Goal: Task Accomplishment & Management: Use online tool/utility

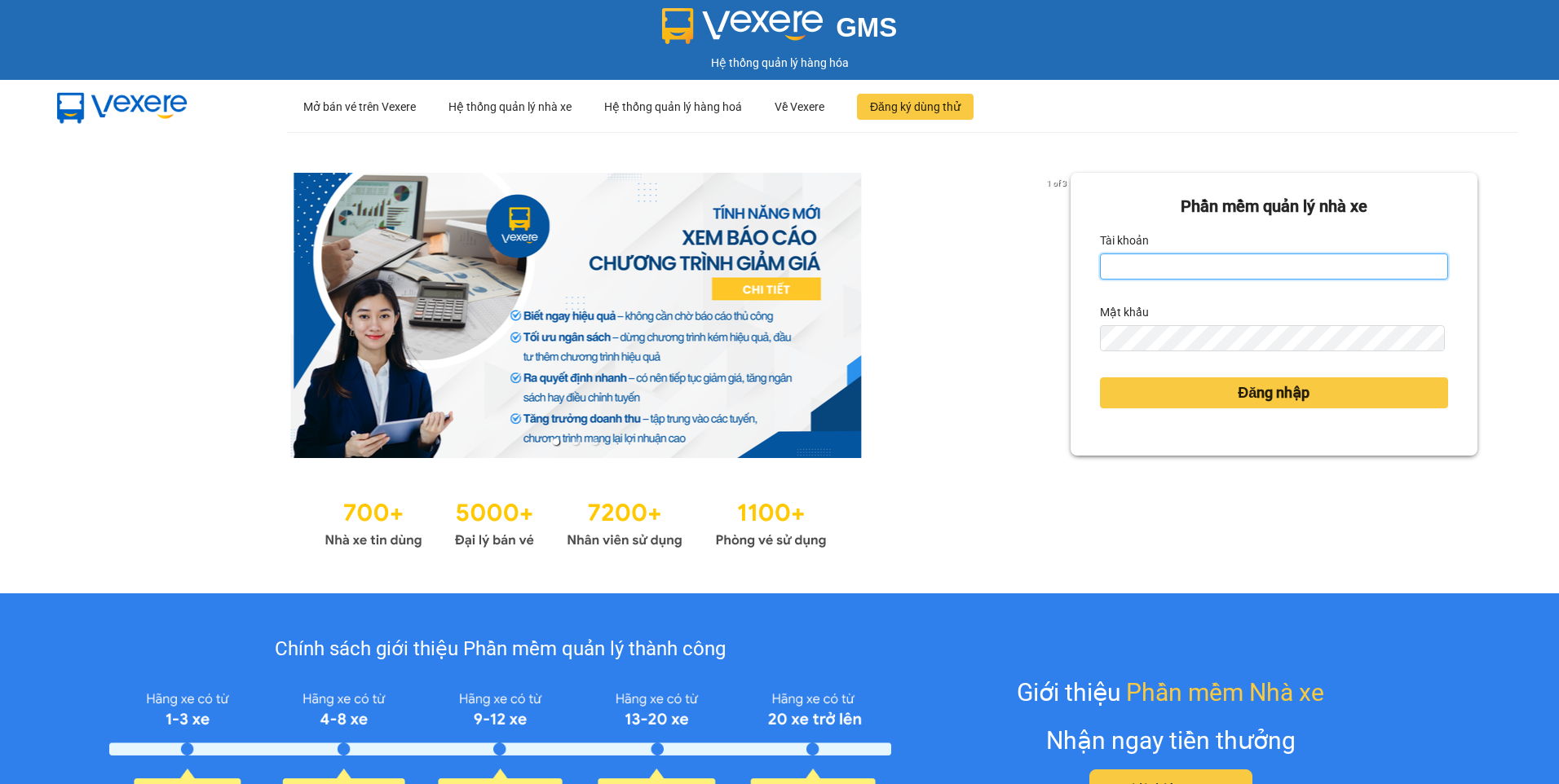
click at [1165, 269] on input "Tài khoản" at bounding box center [1274, 266] width 348 height 26
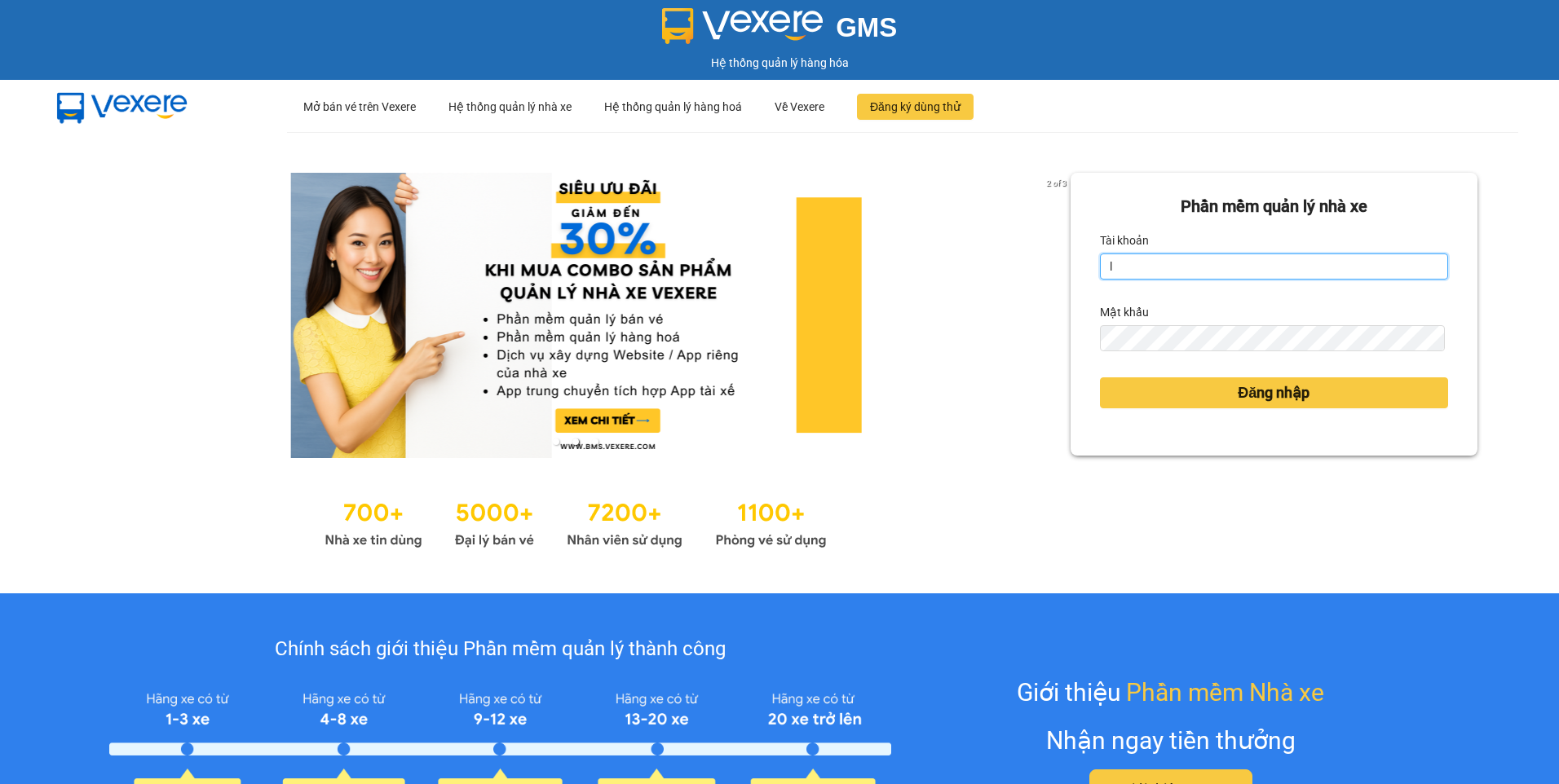
type input "ltthu.ducphatth"
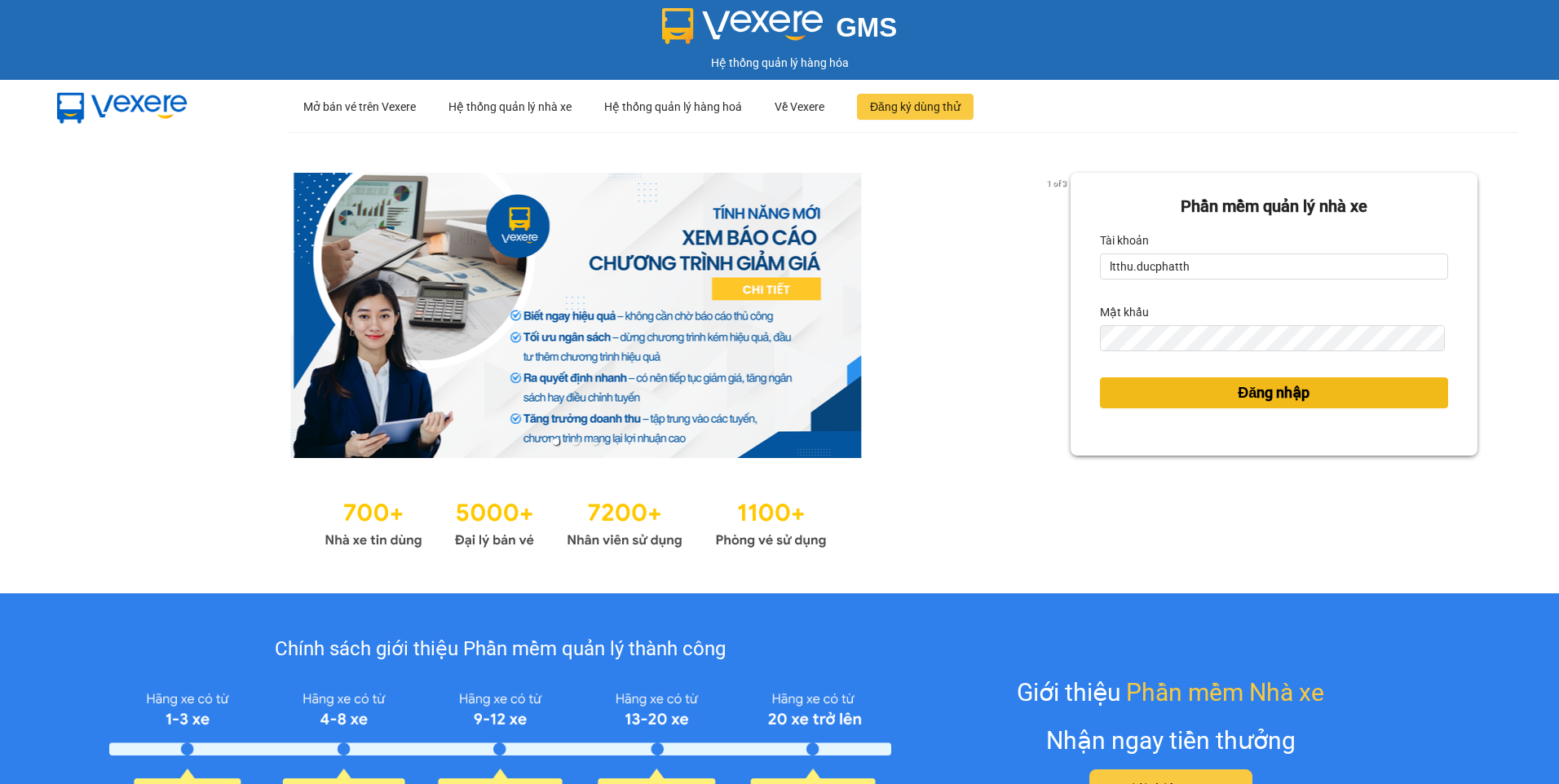
click at [1263, 397] on span "Đăng nhập" at bounding box center [1273, 392] width 72 height 23
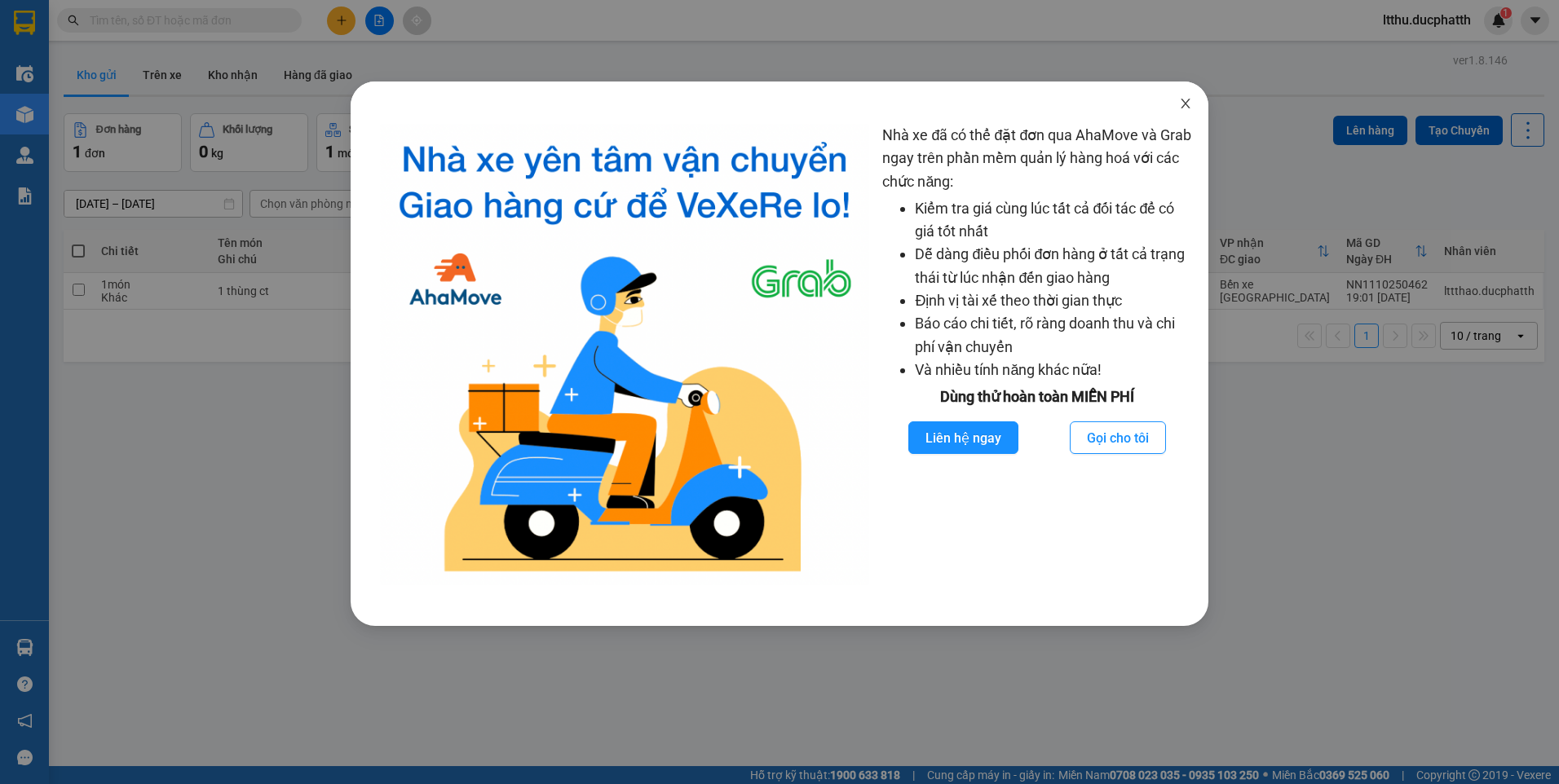
click at [1176, 109] on span "Close" at bounding box center [1186, 105] width 46 height 46
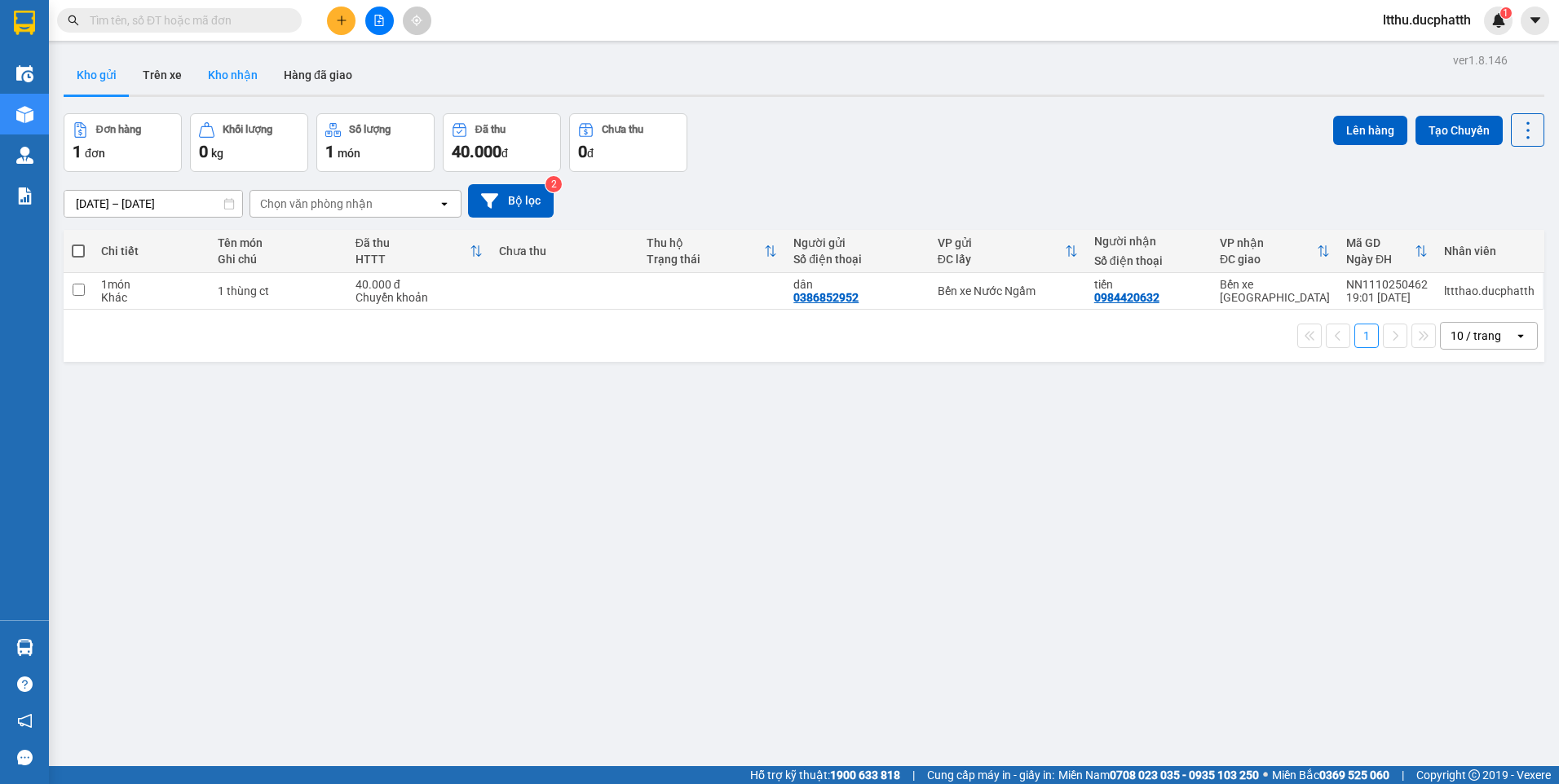
click at [244, 68] on button "Kho nhận" at bounding box center [233, 75] width 76 height 39
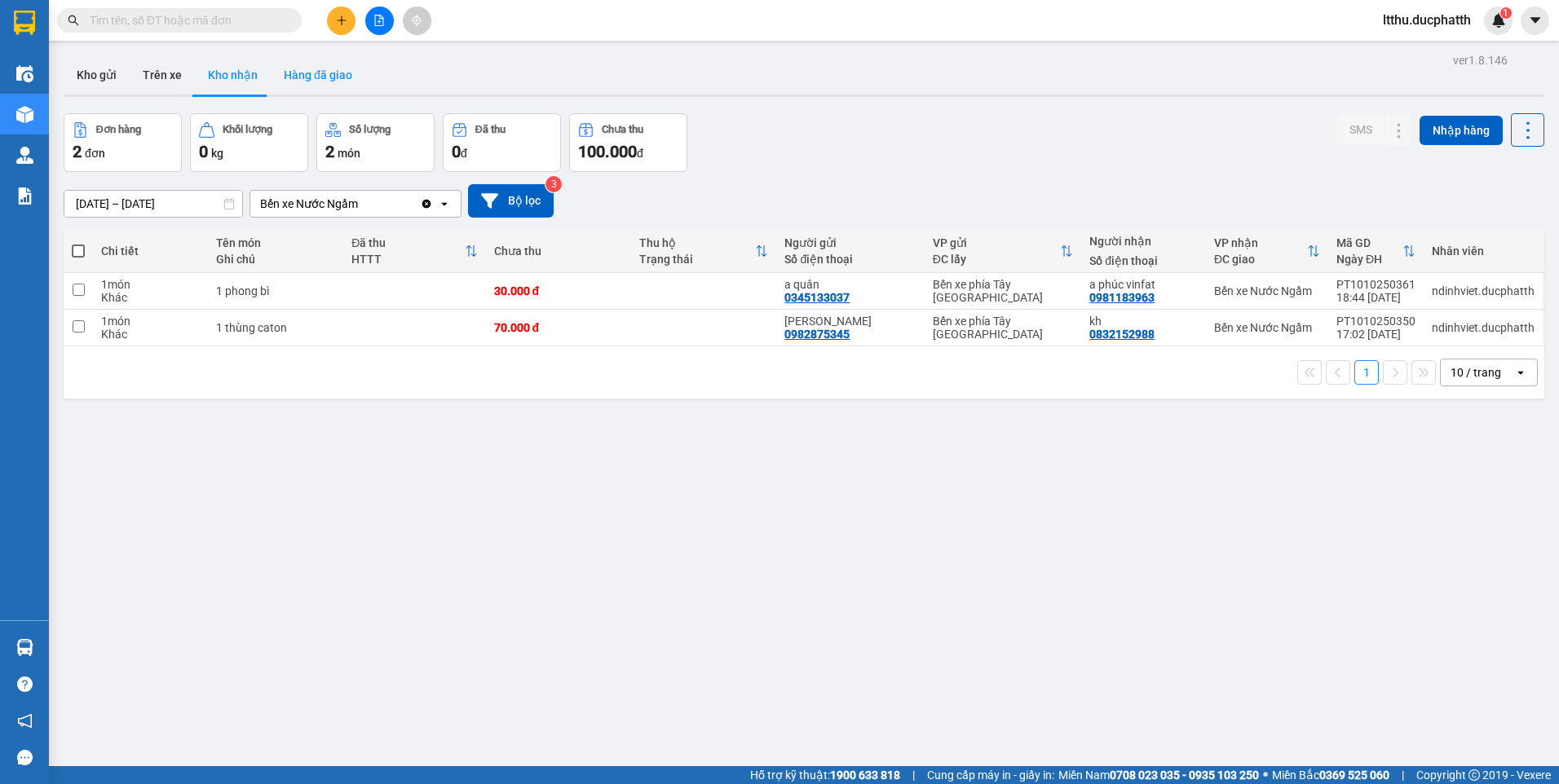
click at [336, 85] on button "Hàng đã giao" at bounding box center [318, 75] width 95 height 39
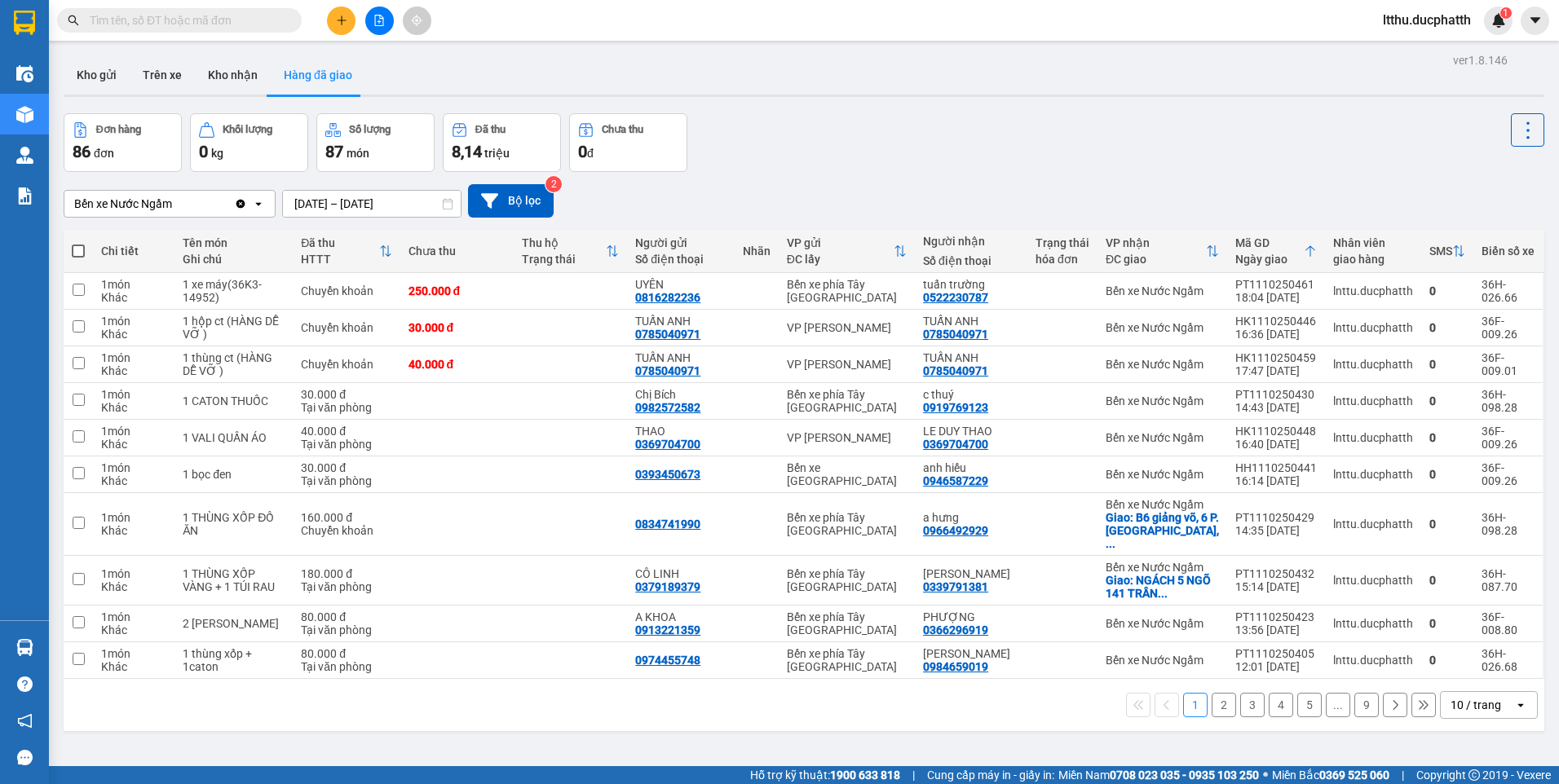
click at [1240, 693] on button "3" at bounding box center [1252, 705] width 24 height 24
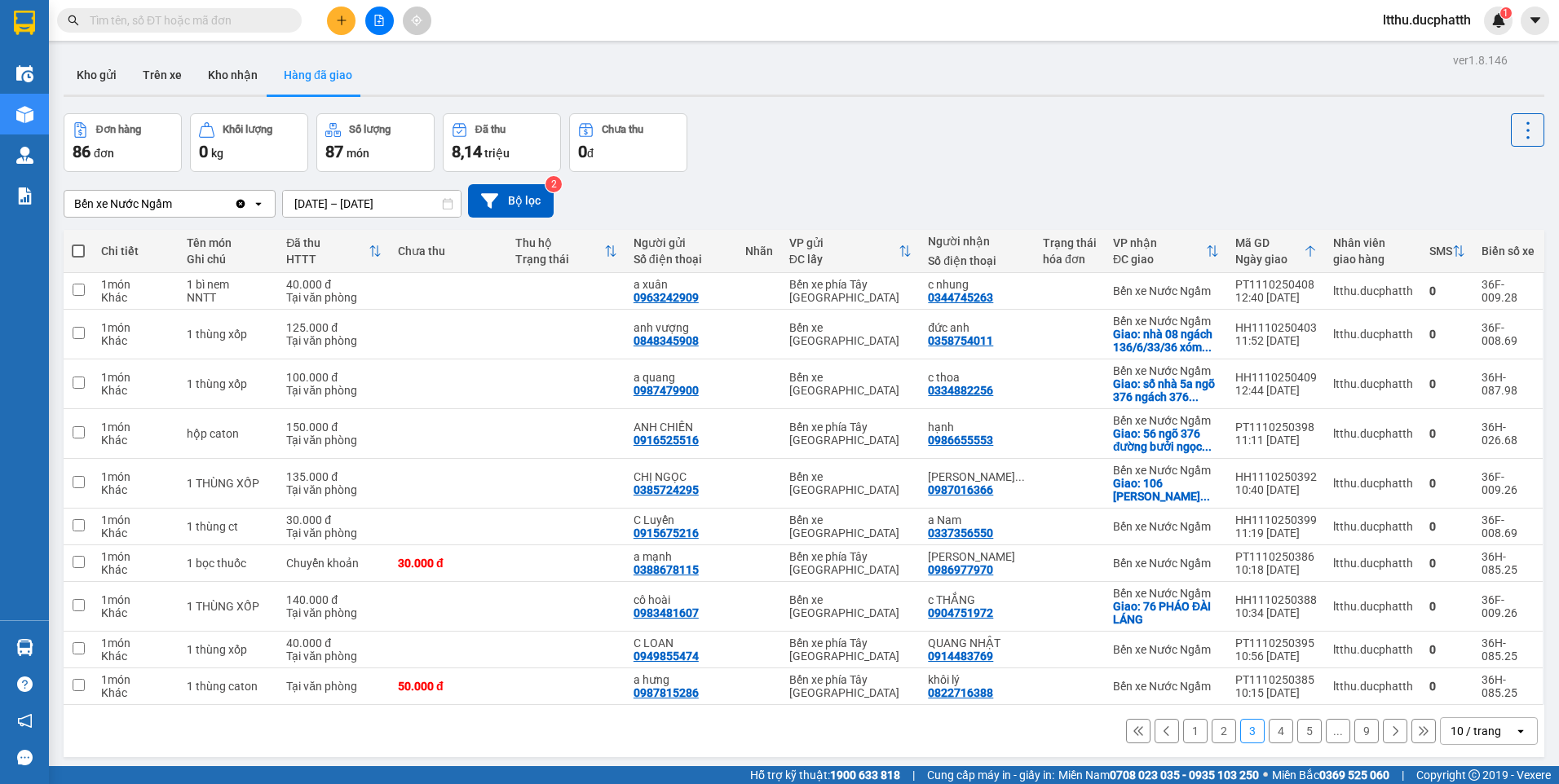
click at [1190, 725] on button "1" at bounding box center [1195, 731] width 24 height 24
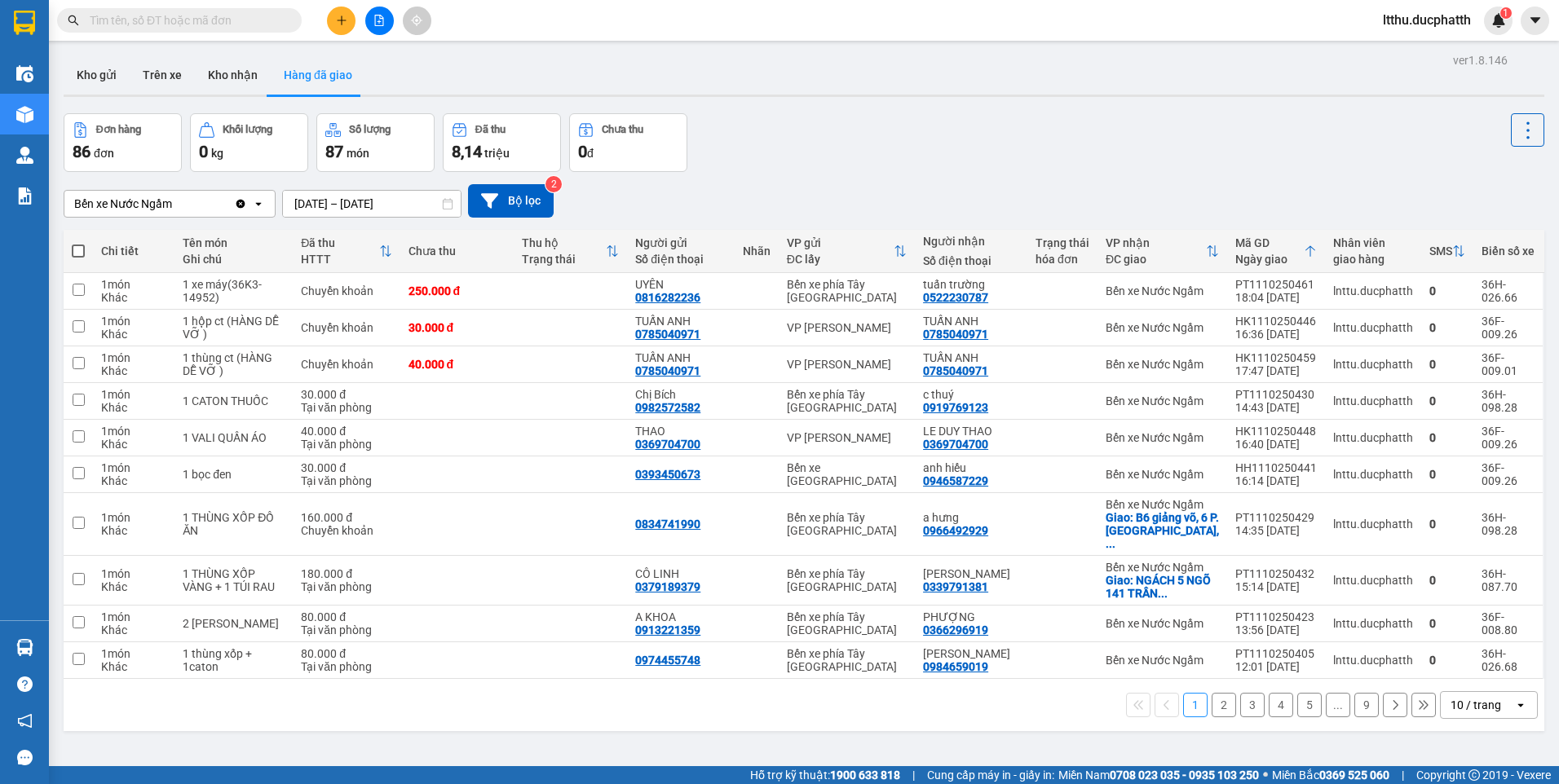
click at [1269, 693] on button "4" at bounding box center [1280, 705] width 24 height 24
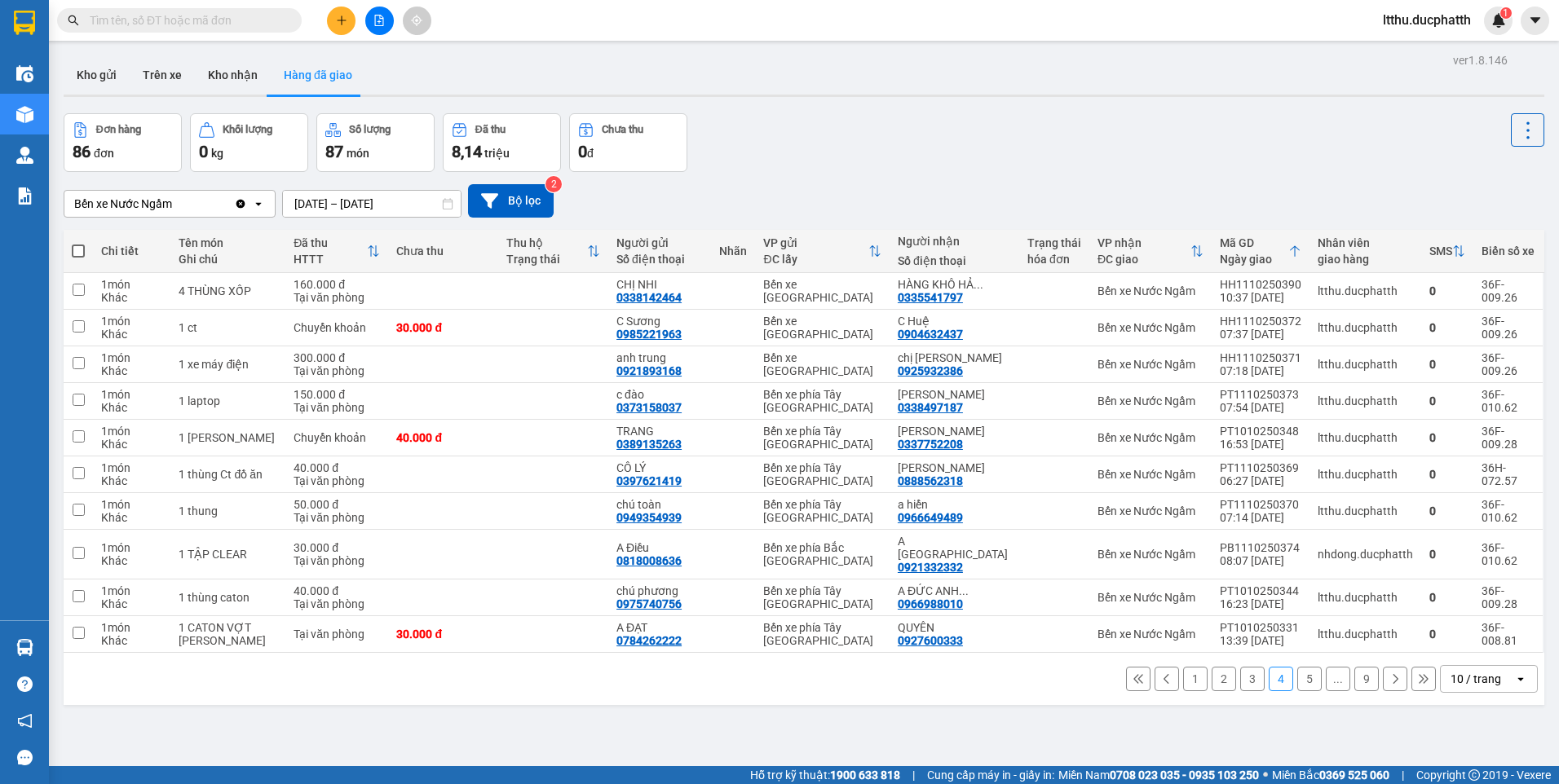
click at [1240, 667] on button "3" at bounding box center [1252, 679] width 24 height 24
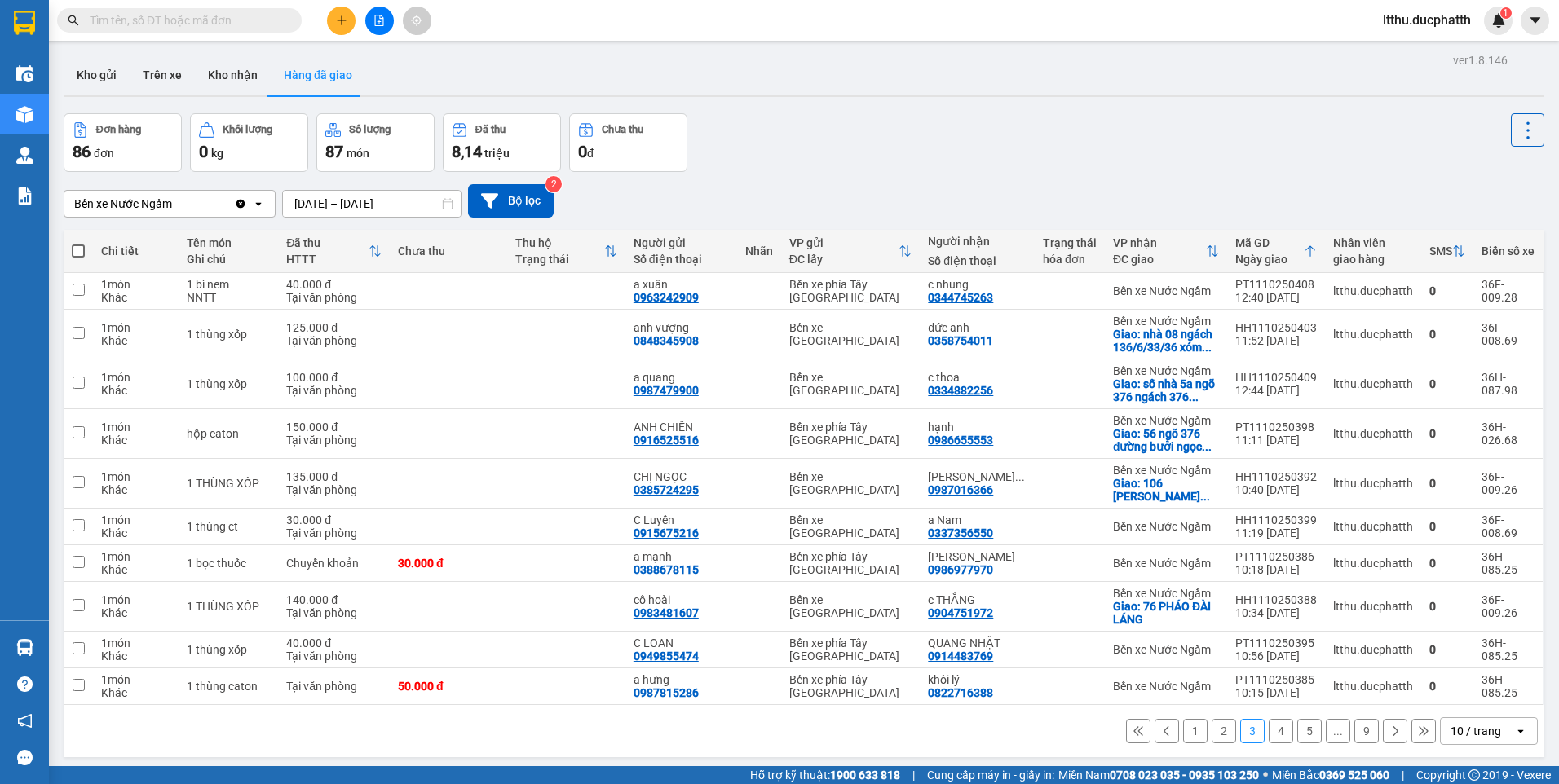
click at [1155, 733] on button at bounding box center [1167, 731] width 24 height 24
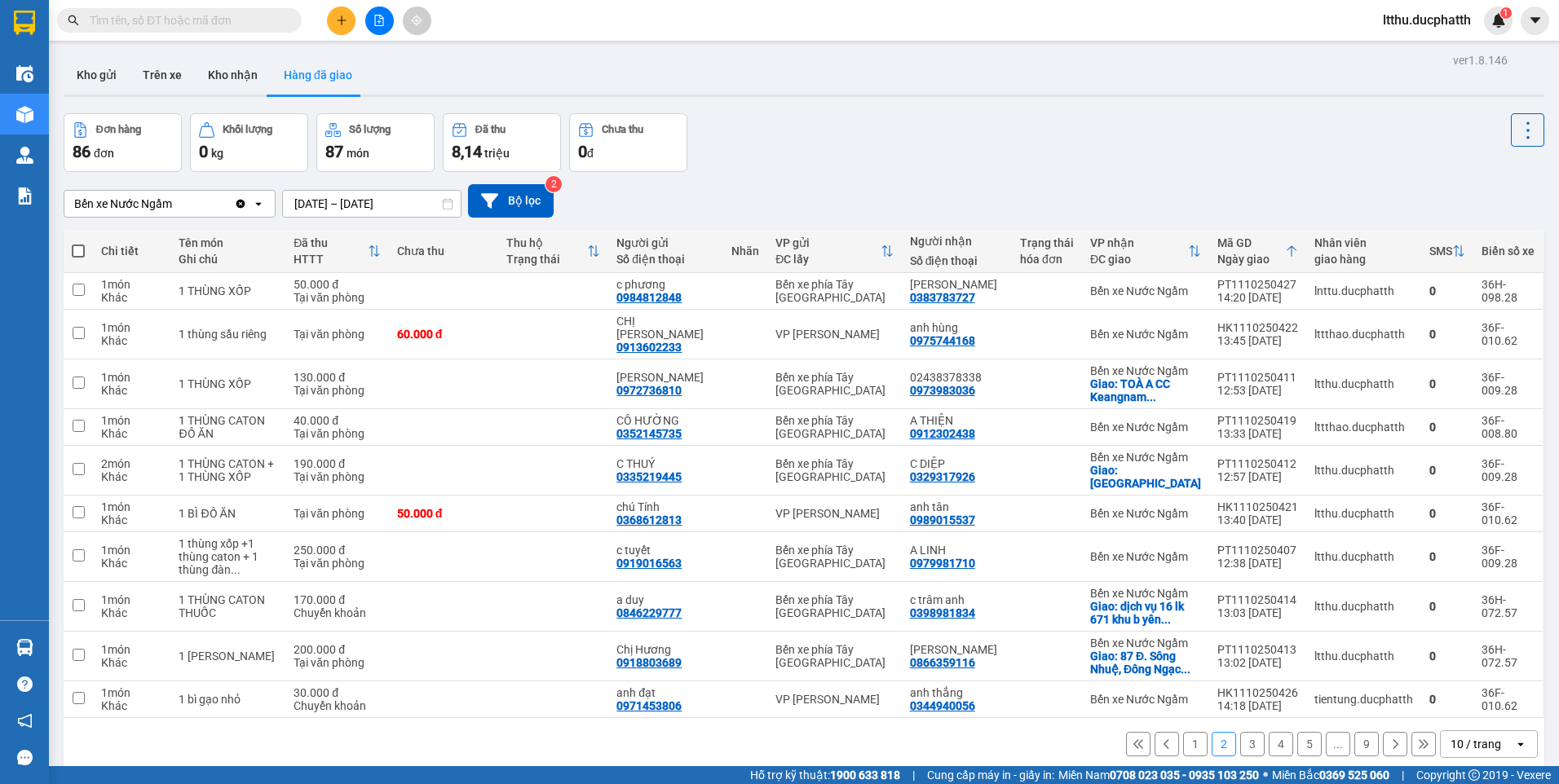
click at [1183, 738] on button "1" at bounding box center [1195, 743] width 24 height 24
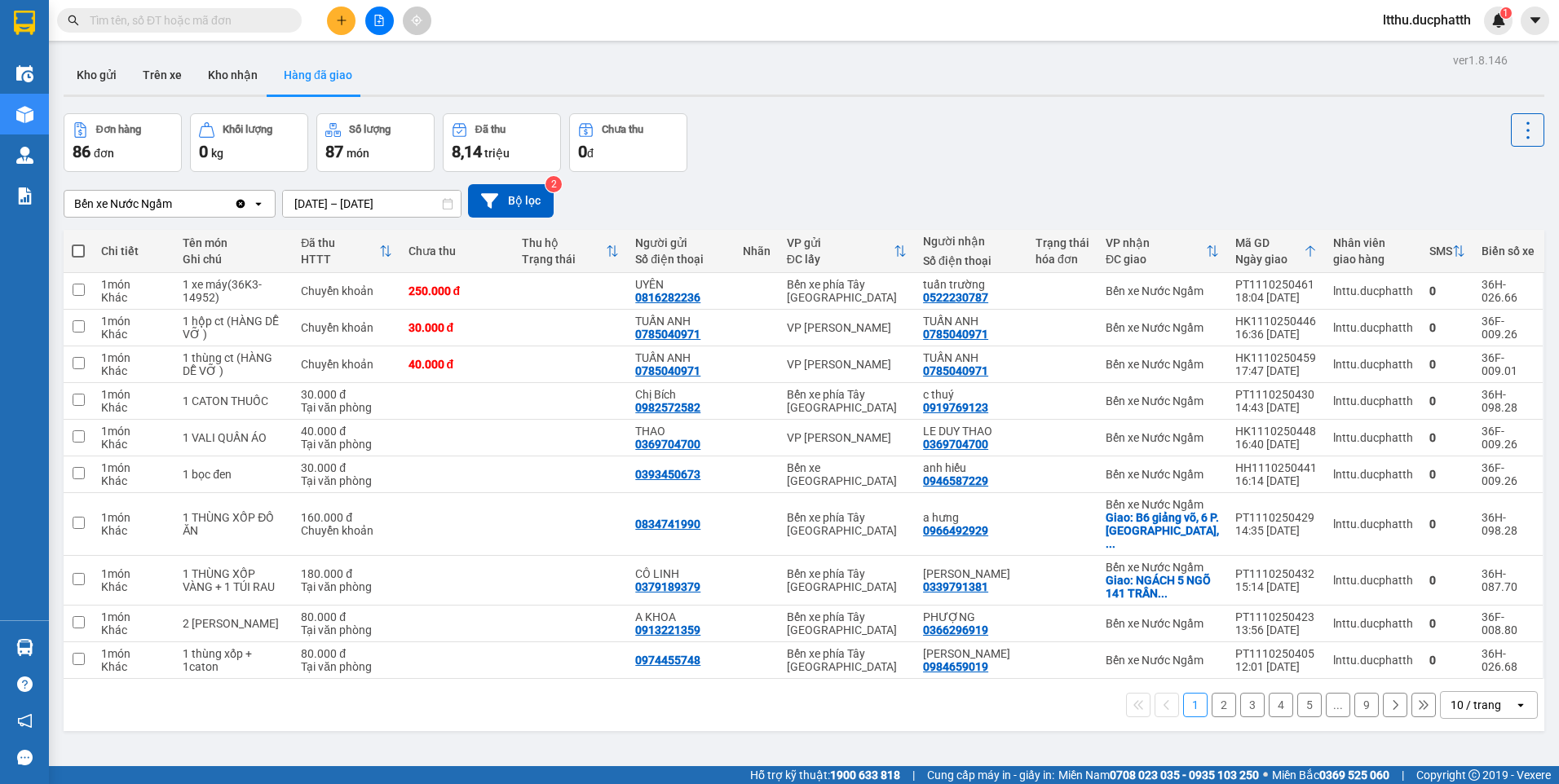
click at [1219, 698] on button "2" at bounding box center [1224, 705] width 24 height 24
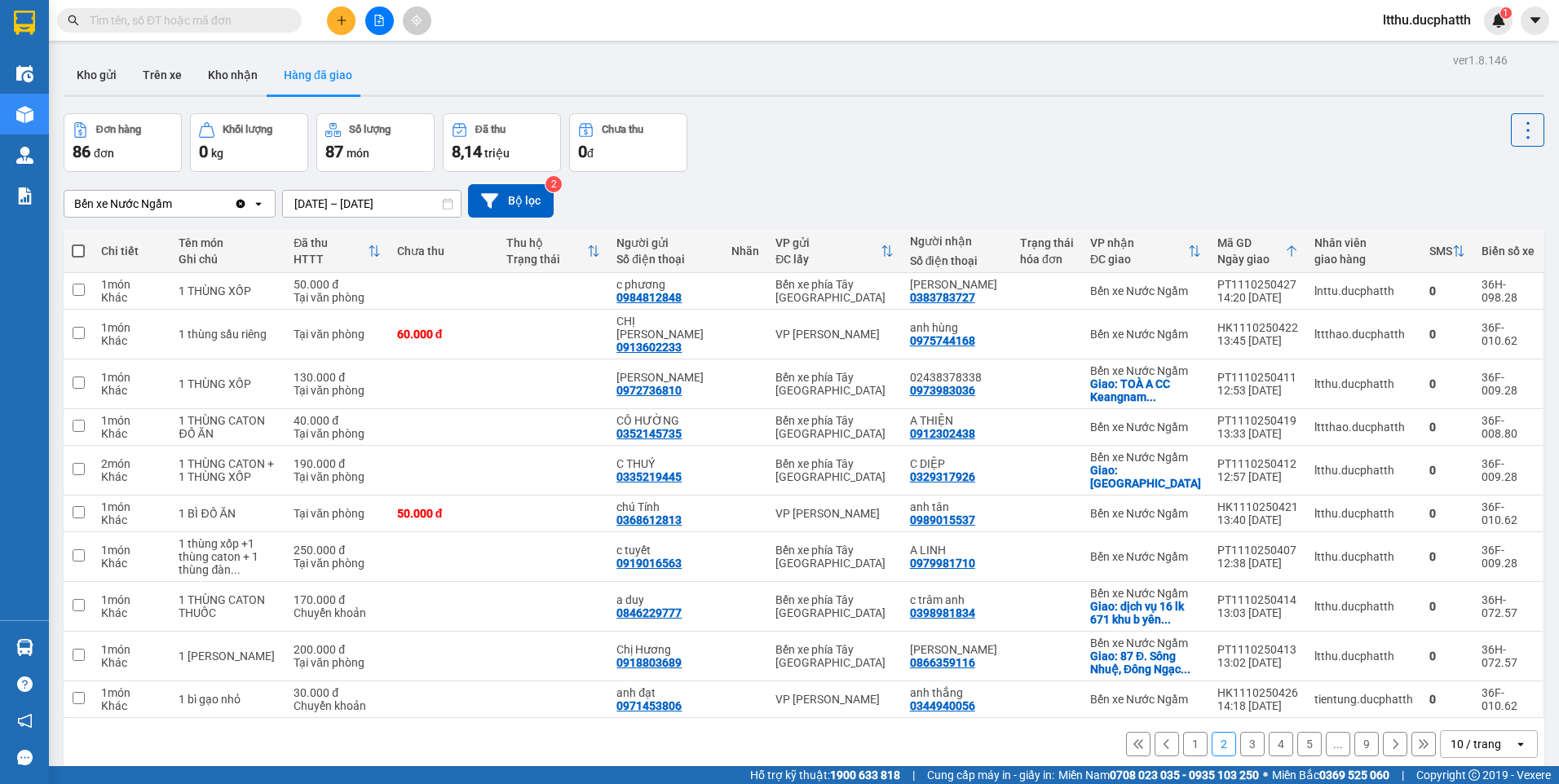
click at [1164, 732] on button at bounding box center [1167, 743] width 24 height 24
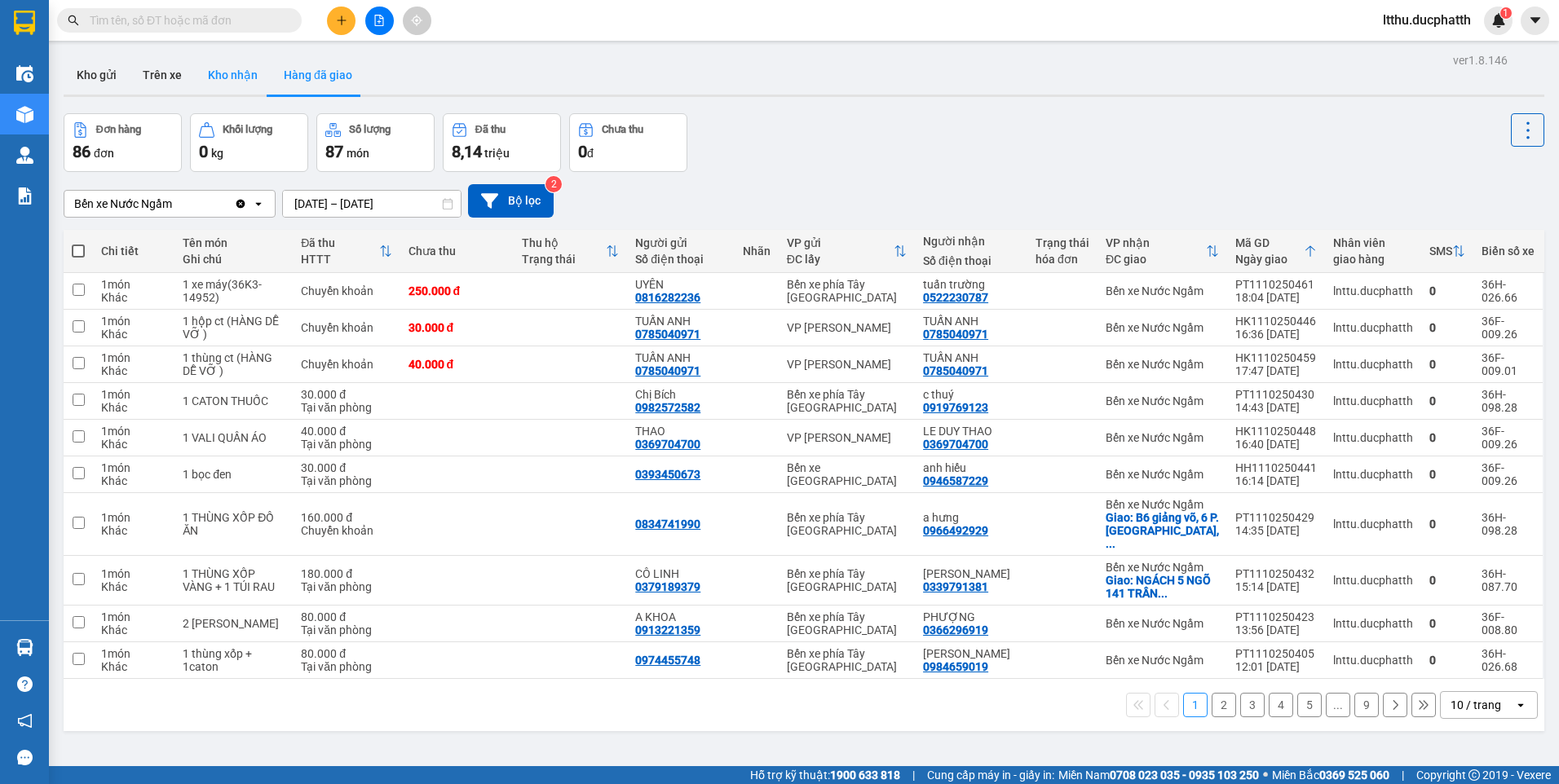
click at [214, 59] on button "Kho nhận" at bounding box center [233, 75] width 76 height 39
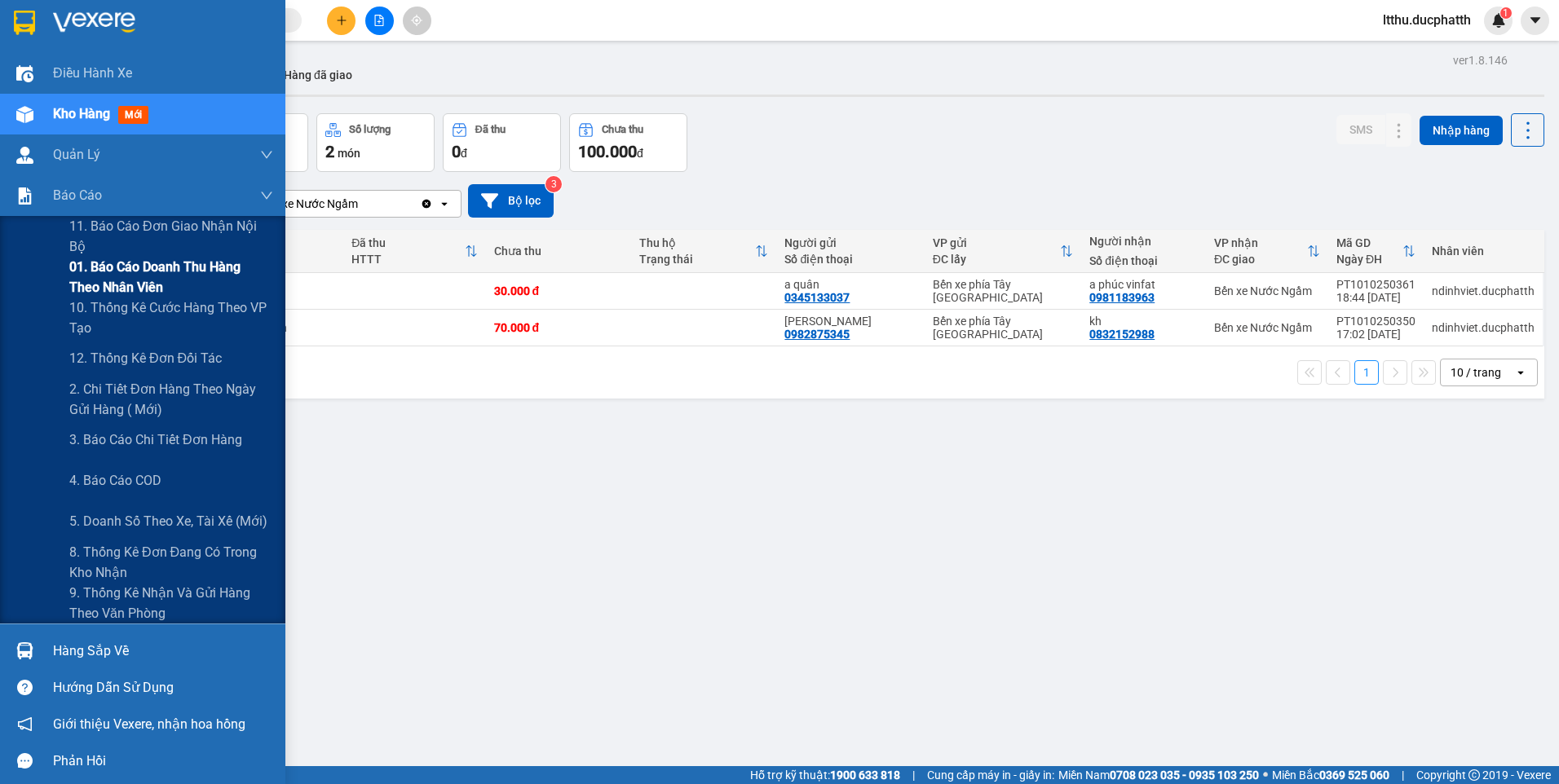
click at [140, 271] on span "01. Báo cáo doanh thu hàng theo nhân viên" at bounding box center [171, 277] width 204 height 41
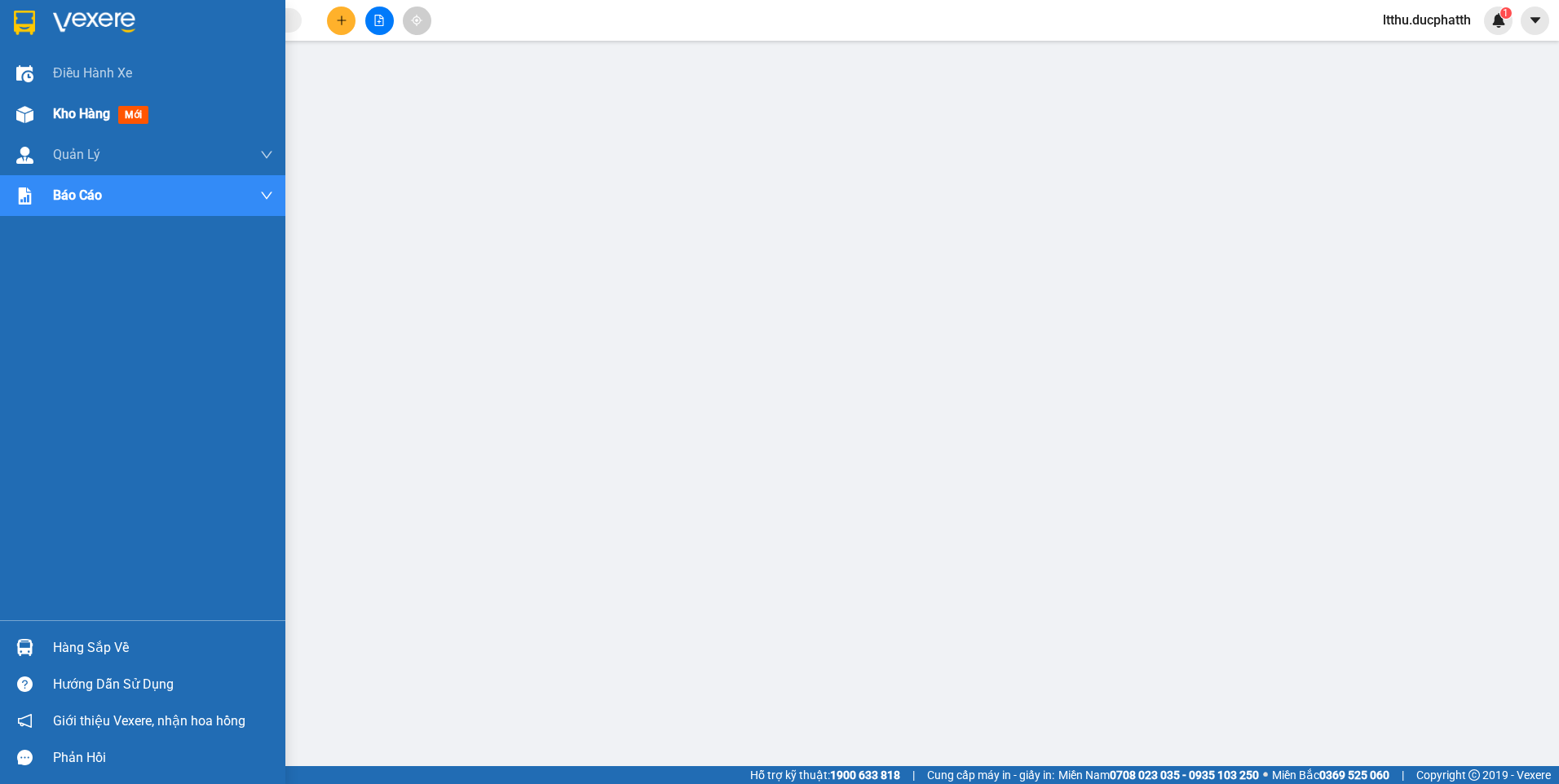
click at [77, 123] on div "Kho hàng mới" at bounding box center [104, 114] width 102 height 20
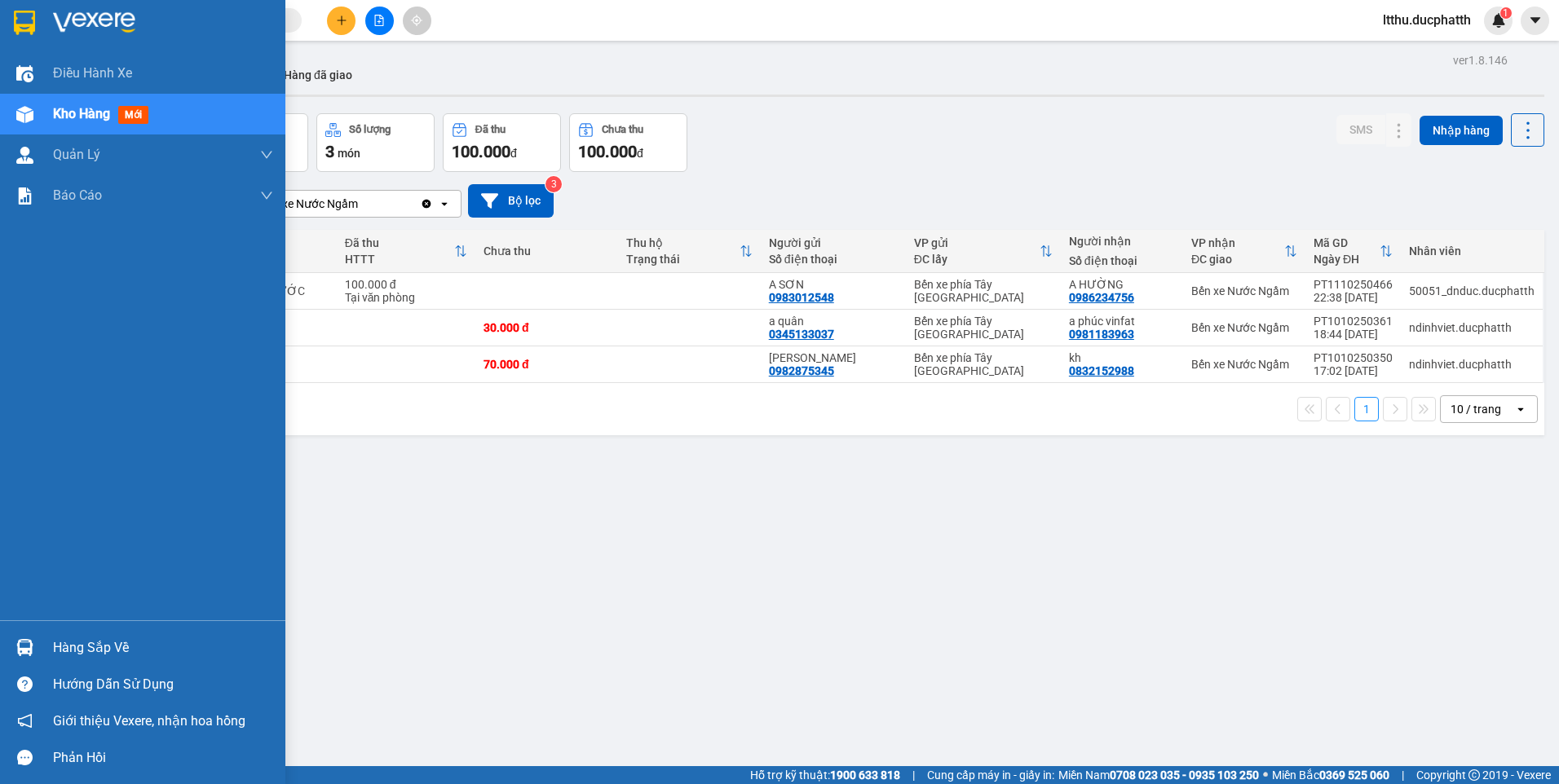
click at [111, 652] on div "Hàng sắp về" at bounding box center [163, 648] width 220 height 24
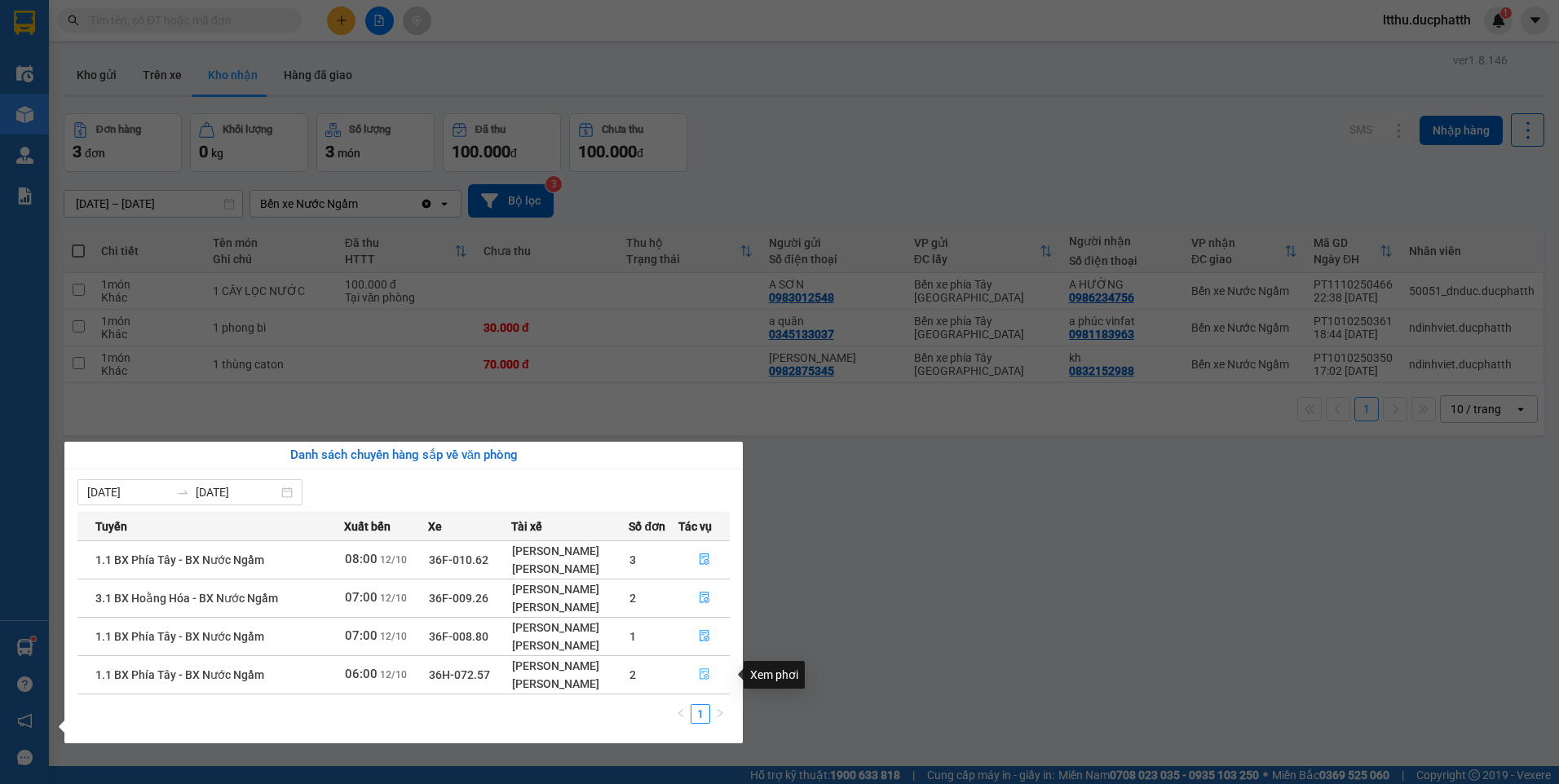
click at [707, 683] on button "button" at bounding box center [705, 674] width 51 height 26
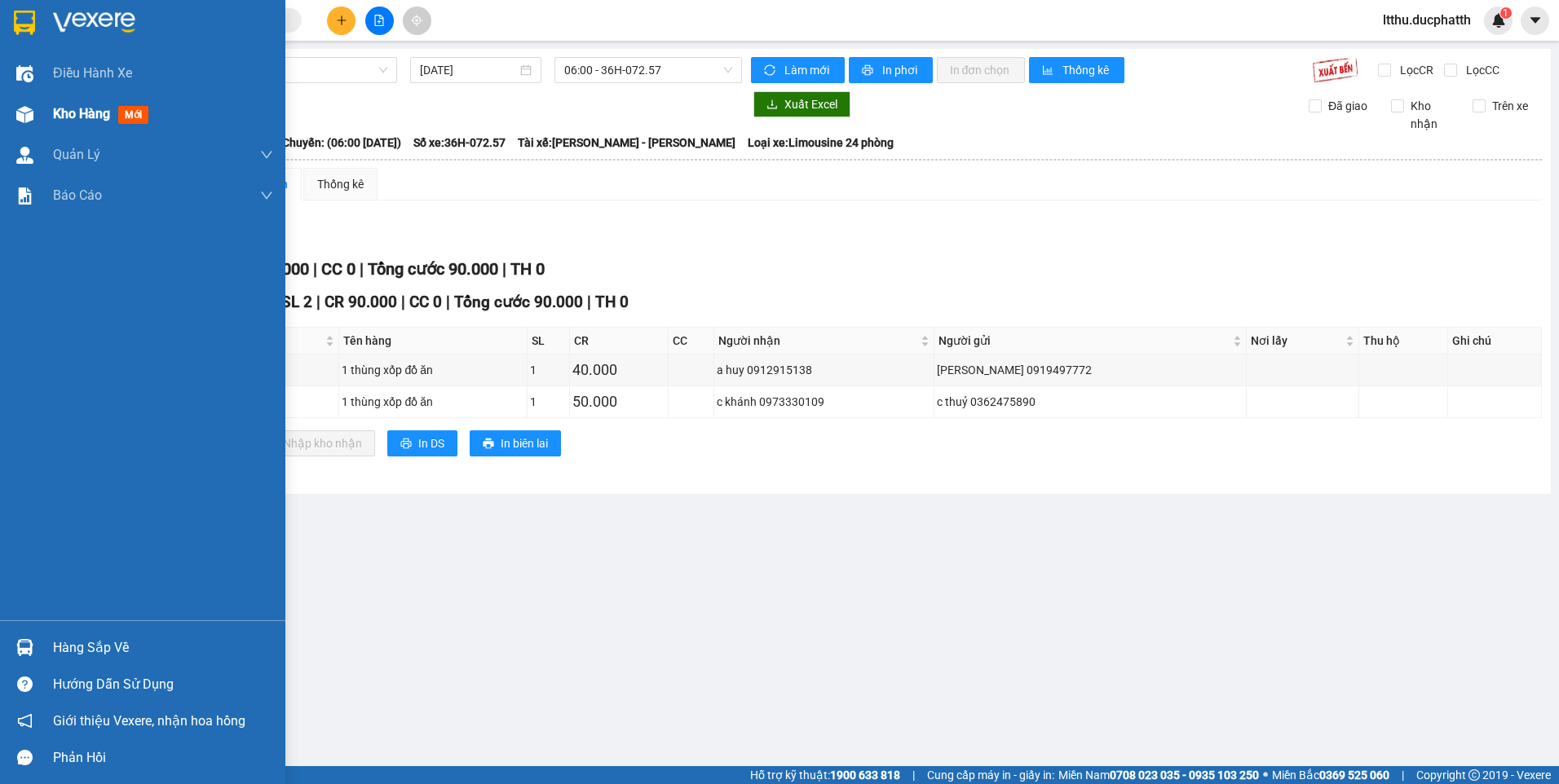
click at [76, 110] on span "Kho hàng" at bounding box center [82, 114] width 57 height 15
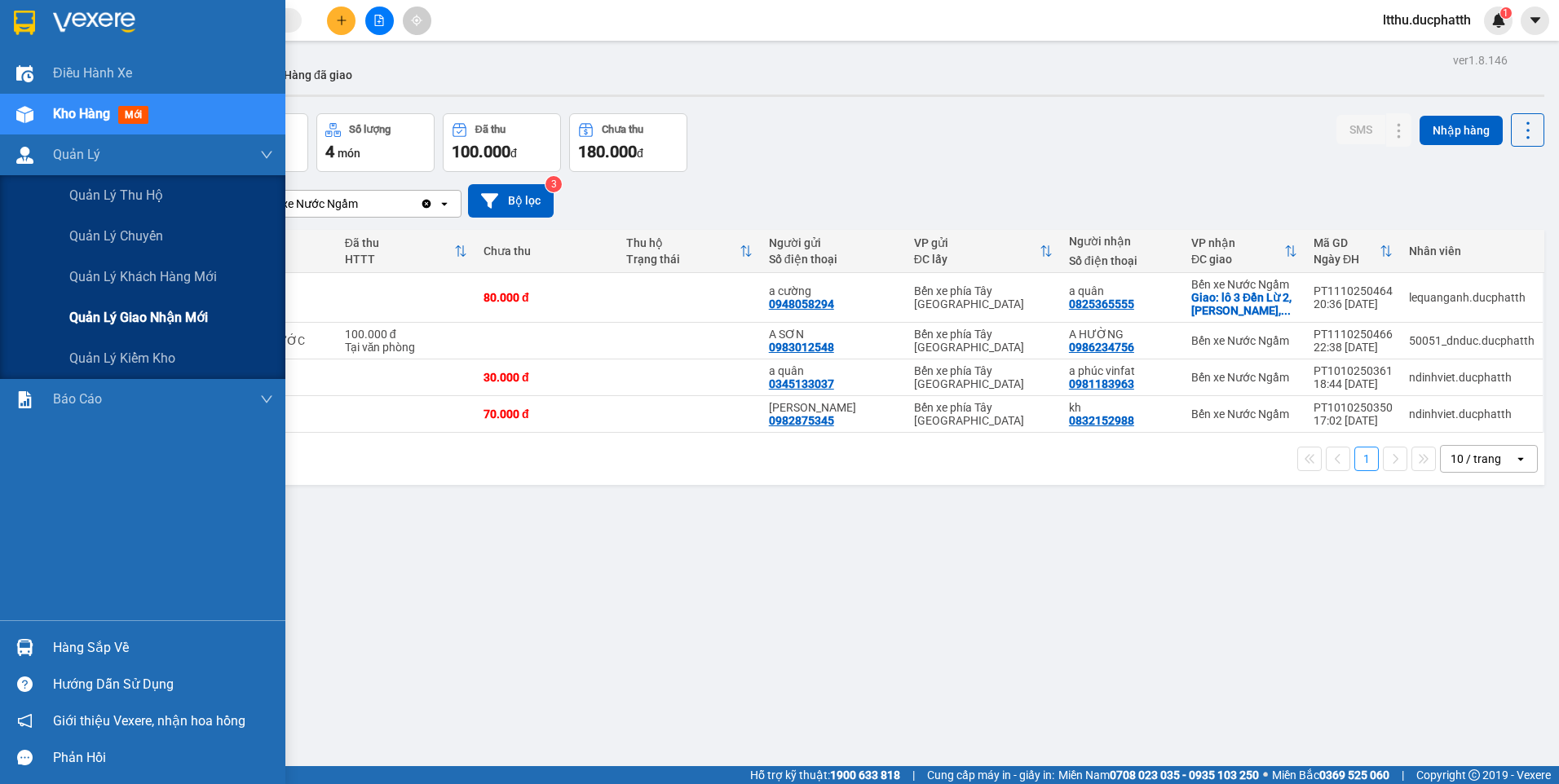
click at [143, 322] on span "Quản lý giao nhận mới" at bounding box center [138, 317] width 138 height 20
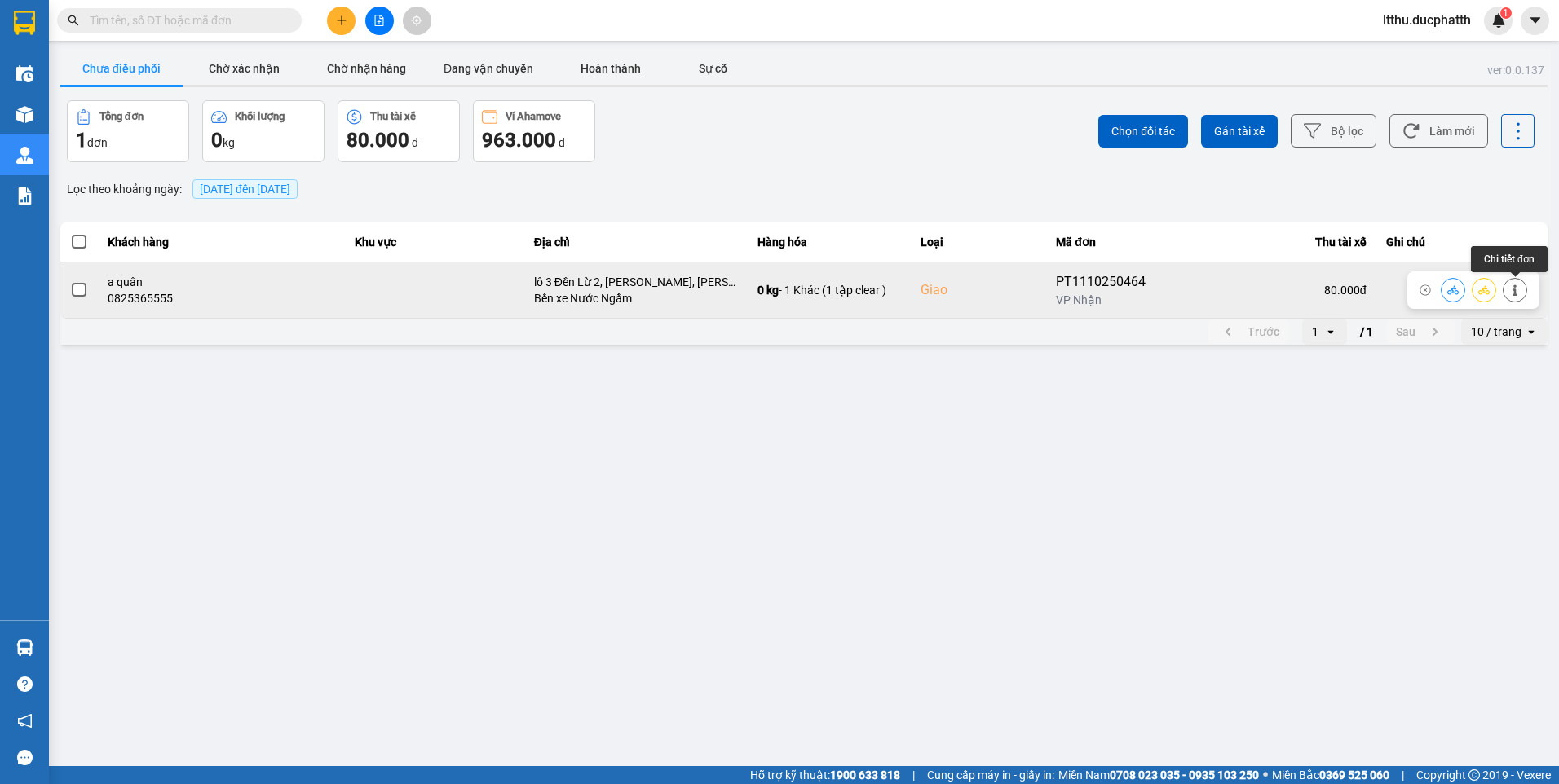
click at [1524, 295] on button at bounding box center [1514, 290] width 23 height 29
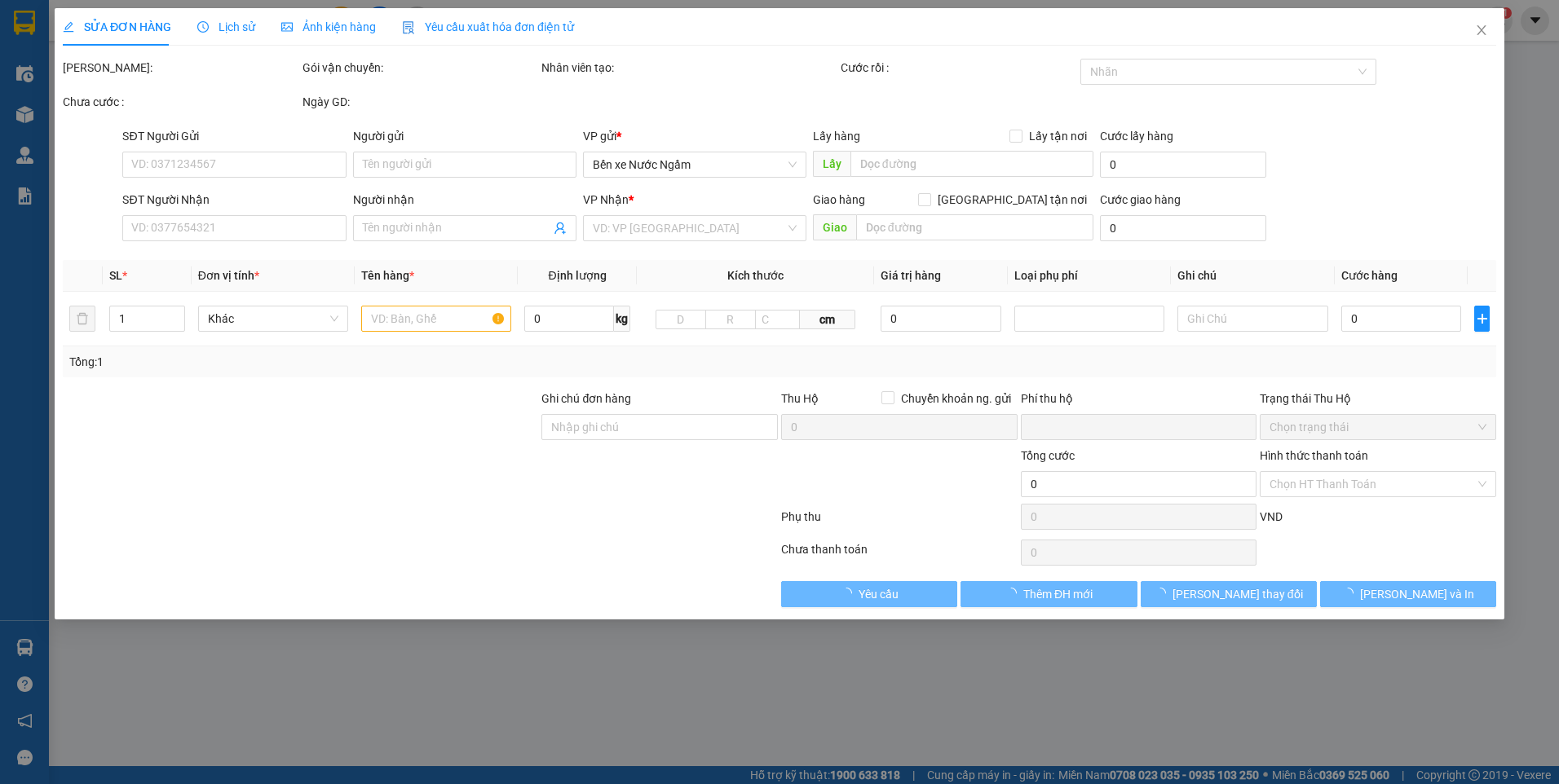
type input "0948058294"
type input "a cường"
type input "0825365555"
type input "a quân"
checkbox input "true"
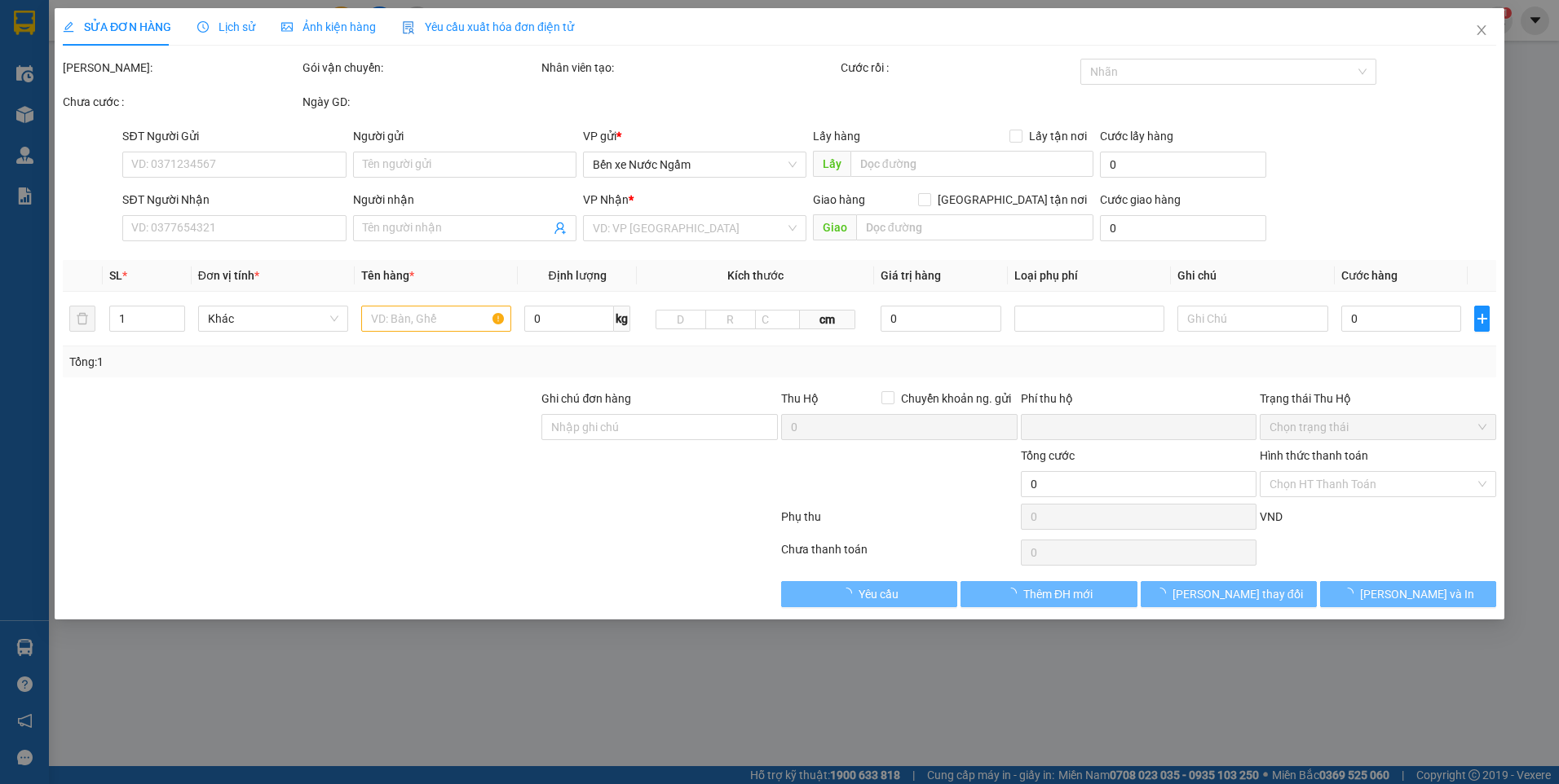
type input "lô 3 Đền Lừ 2, Hoàng Văn Thụ, Hoàng Mai, Hà Nội"
type input "0"
type input "80.000"
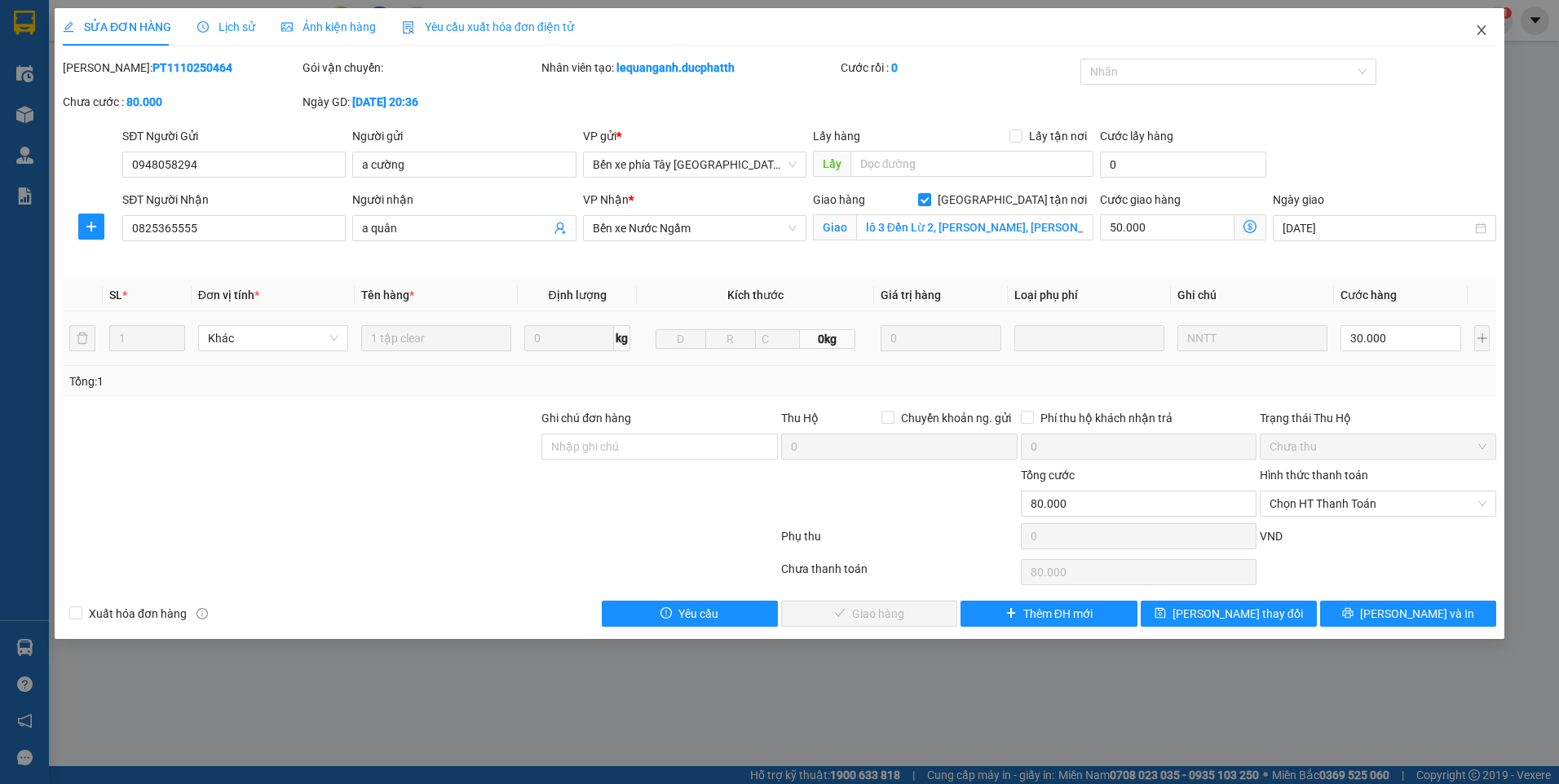
click at [1484, 36] on icon "close" at bounding box center [1481, 30] width 13 height 13
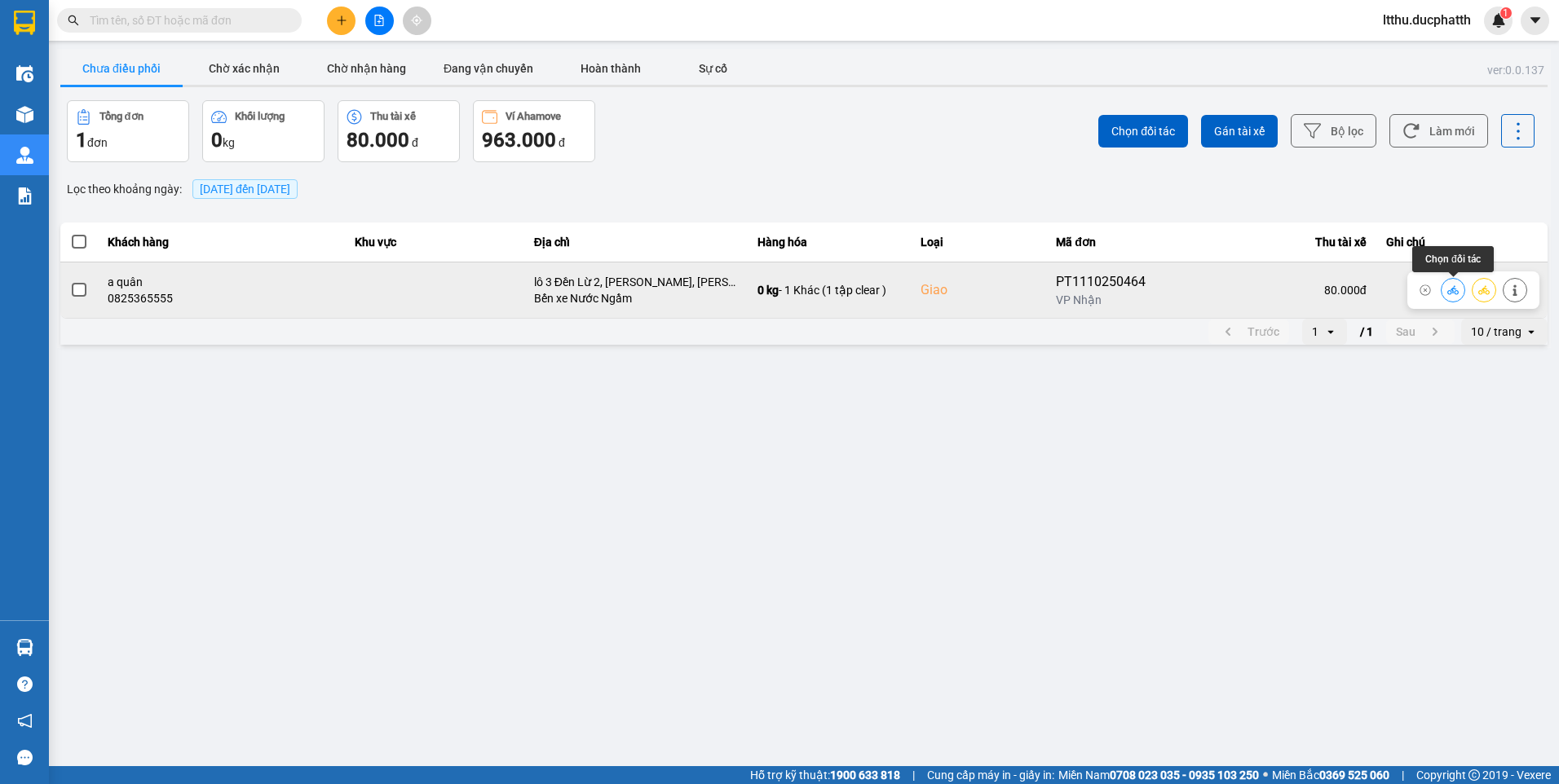
click at [1455, 291] on icon at bounding box center [1453, 289] width 12 height 9
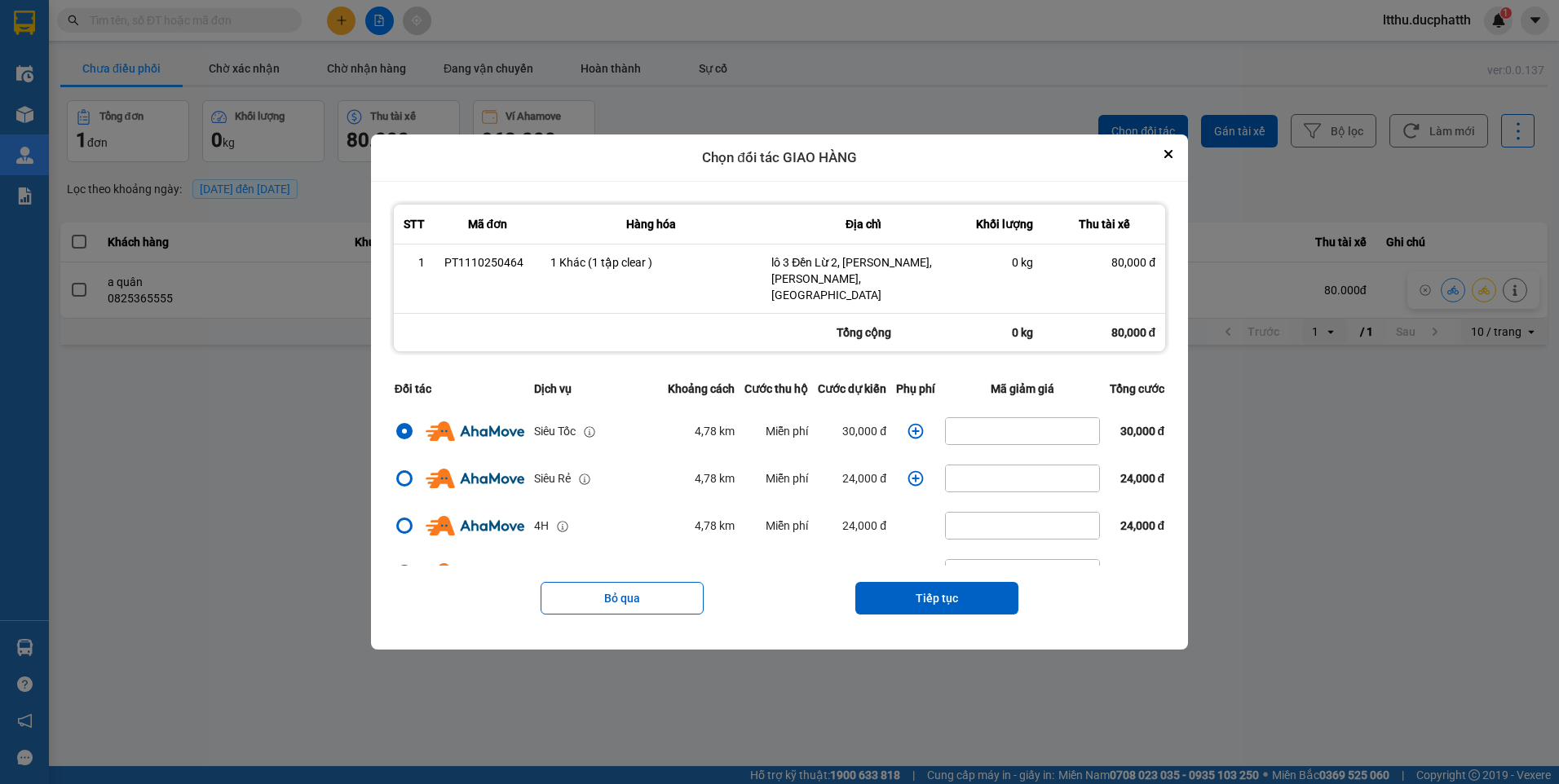
click at [911, 423] on icon "dialog" at bounding box center [915, 430] width 16 height 16
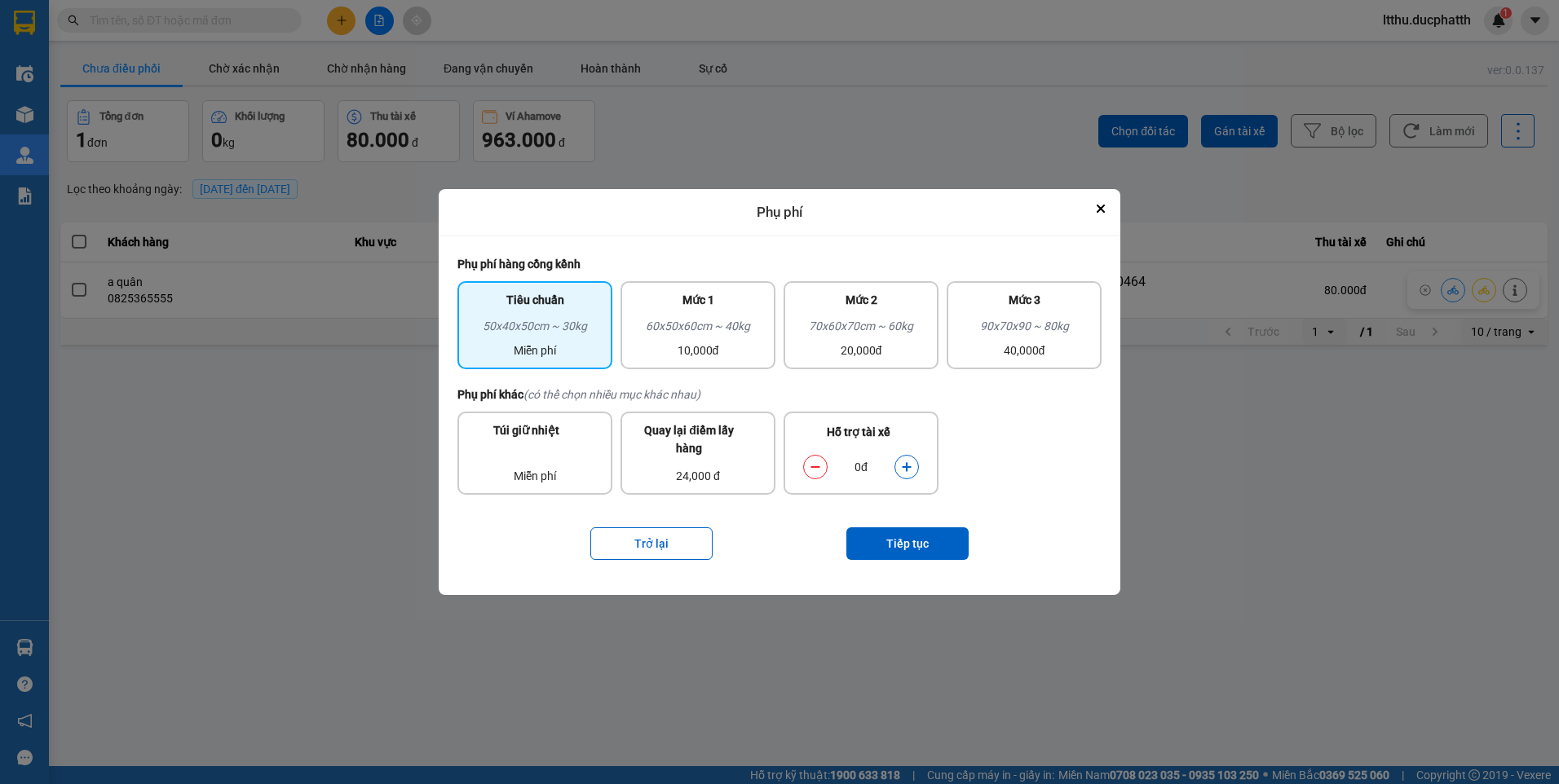
click at [907, 469] on icon "dialog" at bounding box center [906, 467] width 9 height 9
drag, startPoint x: 907, startPoint y: 469, endPoint x: 906, endPoint y: 549, distance: 80.0
click at [906, 549] on button "Tiếp tục" at bounding box center [907, 543] width 122 height 33
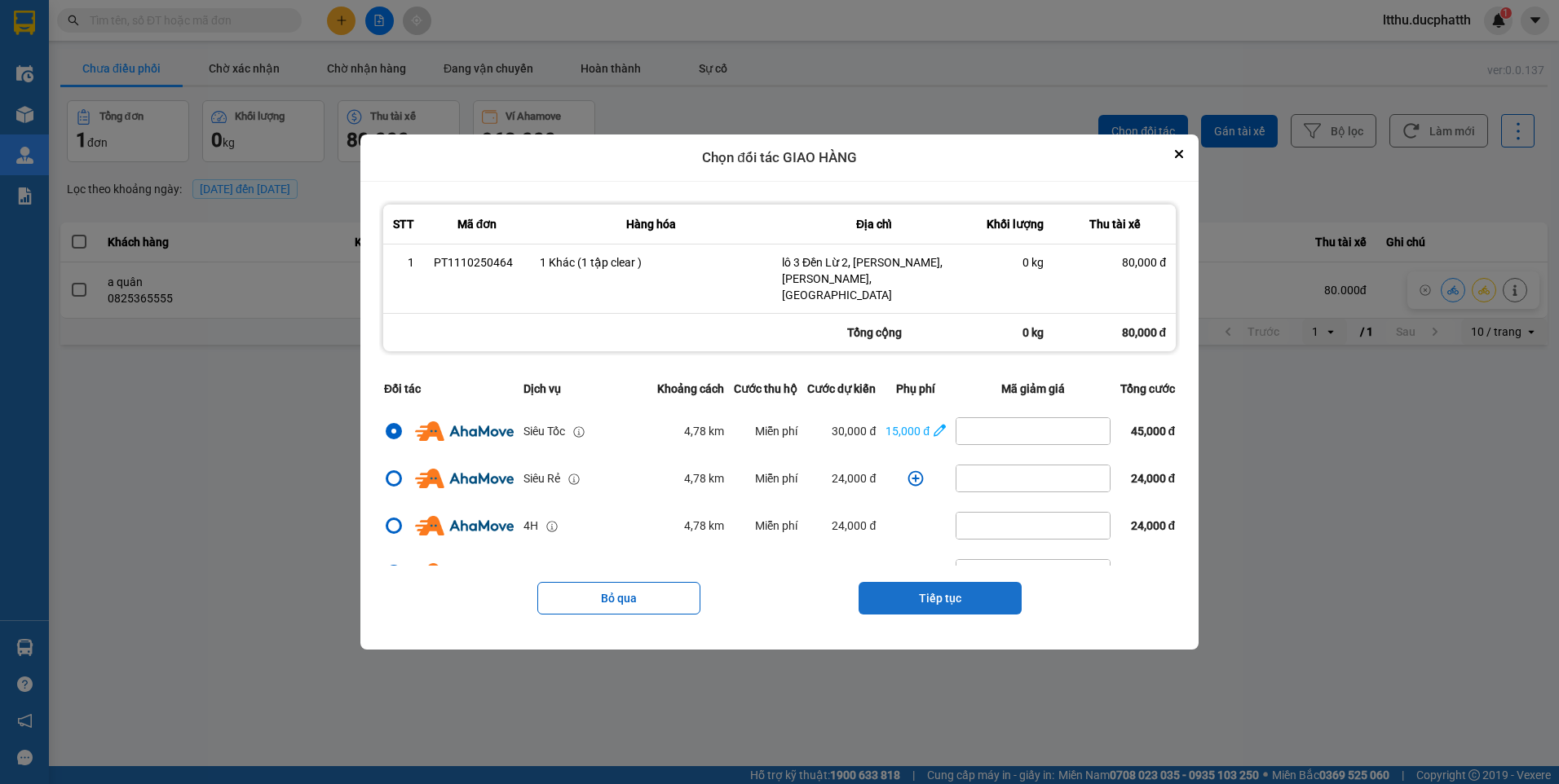
click at [917, 582] on button "Tiếp tục" at bounding box center [939, 598] width 163 height 33
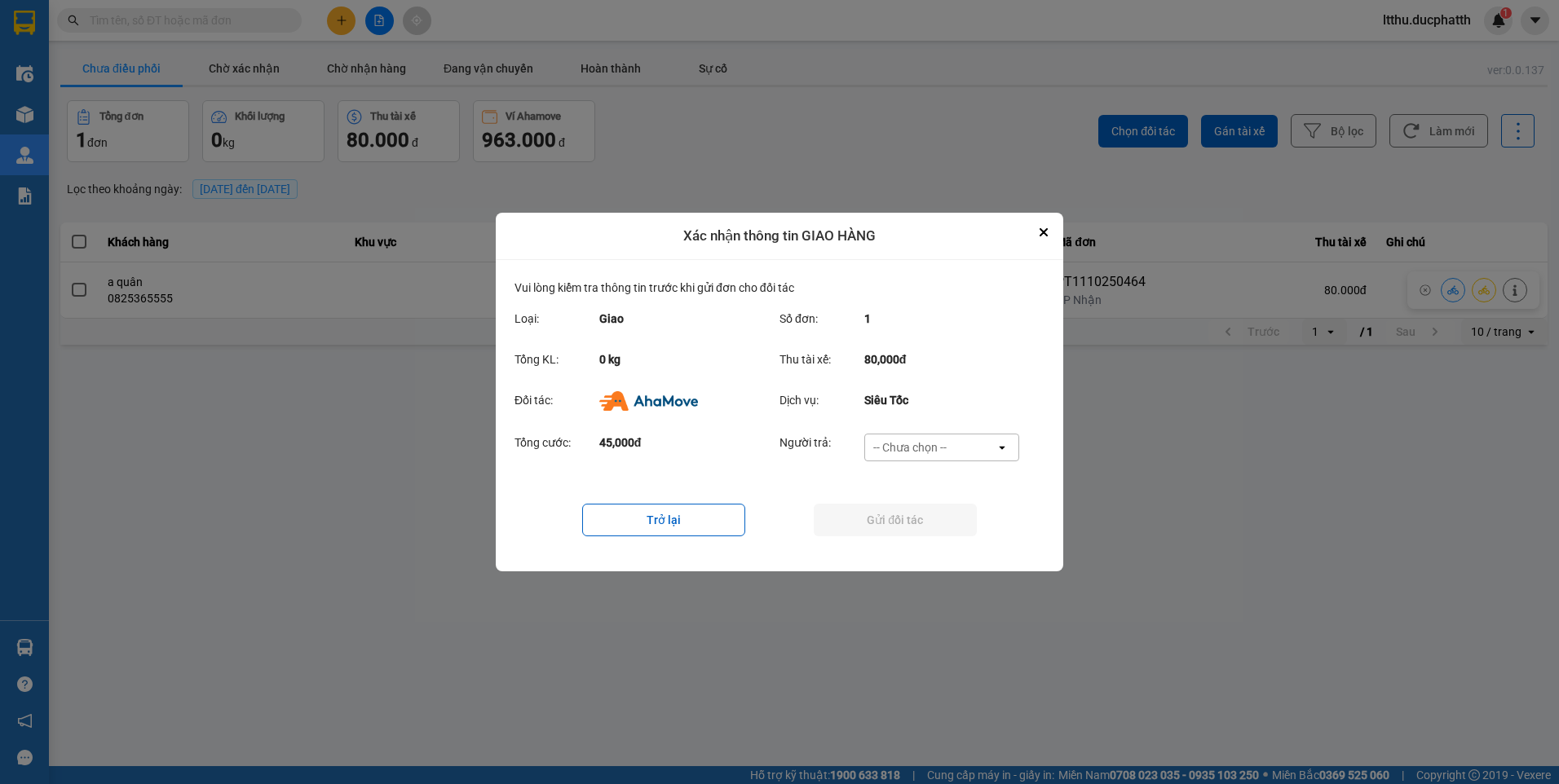
click at [929, 457] on div "-- Chưa chọn --" at bounding box center [930, 447] width 131 height 26
click at [910, 546] on span "Ví Ahamove" at bounding box center [909, 541] width 66 height 16
click at [901, 523] on button "Gửi đối tác" at bounding box center [895, 520] width 163 height 33
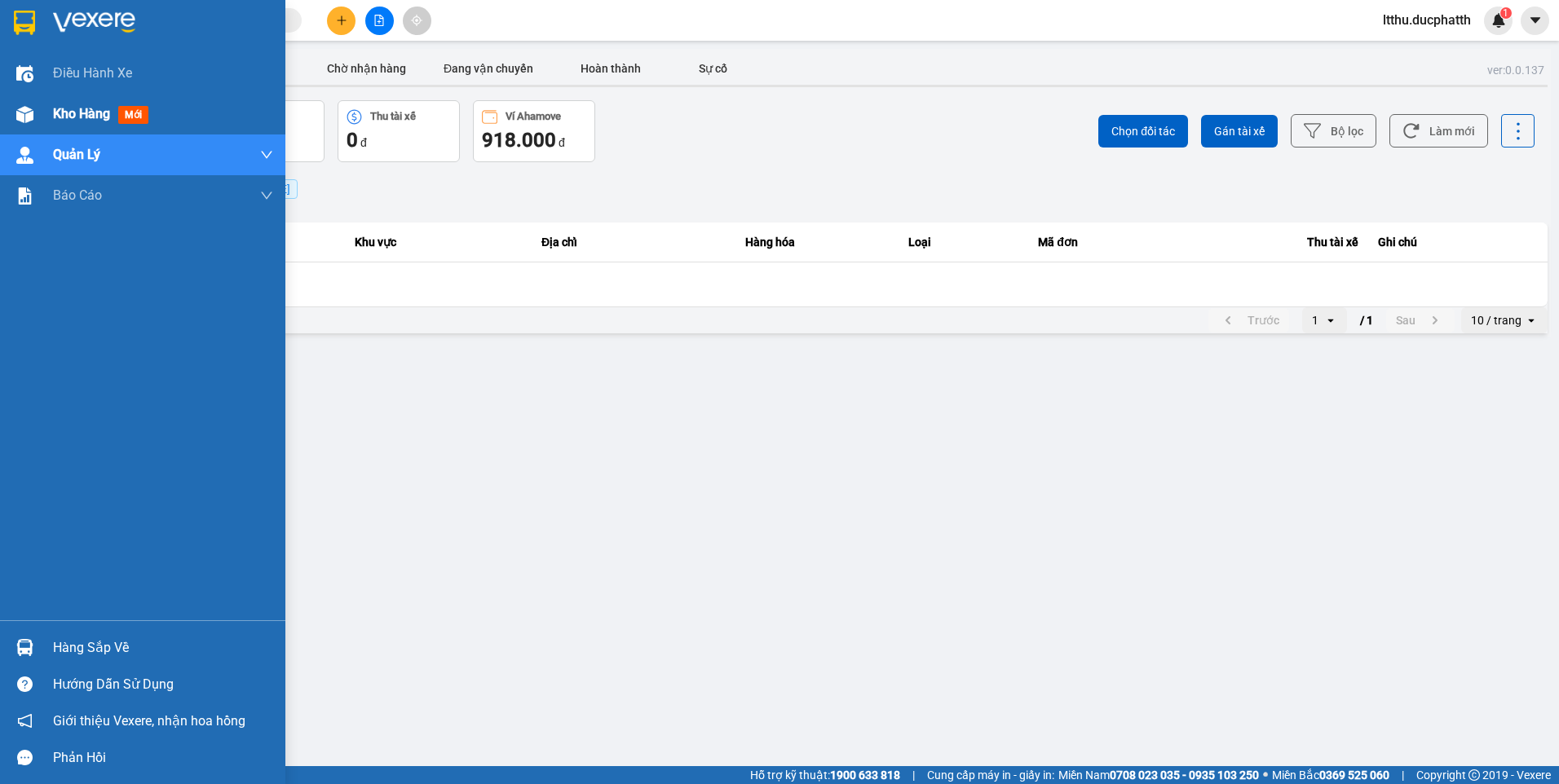
click at [107, 107] on span "Kho hàng" at bounding box center [82, 114] width 57 height 15
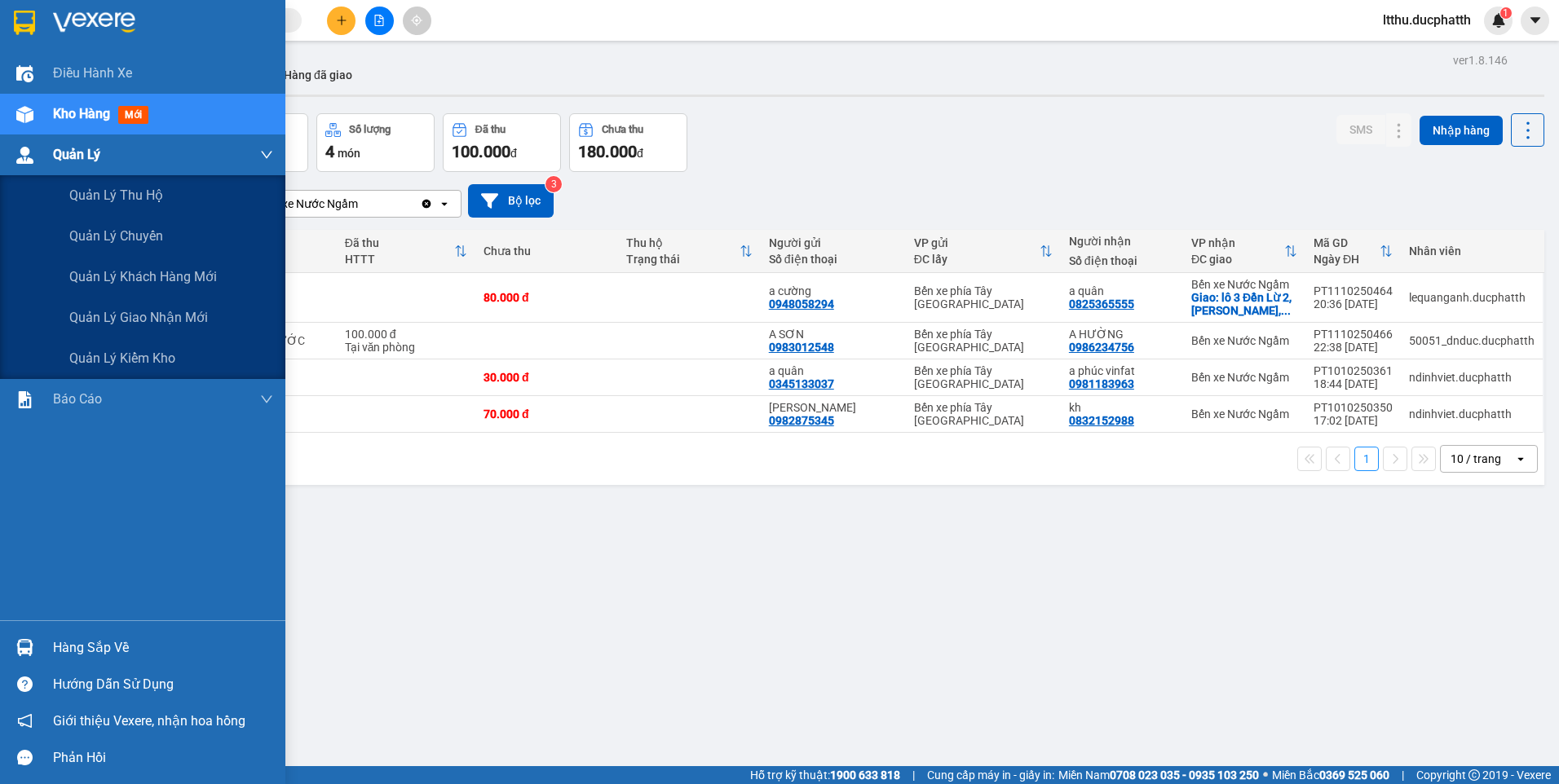
click at [54, 142] on div "Quản Lý" at bounding box center [163, 154] width 220 height 41
click at [122, 312] on span "Quản lý giao nhận mới" at bounding box center [138, 317] width 138 height 20
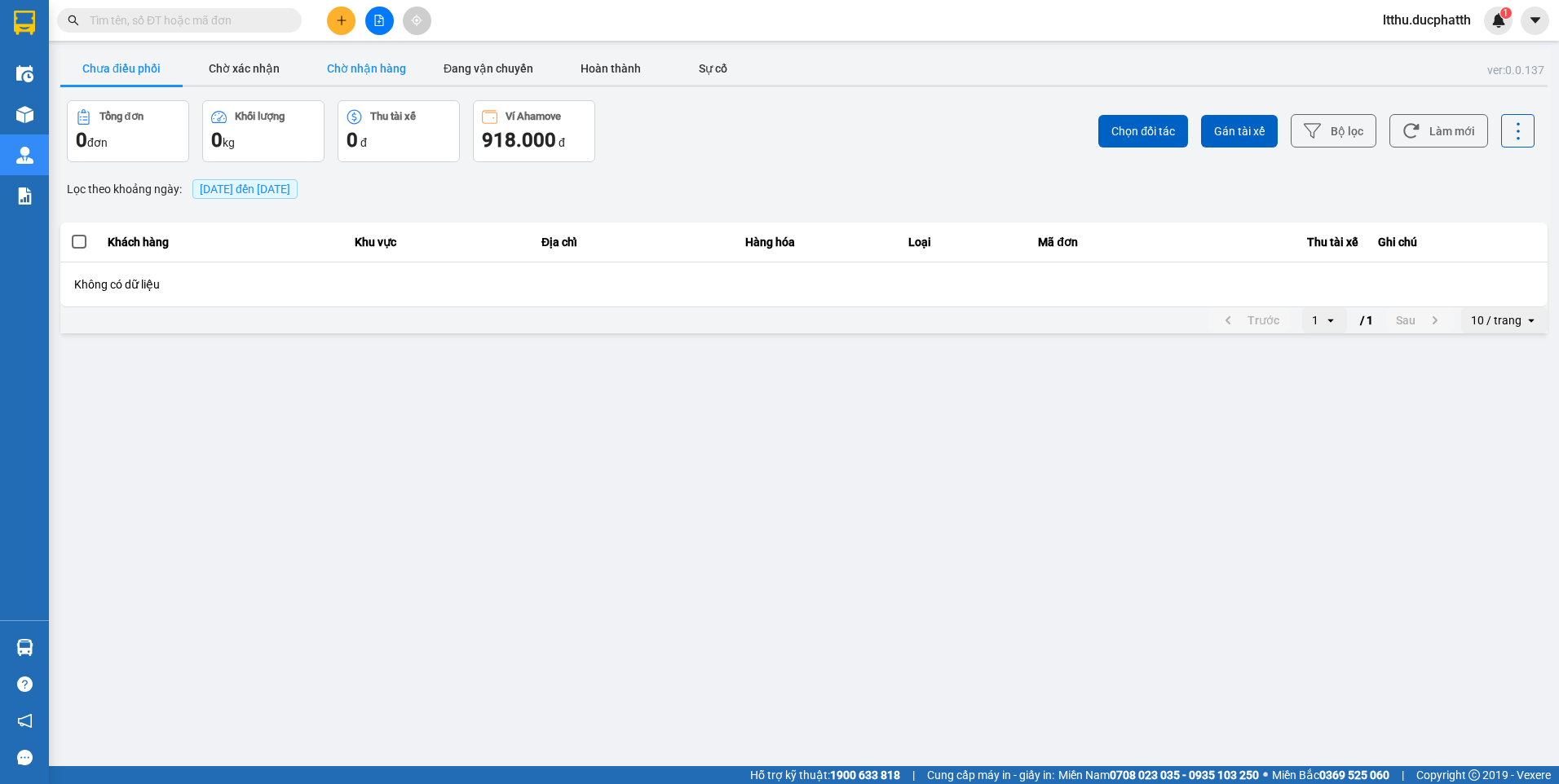
click at [378, 73] on button "Chờ nhận hàng" at bounding box center [365, 68] width 122 height 33
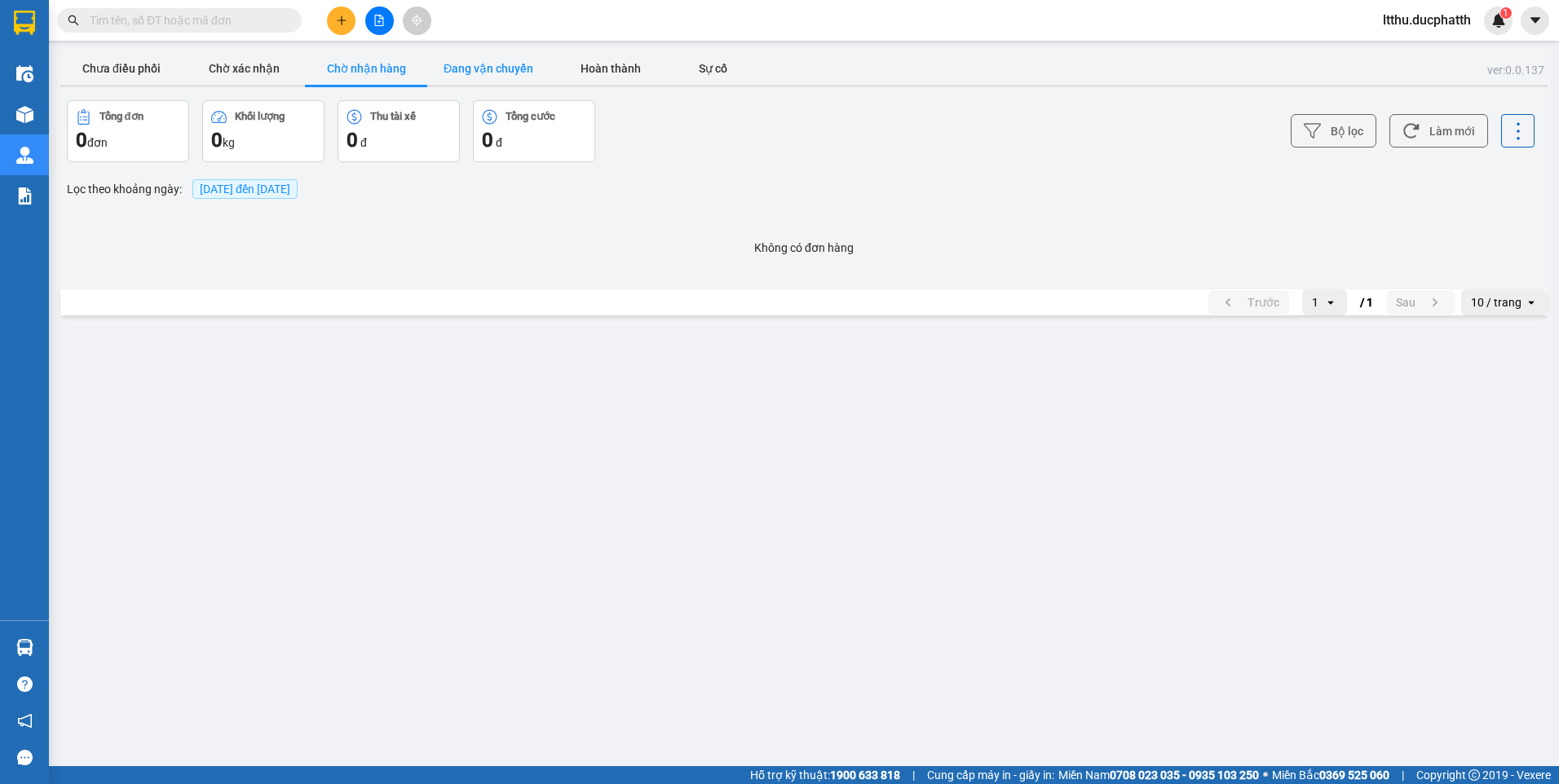
click at [501, 76] on button "Đang vận chuyển" at bounding box center [488, 68] width 122 height 33
click at [287, 68] on button "Chờ xác nhận" at bounding box center [243, 68] width 122 height 33
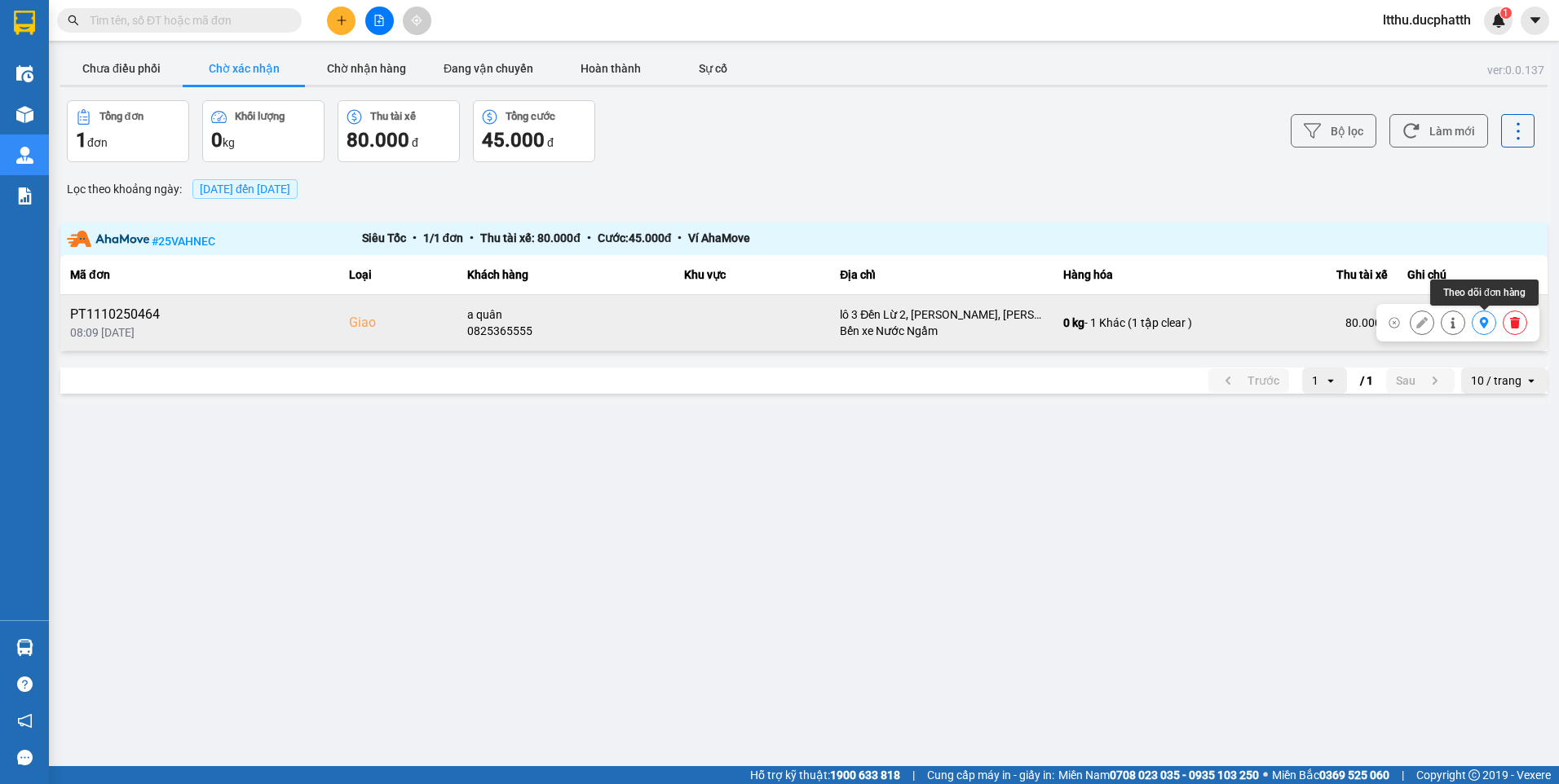
click at [1482, 329] on button at bounding box center [1484, 323] width 23 height 29
click at [1481, 332] on button at bounding box center [1484, 323] width 23 height 29
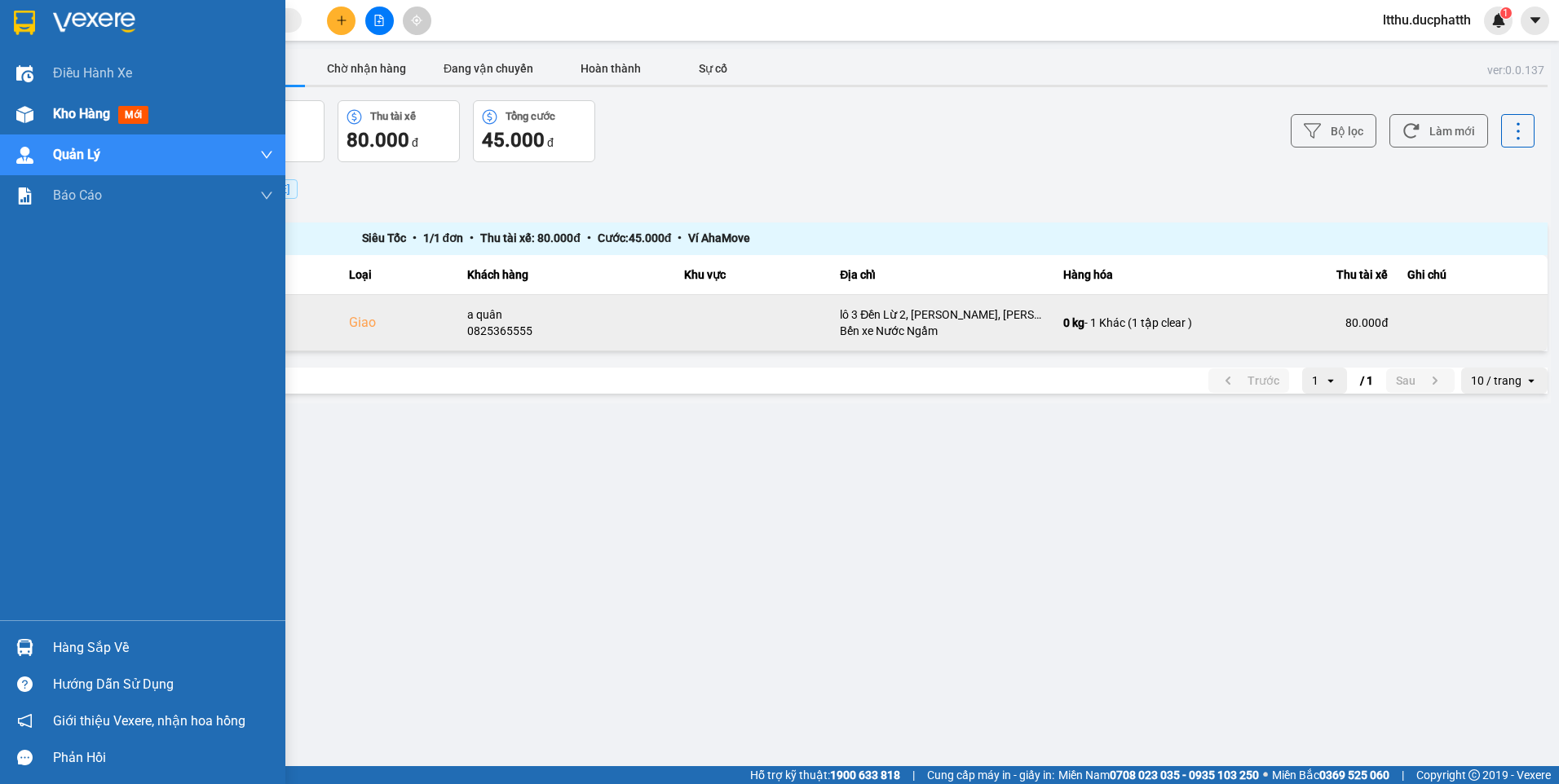
click at [116, 121] on div "Kho hàng mới" at bounding box center [104, 114] width 102 height 20
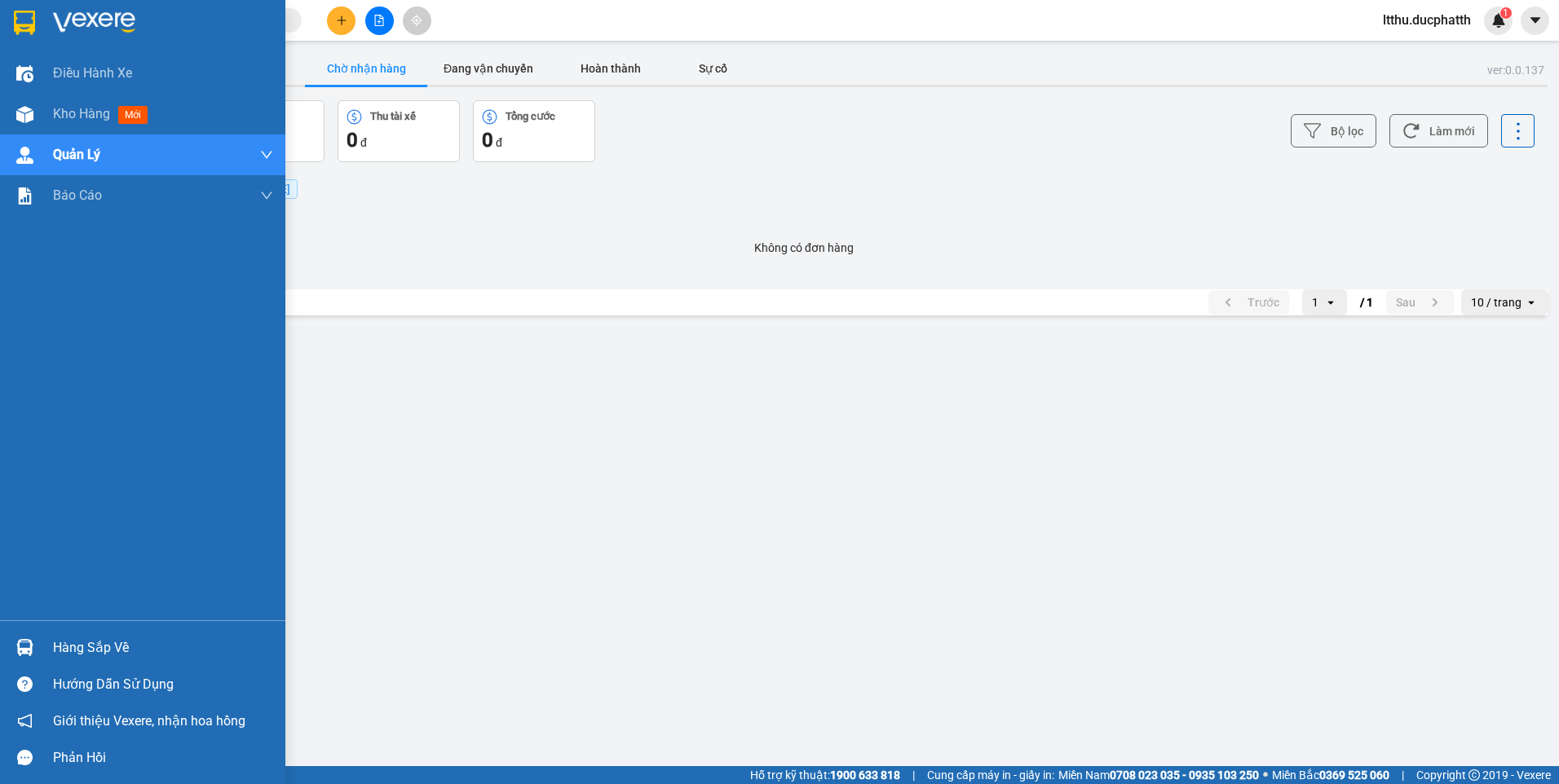
click at [82, 658] on div "Hàng sắp về" at bounding box center [163, 648] width 220 height 24
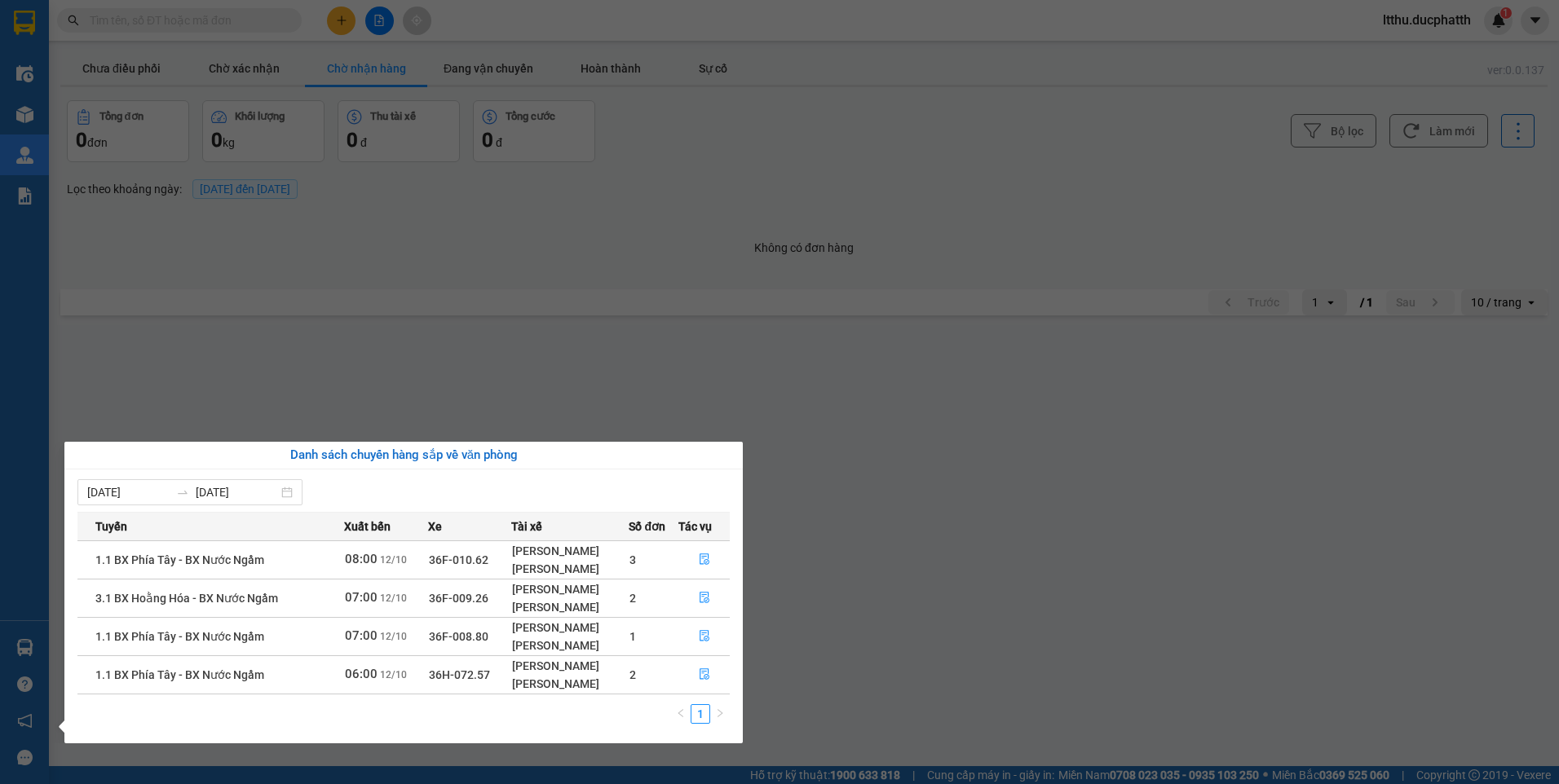
drag, startPoint x: 573, startPoint y: 395, endPoint x: 483, endPoint y: 332, distance: 109.9
click at [535, 378] on section "Kết quả tìm kiếm ( 0 ) Bộ lọc No Data ltthu.ducphatth 1 Điều hành xe Kho hàng m…" at bounding box center [779, 392] width 1559 height 784
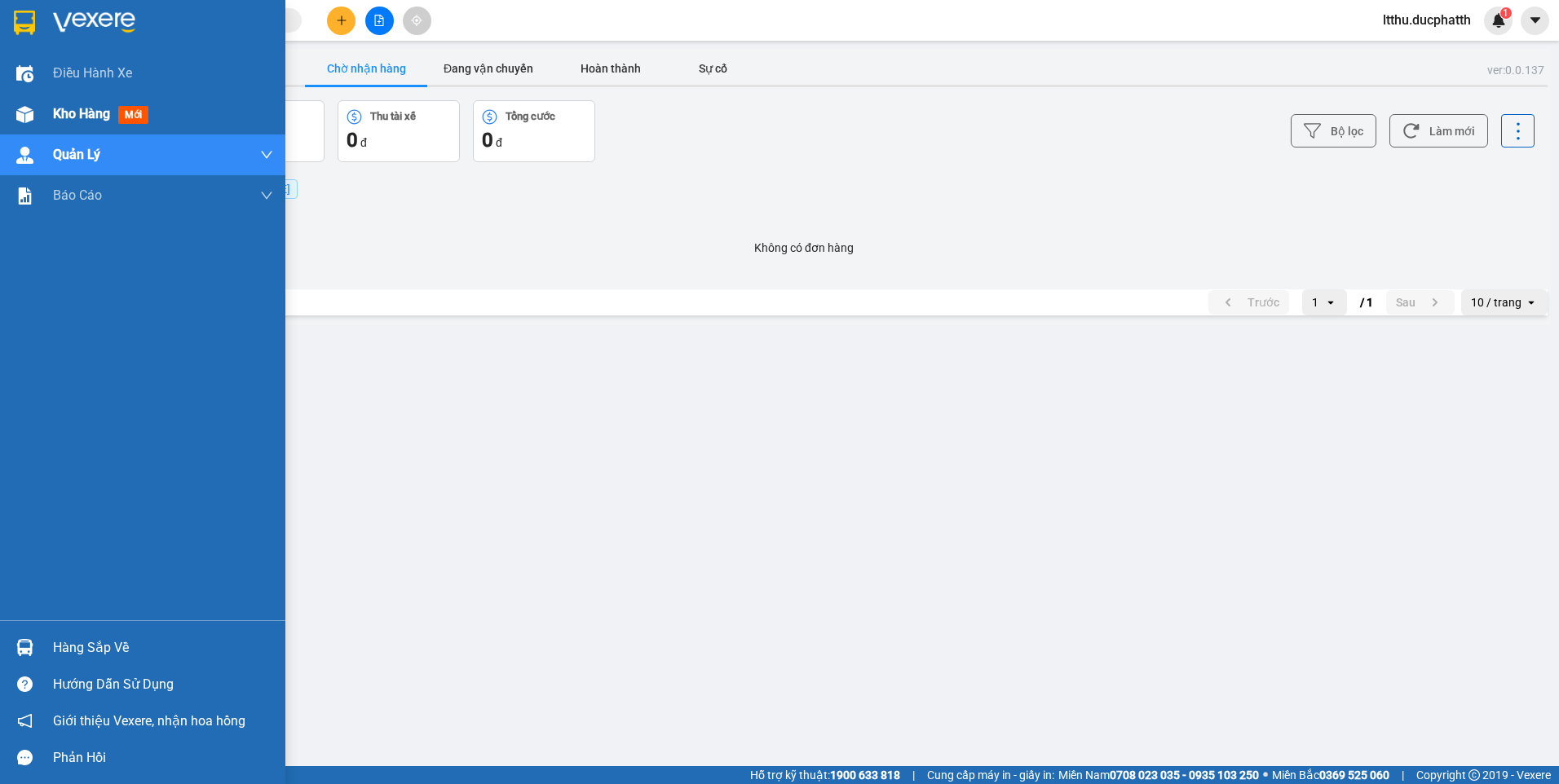
click at [51, 117] on div "Kho hàng mới" at bounding box center [143, 114] width 285 height 41
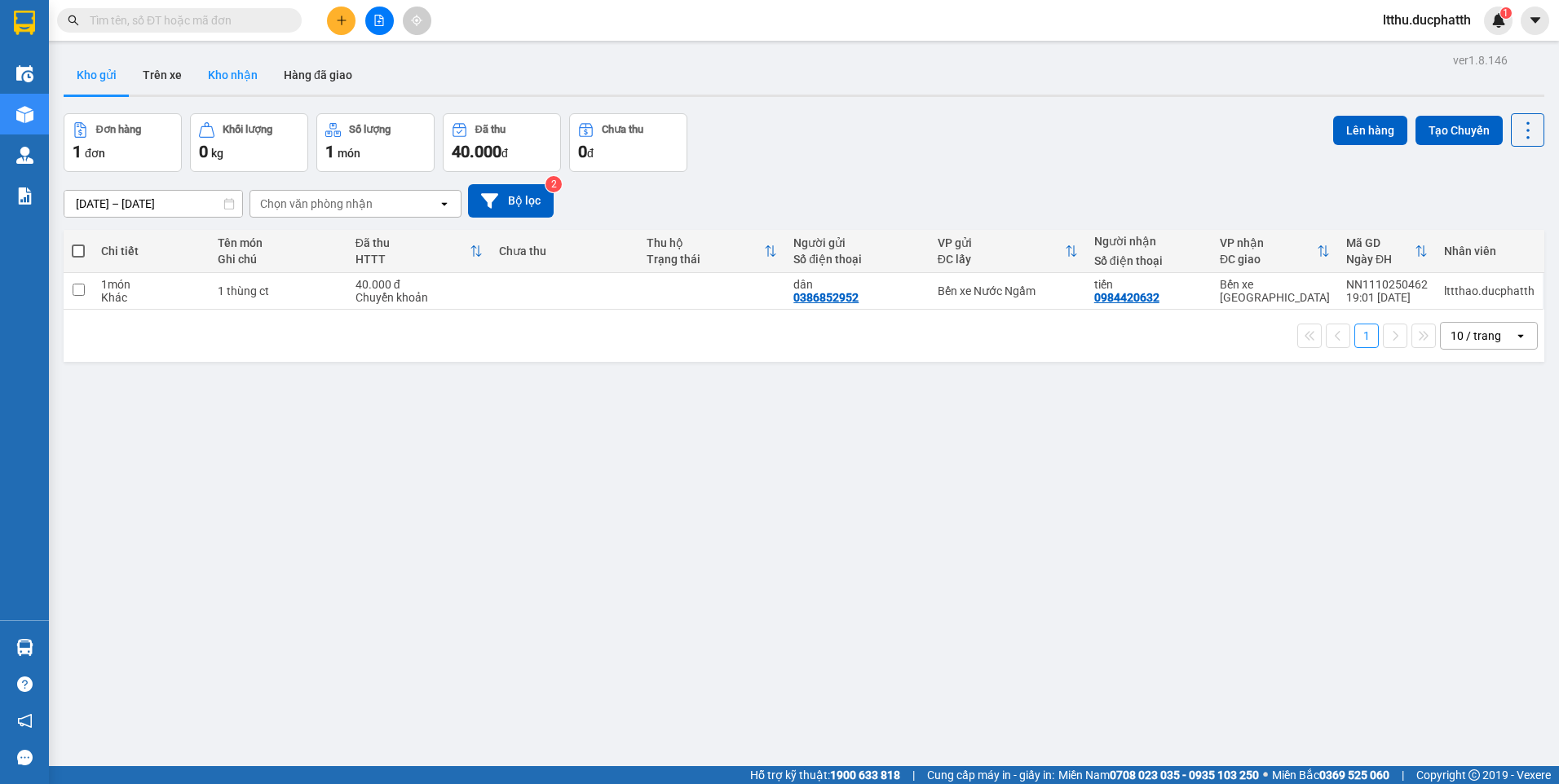
click at [222, 83] on button "Kho nhận" at bounding box center [233, 75] width 76 height 39
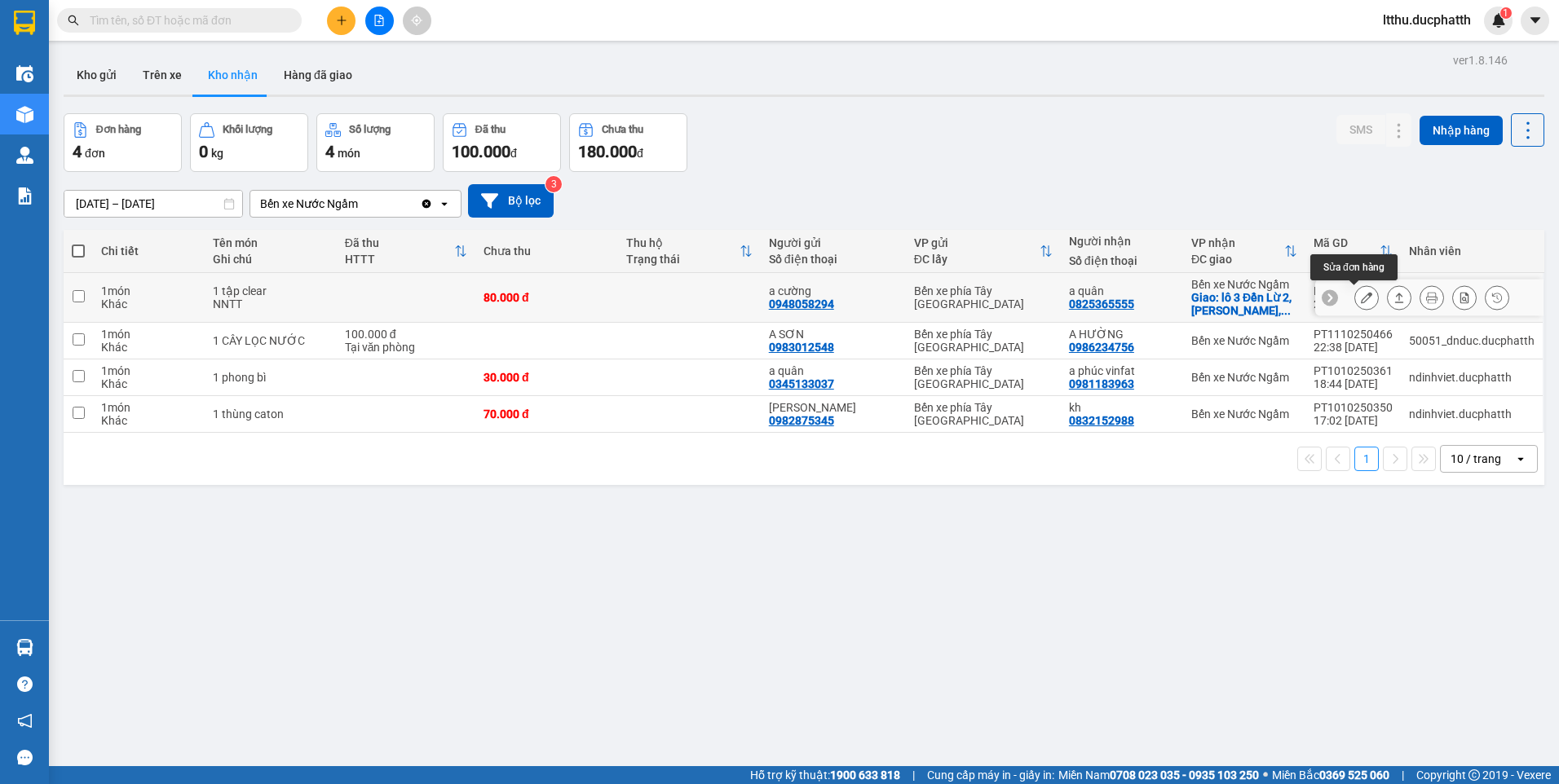
click at [1361, 301] on icon at bounding box center [1367, 298] width 12 height 12
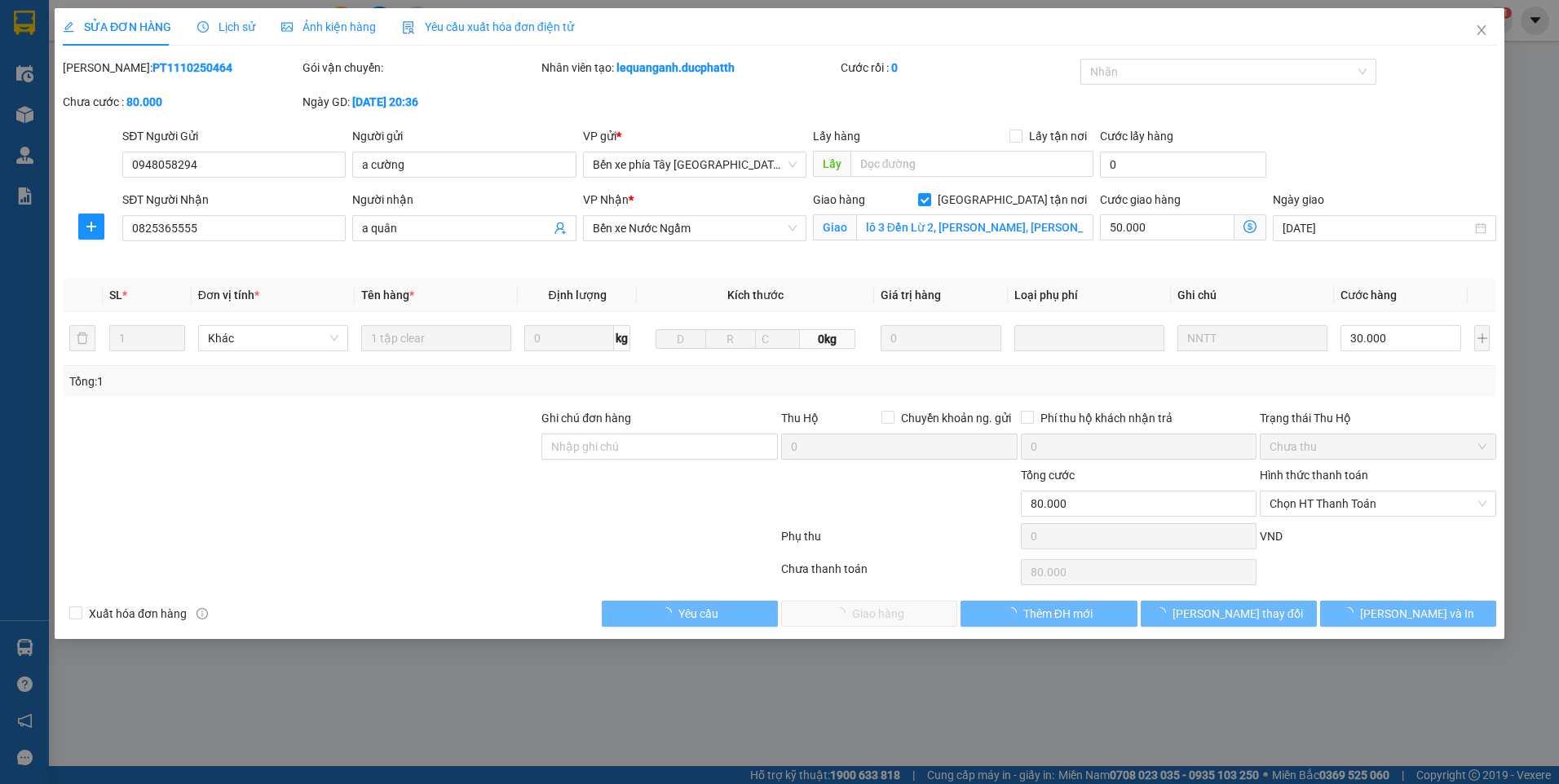
type input "0948058294"
type input "a cường"
type input "0825365555"
type input "a quân"
checkbox input "true"
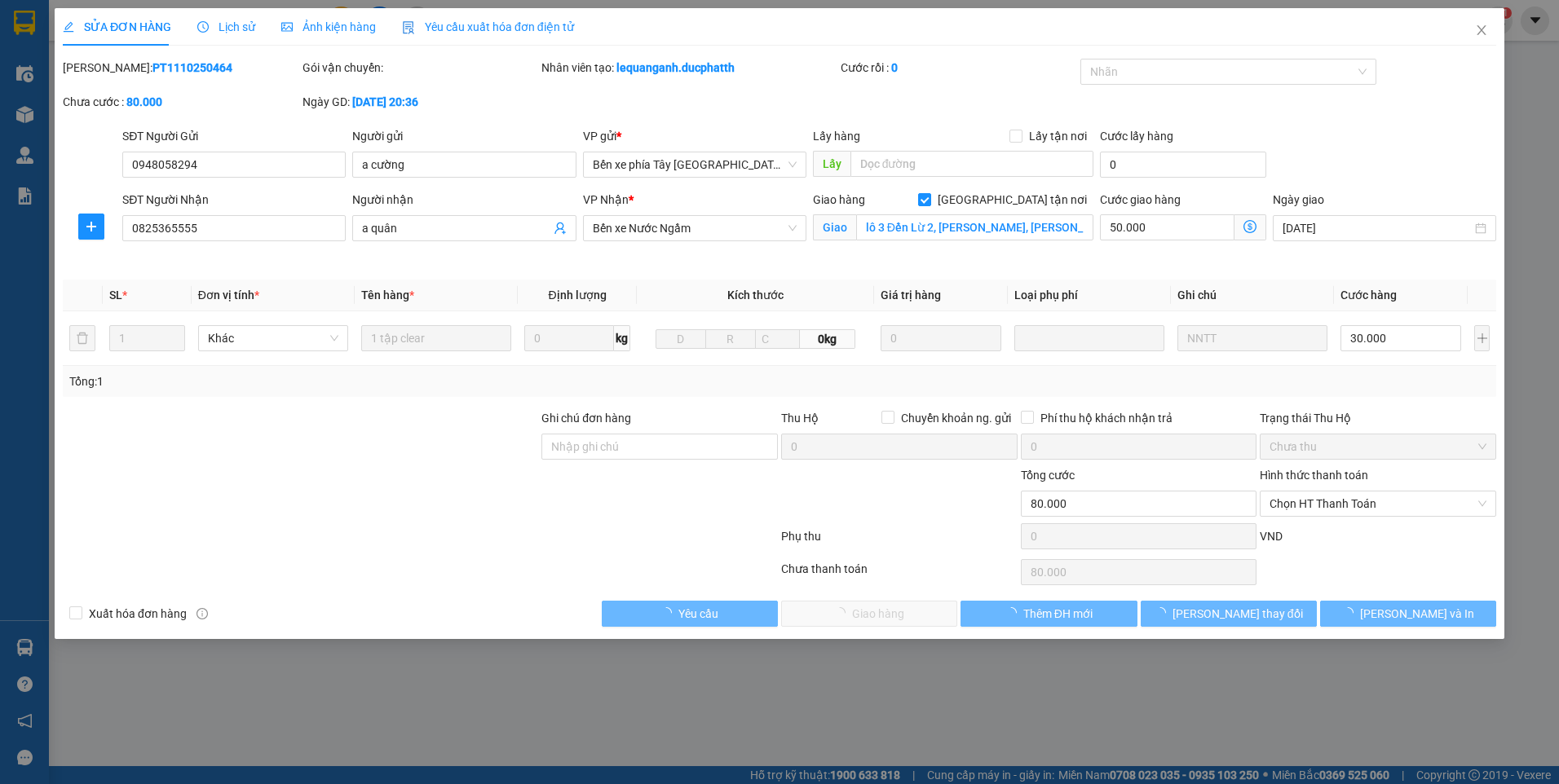
type input "lô 3 Đền Lừ 2, Hoàng Văn Thụ, Hoàng Mai, Hà Nội"
type input "0"
type input "80.000"
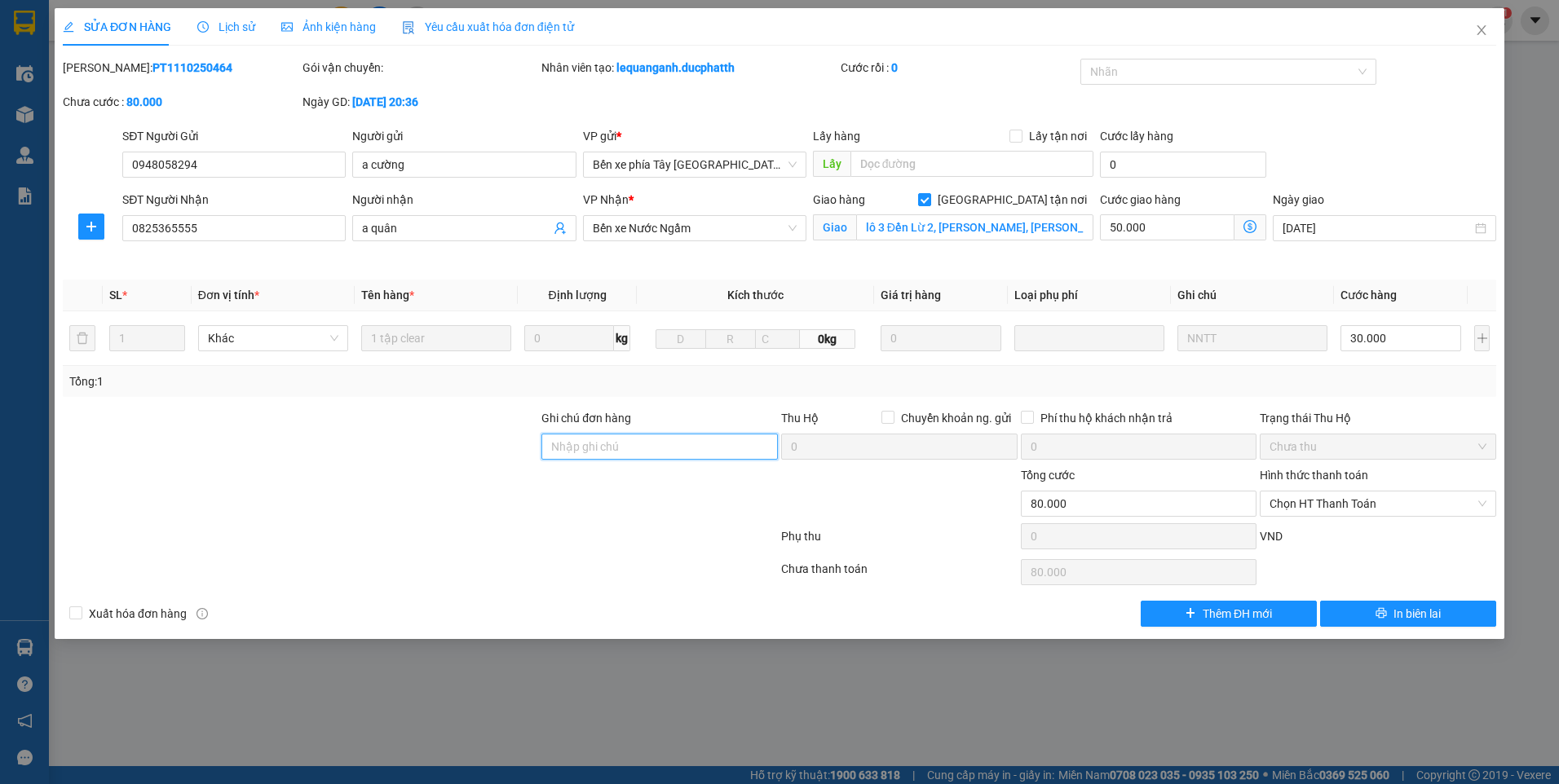
click at [674, 446] on input "Ghi chú đơn hàng" at bounding box center [659, 446] width 236 height 26
type input "TM"
click at [1405, 503] on span "Chọn HT Thanh Toán" at bounding box center [1378, 504] width 217 height 24
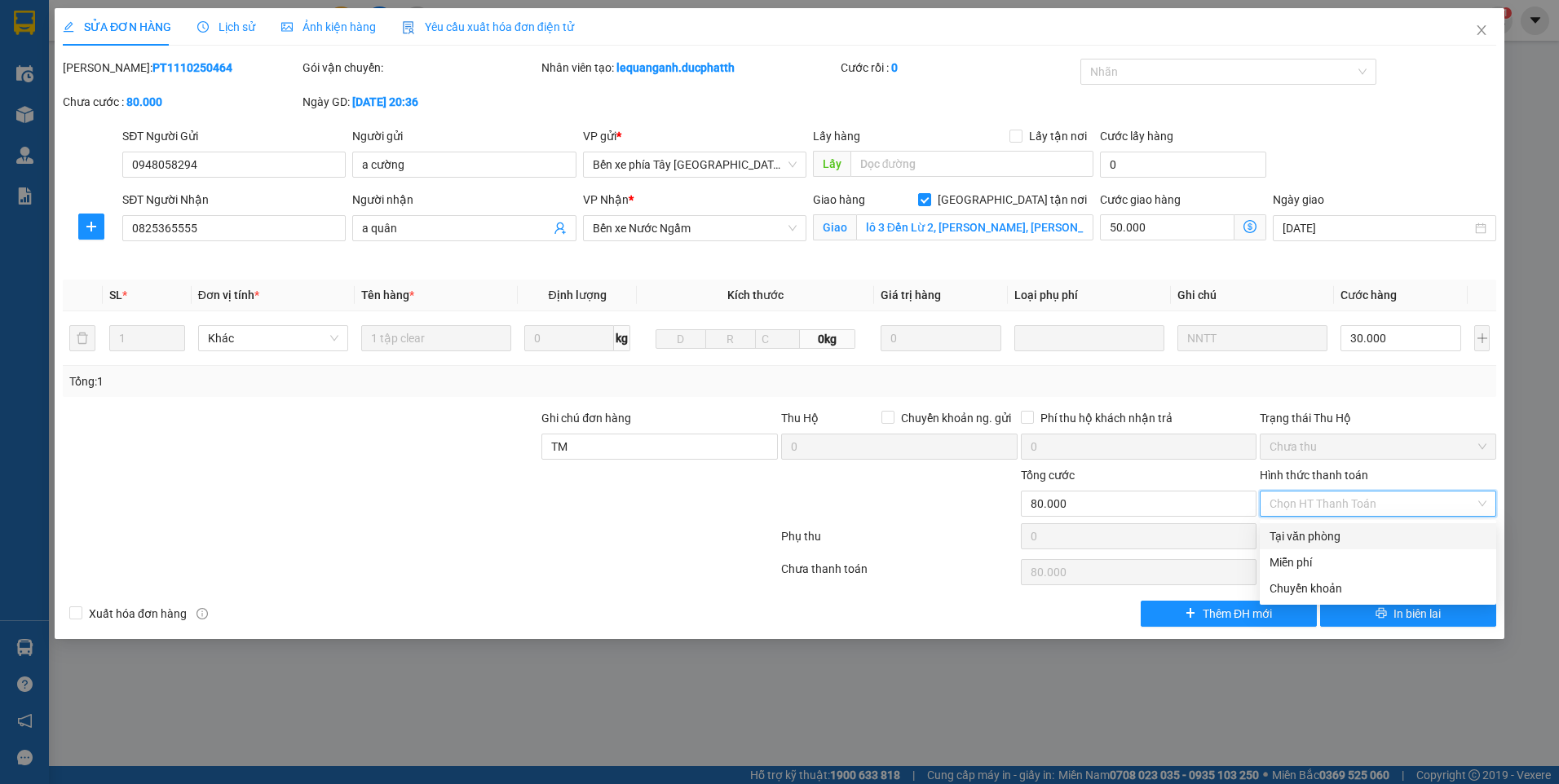
click at [1334, 537] on div "Tại văn phòng" at bounding box center [1378, 536] width 217 height 18
type input "0"
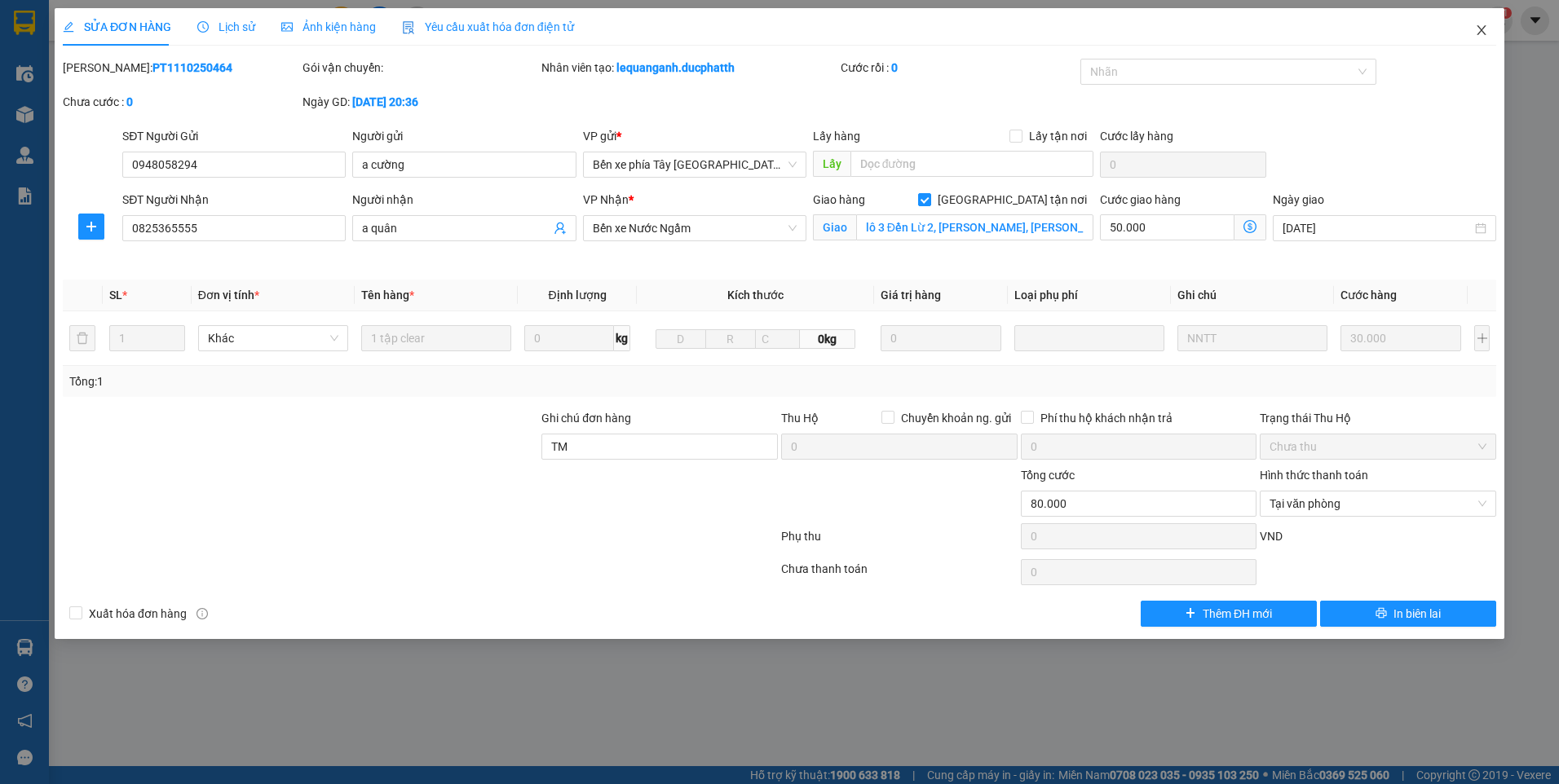
click at [1477, 36] on icon "close" at bounding box center [1481, 30] width 13 height 13
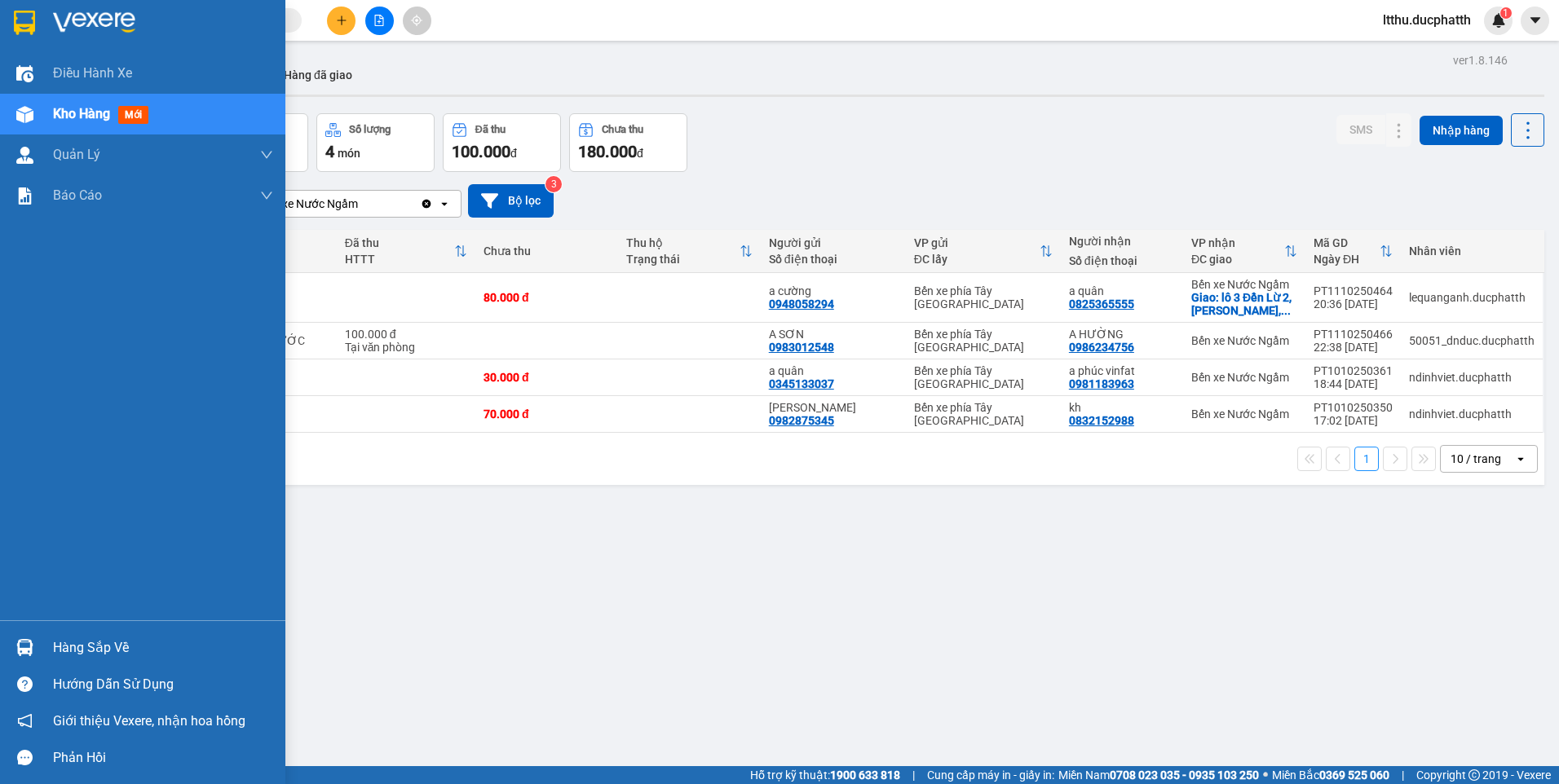
click at [89, 652] on div "Hàng sắp về" at bounding box center [163, 648] width 220 height 24
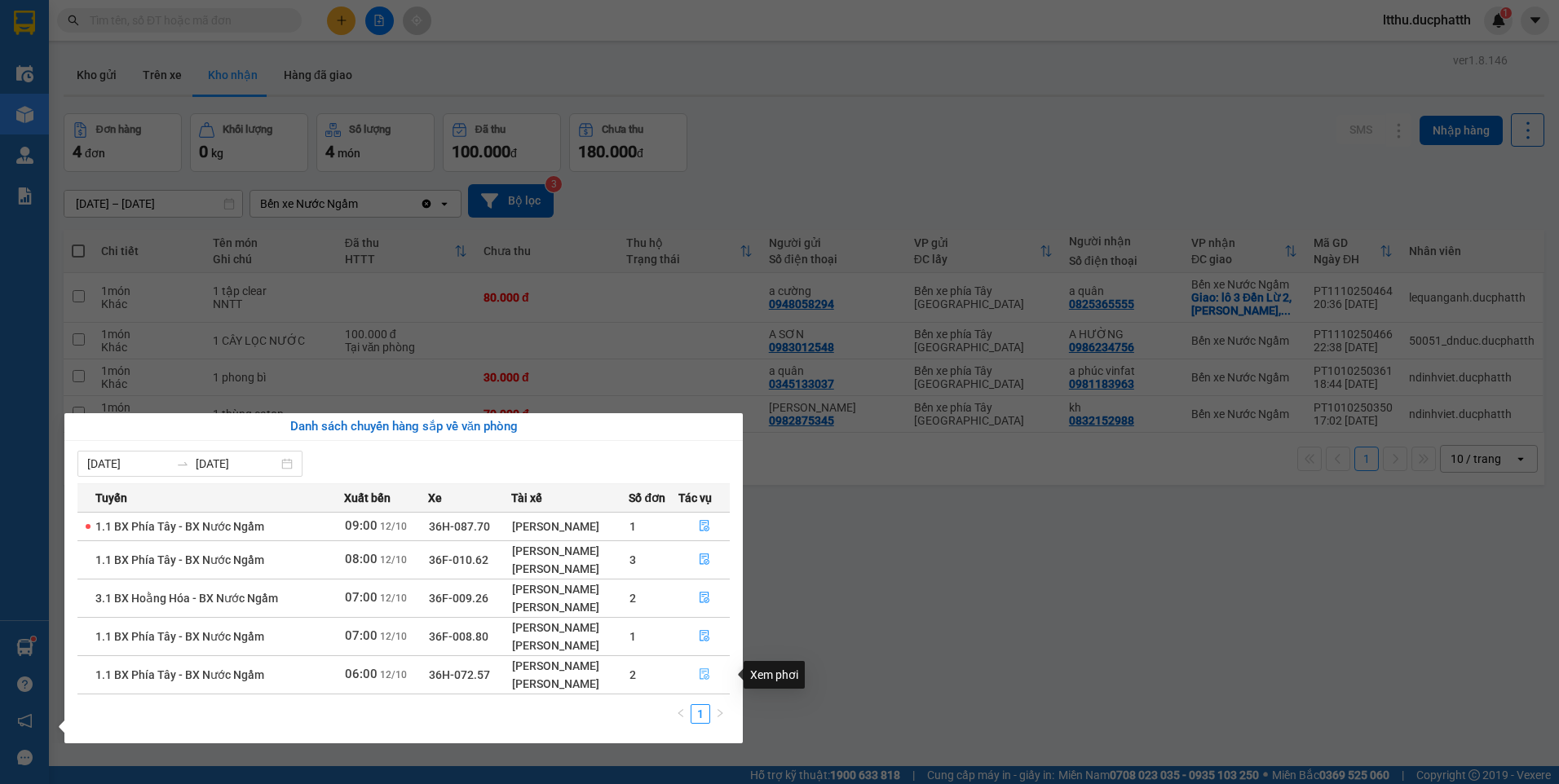
click at [706, 675] on icon "file-done" at bounding box center [705, 675] width 10 height 12
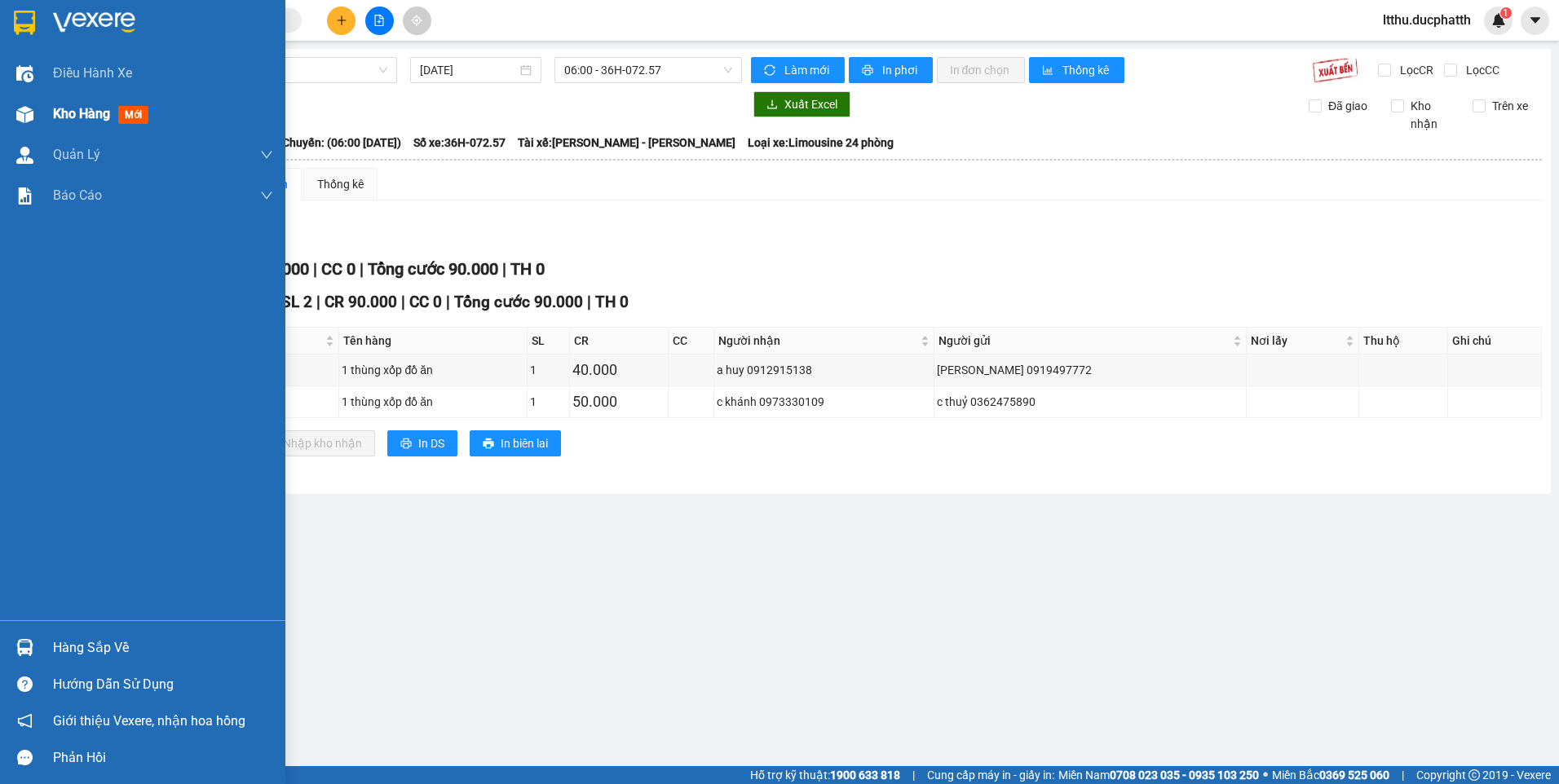
drag, startPoint x: 68, startPoint y: 118, endPoint x: 85, endPoint y: 127, distance: 19.2
click at [73, 118] on span "Kho hàng" at bounding box center [82, 114] width 57 height 15
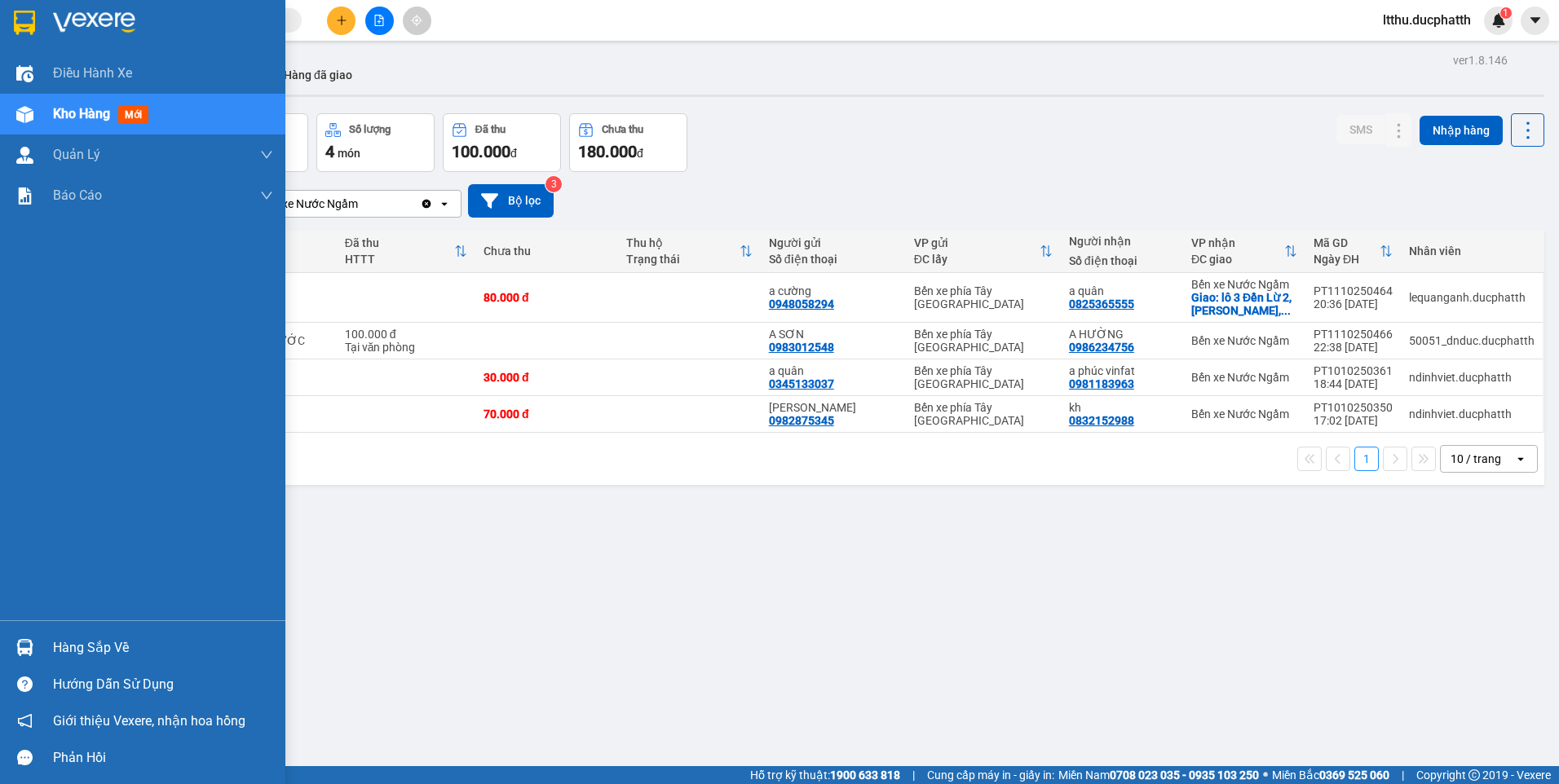
click at [125, 641] on div "Hàng sắp về" at bounding box center [163, 648] width 220 height 24
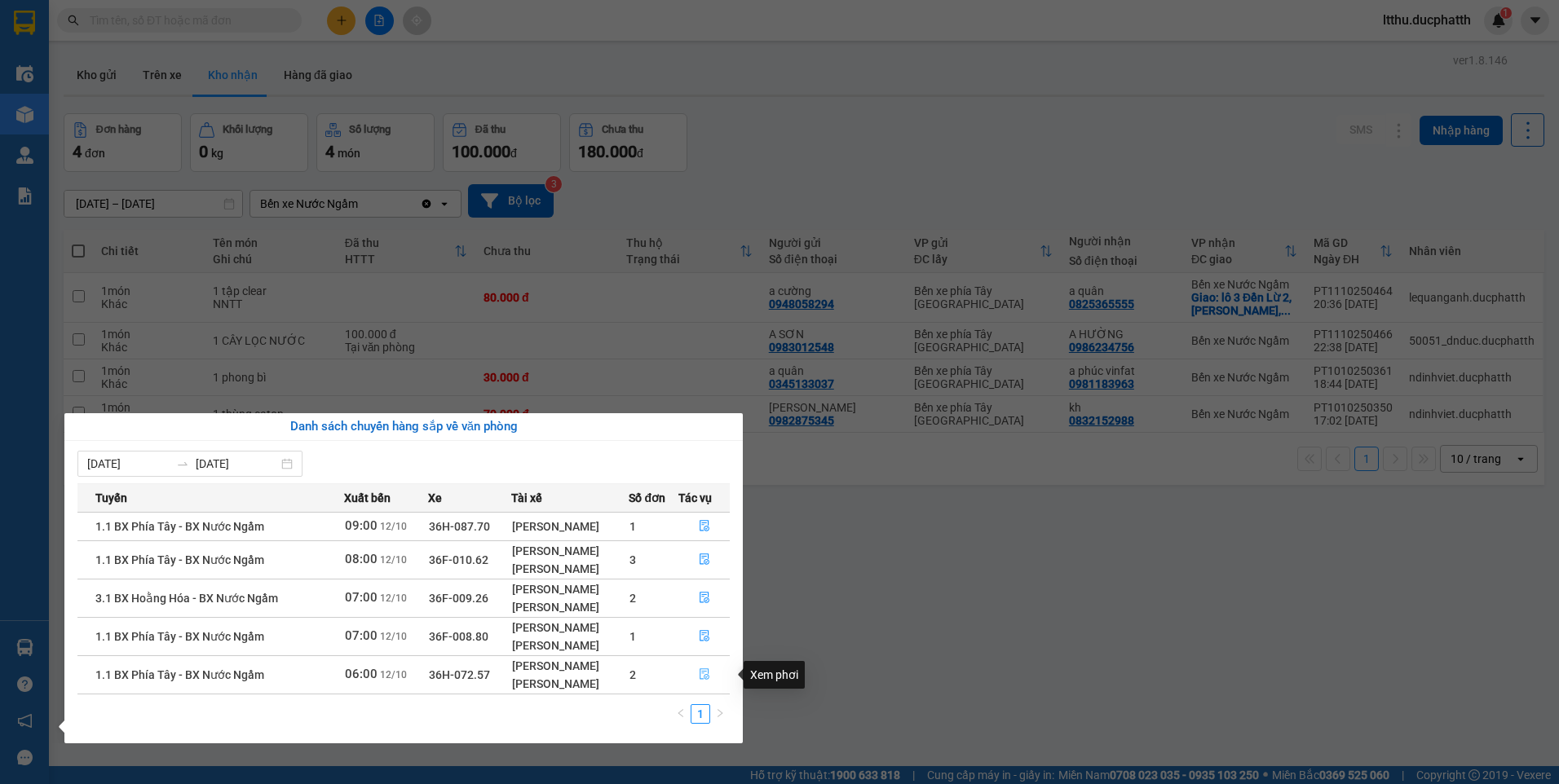
click at [700, 670] on icon "file-done" at bounding box center [705, 674] width 12 height 12
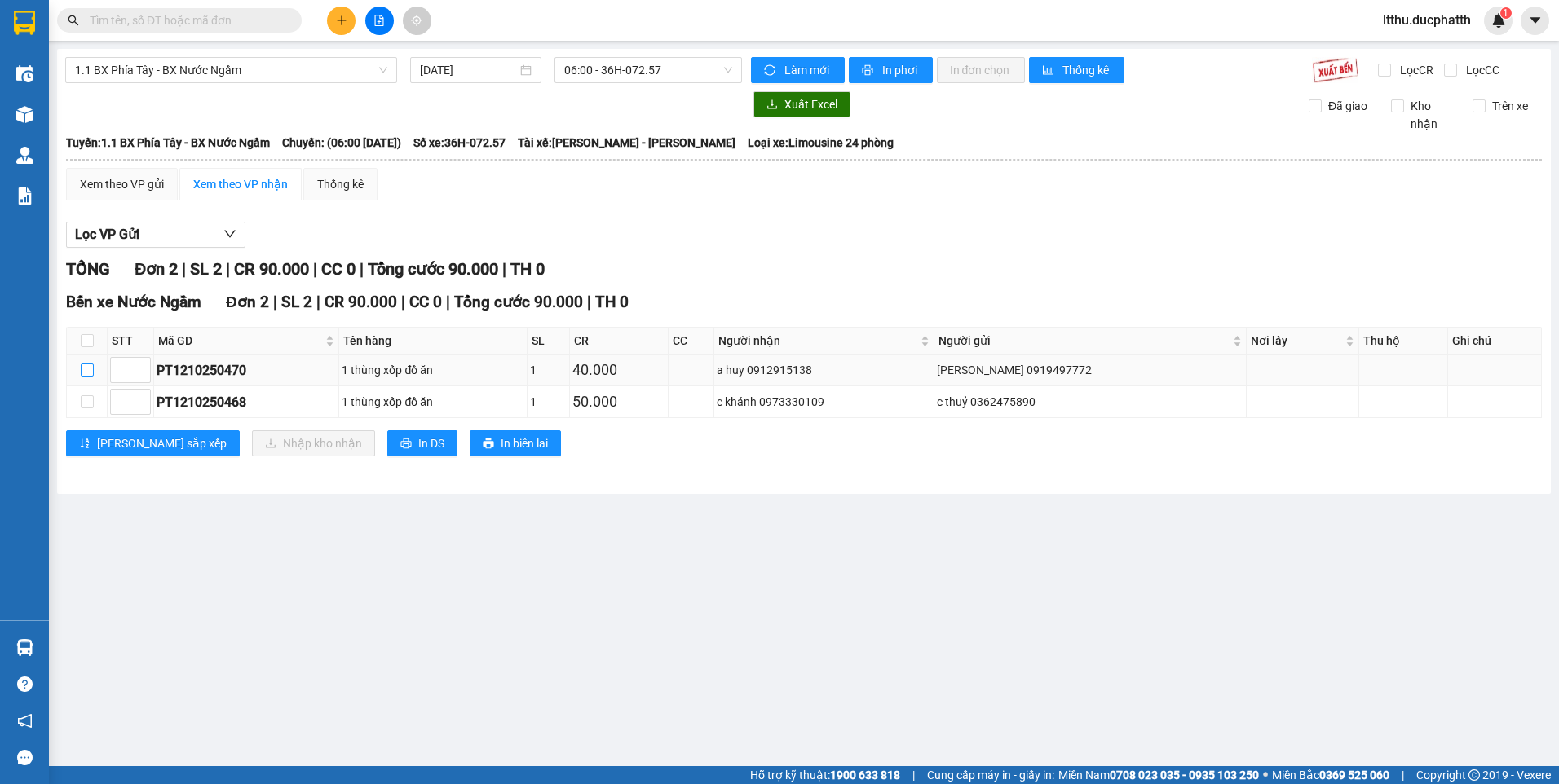
click at [85, 367] on input "checkbox" at bounding box center [87, 370] width 13 height 13
checkbox input "true"
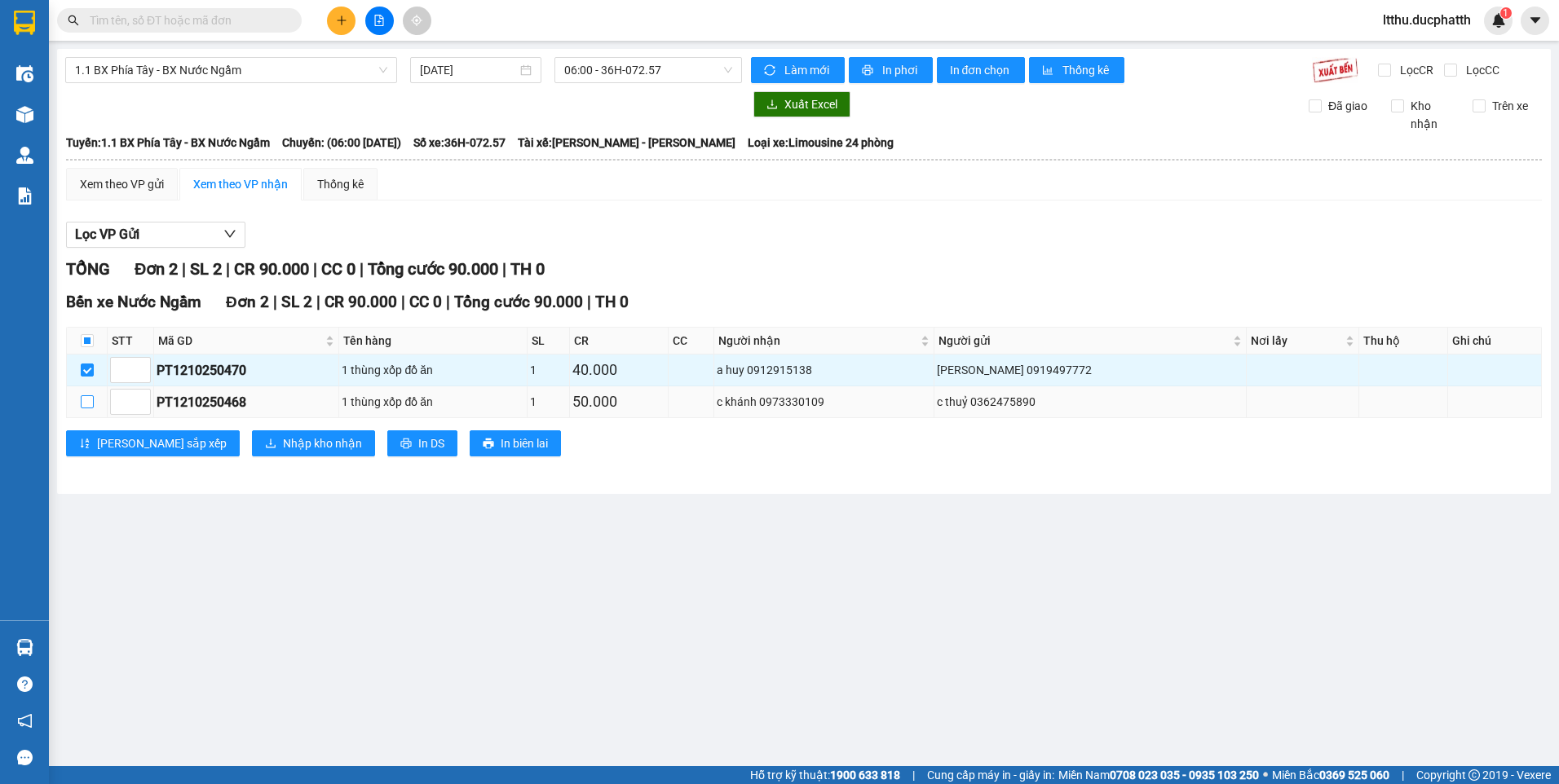
click at [89, 397] on input "checkbox" at bounding box center [87, 402] width 13 height 13
checkbox input "true"
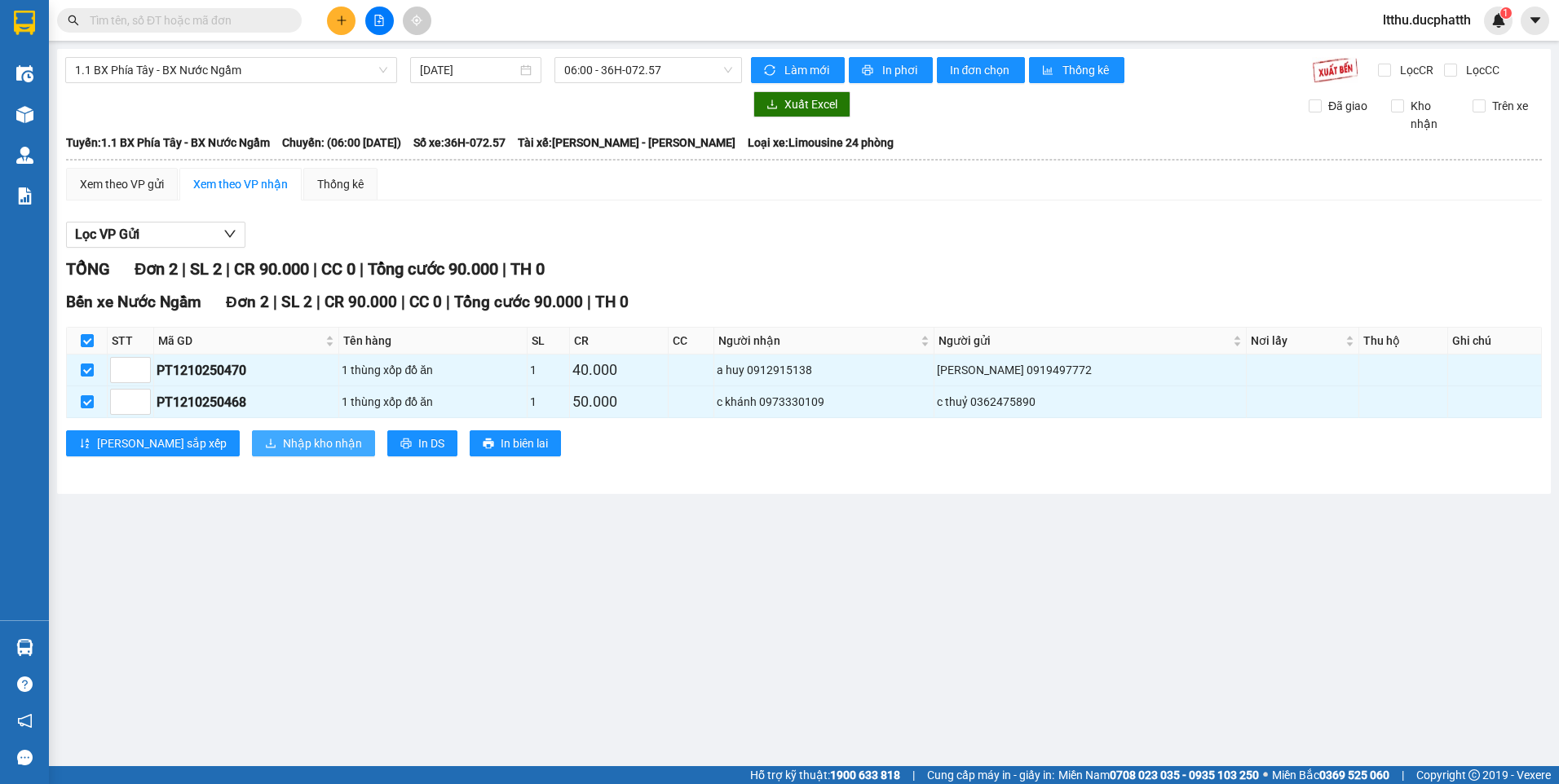
click at [283, 451] on span "Nhập kho nhận" at bounding box center [322, 443] width 79 height 18
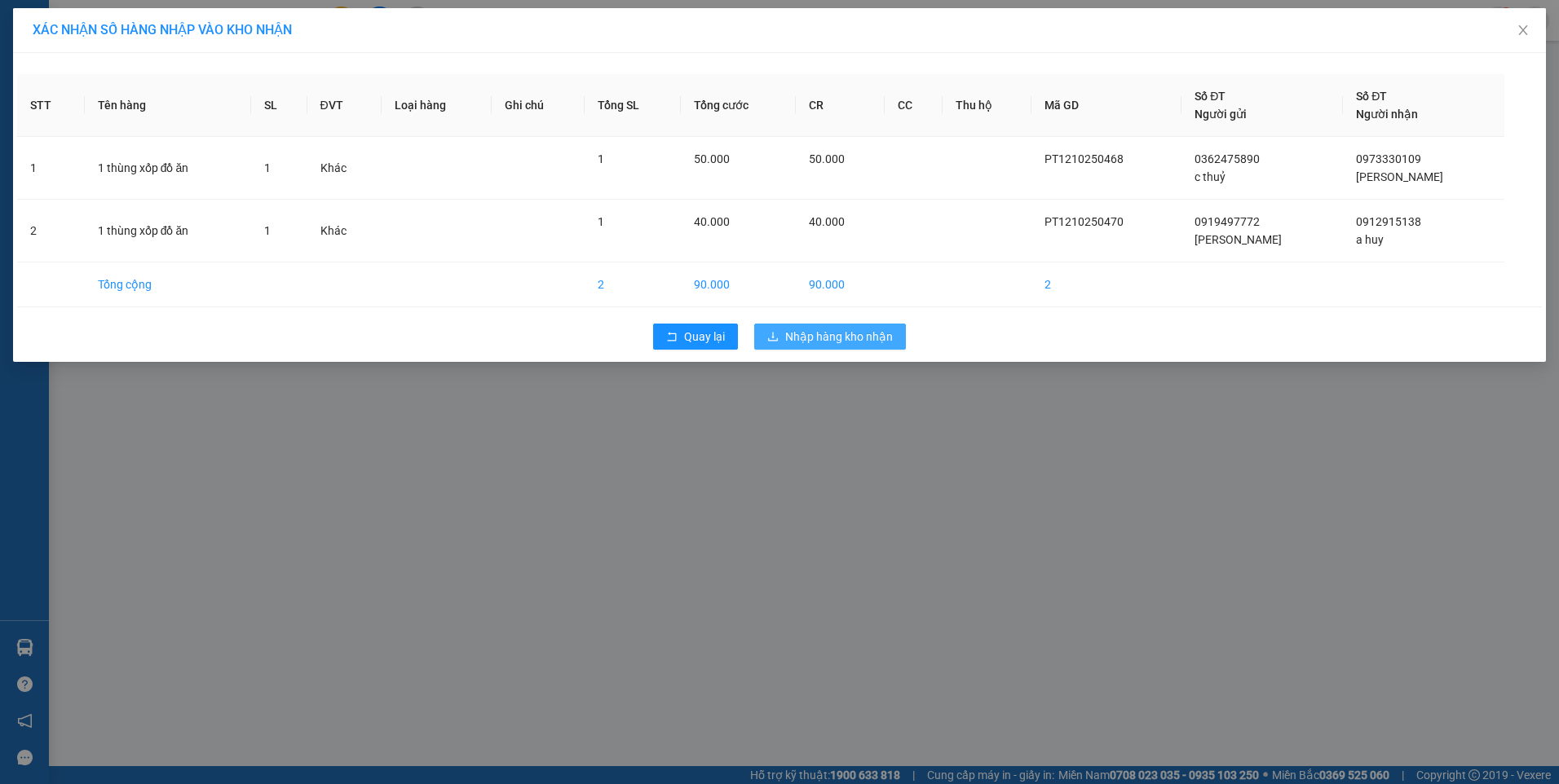
click at [870, 340] on span "Nhập hàng kho nhận" at bounding box center [839, 336] width 108 height 18
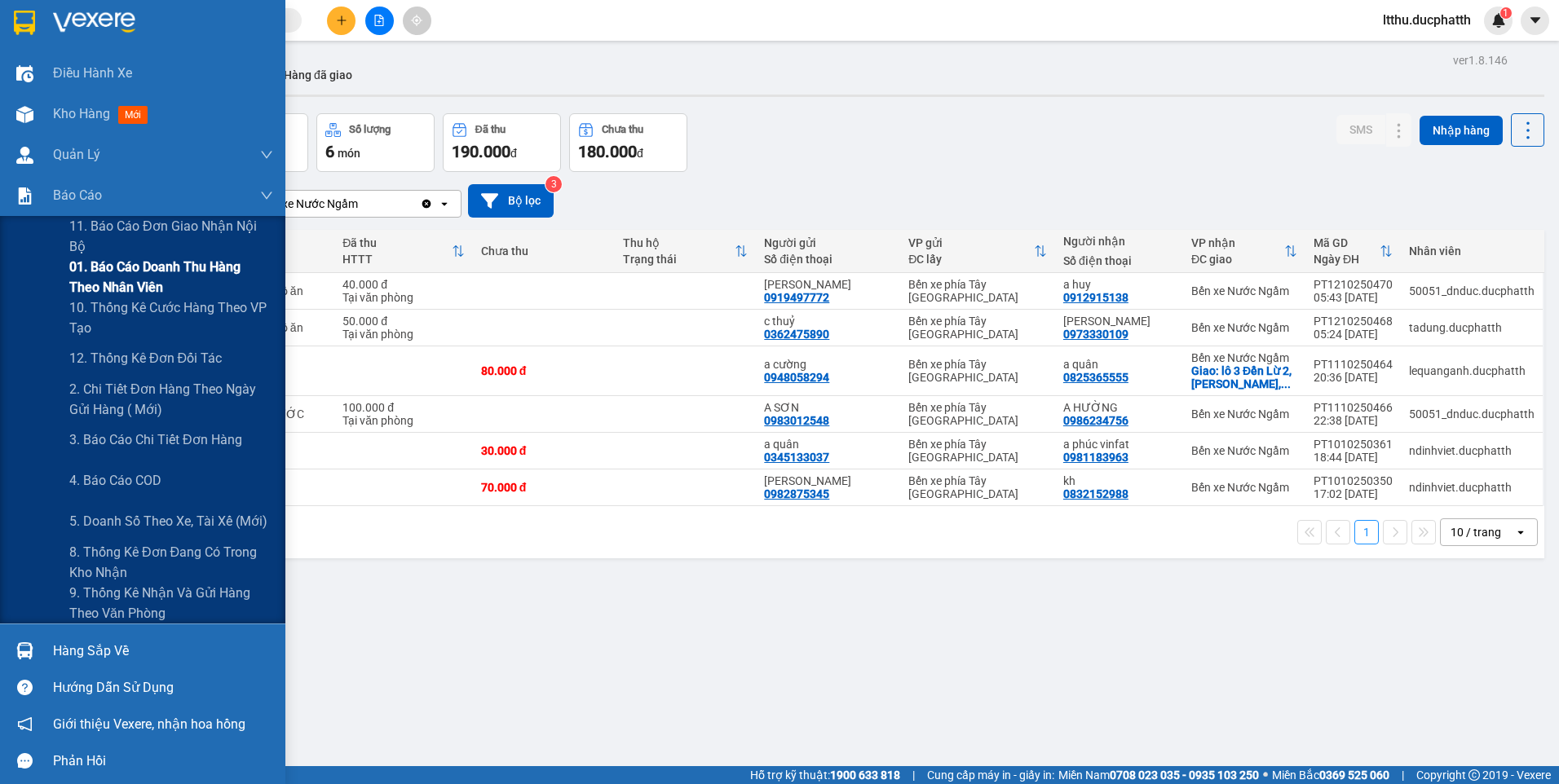
click at [157, 270] on span "01. Báo cáo doanh thu hàng theo nhân viên" at bounding box center [171, 277] width 204 height 41
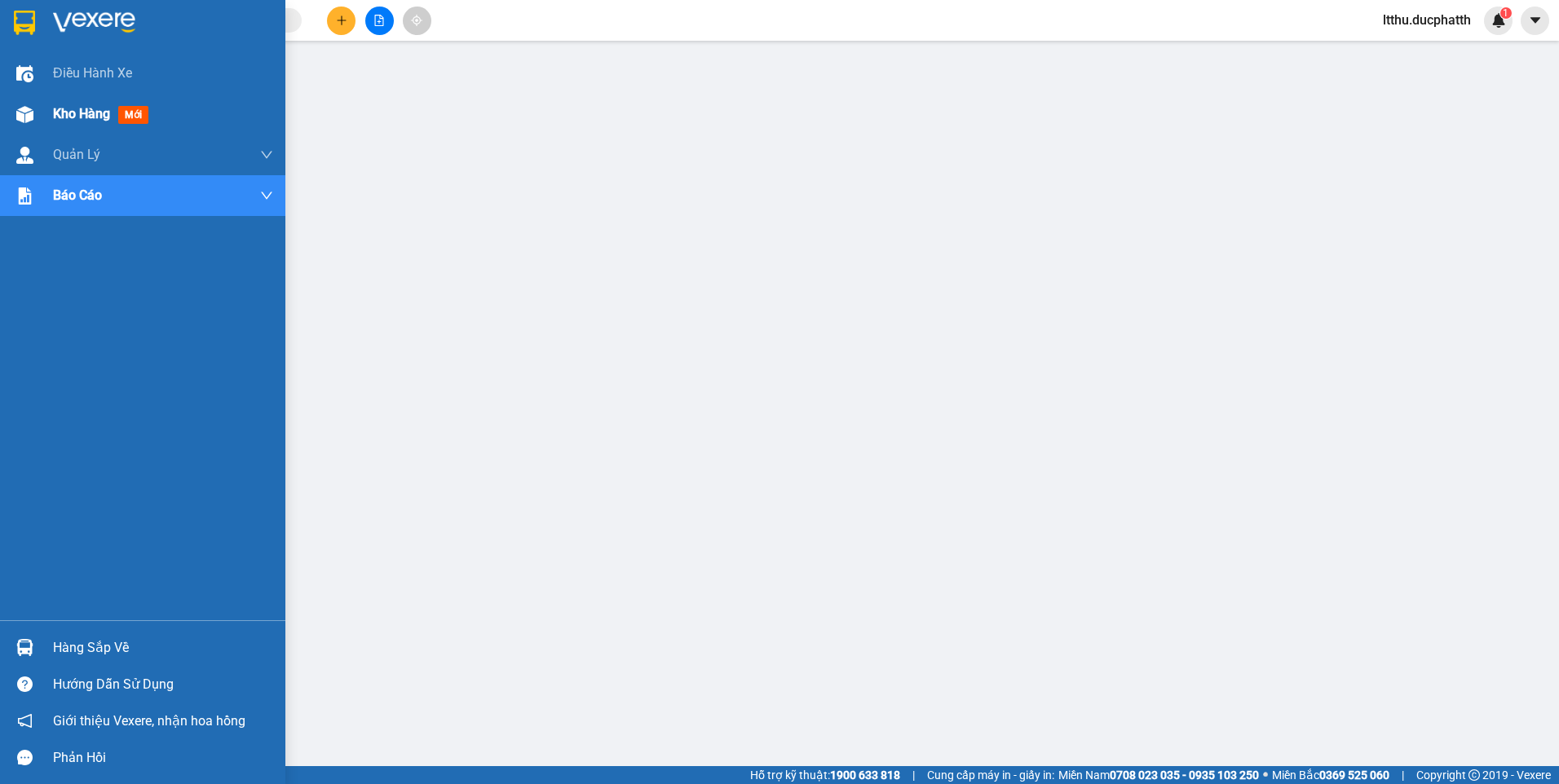
click at [31, 110] on img at bounding box center [24, 115] width 17 height 17
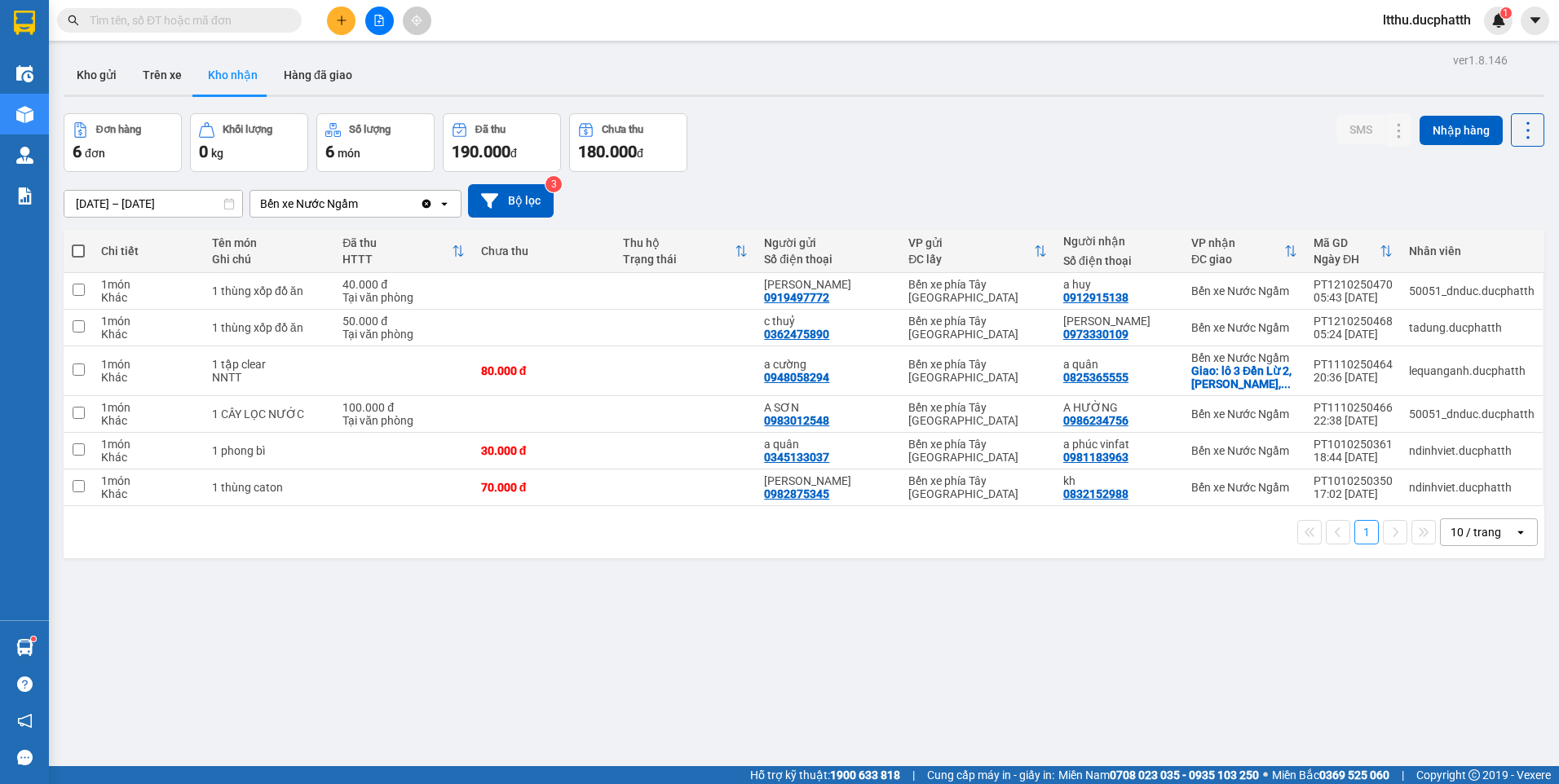
click at [165, 24] on input "text" at bounding box center [186, 20] width 192 height 18
click at [162, 19] on input "text" at bounding box center [186, 20] width 192 height 18
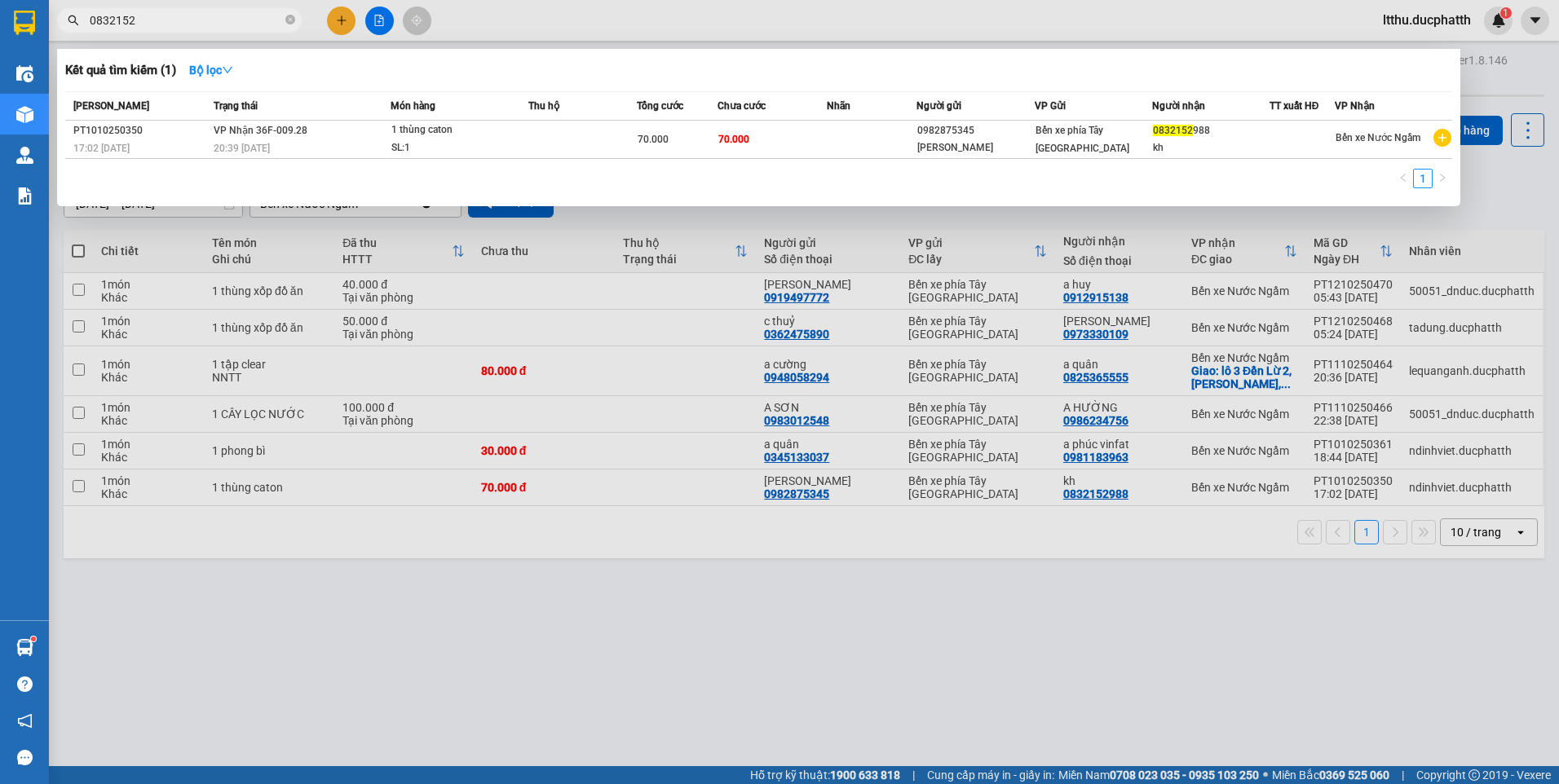
click at [981, 697] on div at bounding box center [779, 392] width 1559 height 784
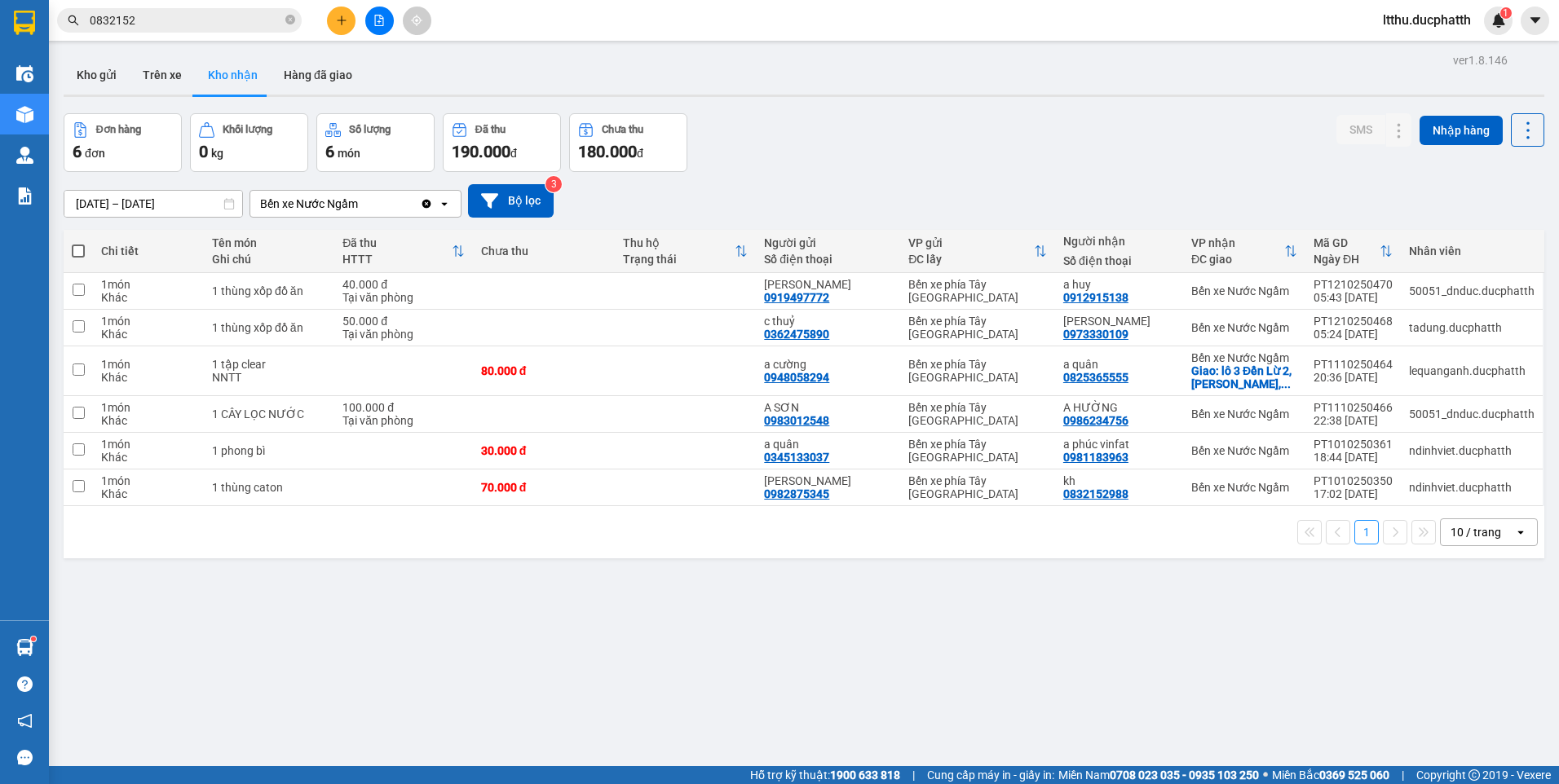
click at [164, 22] on input "0832152" at bounding box center [186, 20] width 192 height 18
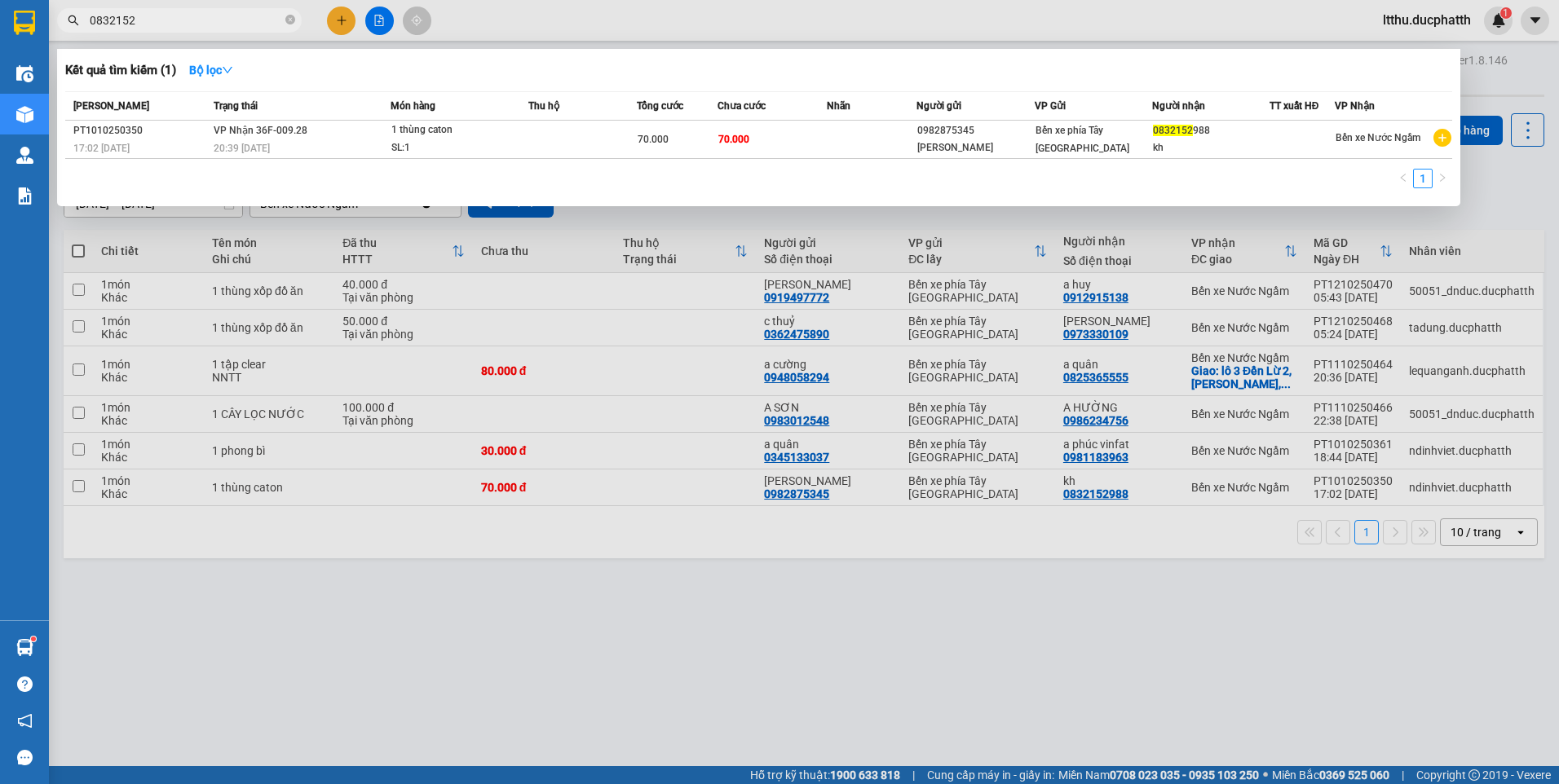
click at [164, 22] on input "0832152" at bounding box center [186, 20] width 192 height 18
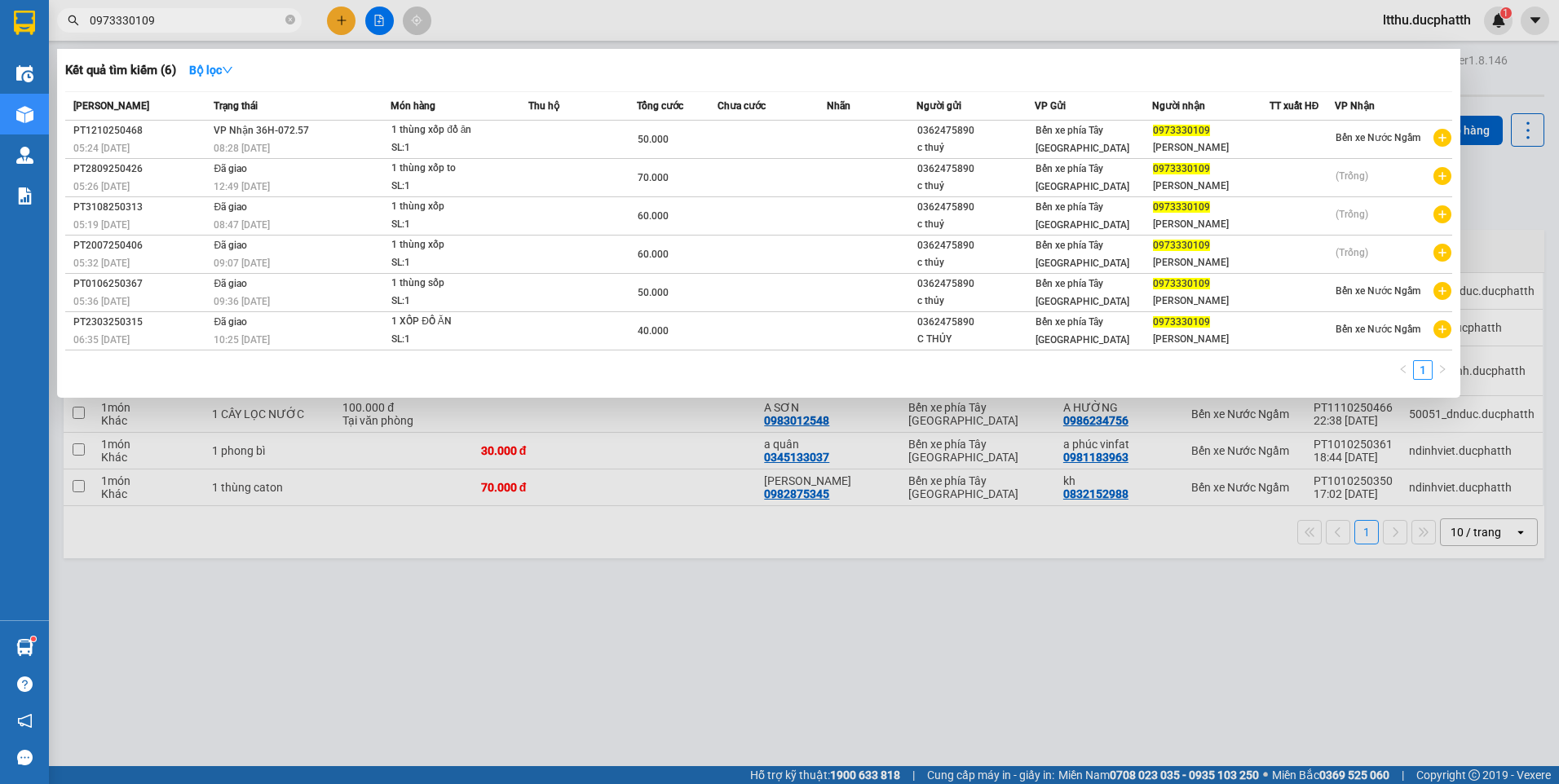
type input "0973330109"
click at [412, 589] on div at bounding box center [779, 392] width 1559 height 784
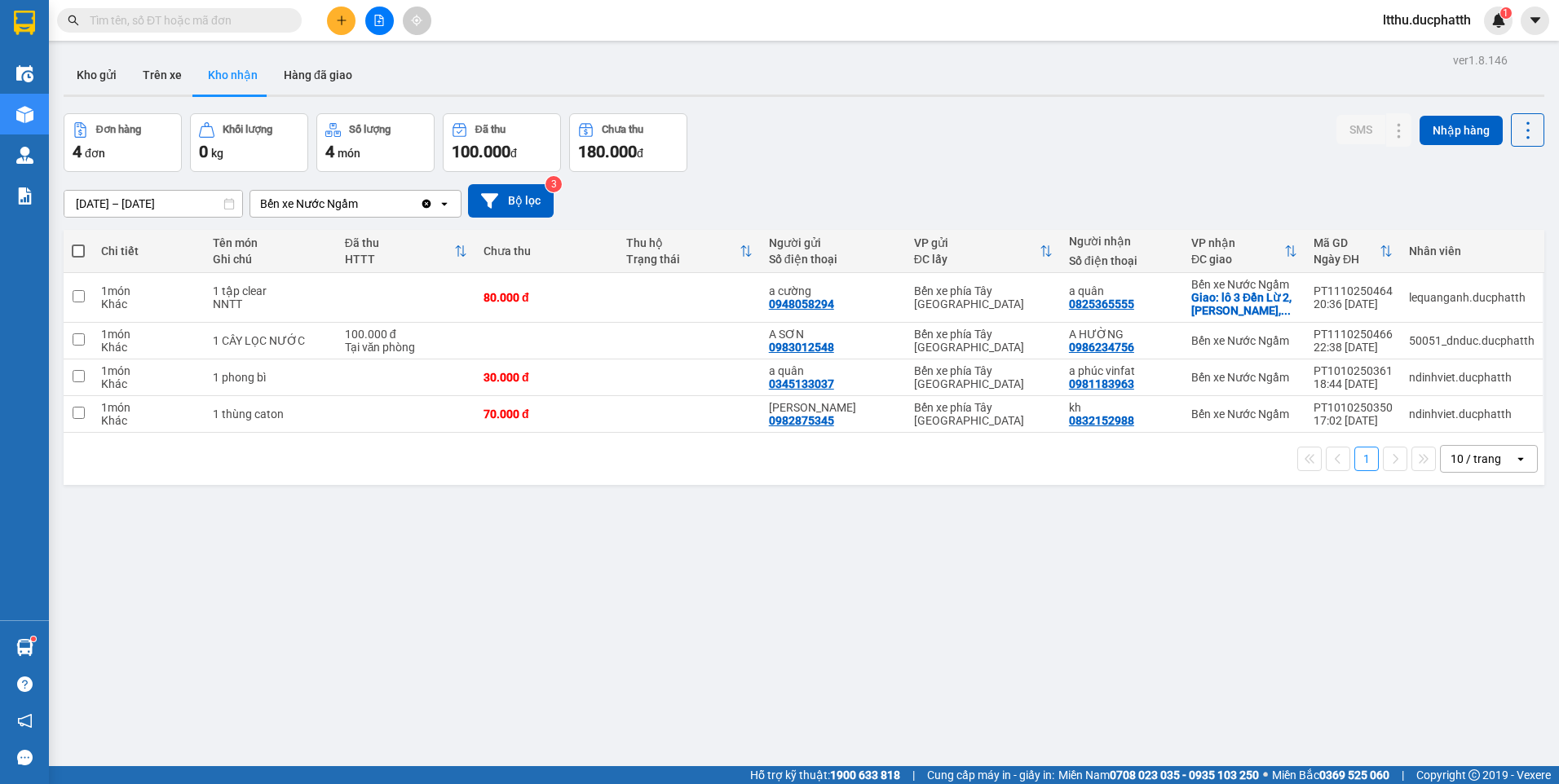
click at [219, 15] on input "text" at bounding box center [186, 20] width 192 height 18
click at [217, 19] on input "text" at bounding box center [186, 20] width 192 height 18
type input "0"
click at [289, 78] on button "Hàng đã giao" at bounding box center [318, 75] width 95 height 39
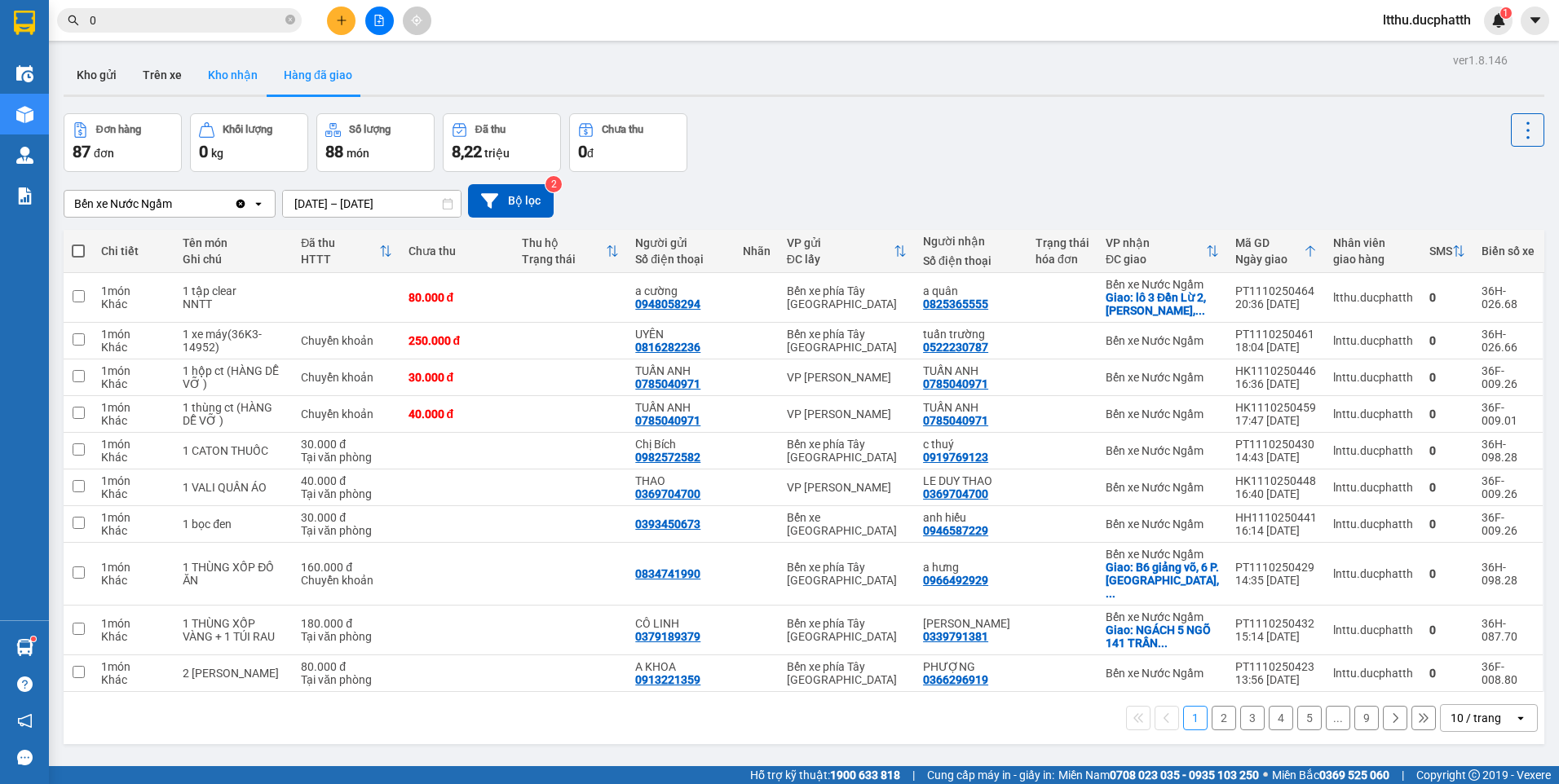
click at [252, 84] on button "Kho nhận" at bounding box center [233, 75] width 76 height 39
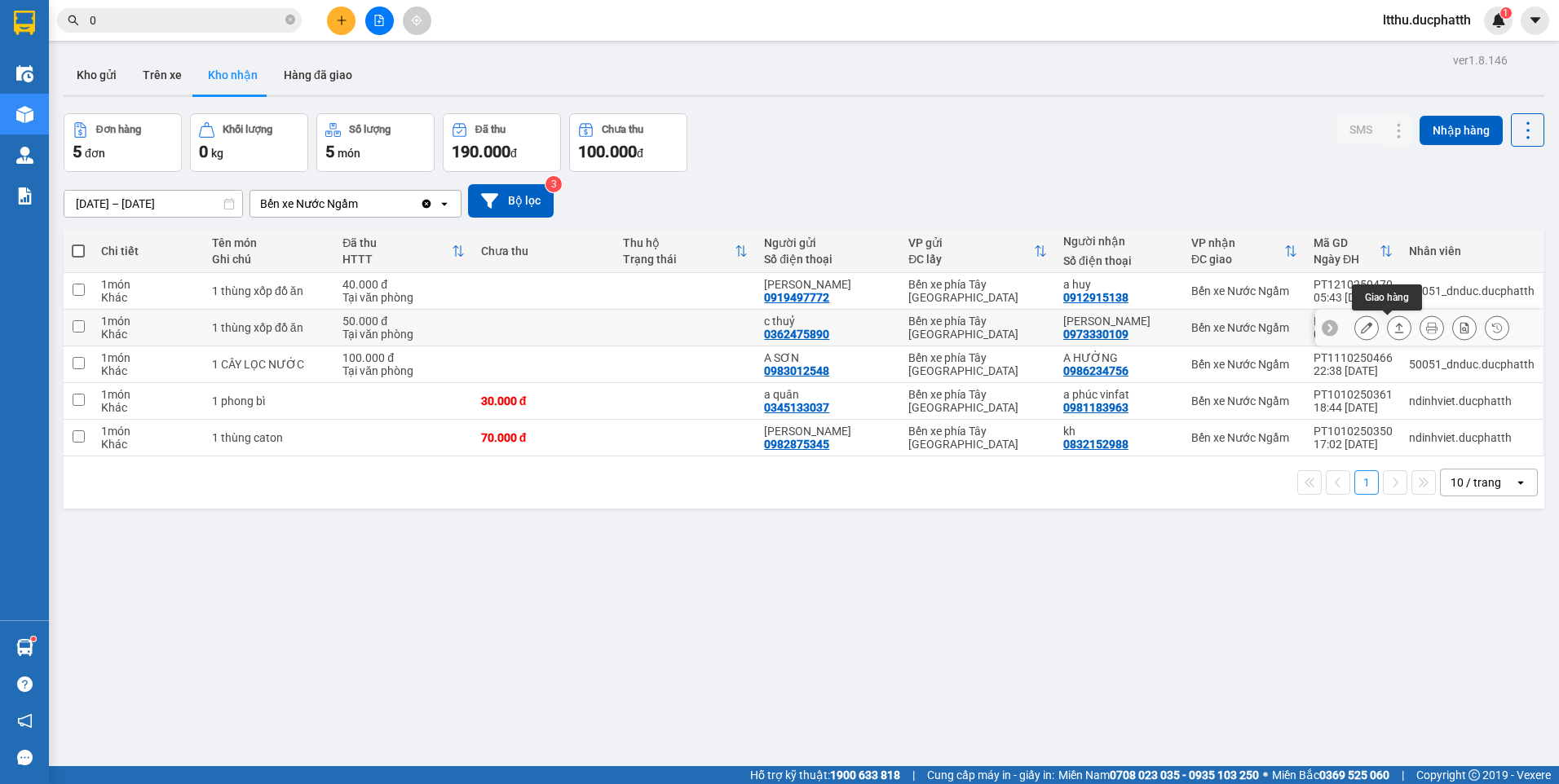
click at [1394, 329] on icon at bounding box center [1399, 328] width 12 height 12
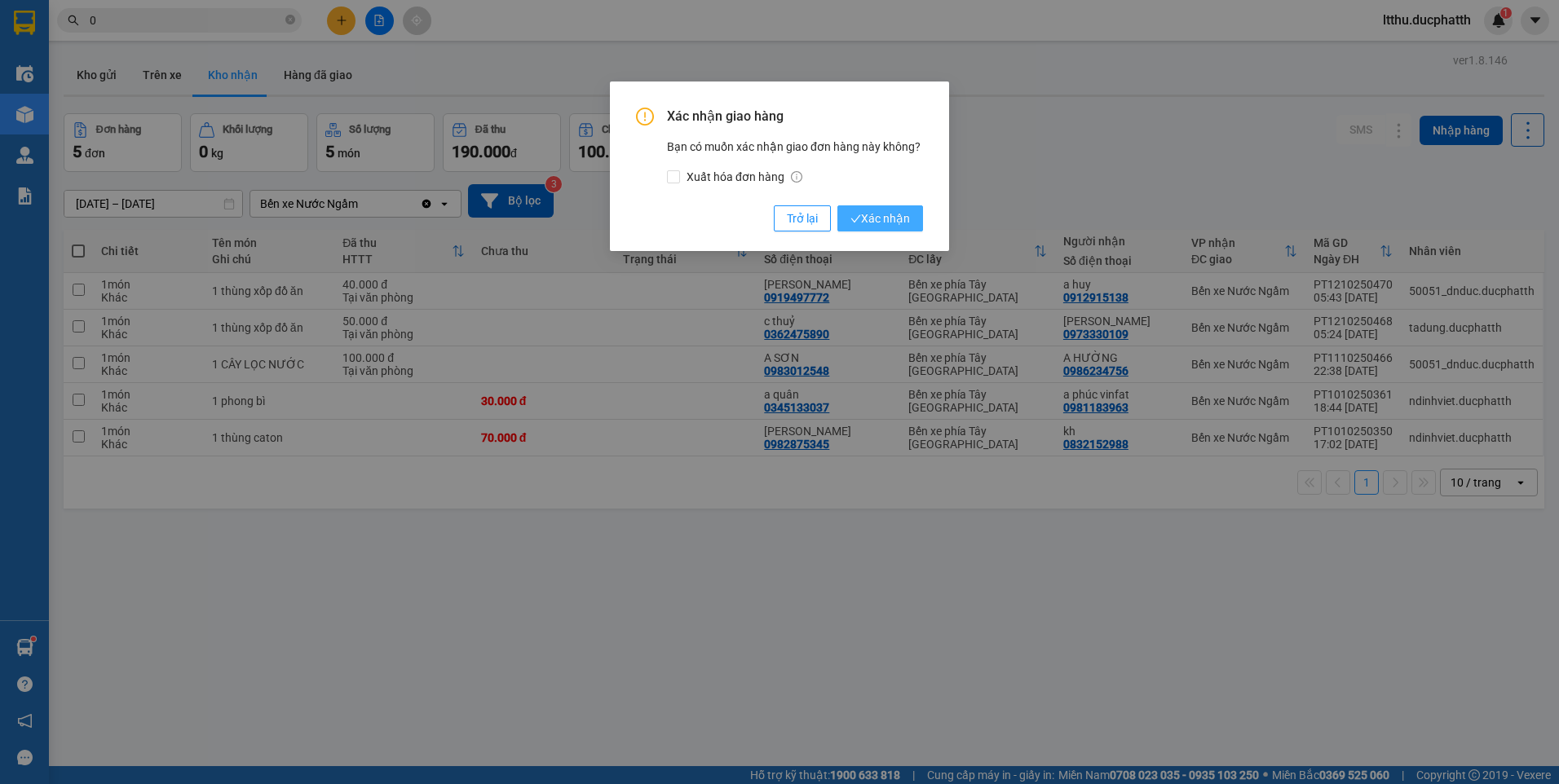
click at [912, 219] on button "Xác nhận" at bounding box center [880, 218] width 85 height 26
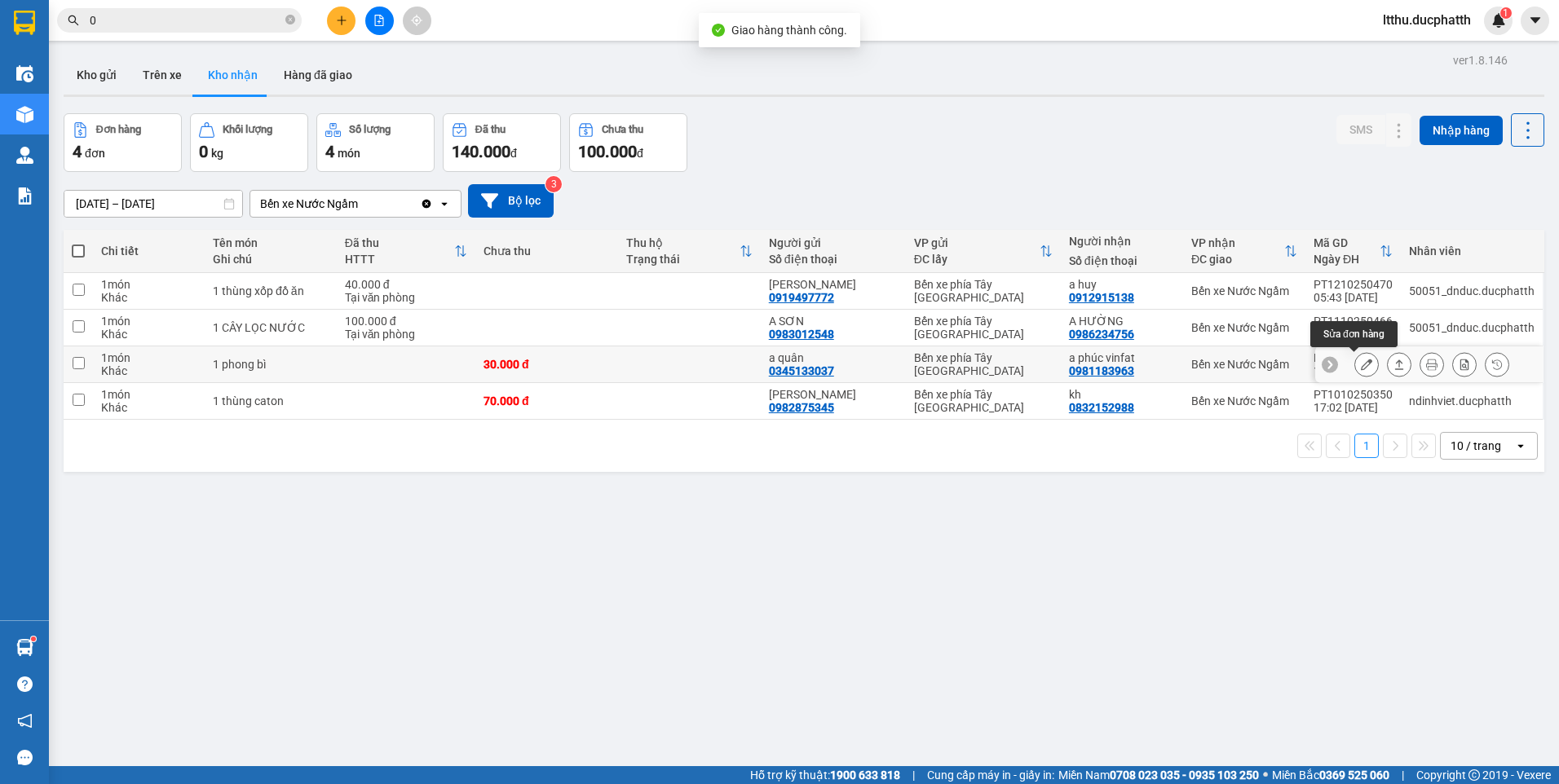
click at [1360, 367] on button at bounding box center [1367, 365] width 23 height 29
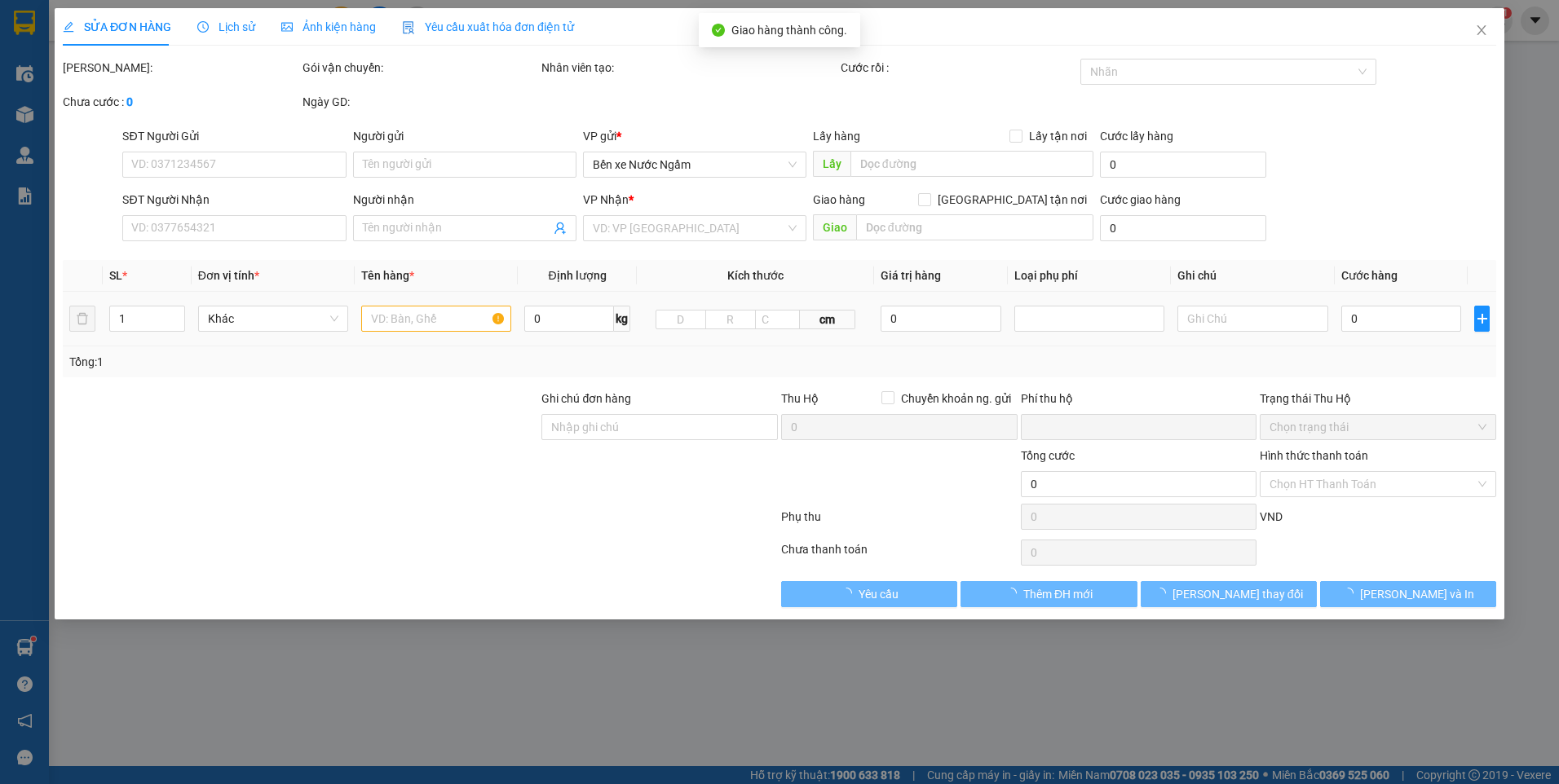
type input "0345133037"
type input "a quân"
type input "0981183963"
type input "a phúc vinfat"
type input "0"
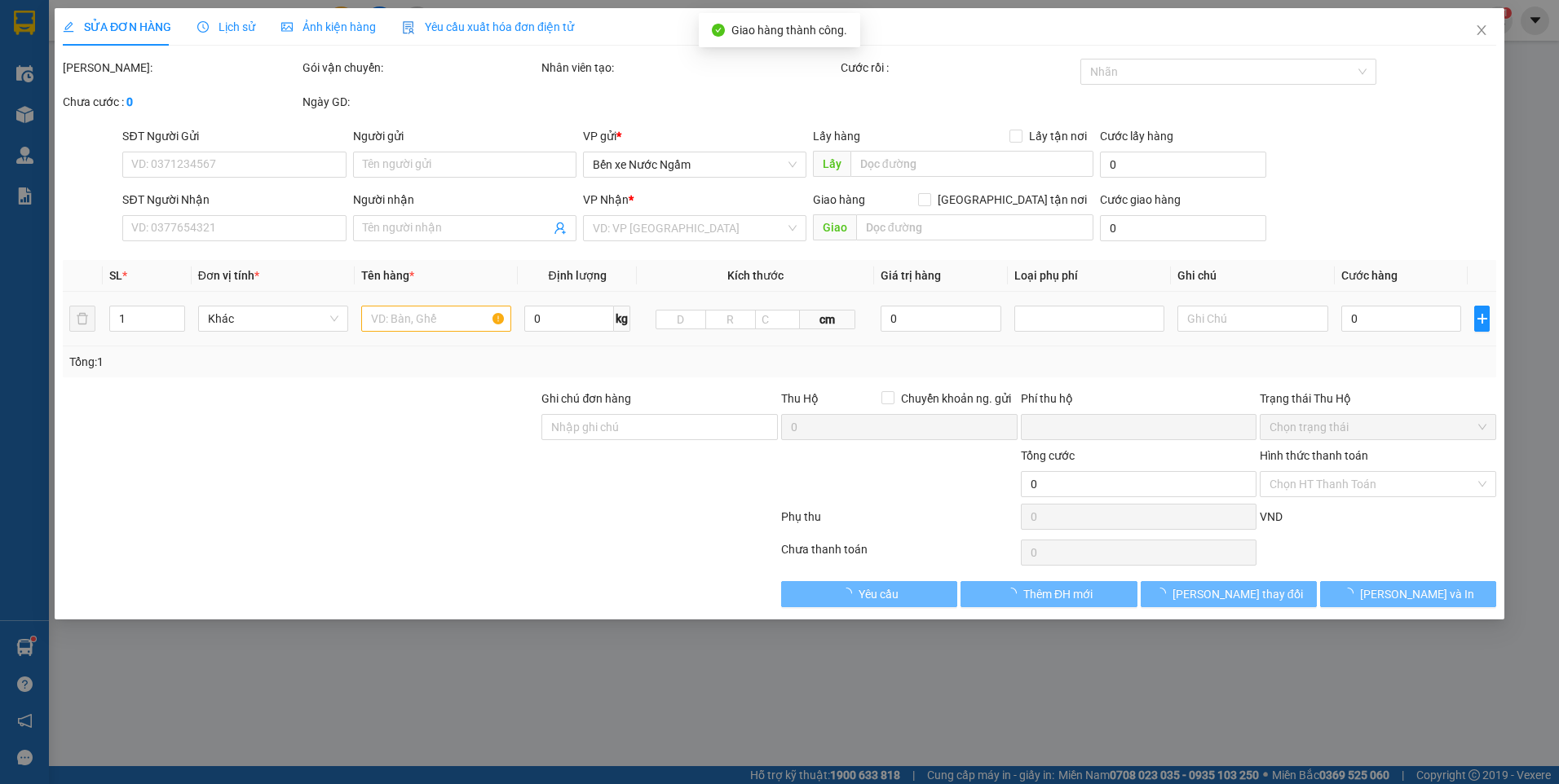
type input "30.000"
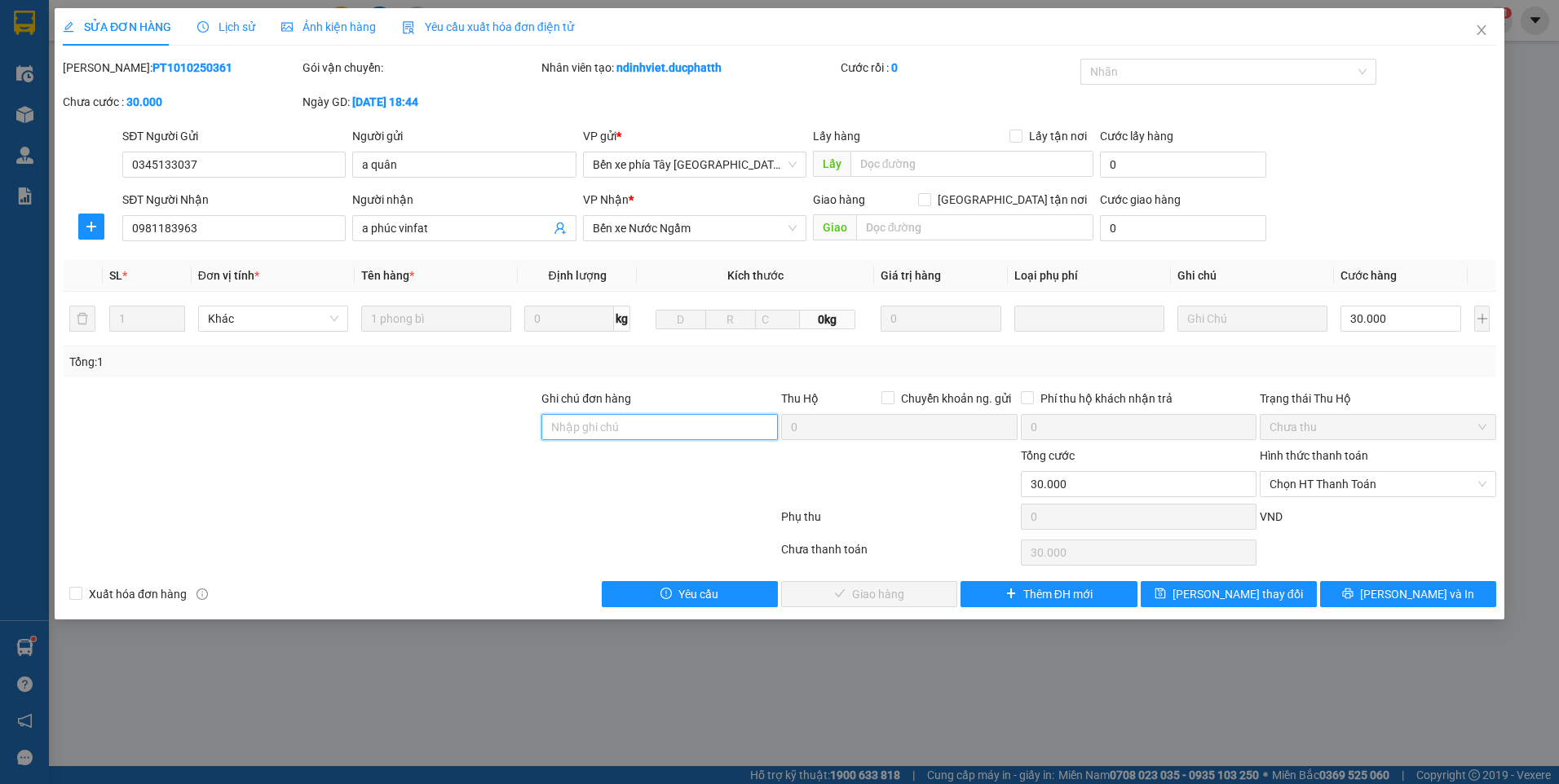
click at [628, 432] on input "Ghi chú đơn hàng" at bounding box center [659, 427] width 236 height 26
click at [1325, 493] on span "Chọn HT Thanh Toán" at bounding box center [1378, 484] width 217 height 24
type input "ck 12/10 tran ba phuc 9h04"
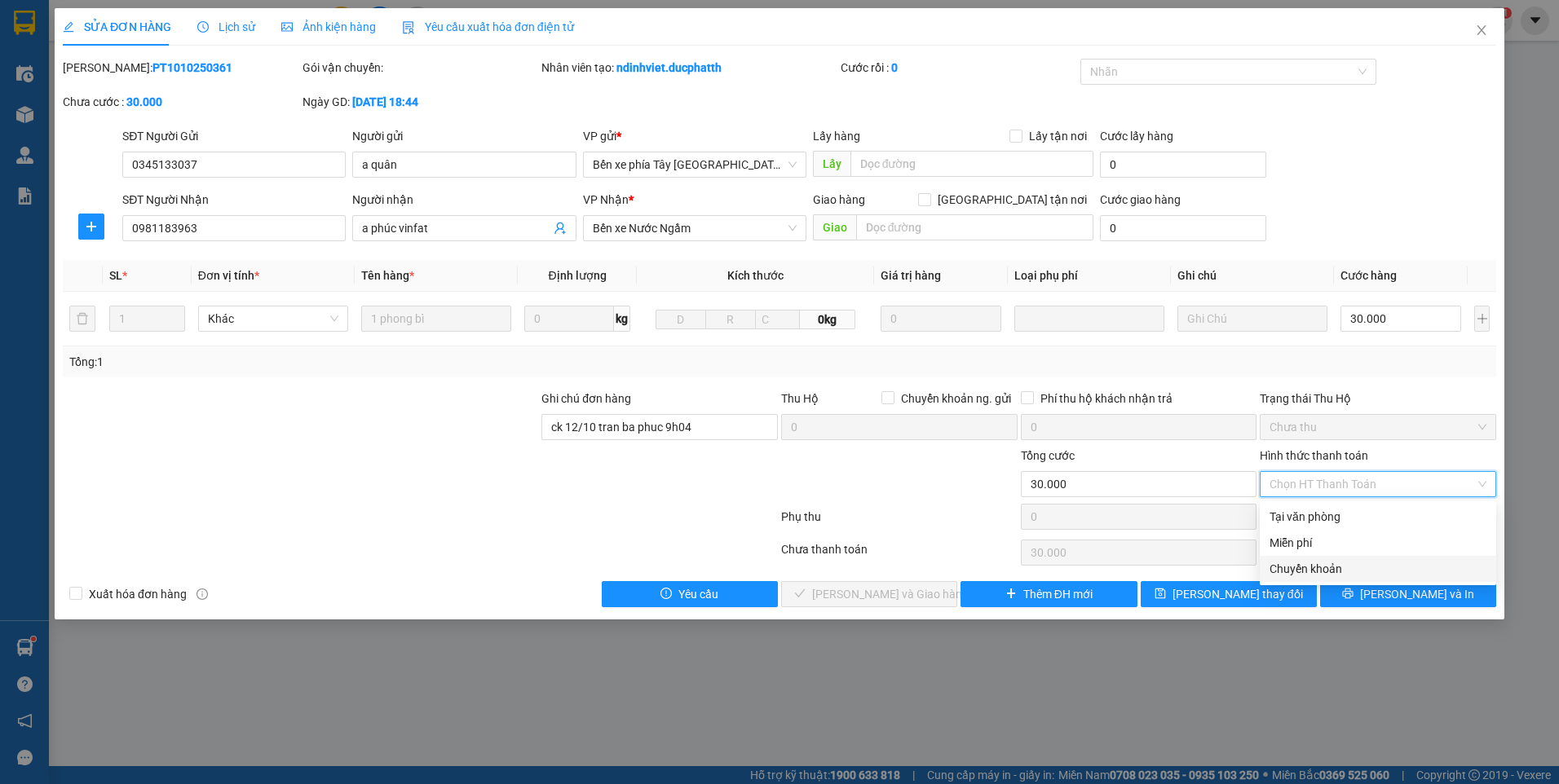
click at [1302, 570] on div "Chuyển khoản" at bounding box center [1378, 569] width 217 height 18
type input "0"
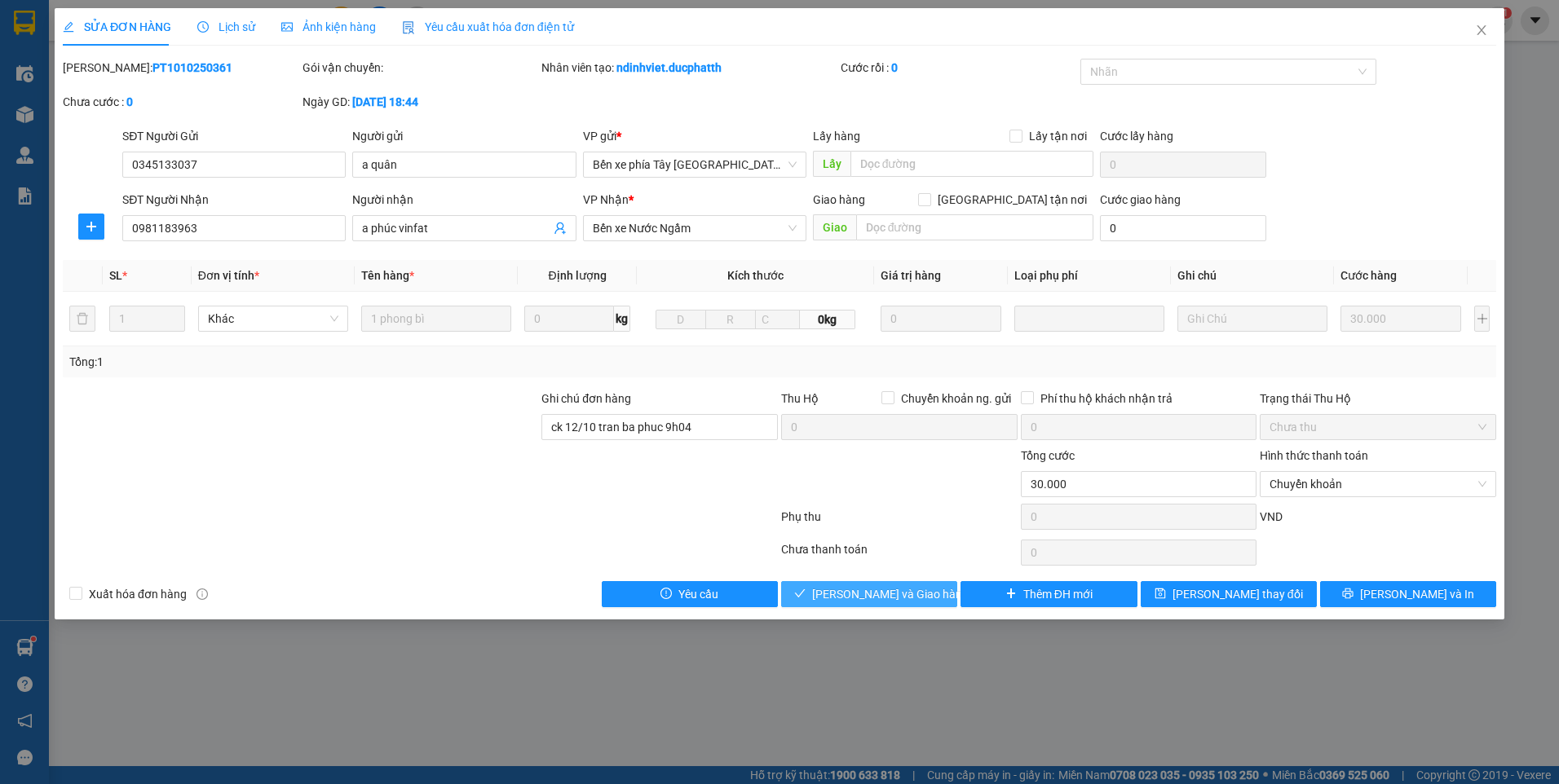
click at [891, 602] on span "Lưu và Giao hàng" at bounding box center [890, 594] width 156 height 18
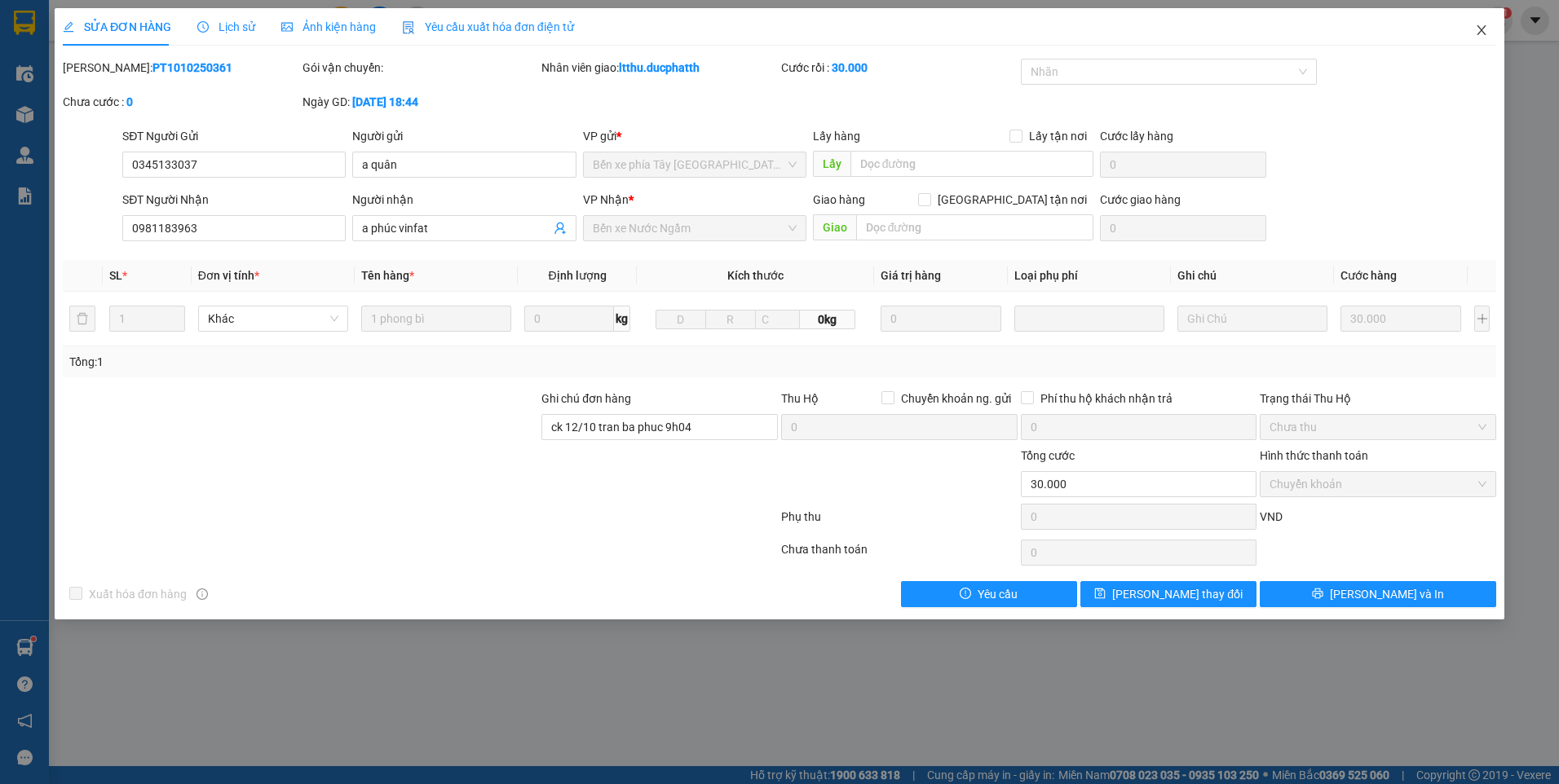
click at [1486, 30] on icon "close" at bounding box center [1481, 30] width 13 height 13
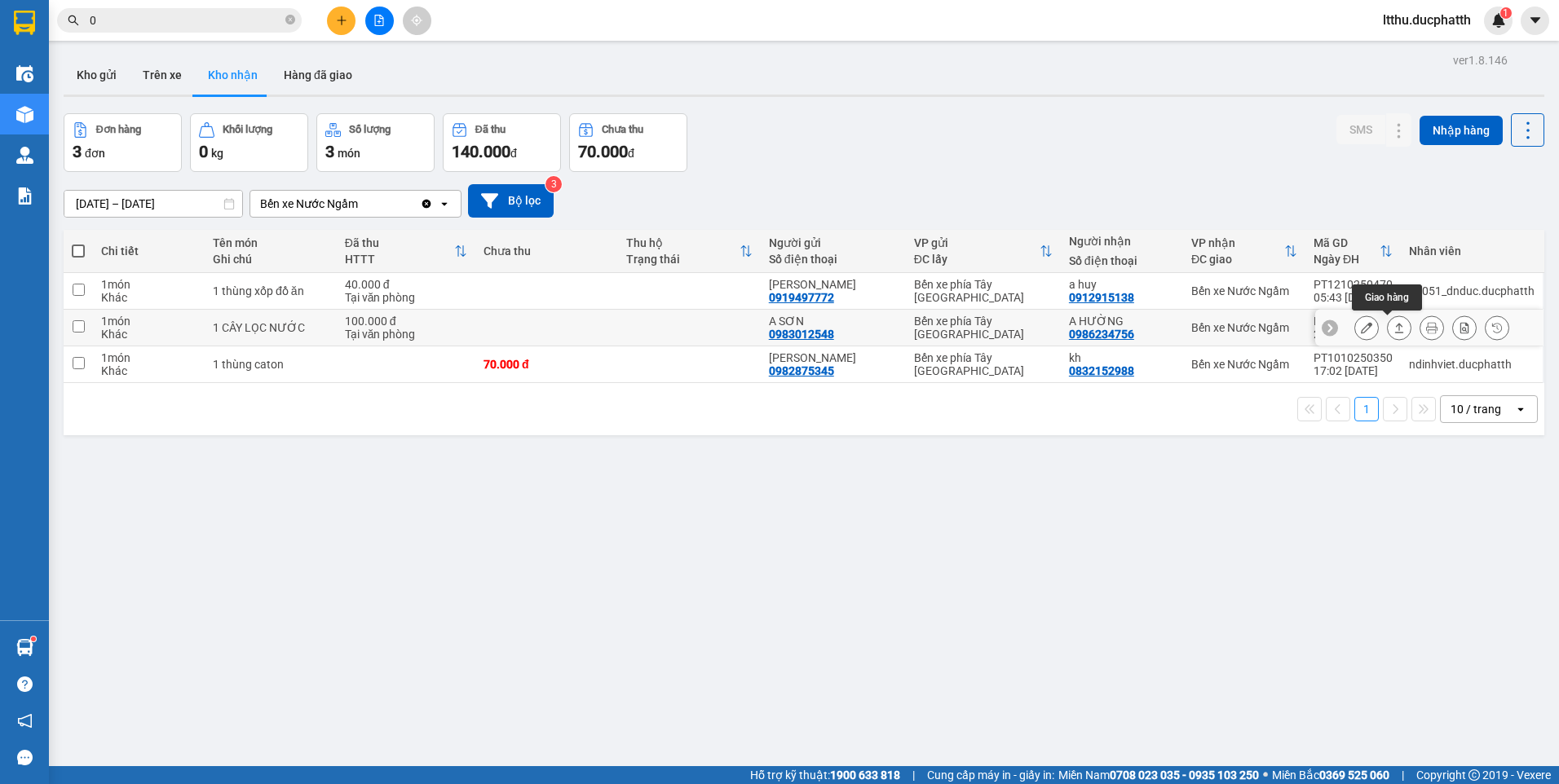
click at [1394, 332] on icon at bounding box center [1399, 328] width 12 height 12
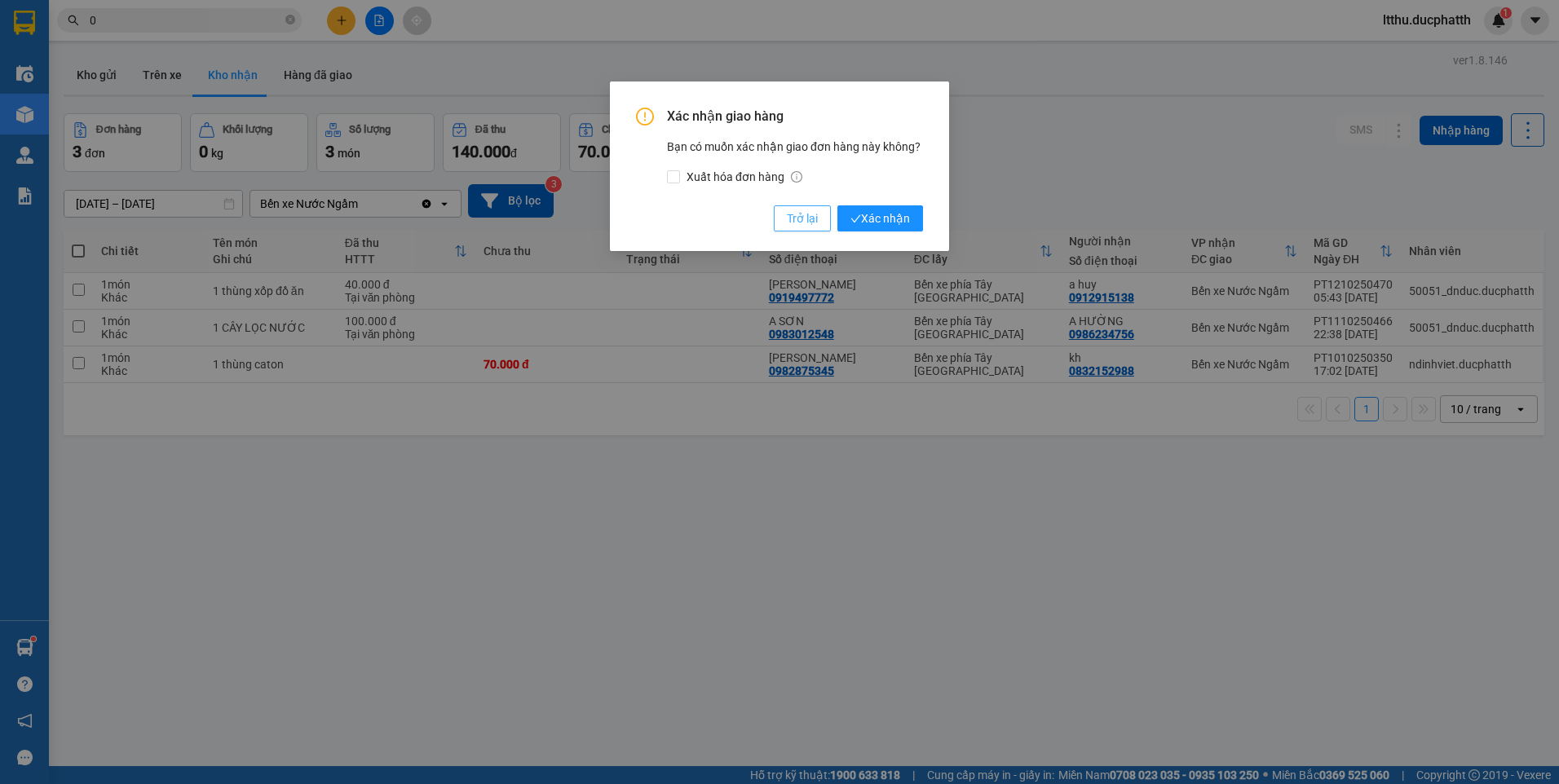
click at [817, 220] on span "Trở lại" at bounding box center [802, 218] width 31 height 18
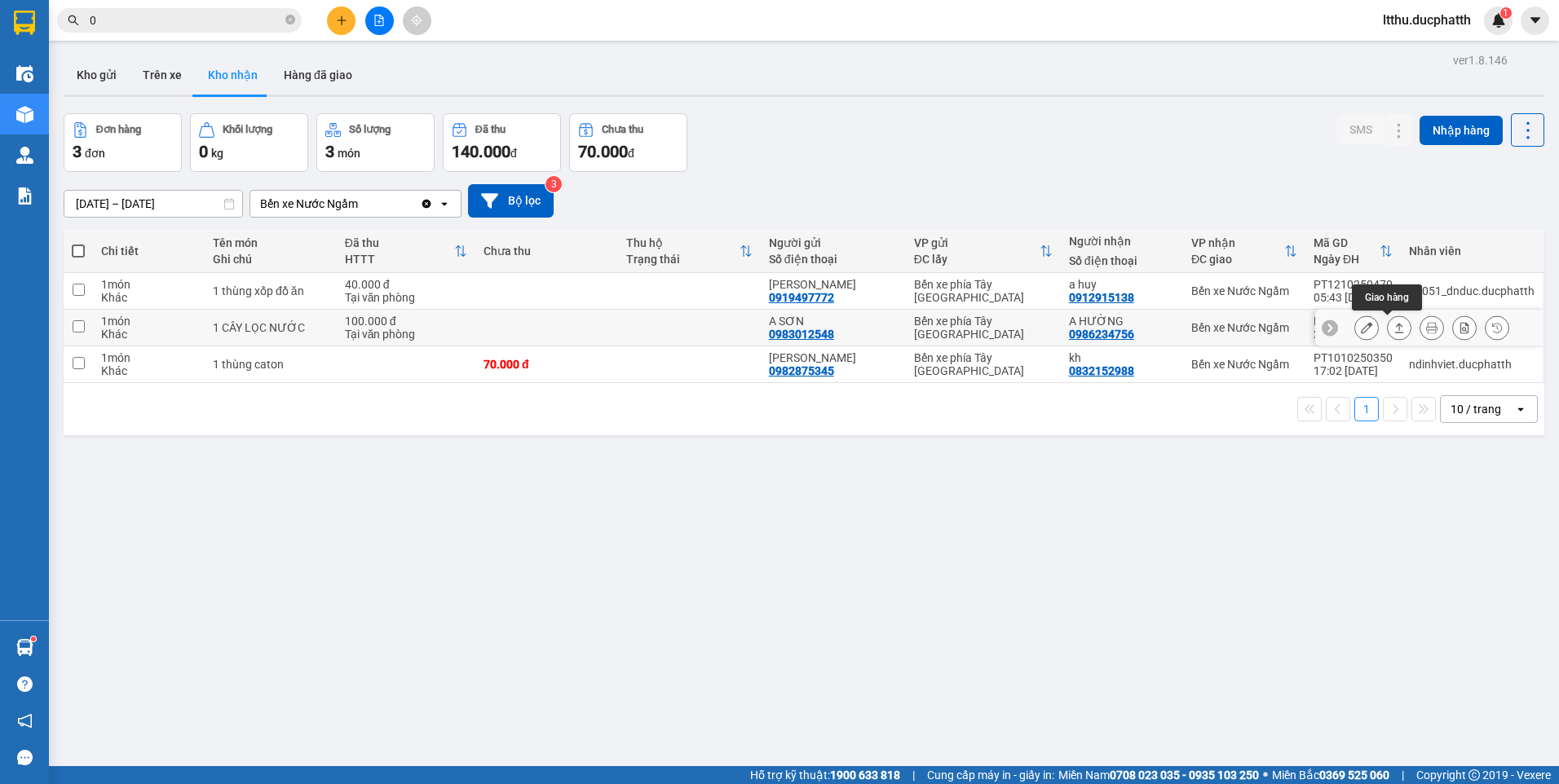
click at [1394, 328] on icon at bounding box center [1399, 328] width 12 height 12
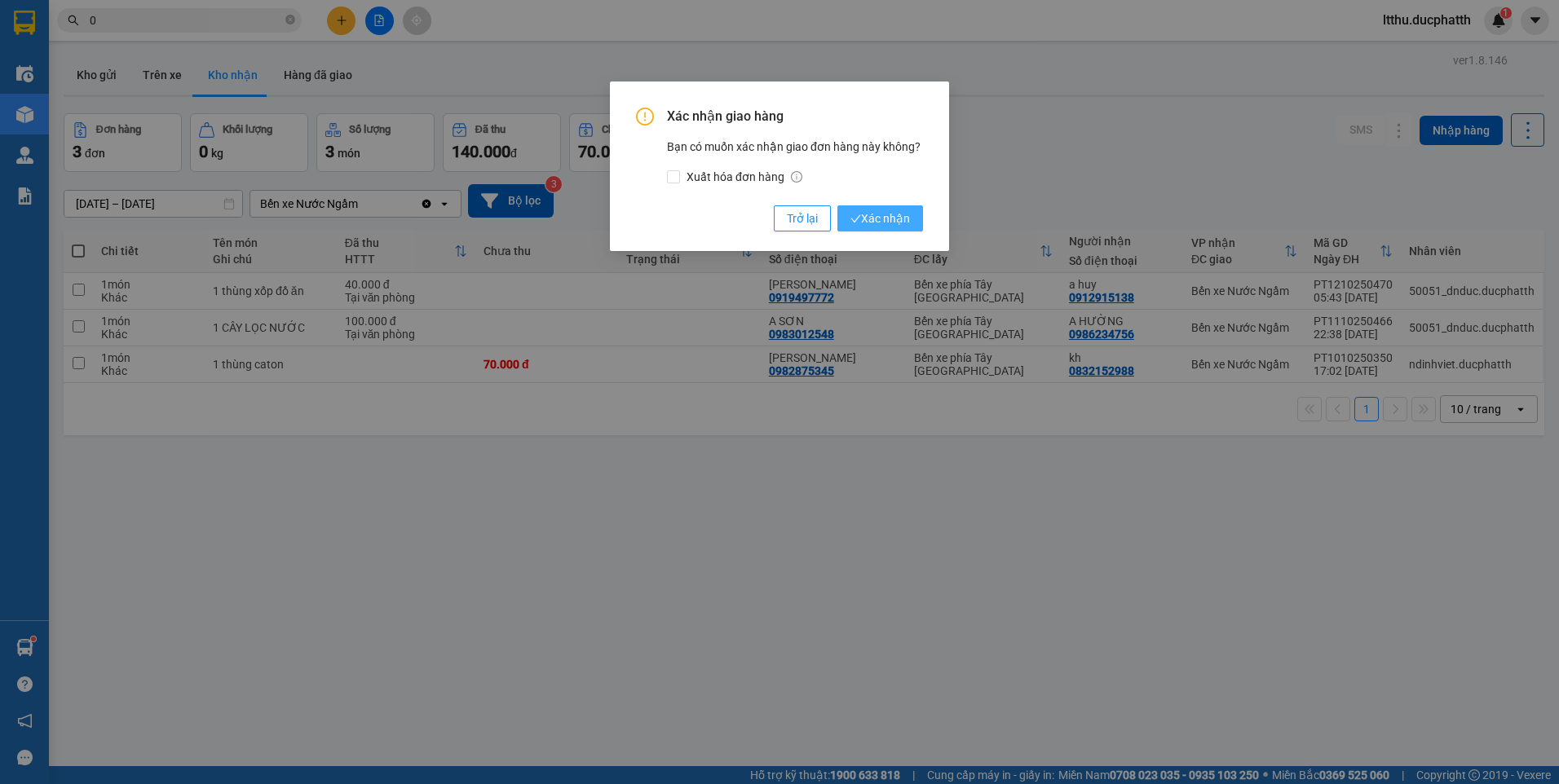
click at [882, 216] on span "Xác nhận" at bounding box center [880, 218] width 60 height 18
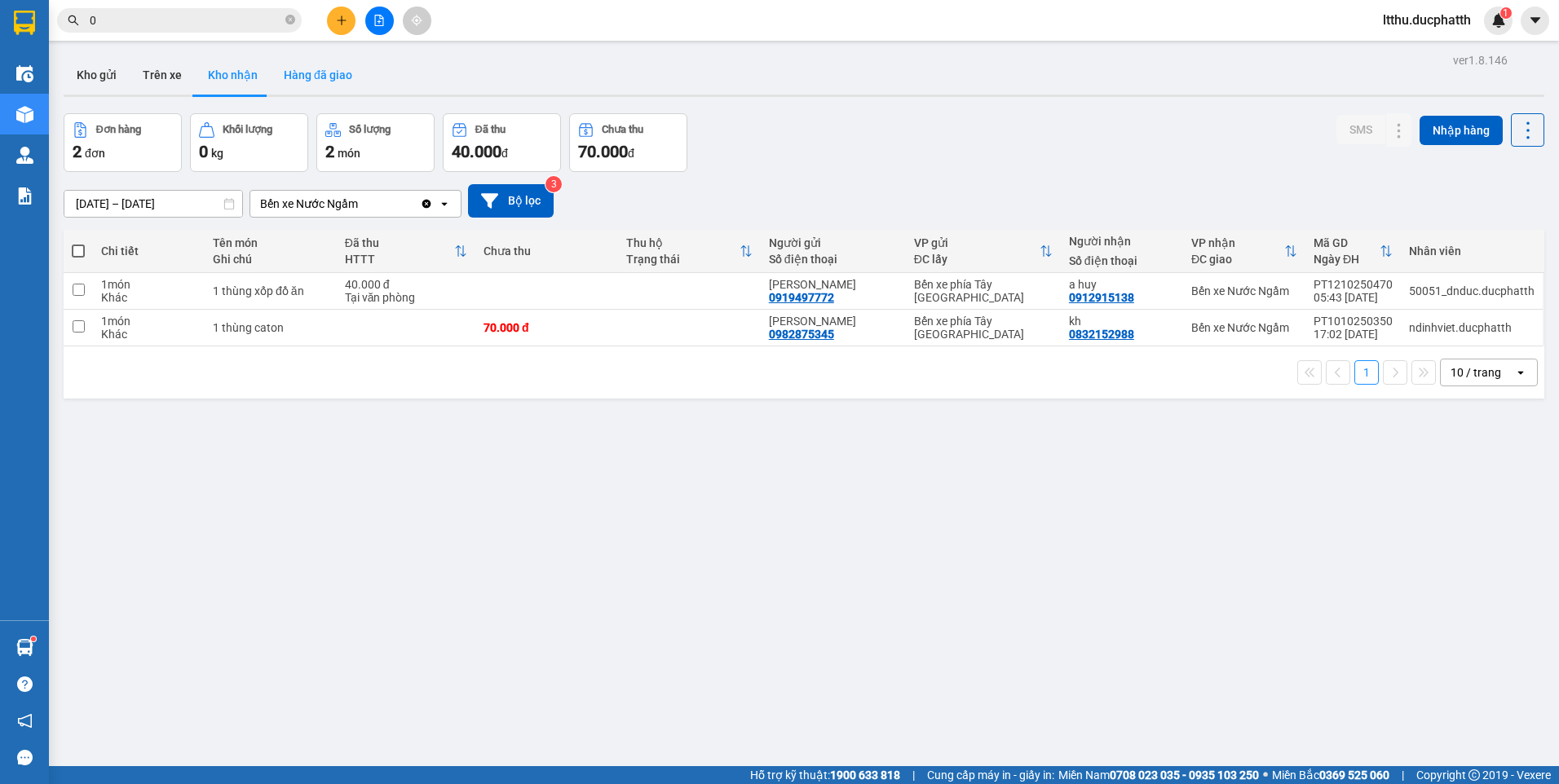
click at [302, 83] on button "Hàng đã giao" at bounding box center [318, 75] width 95 height 39
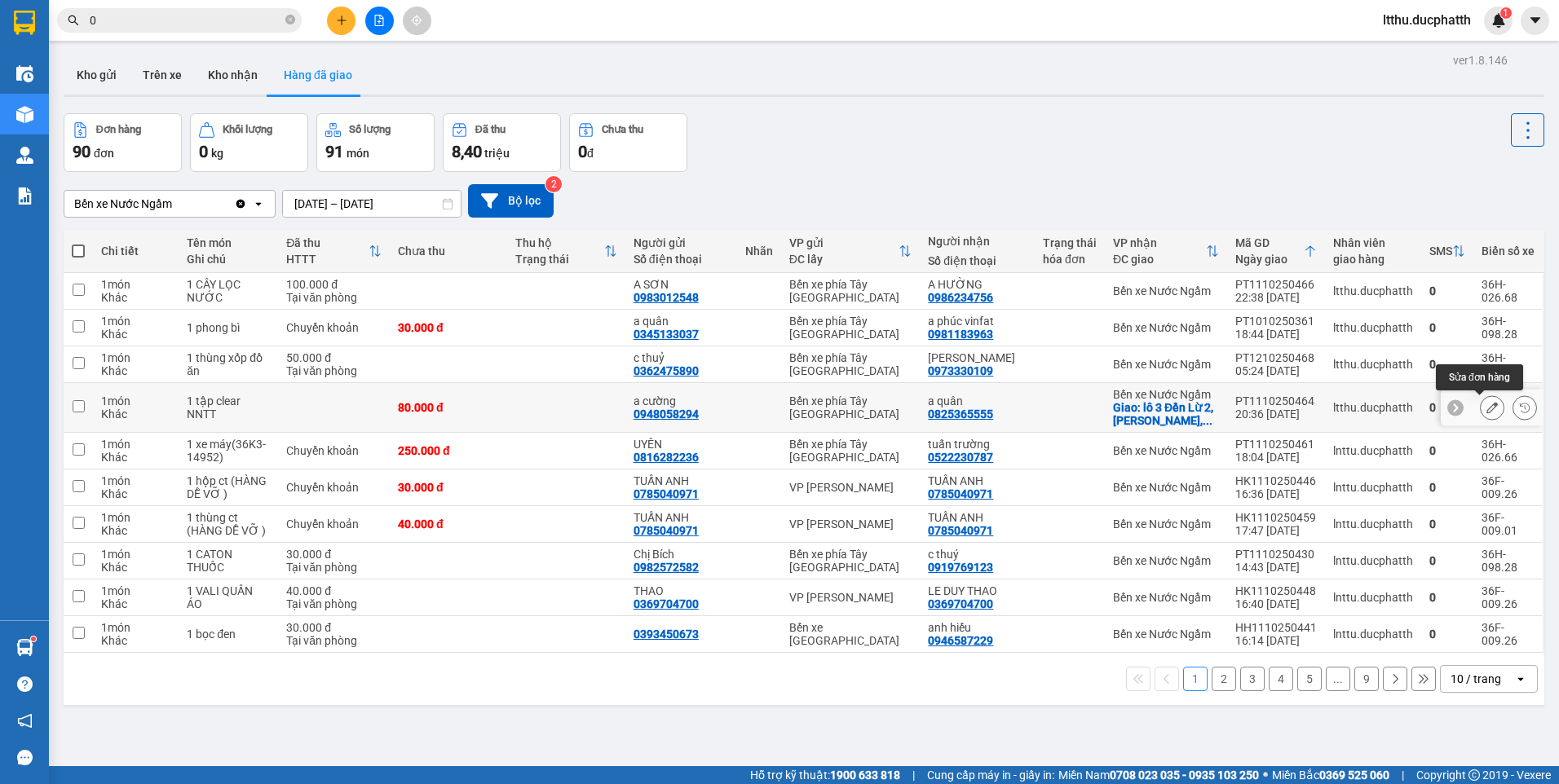
click at [1485, 415] on button at bounding box center [1491, 408] width 23 height 29
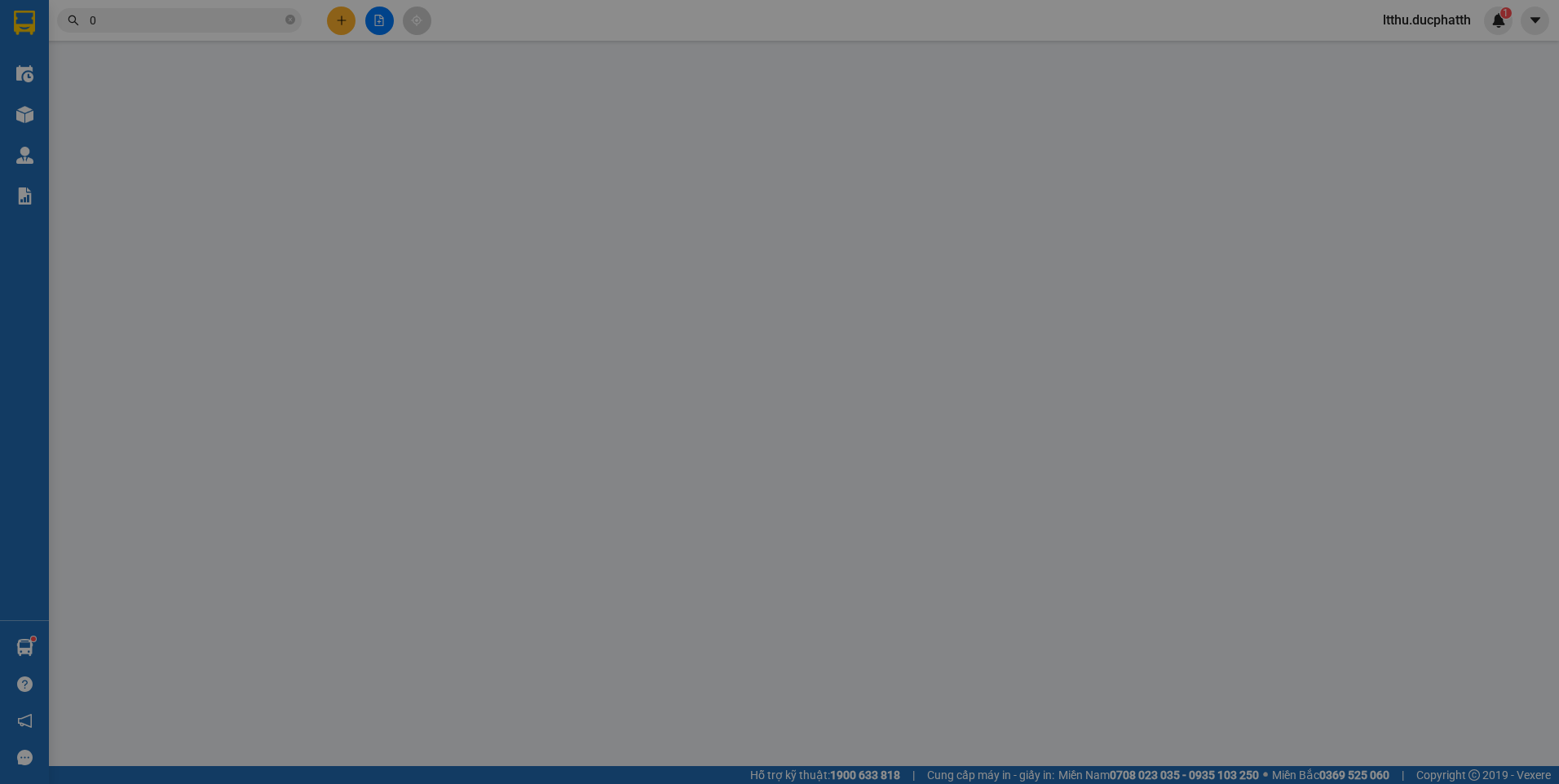
type input "0948058294"
type input "a cường"
type input "0825365555"
type input "a quân"
checkbox input "true"
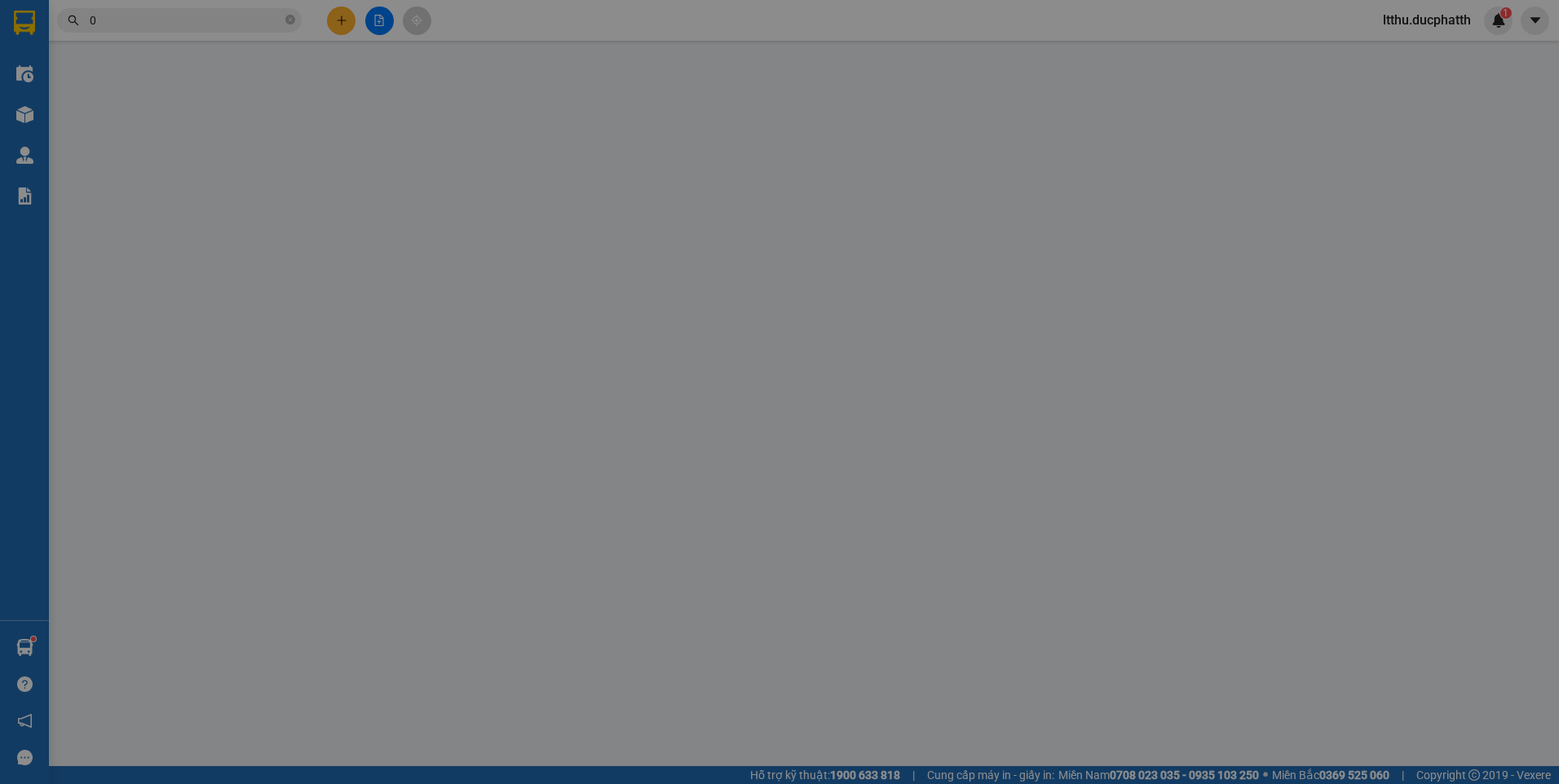
type input "lô 3 Đền Lừ 2, Hoàng Văn Thụ, Hoàng Mai, Hà Nội"
type input "50.000"
type input "0"
type input "80.000"
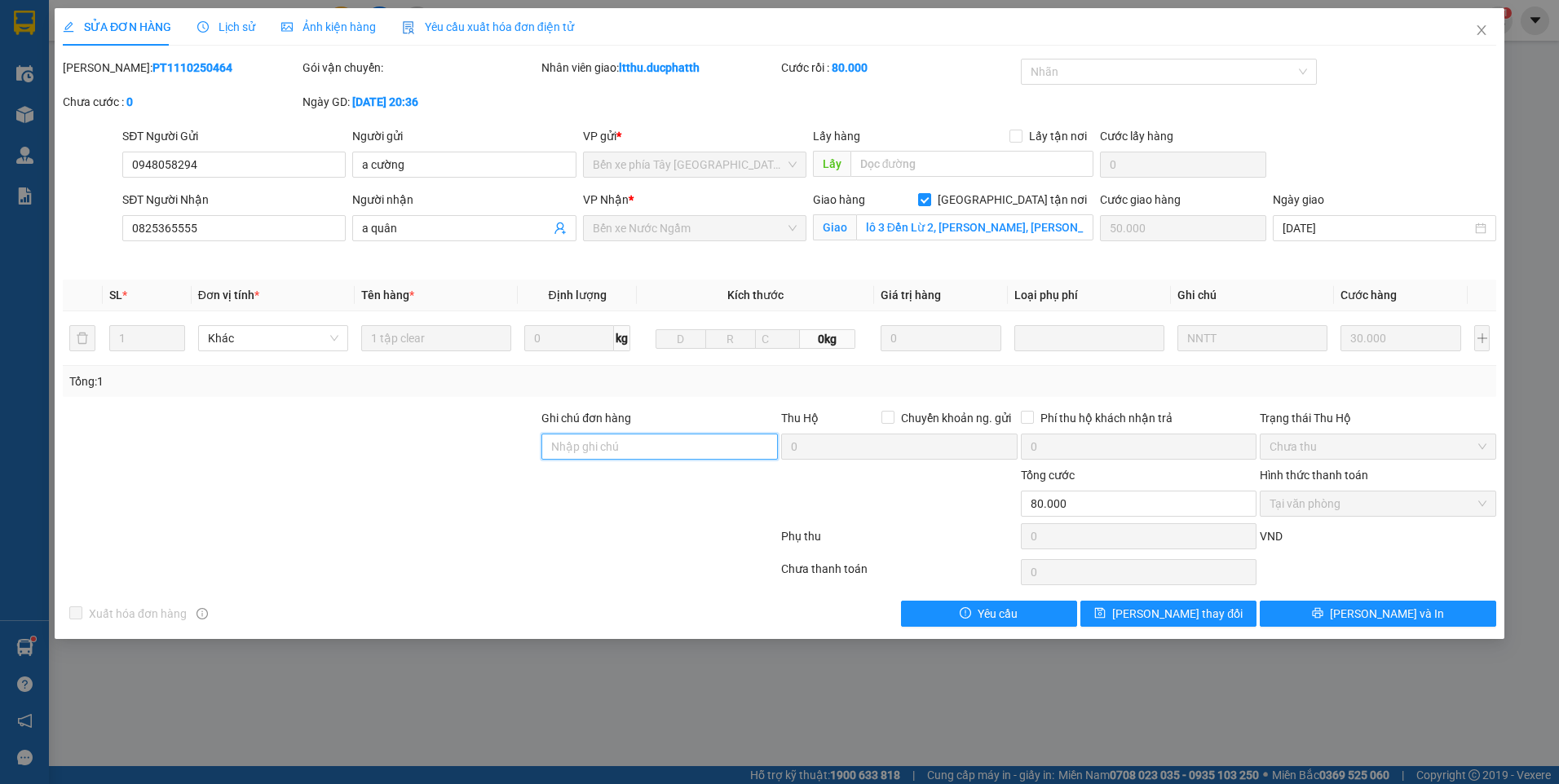
click at [590, 451] on input "Ghi chú đơn hàng" at bounding box center [659, 446] width 236 height 26
type input "tm"
click at [1167, 612] on span "[PERSON_NAME] thay đổi" at bounding box center [1177, 614] width 131 height 18
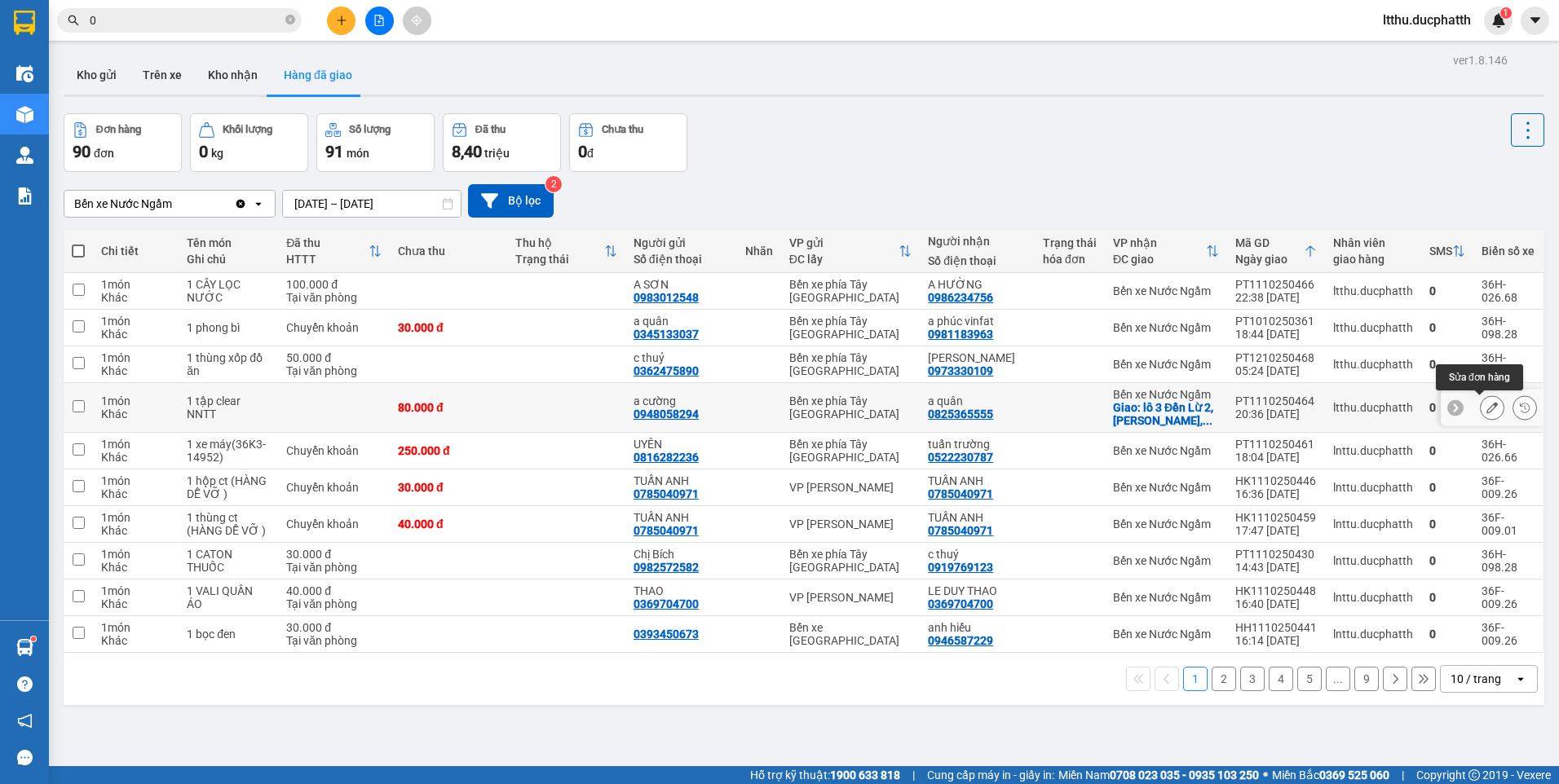
click at [1481, 411] on button at bounding box center [1491, 408] width 23 height 29
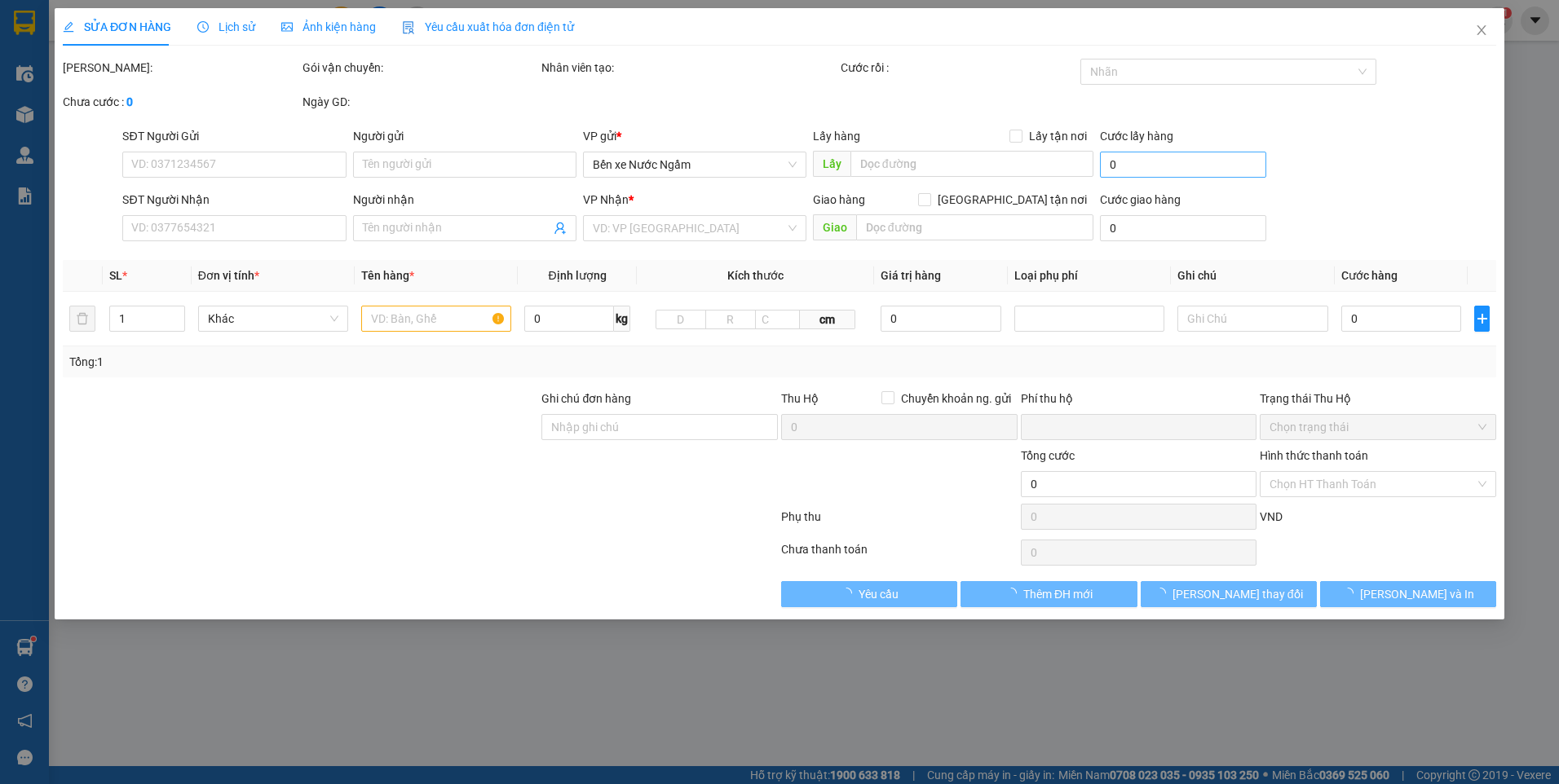
type input "0948058294"
type input "a cường"
type input "0825365555"
type input "a quân"
checkbox input "true"
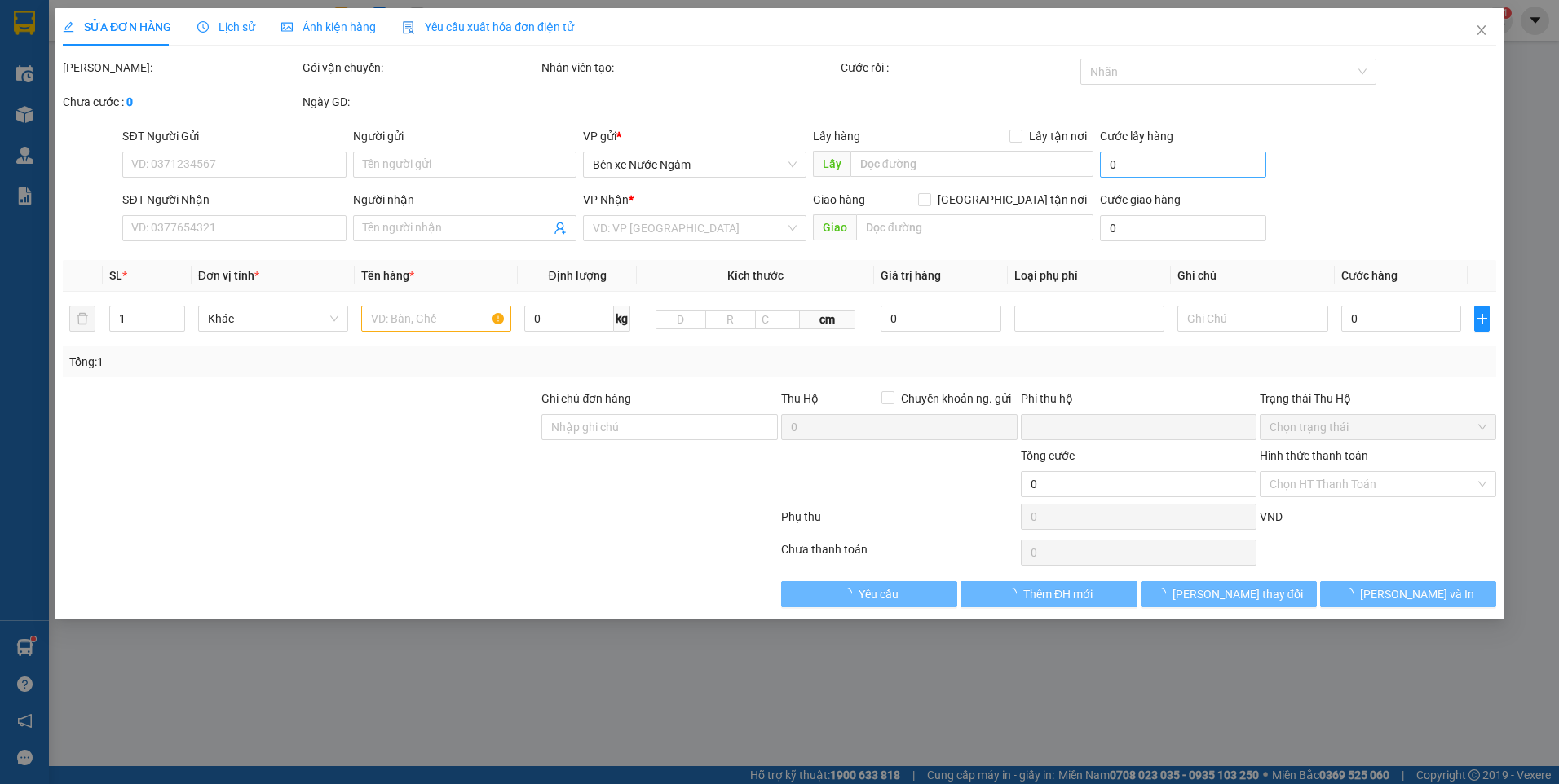
type input "lô 3 Đền Lừ 2, Hoàng Văn Thụ, Hoàng Mai, Hà Nội"
type input "50.000"
type input "tm"
type input "0"
type input "80.000"
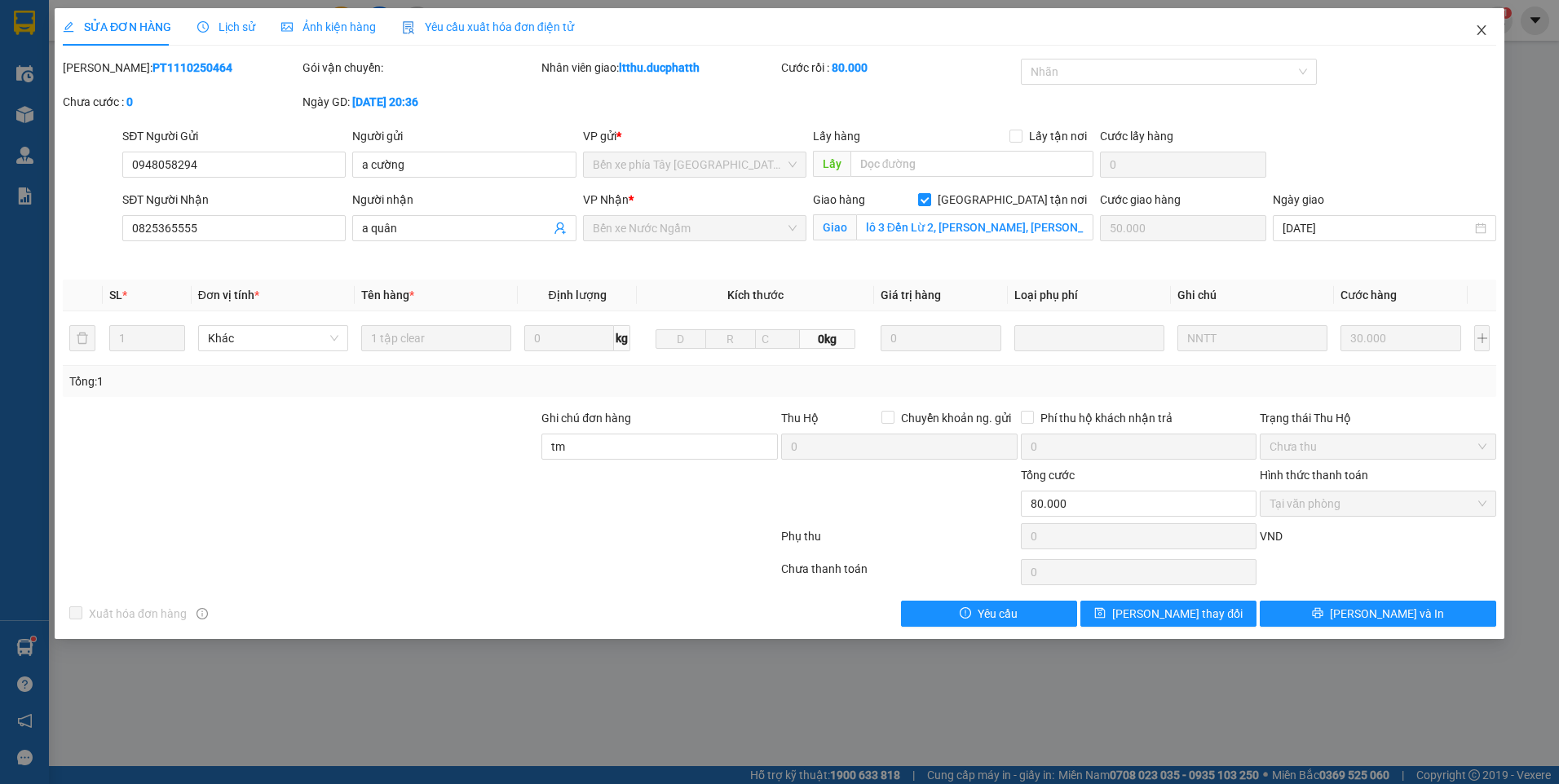
click at [1476, 30] on icon "close" at bounding box center [1481, 30] width 13 height 13
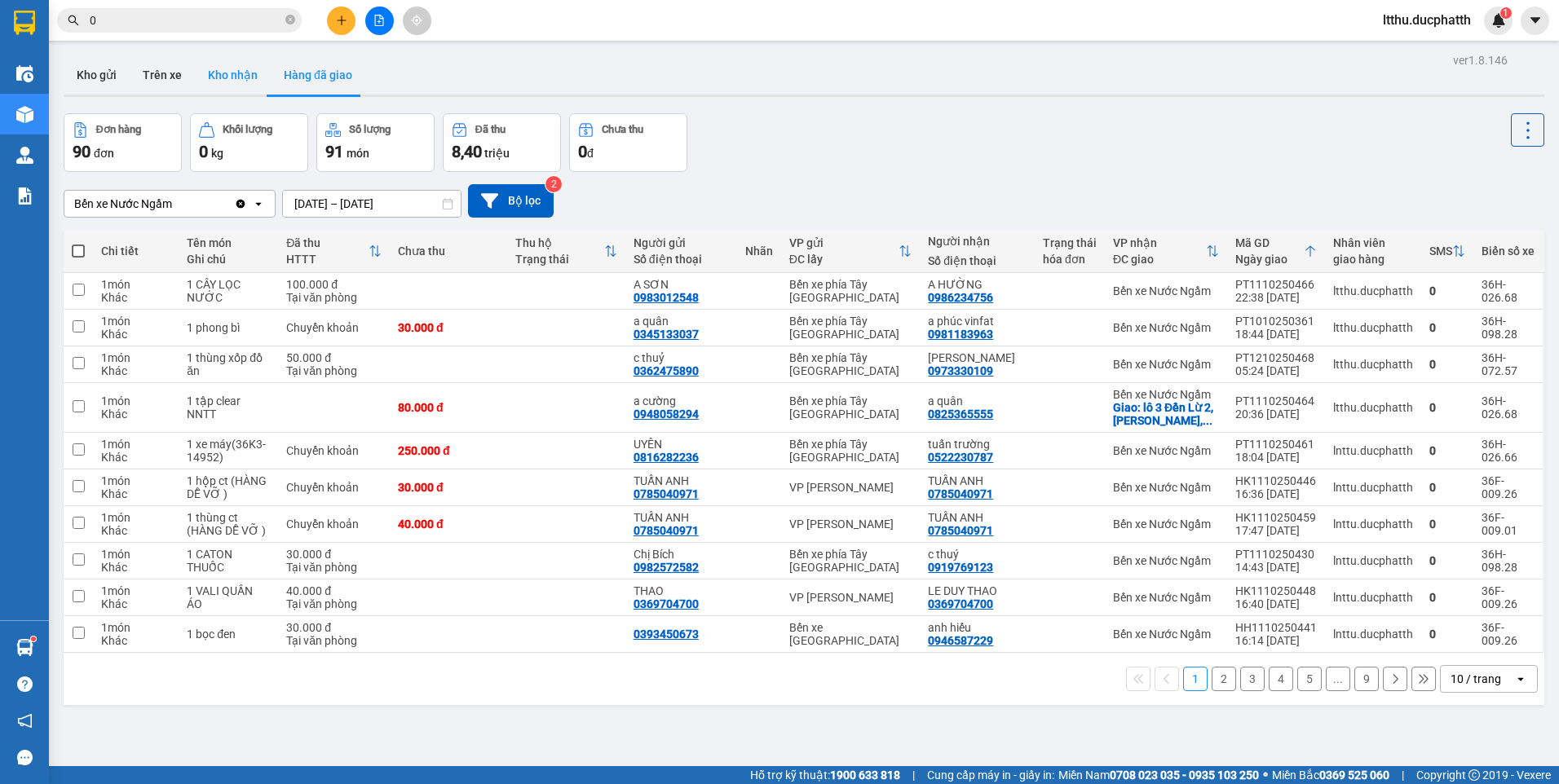
click at [216, 80] on button "Kho nhận" at bounding box center [233, 75] width 76 height 39
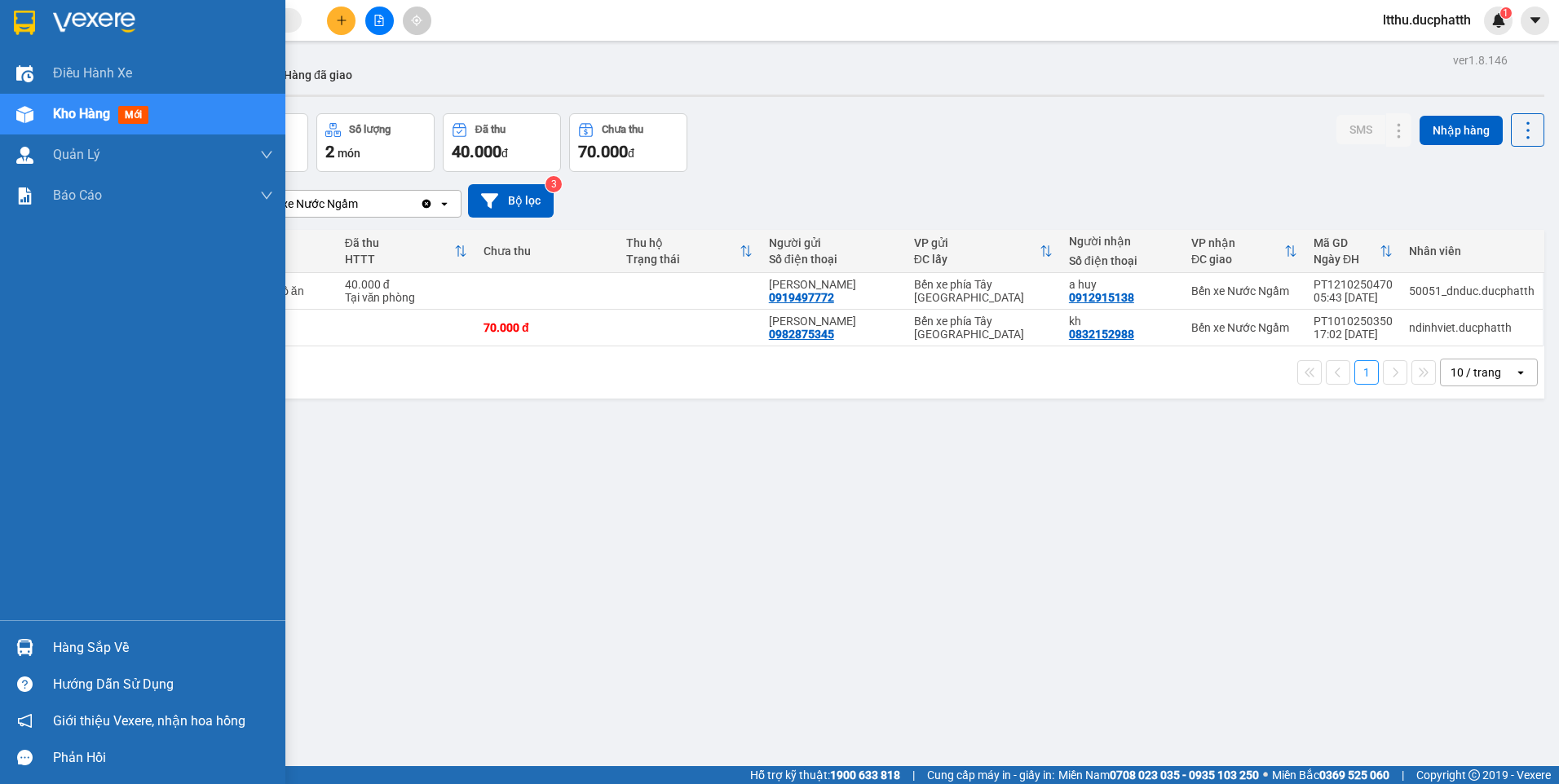
click at [93, 654] on div "Hàng sắp về" at bounding box center [163, 648] width 220 height 24
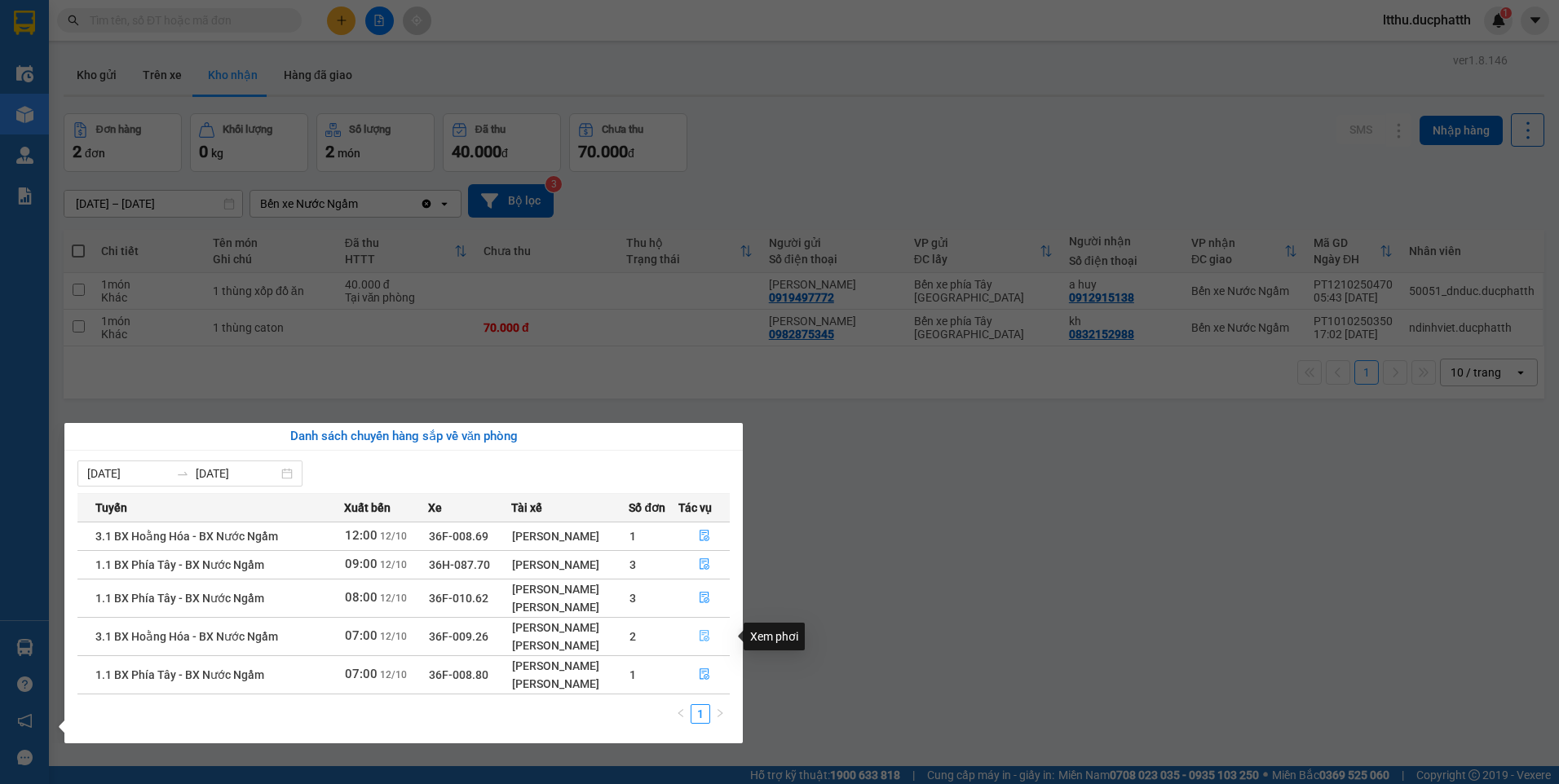
click at [705, 638] on icon "file-done" at bounding box center [705, 636] width 12 height 12
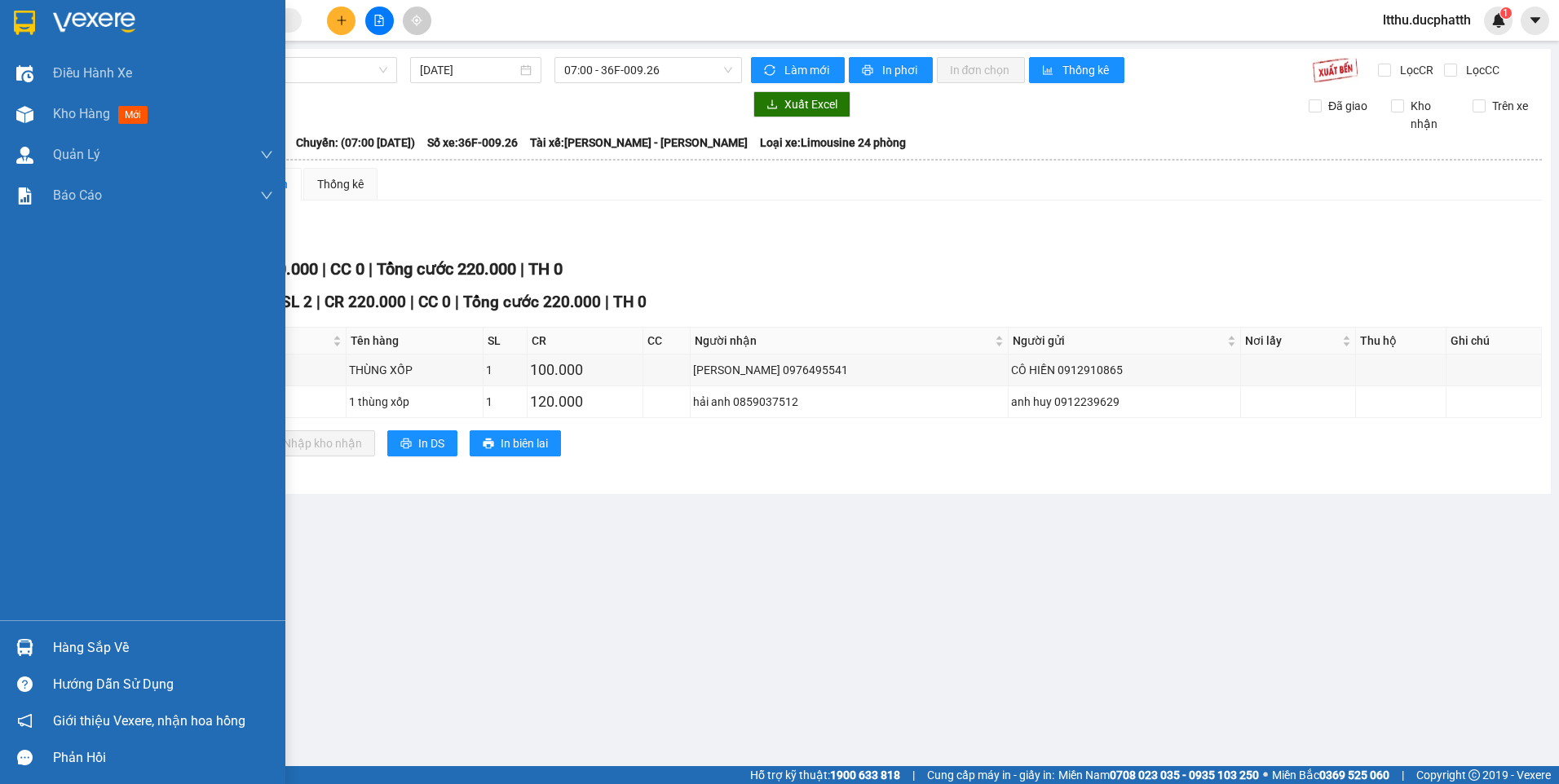
click at [161, 641] on div "Hàng sắp về" at bounding box center [163, 648] width 220 height 24
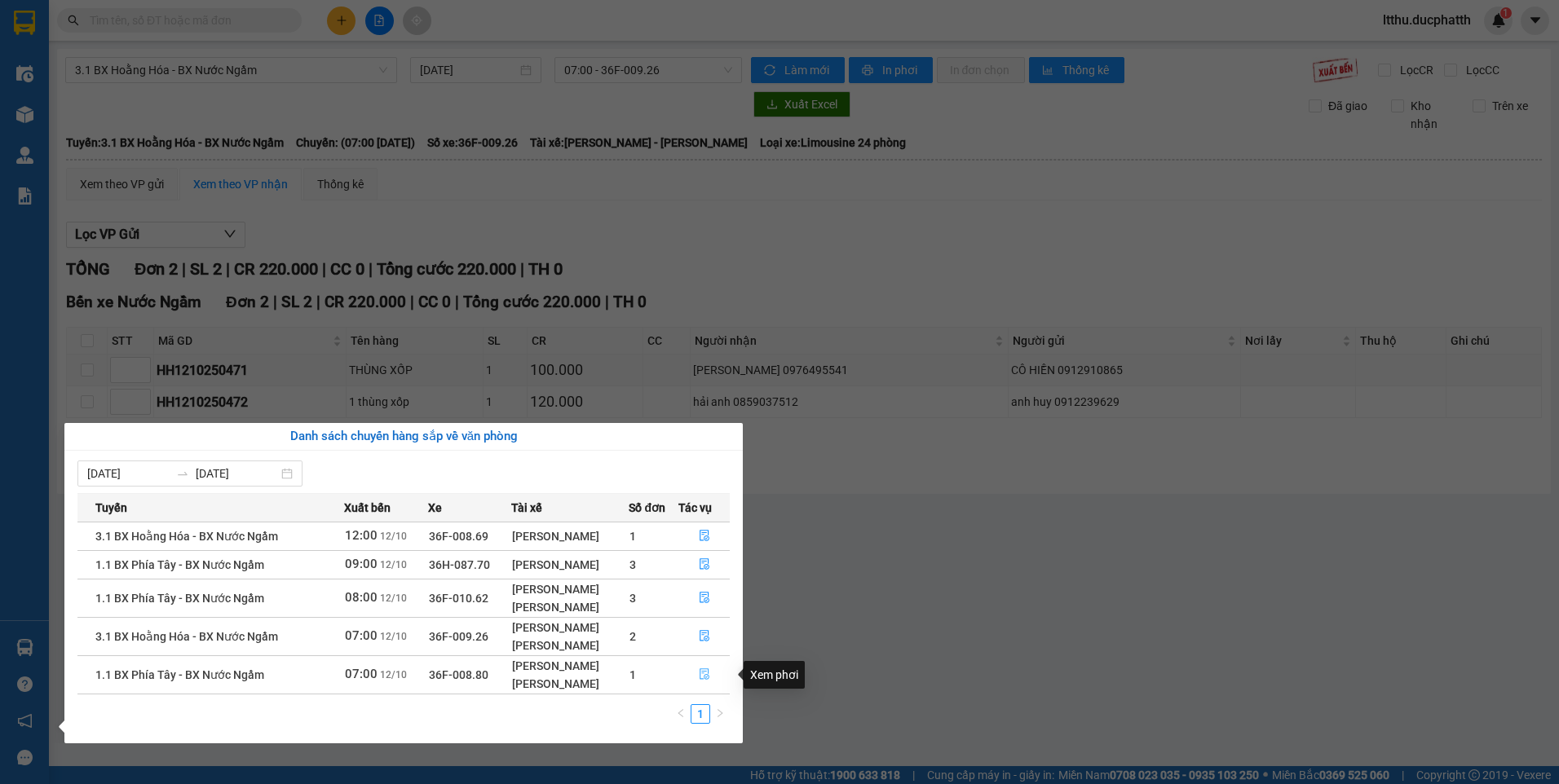
click at [707, 674] on icon "file-done" at bounding box center [705, 674] width 12 height 12
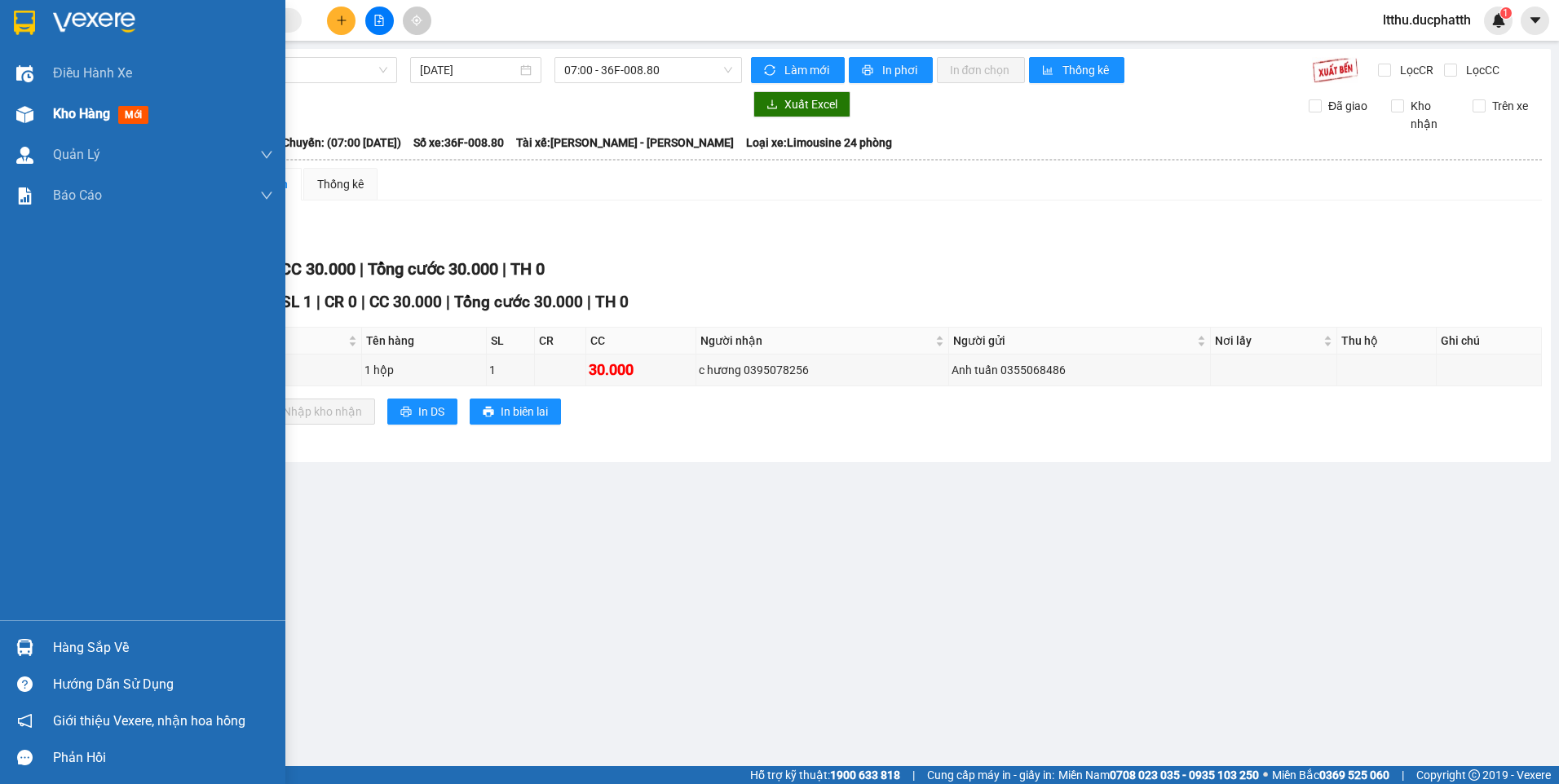
click at [68, 106] on span "Kho hàng" at bounding box center [82, 114] width 57 height 15
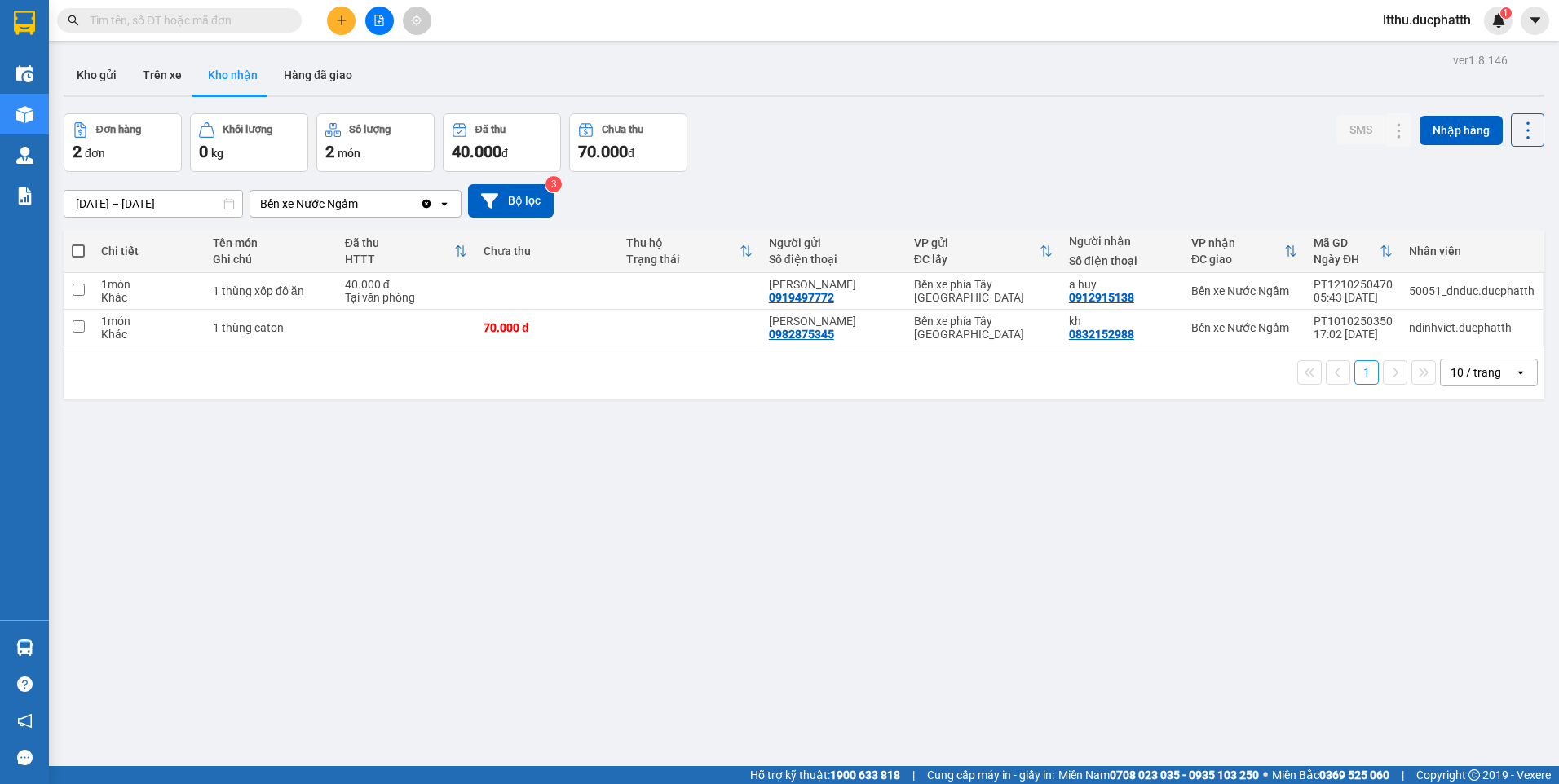
click at [175, 24] on input "text" at bounding box center [186, 20] width 192 height 18
click at [176, 23] on input "text" at bounding box center [186, 20] width 192 height 18
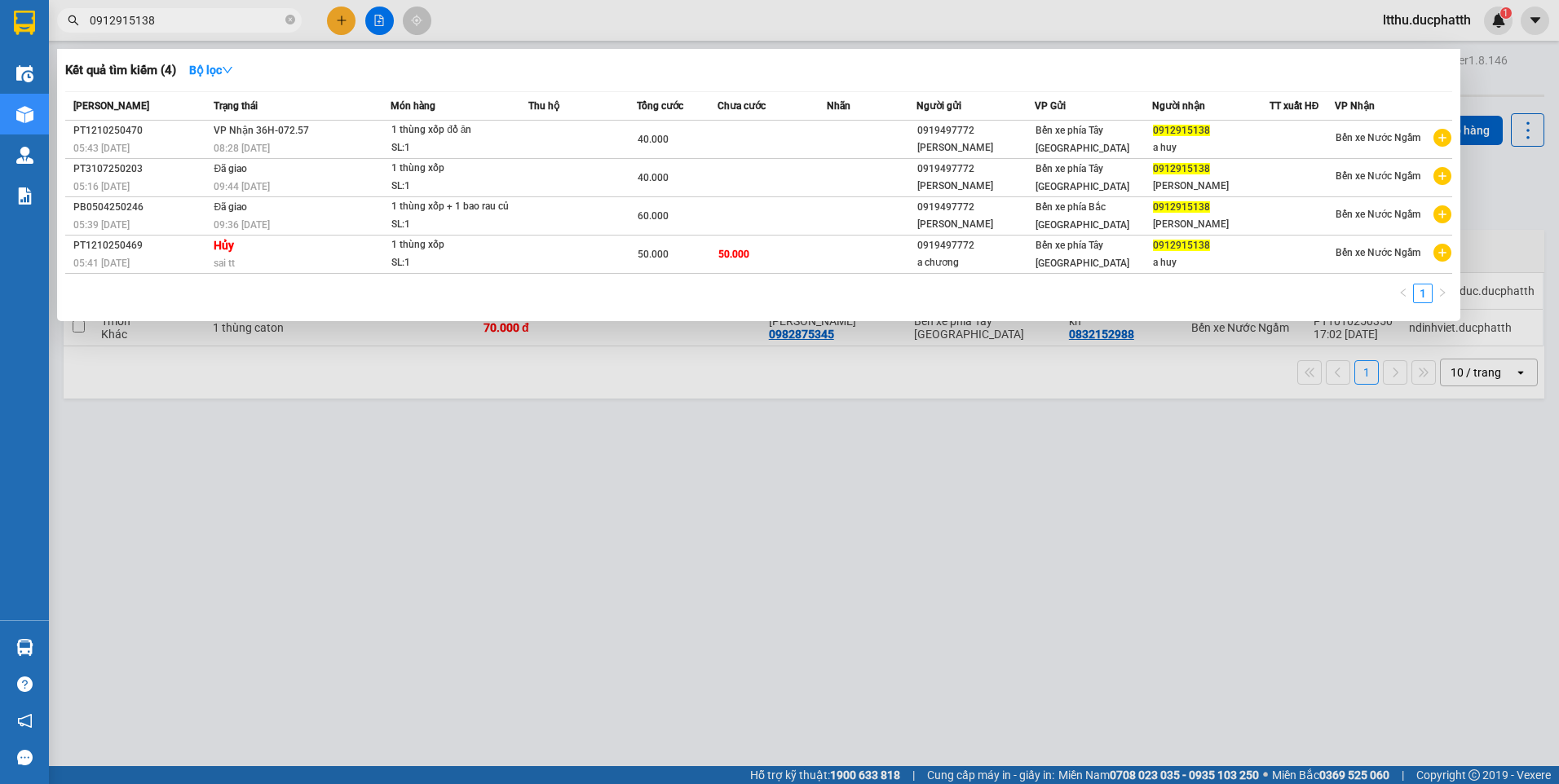
type input "0912915138"
drag, startPoint x: 960, startPoint y: 588, endPoint x: 972, endPoint y: 582, distance: 13.4
click at [965, 587] on div at bounding box center [779, 392] width 1559 height 784
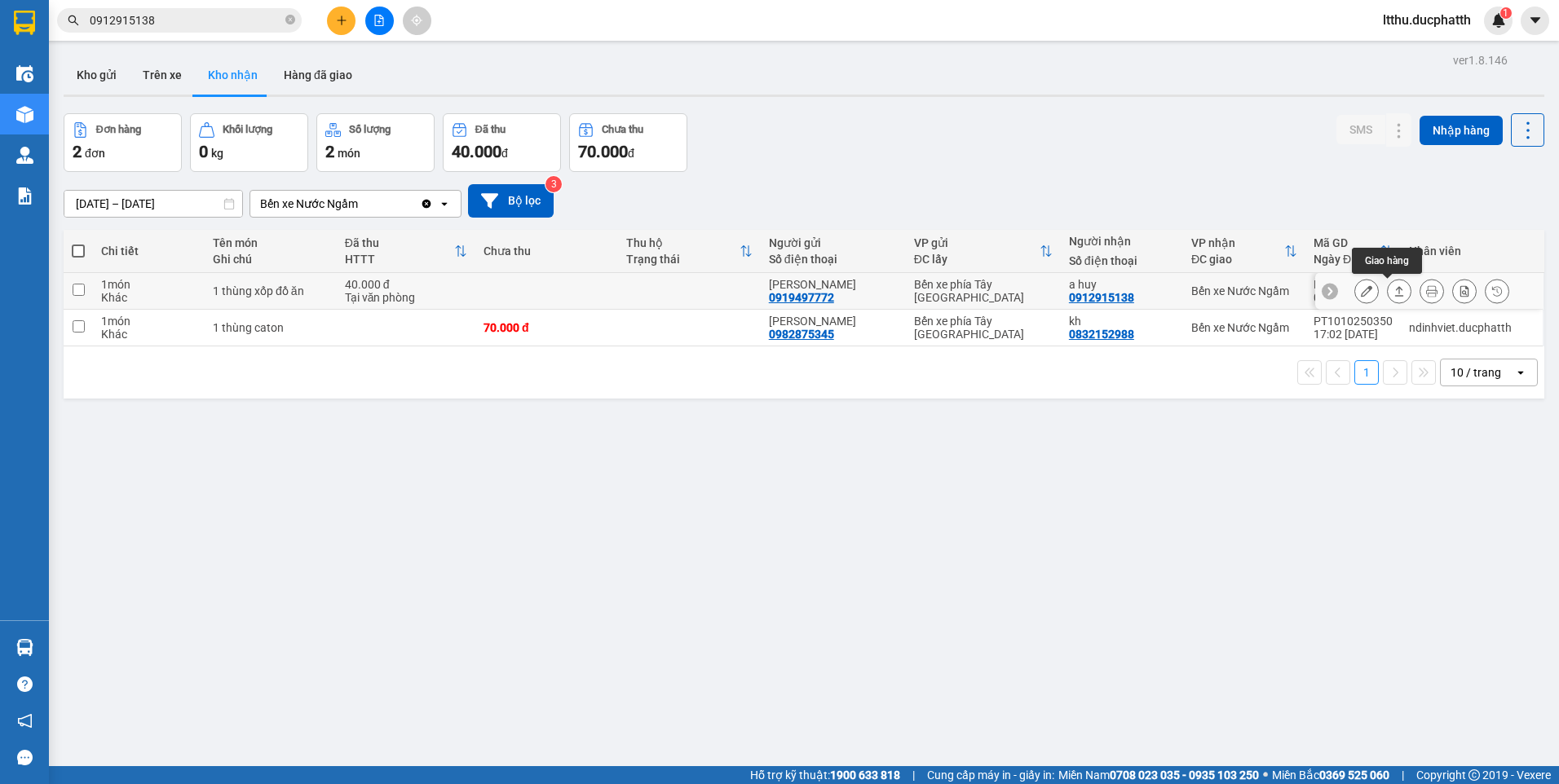
click at [1388, 298] on button at bounding box center [1399, 291] width 23 height 29
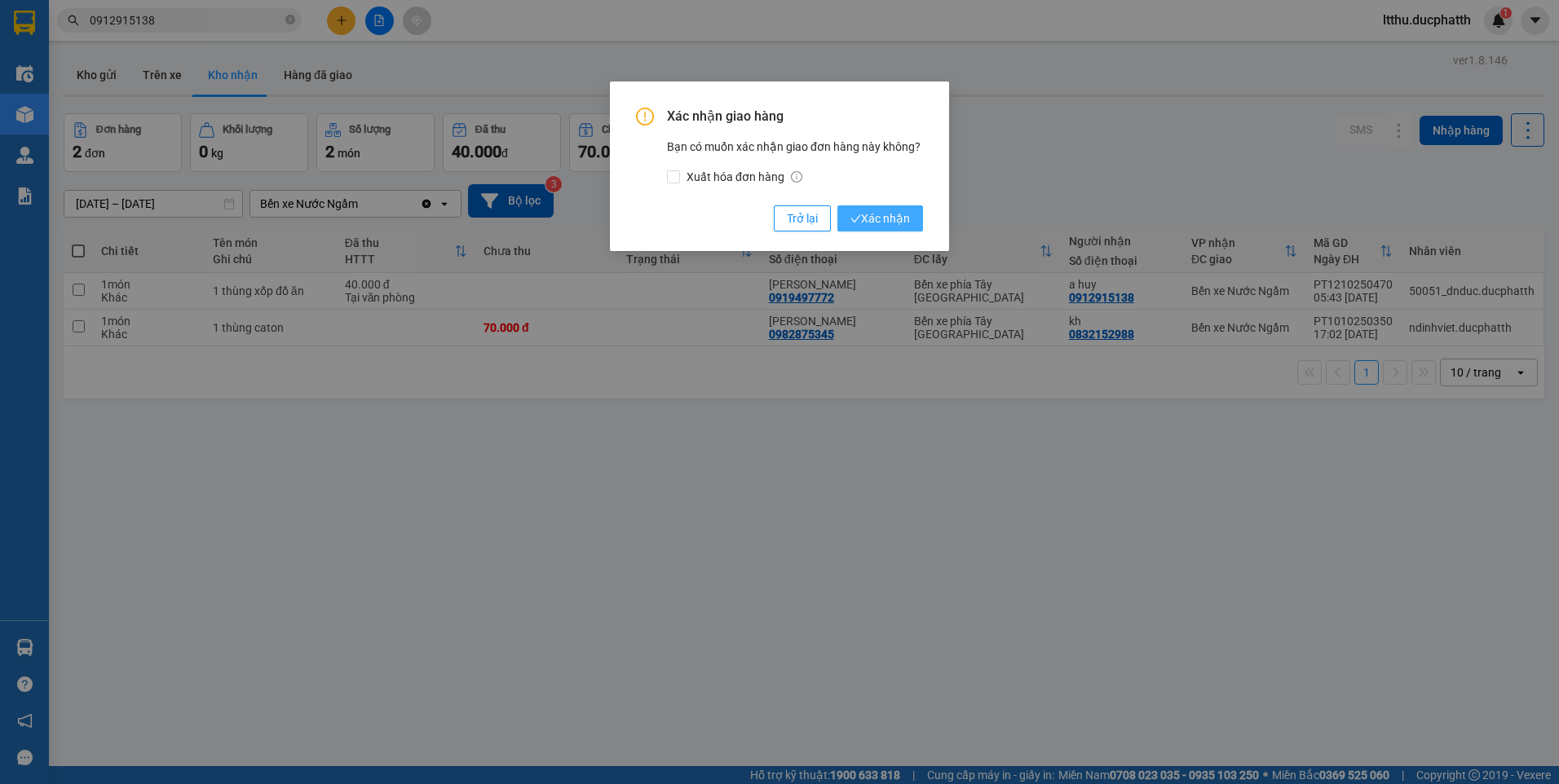
click at [907, 217] on span "Xác nhận" at bounding box center [880, 218] width 60 height 18
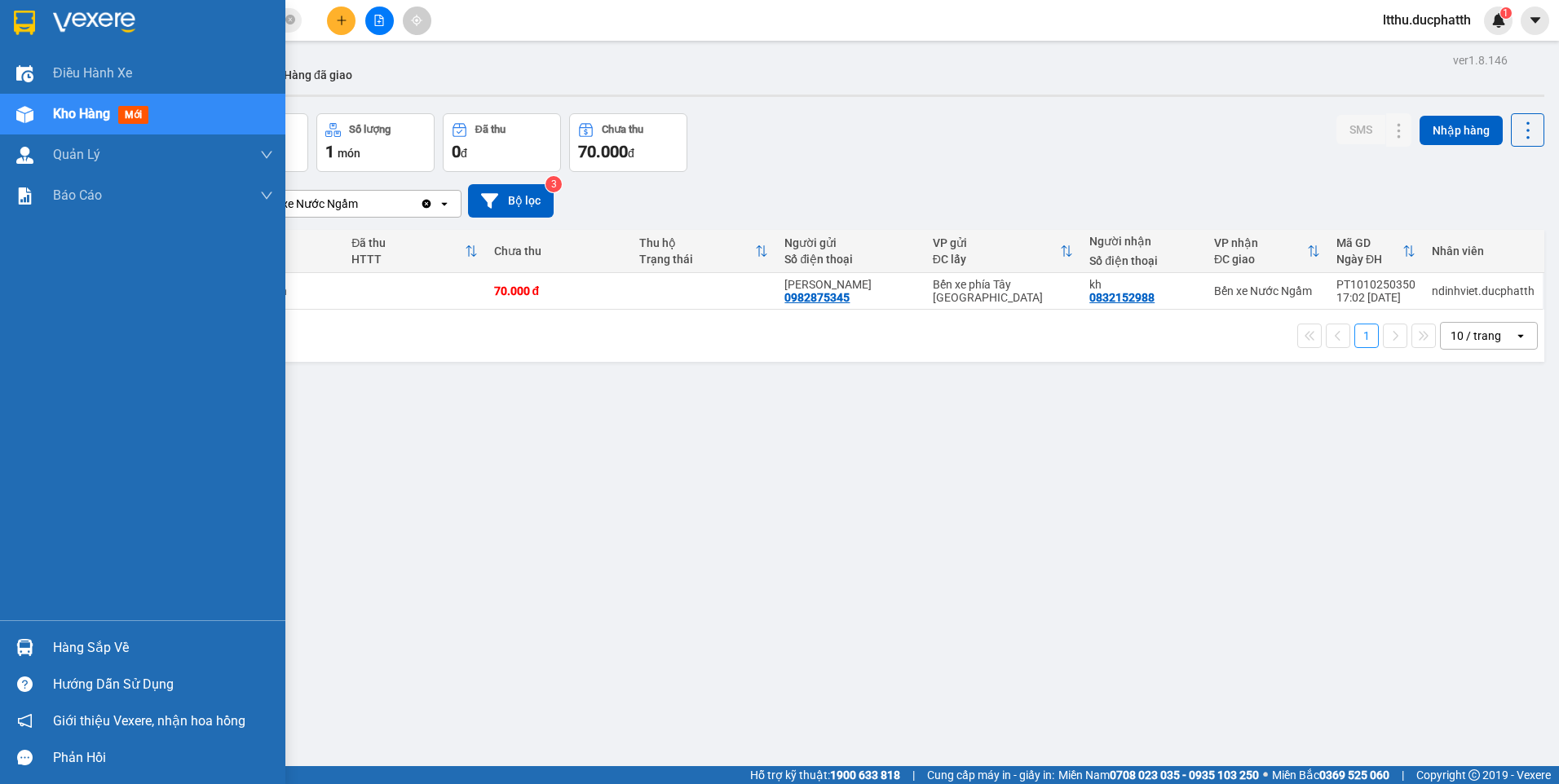
click at [116, 653] on div "Hàng sắp về" at bounding box center [163, 648] width 220 height 24
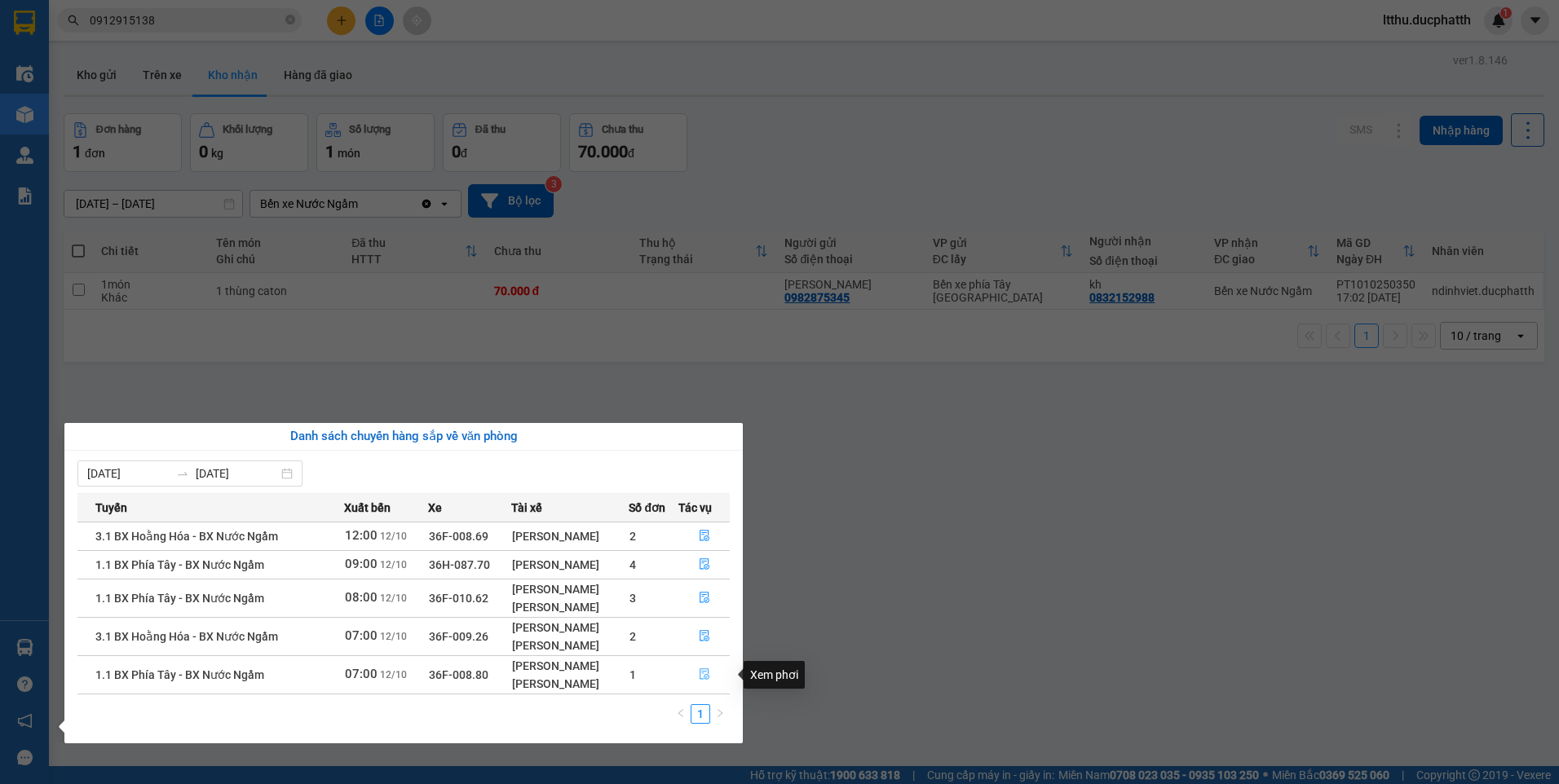
click at [702, 673] on icon "file-done" at bounding box center [705, 674] width 12 height 12
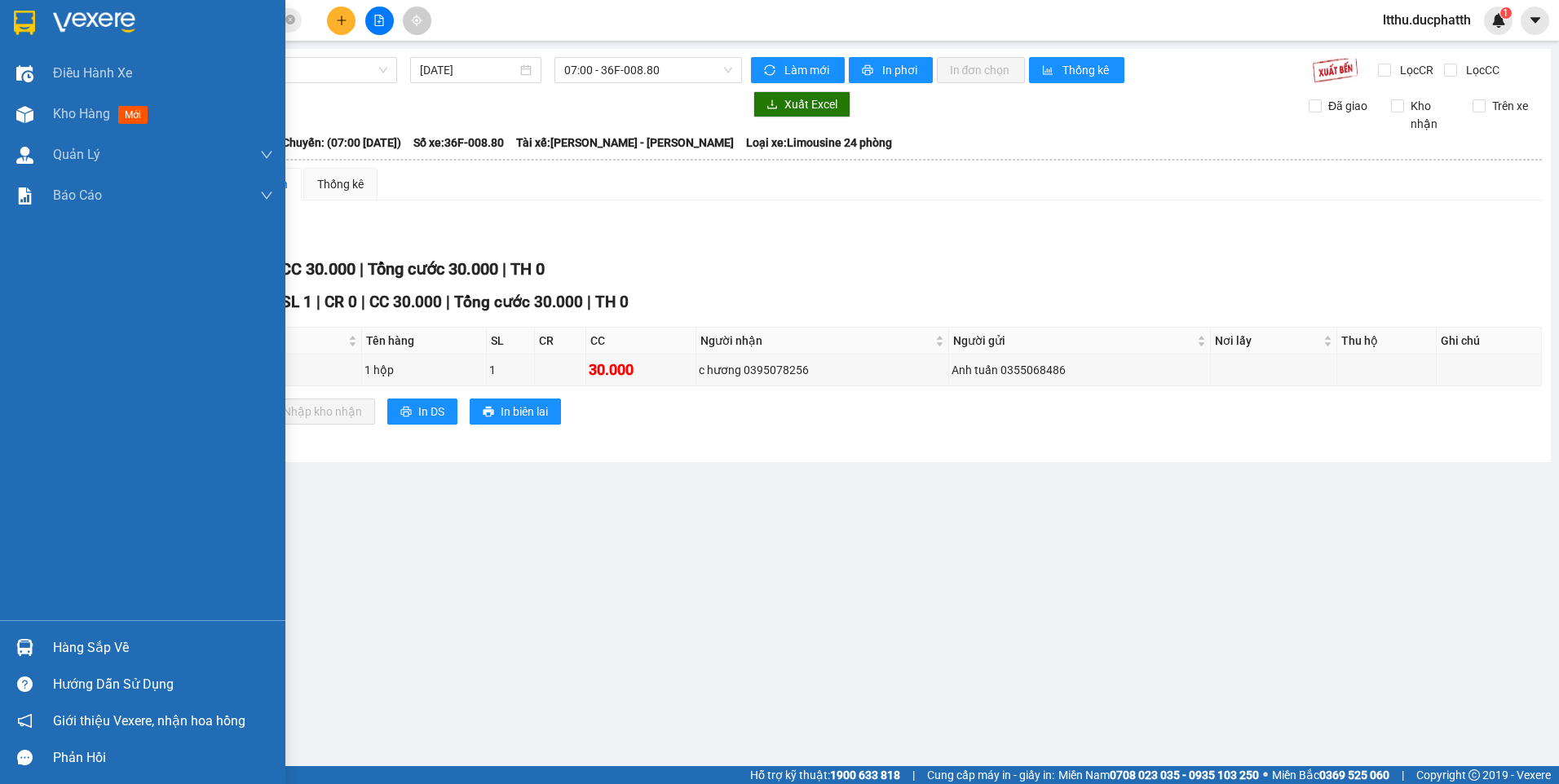
click at [71, 641] on div "Hàng sắp về" at bounding box center [163, 648] width 220 height 24
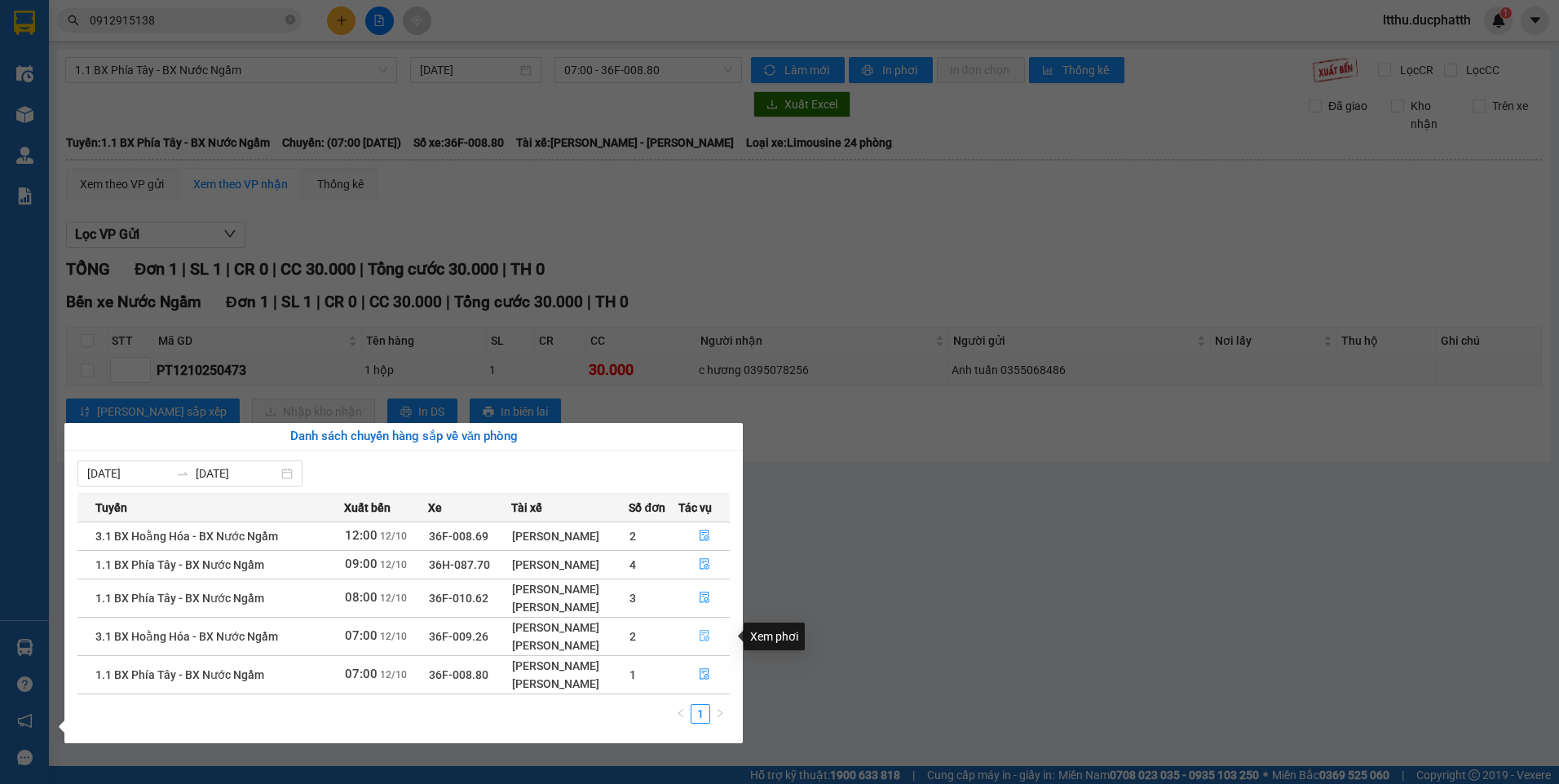
click at [705, 634] on icon "file-done" at bounding box center [705, 637] width 10 height 12
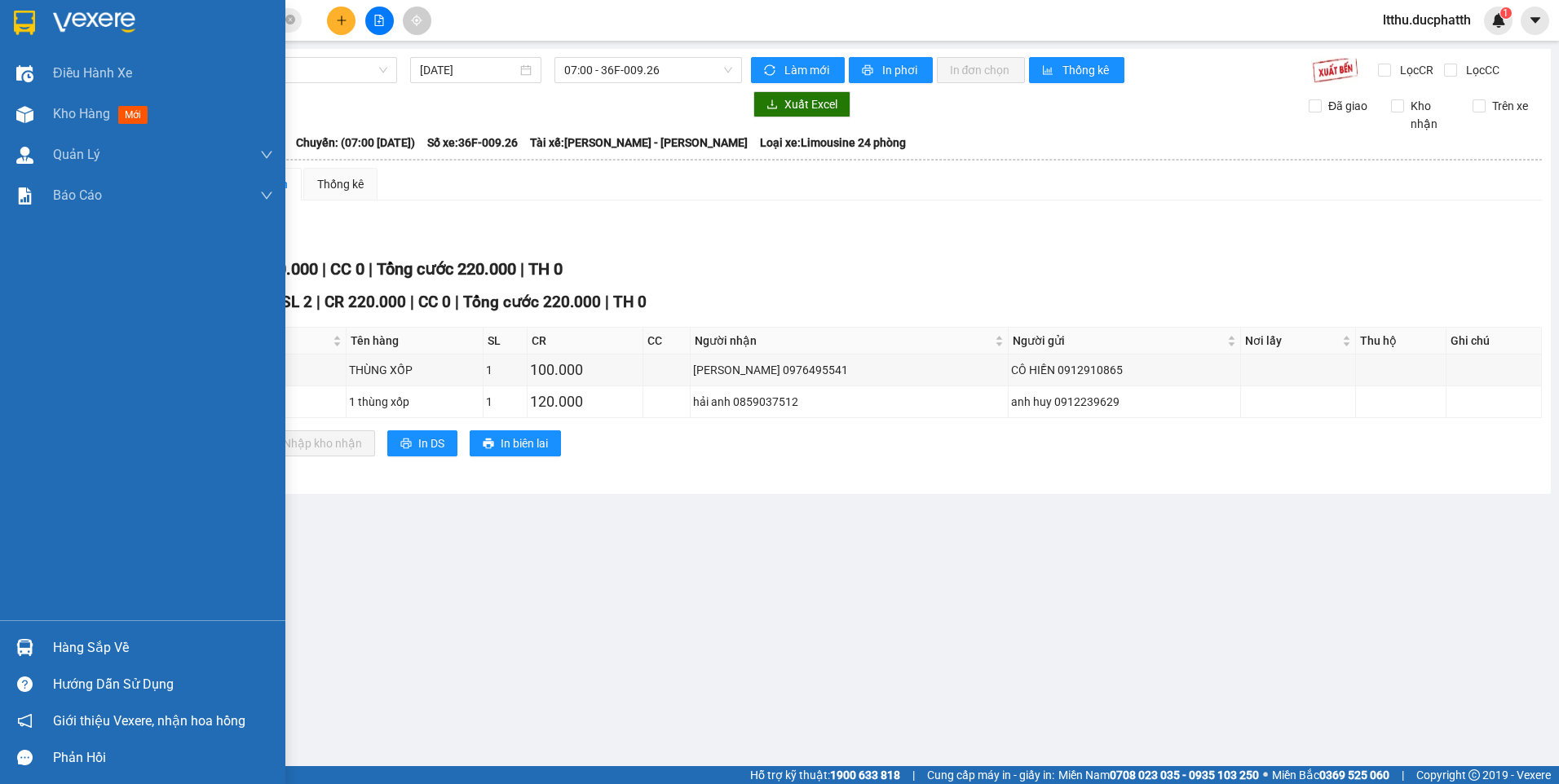
click at [95, 649] on div "Hàng sắp về" at bounding box center [163, 648] width 220 height 24
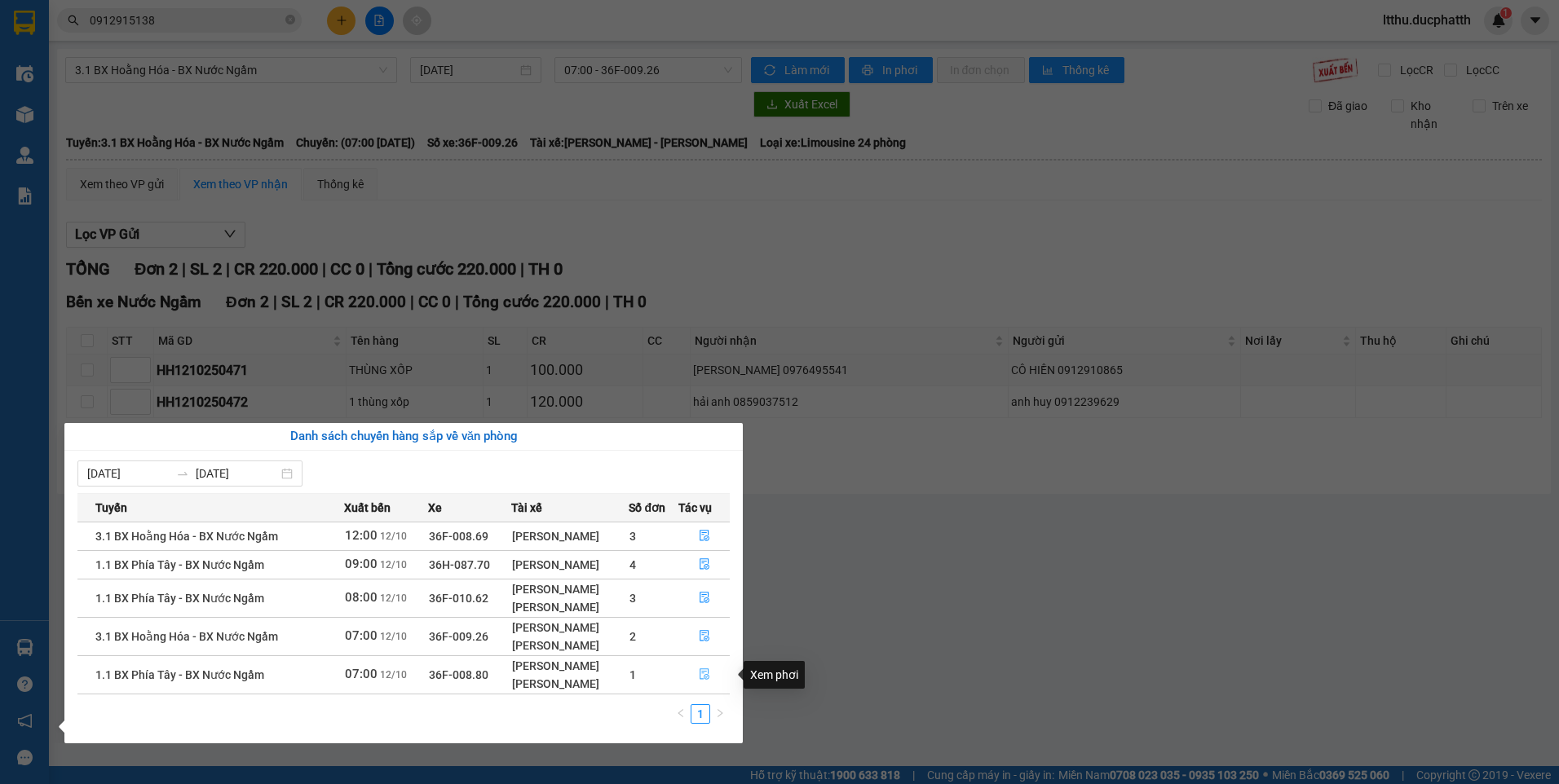
click at [702, 676] on icon "file-done" at bounding box center [705, 674] width 12 height 12
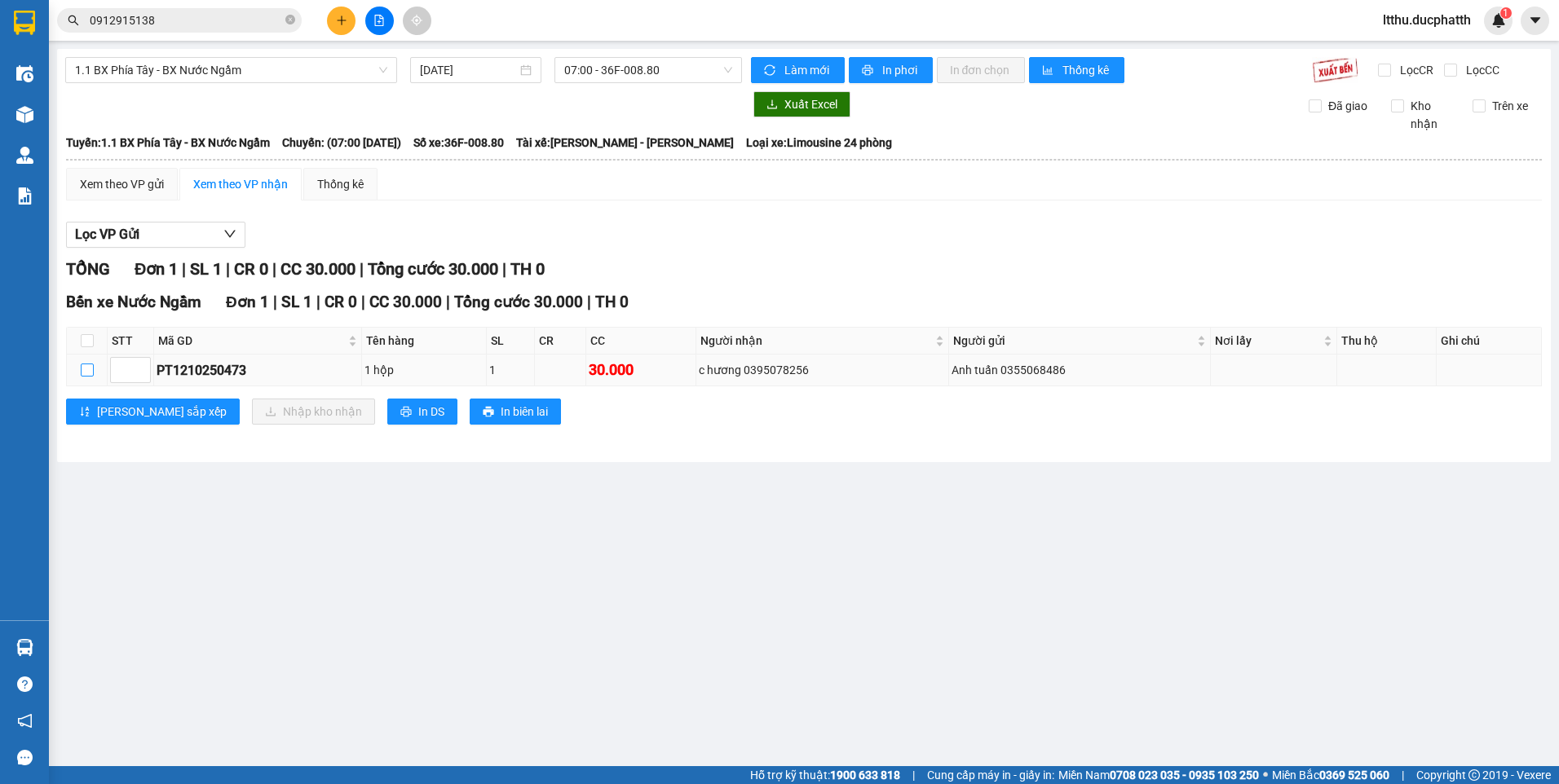
click at [91, 369] on input "checkbox" at bounding box center [87, 370] width 13 height 13
checkbox input "true"
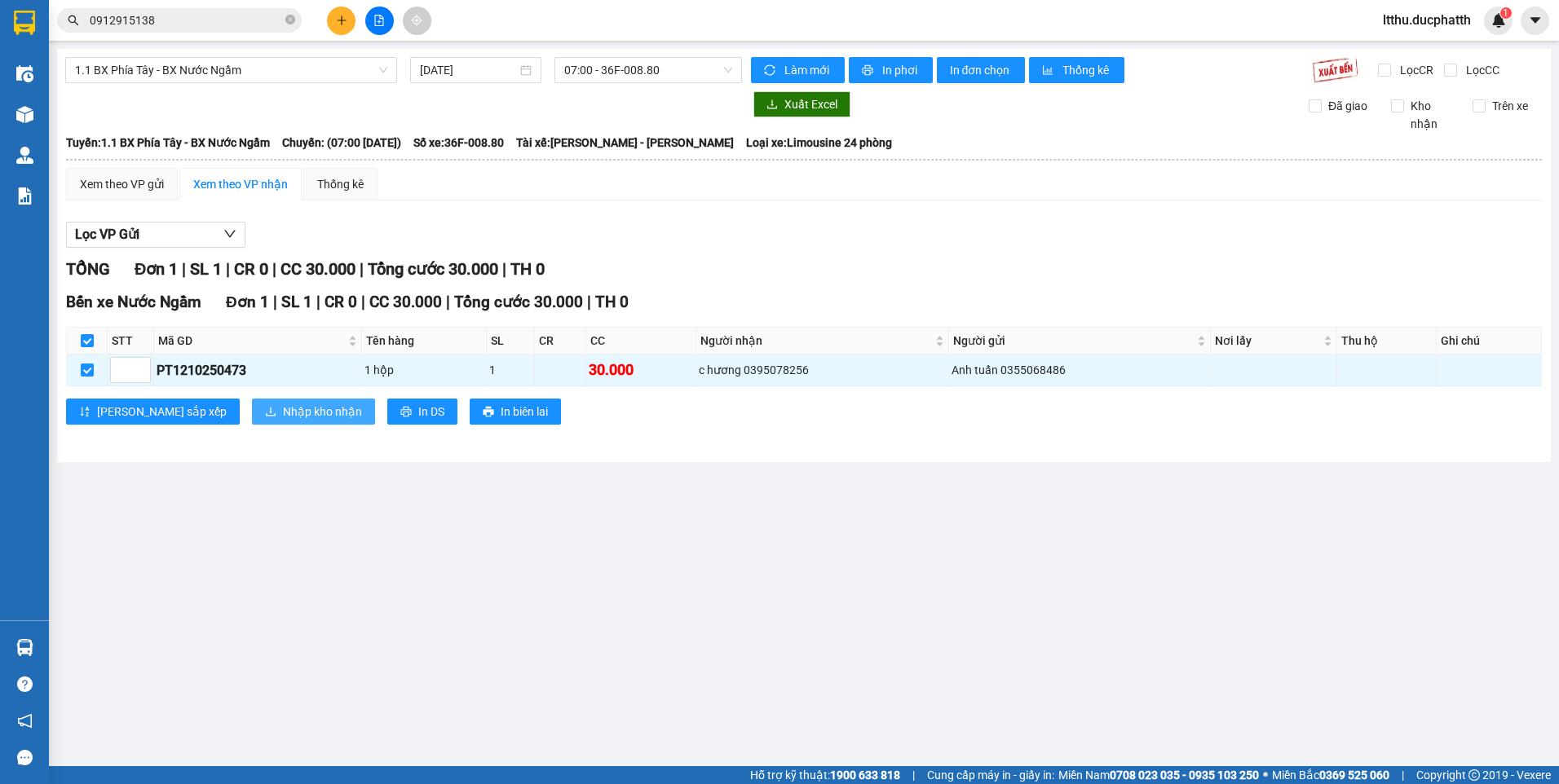
click at [283, 419] on span "Nhập kho nhận" at bounding box center [322, 411] width 79 height 18
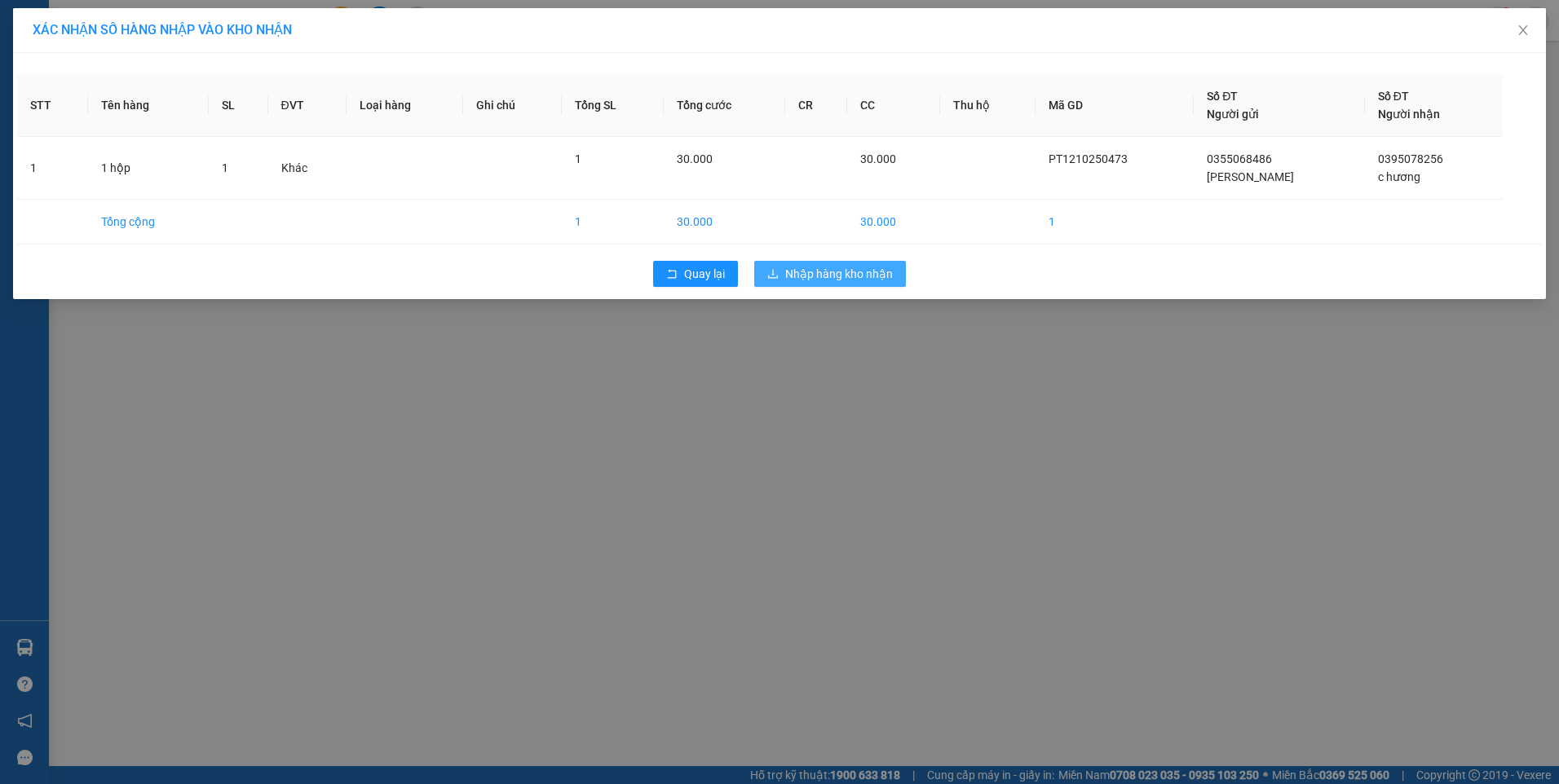
click at [870, 273] on span "Nhập hàng kho nhận" at bounding box center [839, 273] width 108 height 18
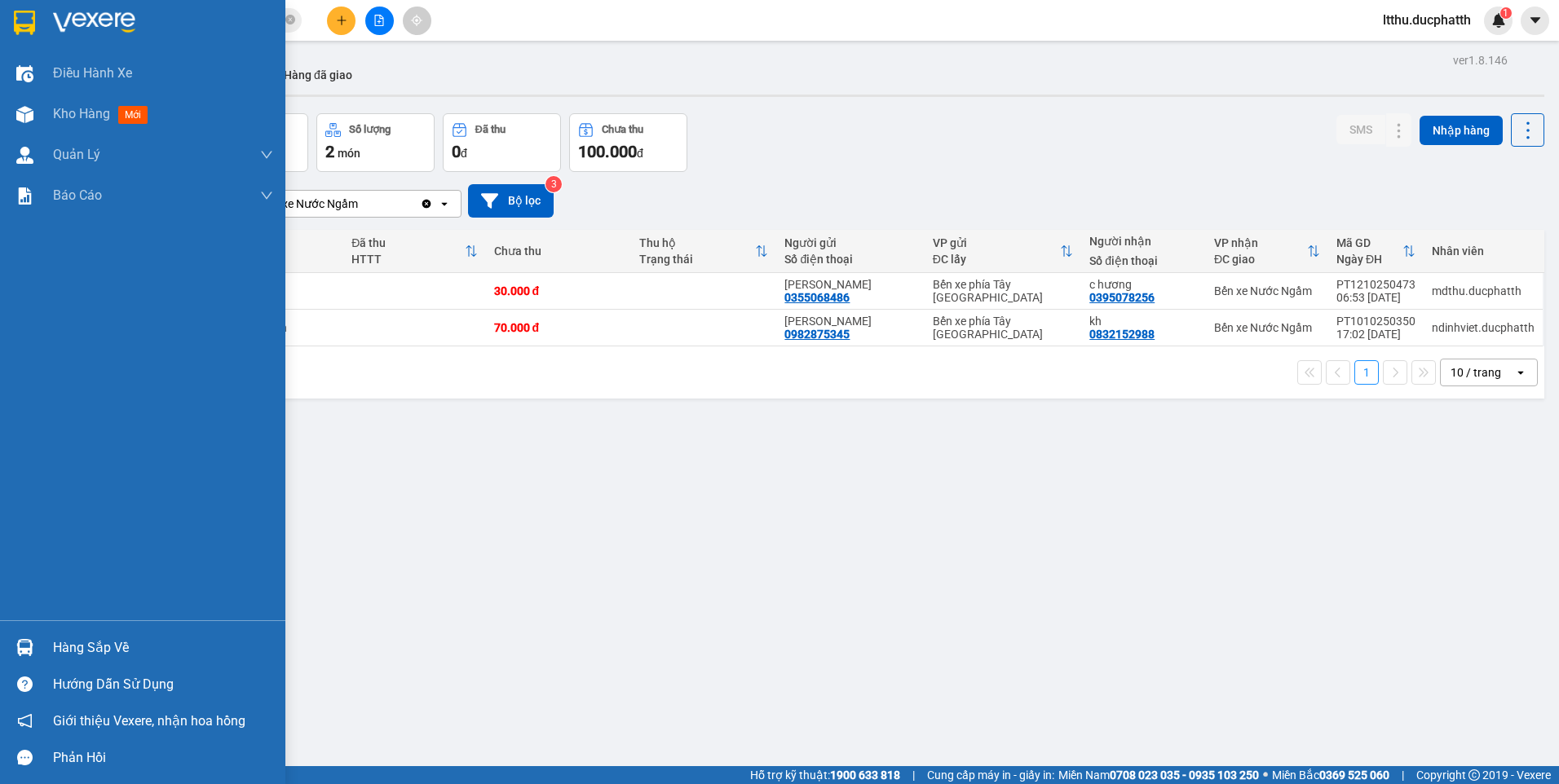
click at [100, 639] on div "Hàng sắp về" at bounding box center [163, 648] width 220 height 24
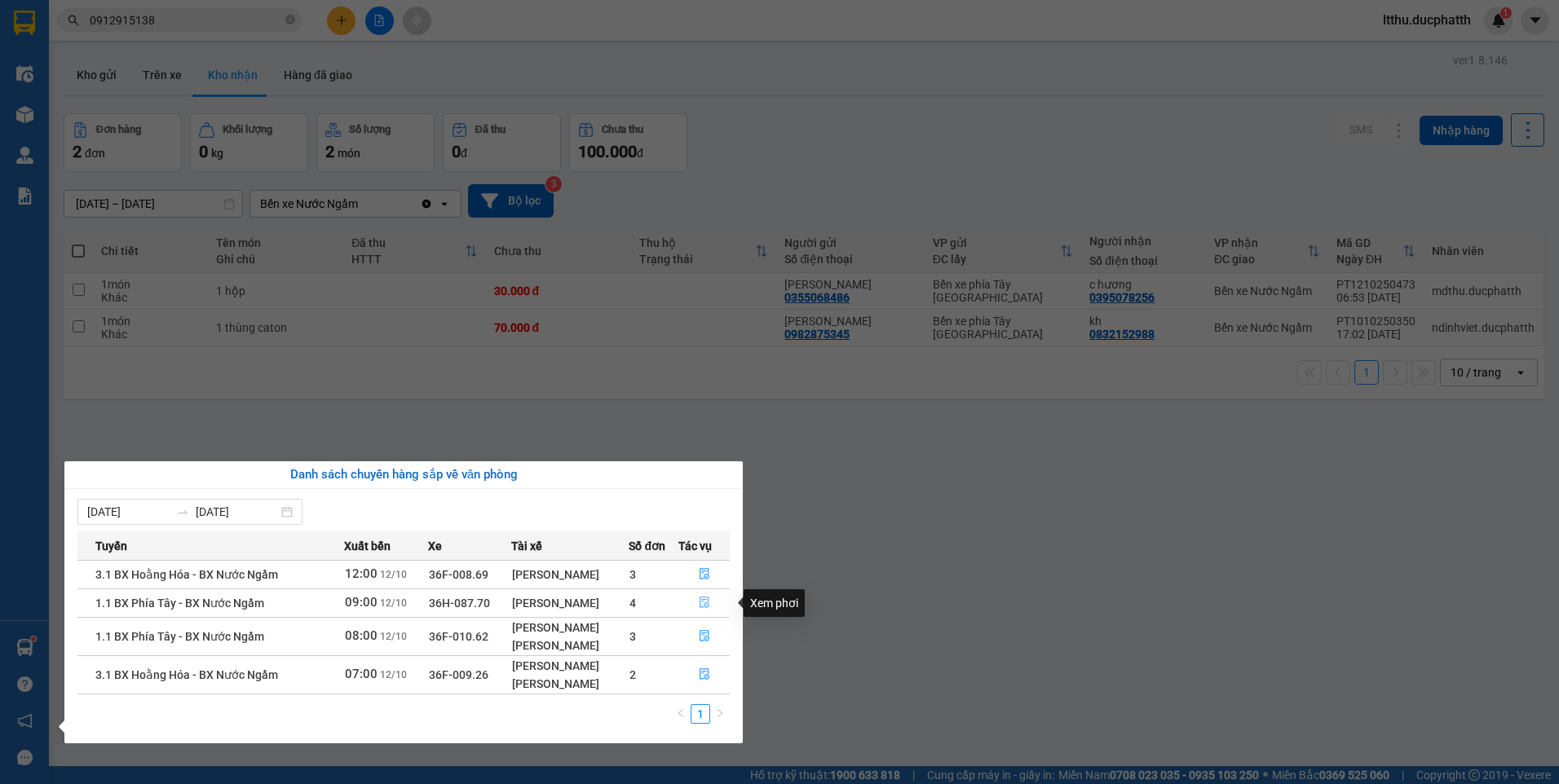
click at [706, 602] on icon "file-done" at bounding box center [705, 603] width 12 height 12
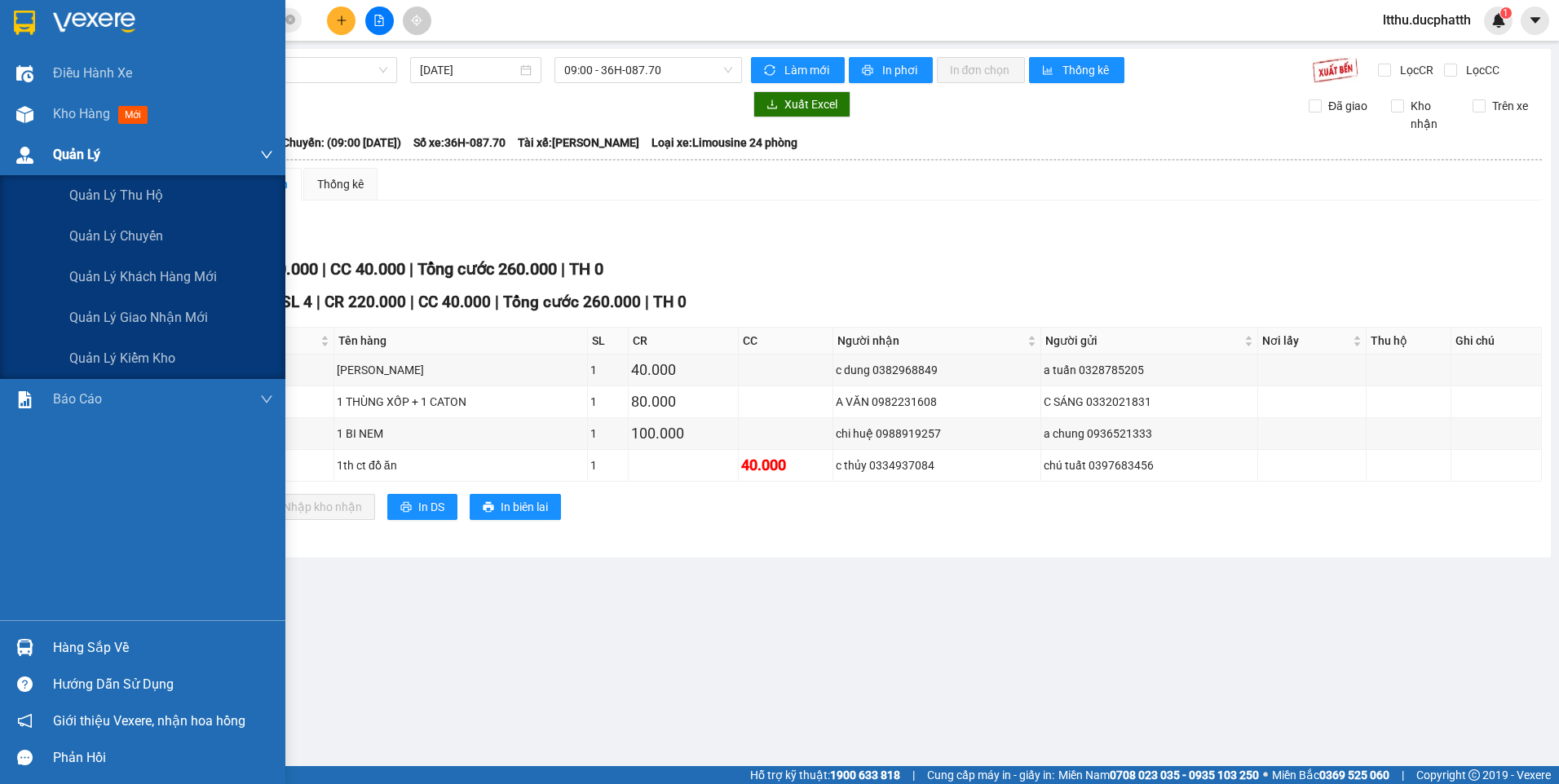
click at [78, 162] on span "Quản Lý" at bounding box center [77, 154] width 47 height 20
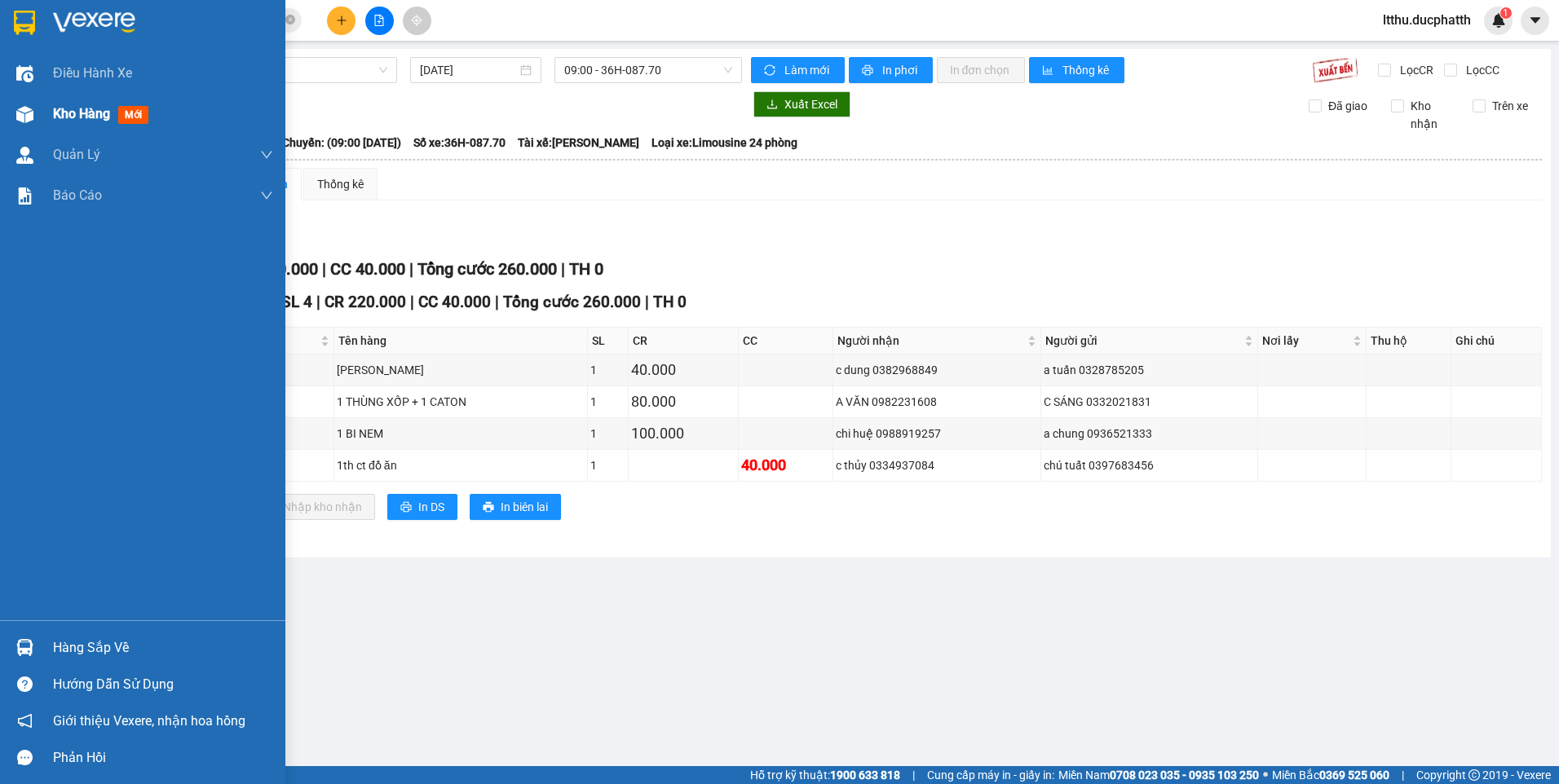
click at [114, 114] on div "Kho hàng mới" at bounding box center [104, 114] width 102 height 20
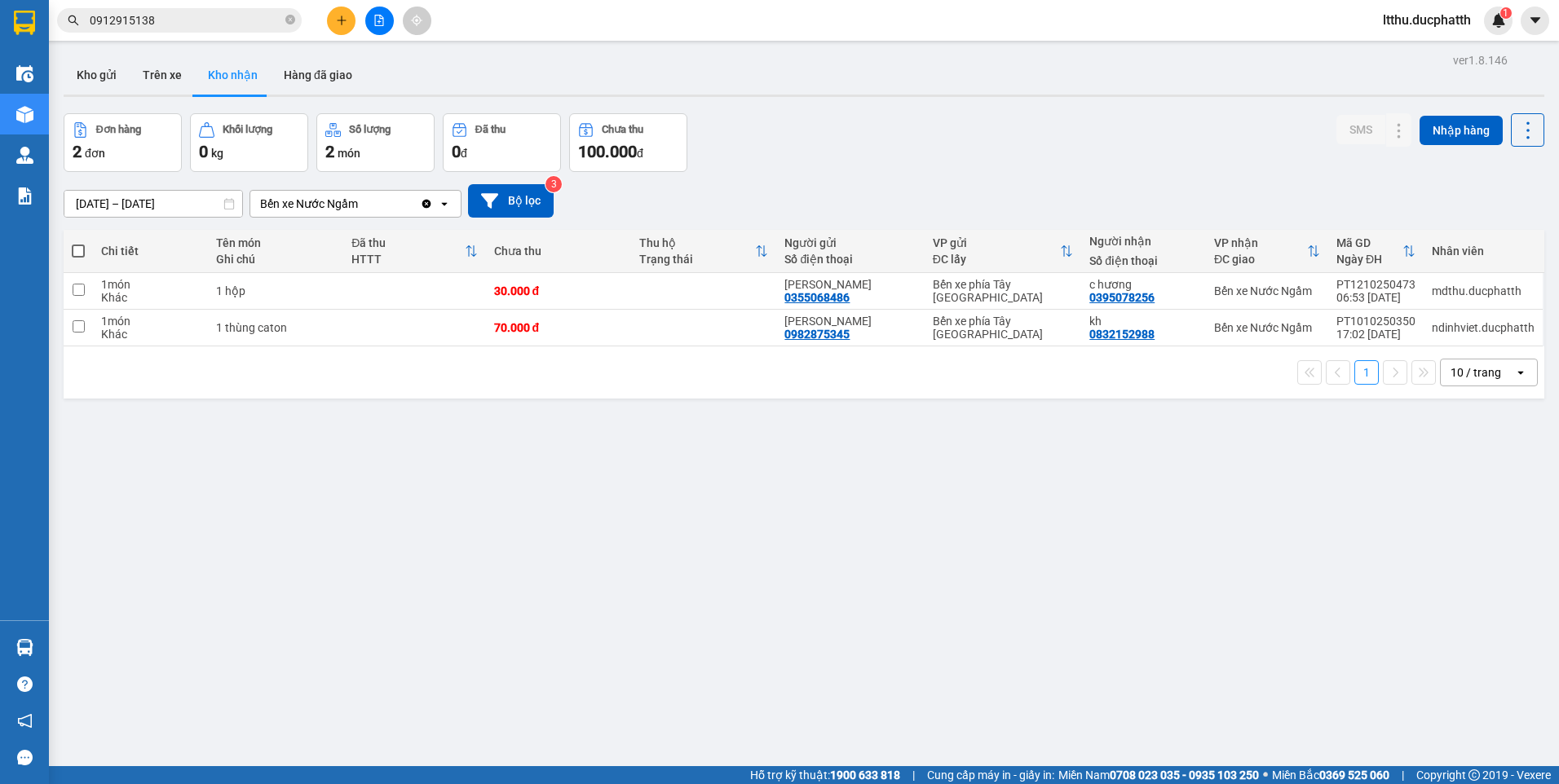
click at [190, 22] on input "0912915138" at bounding box center [186, 20] width 192 height 18
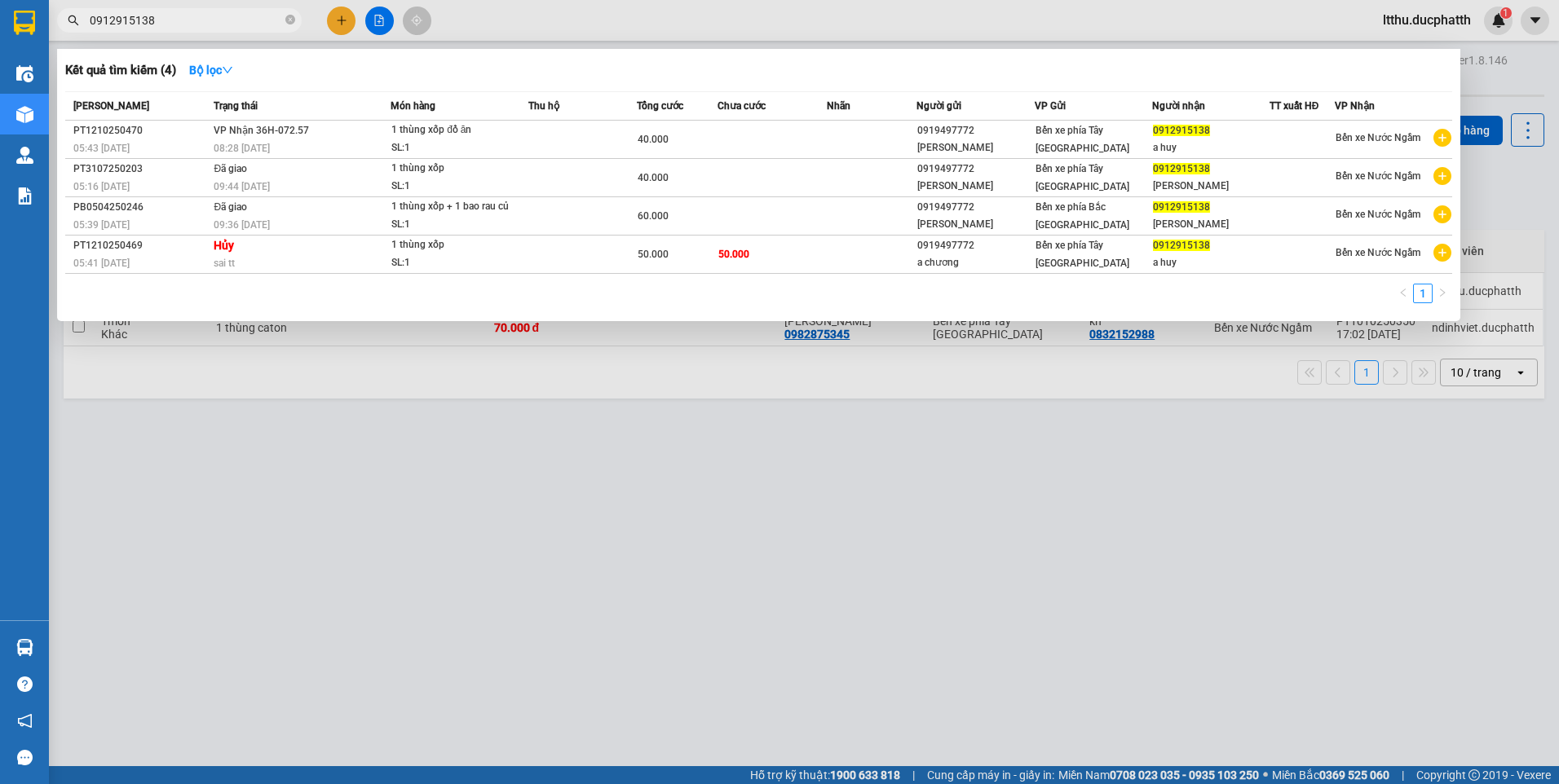
click at [190, 22] on input "0912915138" at bounding box center [186, 20] width 192 height 18
click at [817, 566] on div at bounding box center [779, 392] width 1559 height 784
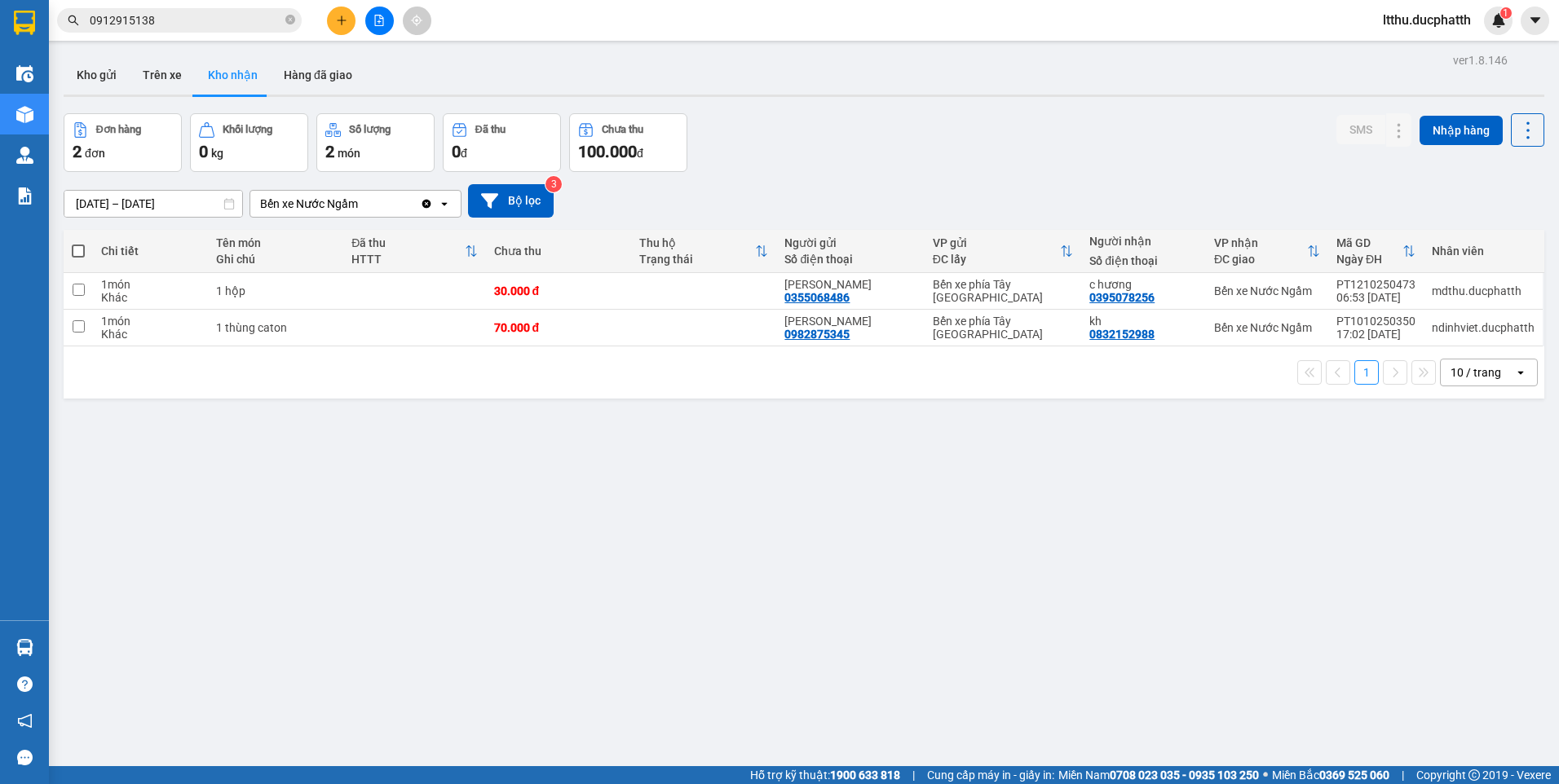
drag, startPoint x: 771, startPoint y: 544, endPoint x: 909, endPoint y: 127, distance: 439.2
click at [909, 127] on div "Đơn hàng 2 đơn Khối lượng 0 kg Số lượng 2 món Đã thu 0 đ Chưa thu 100.000 đ SMS…" at bounding box center [804, 143] width 1481 height 59
click at [201, 13] on input "0912915138" at bounding box center [186, 20] width 192 height 18
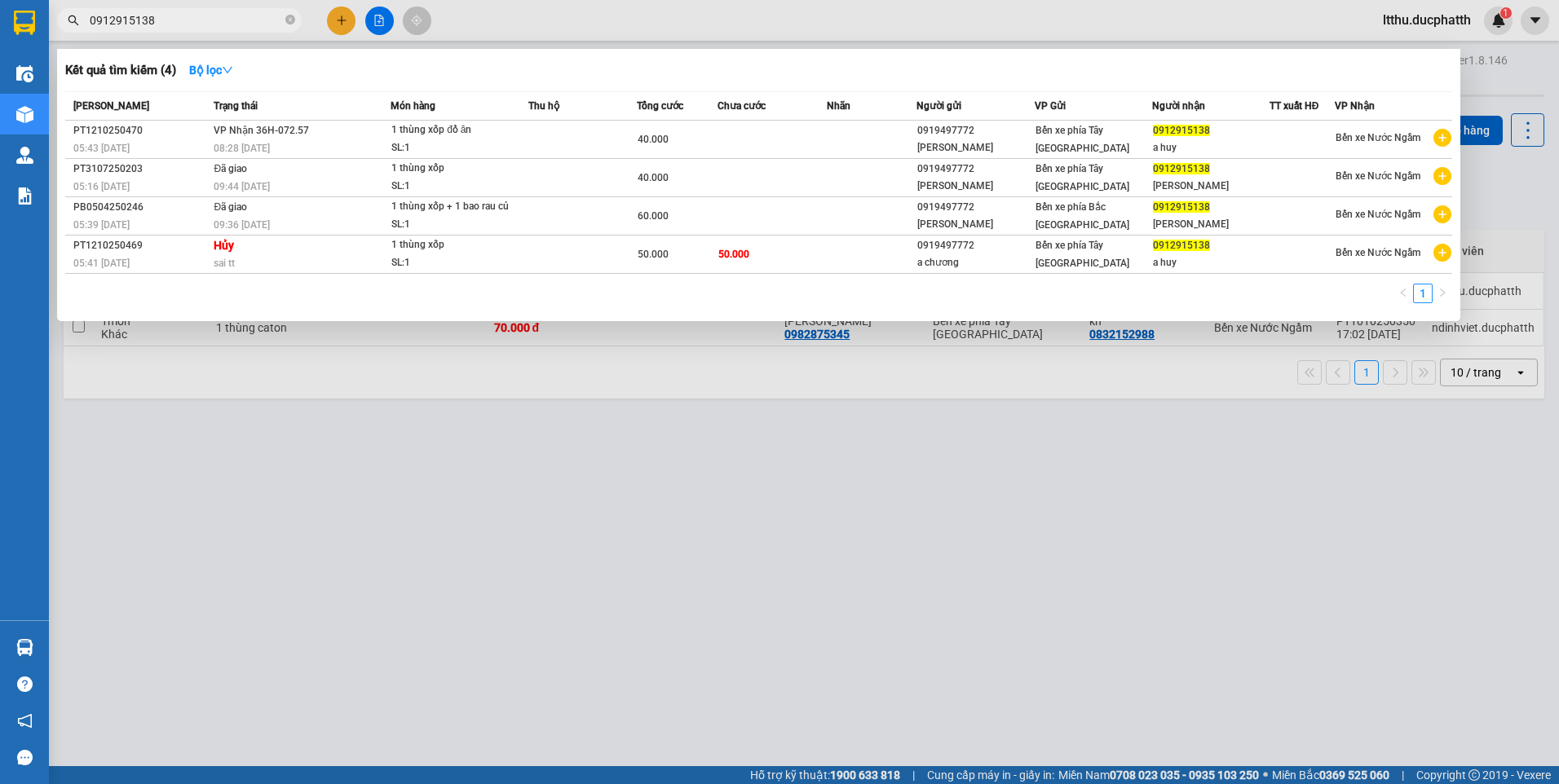
click at [201, 13] on input "0912915138" at bounding box center [186, 20] width 192 height 18
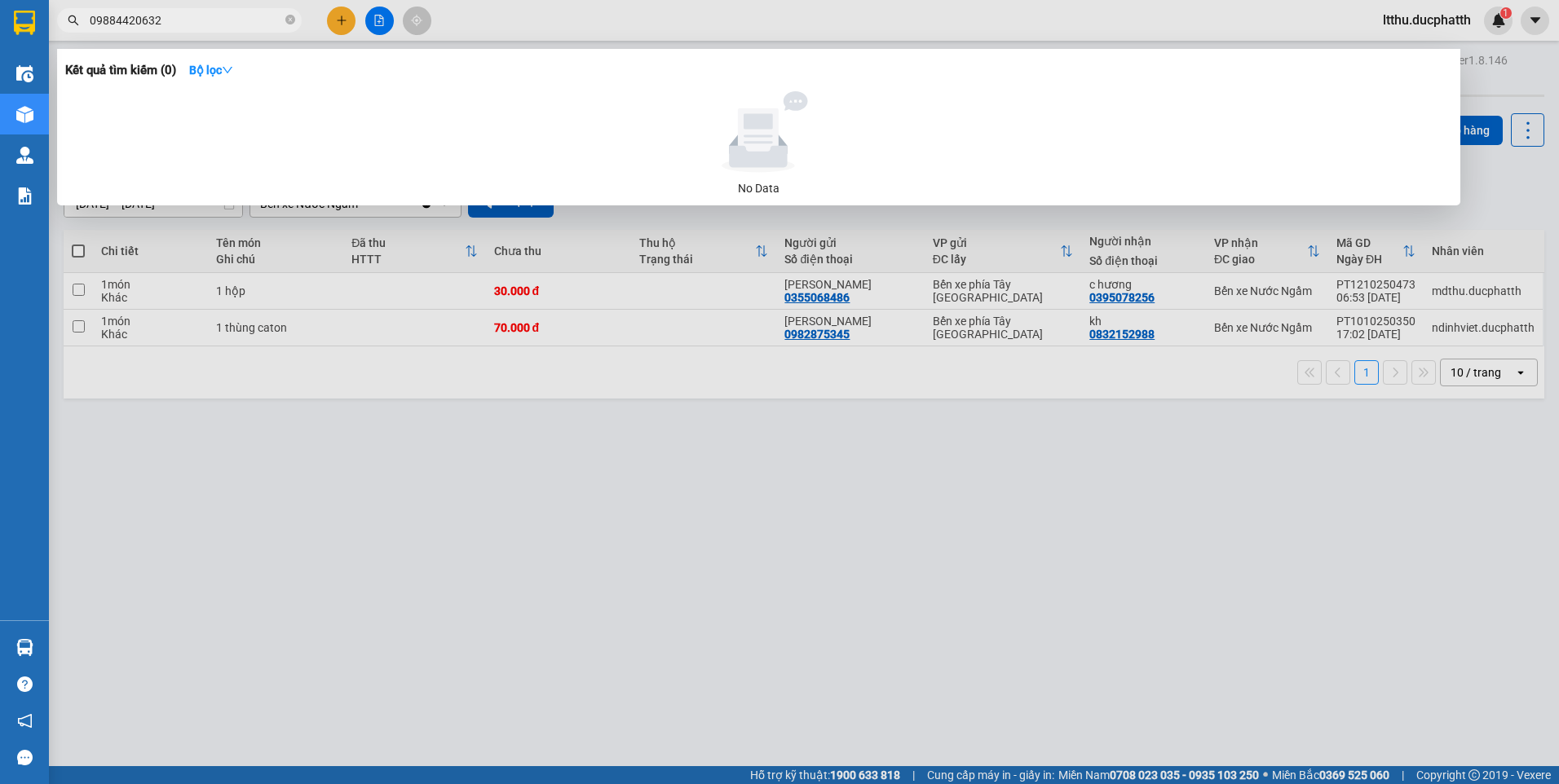
click at [202, 14] on input "09884420632" at bounding box center [186, 20] width 192 height 18
type input "09884420632"
click at [243, 560] on div at bounding box center [779, 392] width 1559 height 784
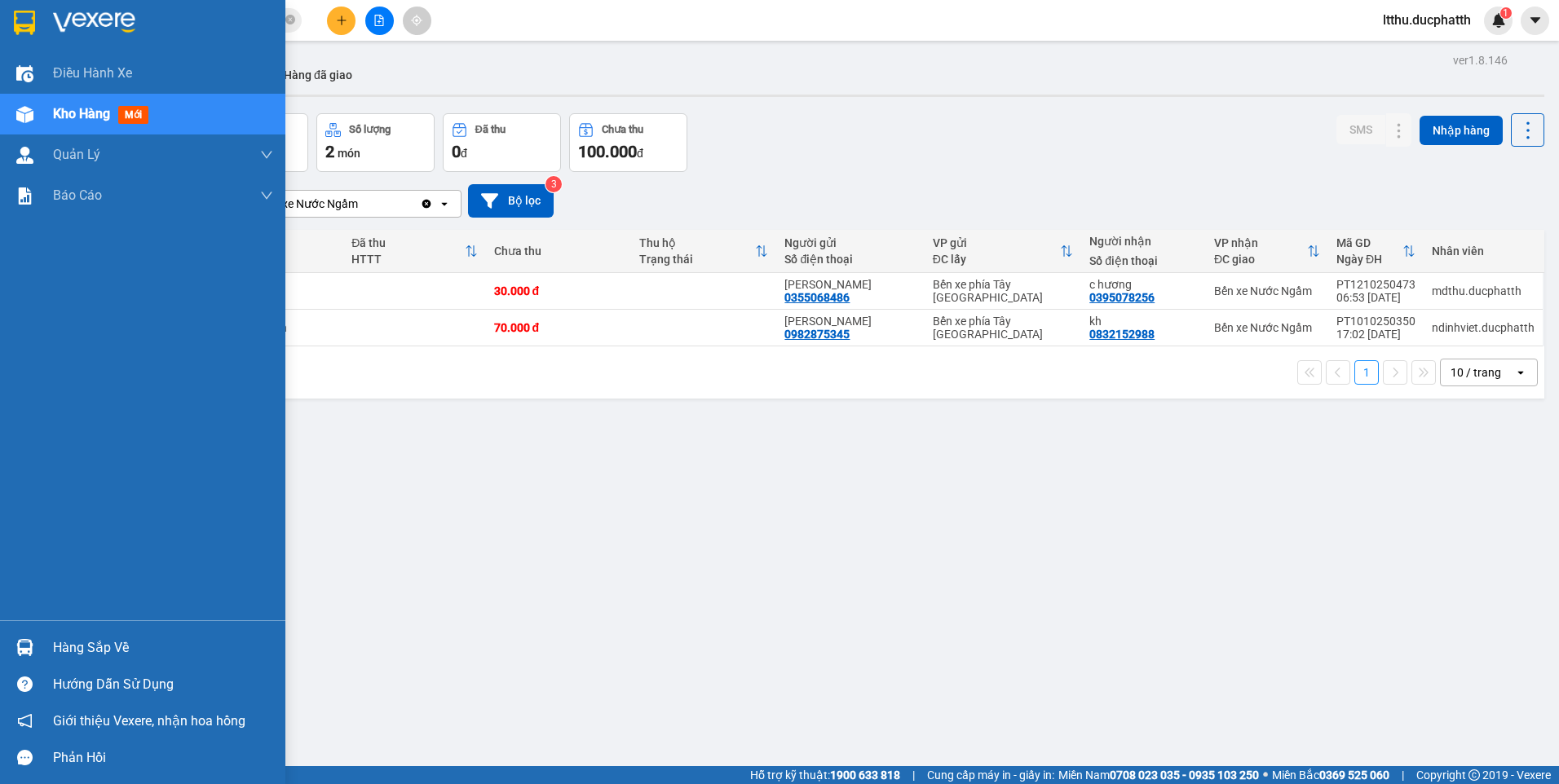
click at [28, 642] on img at bounding box center [24, 647] width 17 height 17
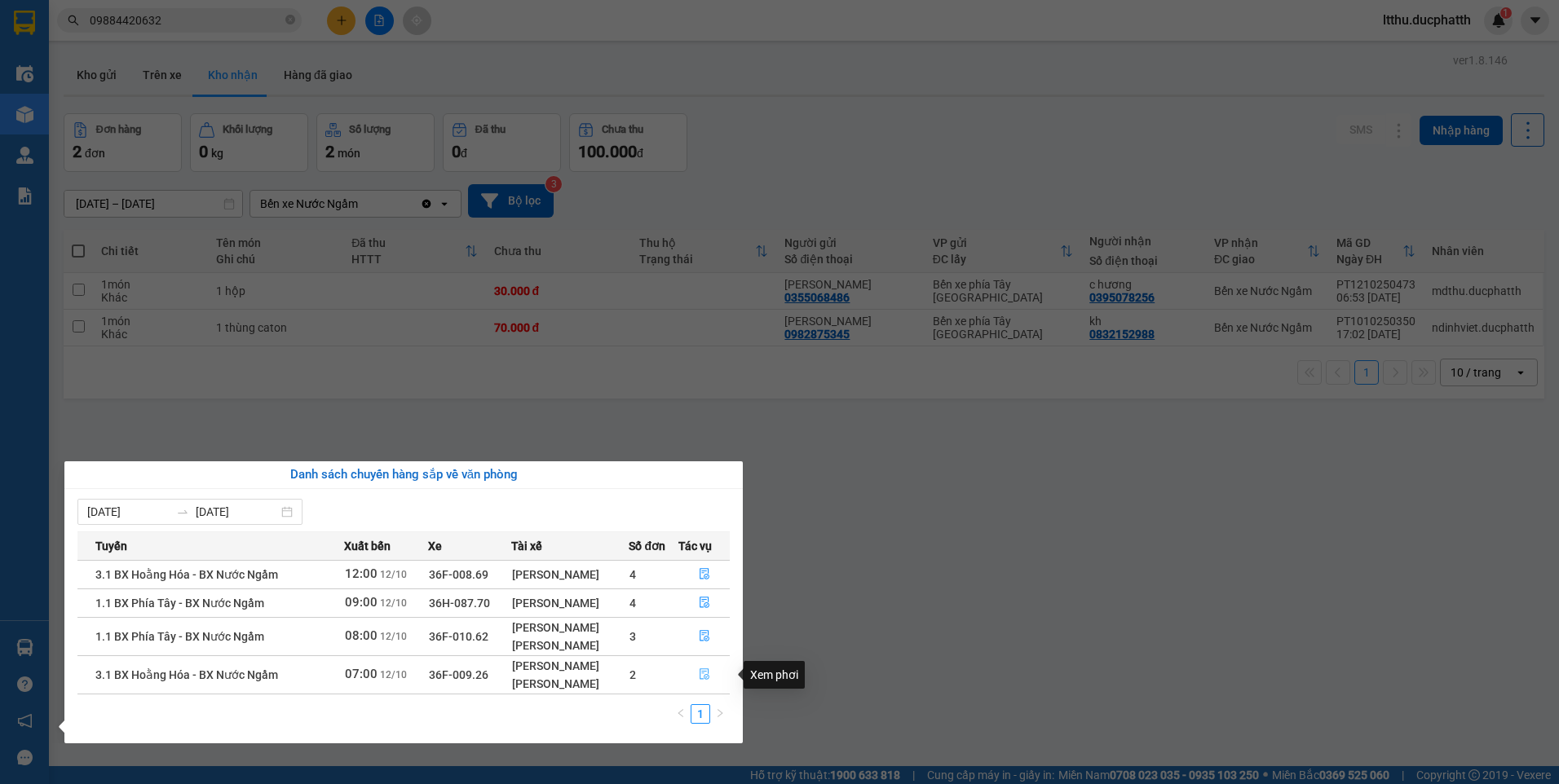
click at [708, 678] on icon "file-done" at bounding box center [705, 675] width 10 height 12
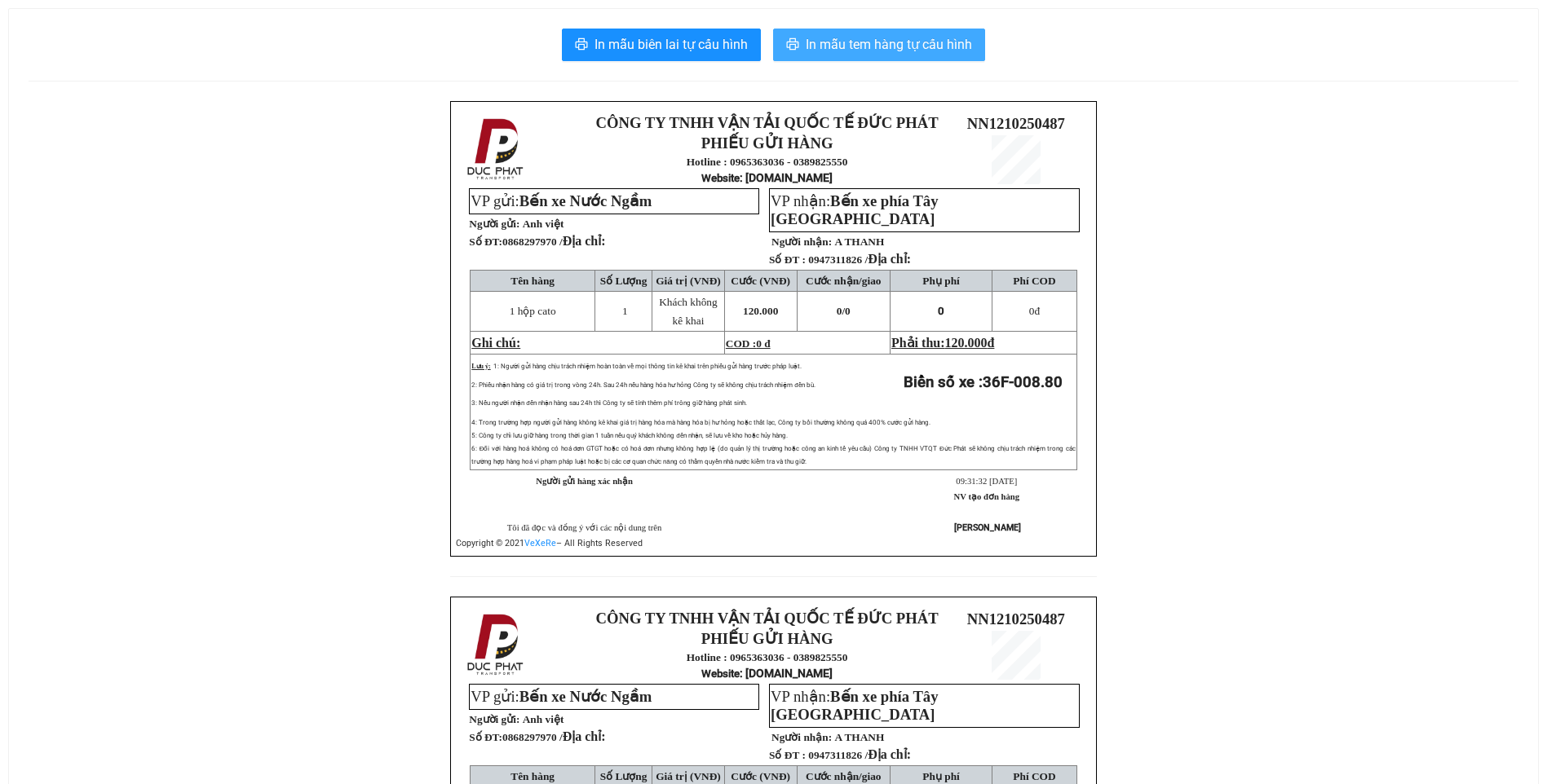
click at [892, 53] on span "In mẫu tem hàng tự cấu hình" at bounding box center [888, 45] width 166 height 20
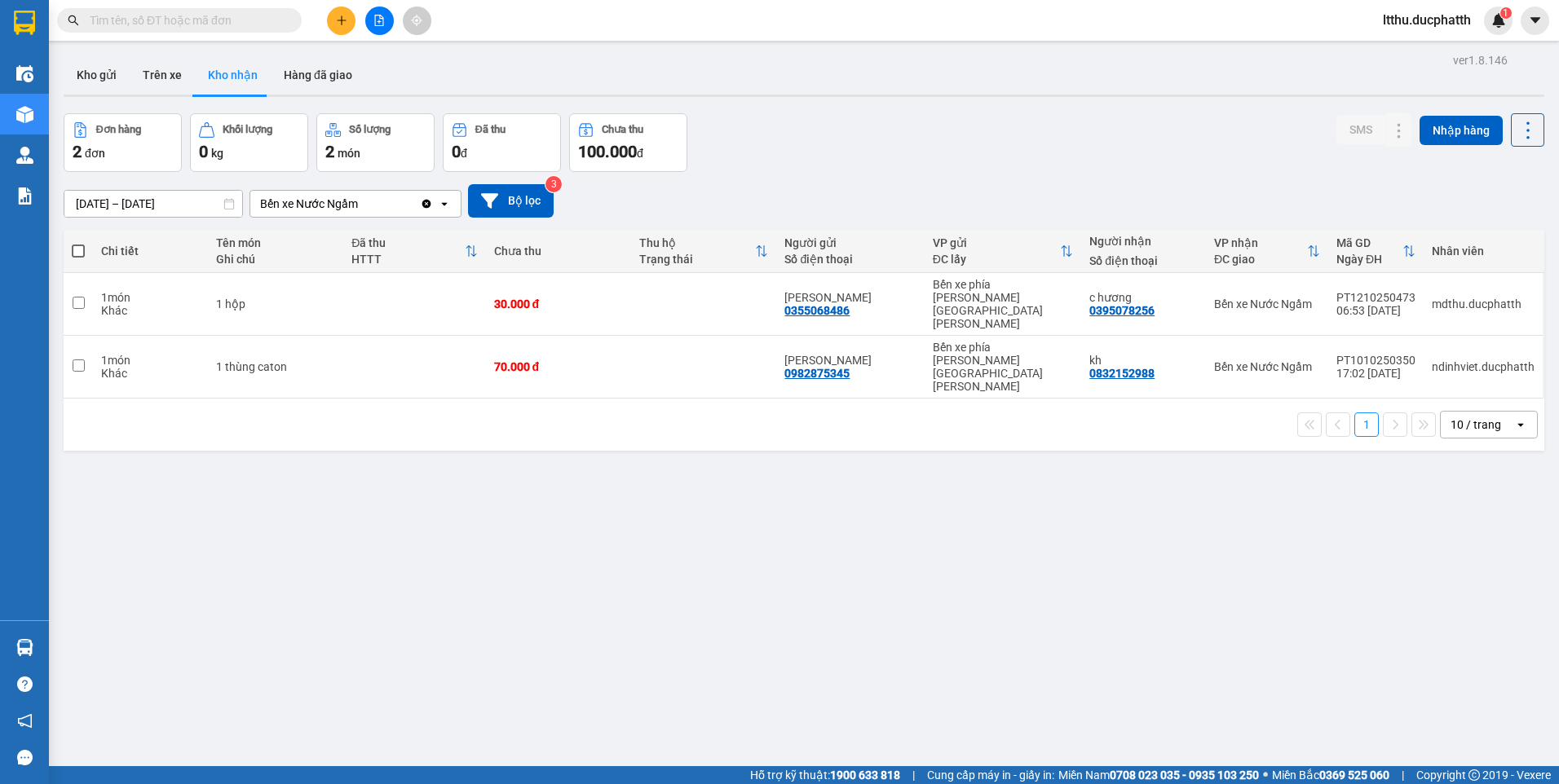
click at [177, 26] on input "text" at bounding box center [186, 20] width 192 height 18
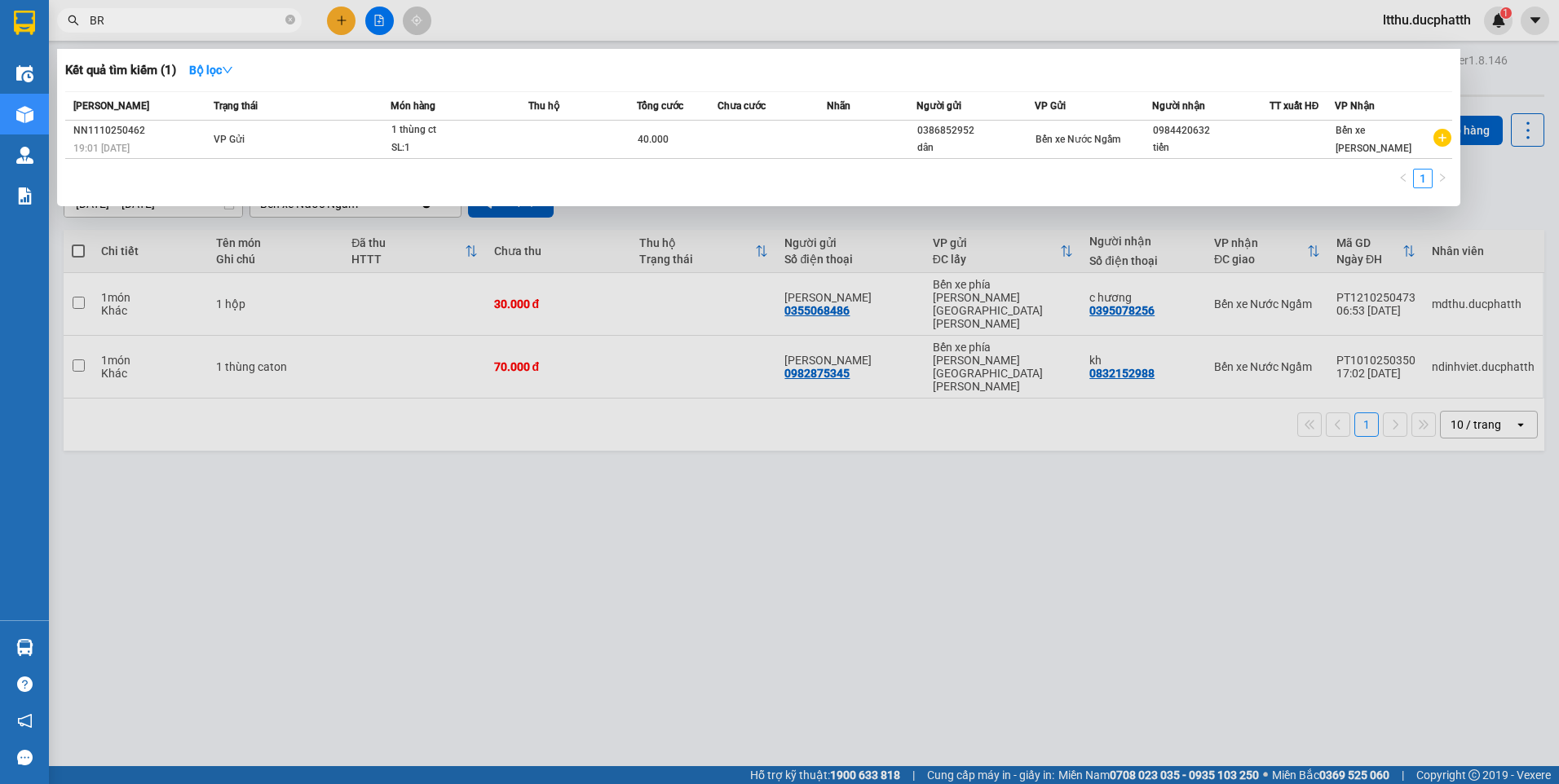
type input "B"
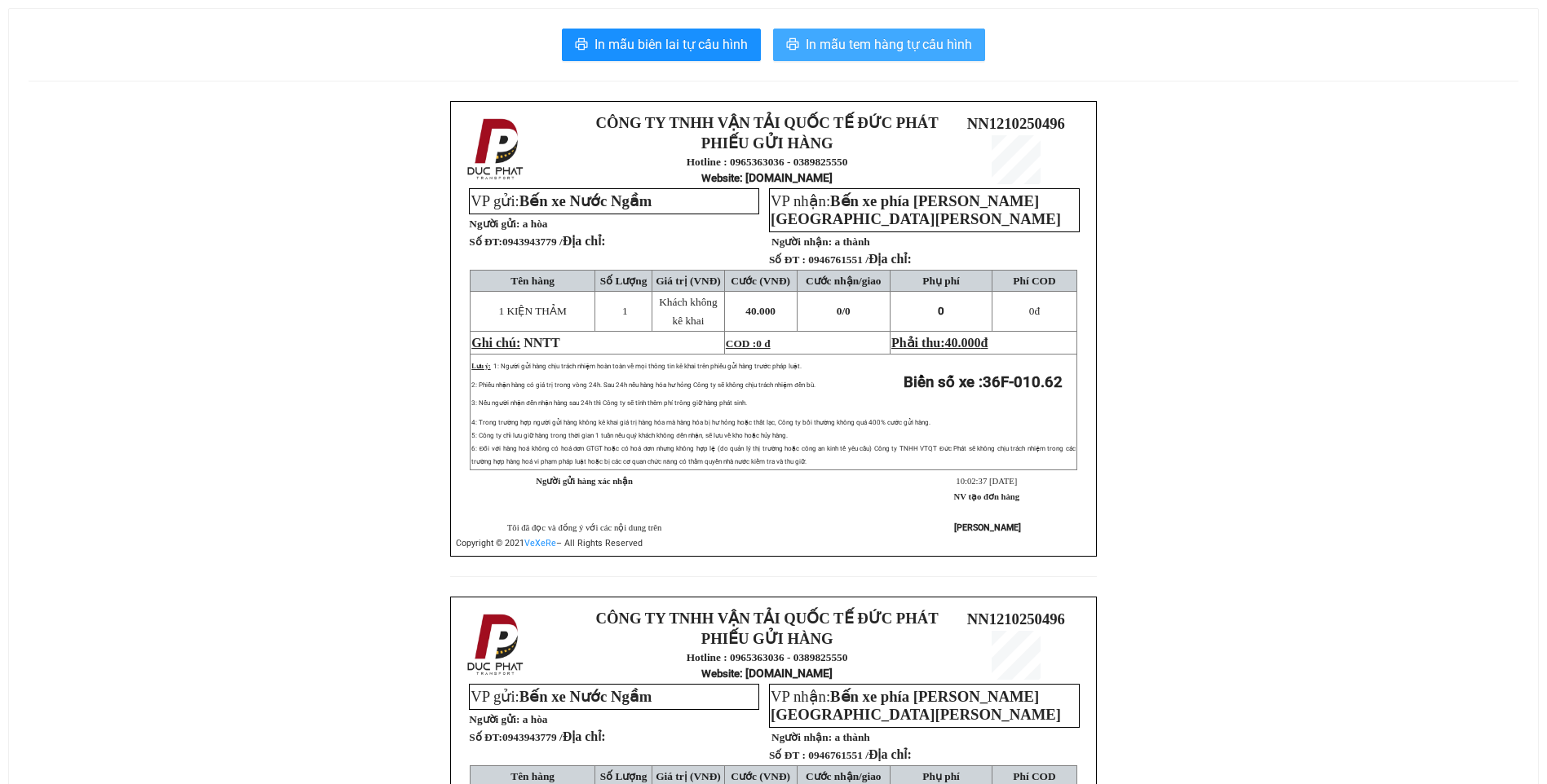
click at [884, 42] on span "In mẫu tem hàng tự cấu hình" at bounding box center [888, 45] width 166 height 20
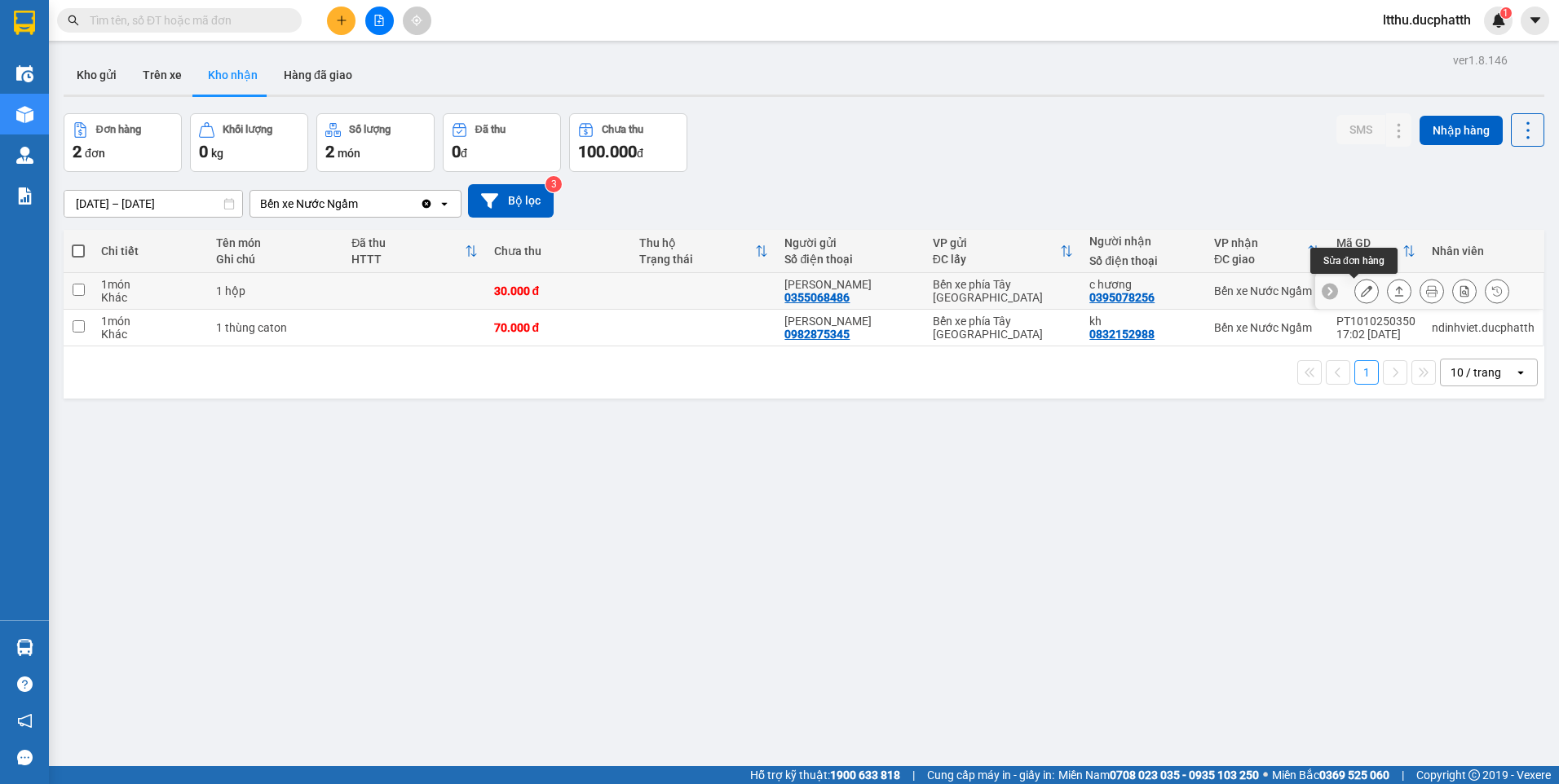
click at [1361, 286] on icon at bounding box center [1367, 291] width 12 height 12
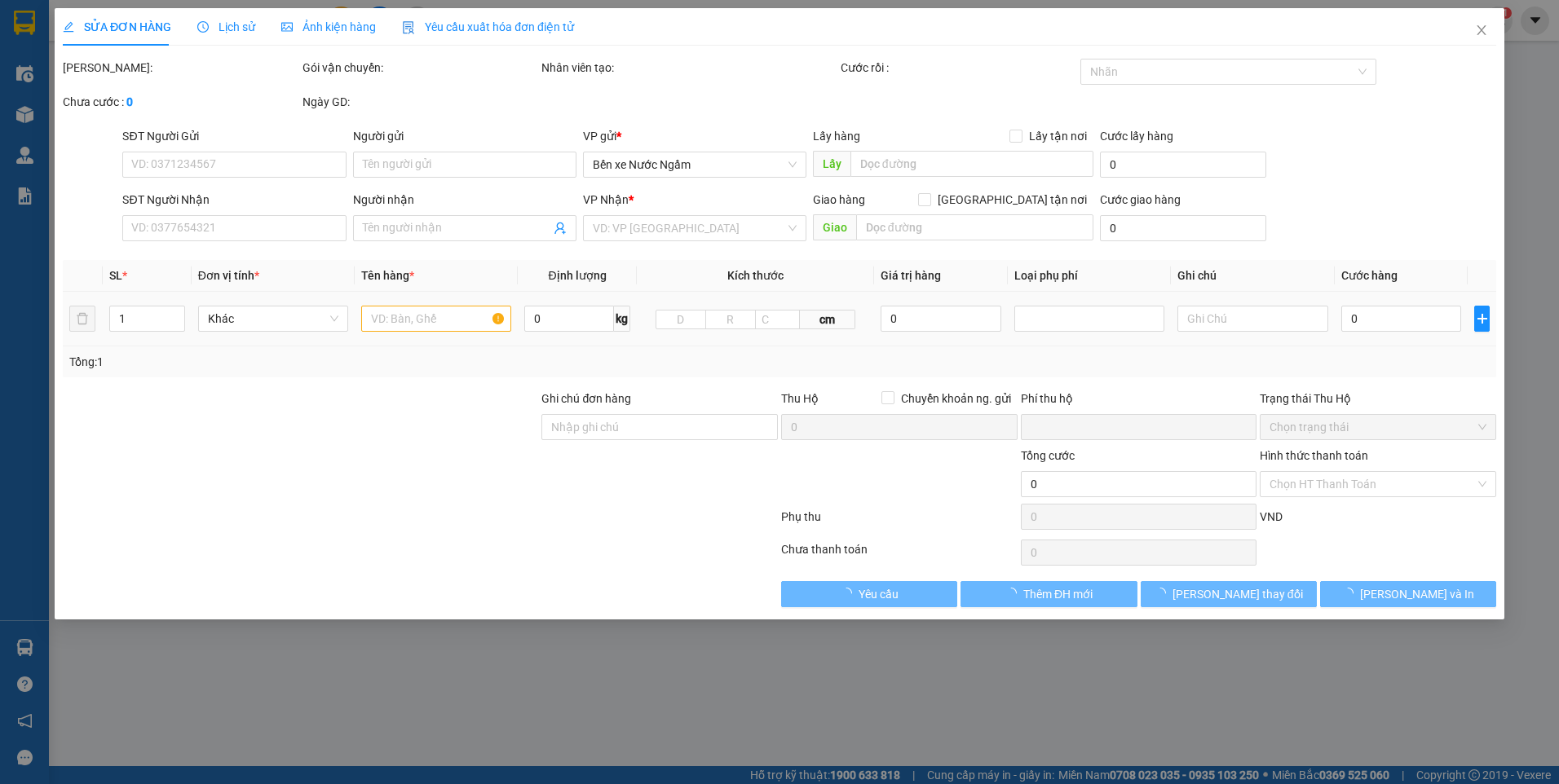
type input "0355068486"
type input "[PERSON_NAME]"
type input "0395078256"
type input "c hương"
type input "ntt"
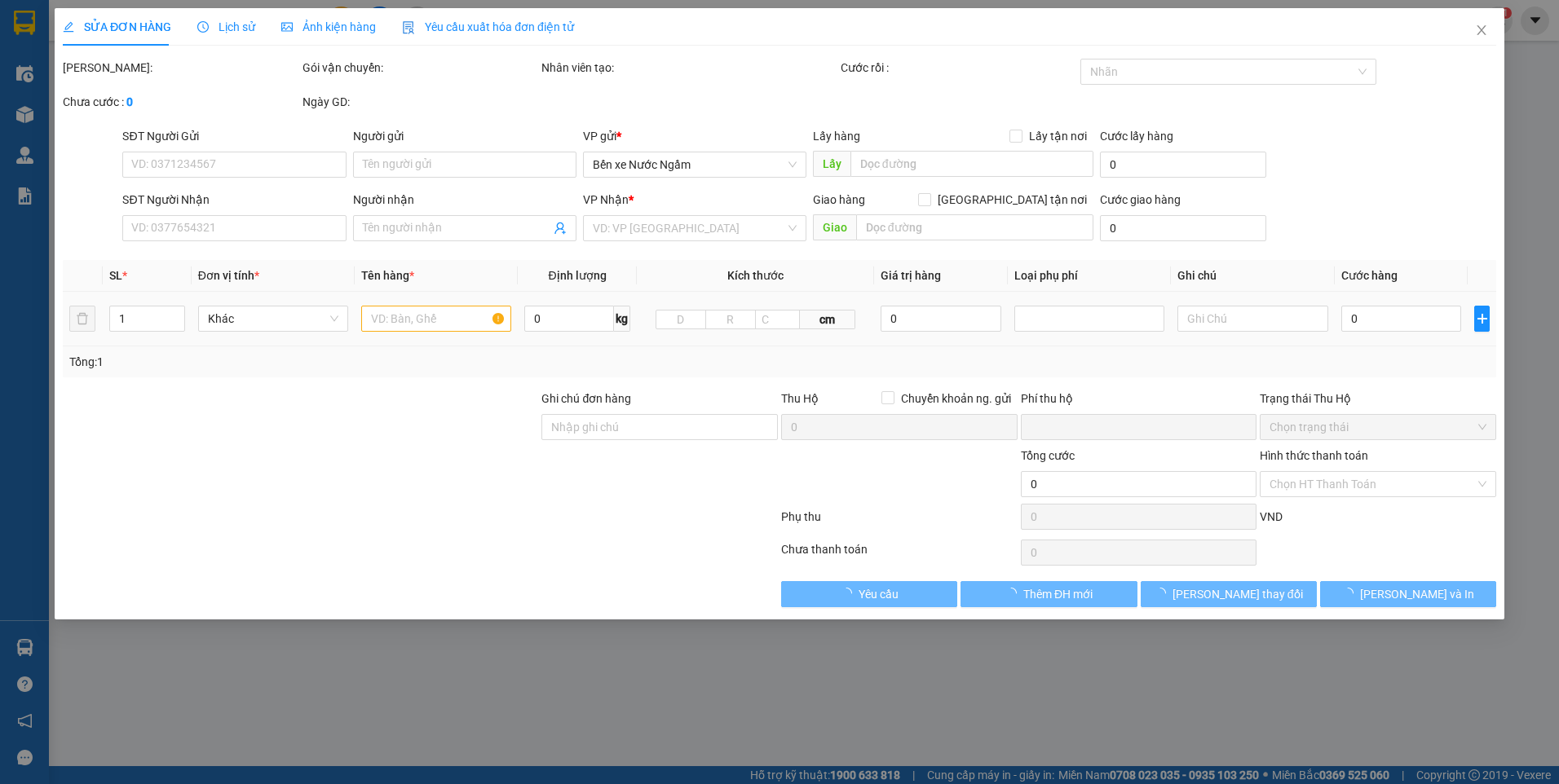
type input "0"
type input "30.000"
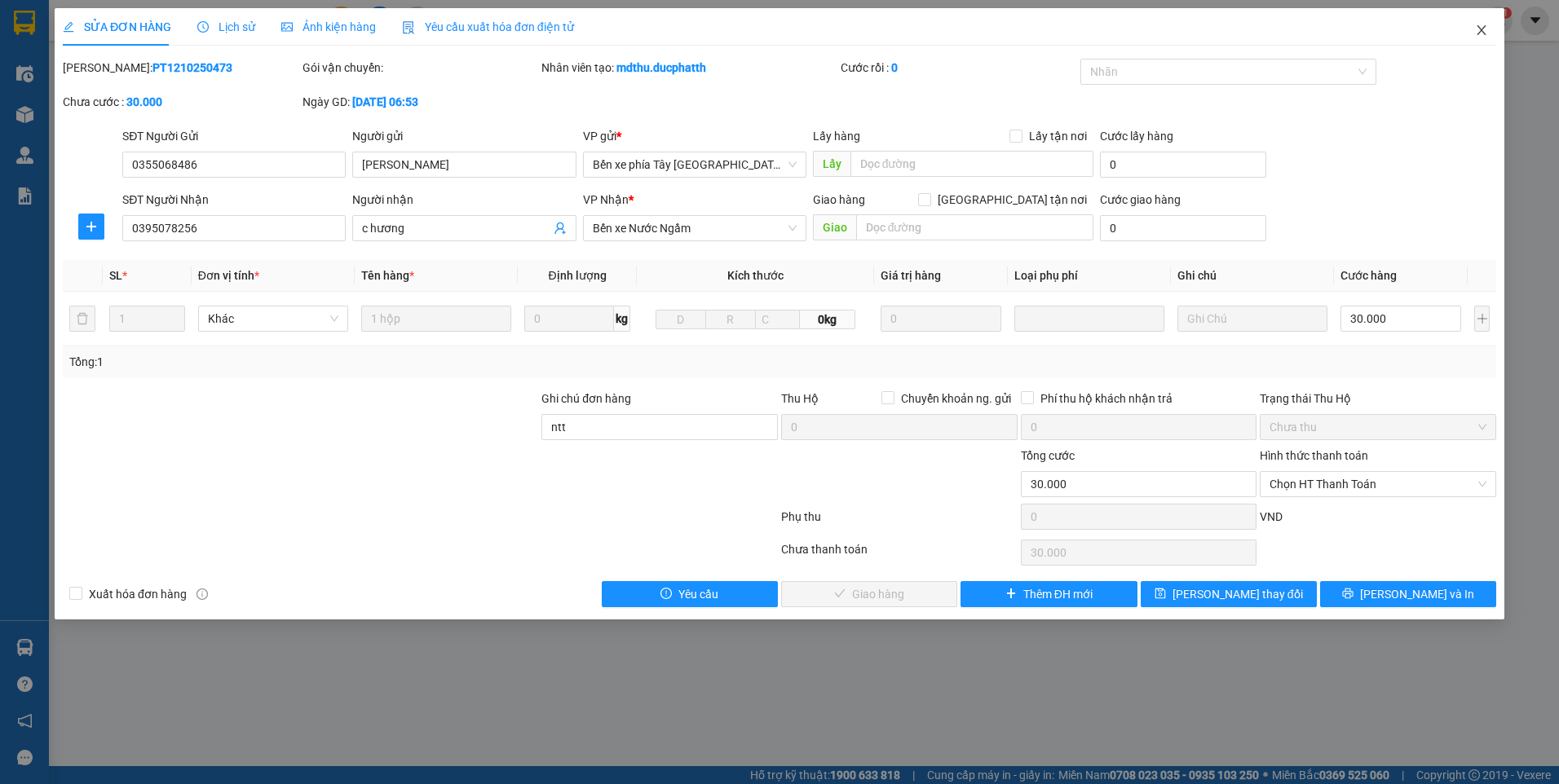
click at [1487, 26] on icon "close" at bounding box center [1481, 30] width 13 height 13
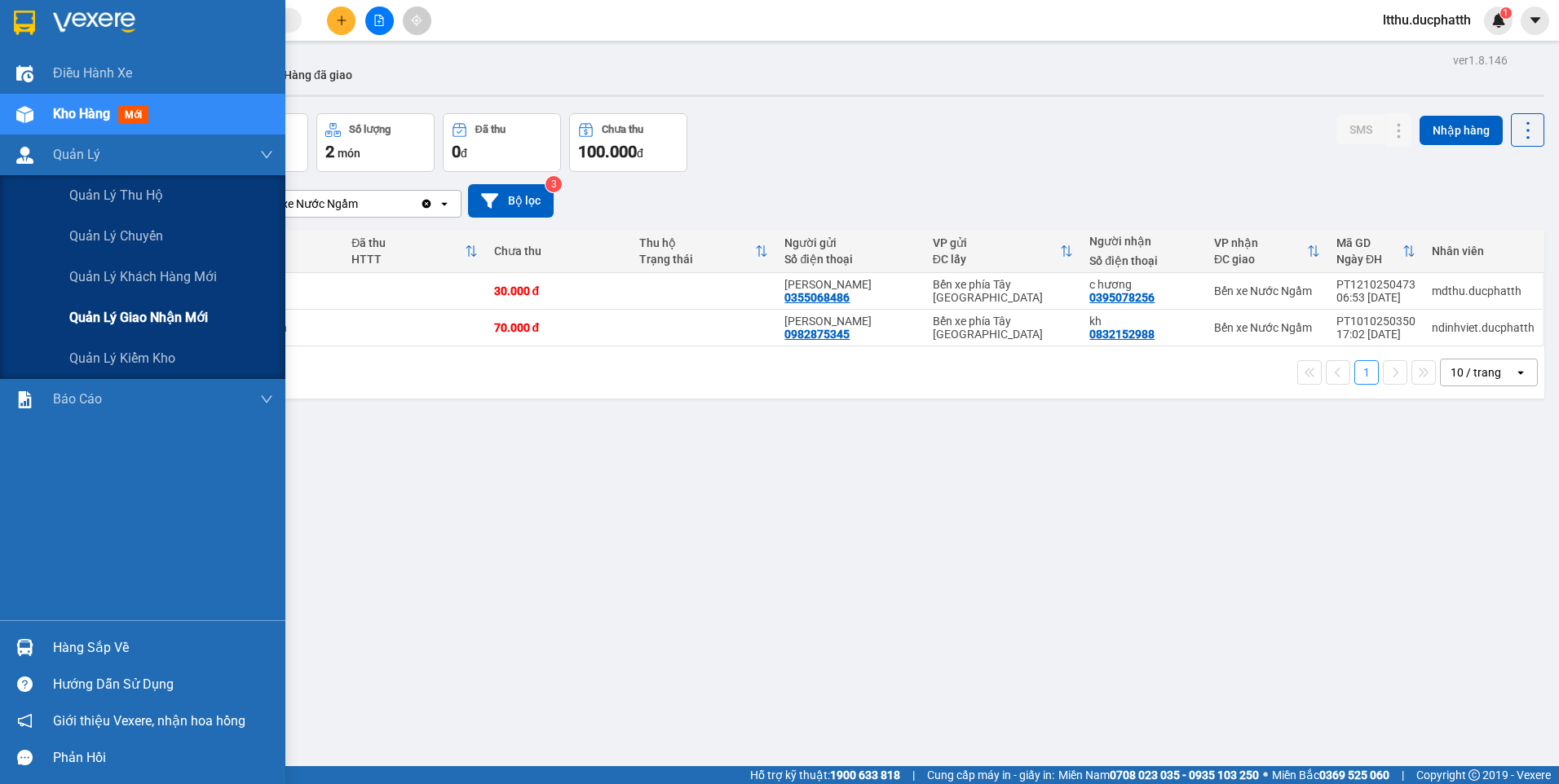
click at [160, 329] on div "Quản lý giao nhận mới" at bounding box center [171, 318] width 204 height 41
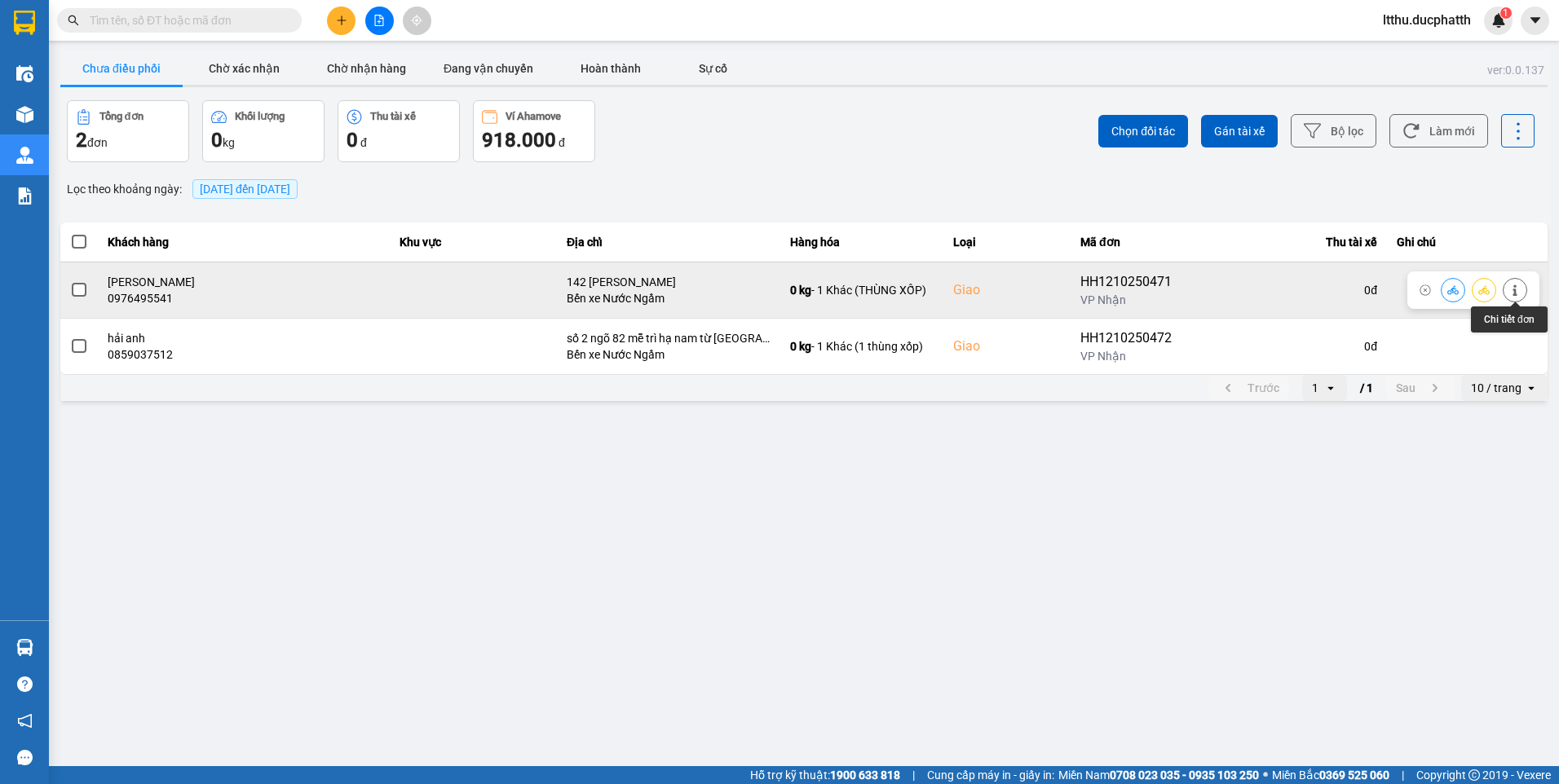
click at [1516, 299] on button at bounding box center [1514, 290] width 23 height 29
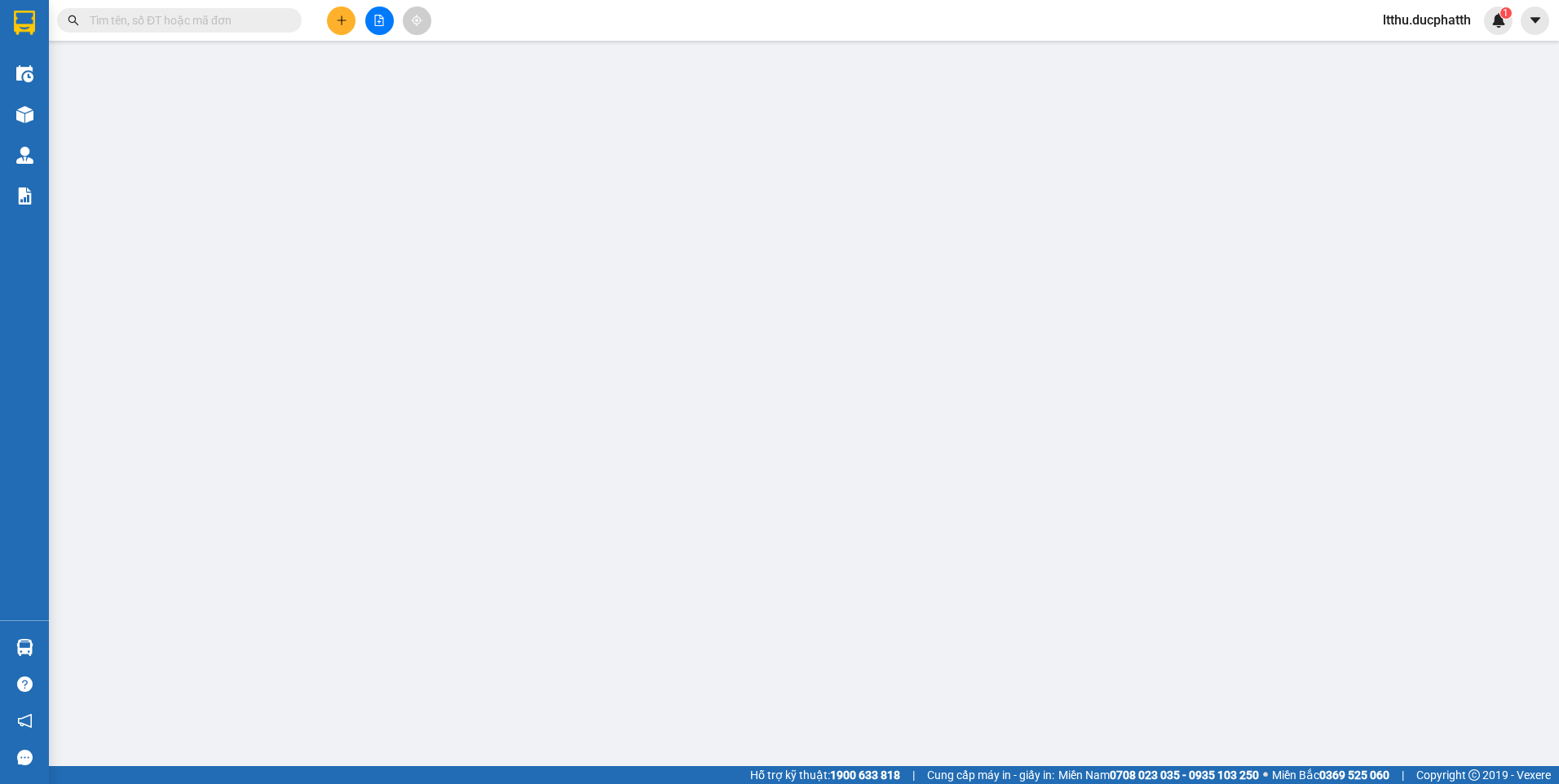
type input "0912910865"
type input "CÔ HIỀN"
type input "0976495541"
type input "[PERSON_NAME]"
checkbox input "true"
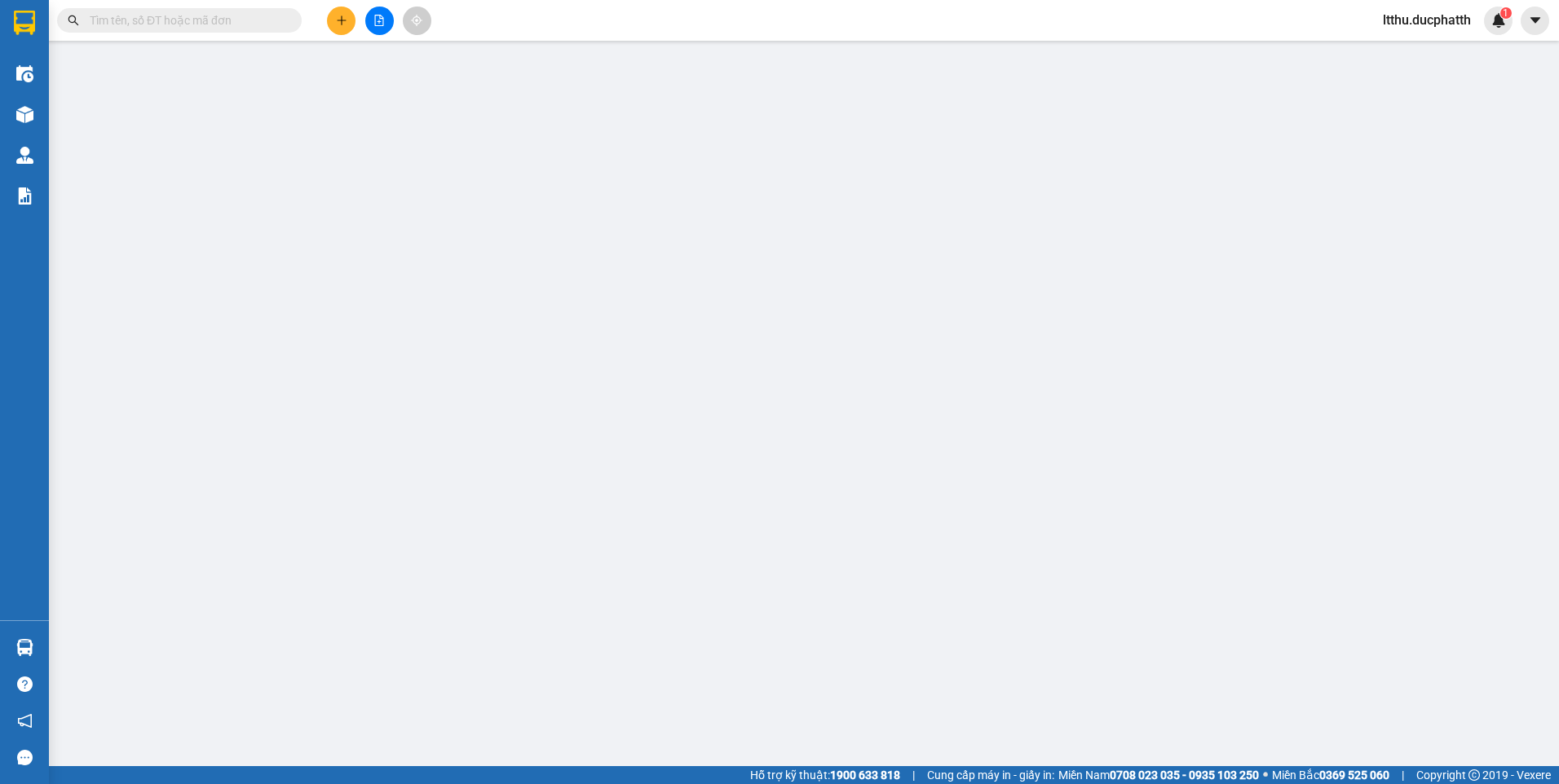
type input "142 HOÀNG VĂN THÁI KHƯƠNG TRUNG THANH XUÂN"
type input "0"
type input "100.000"
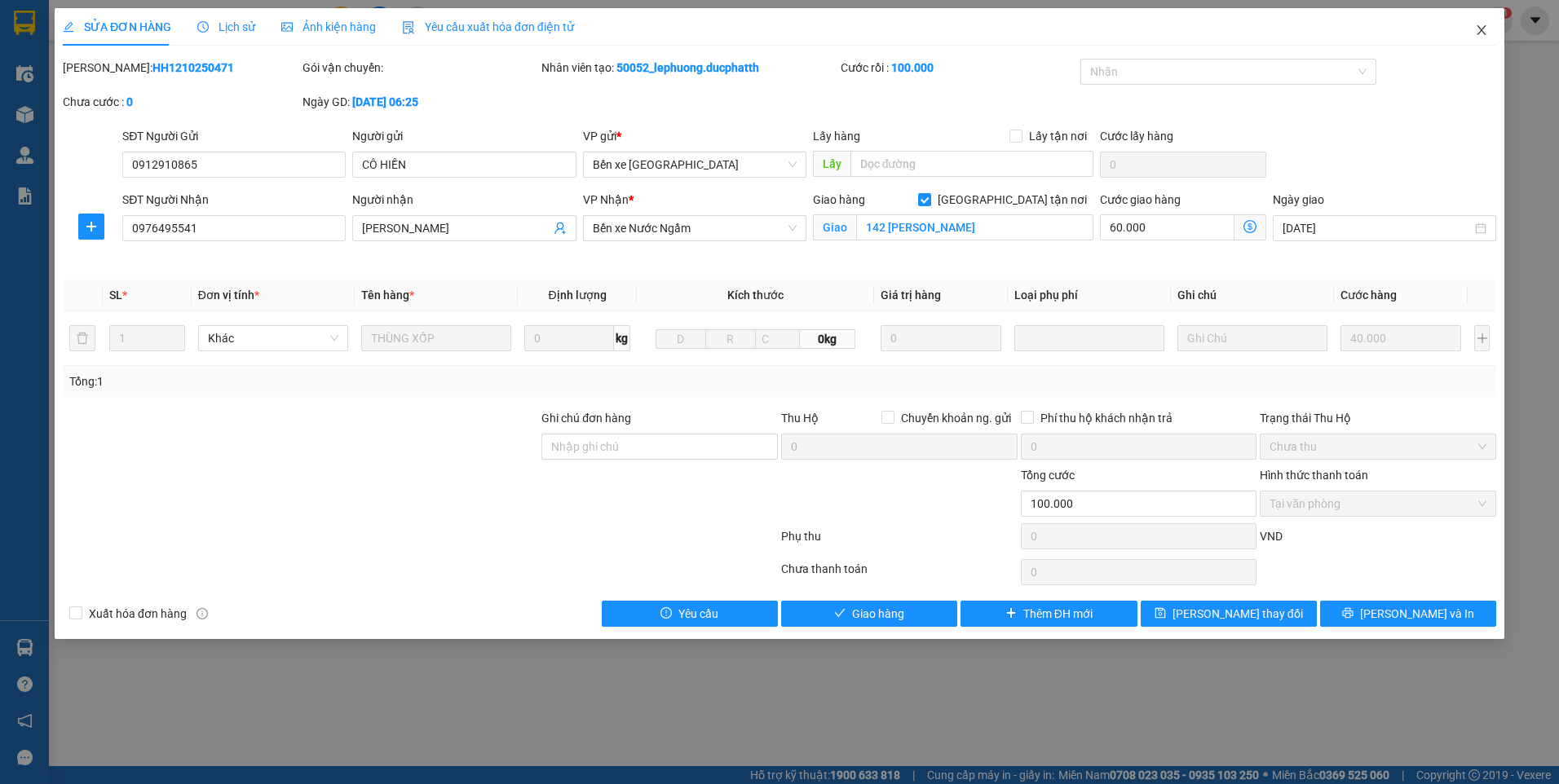
click at [1475, 40] on span "Close" at bounding box center [1481, 31] width 46 height 46
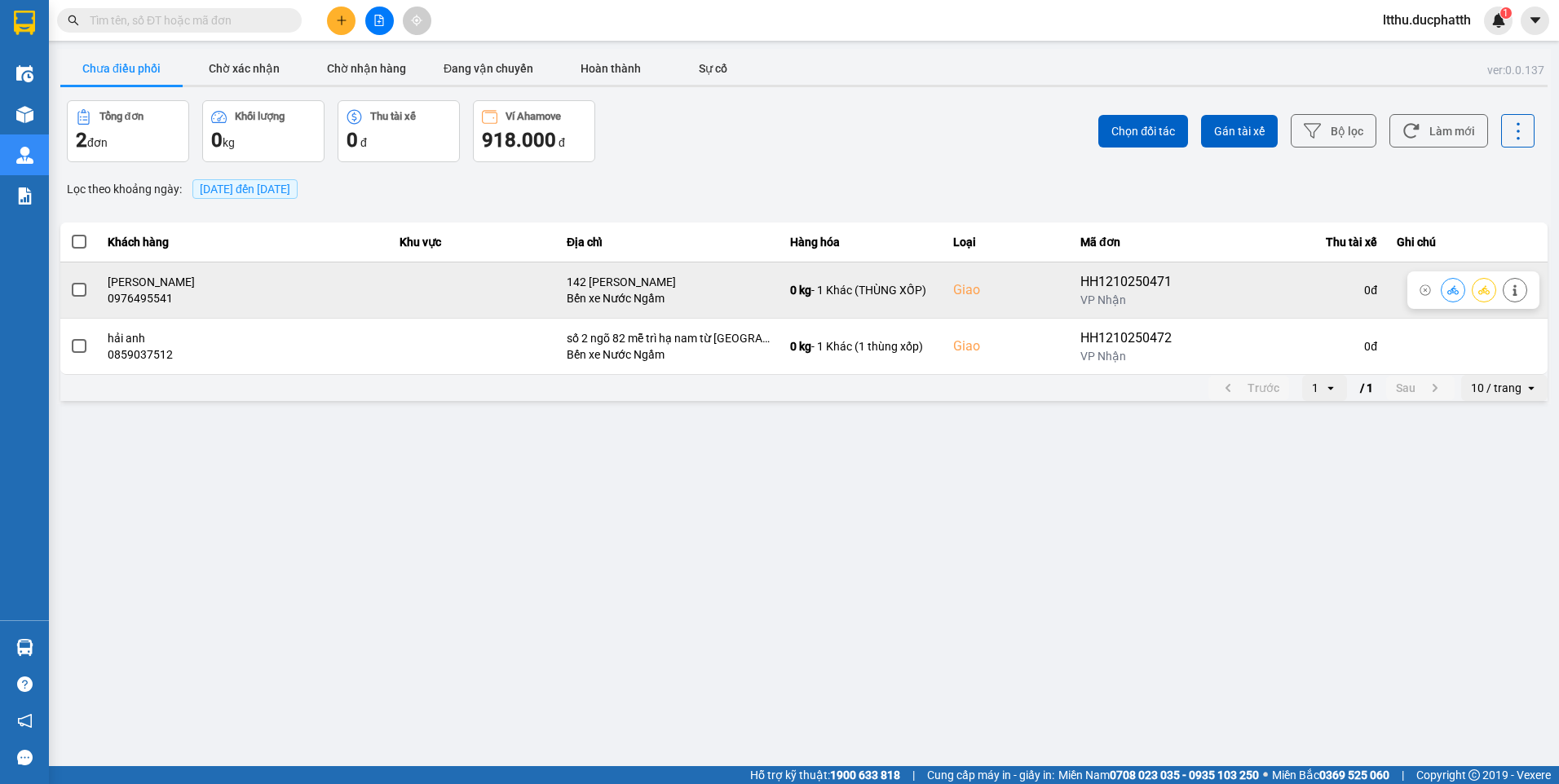
click at [1457, 296] on button at bounding box center [1453, 290] width 23 height 29
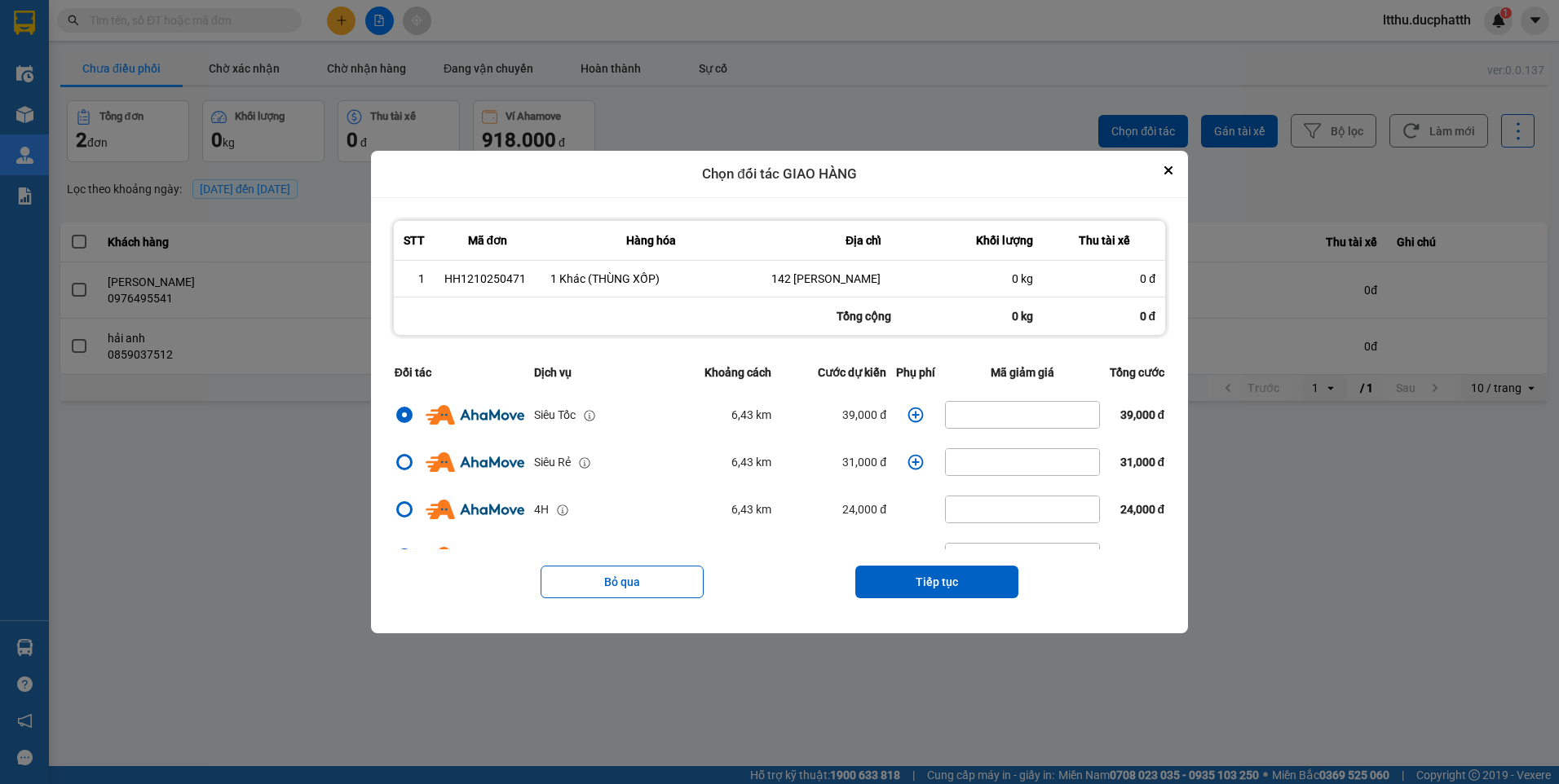
click at [907, 423] on icon "dialog" at bounding box center [915, 414] width 16 height 16
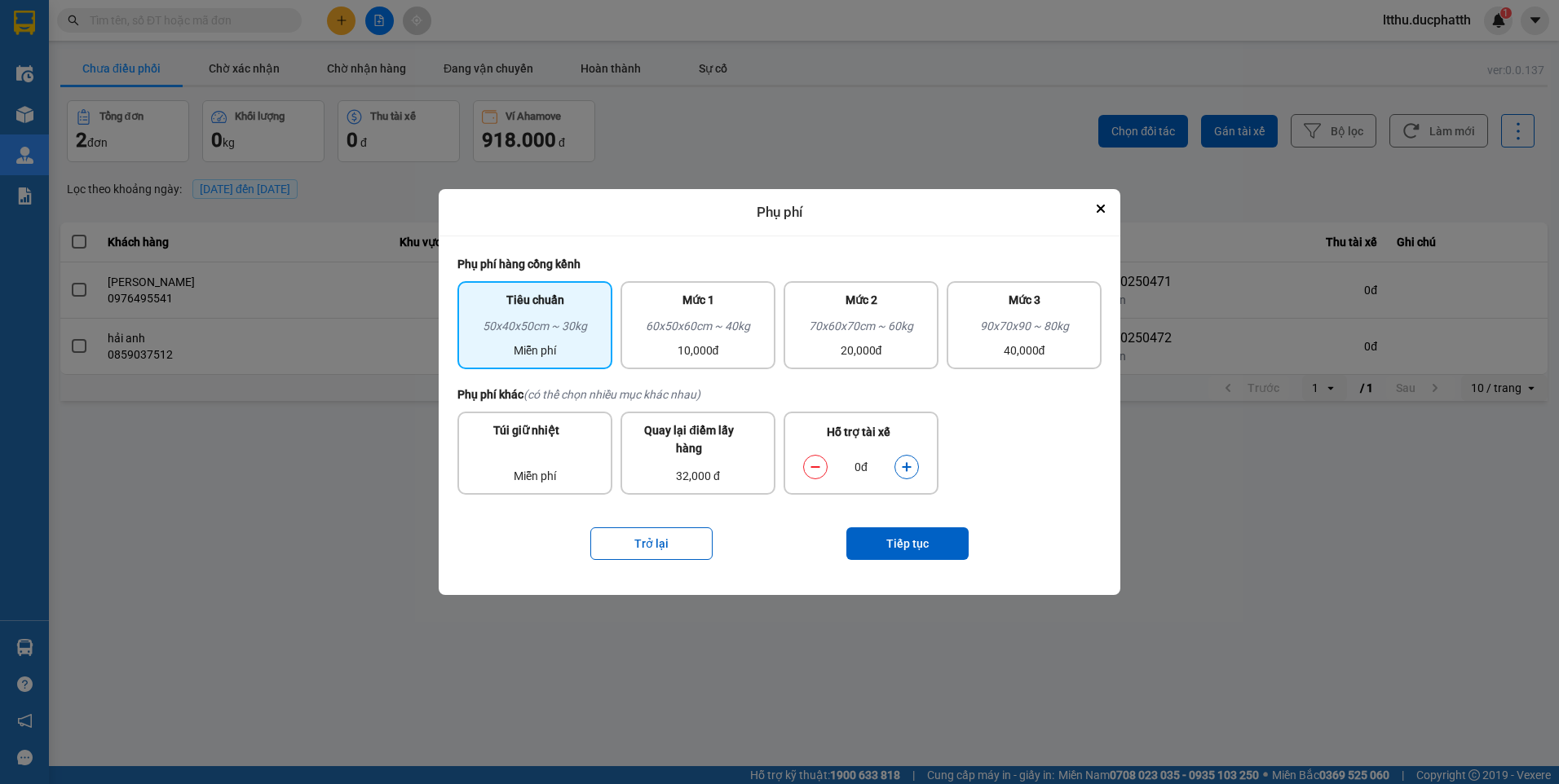
click at [908, 463] on icon "dialog" at bounding box center [907, 468] width 12 height 12
click at [711, 340] on div "60x50x60cm ~ 40kg 10,000đ" at bounding box center [698, 338] width 135 height 42
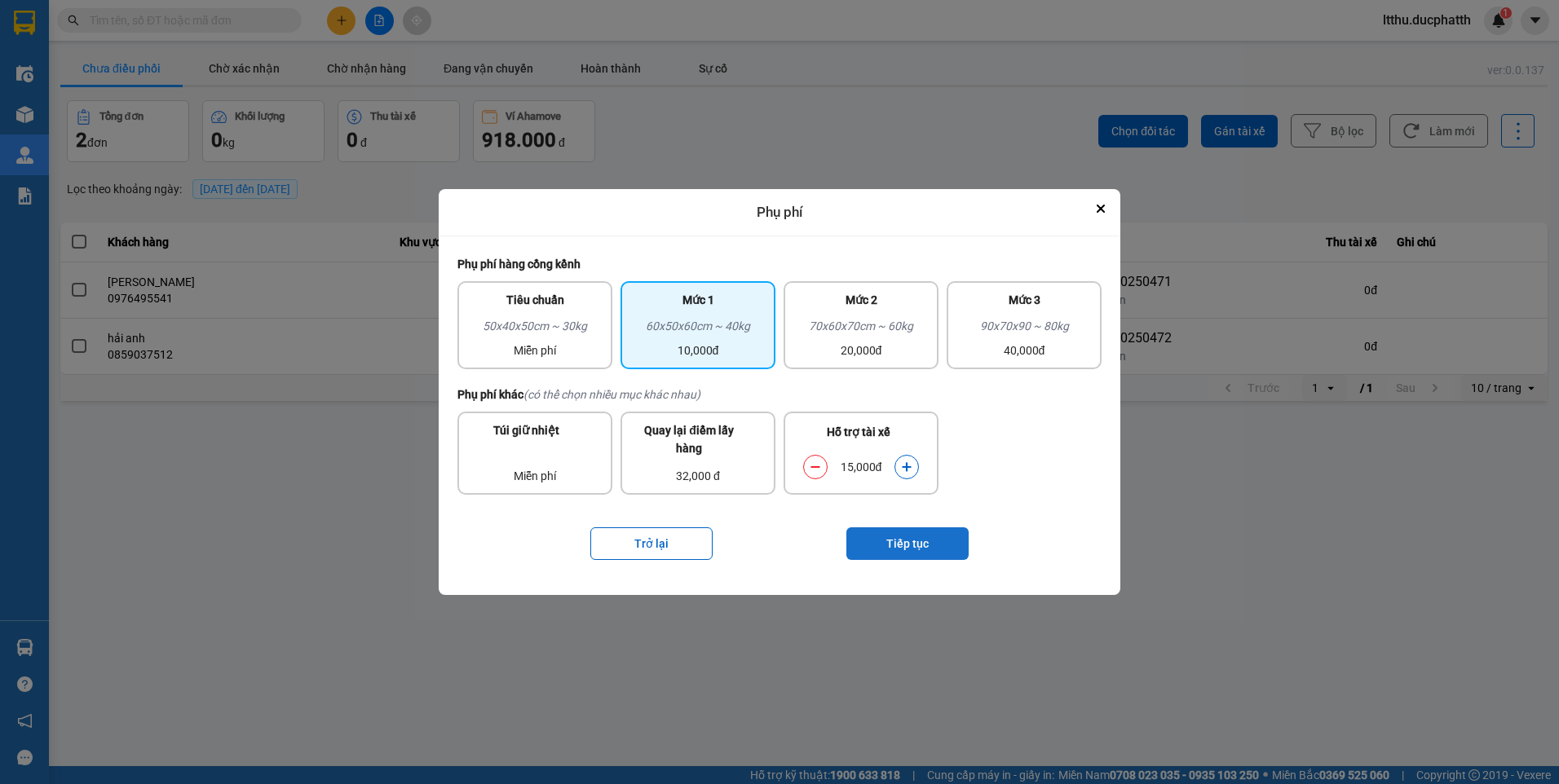
click at [892, 547] on button "Tiếp tục" at bounding box center [907, 543] width 122 height 33
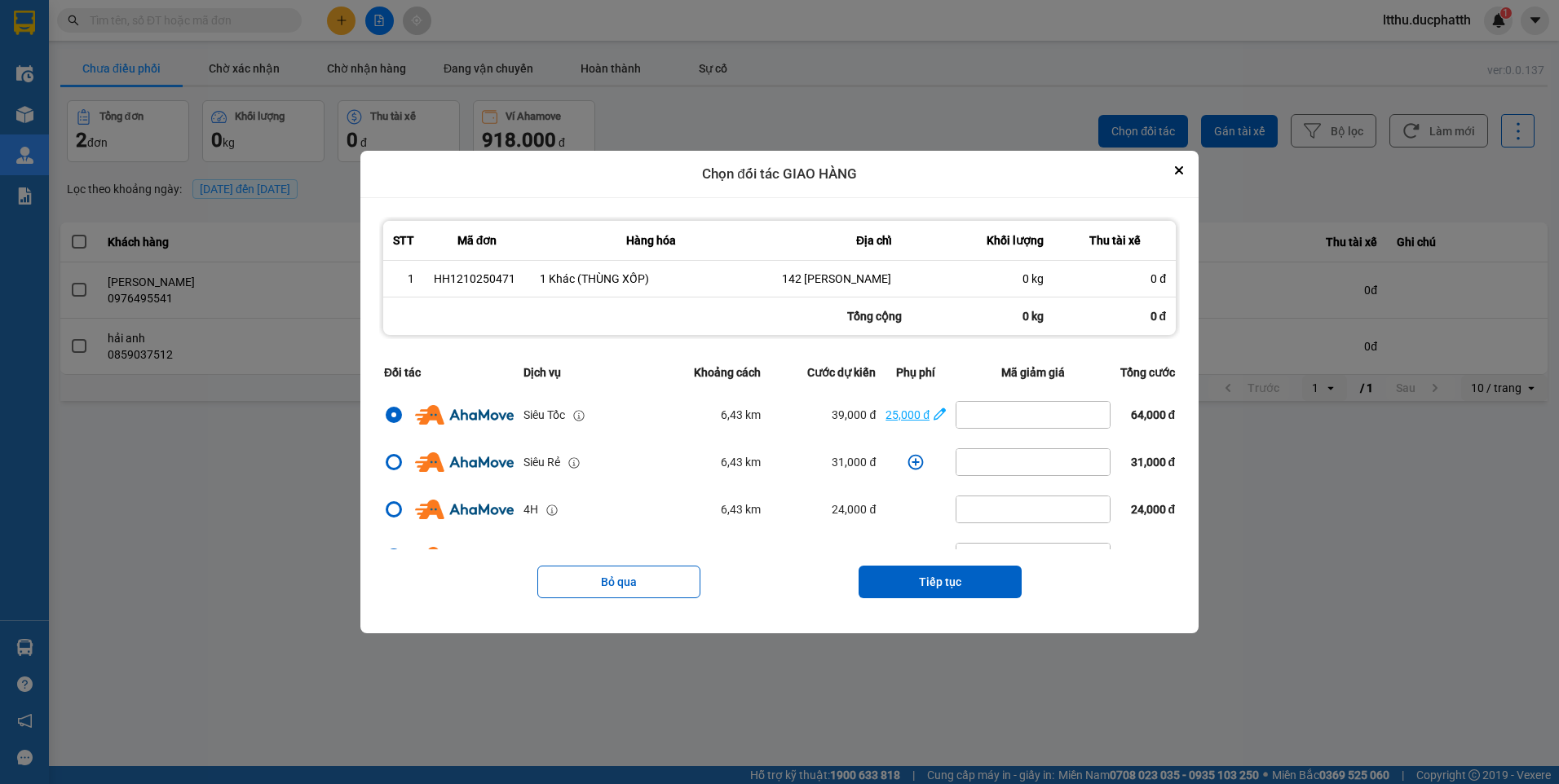
click at [900, 424] on div "25,000 đ" at bounding box center [907, 414] width 44 height 18
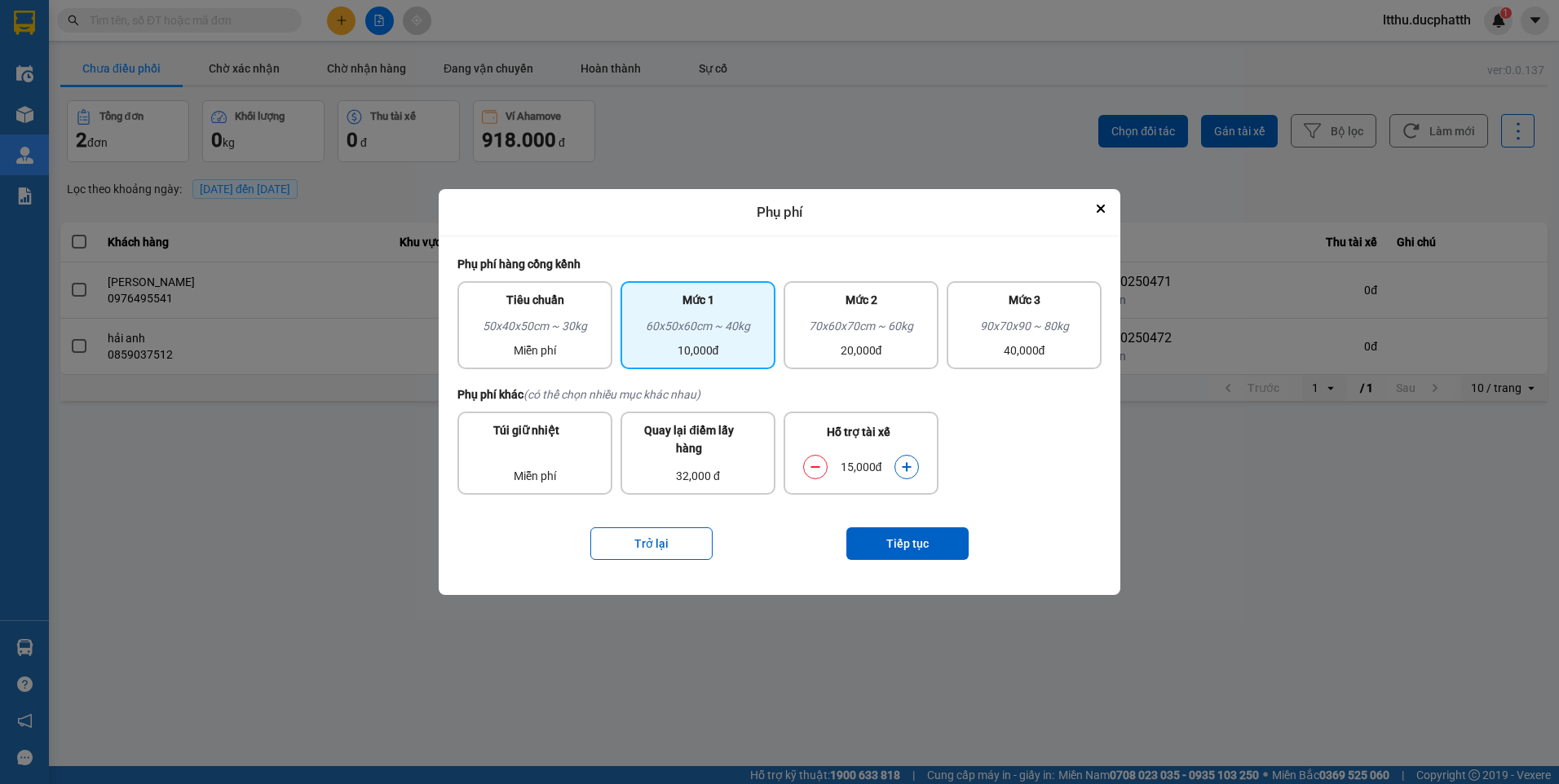
click at [812, 463] on icon "dialog" at bounding box center [815, 468] width 12 height 12
click at [897, 540] on button "Tiếp tục" at bounding box center [907, 543] width 122 height 33
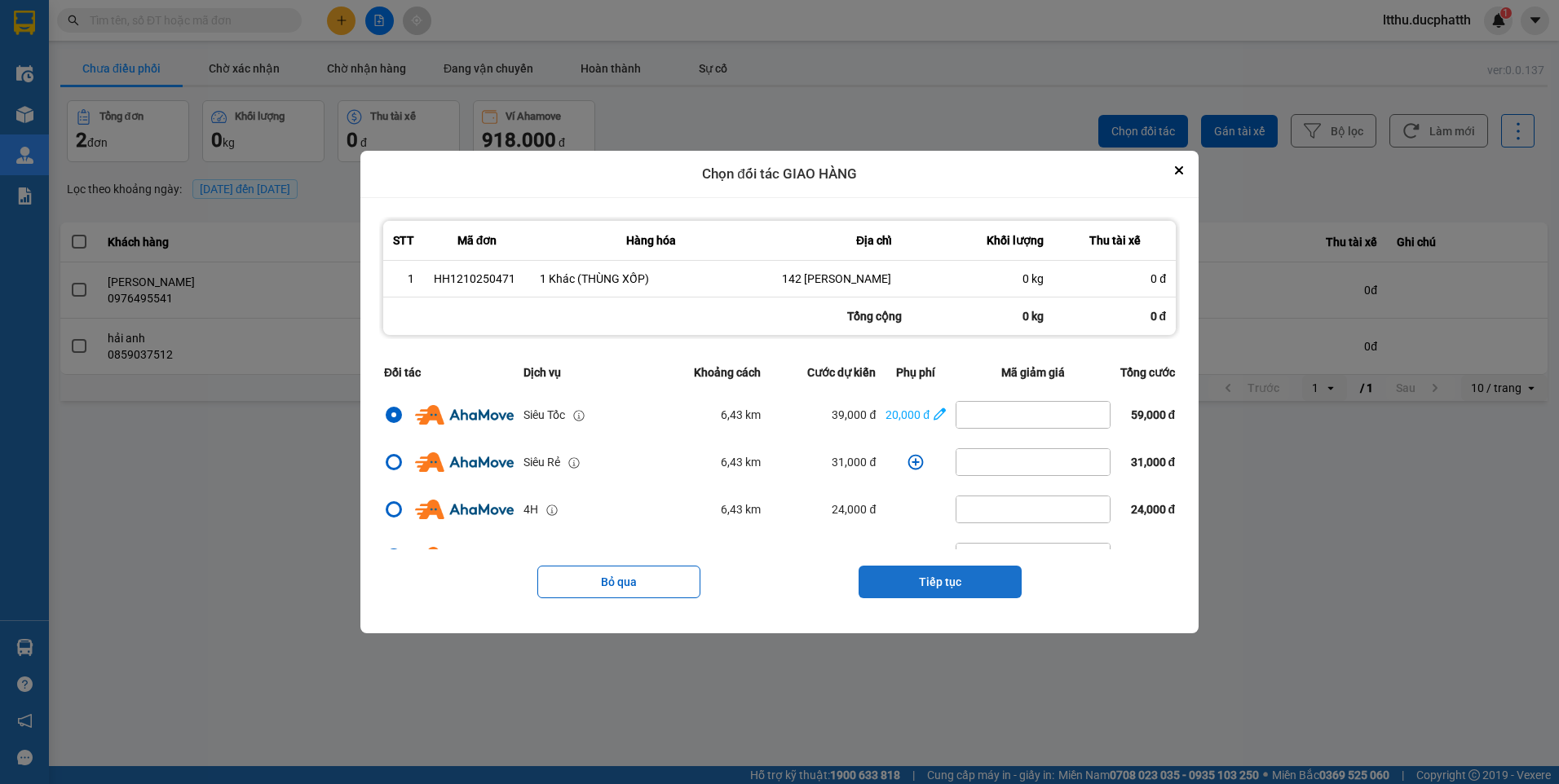
click at [940, 592] on button "Tiếp tục" at bounding box center [939, 581] width 163 height 33
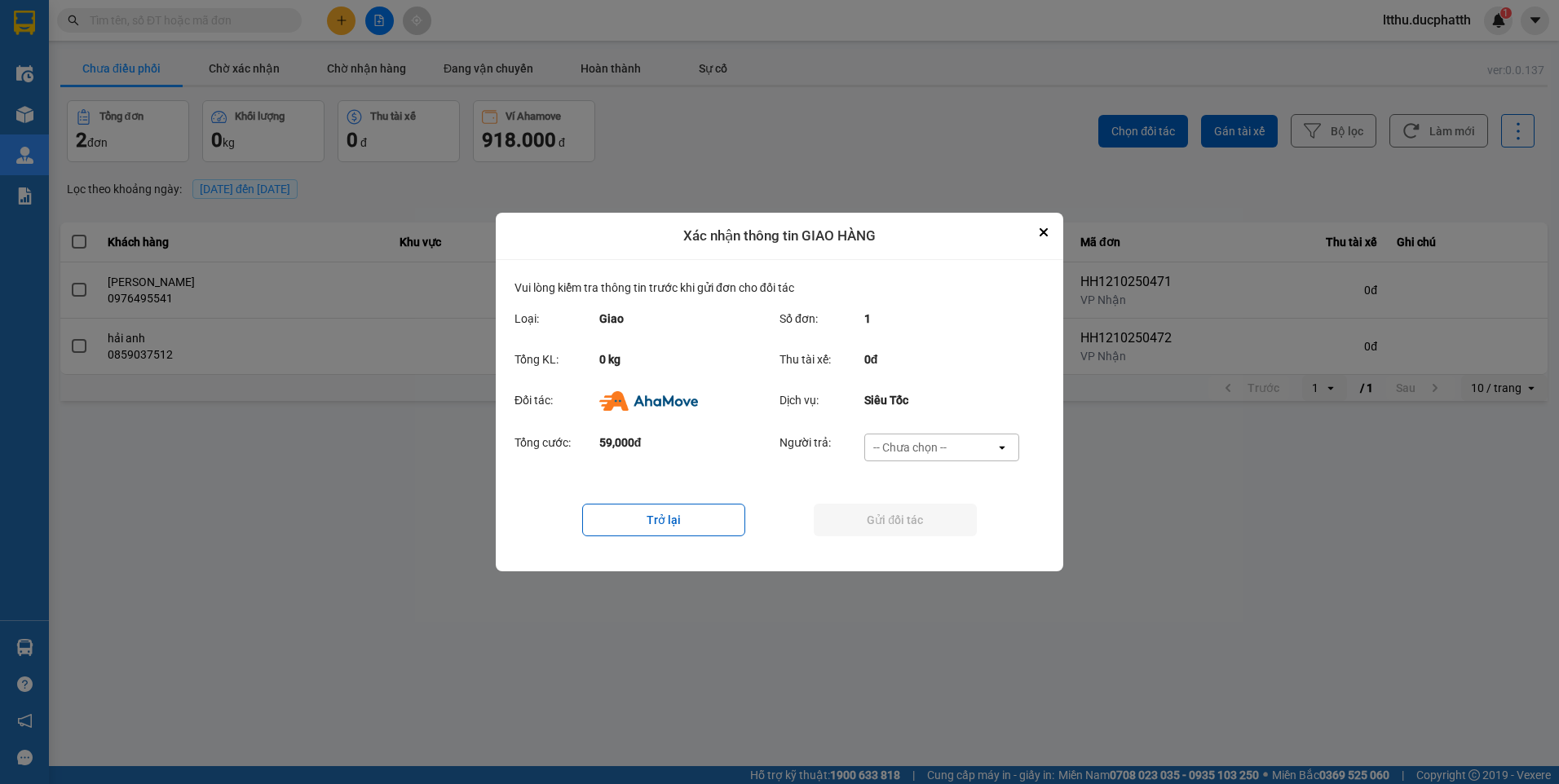
click at [902, 457] on div "-- Chưa chọn --" at bounding box center [930, 447] width 131 height 26
click at [905, 537] on span "Ví Ahamove" at bounding box center [909, 541] width 66 height 16
click at [903, 522] on button "Gửi đối tác" at bounding box center [895, 520] width 163 height 33
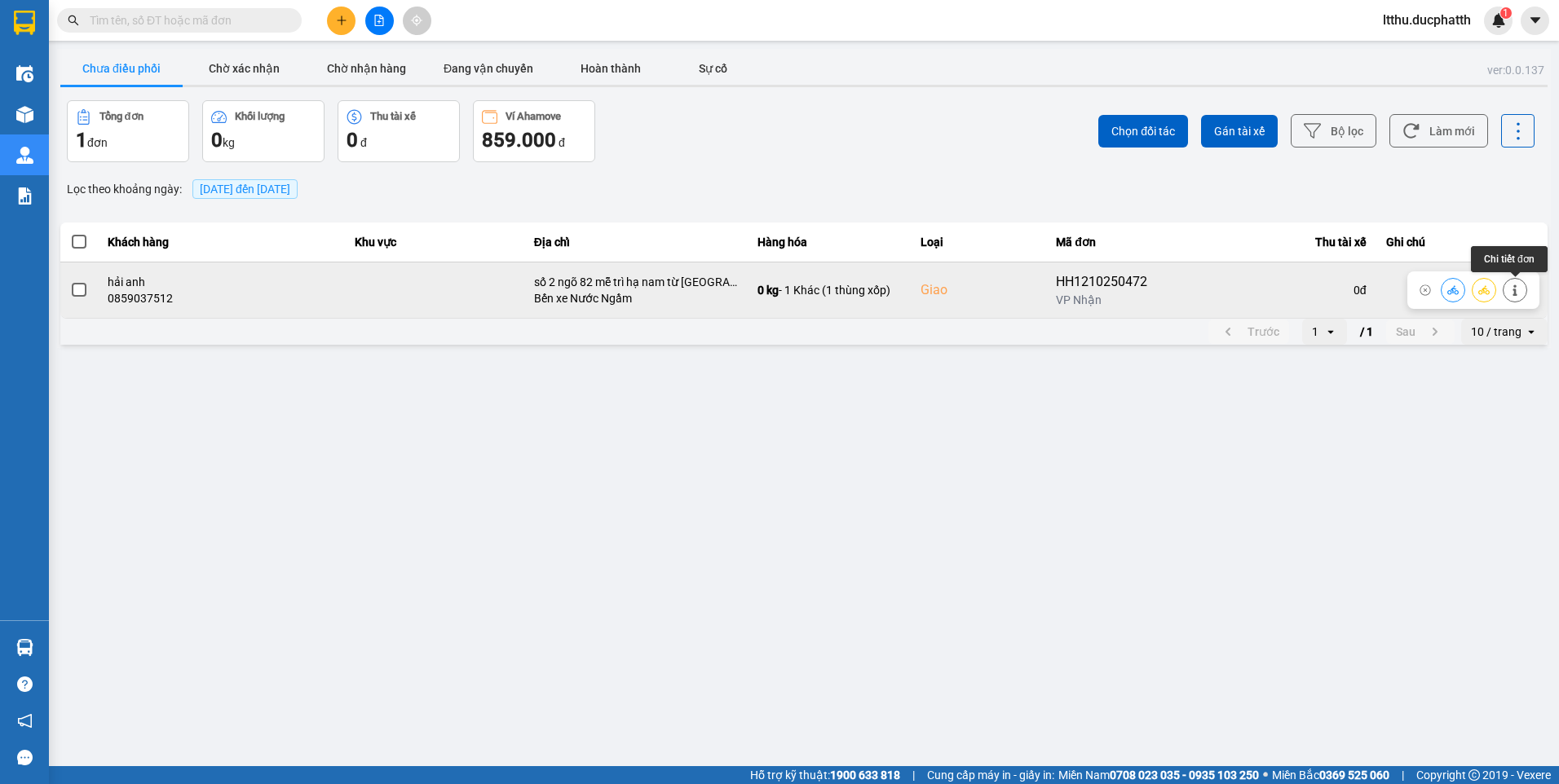
click at [1509, 296] on button at bounding box center [1514, 290] width 23 height 29
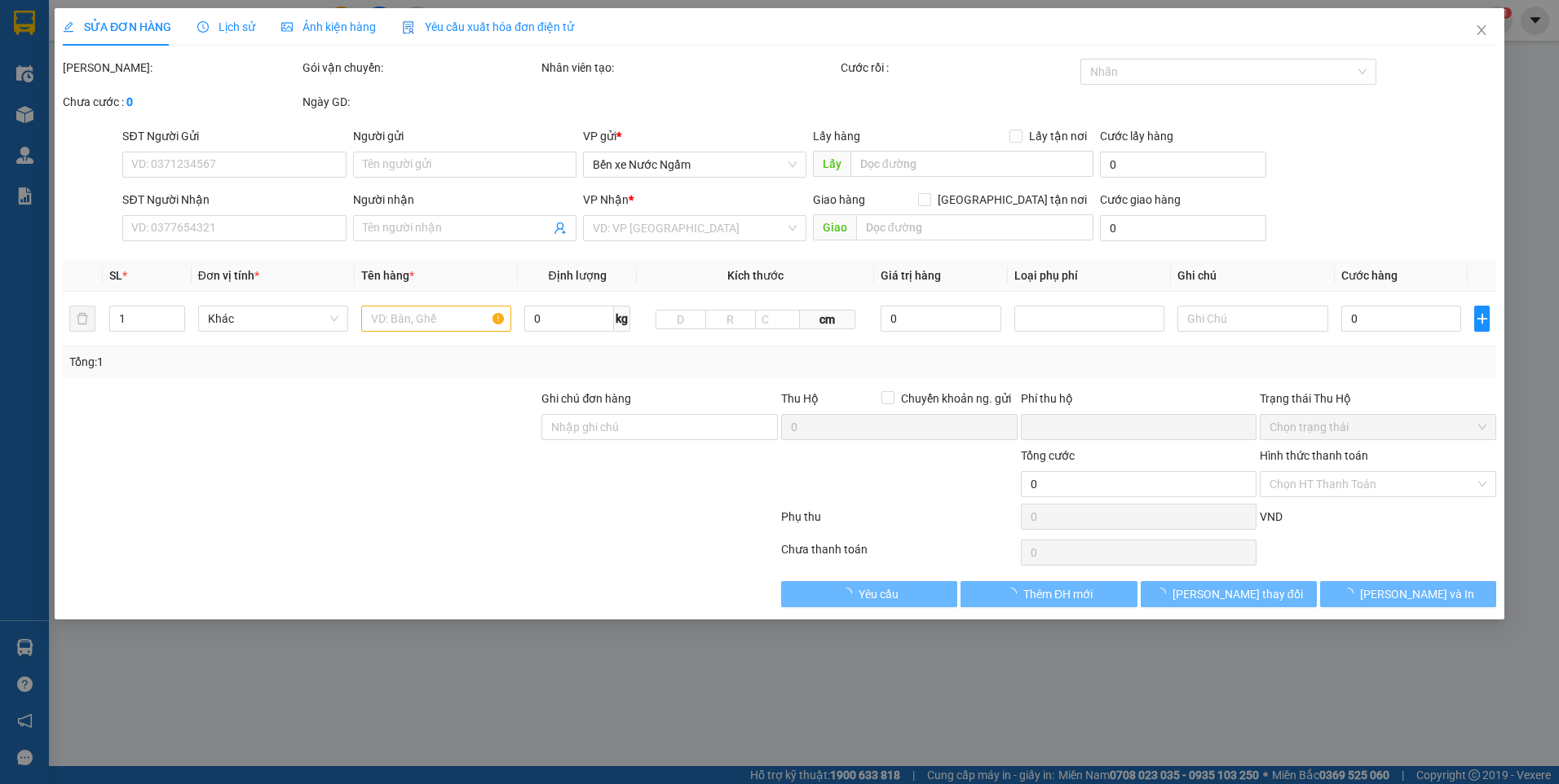
type input "0912239629"
type input "anh huy"
type input "0859037512"
type input "hải anh"
checkbox input "true"
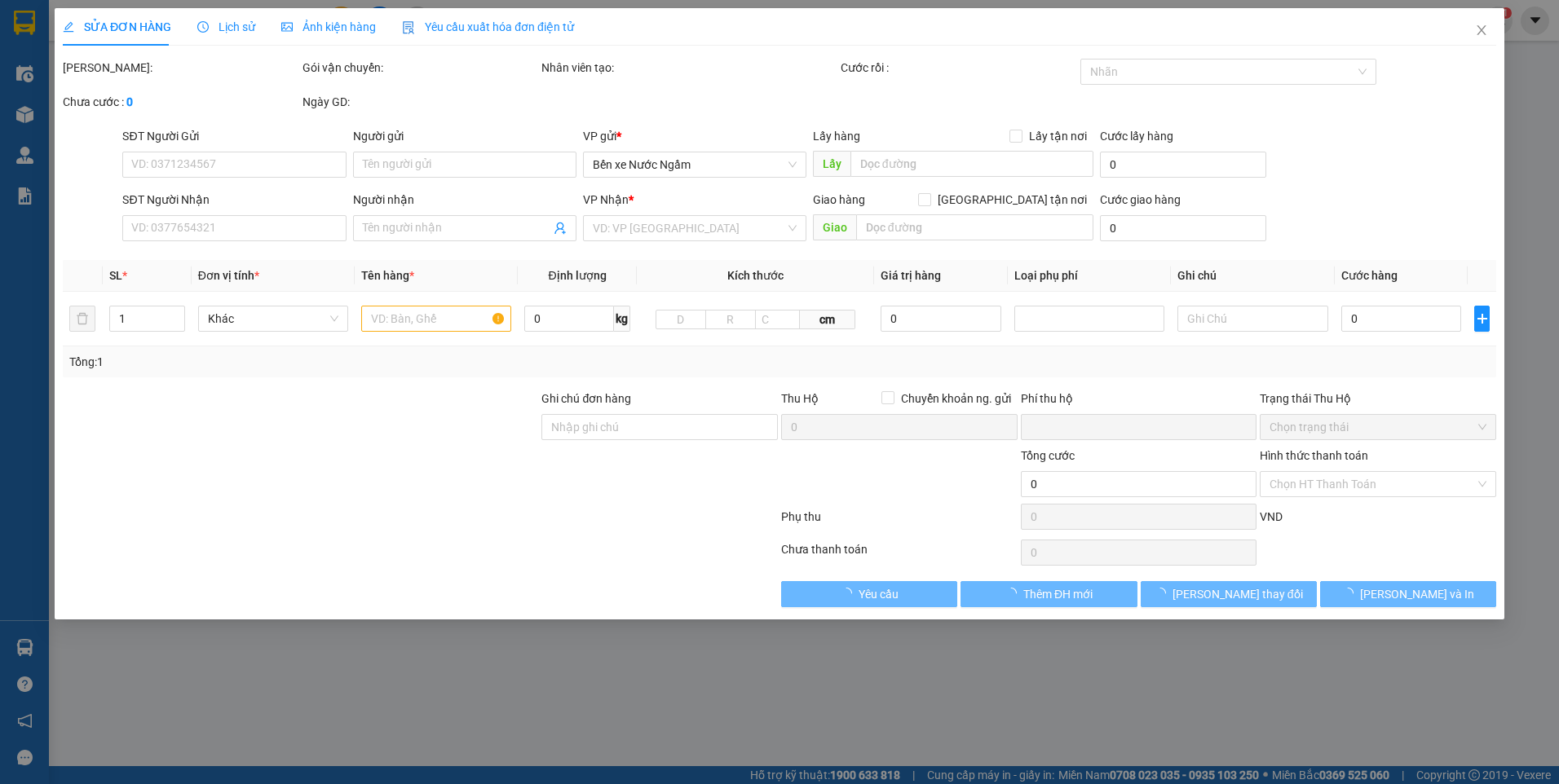
type input "số 2 ngõ 82 mễ trì hạ nam từ liêm"
type input "0"
type input "120.000"
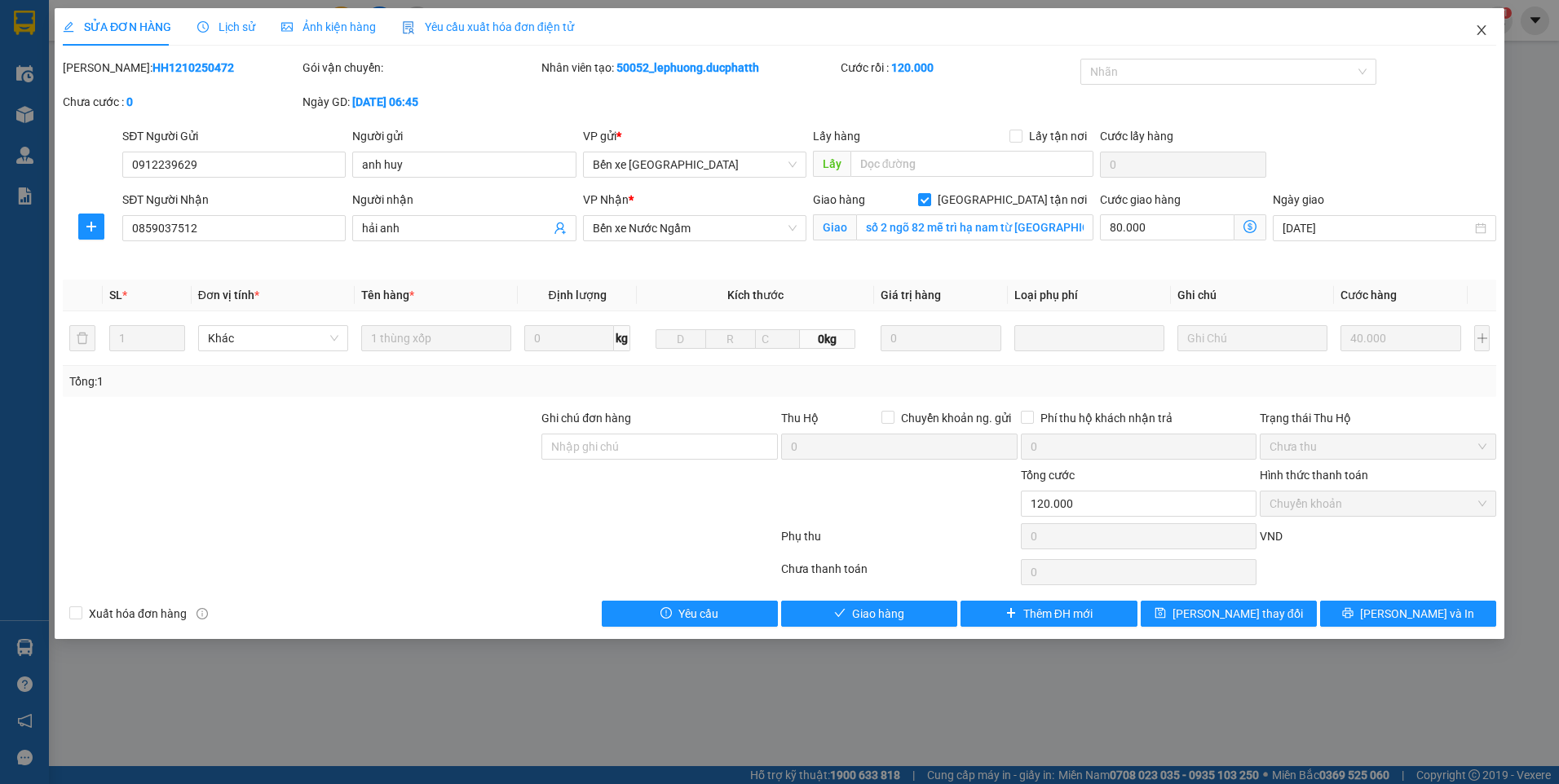
click at [1476, 35] on icon "close" at bounding box center [1481, 30] width 13 height 13
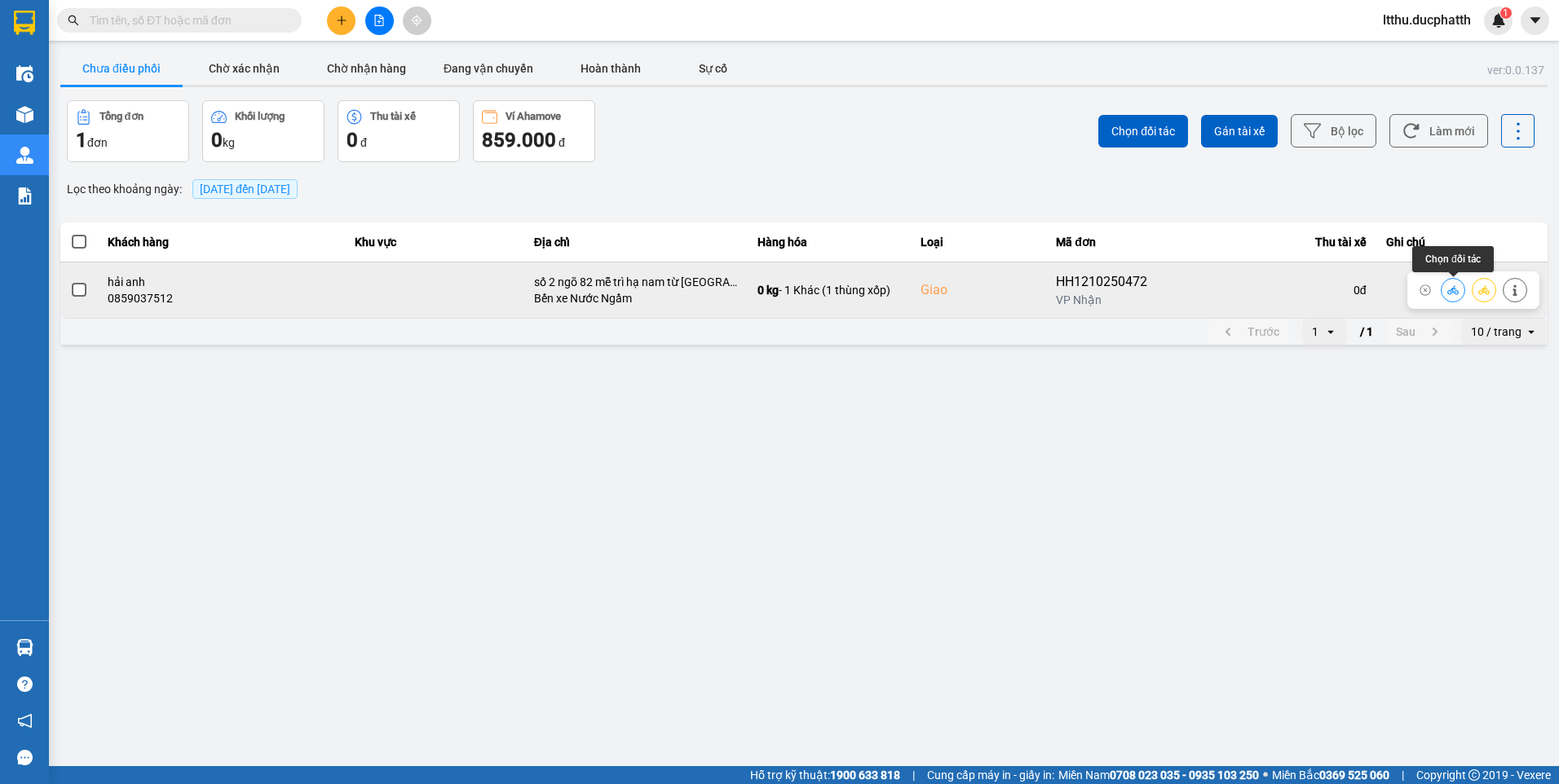
click at [1451, 288] on icon at bounding box center [1453, 290] width 12 height 12
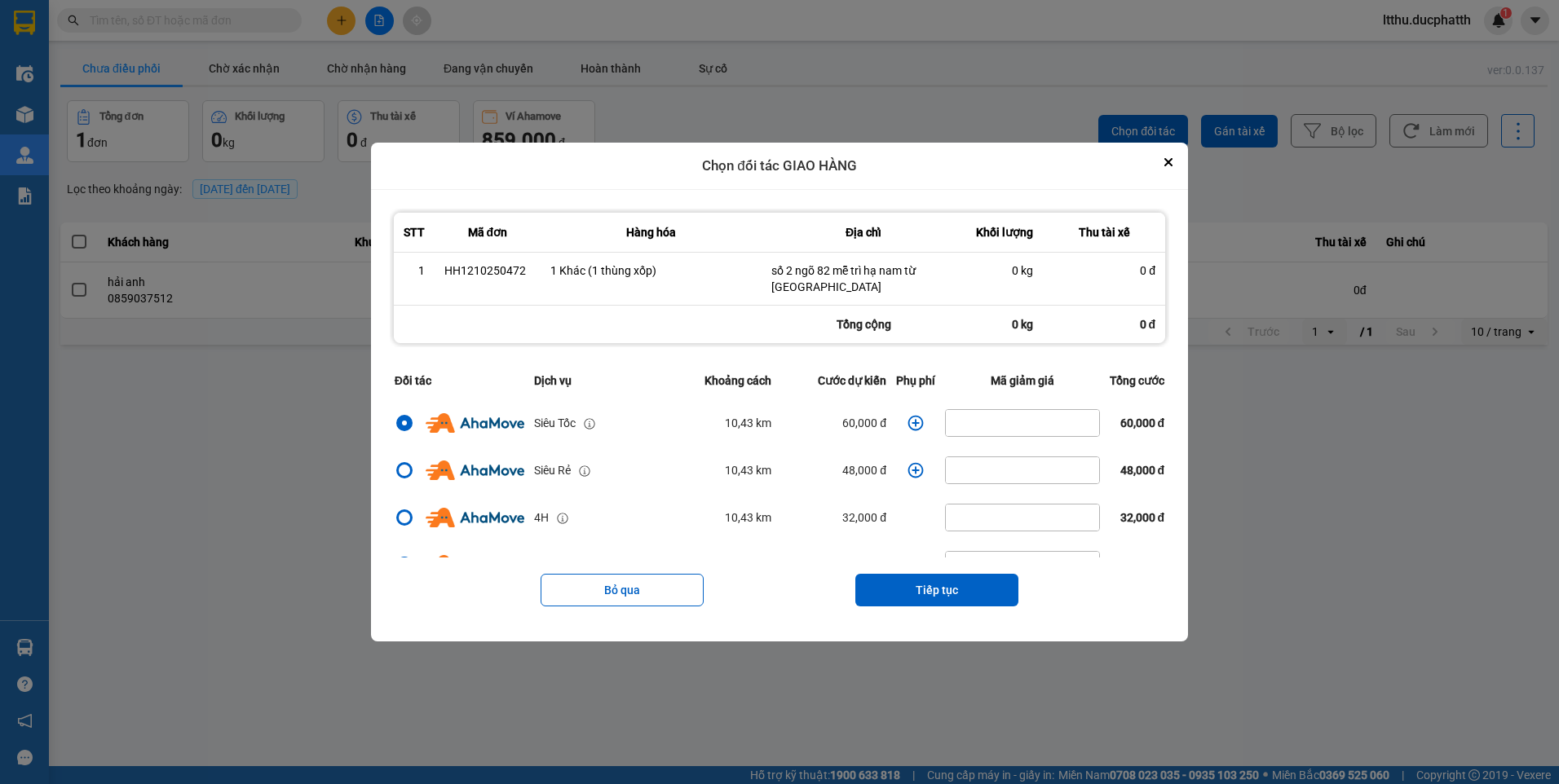
click at [911, 415] on icon "dialog" at bounding box center [915, 423] width 16 height 16
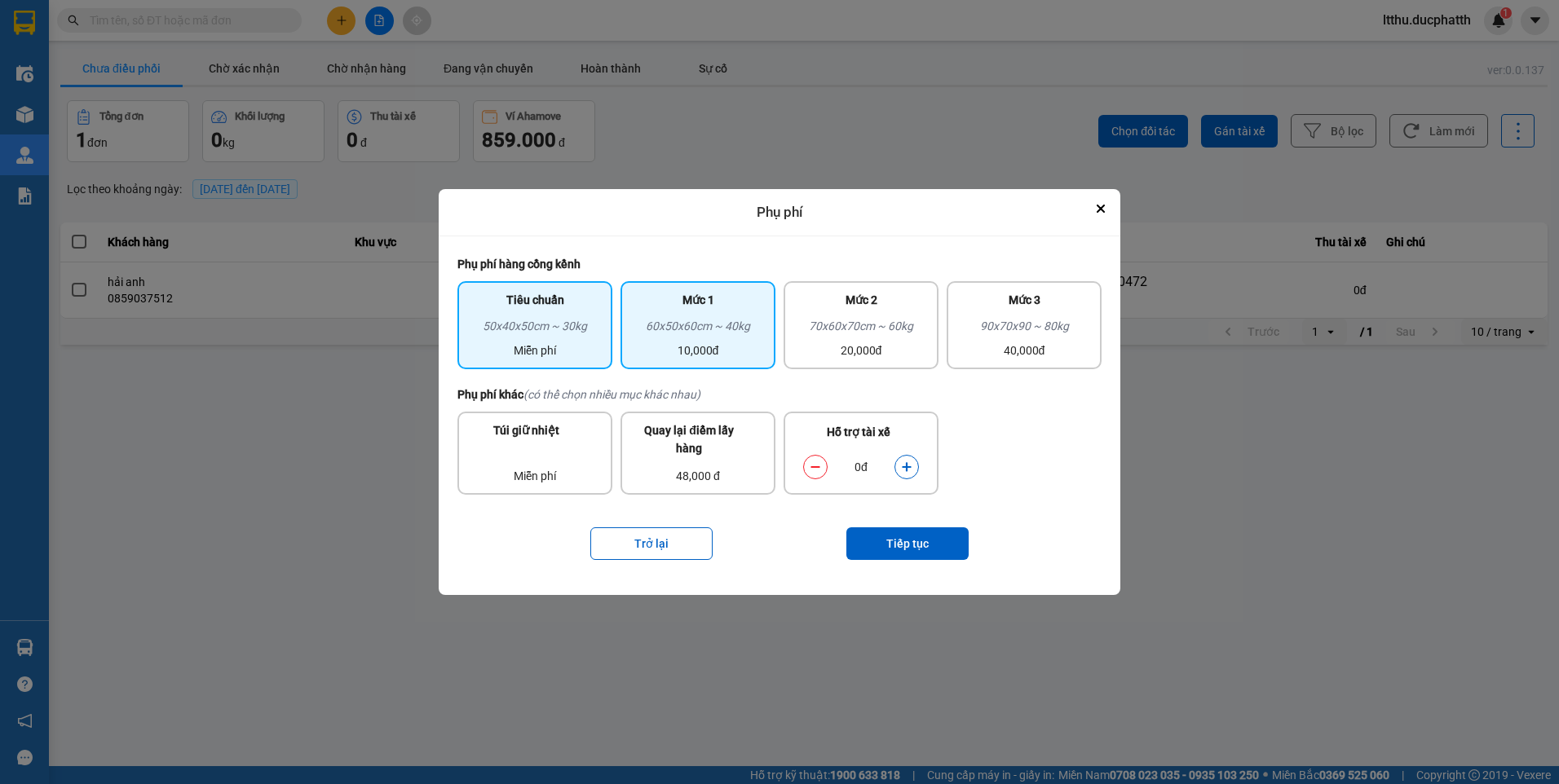
click at [714, 340] on div "60x50x60cm ~ 40kg" at bounding box center [698, 329] width 135 height 24
click at [910, 470] on icon "dialog" at bounding box center [907, 468] width 12 height 12
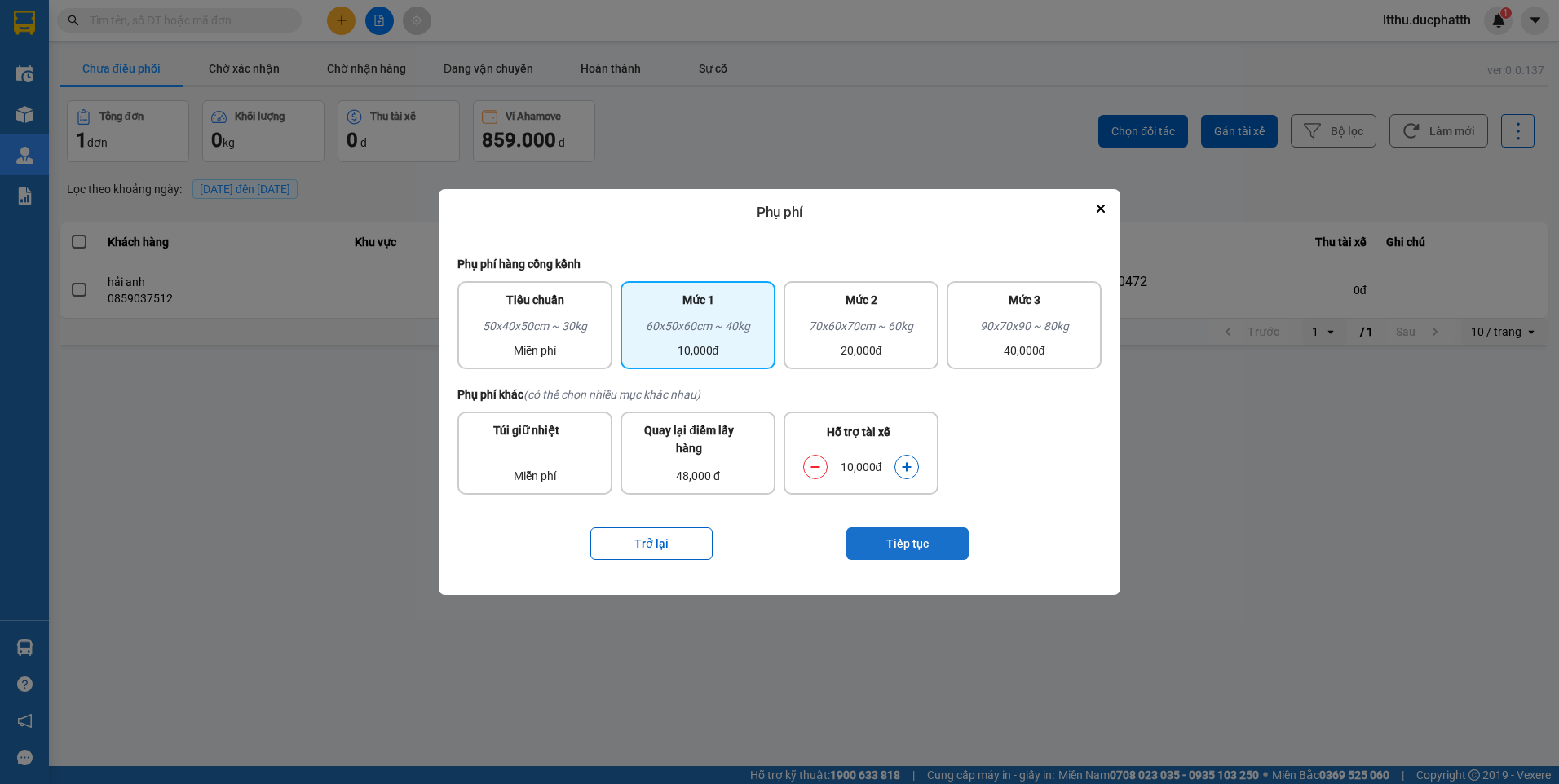
drag, startPoint x: 910, startPoint y: 470, endPoint x: 888, endPoint y: 543, distance: 76.2
click at [888, 543] on button "Tiếp tục" at bounding box center [907, 543] width 122 height 33
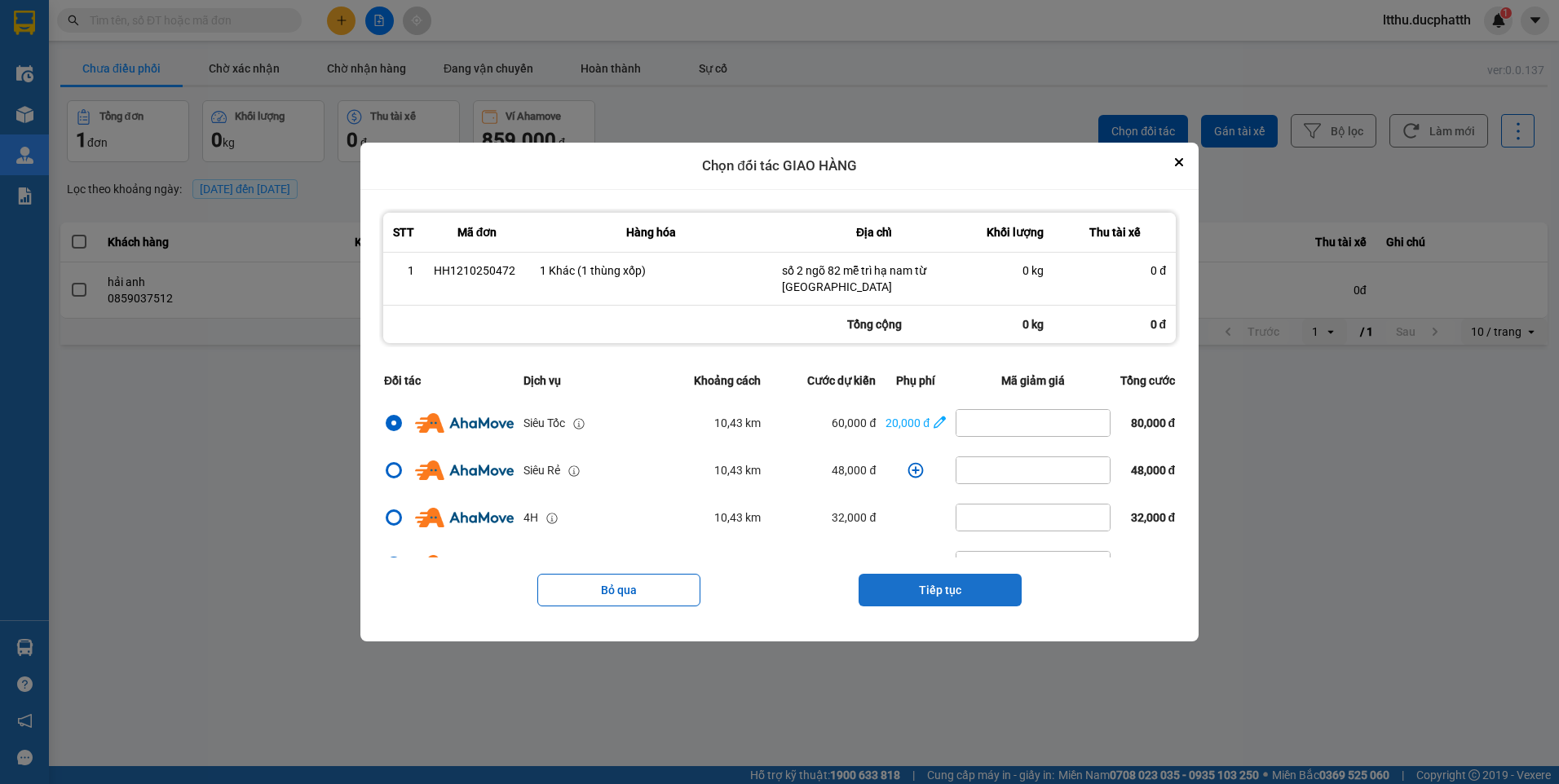
click at [971, 585] on button "Tiếp tục" at bounding box center [939, 590] width 163 height 33
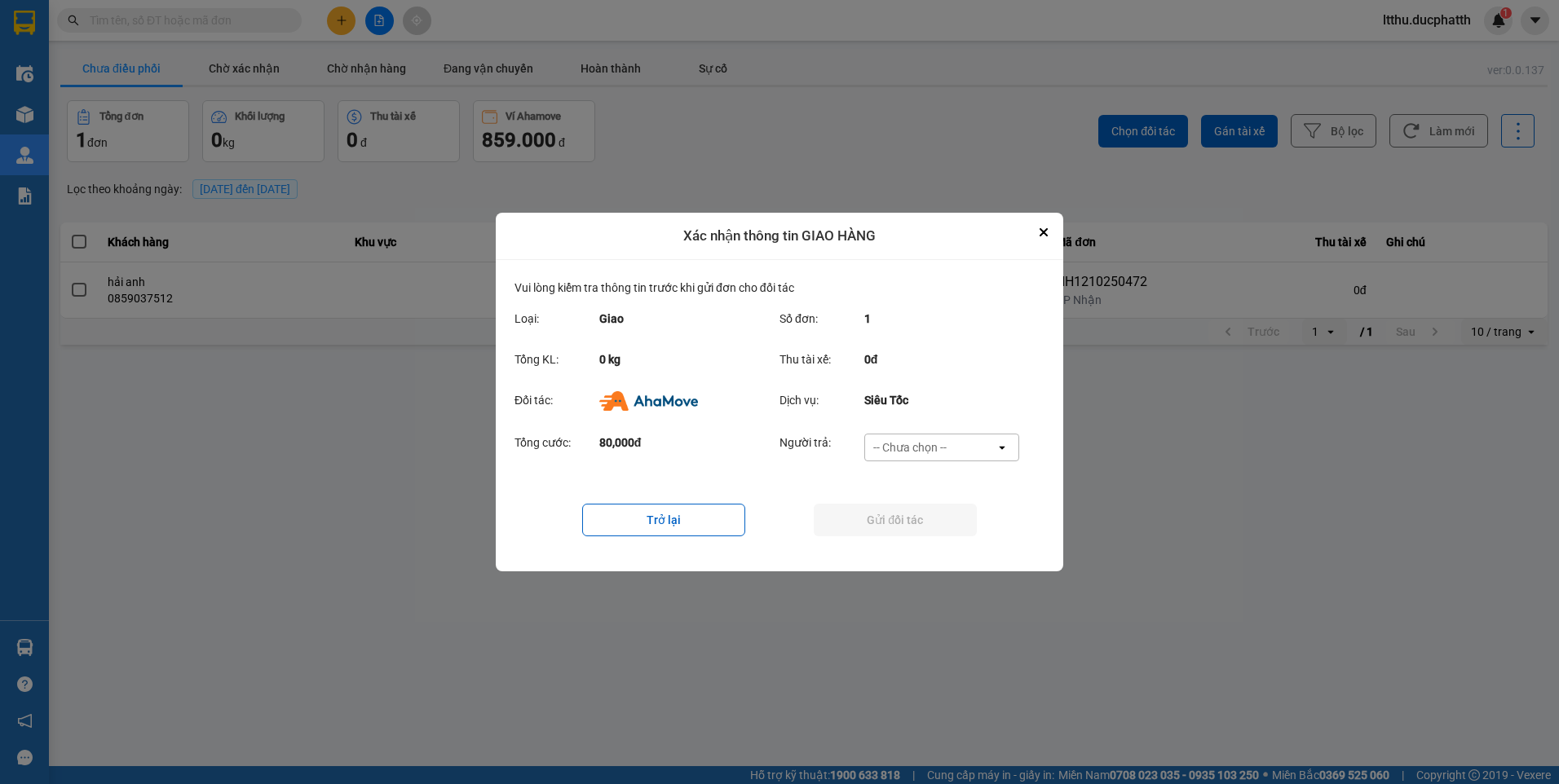
click at [933, 456] on div "-- Chưa chọn --" at bounding box center [910, 447] width 73 height 16
click at [899, 537] on span "Ví Ahamove" at bounding box center [909, 541] width 66 height 16
click at [884, 523] on button "Gửi đối tác" at bounding box center [895, 520] width 163 height 33
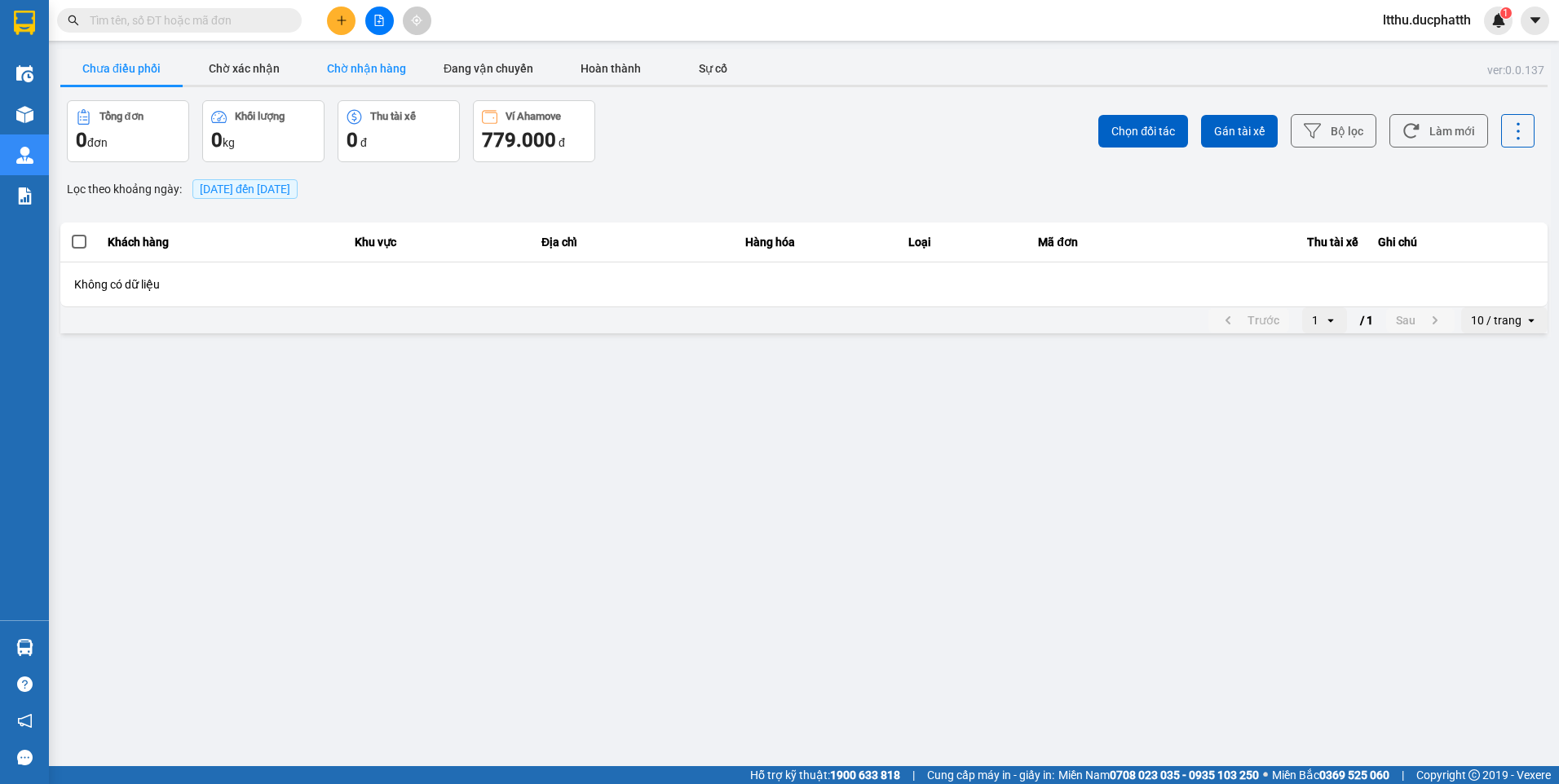
click at [370, 69] on button "Chờ nhận hàng" at bounding box center [365, 68] width 122 height 33
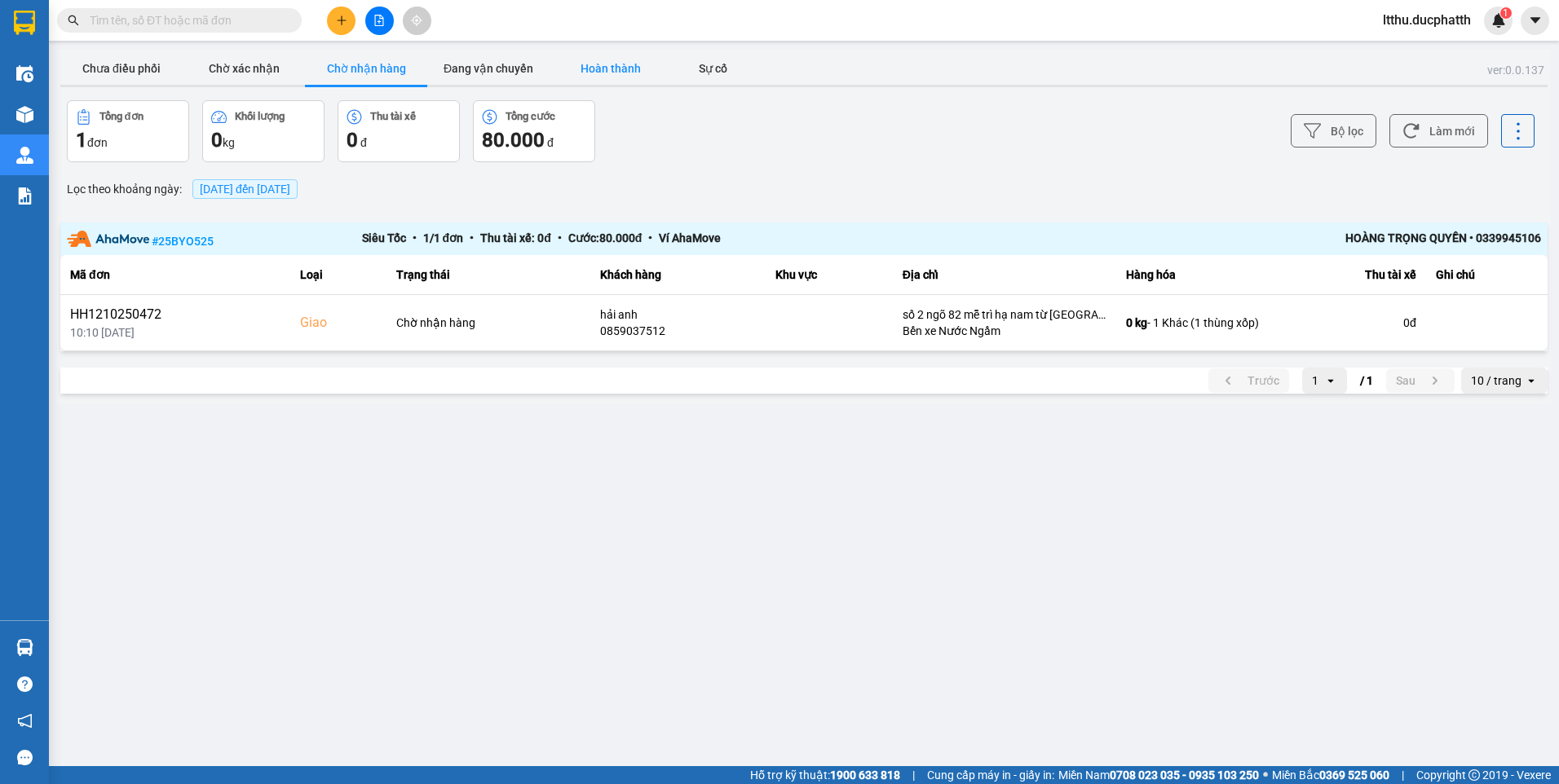
click at [572, 70] on button "Hoàn thành" at bounding box center [610, 68] width 122 height 33
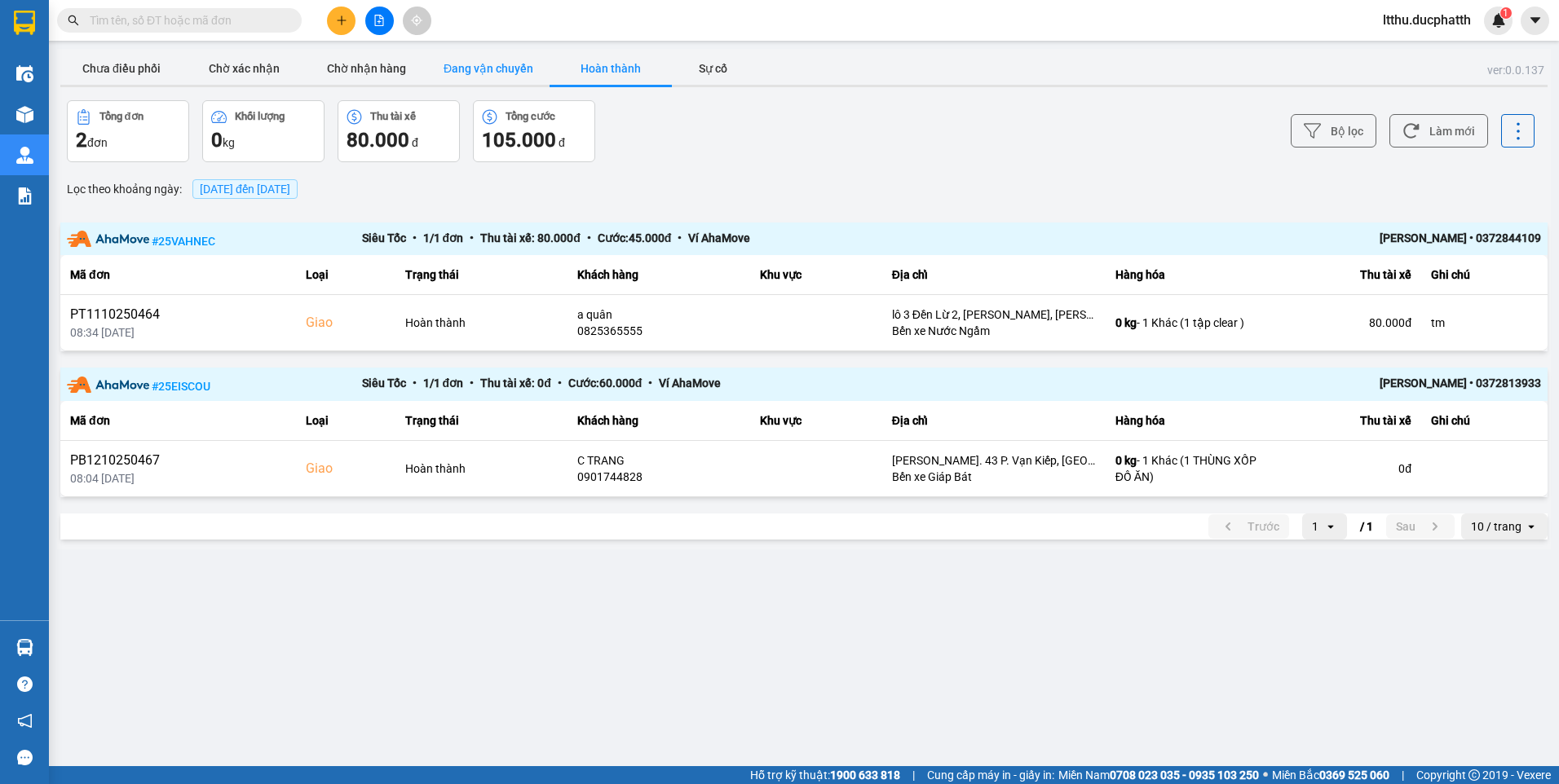
click at [515, 70] on button "Đang vận chuyển" at bounding box center [488, 68] width 122 height 33
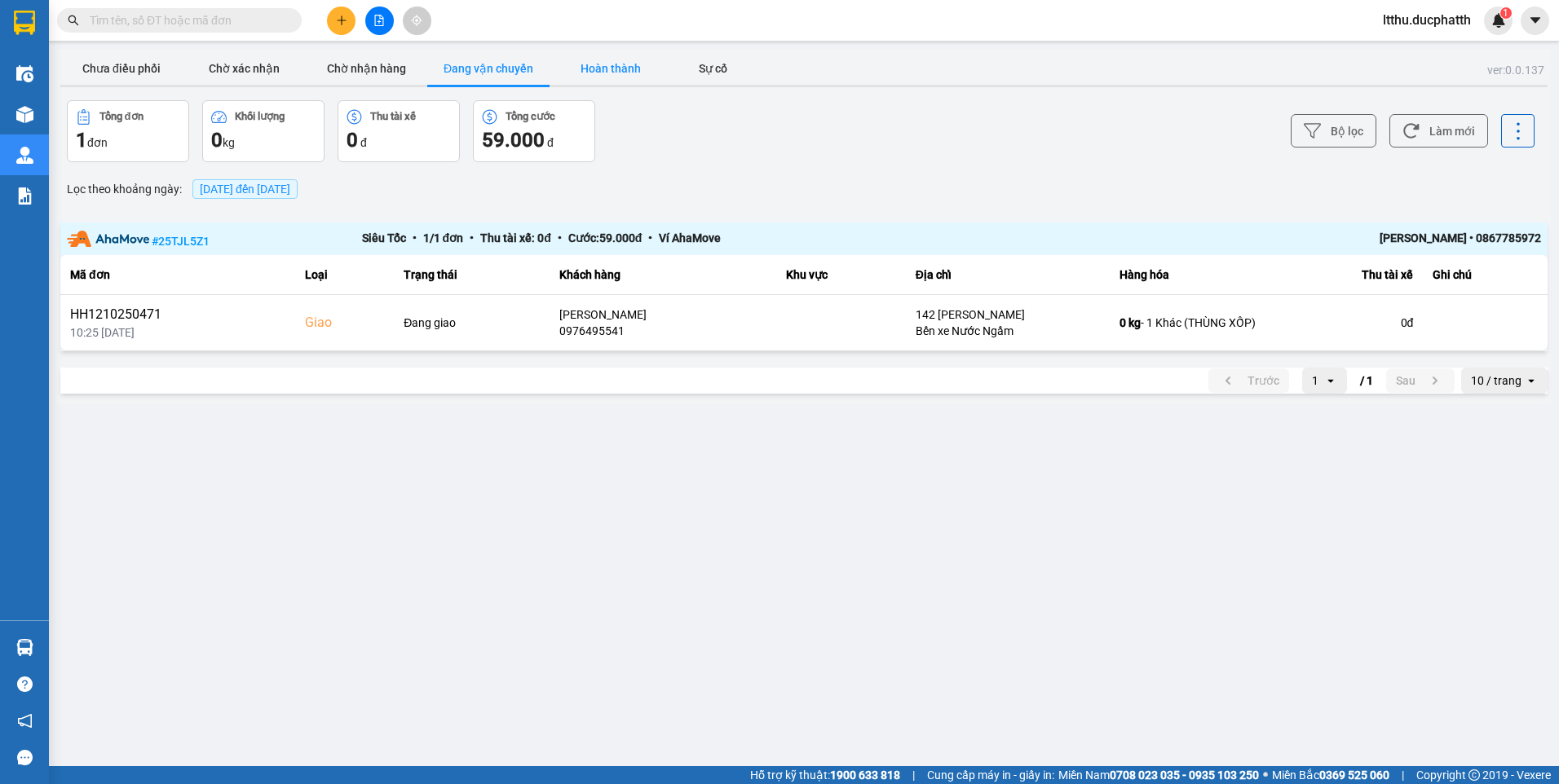
click at [590, 73] on button "Hoàn thành" at bounding box center [610, 68] width 122 height 33
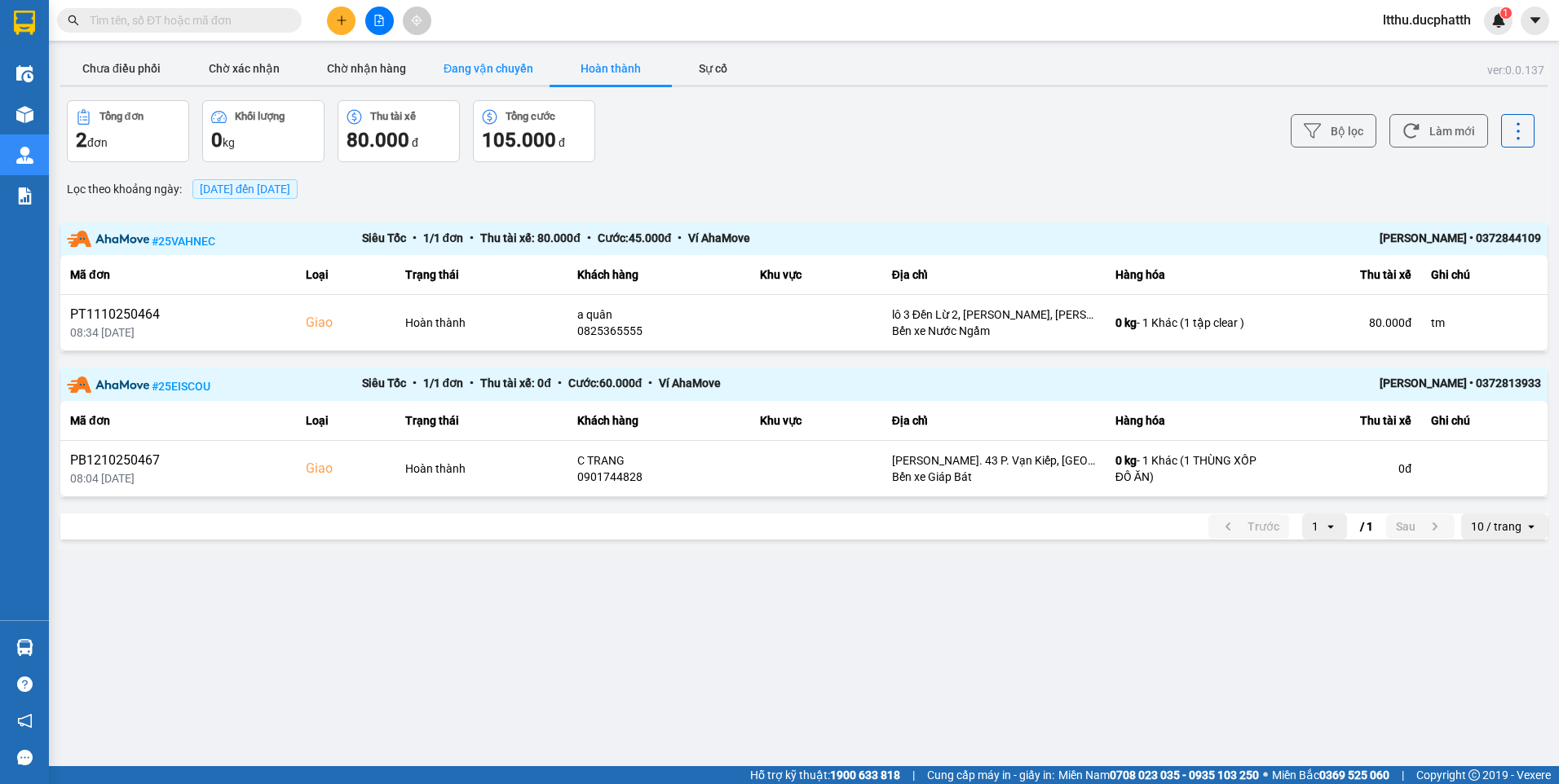
click at [485, 72] on button "Đang vận chuyển" at bounding box center [488, 68] width 122 height 33
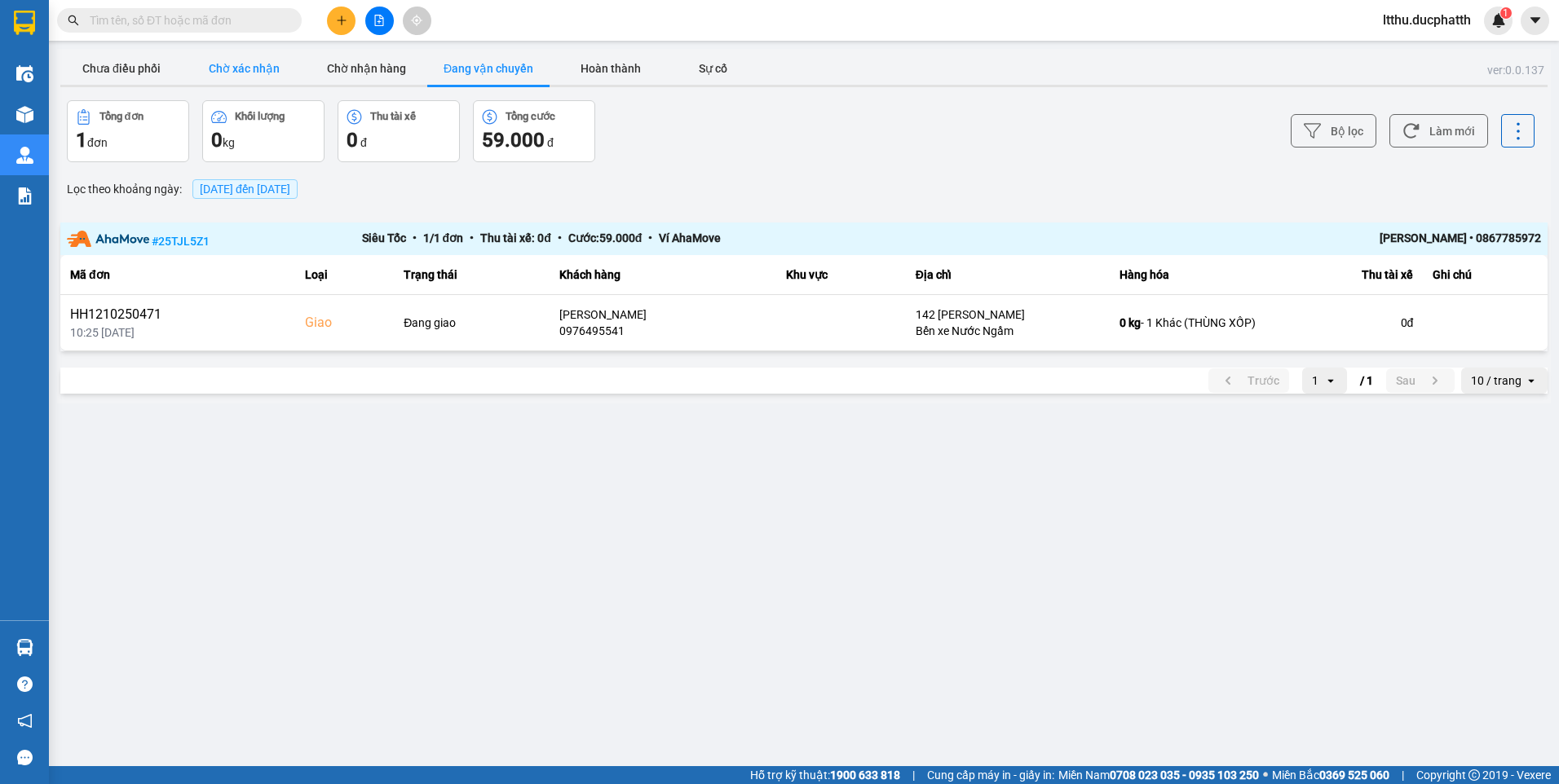
click at [220, 60] on button "Chờ xác nhận" at bounding box center [243, 68] width 122 height 33
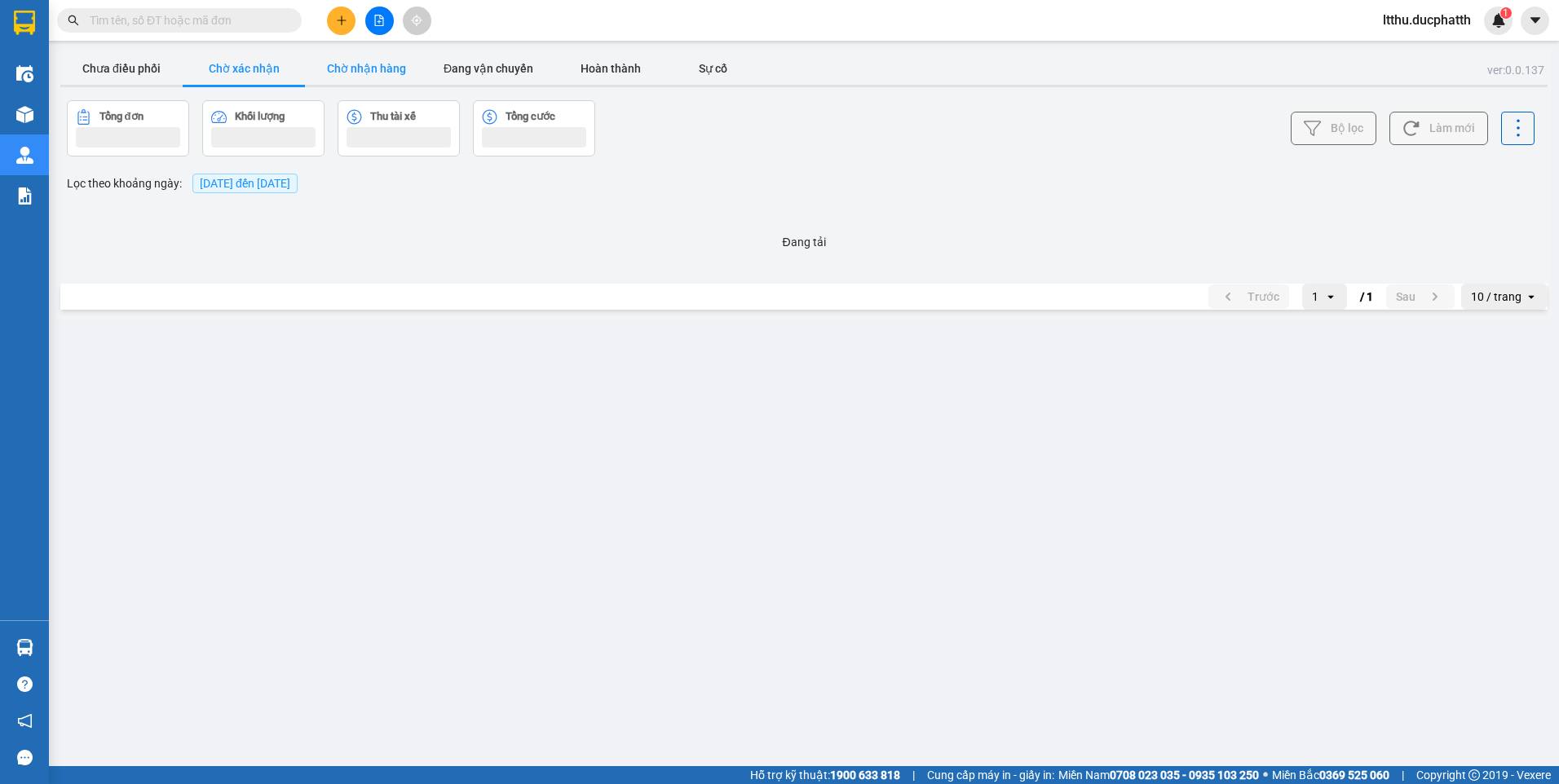
click at [344, 73] on button "Chờ nhận hàng" at bounding box center [365, 68] width 122 height 33
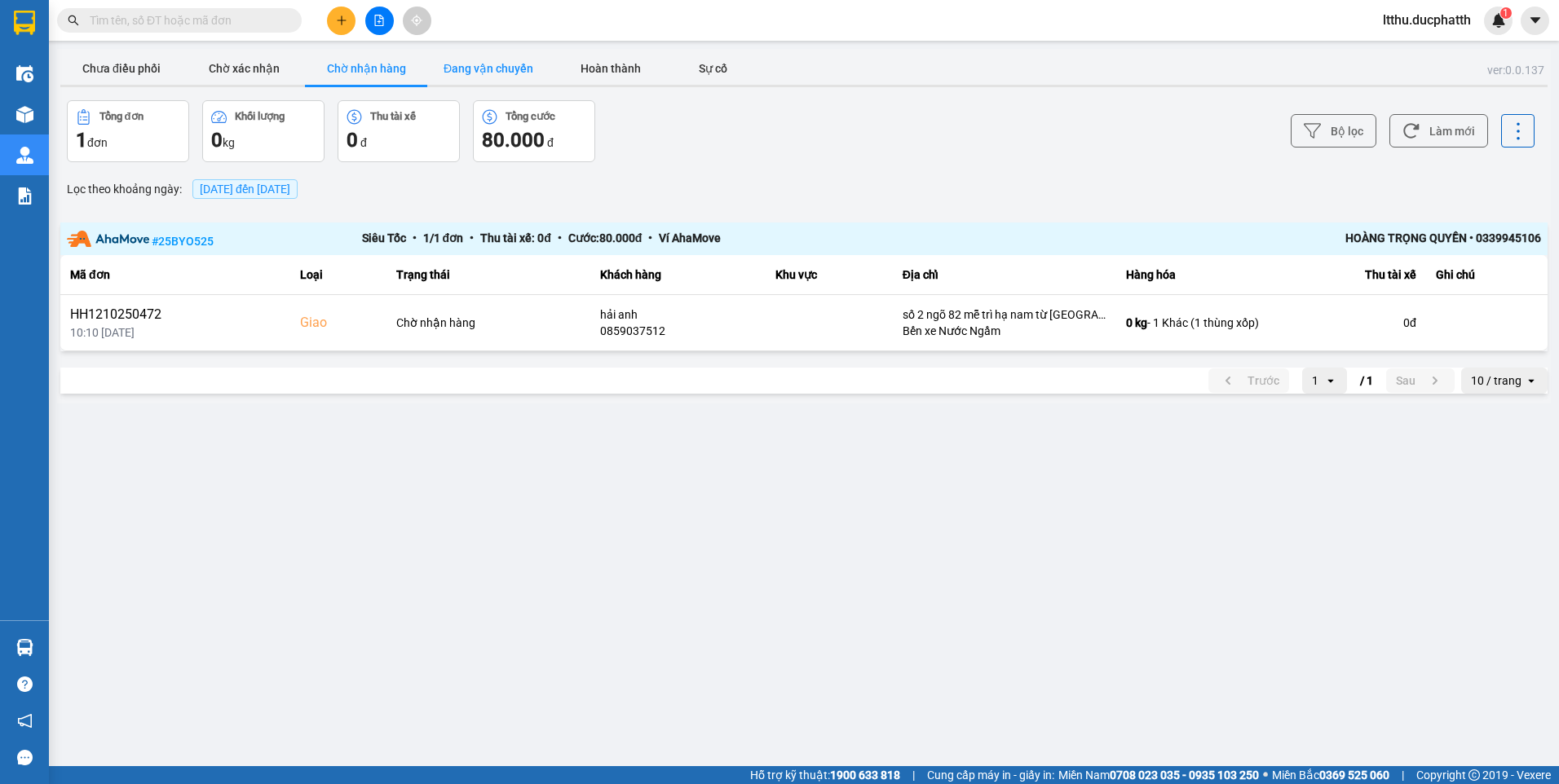
click at [481, 63] on button "Đang vận chuyển" at bounding box center [488, 68] width 122 height 33
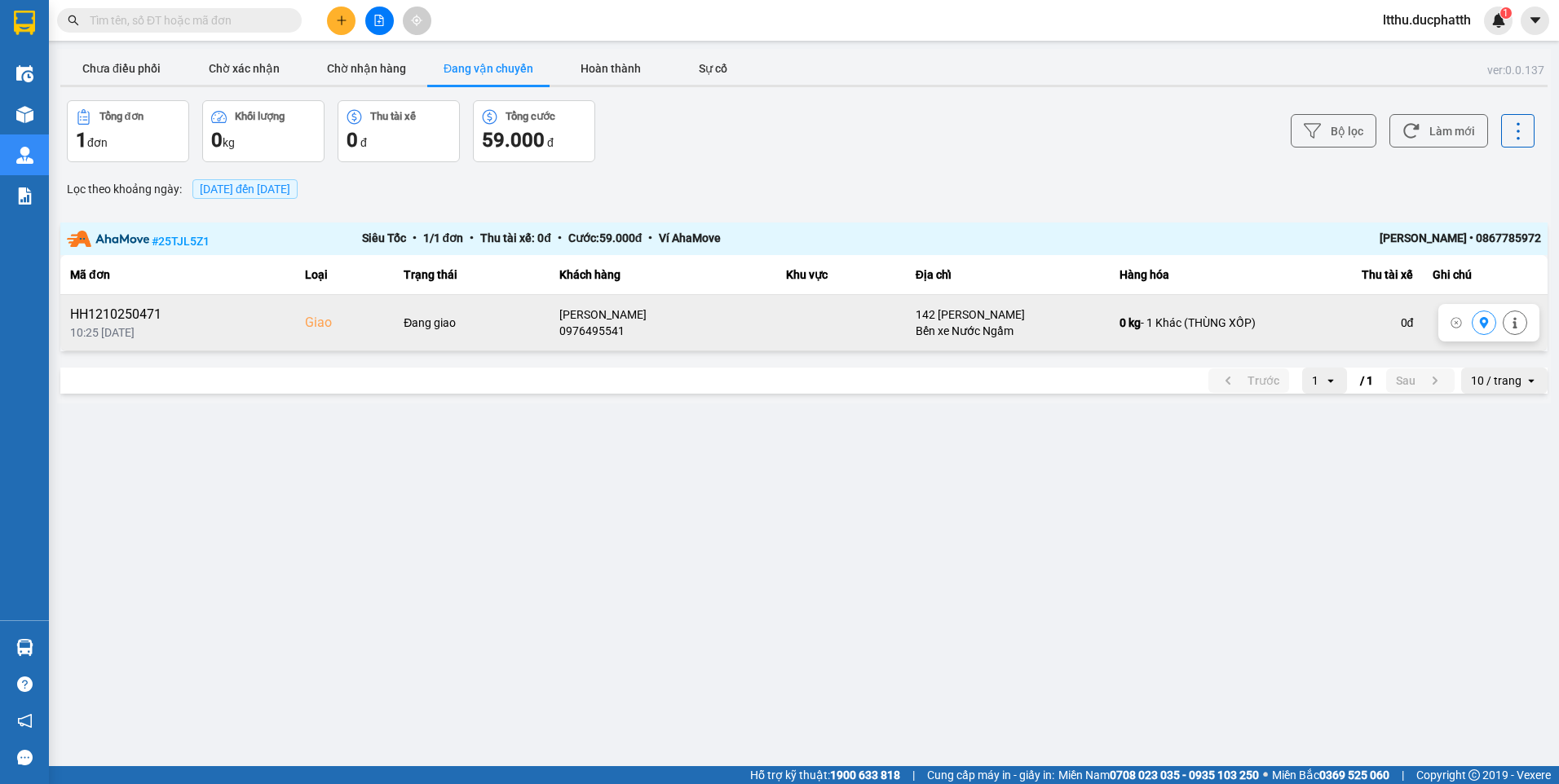
click at [1478, 324] on icon at bounding box center [1484, 323] width 12 height 12
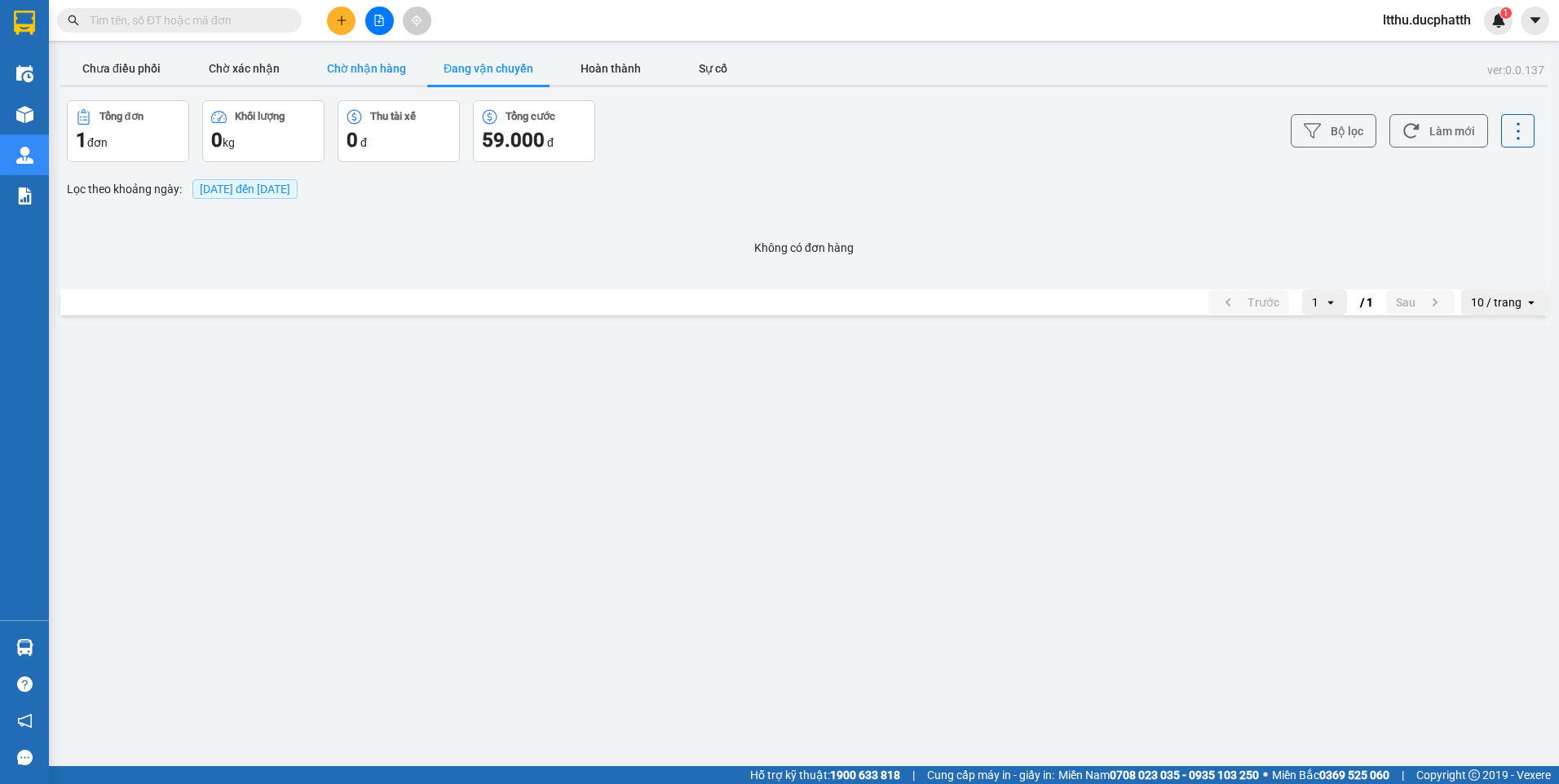
click at [387, 77] on button "Chờ nhận hàng" at bounding box center [365, 68] width 122 height 33
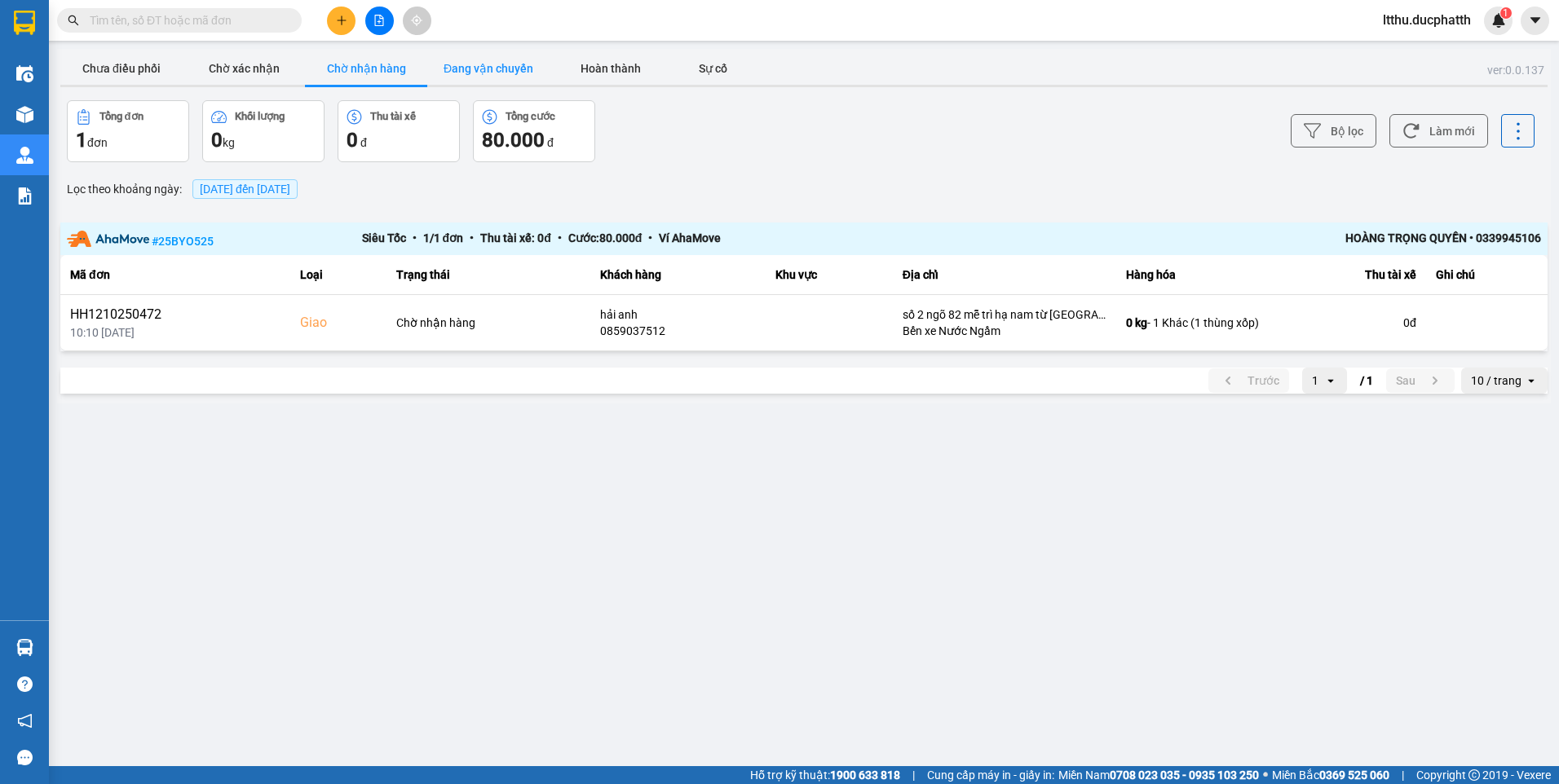
click at [469, 73] on button "Đang vận chuyển" at bounding box center [488, 68] width 122 height 33
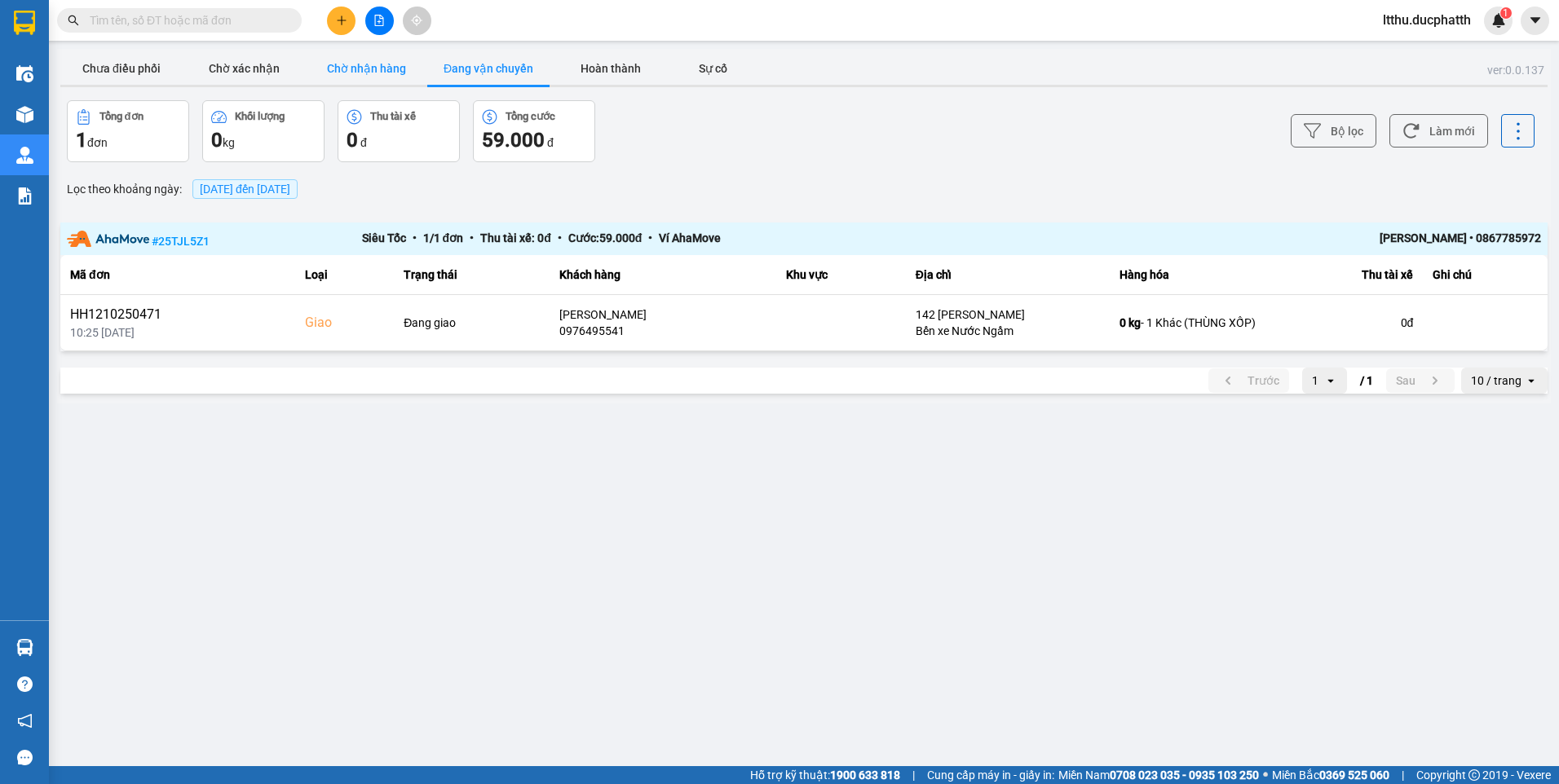
click at [334, 65] on button "Chờ nhận hàng" at bounding box center [365, 68] width 122 height 33
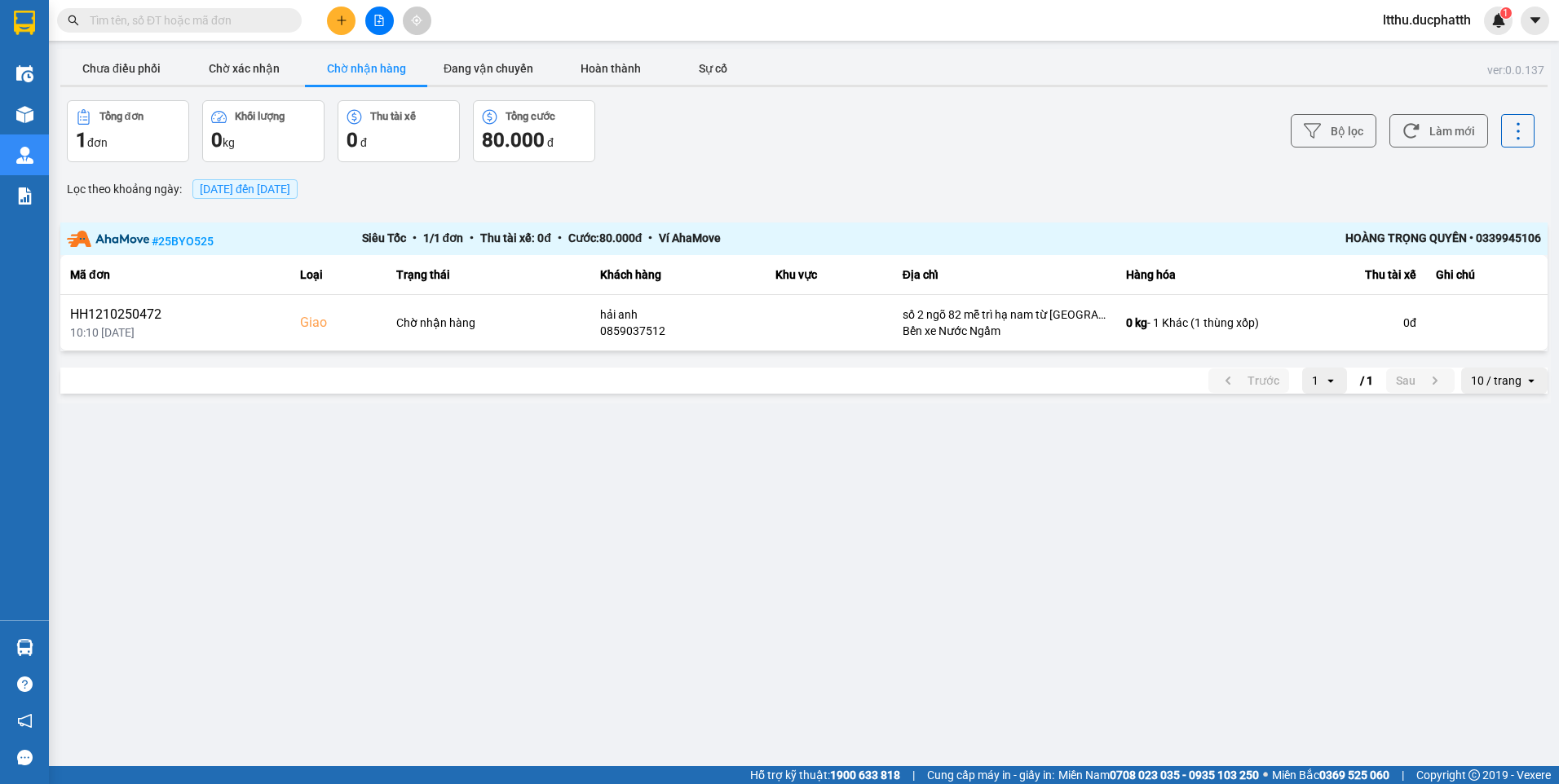
click at [320, 443] on main "ver: 0.0.137 Chưa điều phối Chờ xác nhận Chờ nhận hàng Đang vận chuyển Hoàn thà…" at bounding box center [779, 383] width 1559 height 766
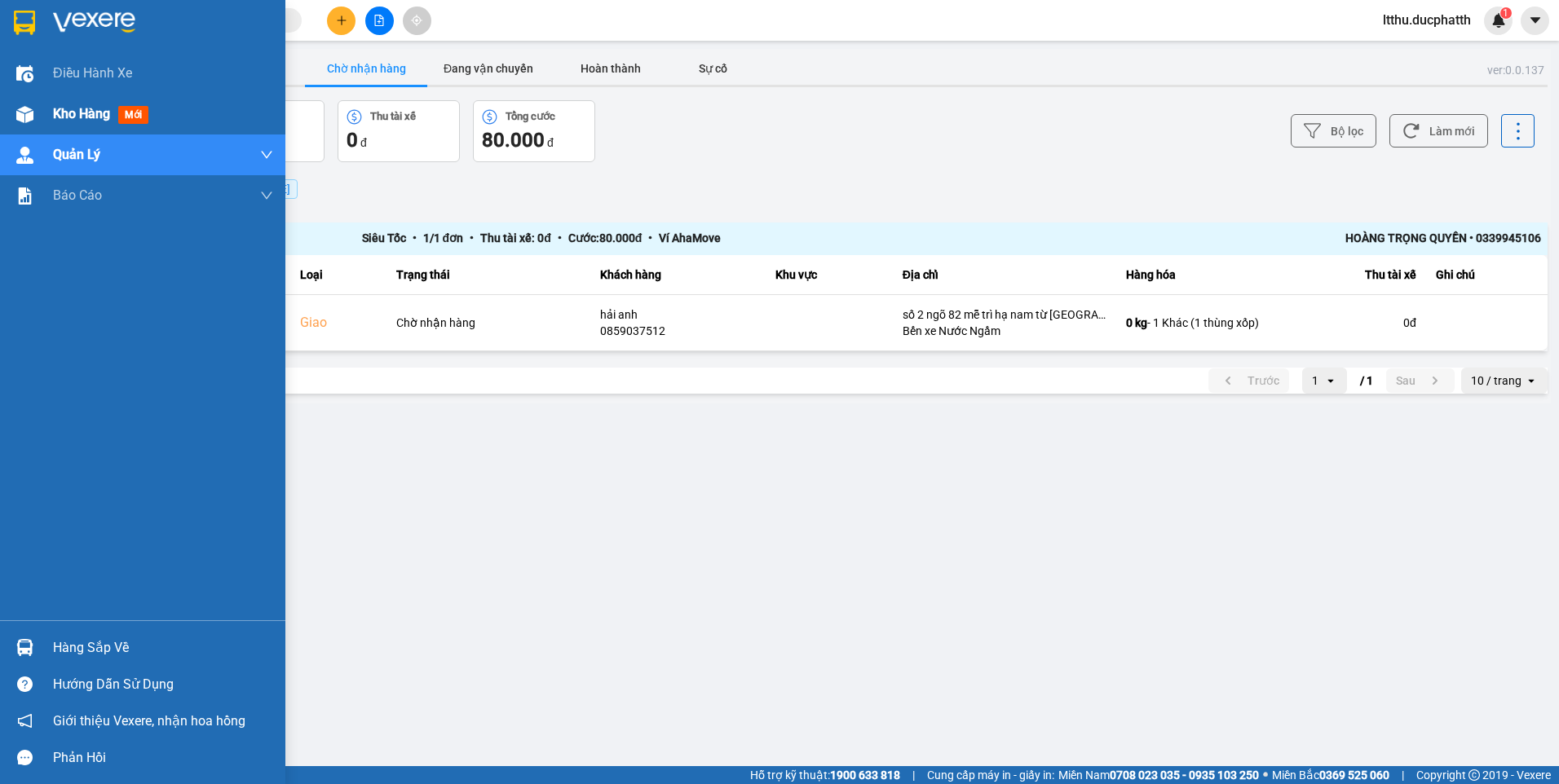
click at [35, 108] on div at bounding box center [25, 115] width 29 height 29
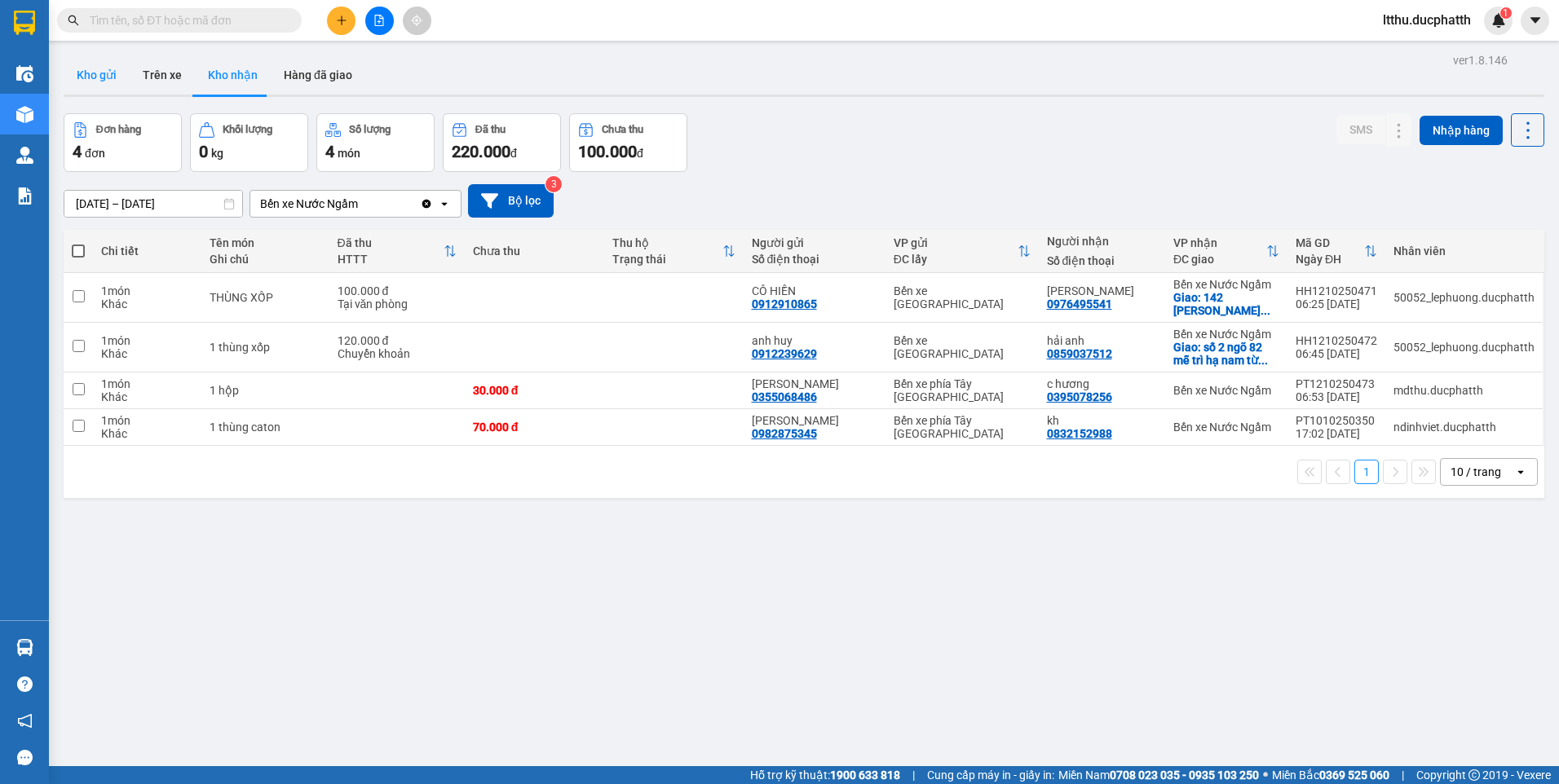
click at [111, 80] on button "Kho gửi" at bounding box center [96, 75] width 66 height 39
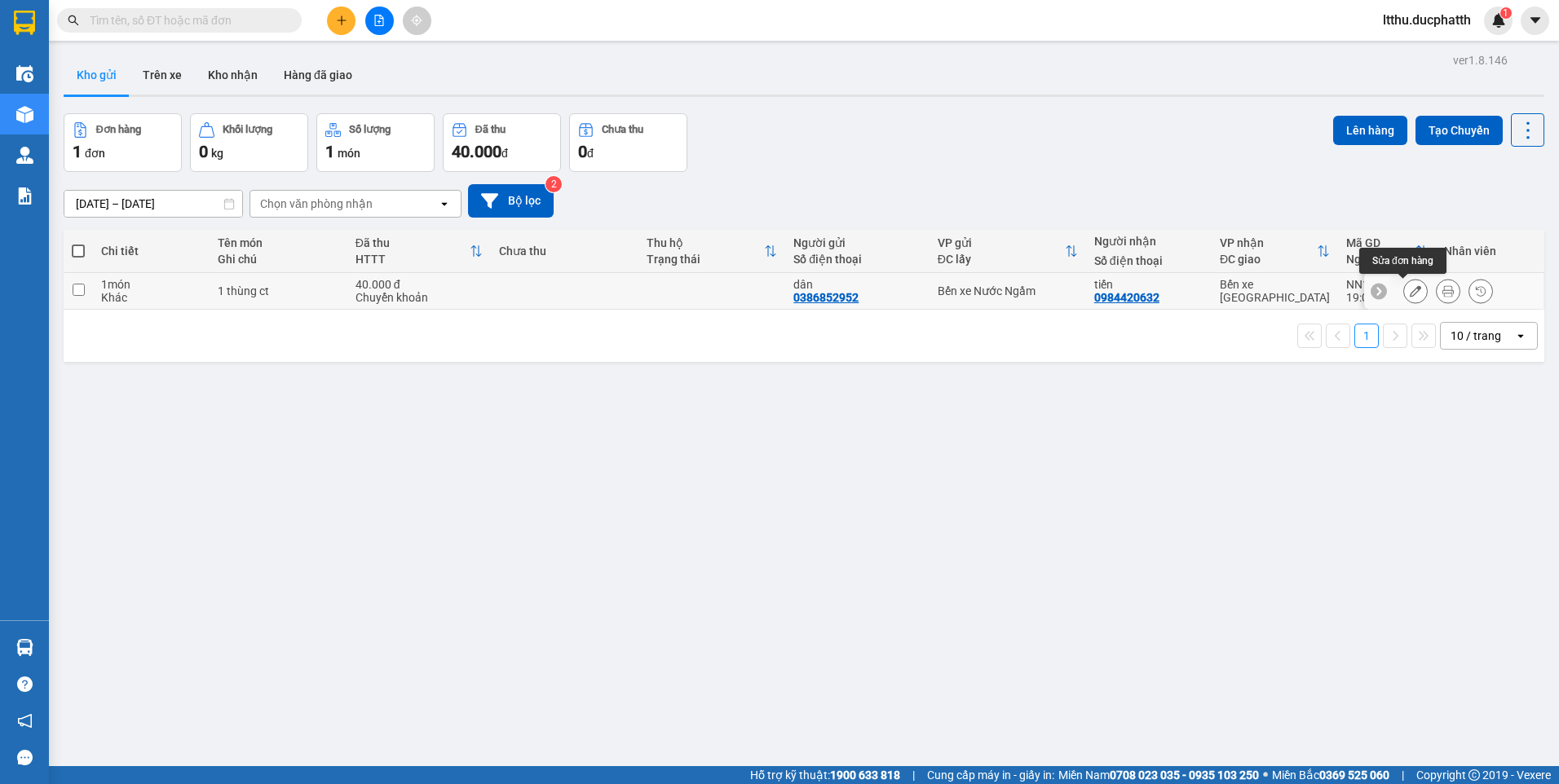
click at [1410, 287] on icon at bounding box center [1416, 291] width 12 height 12
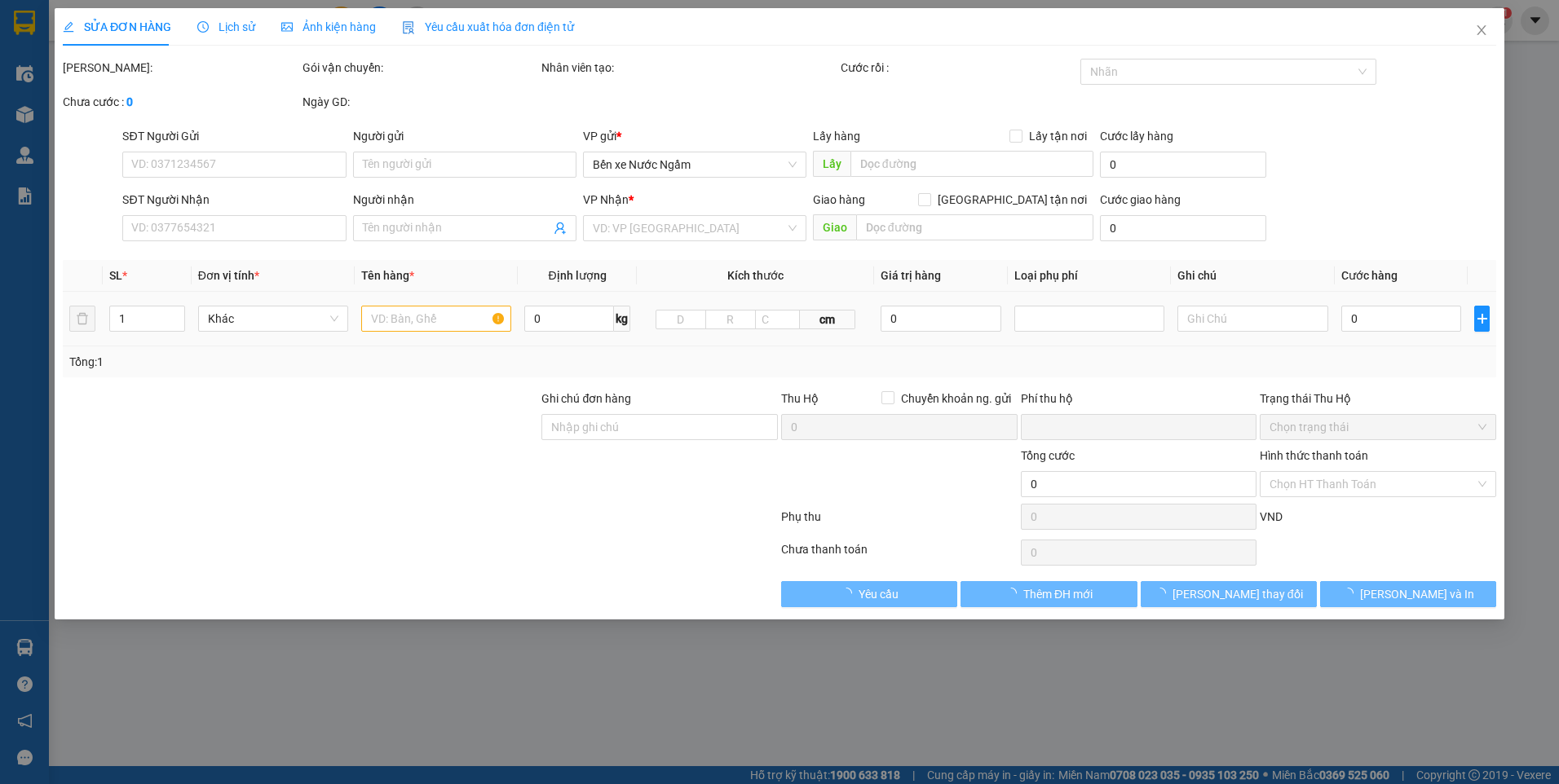
type input "0386852952"
type input "dân"
type input "0984420632"
type input "tiến"
type input "shb cty 19h01 11/10 pham van dan"
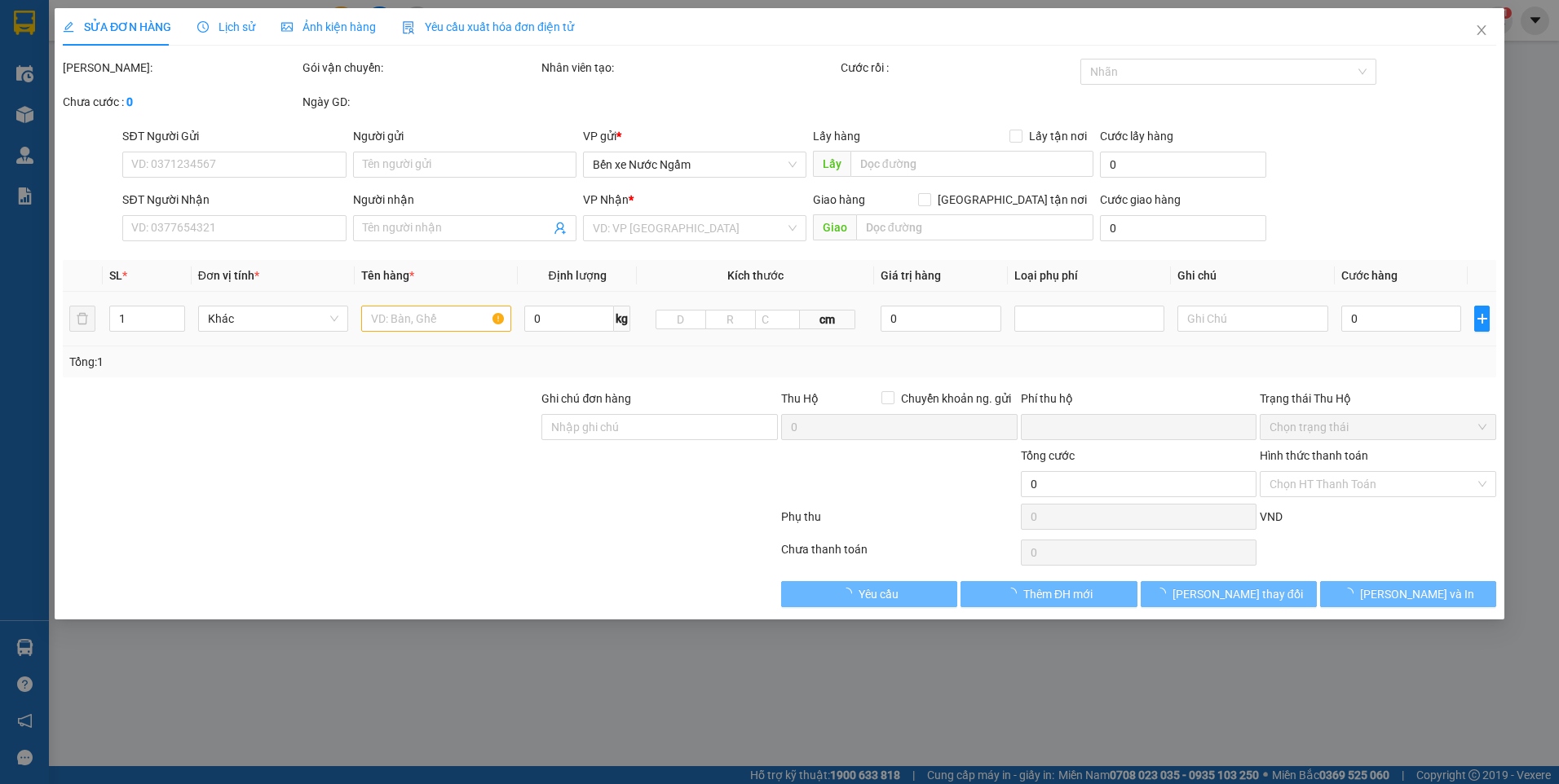
type input "0"
type input "40.000"
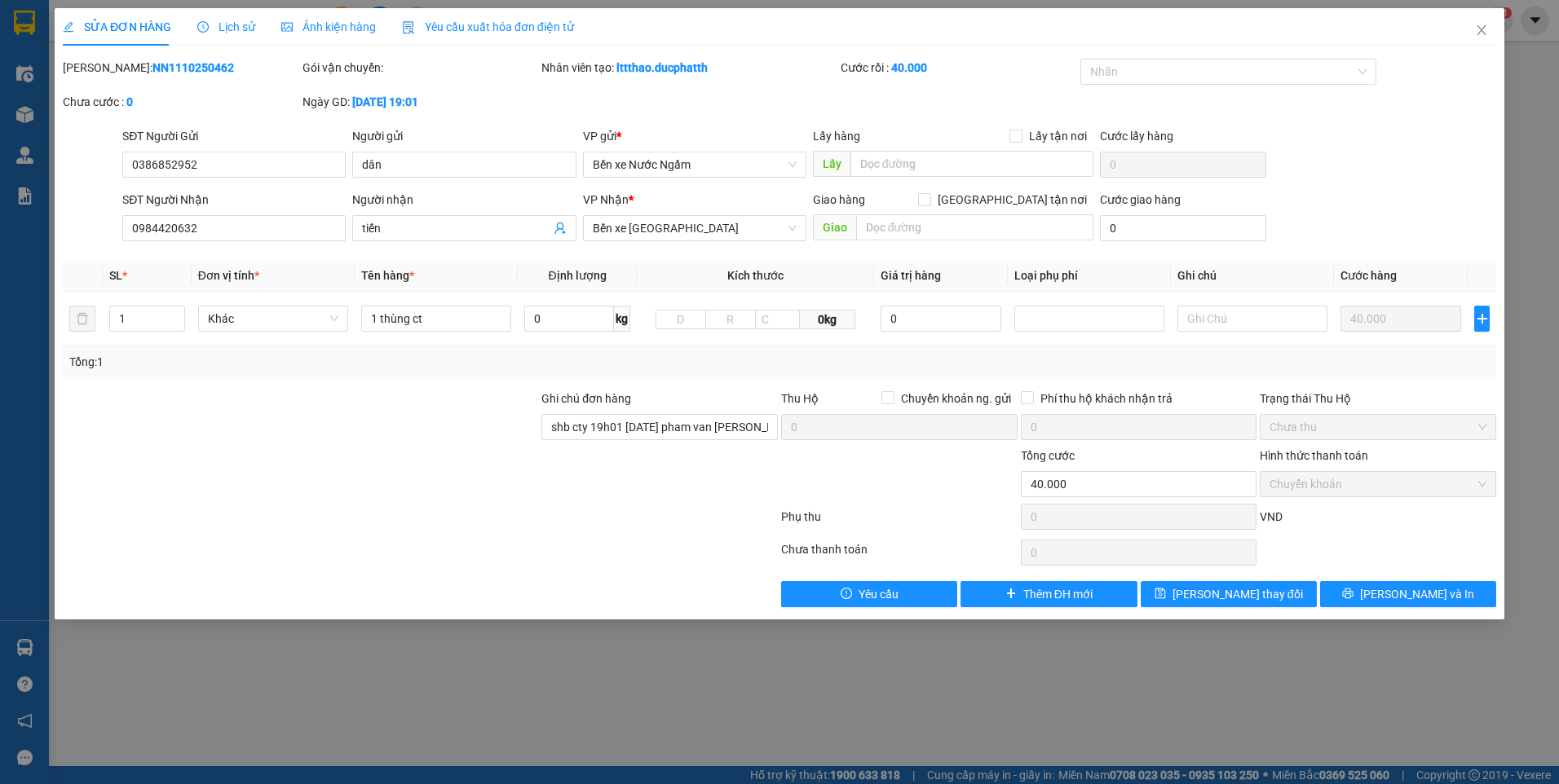
click at [230, 29] on span "Lịch sử" at bounding box center [226, 26] width 58 height 13
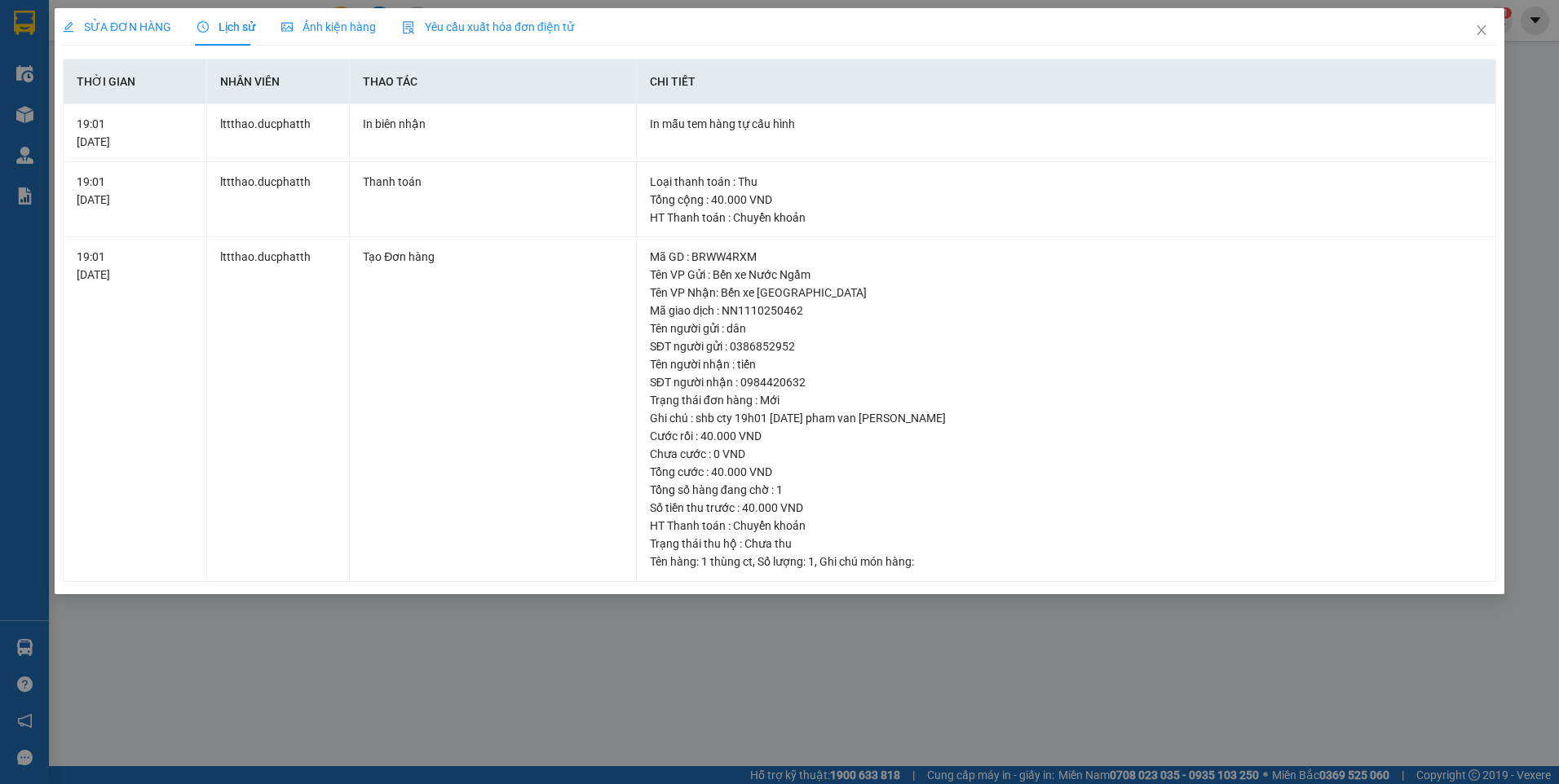
click at [116, 22] on span "SỬA ĐƠN HÀNG" at bounding box center [116, 26] width 108 height 13
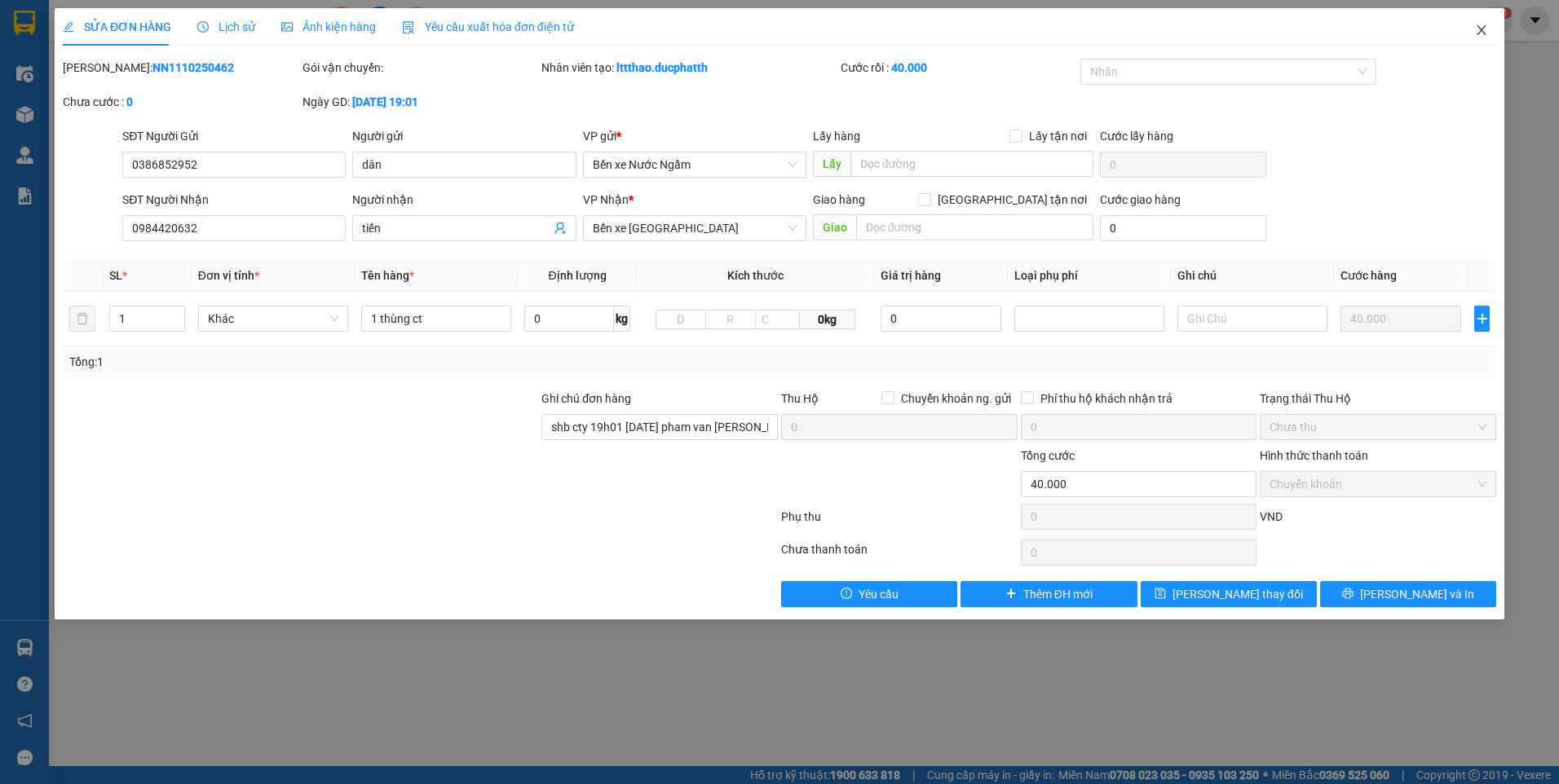
click at [1484, 38] on span "Close" at bounding box center [1481, 31] width 46 height 46
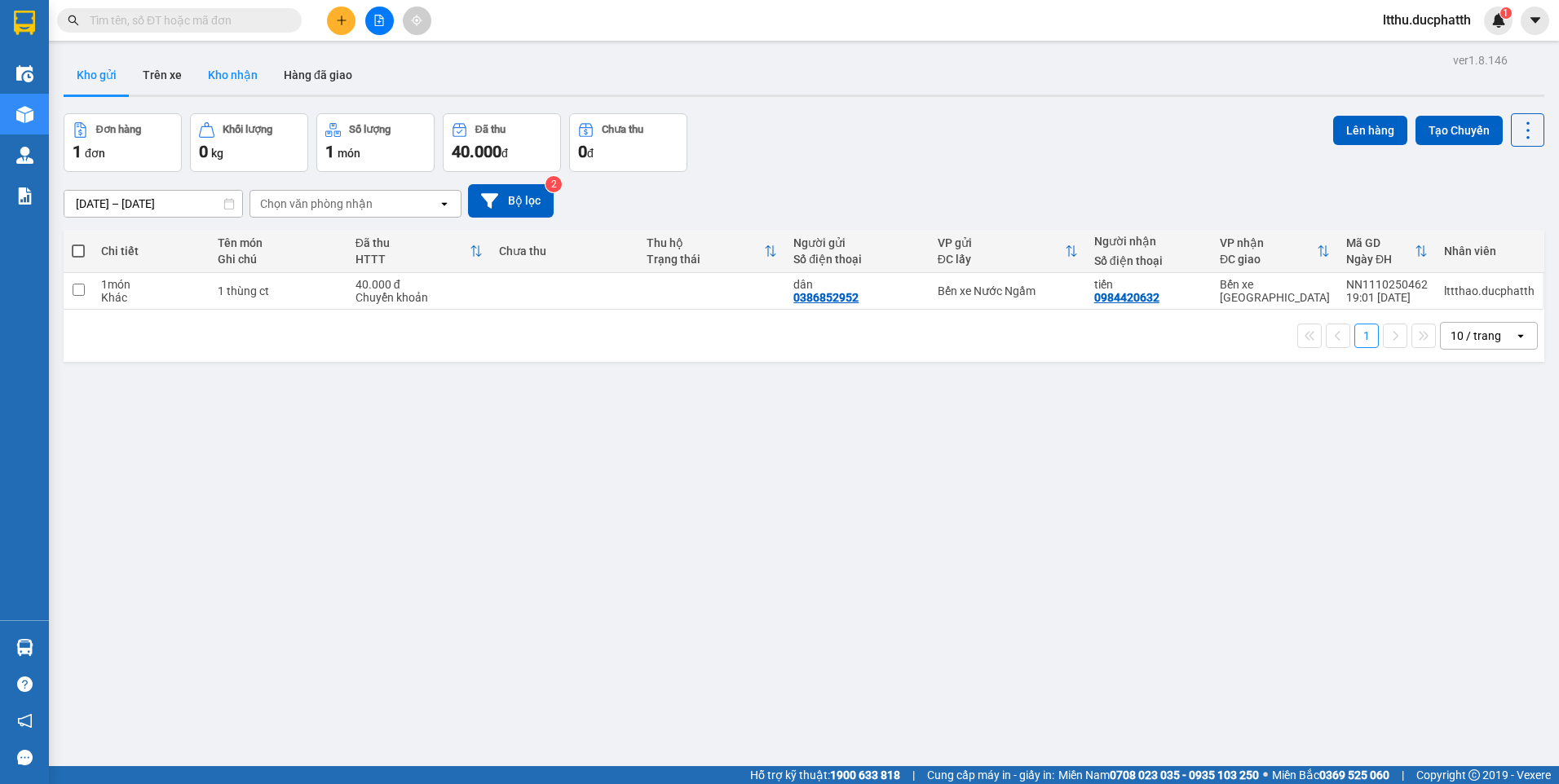
click at [228, 83] on button "Kho nhận" at bounding box center [233, 75] width 76 height 39
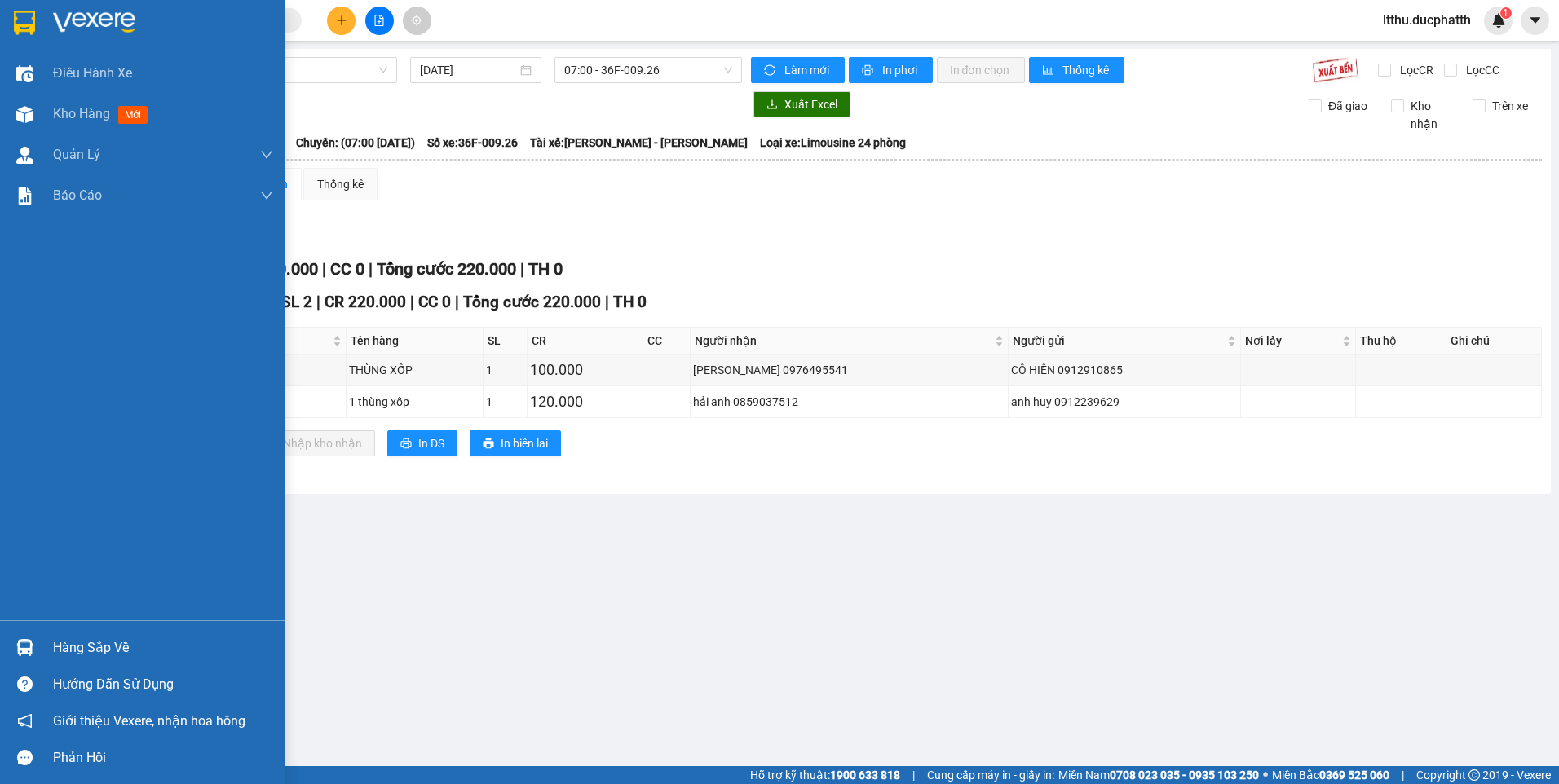
click at [98, 648] on div "Hàng sắp về" at bounding box center [163, 648] width 220 height 24
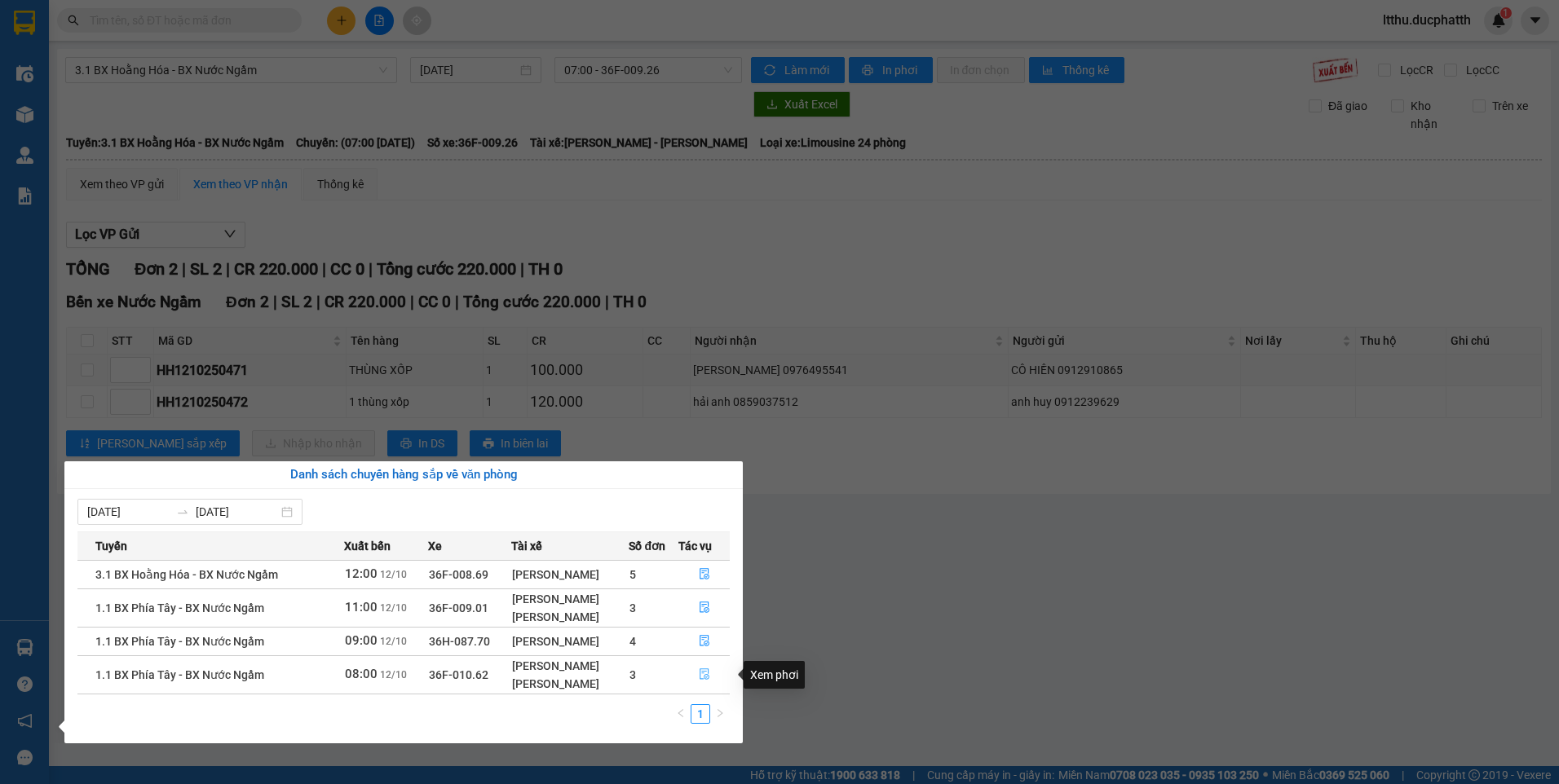
click at [700, 676] on icon "file-done" at bounding box center [705, 674] width 12 height 12
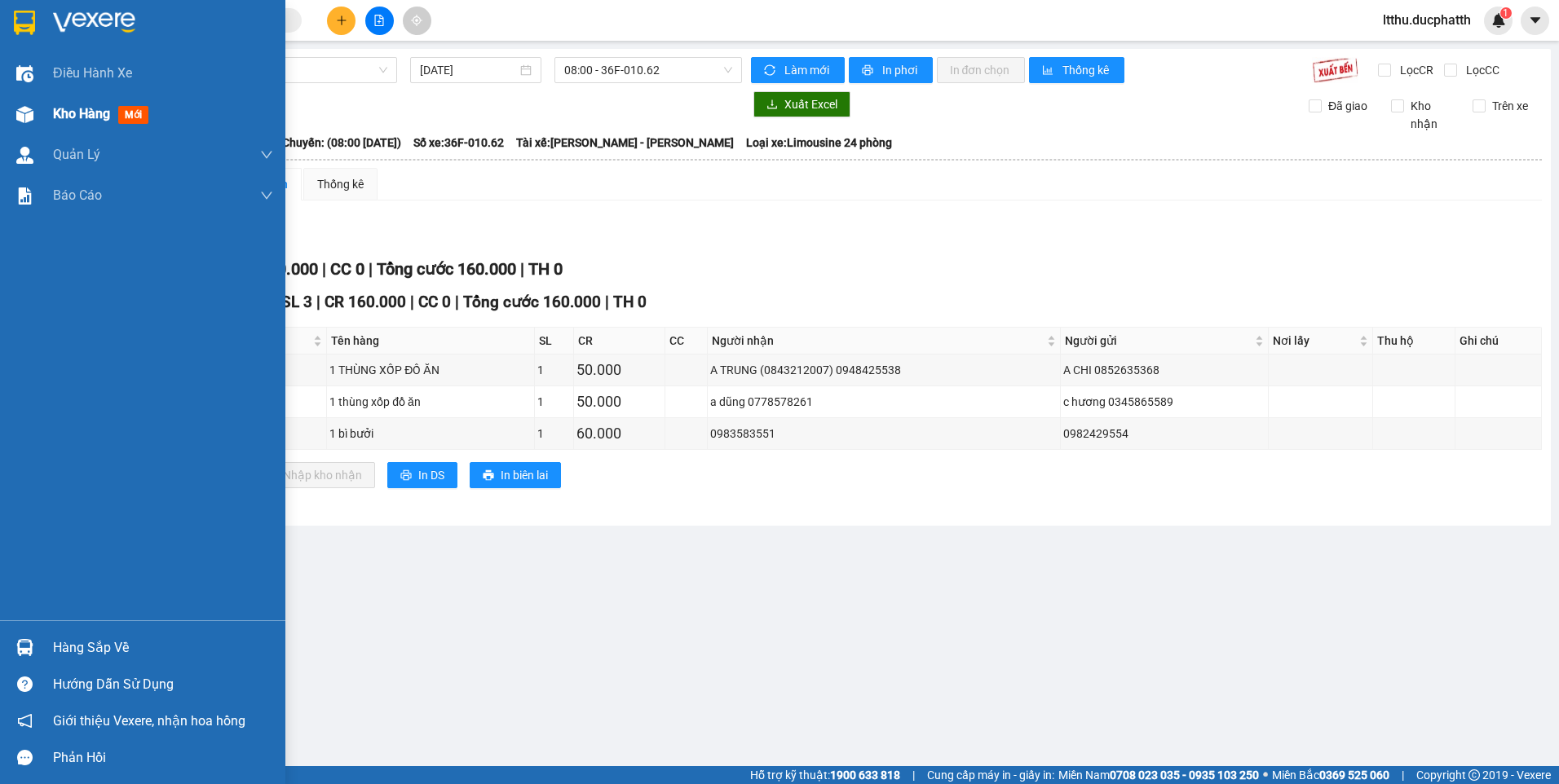
click at [73, 122] on span "Kho hàng" at bounding box center [82, 114] width 57 height 15
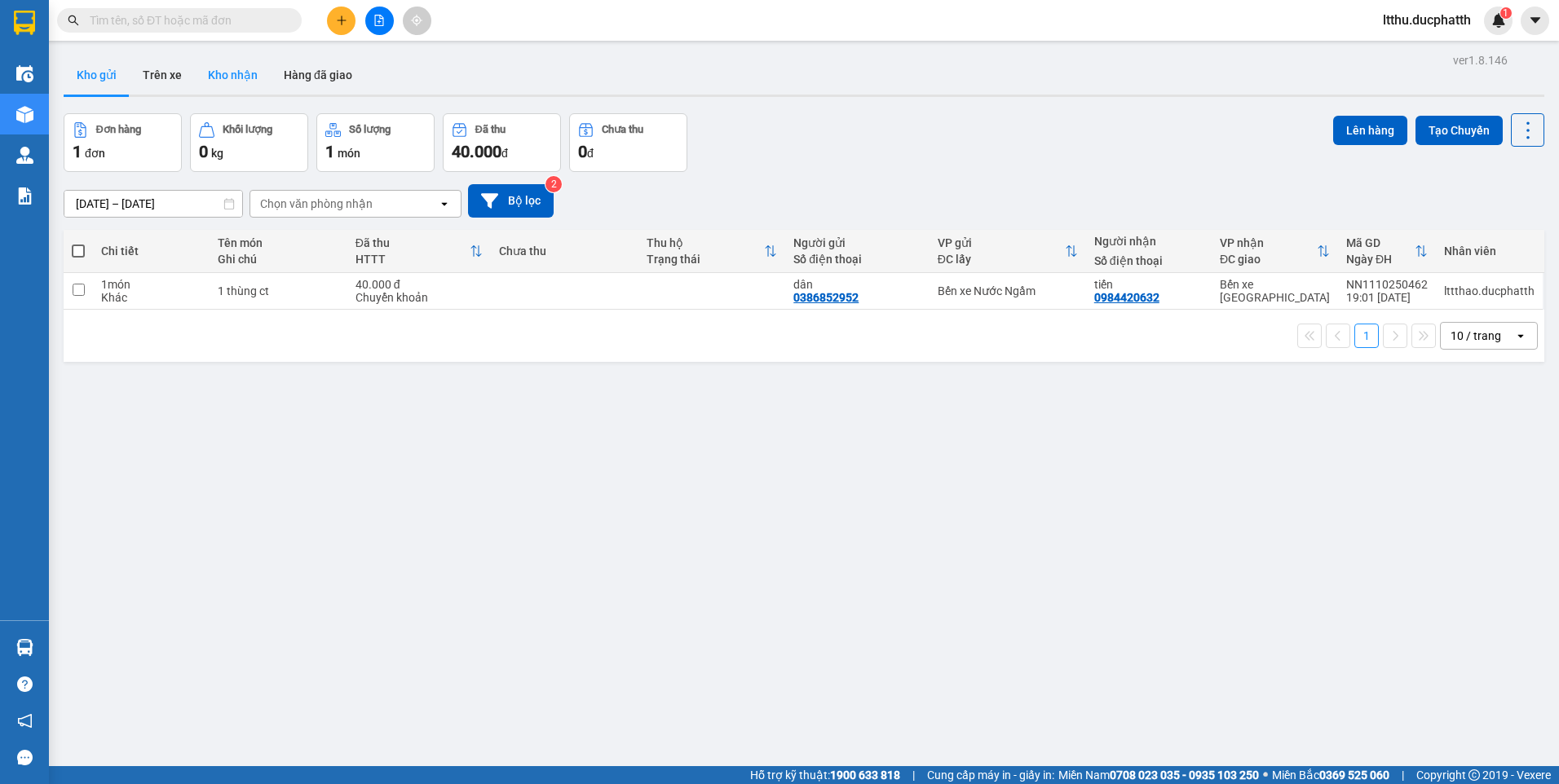
click at [214, 80] on button "Kho nhận" at bounding box center [233, 75] width 76 height 39
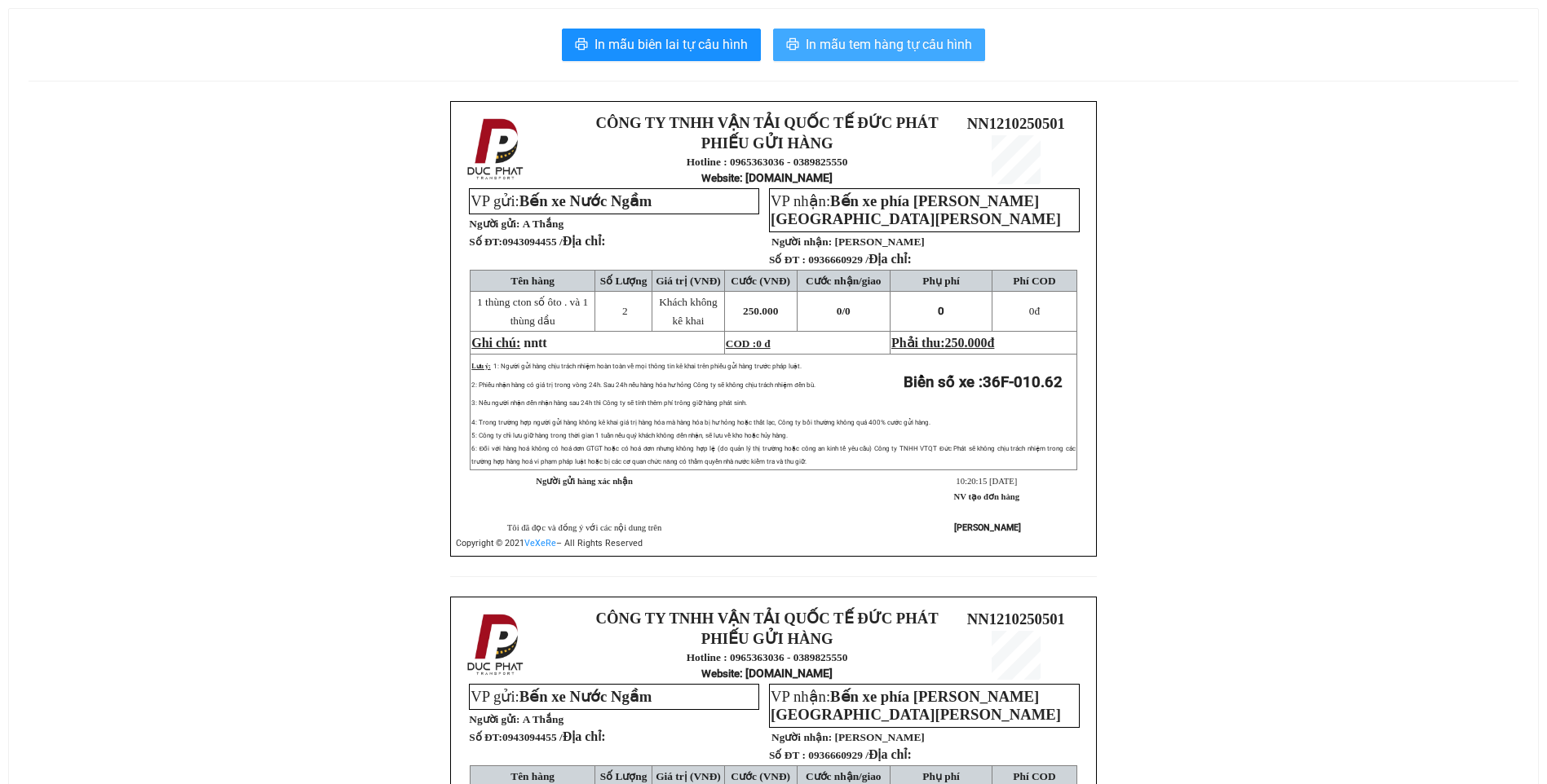
click at [892, 38] on span "In mẫu tem hàng tự cấu hình" at bounding box center [888, 45] width 166 height 20
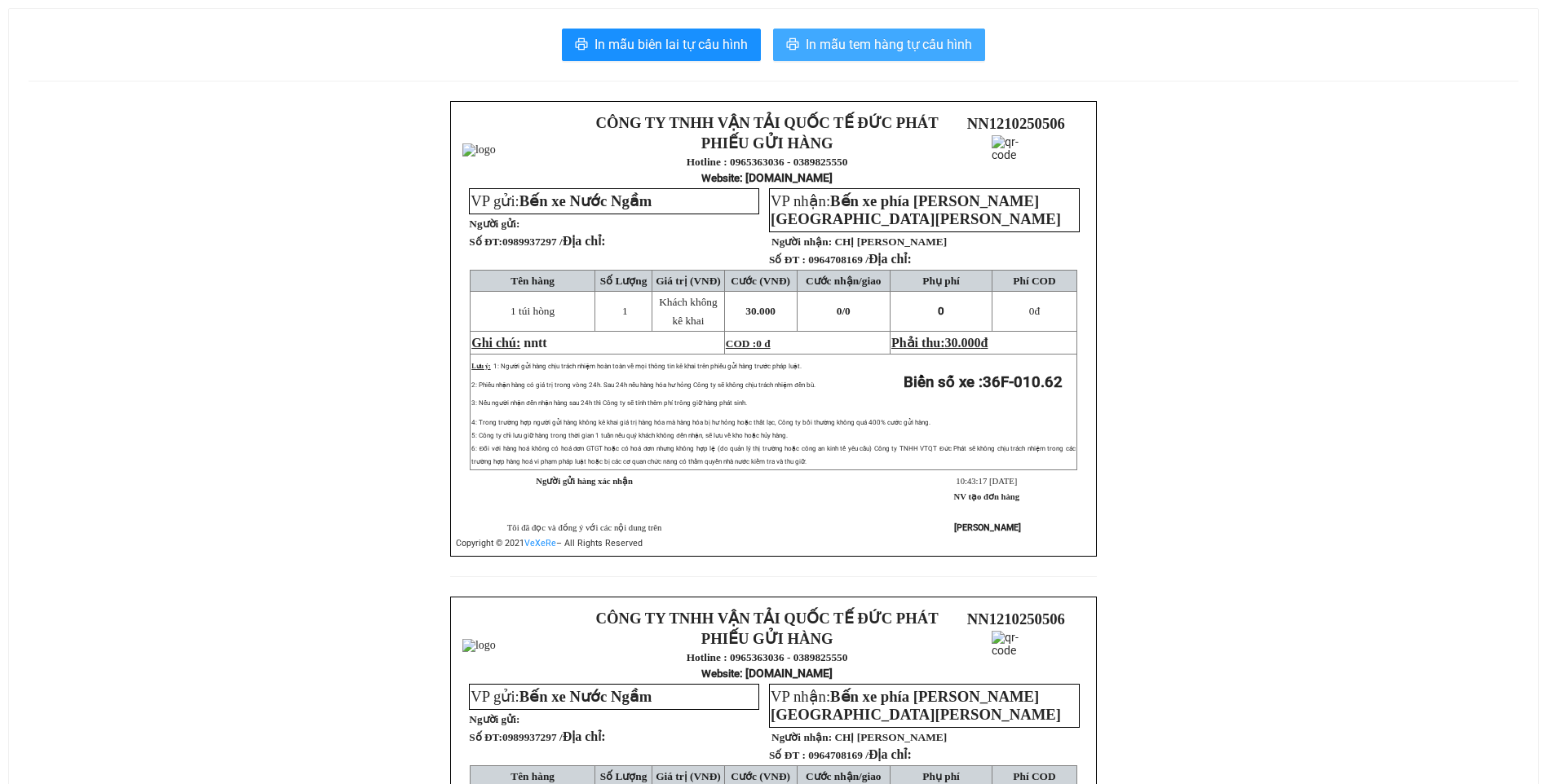
click at [911, 52] on span "In mẫu tem hàng tự cấu hình" at bounding box center [888, 45] width 166 height 20
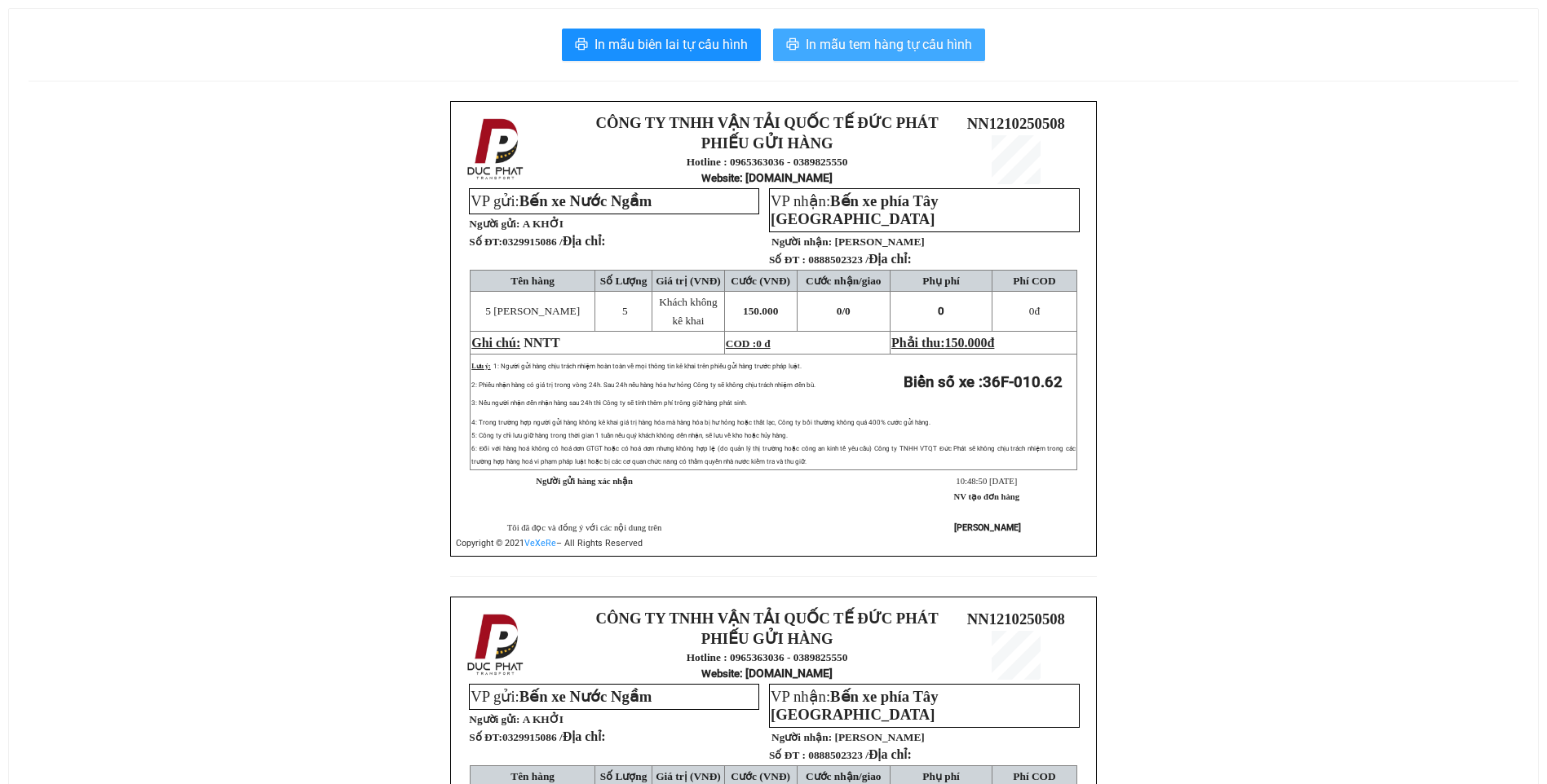
click at [889, 50] on span "In mẫu tem hàng tự cấu hình" at bounding box center [888, 45] width 166 height 20
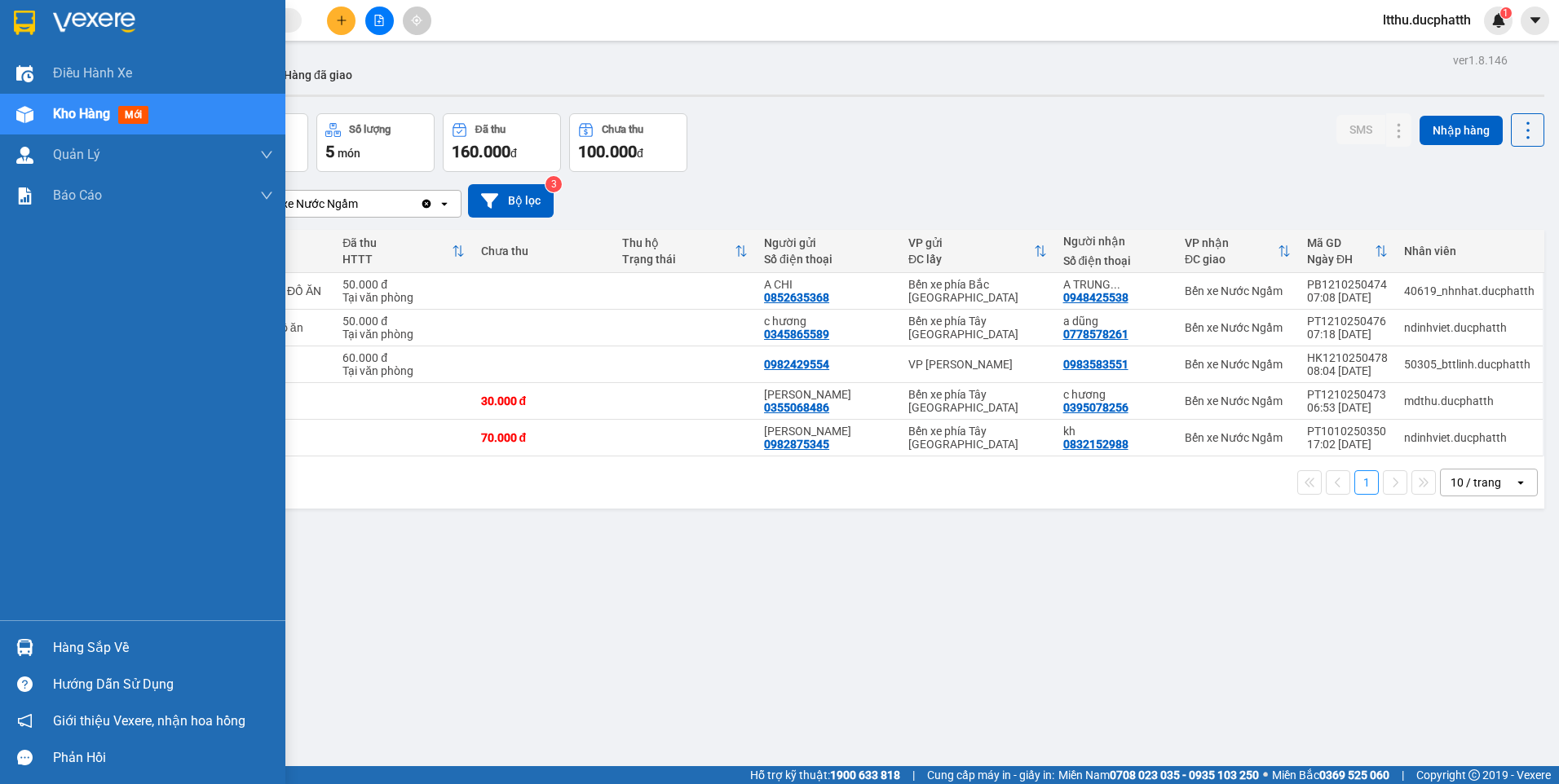
click at [112, 652] on div "Hàng sắp về" at bounding box center [163, 648] width 220 height 24
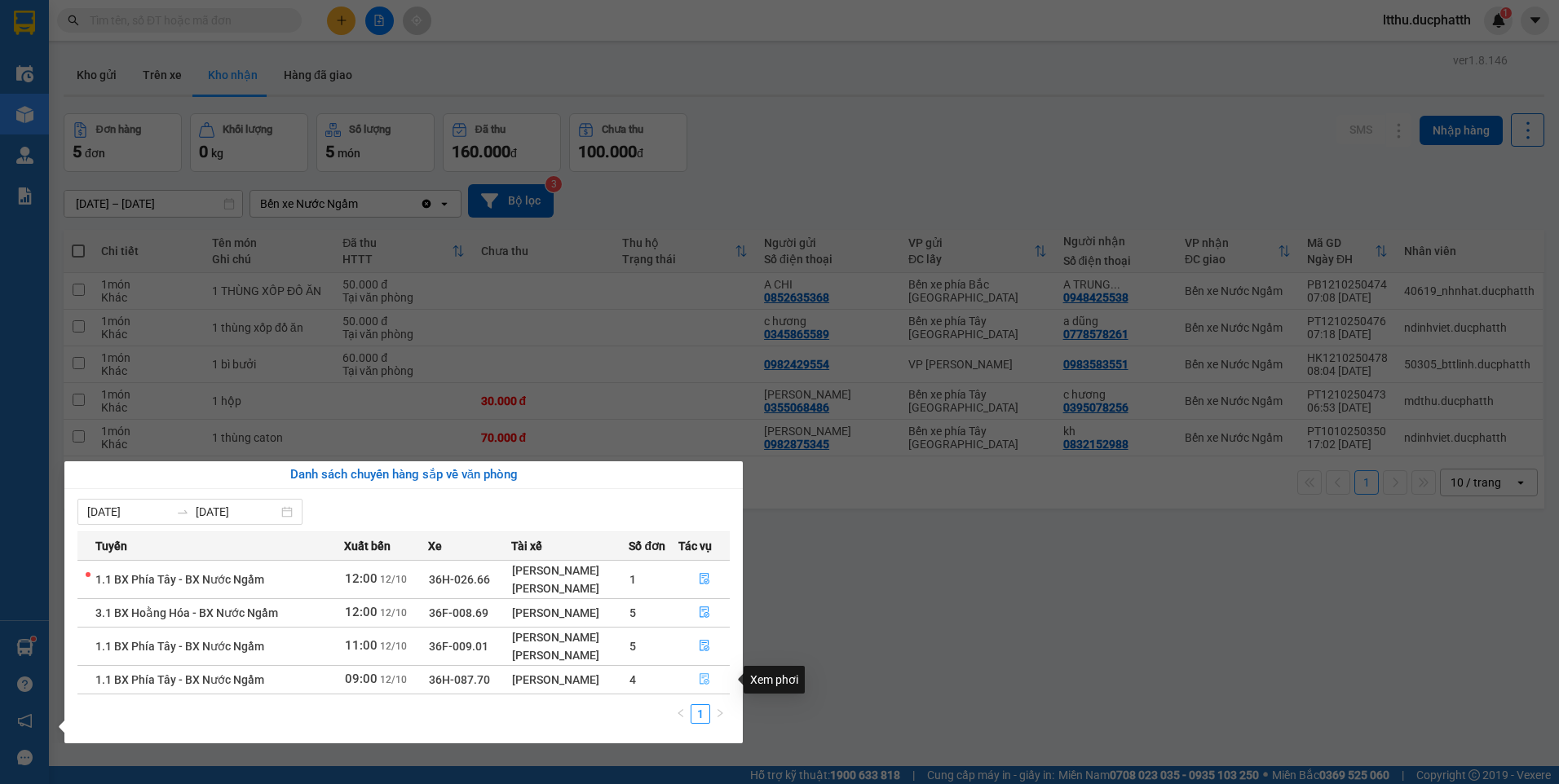
click at [706, 678] on icon "file-done" at bounding box center [705, 679] width 12 height 12
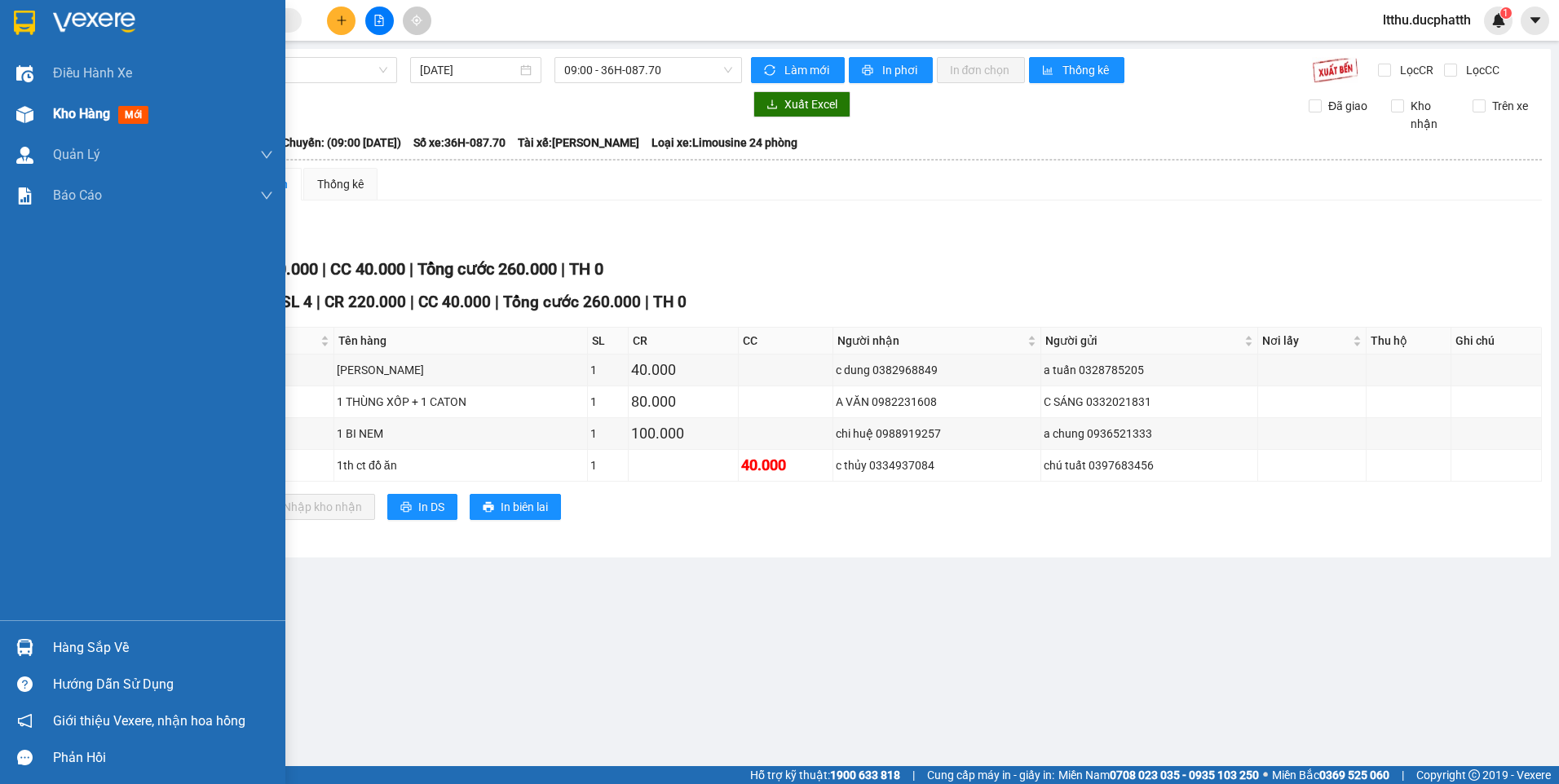
click at [91, 121] on span "Kho hàng" at bounding box center [82, 114] width 57 height 15
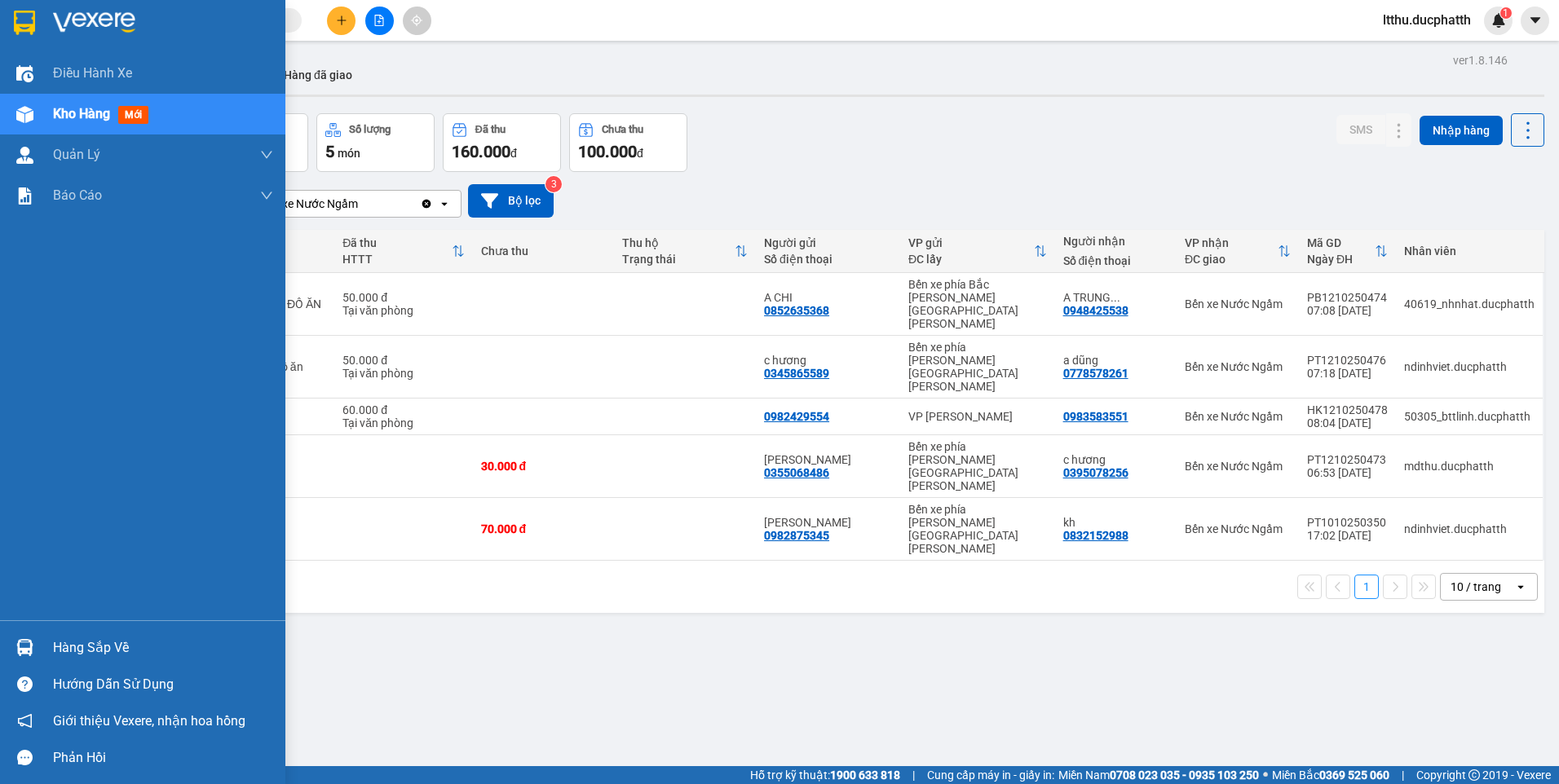
click at [78, 662] on div "Hàng sắp về" at bounding box center [143, 647] width 285 height 36
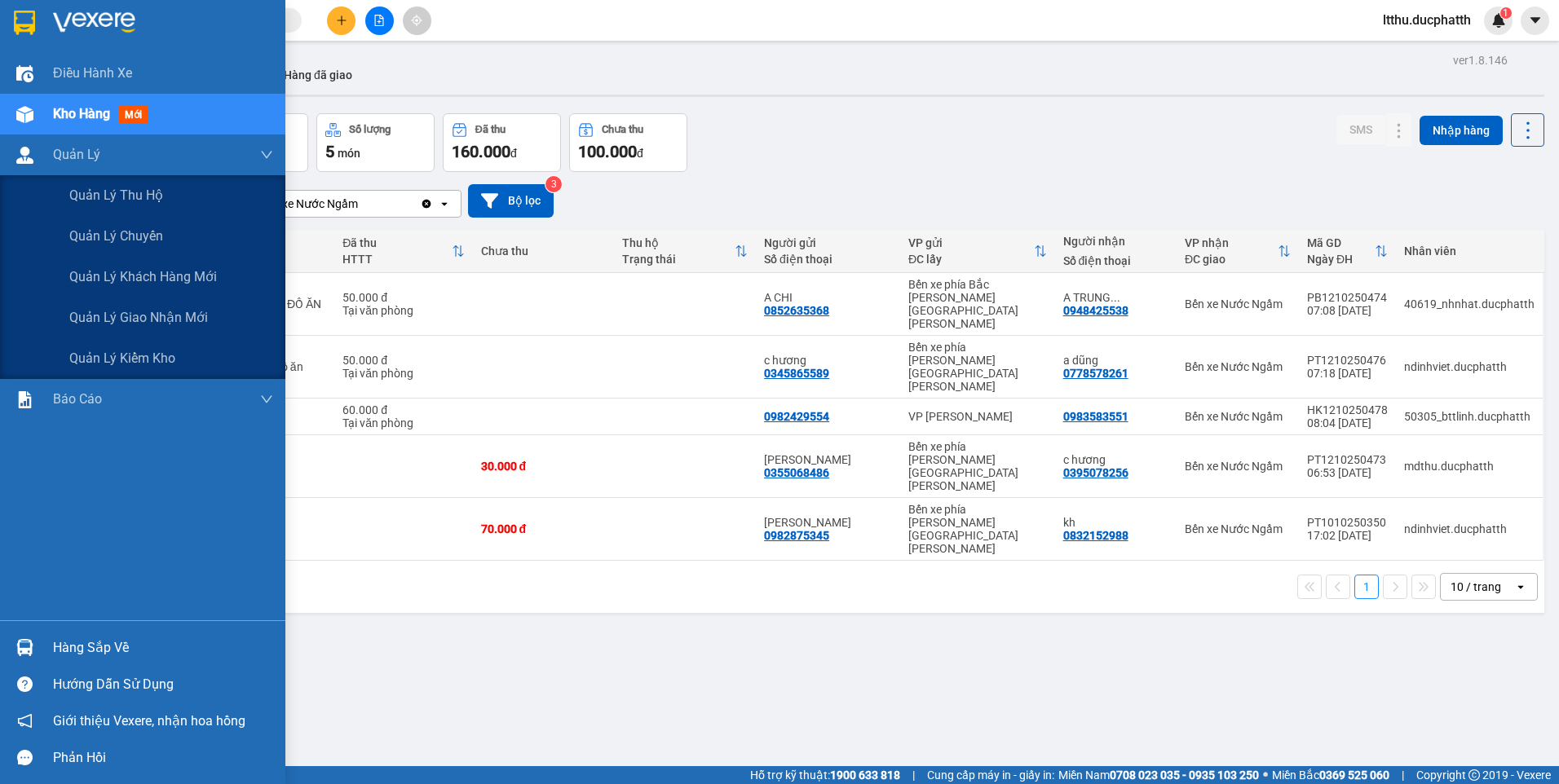
click at [16, 138] on div "Điều hành xe Kho hàng mới Quản Lý Quản lý thu hộ Quản lý chuyến Quản lý khách h…" at bounding box center [143, 392] width 285 height 784
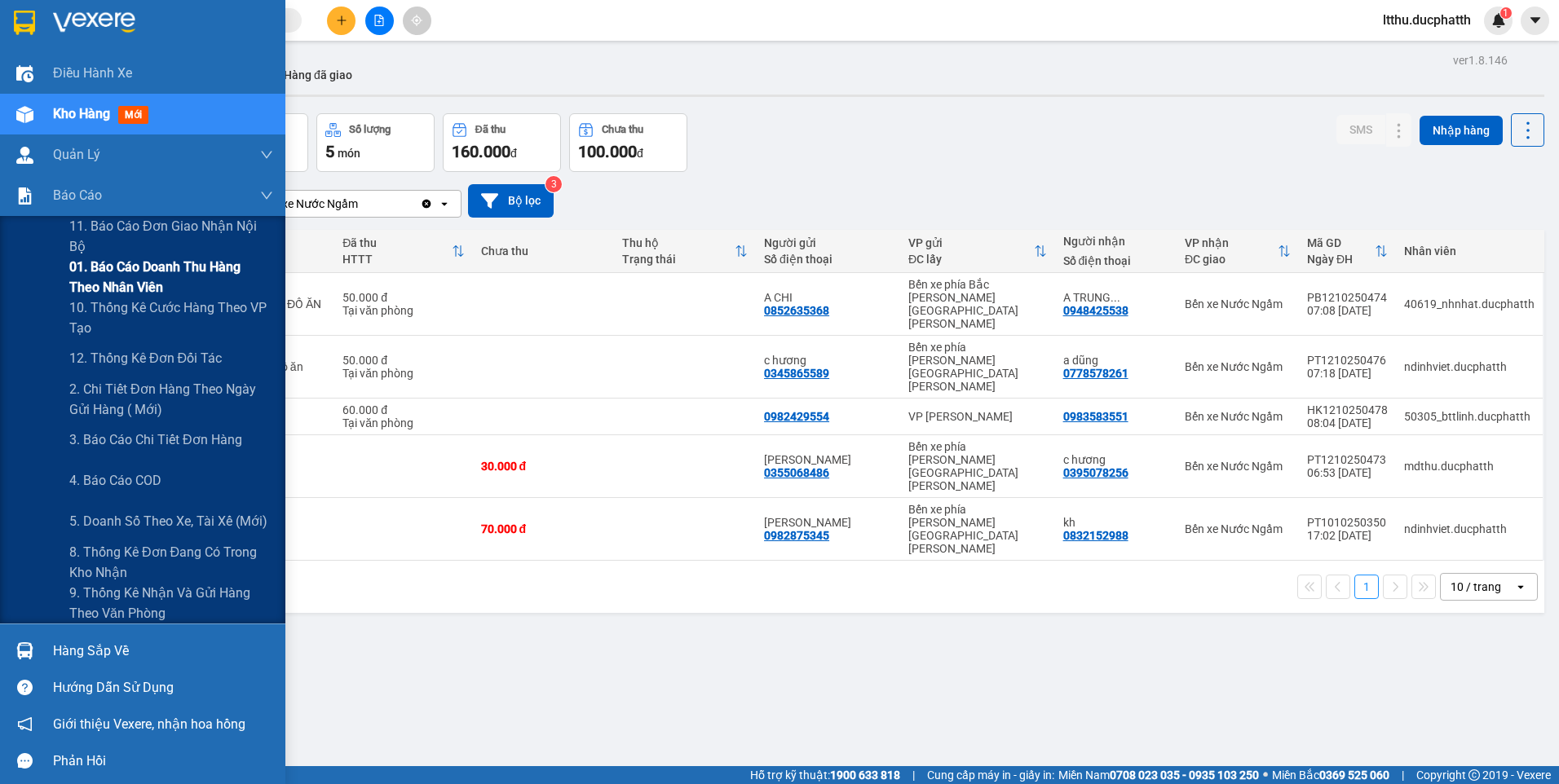
click at [137, 282] on span "01. Báo cáo doanh thu hàng theo nhân viên" at bounding box center [171, 277] width 204 height 41
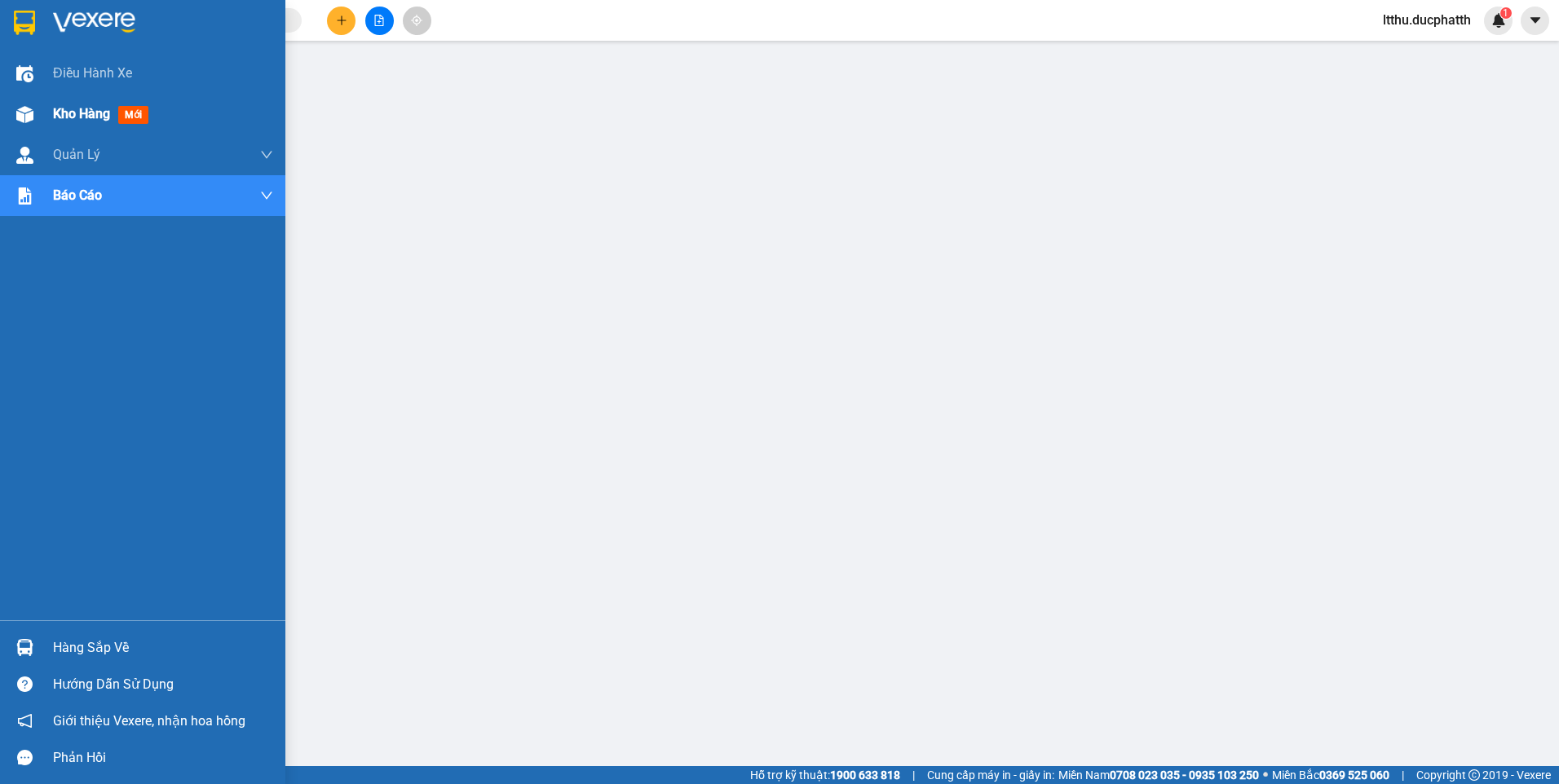
click at [41, 106] on div "Kho hàng mới" at bounding box center [143, 114] width 285 height 41
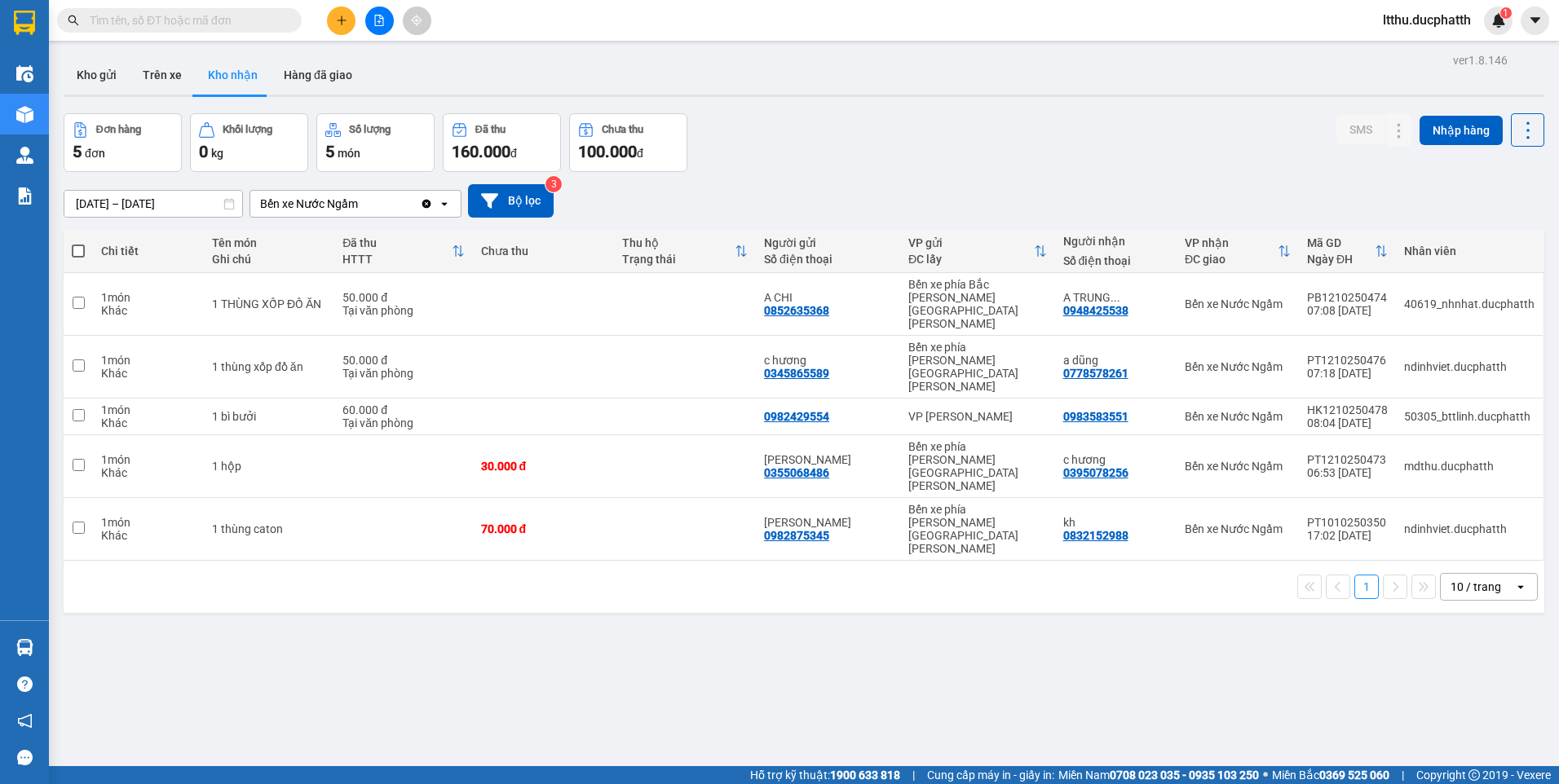
click at [194, 24] on input "text" at bounding box center [186, 20] width 192 height 18
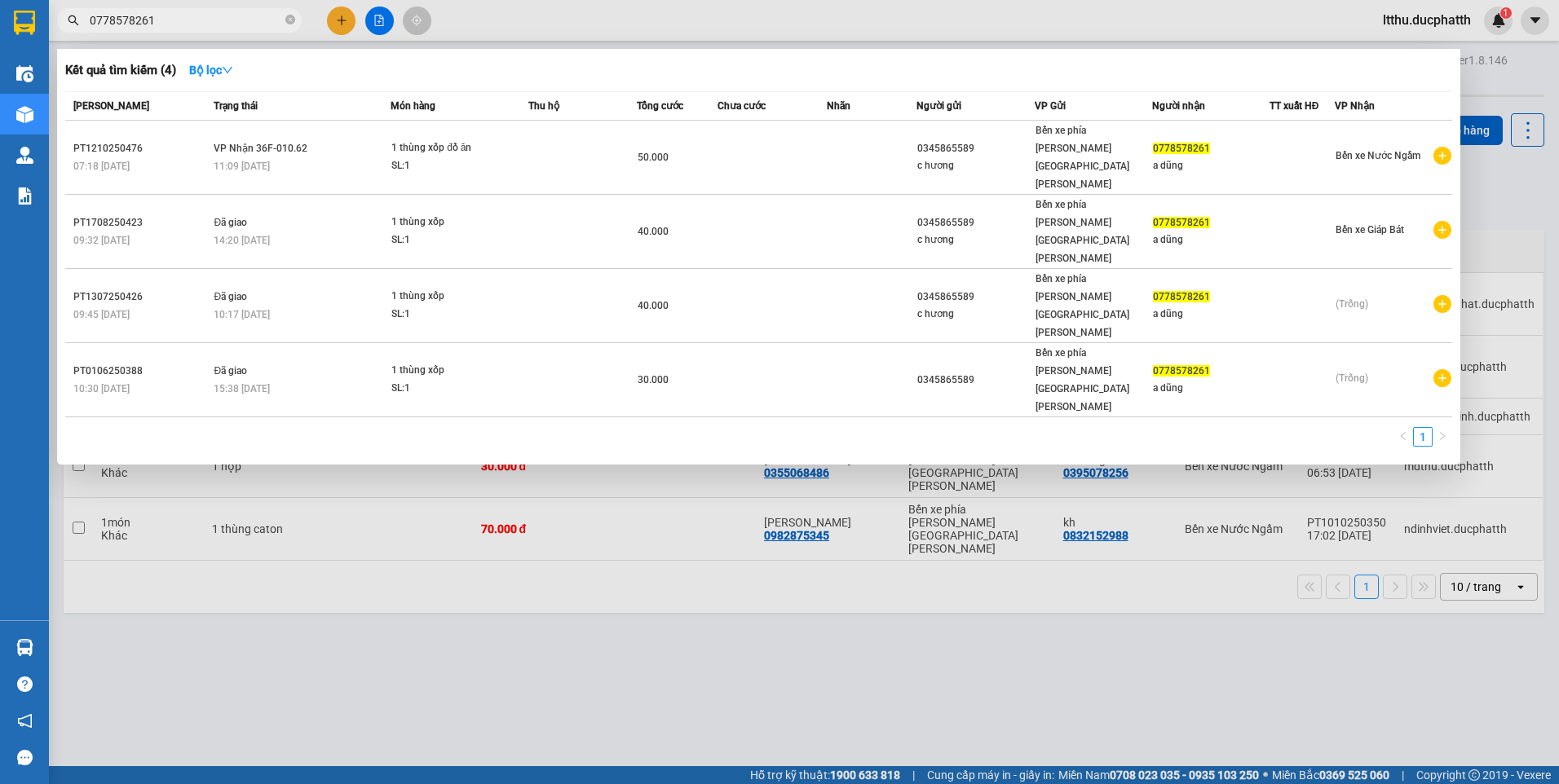
click at [747, 647] on div at bounding box center [779, 392] width 1559 height 784
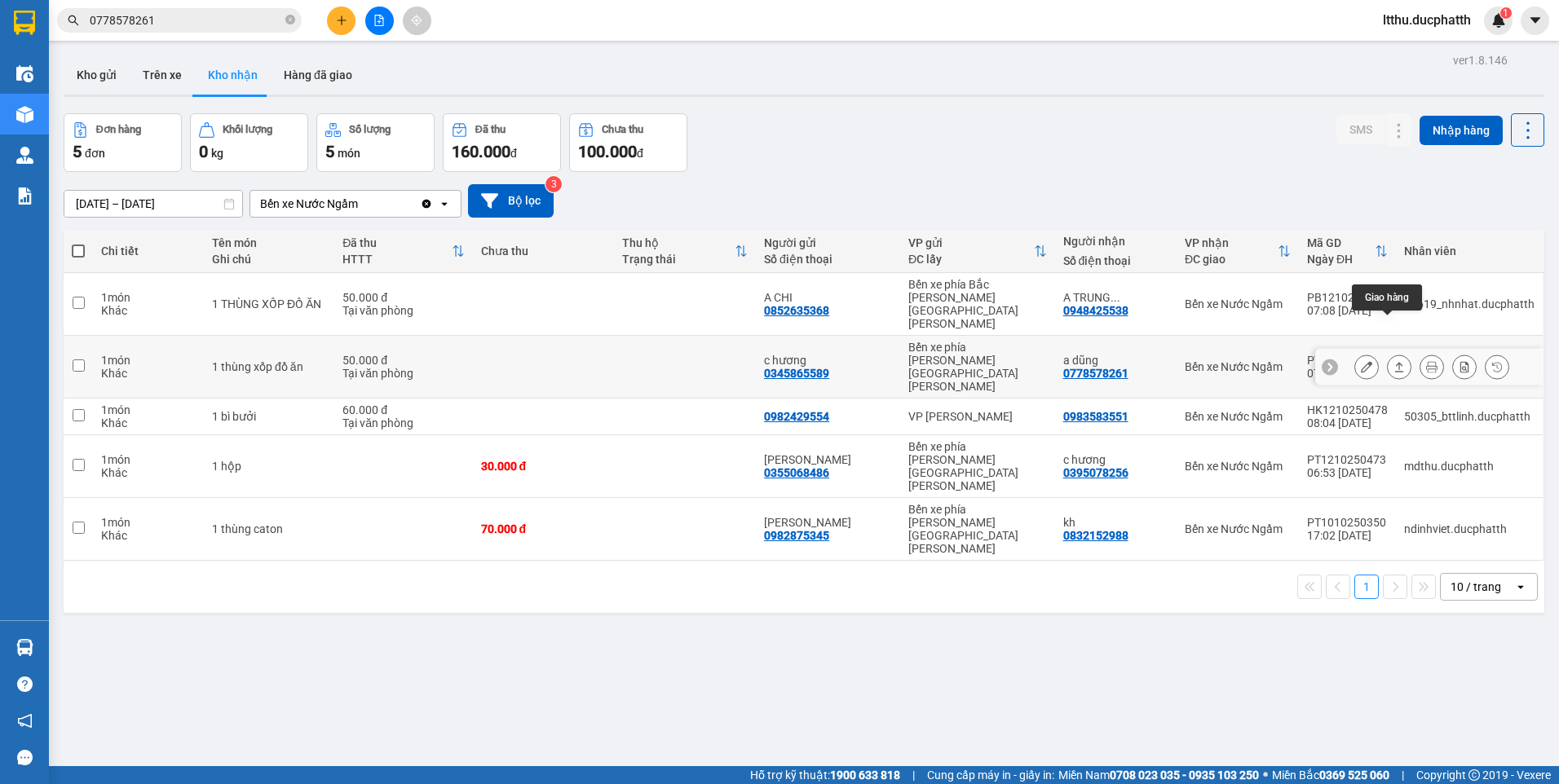
click at [1395, 362] on icon at bounding box center [1399, 367] width 9 height 10
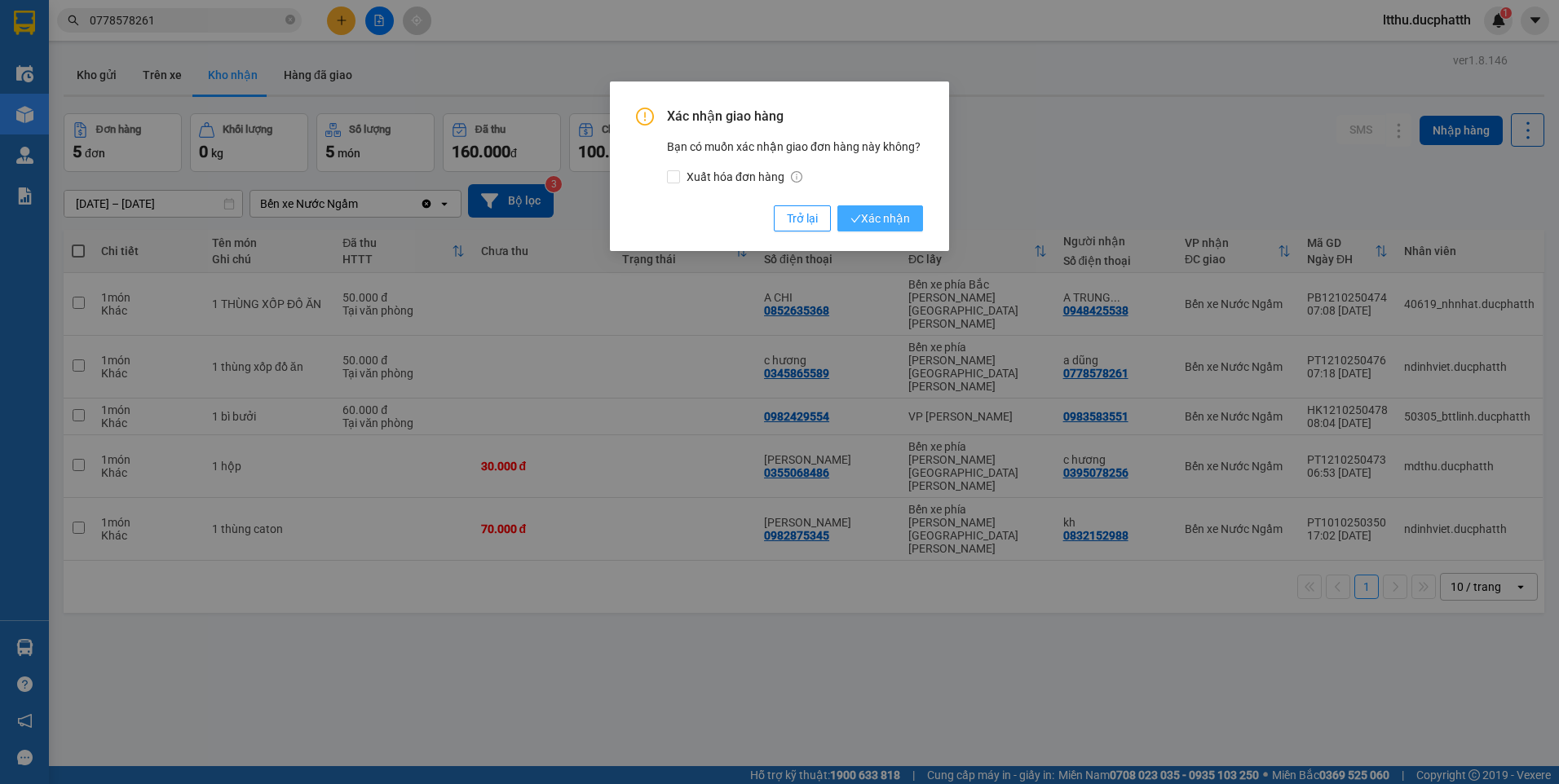
click at [897, 226] on span "Xác nhận" at bounding box center [880, 218] width 60 height 18
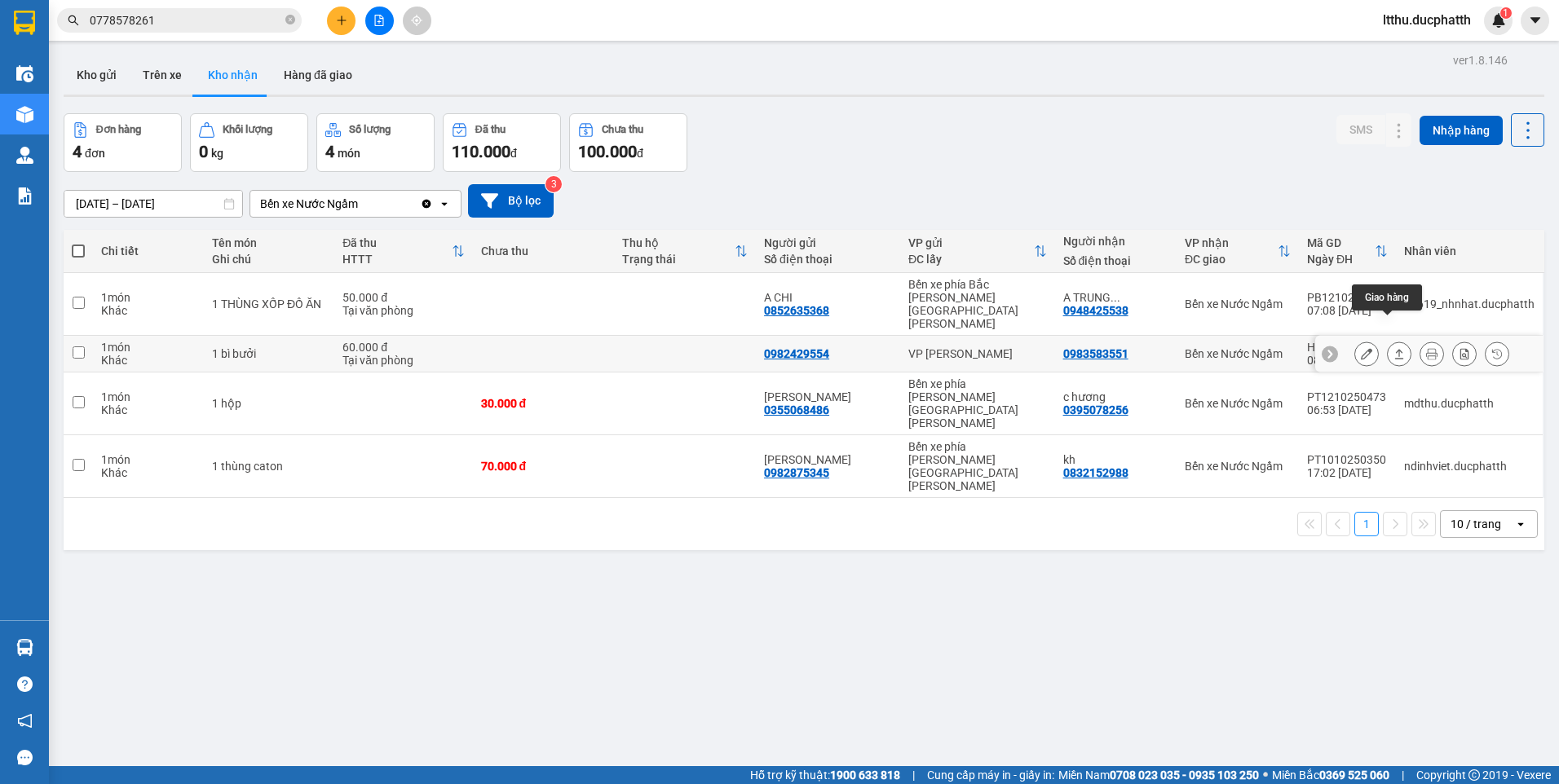
click at [1397, 340] on button at bounding box center [1399, 354] width 23 height 29
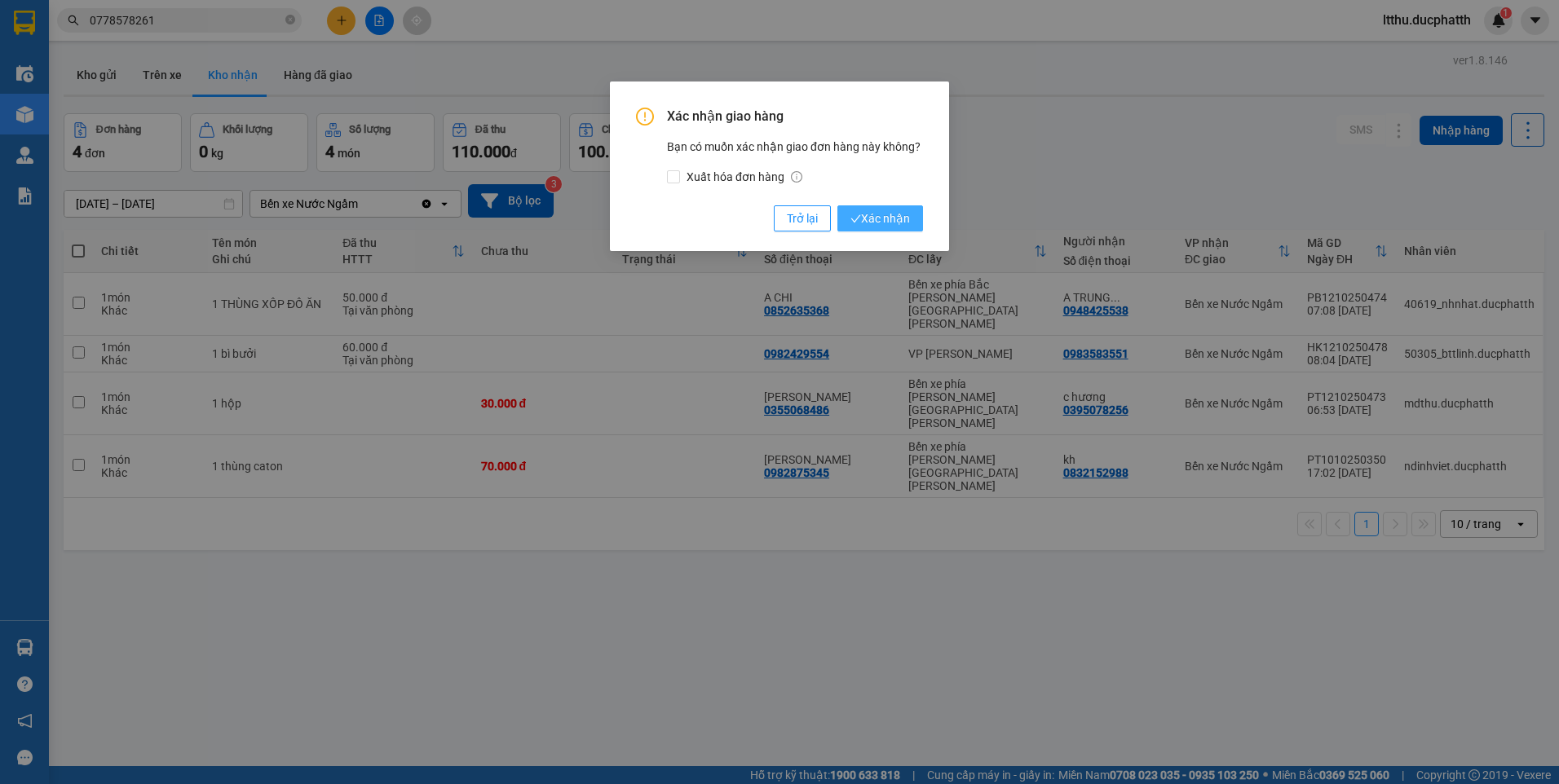
click at [880, 219] on span "Xác nhận" at bounding box center [880, 218] width 60 height 18
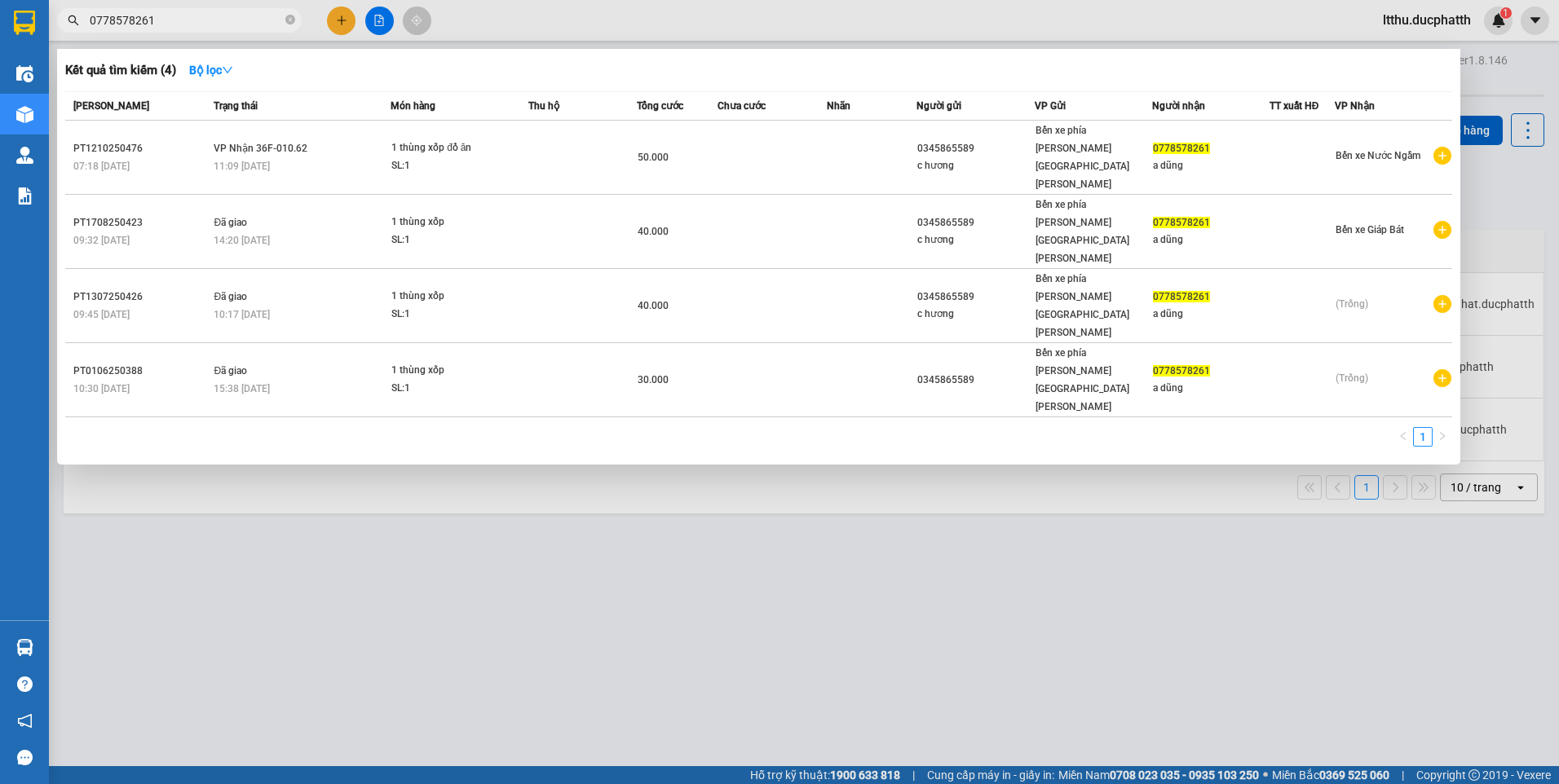
click at [173, 27] on input "0778578261" at bounding box center [186, 20] width 192 height 18
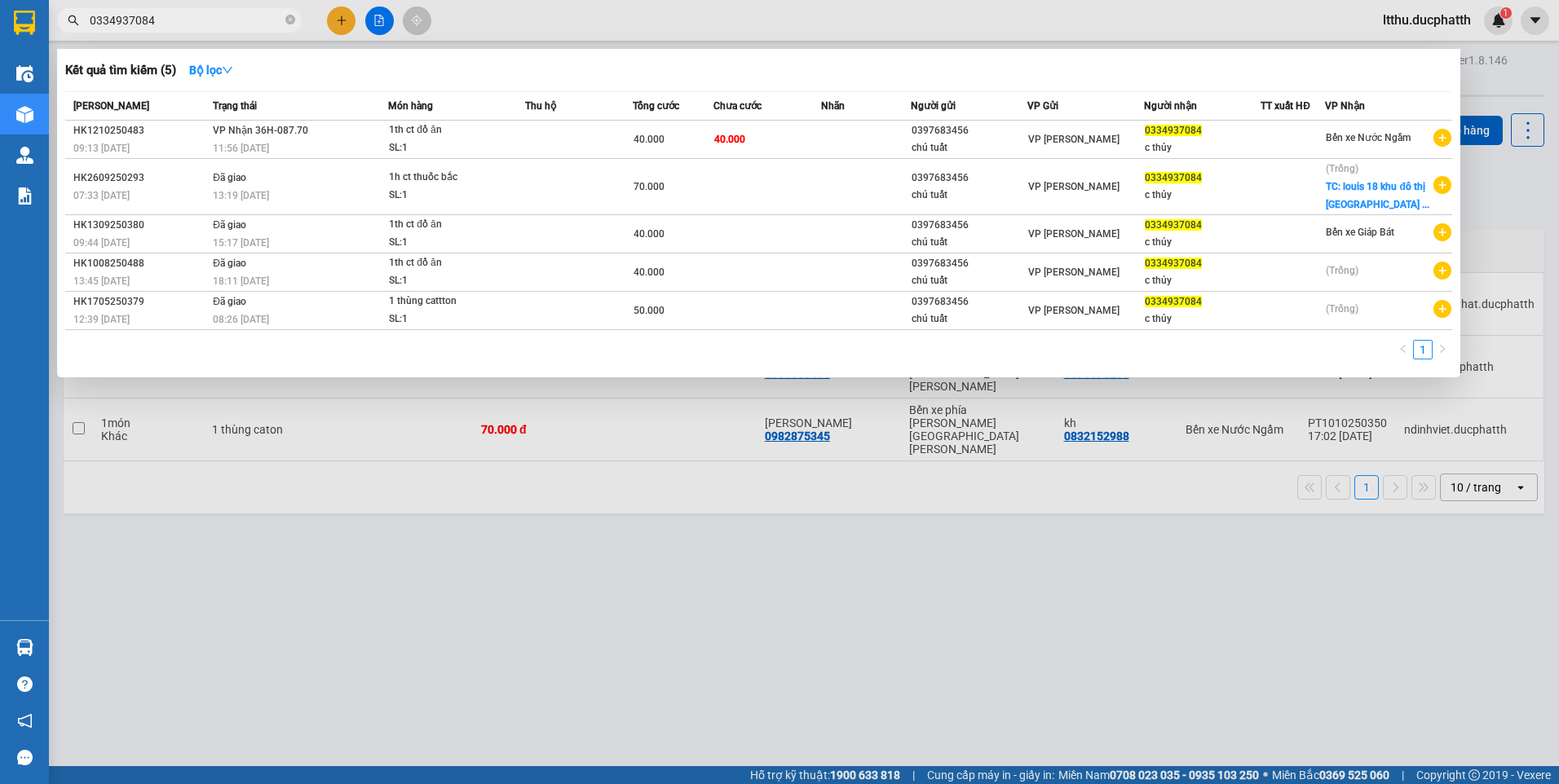
type input "0334937084"
click at [825, 496] on div at bounding box center [779, 392] width 1559 height 784
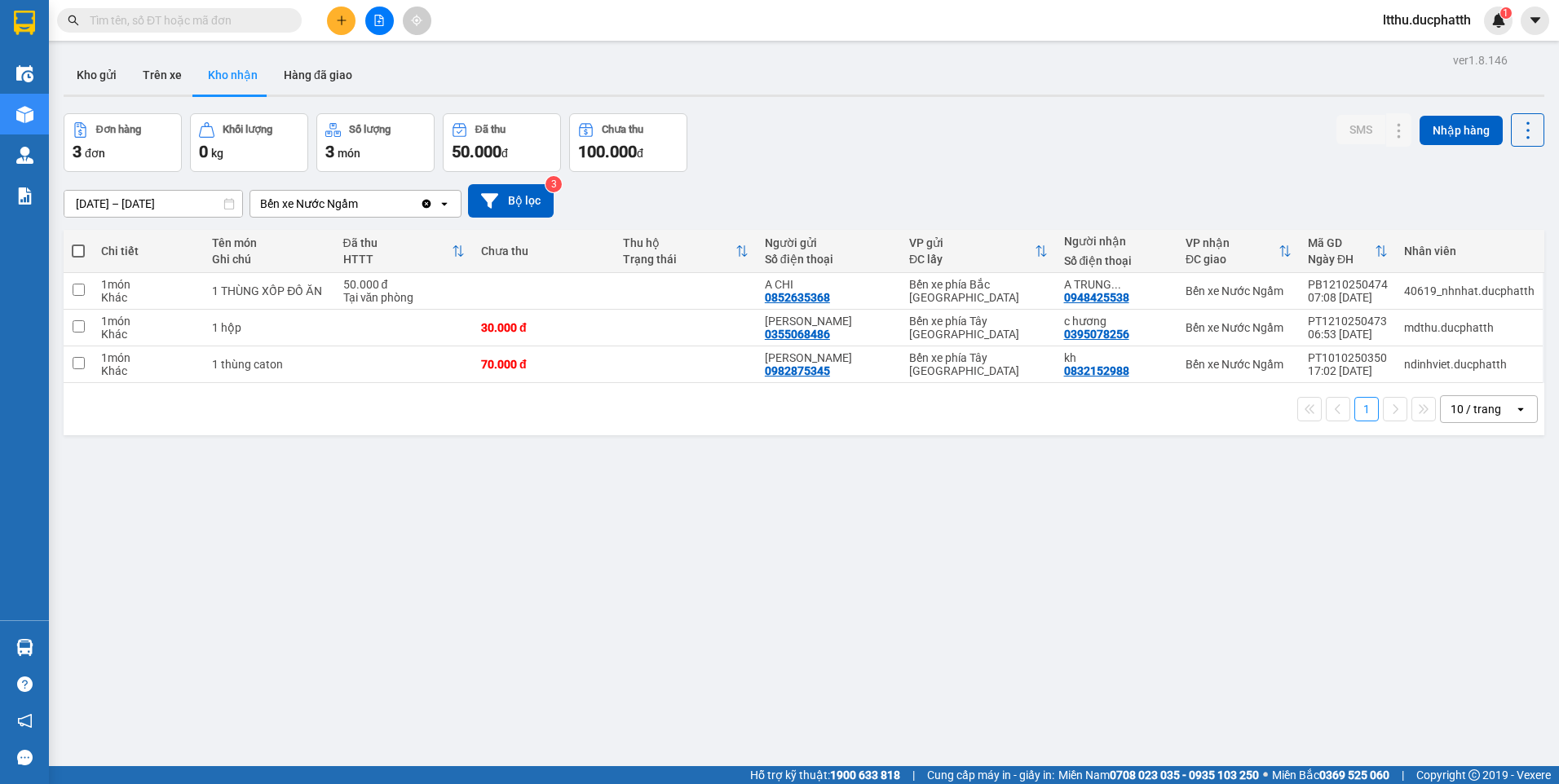
click at [345, 25] on icon "plus" at bounding box center [342, 20] width 12 height 12
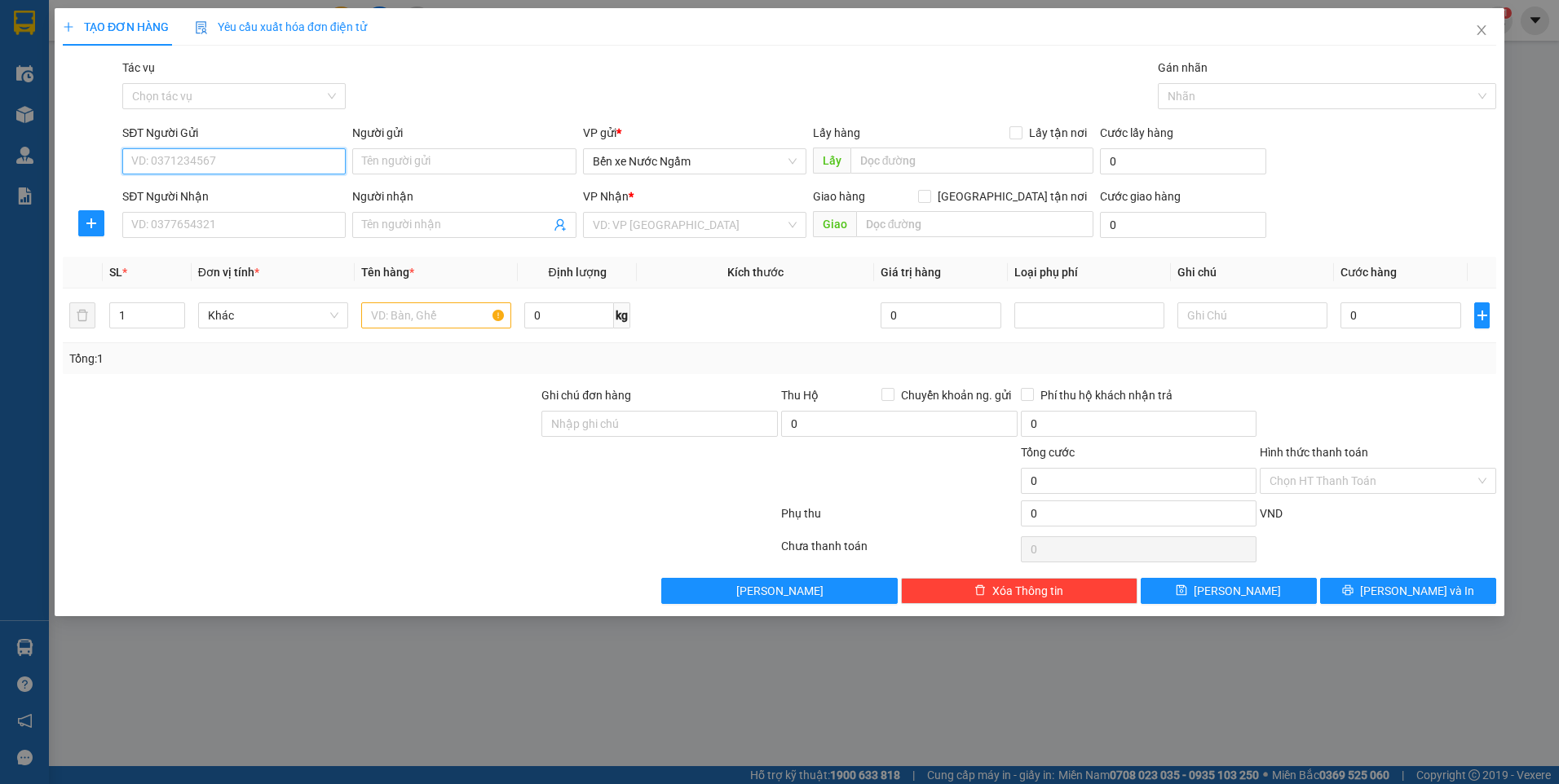
click at [222, 158] on input "SĐT Người Gửi" at bounding box center [234, 161] width 224 height 26
type input "0369183161"
click at [385, 169] on input "Người gửi" at bounding box center [463, 161] width 224 height 26
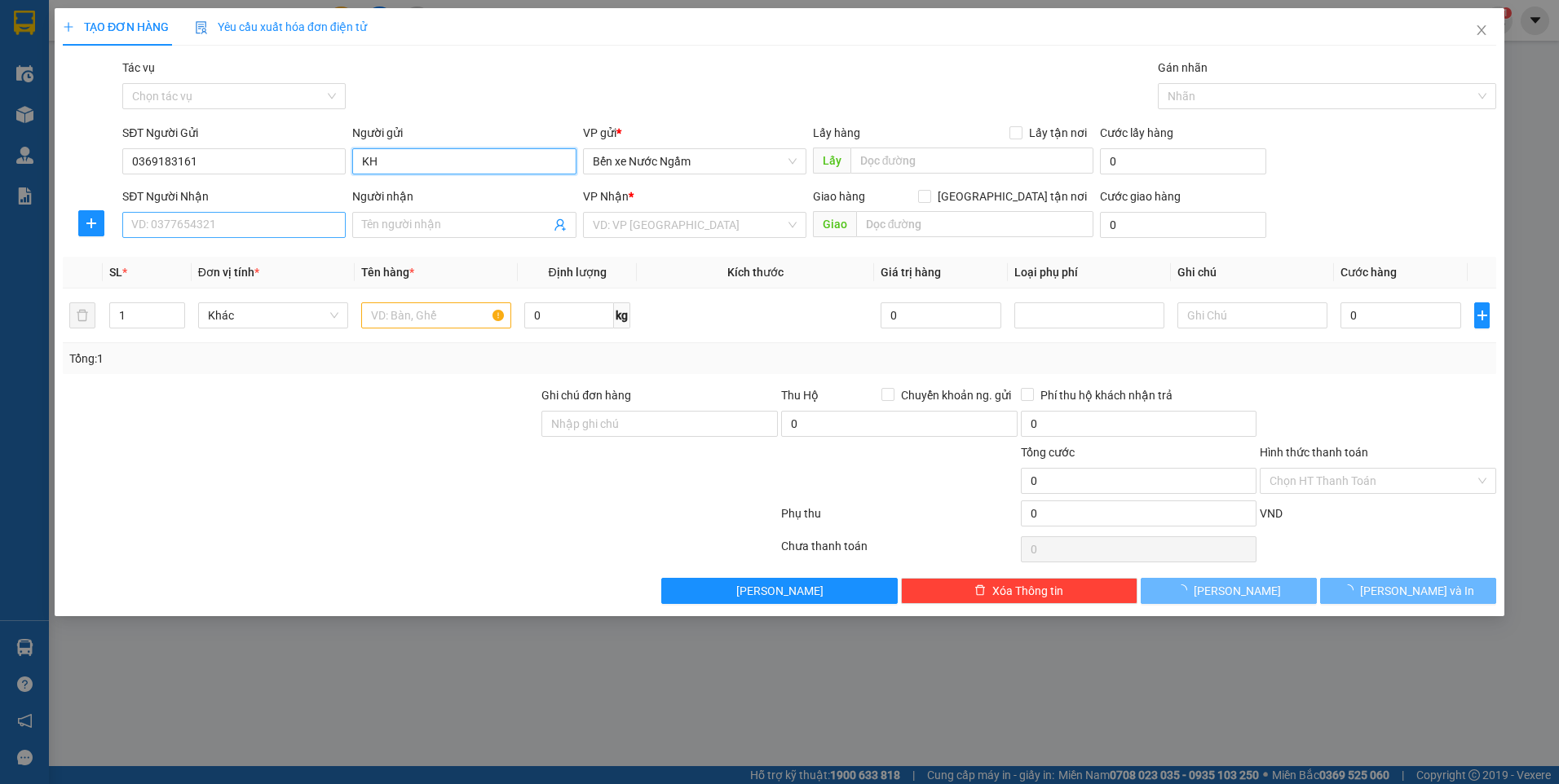
type input "KH"
click at [180, 224] on input "SĐT Người Nhận" at bounding box center [234, 224] width 224 height 26
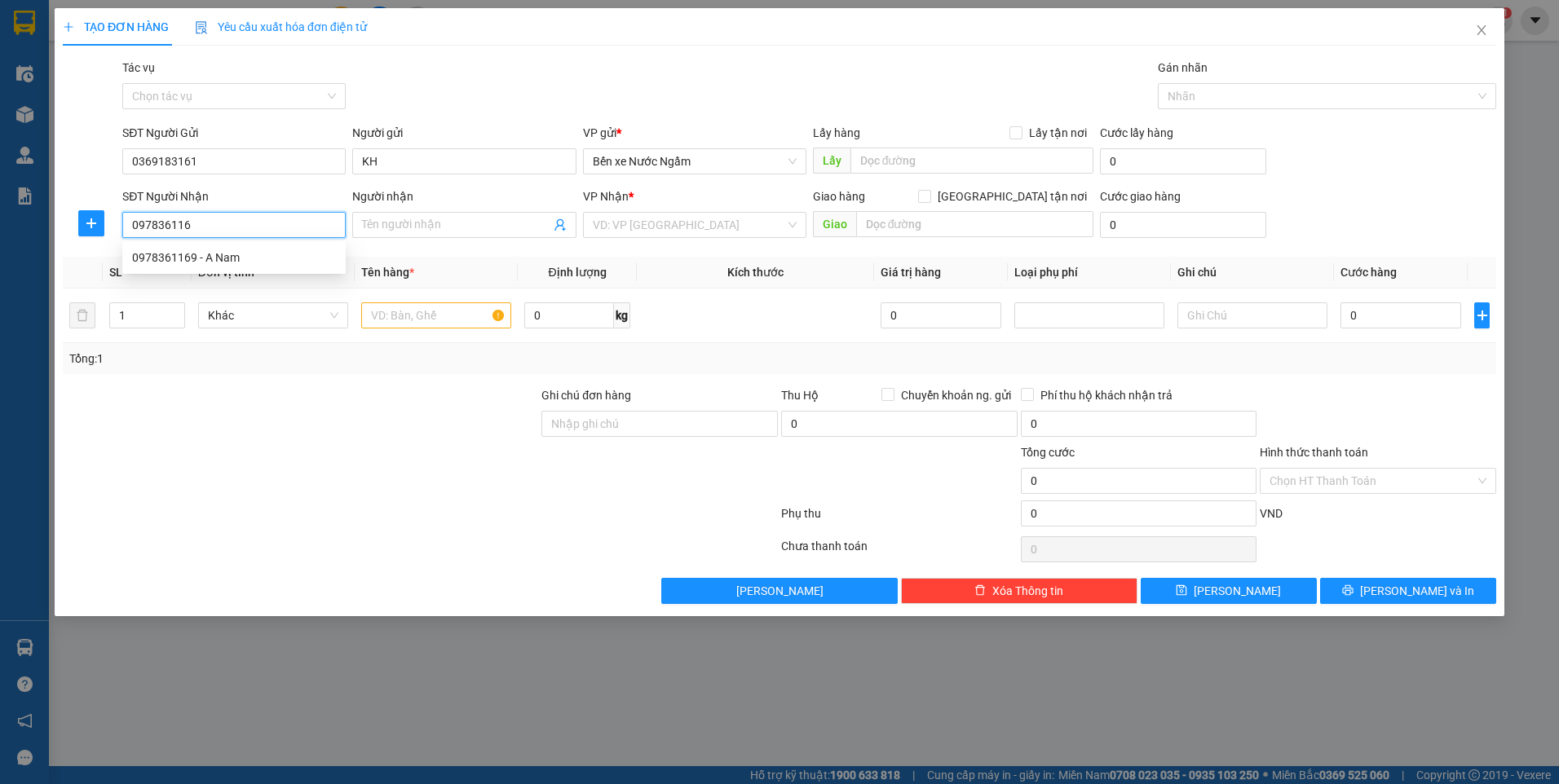
type input "0978361169"
click at [182, 268] on div "0978361169 - A Nam" at bounding box center [234, 257] width 224 height 26
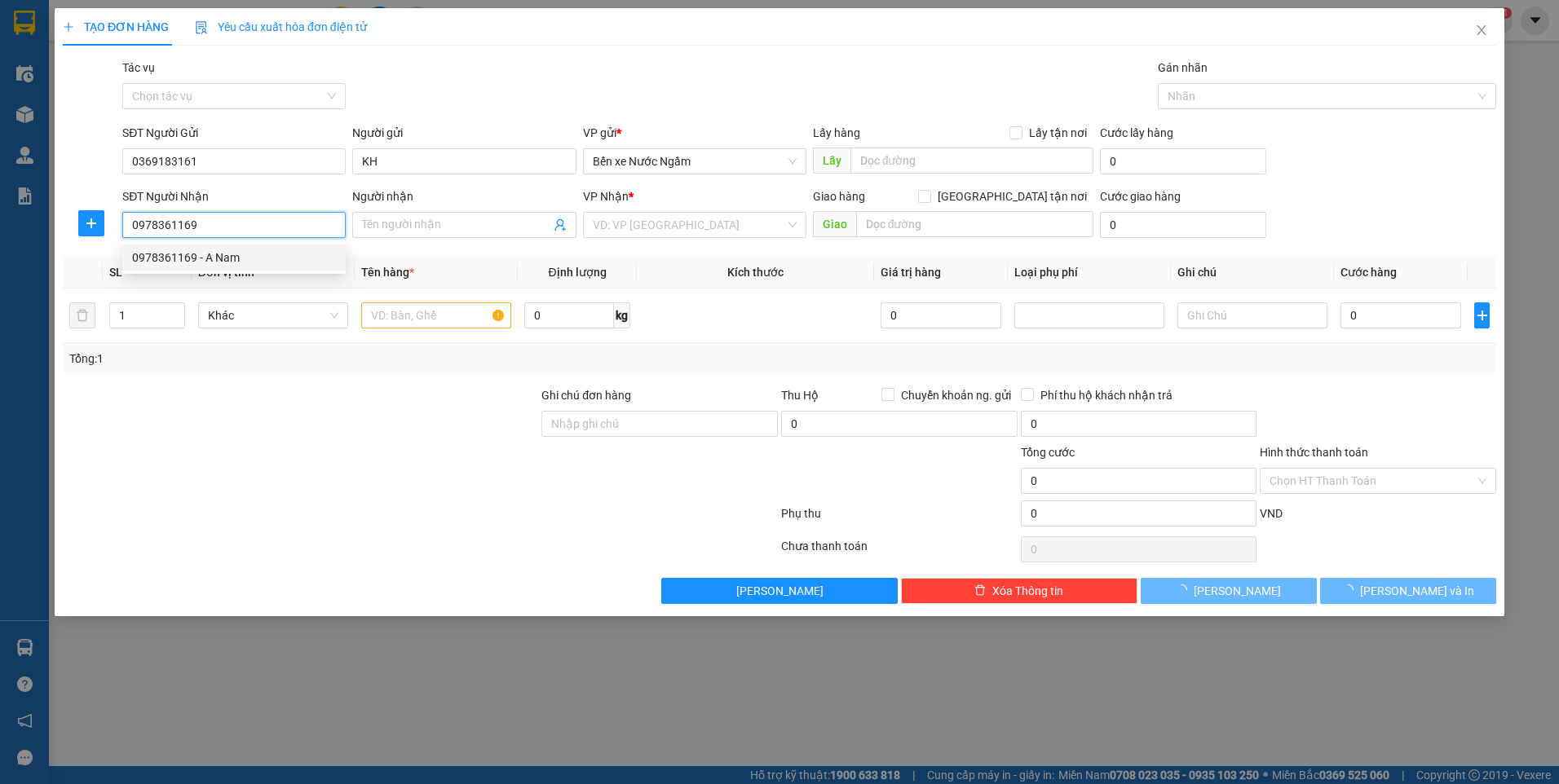
type input "A Nam"
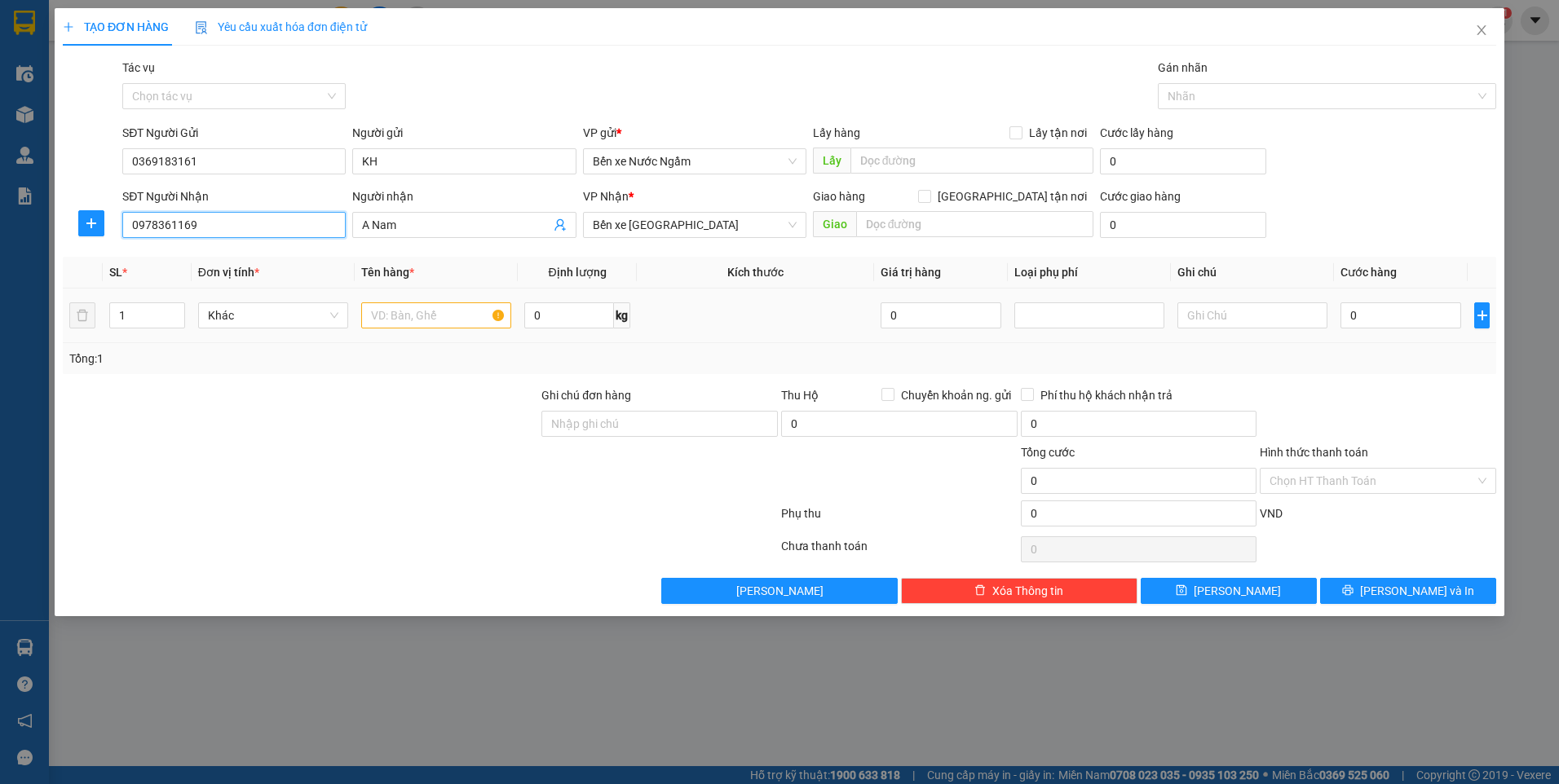
type input "0978361169"
click at [381, 314] on input "text" at bounding box center [436, 315] width 150 height 26
click at [385, 311] on input "text" at bounding box center [436, 315] width 150 height 26
click at [433, 311] on input "1TUI QUA" at bounding box center [436, 315] width 150 height 26
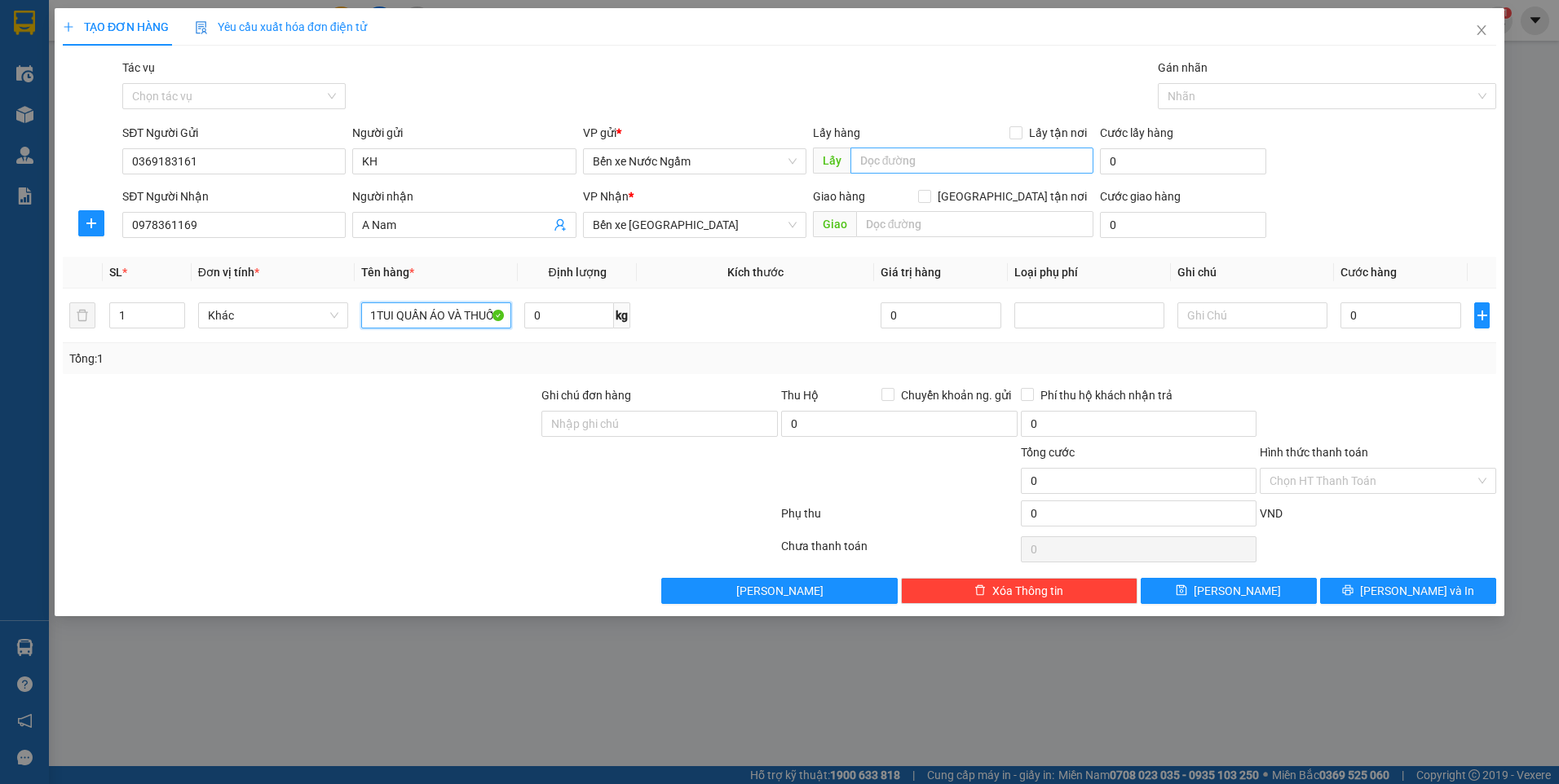
type input "1TUI QUẦN ÁO VÀ THUỐC"
click at [983, 167] on input "text" at bounding box center [972, 160] width 244 height 26
type input "NGÕ 23 XUÂN LA TÂY HỒ"
click at [1012, 136] on input "Lấy tận nơi" at bounding box center [1015, 132] width 12 height 12
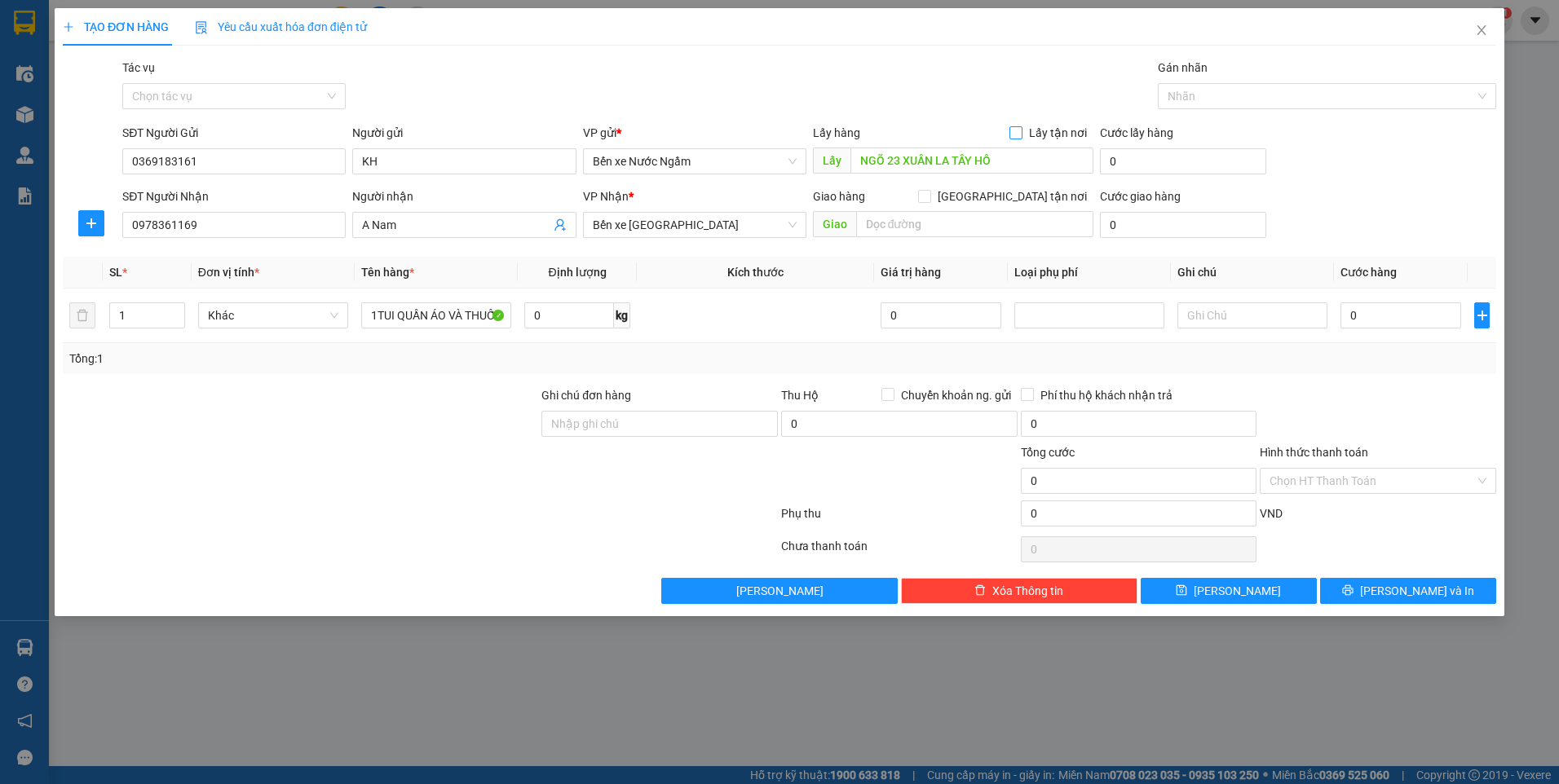
checkbox input "true"
click at [1237, 163] on span at bounding box center [1251, 160] width 32 height 26
click at [1247, 160] on icon "dollar-circle" at bounding box center [1249, 160] width 13 height 13
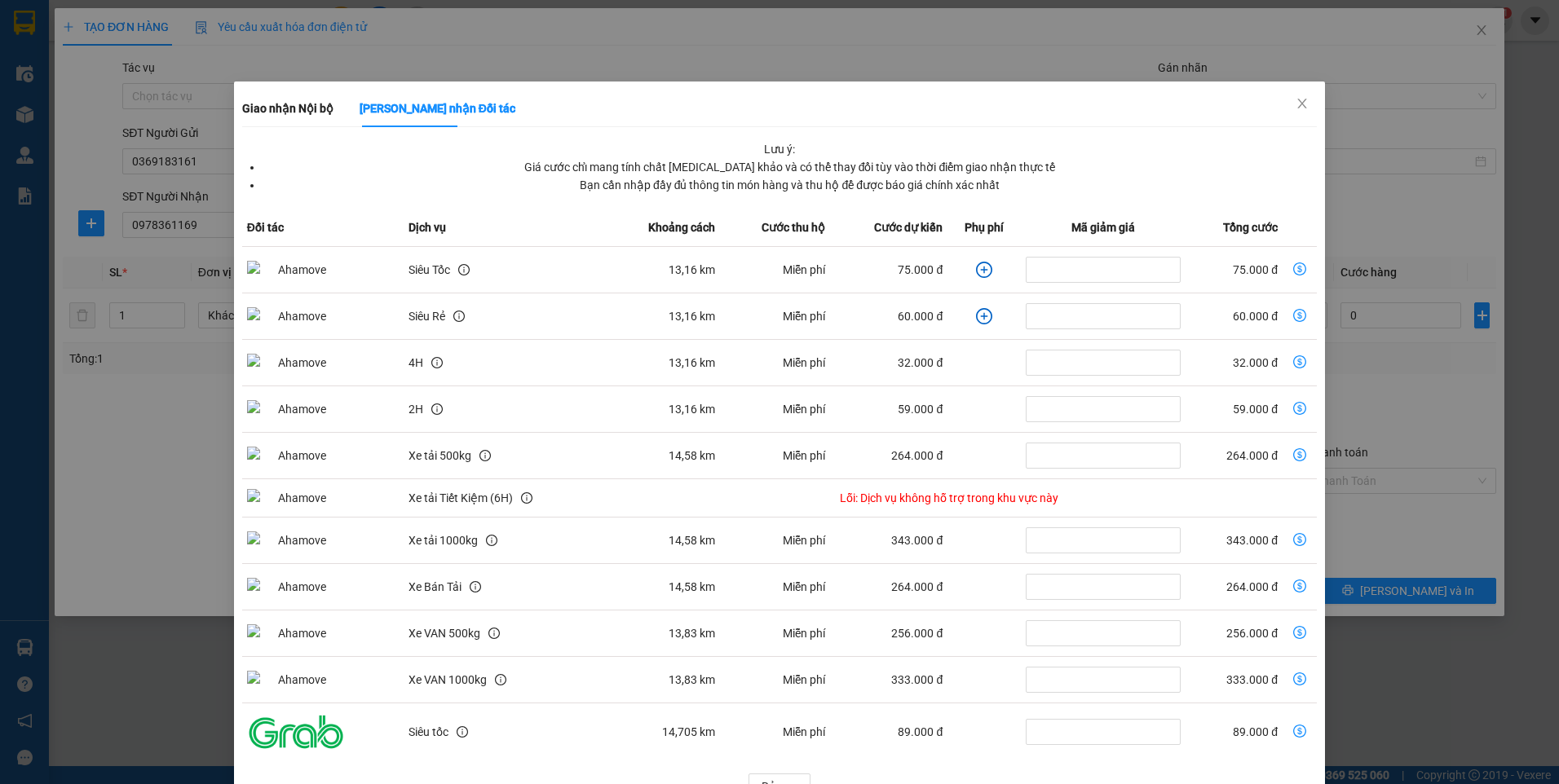
click at [976, 269] on icon "plus-circle" at bounding box center [983, 269] width 16 height 16
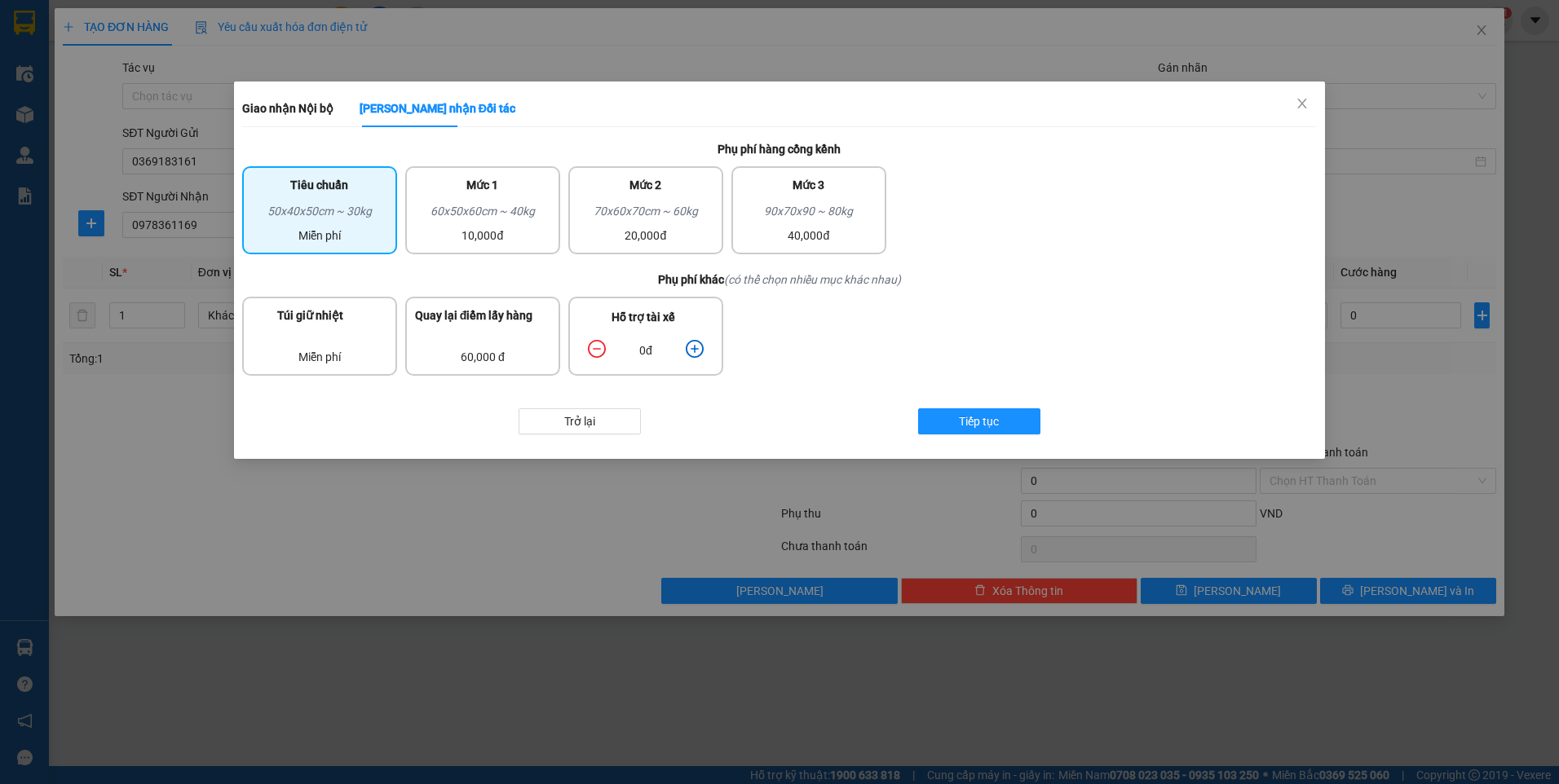
click at [706, 349] on div "0đ" at bounding box center [646, 350] width 132 height 29
click at [696, 349] on icon "plus-circle" at bounding box center [694, 349] width 8 height 8
click at [991, 424] on span "Tiếp tục" at bounding box center [978, 421] width 40 height 18
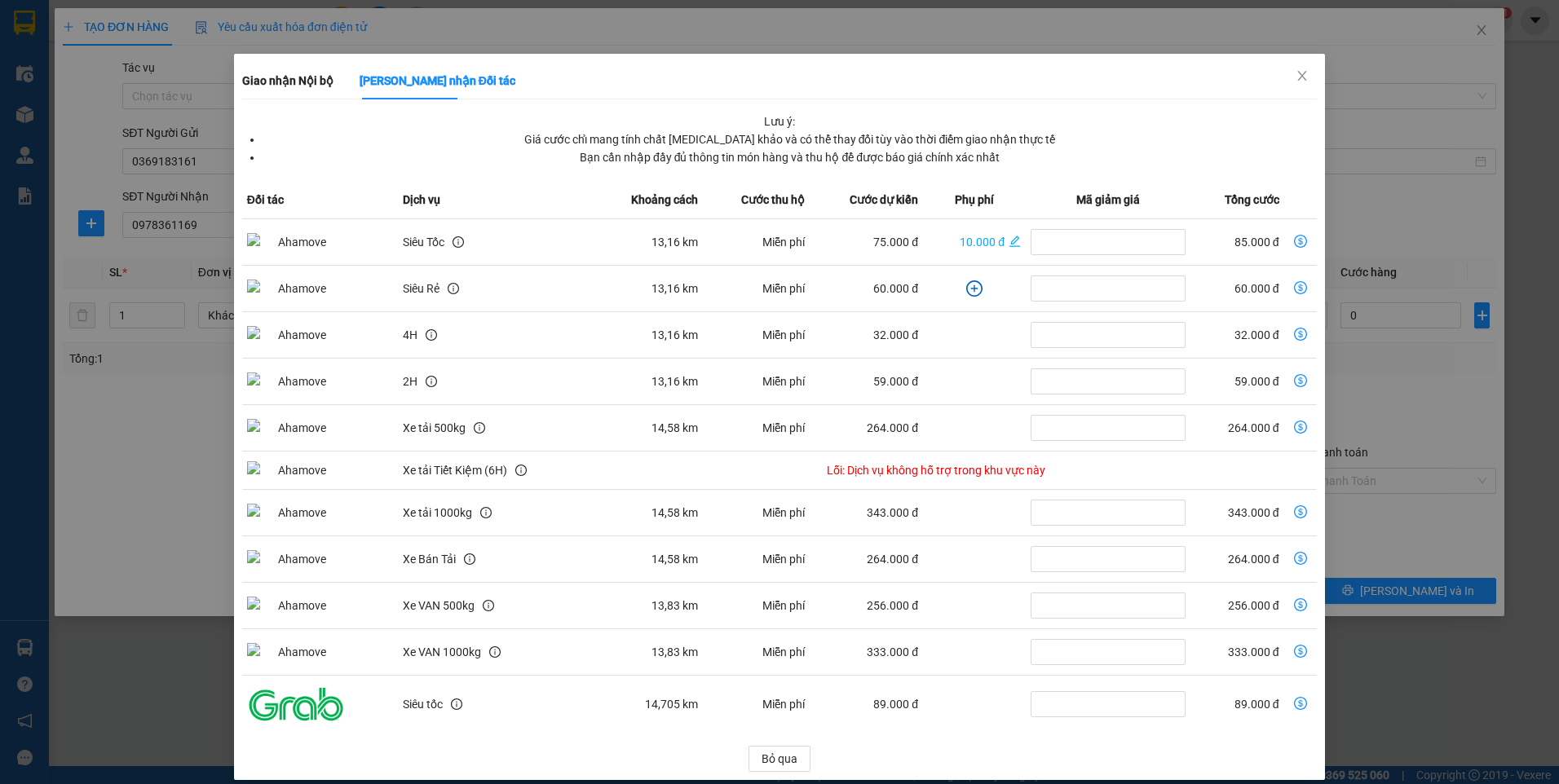
scroll to position [43, 0]
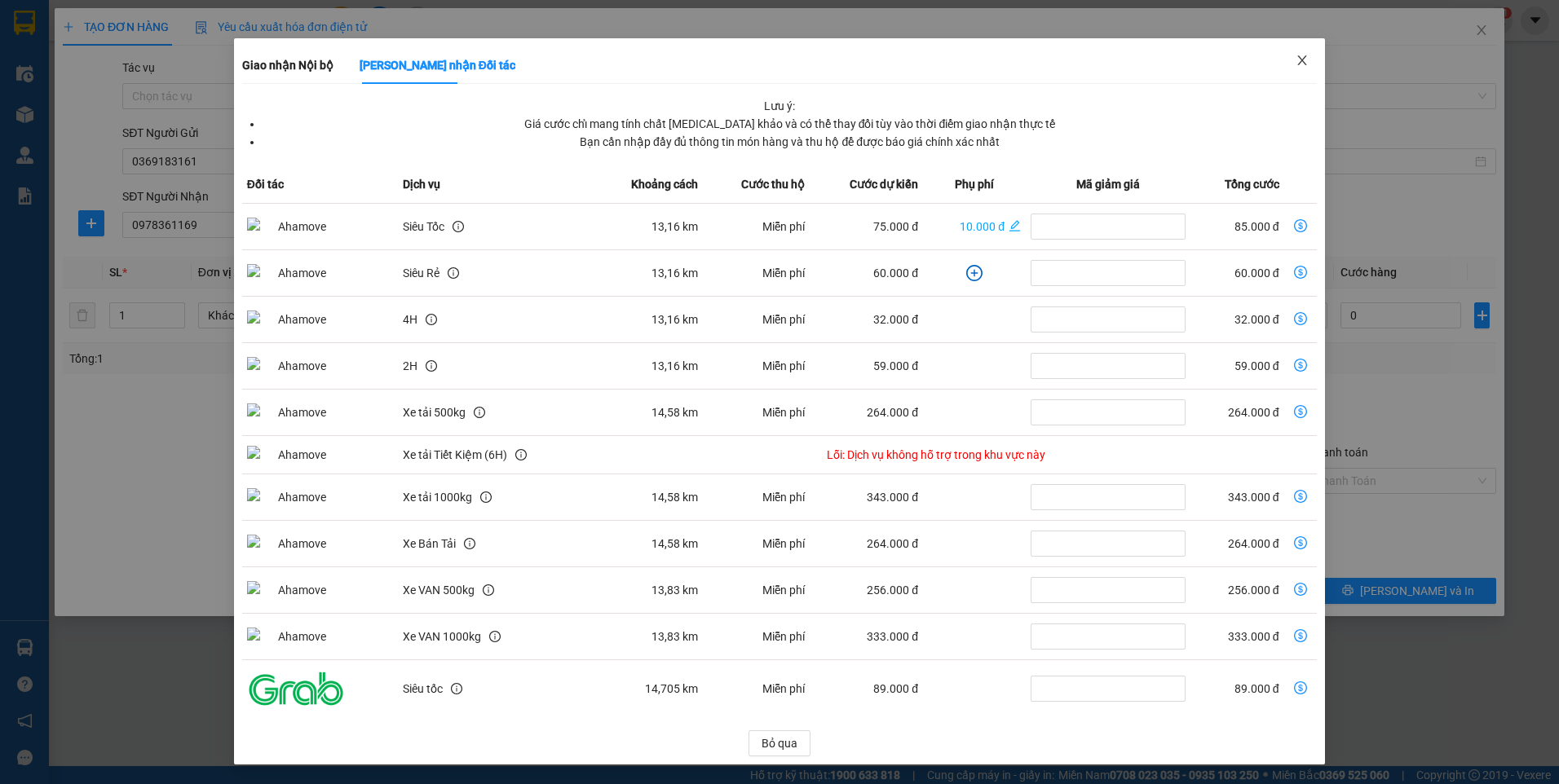
click at [1296, 55] on icon "close" at bounding box center [1302, 60] width 13 height 13
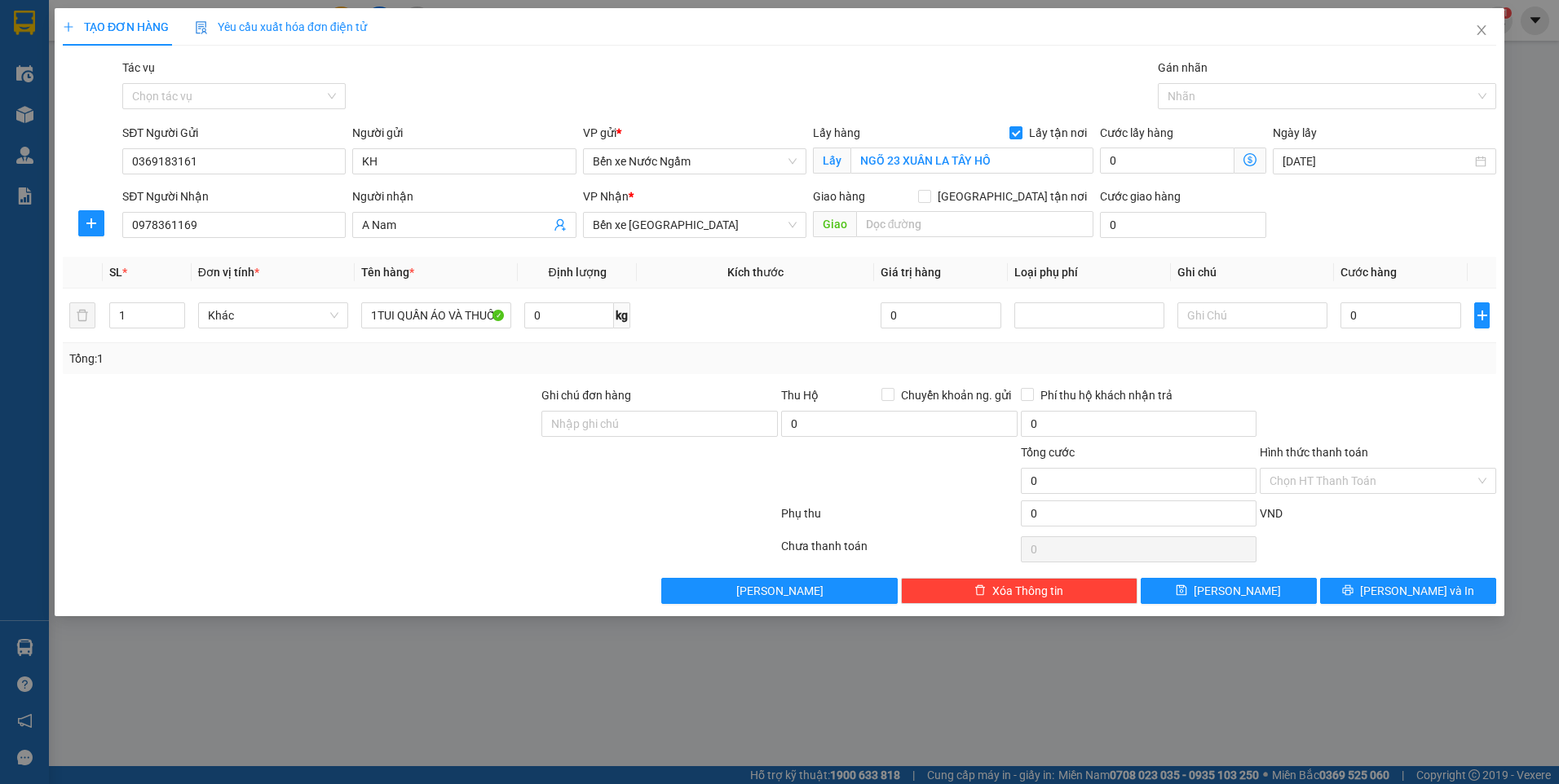
scroll to position [0, 0]
click at [1161, 152] on input "0" at bounding box center [1167, 160] width 134 height 26
type input "9"
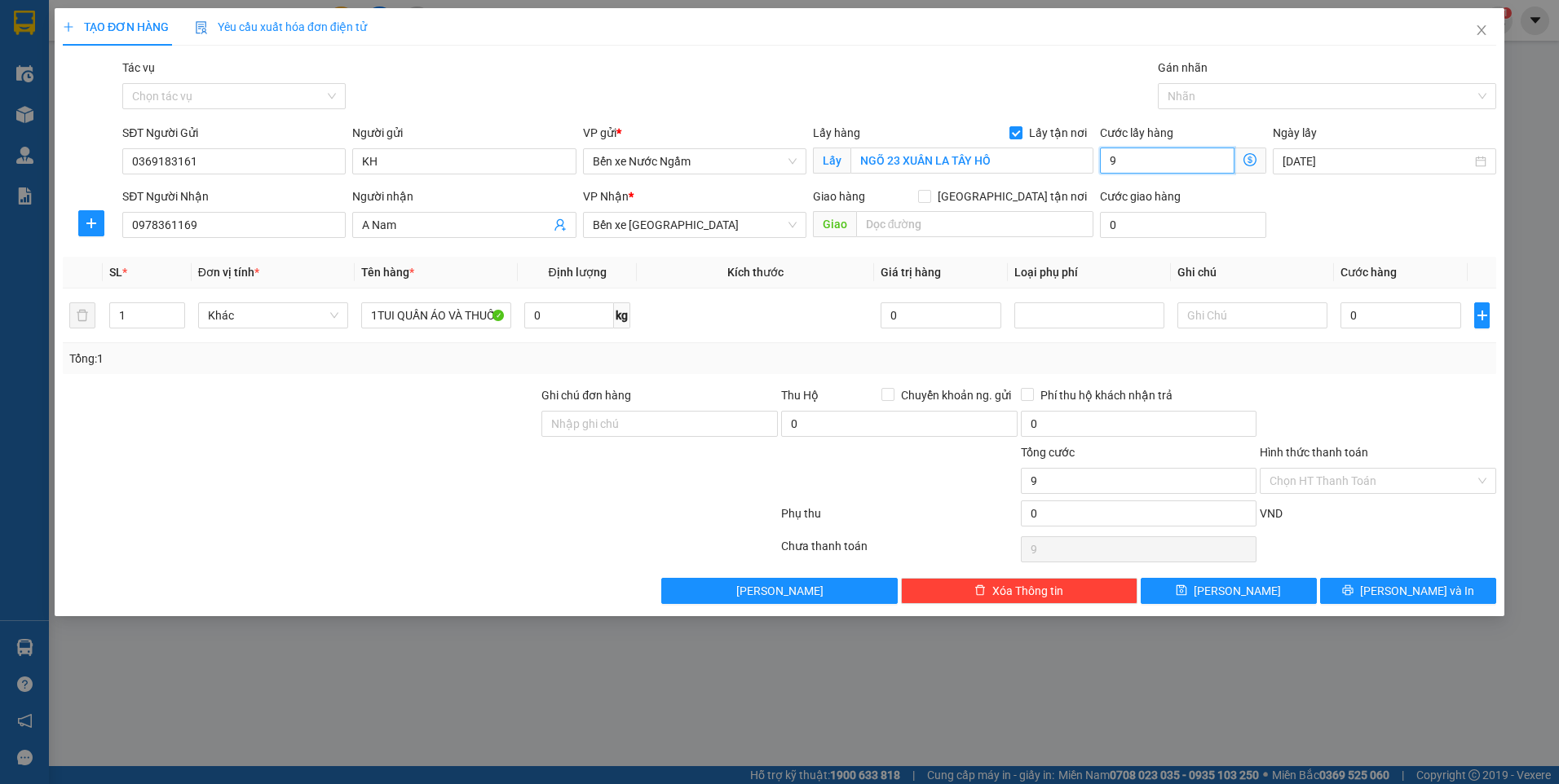
type input "90"
type input "90.000"
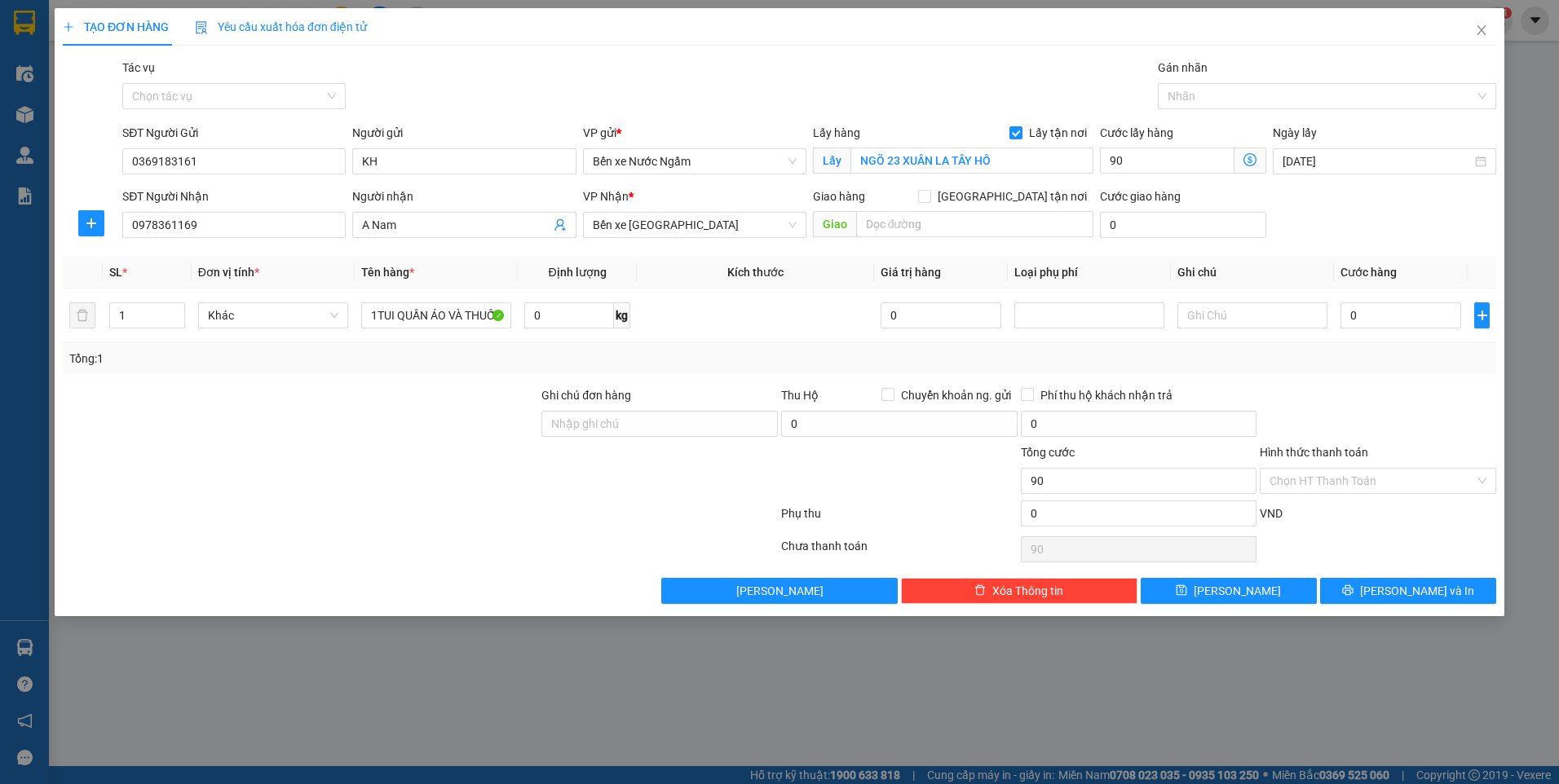
type input "90.000"
click at [1374, 204] on div "SĐT Người Nhận 0978361169 Người nhận A Nam VP Nhận * Bến xe Hoằng Hóa Giao hàng…" at bounding box center [809, 216] width 1380 height 57
click at [1269, 322] on input "text" at bounding box center [1253, 315] width 150 height 26
type input "NNTT"
click at [1388, 314] on input "0" at bounding box center [1400, 315] width 121 height 26
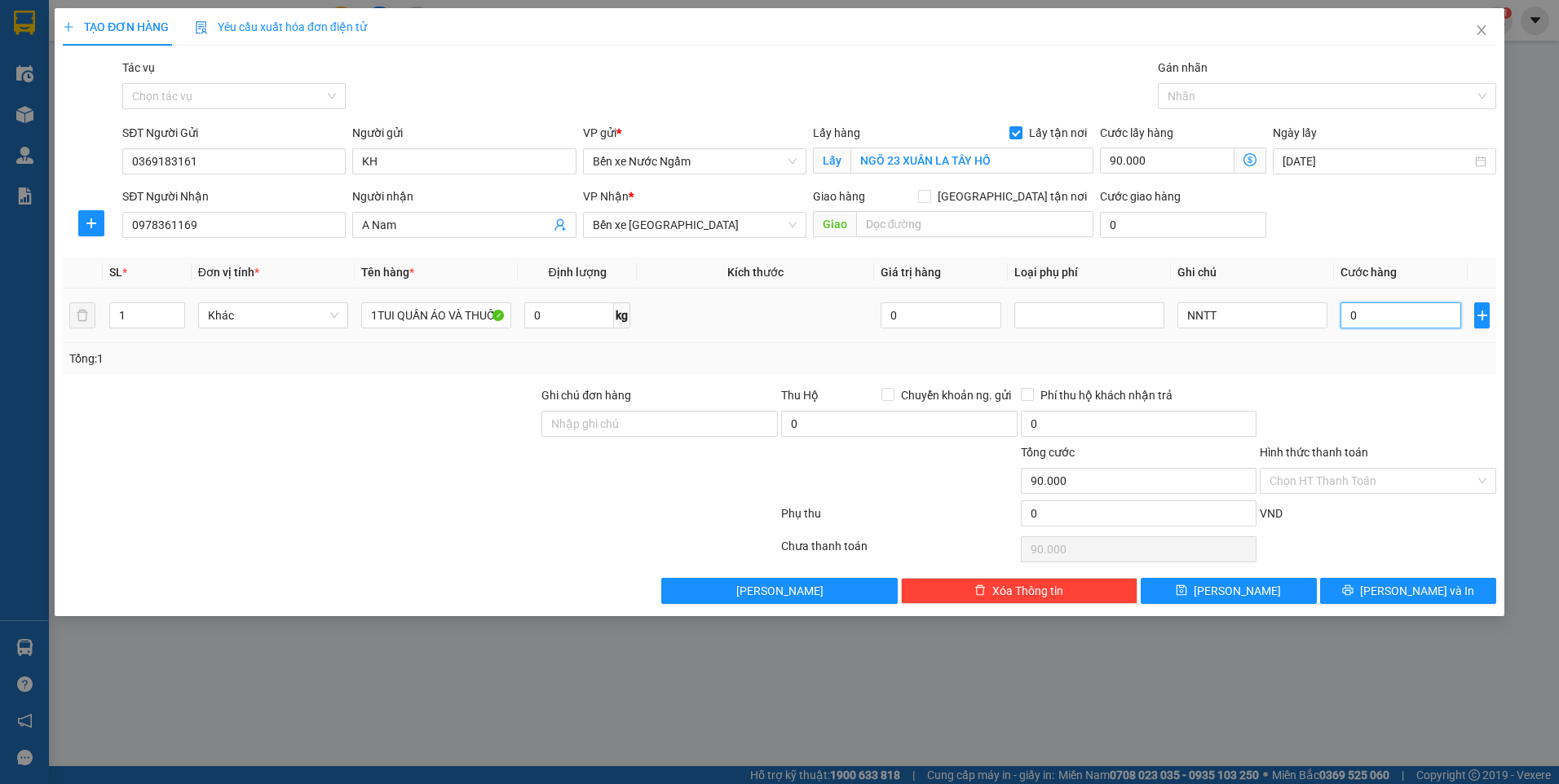
type input "4"
type input "90.004"
type input "40"
type input "90.040"
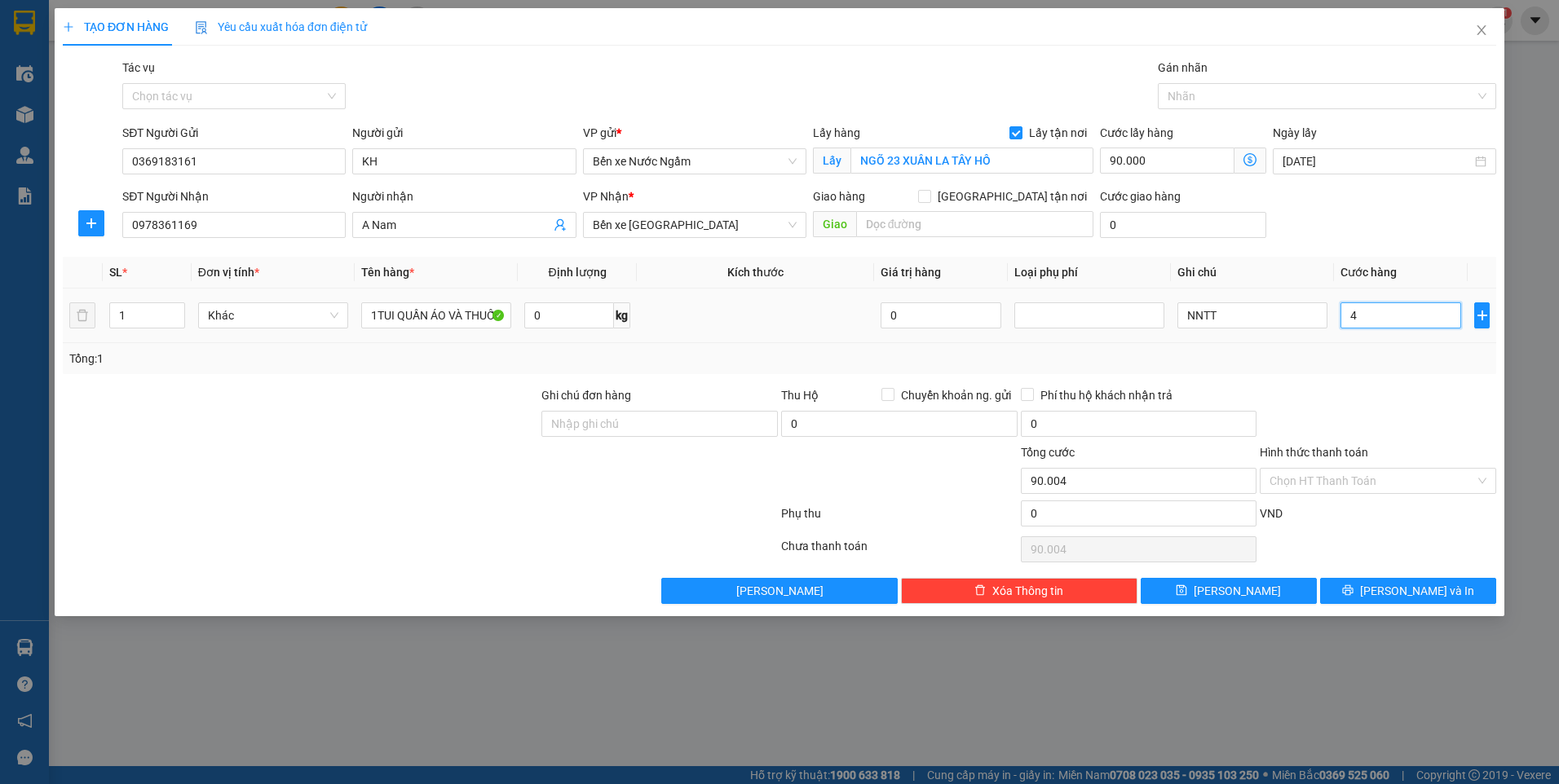
type input "90.040"
type input "40.000"
type input "130.000"
click at [1391, 408] on div at bounding box center [1378, 415] width 240 height 57
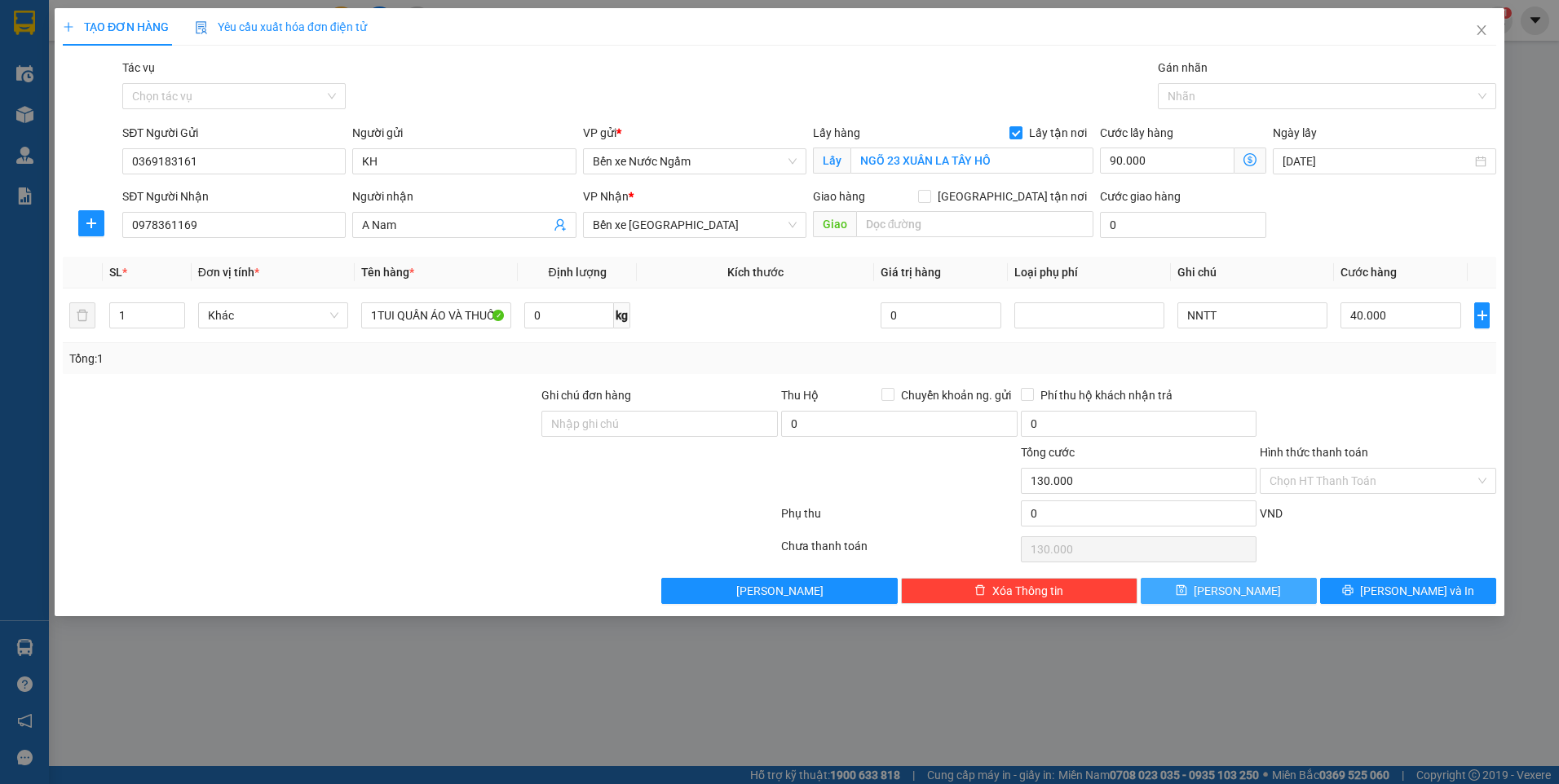
click at [1269, 601] on button "Lưu" at bounding box center [1228, 591] width 176 height 26
checkbox input "false"
type input "0"
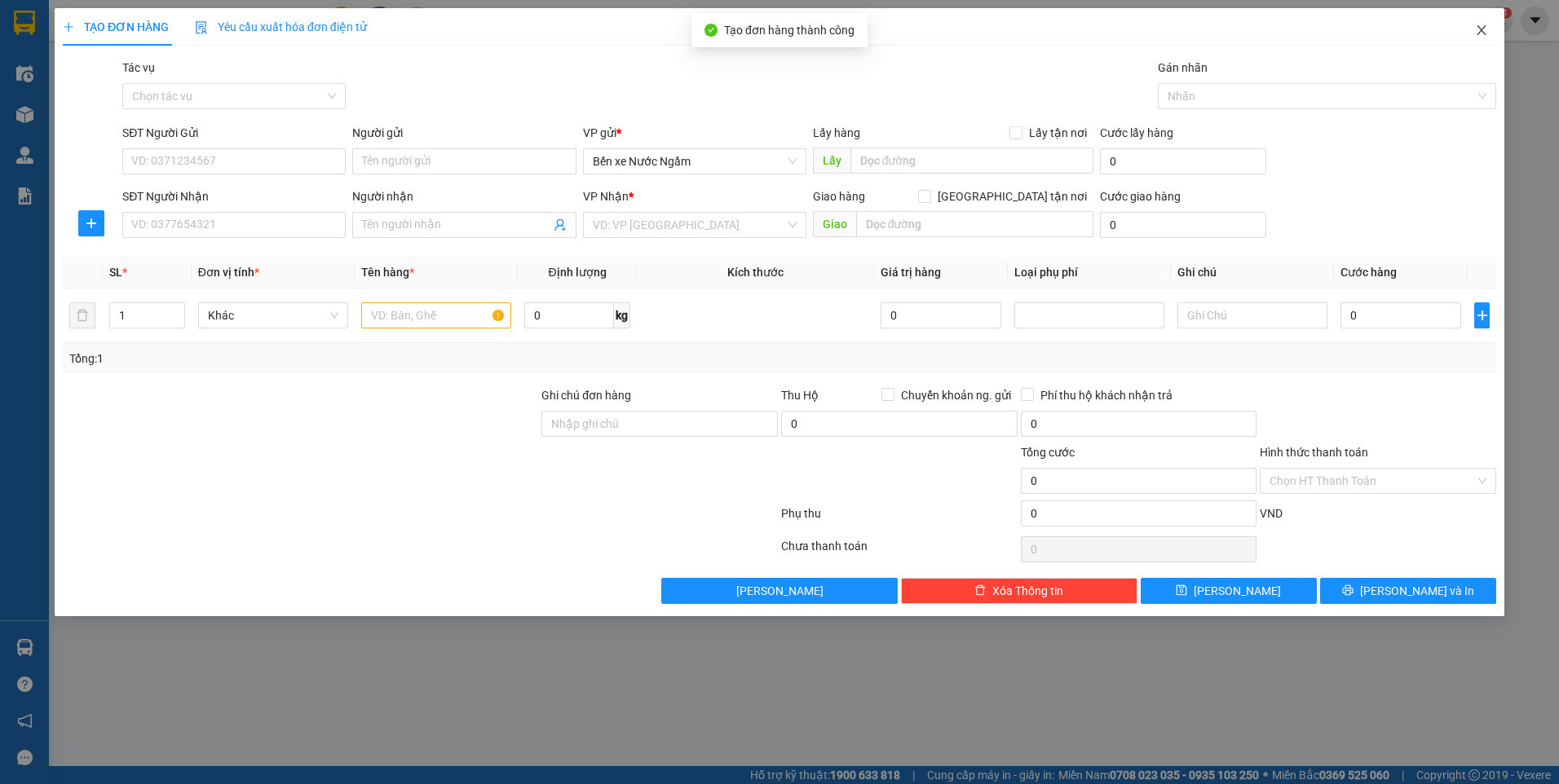
click at [1486, 35] on icon "close" at bounding box center [1481, 30] width 9 height 10
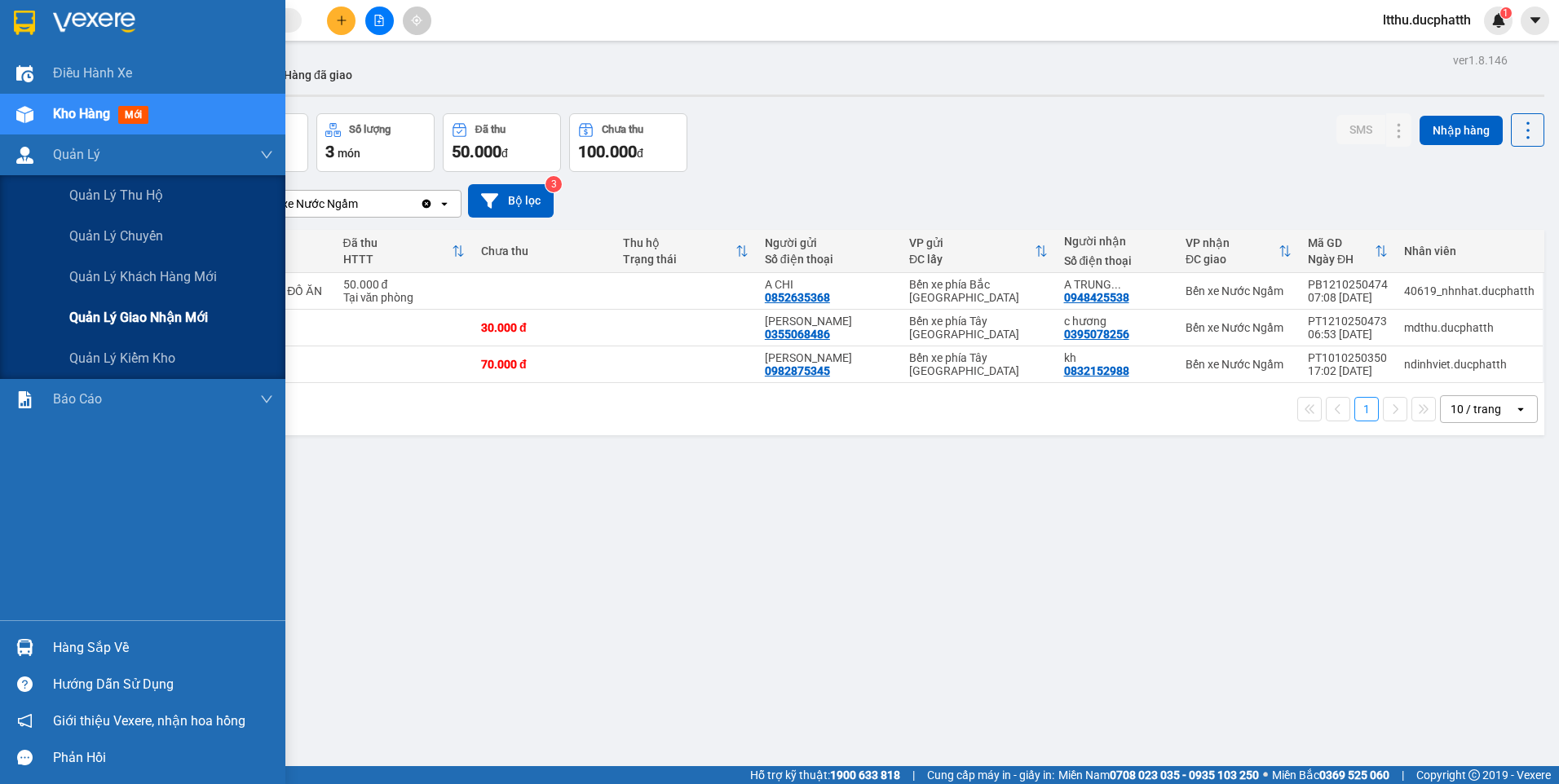
click at [154, 322] on div "1 món" at bounding box center [149, 321] width 95 height 13
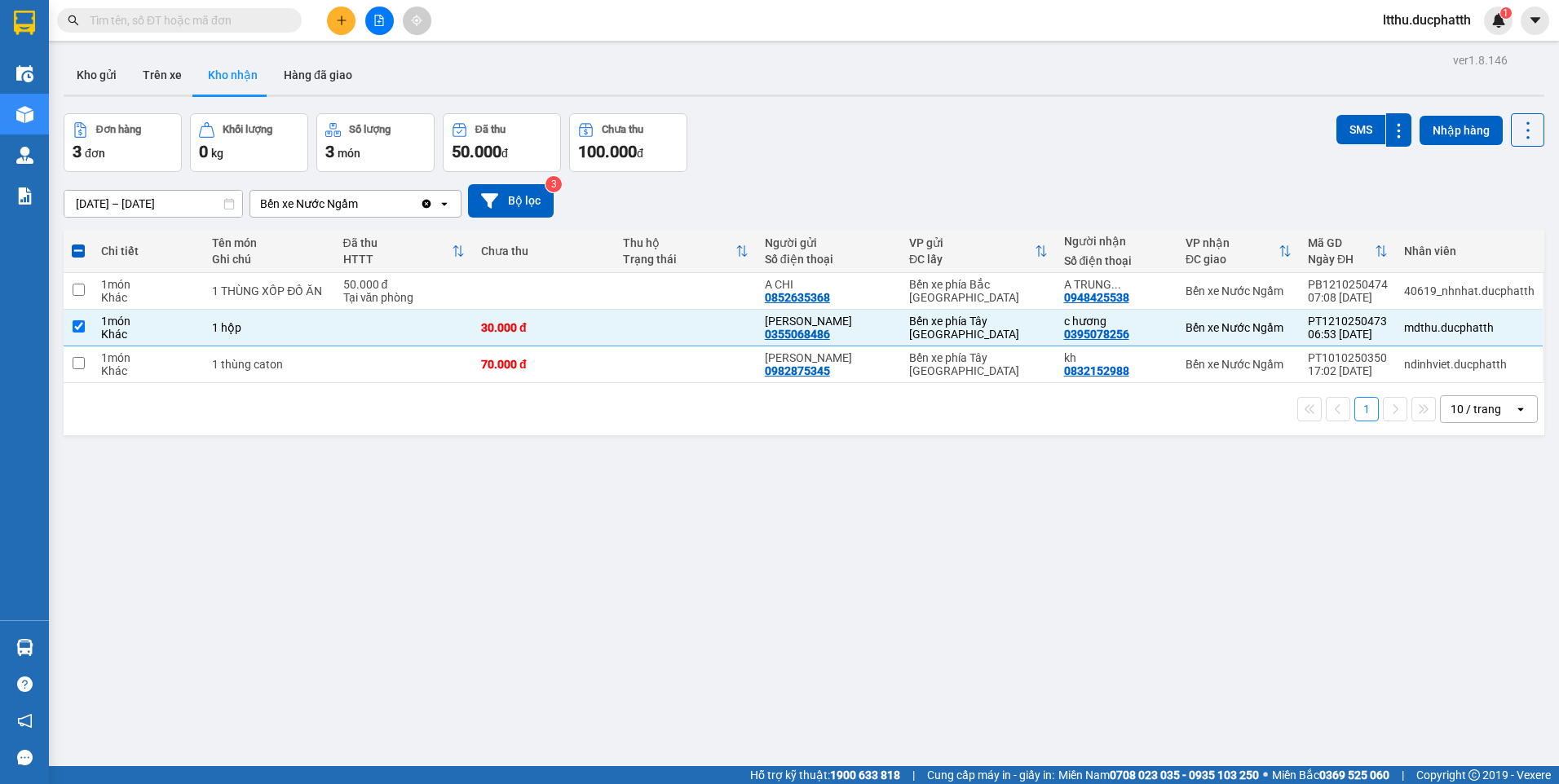
click at [821, 133] on div "Đơn hàng 3 đơn Khối lượng 0 kg Số lượng 3 món Đã thu 50.000 đ Chưa thu 100.000 …" at bounding box center [804, 143] width 1481 height 59
click at [87, 324] on td at bounding box center [78, 327] width 30 height 36
checkbox input "false"
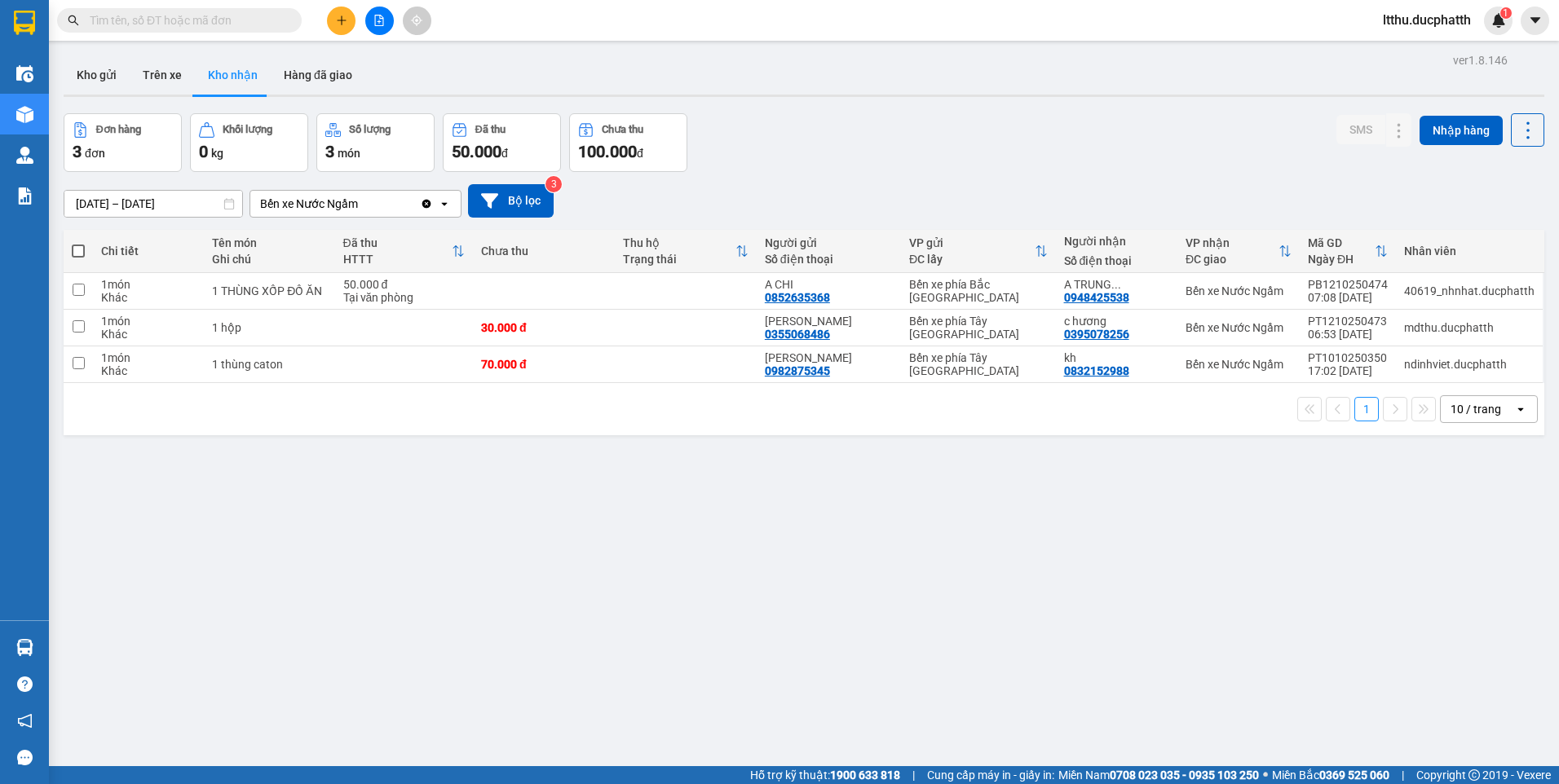
click at [930, 122] on div "Đơn hàng 3 đơn Khối lượng 0 kg Số lượng 3 món Đã thu 50.000 đ Chưa thu 100.000 …" at bounding box center [804, 143] width 1481 height 59
click at [109, 71] on button "Kho gửi" at bounding box center [96, 75] width 66 height 39
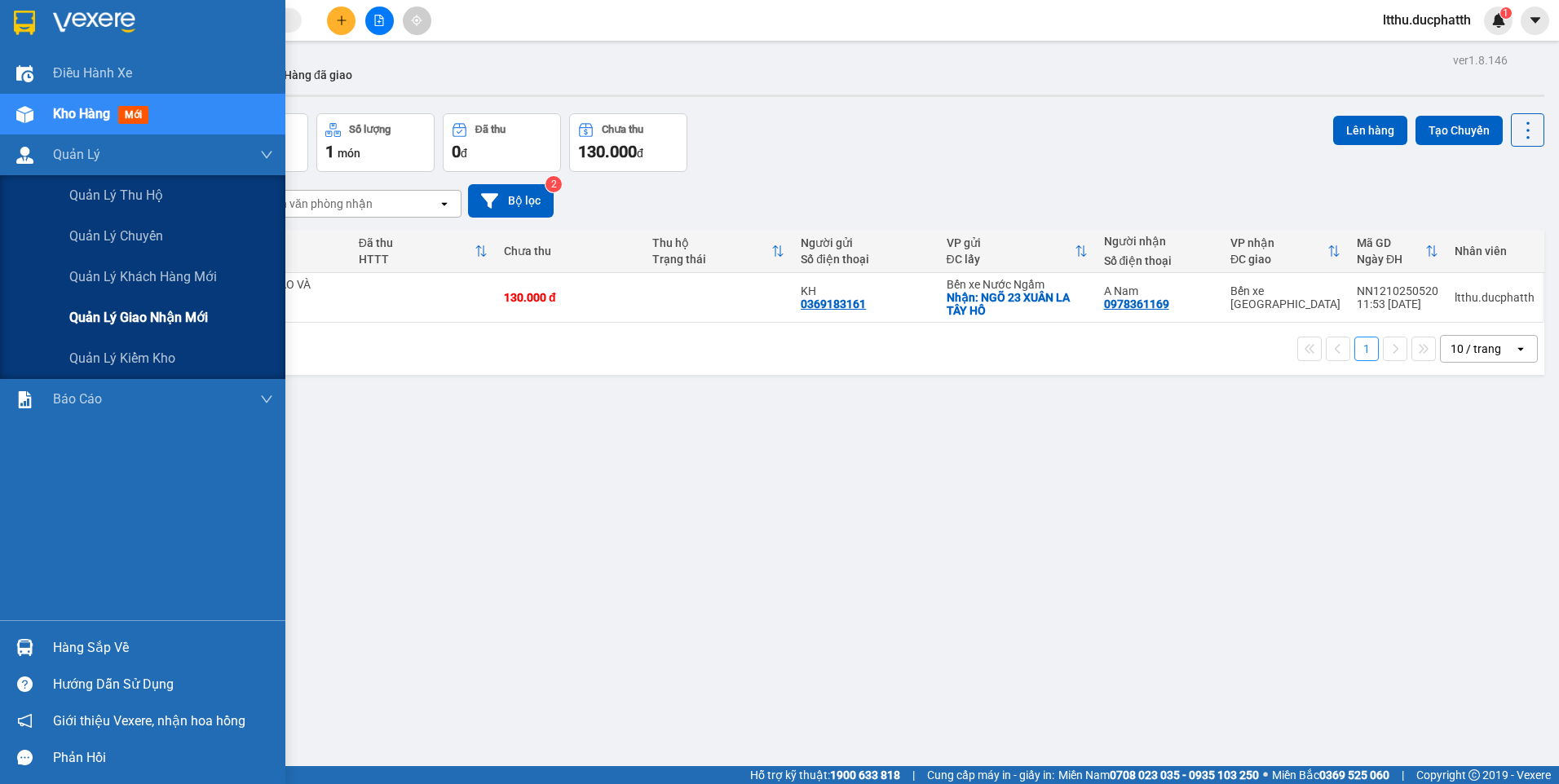
click at [112, 314] on span "Quản lý giao nhận mới" at bounding box center [138, 317] width 138 height 20
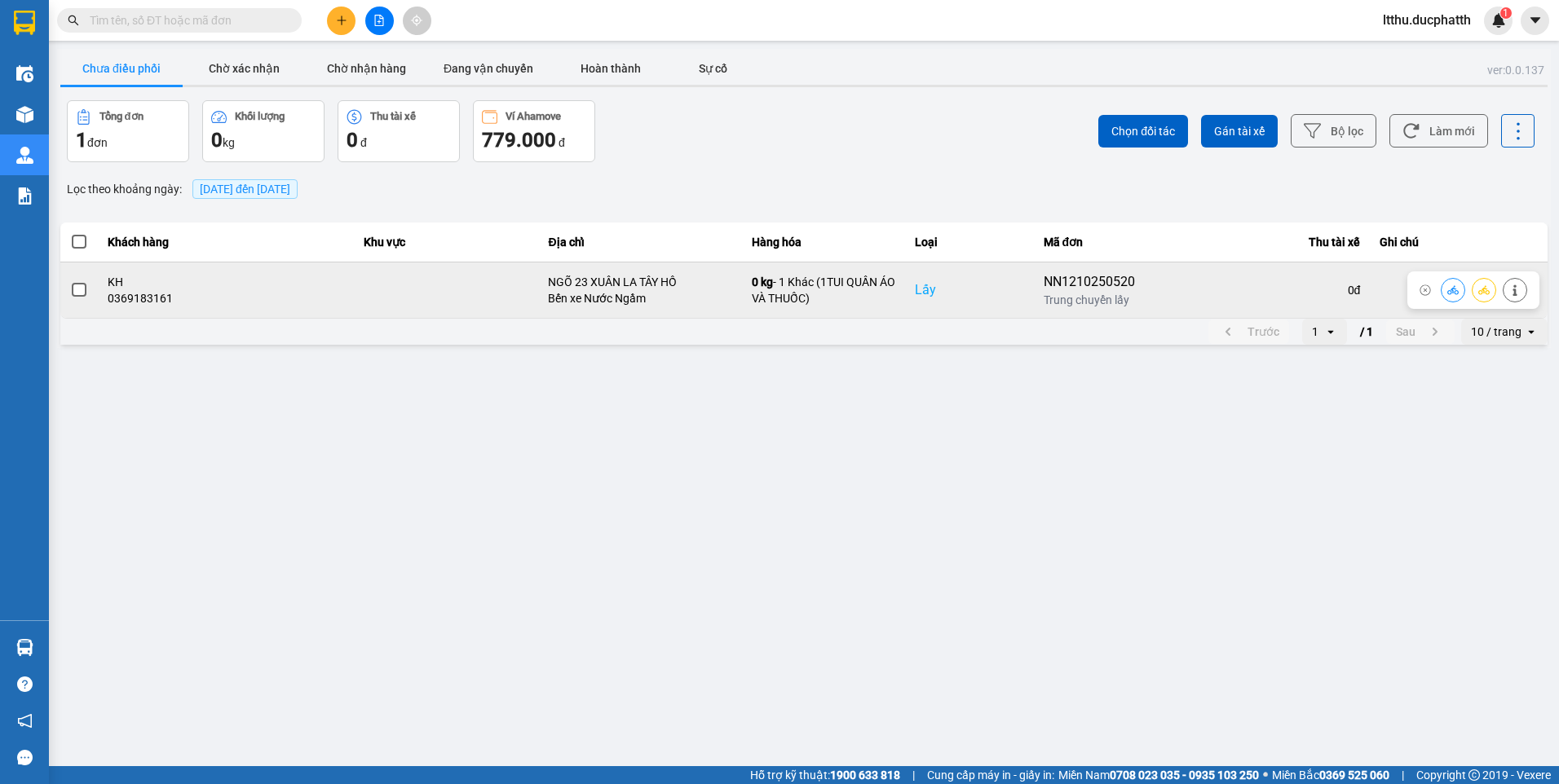
click at [1518, 295] on icon at bounding box center [1515, 290] width 12 height 12
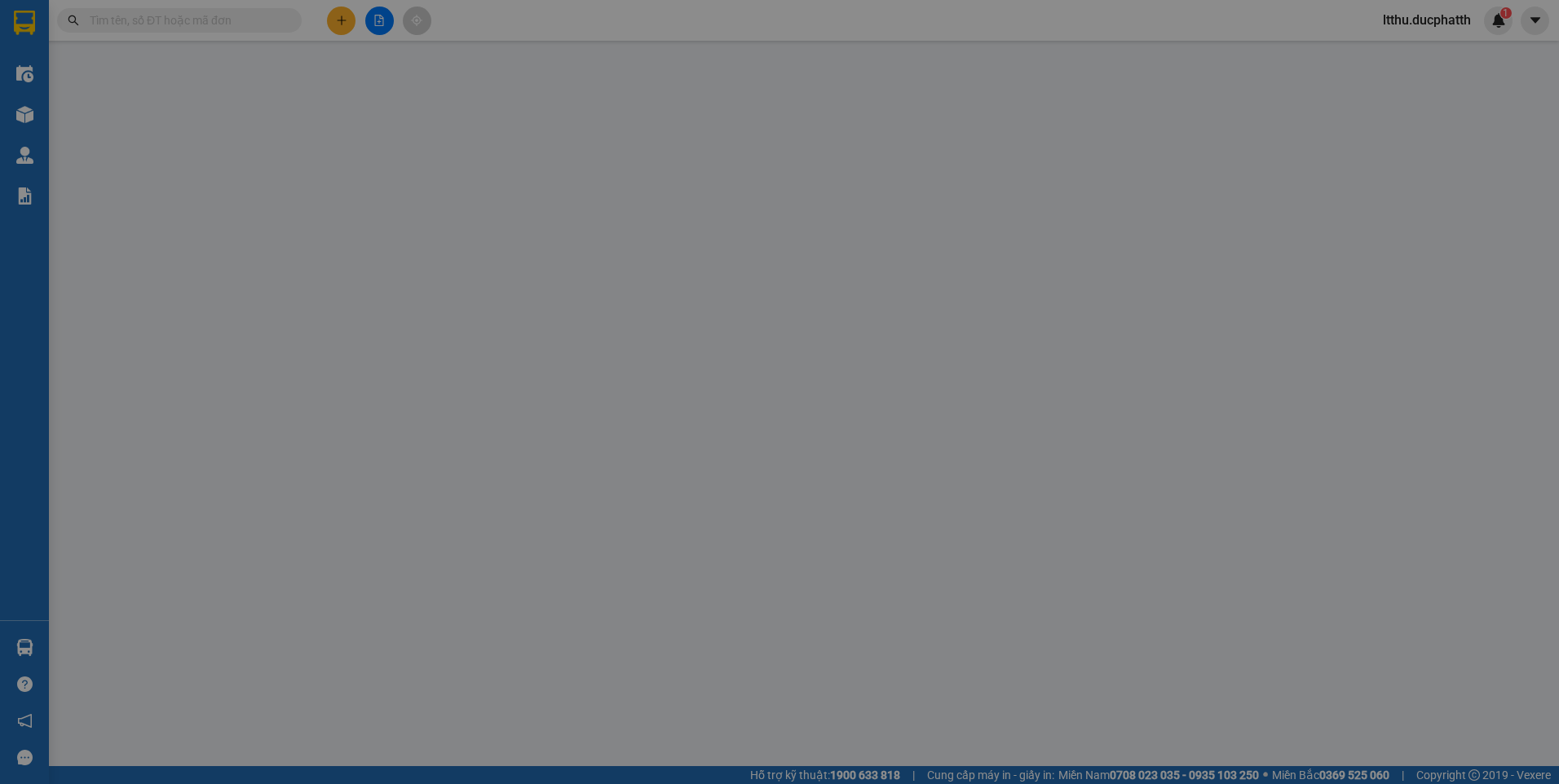
type input "0369183161"
type input "KH"
checkbox input "true"
type input "NGÕ 23 XUÂN LA TÂY HỒ"
type input "0978361169"
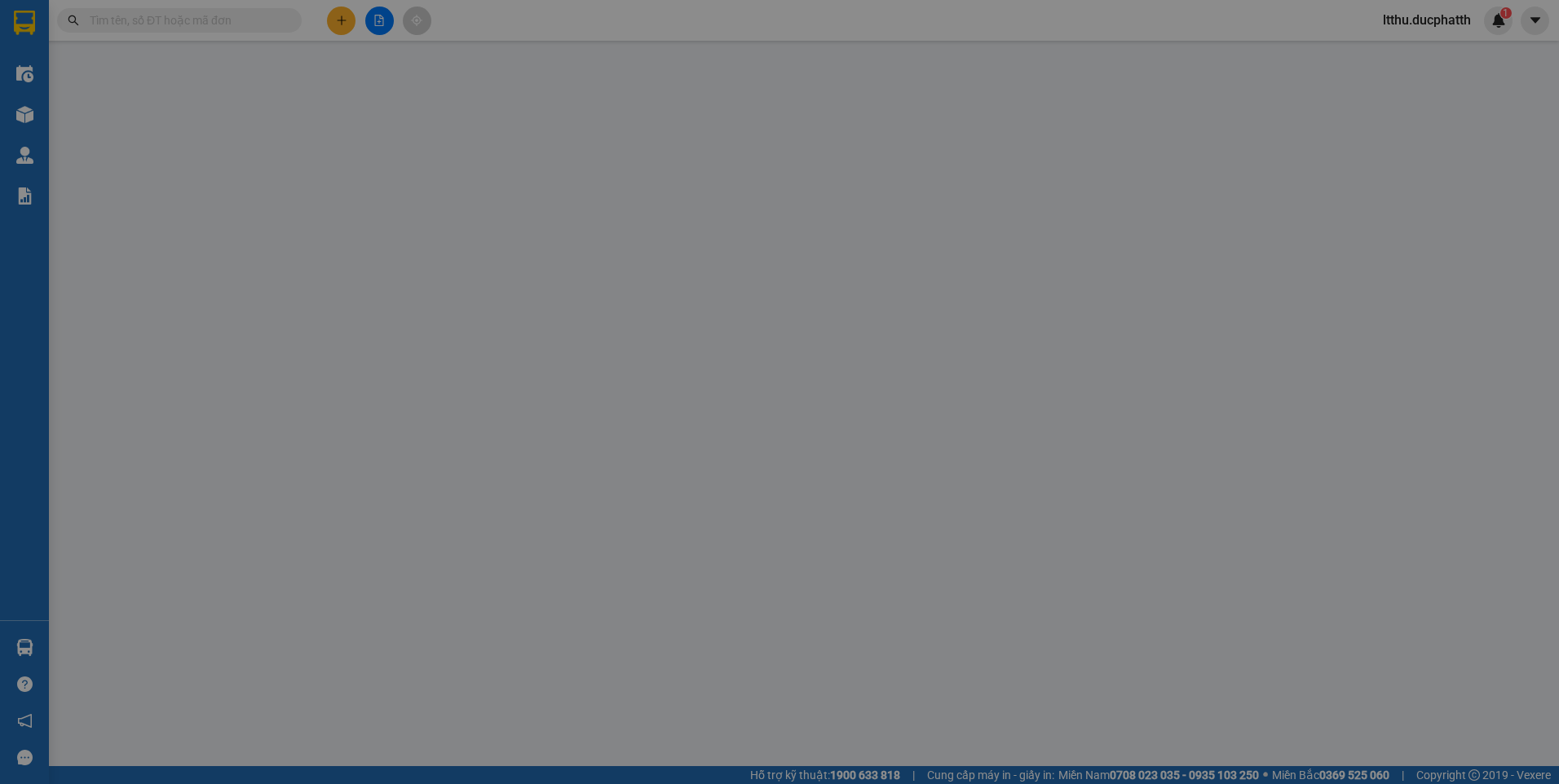
type input "A Nam"
type input "0"
type input "130.000"
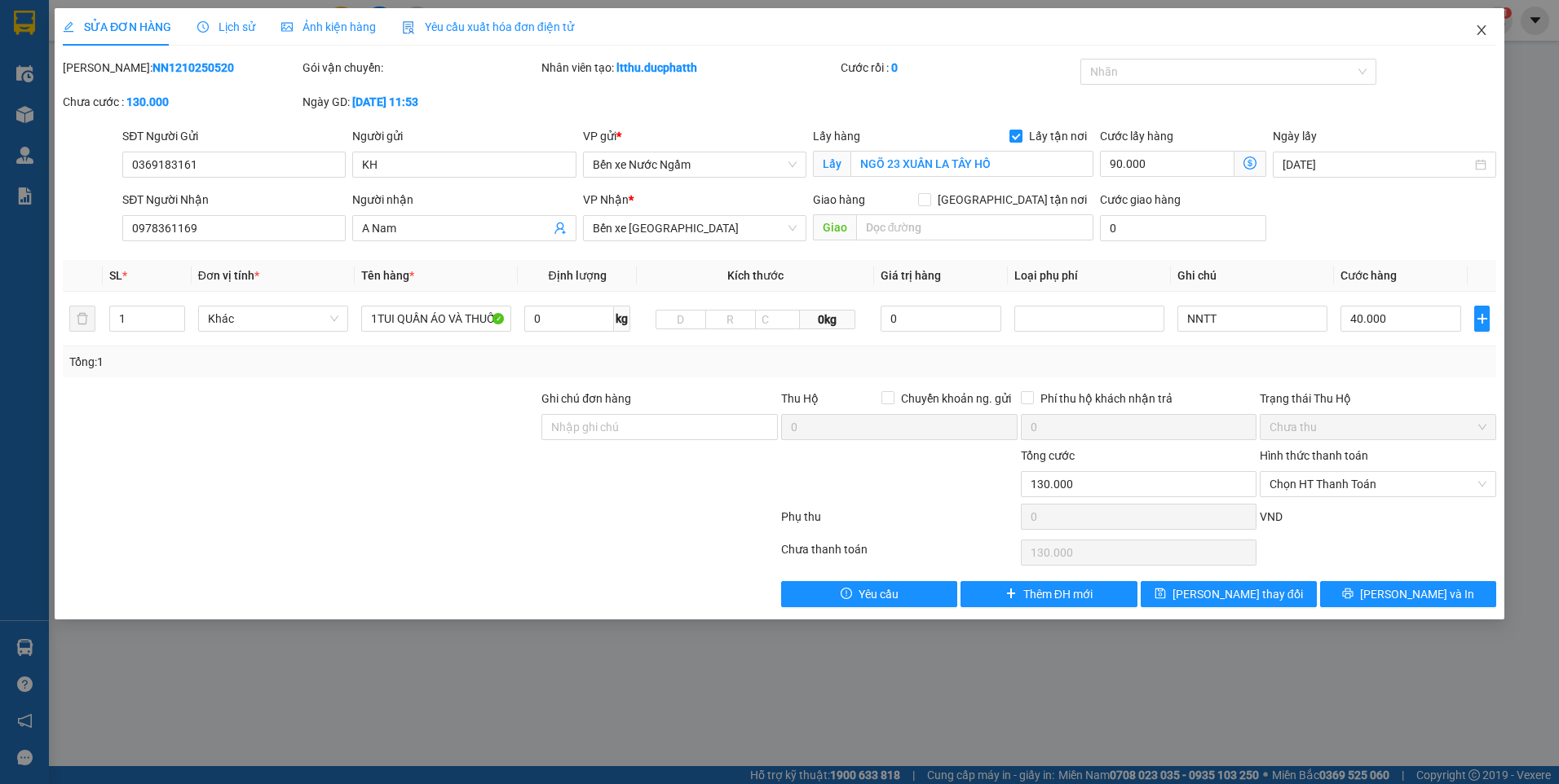
click at [1475, 41] on span "Close" at bounding box center [1481, 31] width 46 height 46
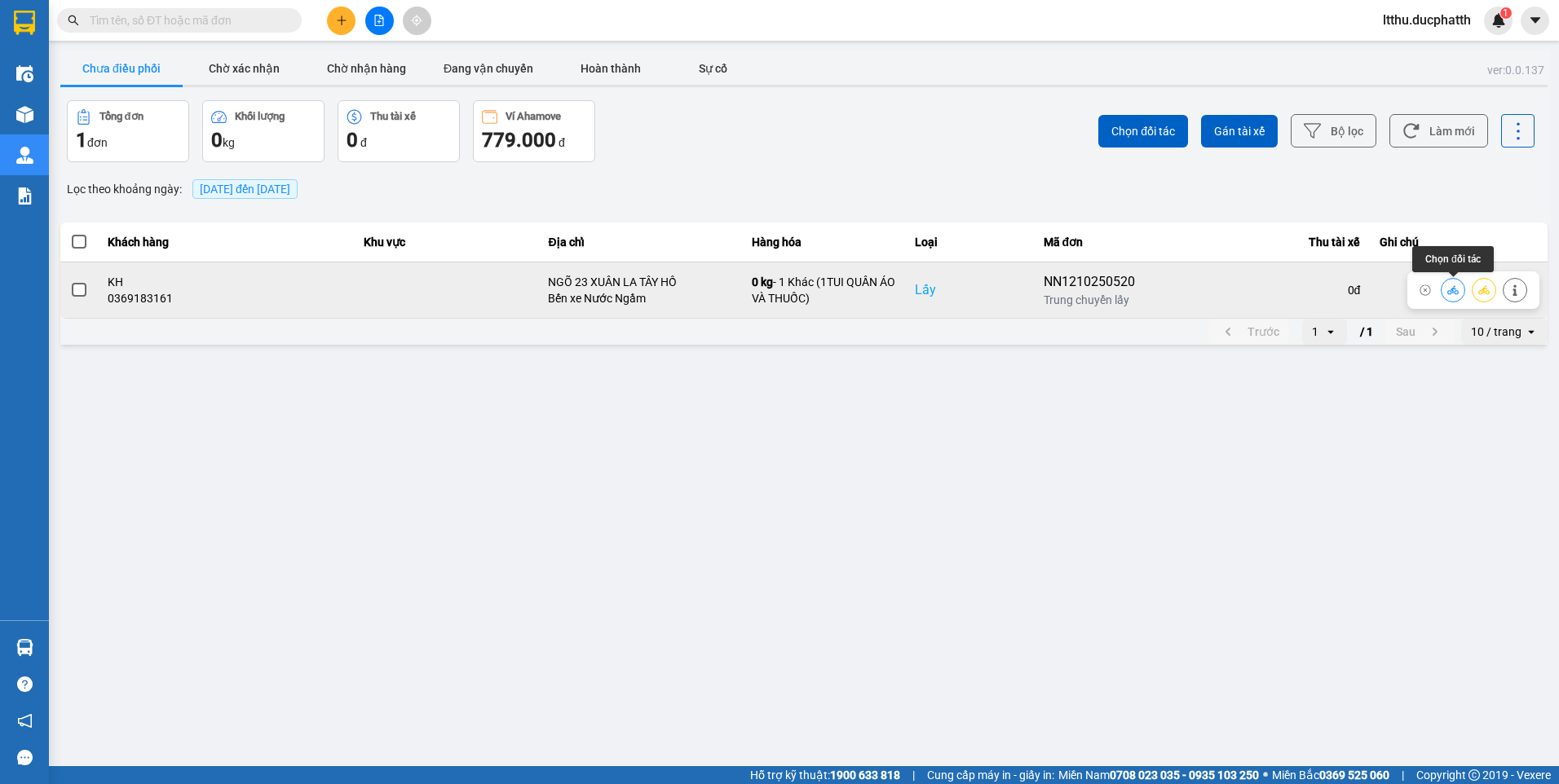
click at [1449, 293] on icon at bounding box center [1453, 290] width 12 height 12
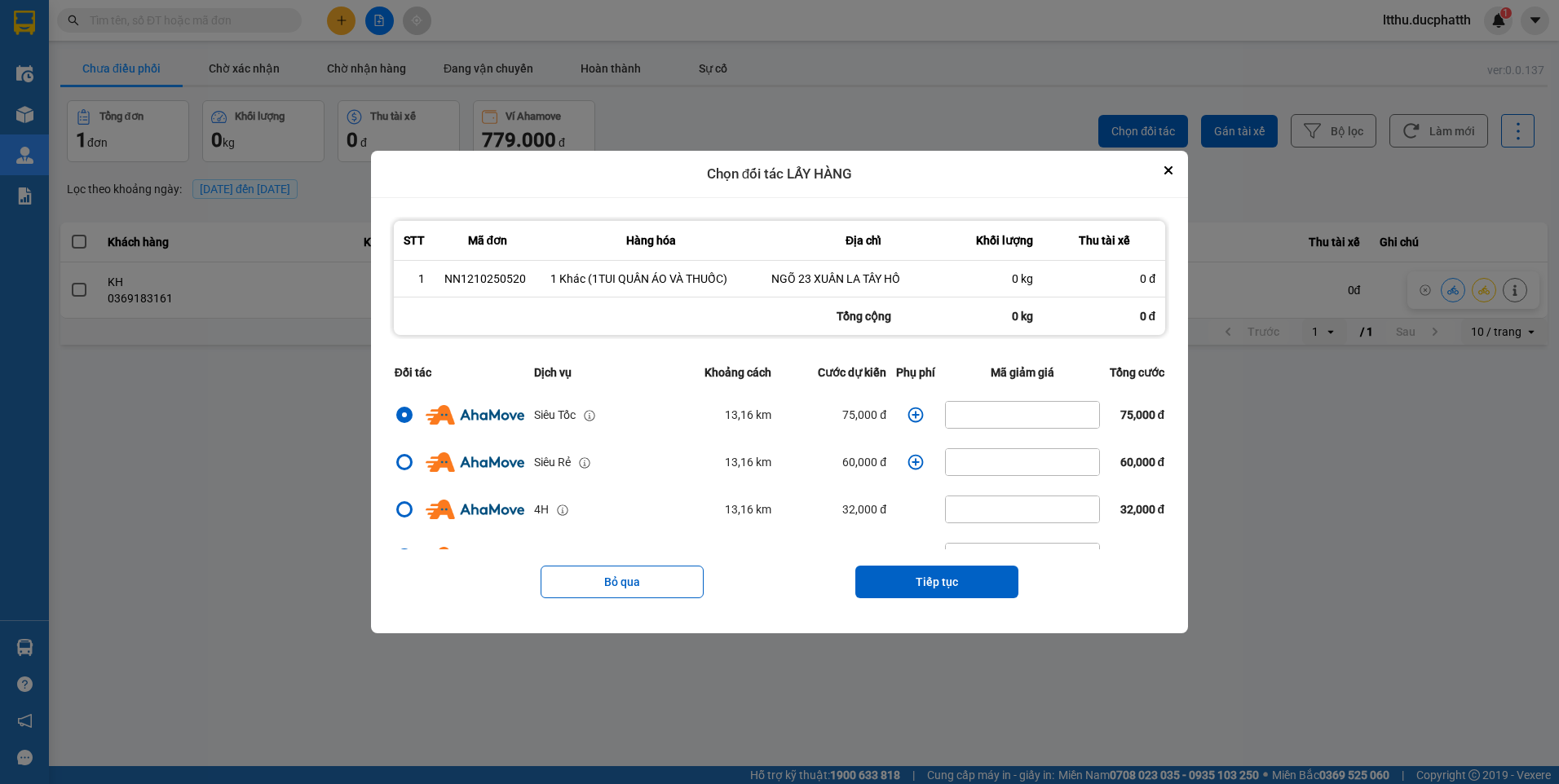
click at [908, 420] on icon "dialog" at bounding box center [916, 414] width 15 height 15
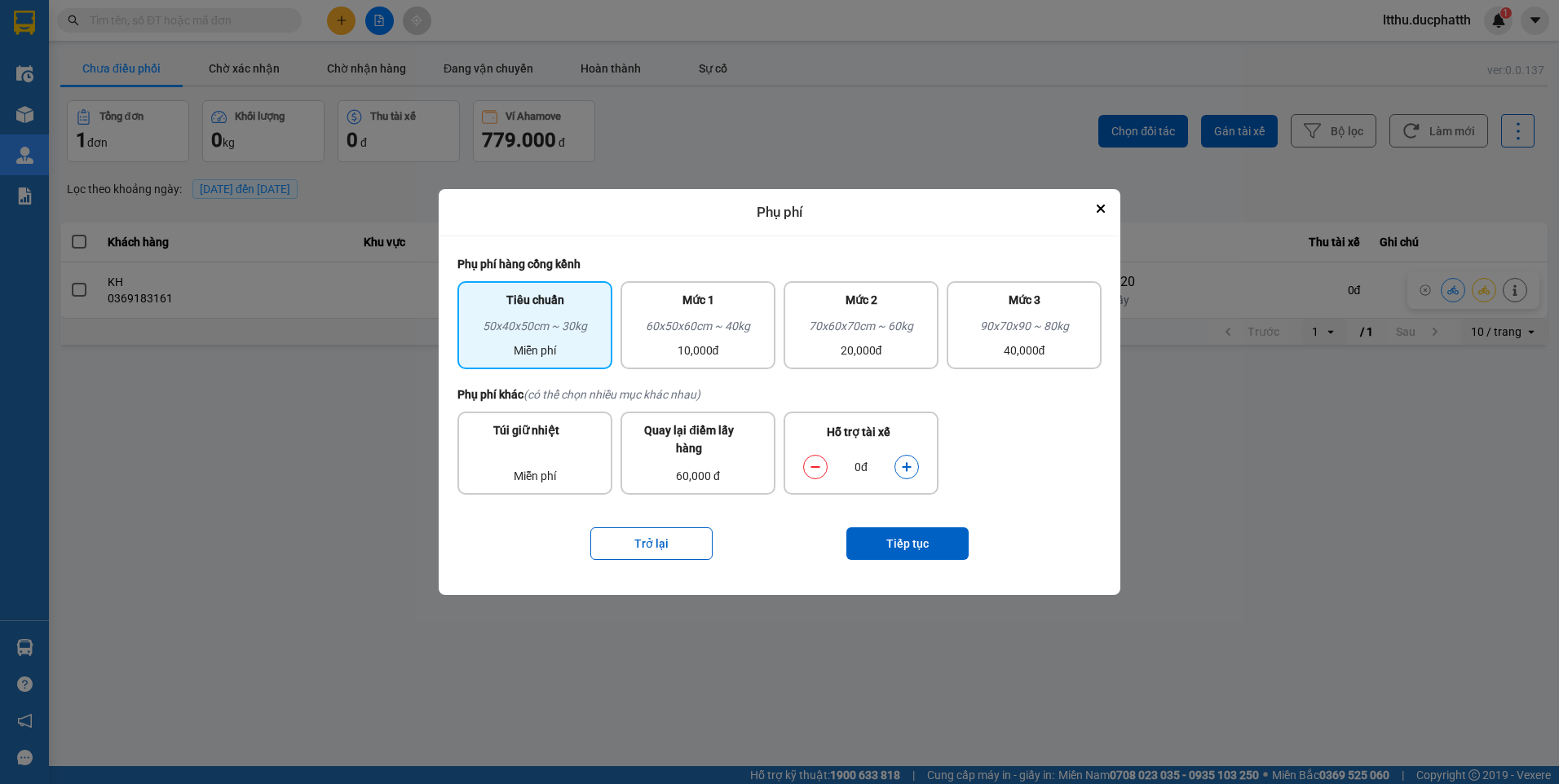
click at [911, 468] on icon "dialog" at bounding box center [907, 468] width 12 height 12
drag, startPoint x: 911, startPoint y: 468, endPoint x: 910, endPoint y: 549, distance: 81.0
click at [910, 549] on button "Tiếp tục" at bounding box center [907, 543] width 122 height 33
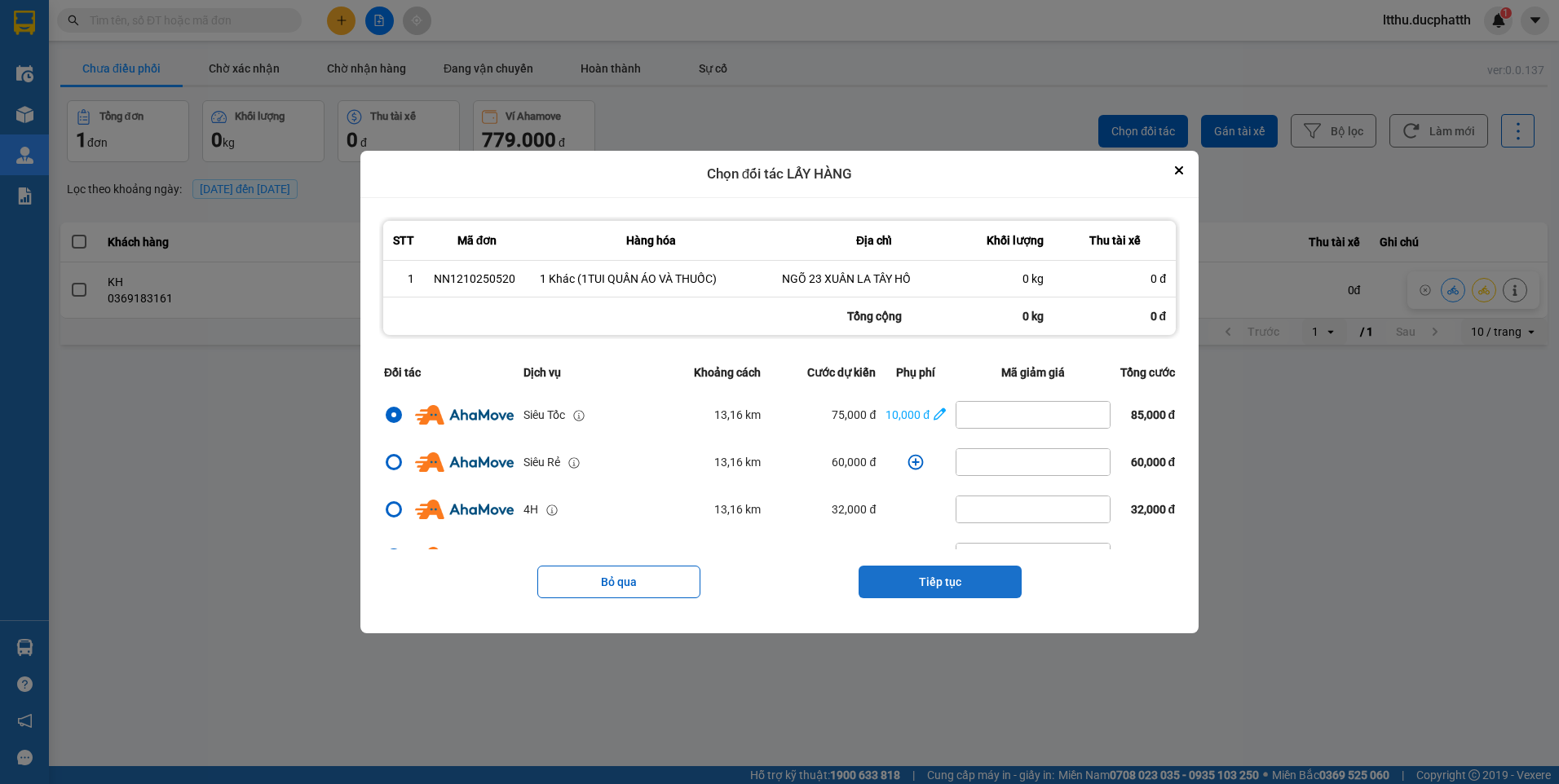
click at [934, 588] on button "Tiếp tục" at bounding box center [939, 581] width 163 height 33
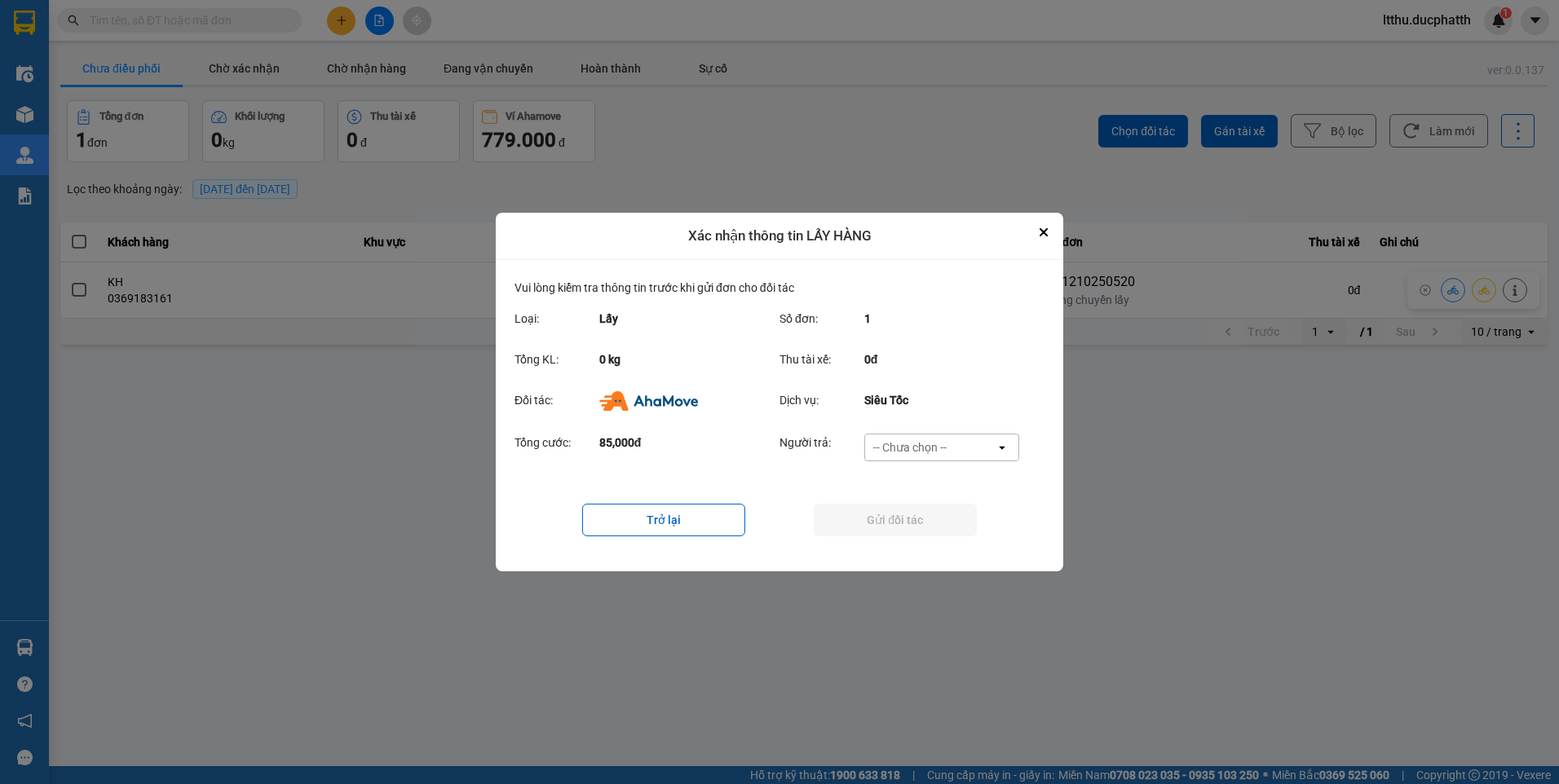
click at [943, 458] on div "-- Chưa chọn --" at bounding box center [930, 447] width 131 height 26
click at [910, 538] on span "Ví Ahamove" at bounding box center [909, 541] width 66 height 16
click at [919, 531] on button "Gửi đối tác" at bounding box center [895, 520] width 163 height 33
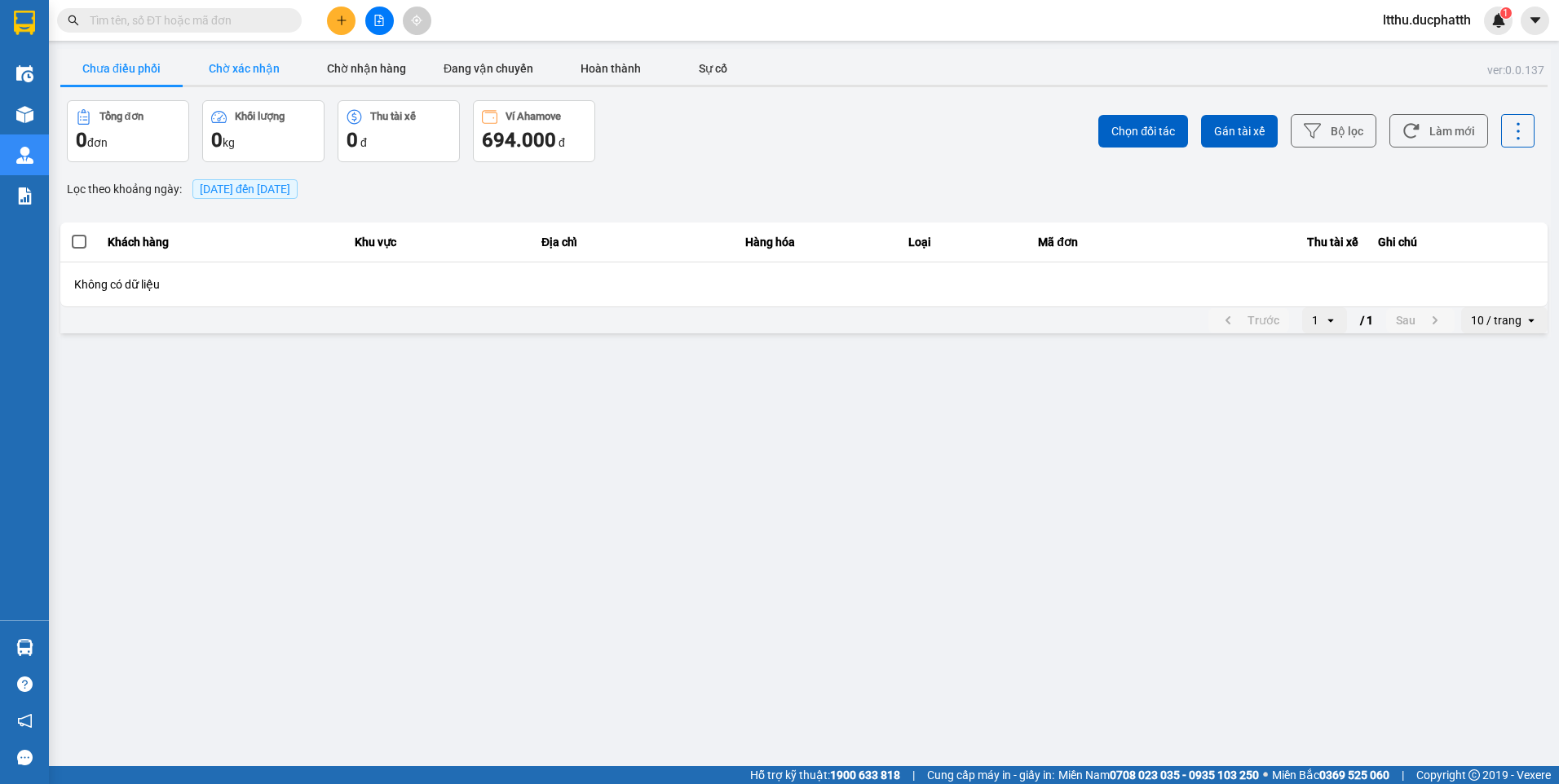
click at [264, 78] on button "Chờ xác nhận" at bounding box center [243, 68] width 122 height 33
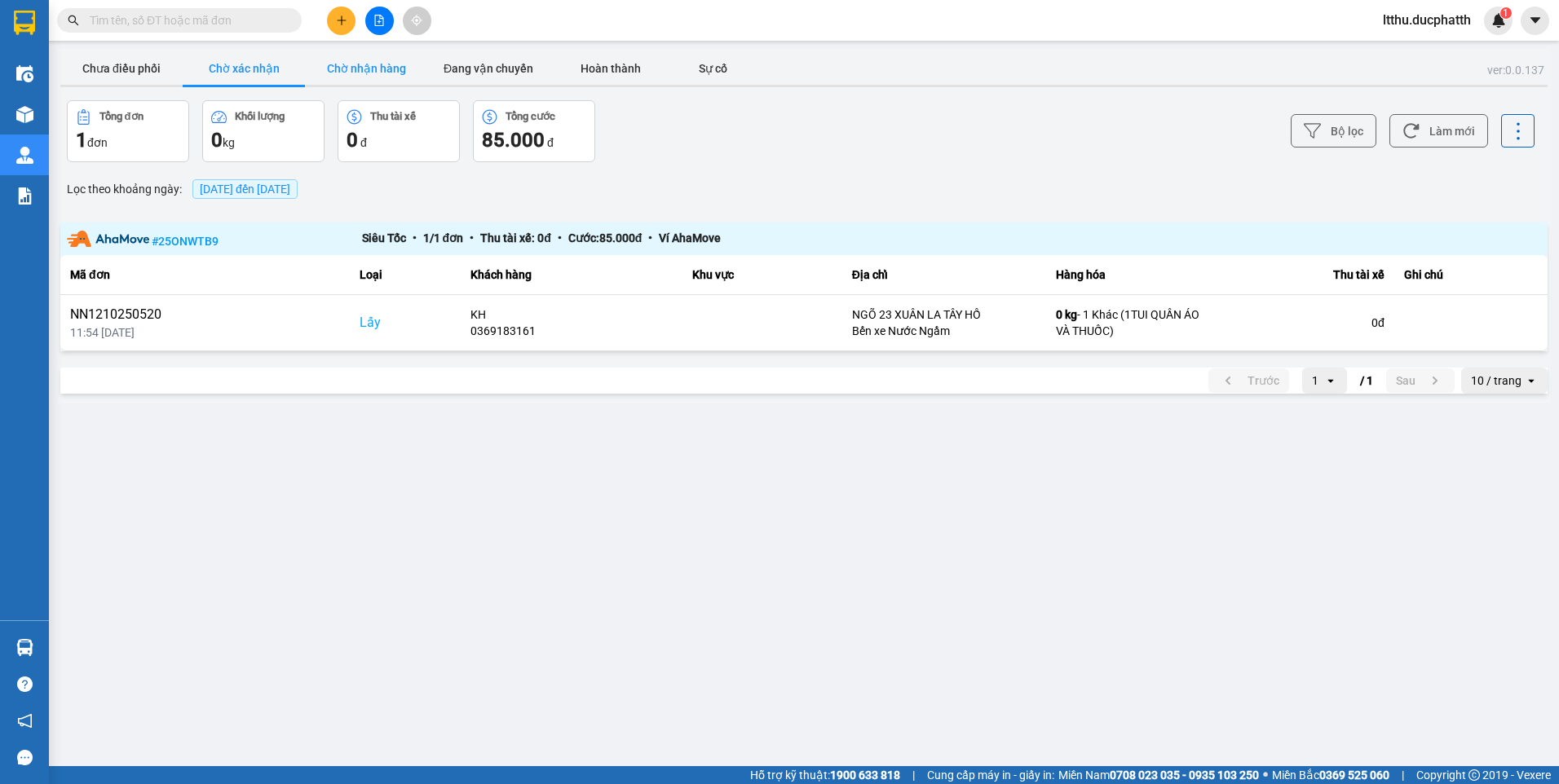
click at [354, 59] on button "Chờ nhận hàng" at bounding box center [365, 68] width 122 height 33
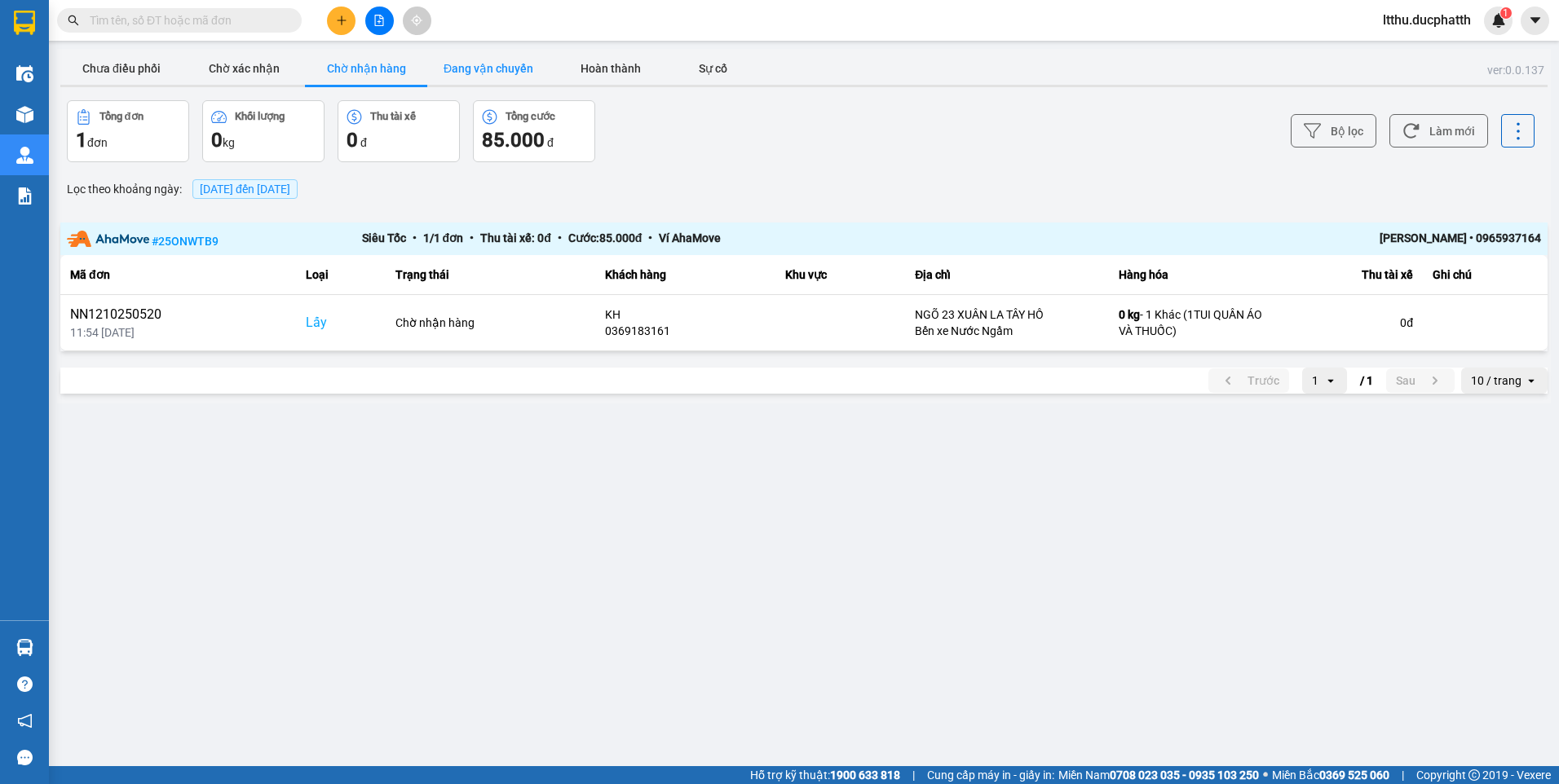
click at [501, 70] on button "Đang vận chuyển" at bounding box center [488, 68] width 122 height 33
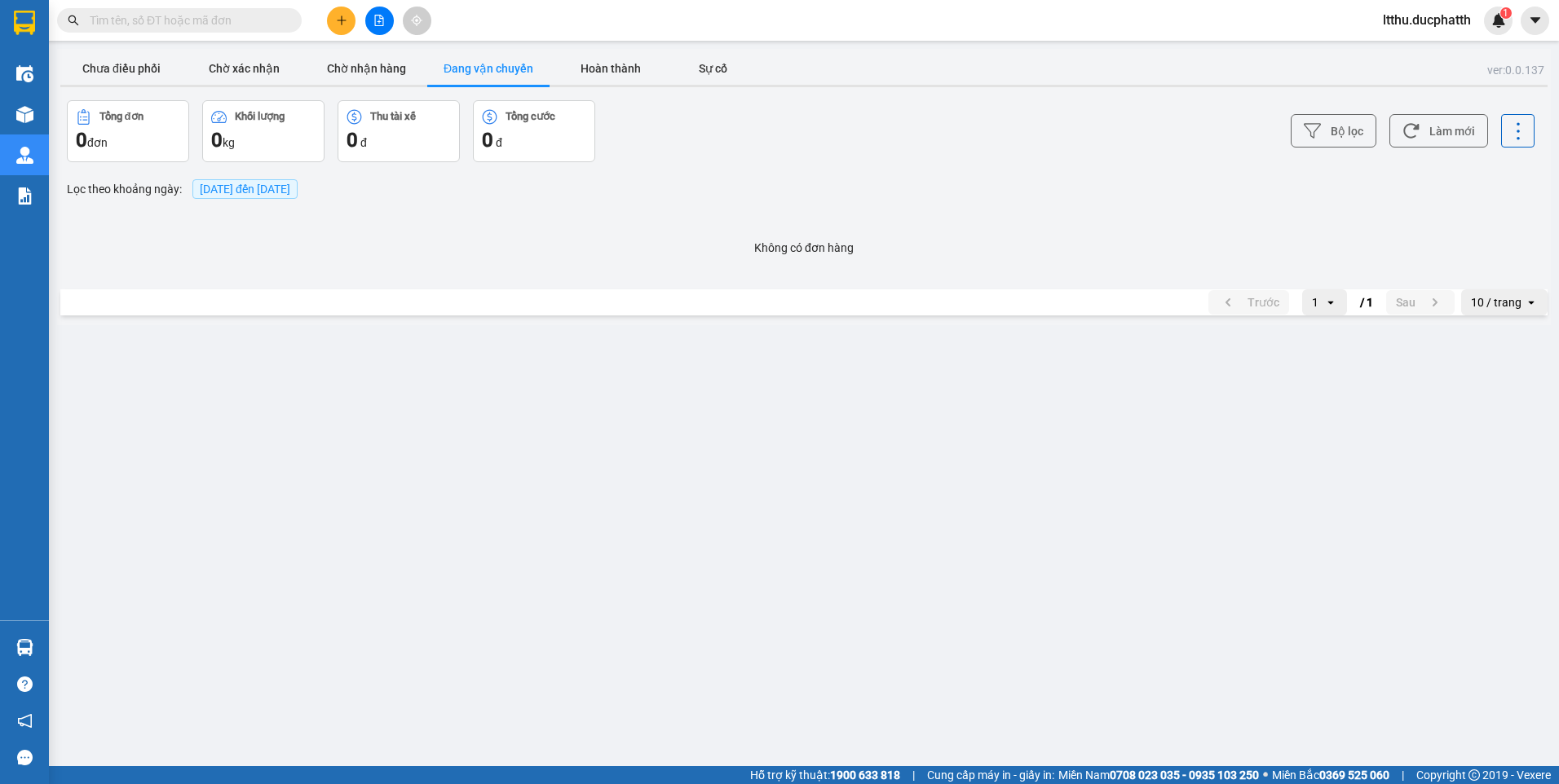
click at [358, 51] on div "ver: 0.0.137 Chưa điều phối Chờ xác nhận Chờ nhận hàng Đang vận chuyển Hoàn thà…" at bounding box center [804, 187] width 1494 height 276
click at [365, 72] on button "Chờ nhận hàng" at bounding box center [365, 68] width 122 height 33
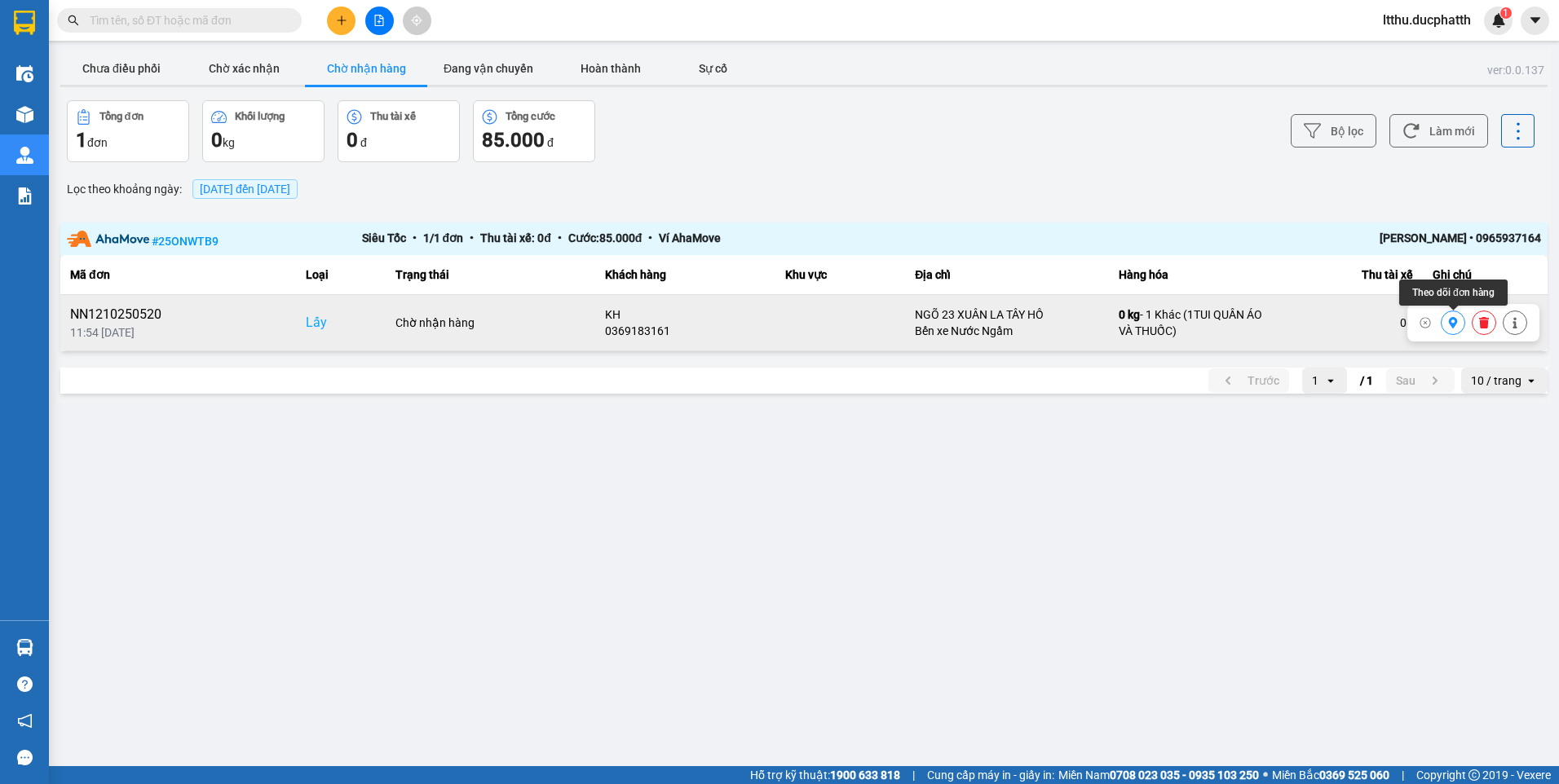
click at [1453, 322] on icon at bounding box center [1453, 323] width 12 height 12
click at [152, 67] on button "Chưa điều phối" at bounding box center [121, 68] width 122 height 33
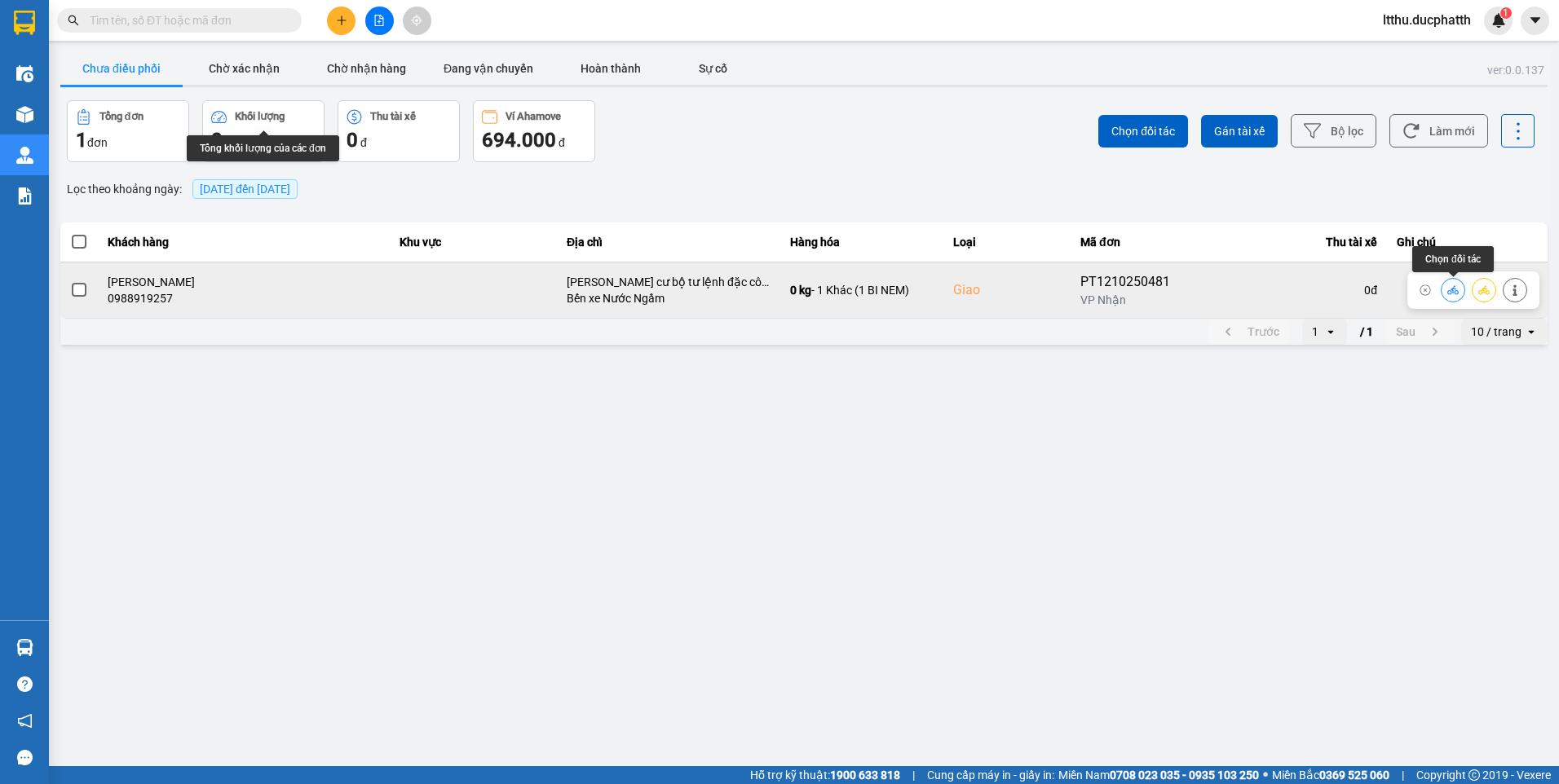
click at [1452, 289] on icon at bounding box center [1453, 289] width 12 height 9
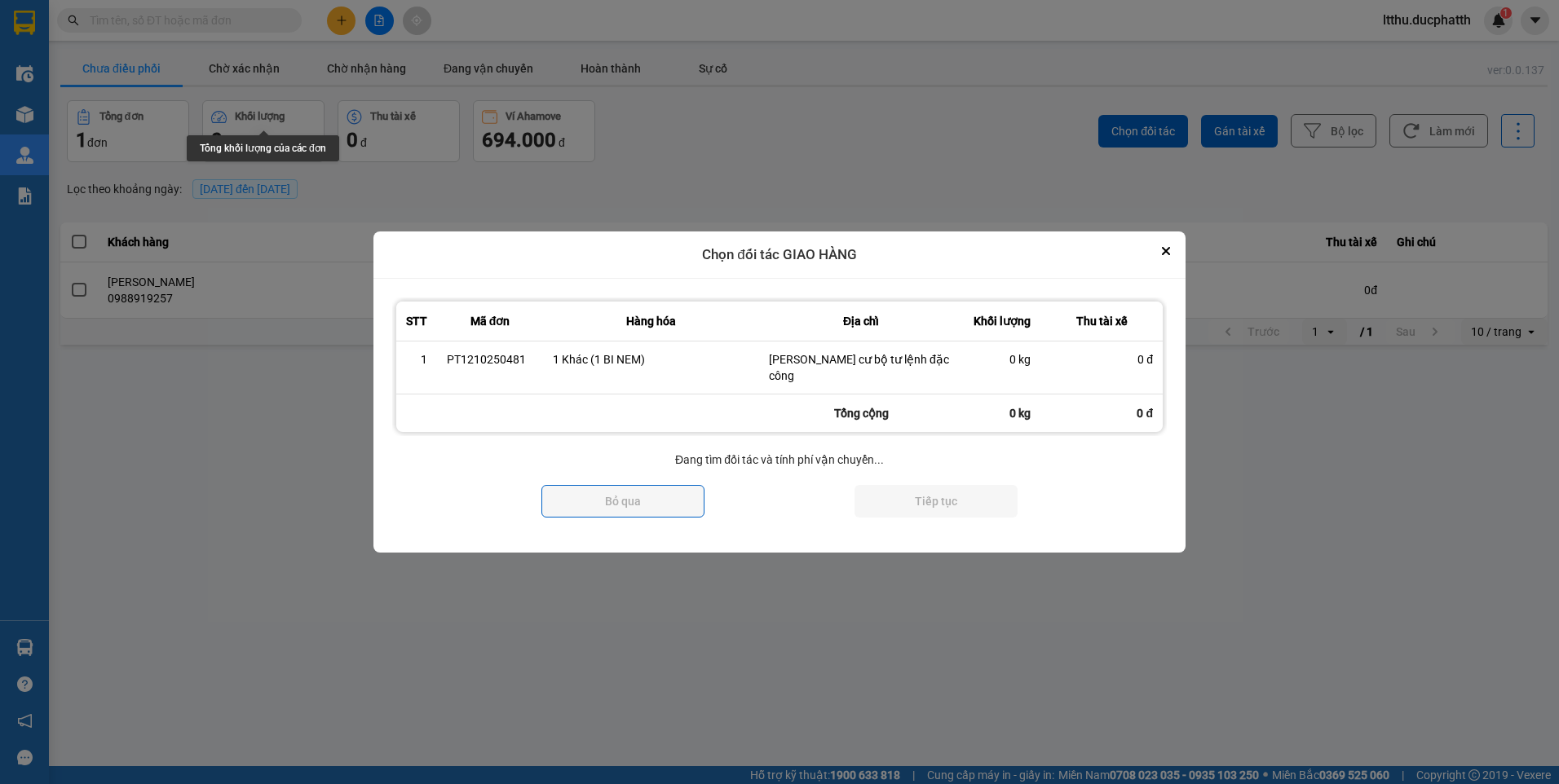
click at [1452, 289] on div at bounding box center [779, 392] width 1559 height 784
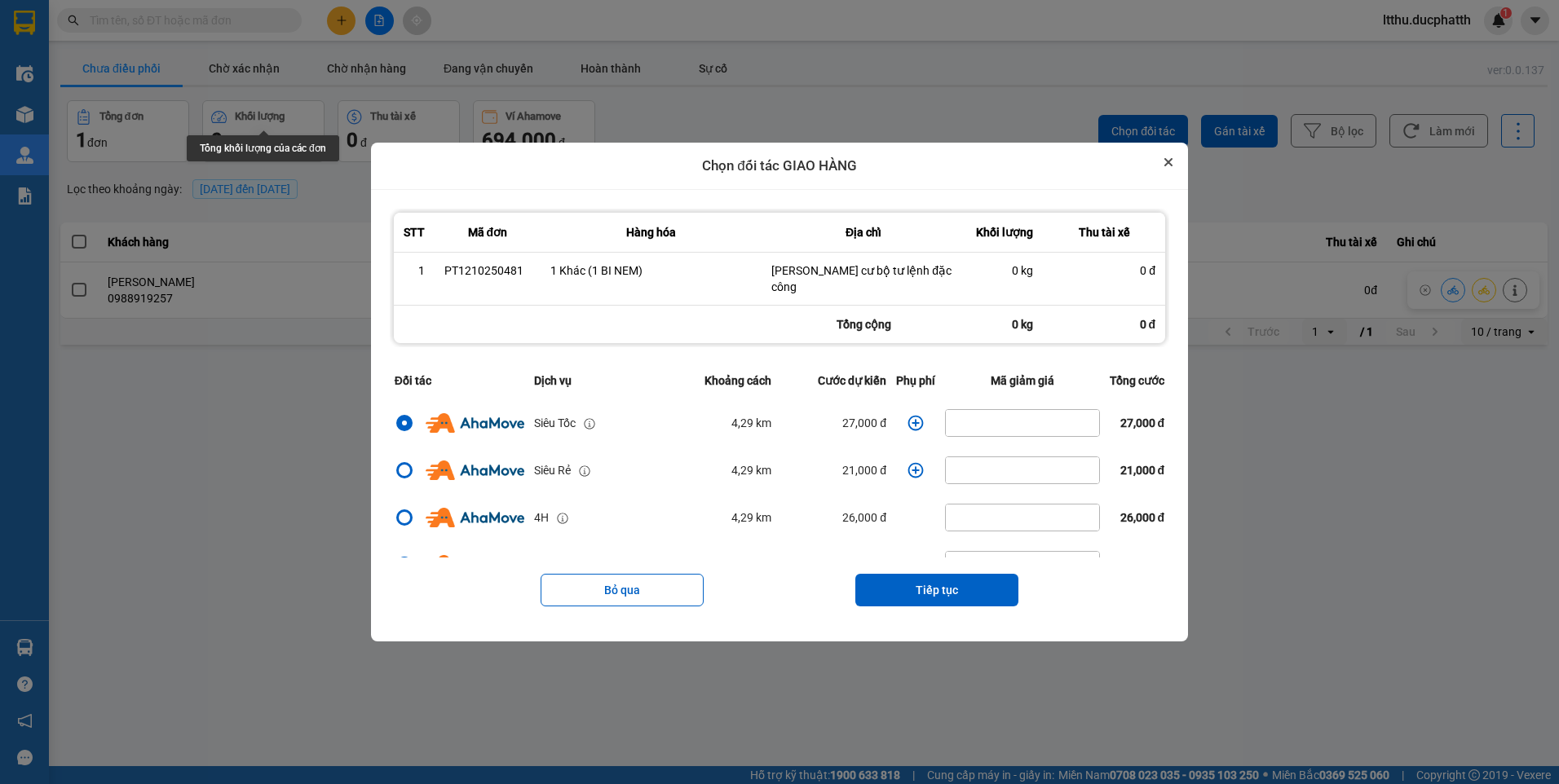
click at [1167, 170] on button "Close" at bounding box center [1168, 162] width 19 height 19
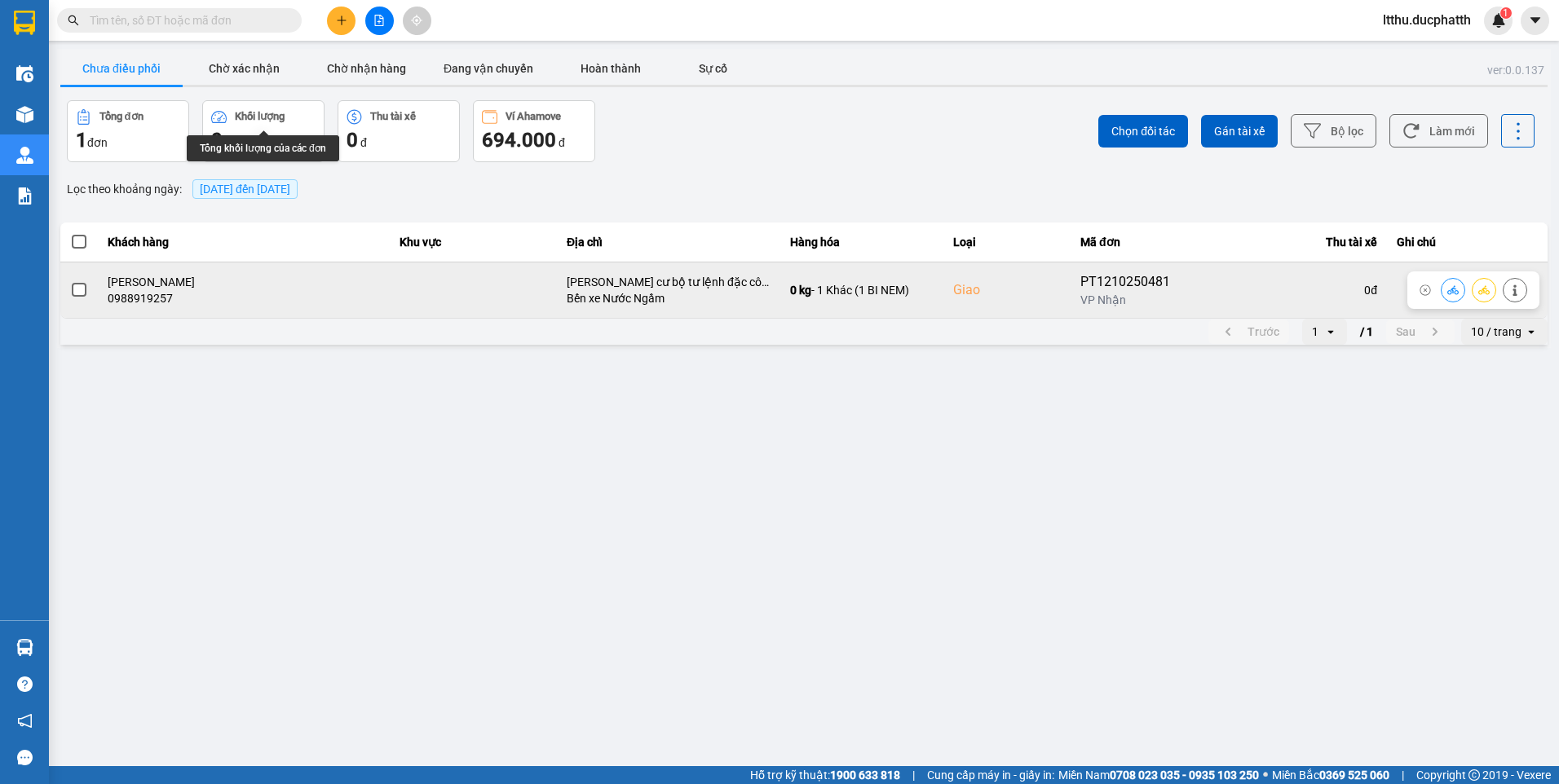
click at [1510, 292] on icon at bounding box center [1515, 290] width 12 height 12
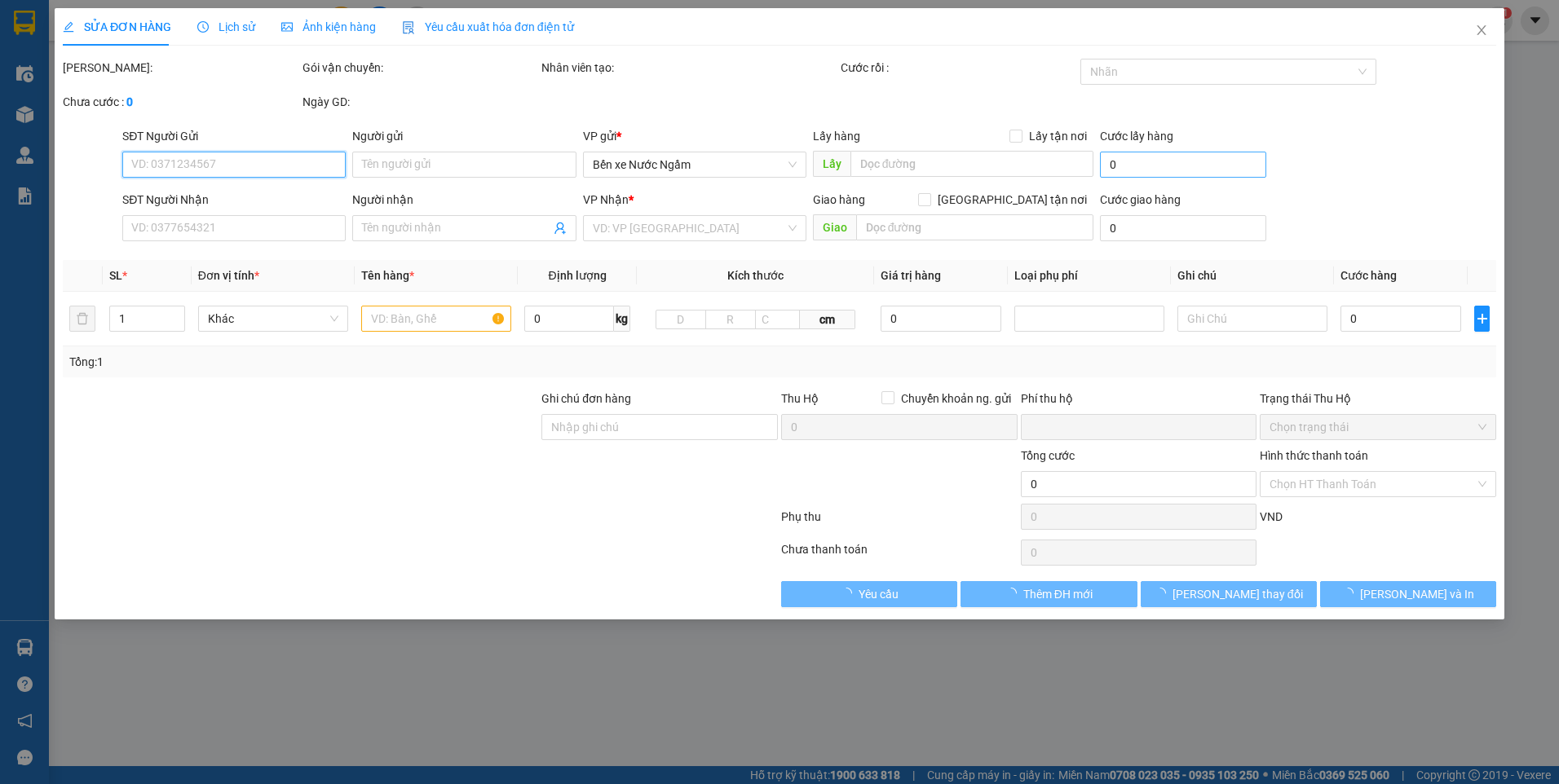
type input "0936521333"
type input "a chung"
type input "0988919257"
type input "chi huệ"
checkbox input "true"
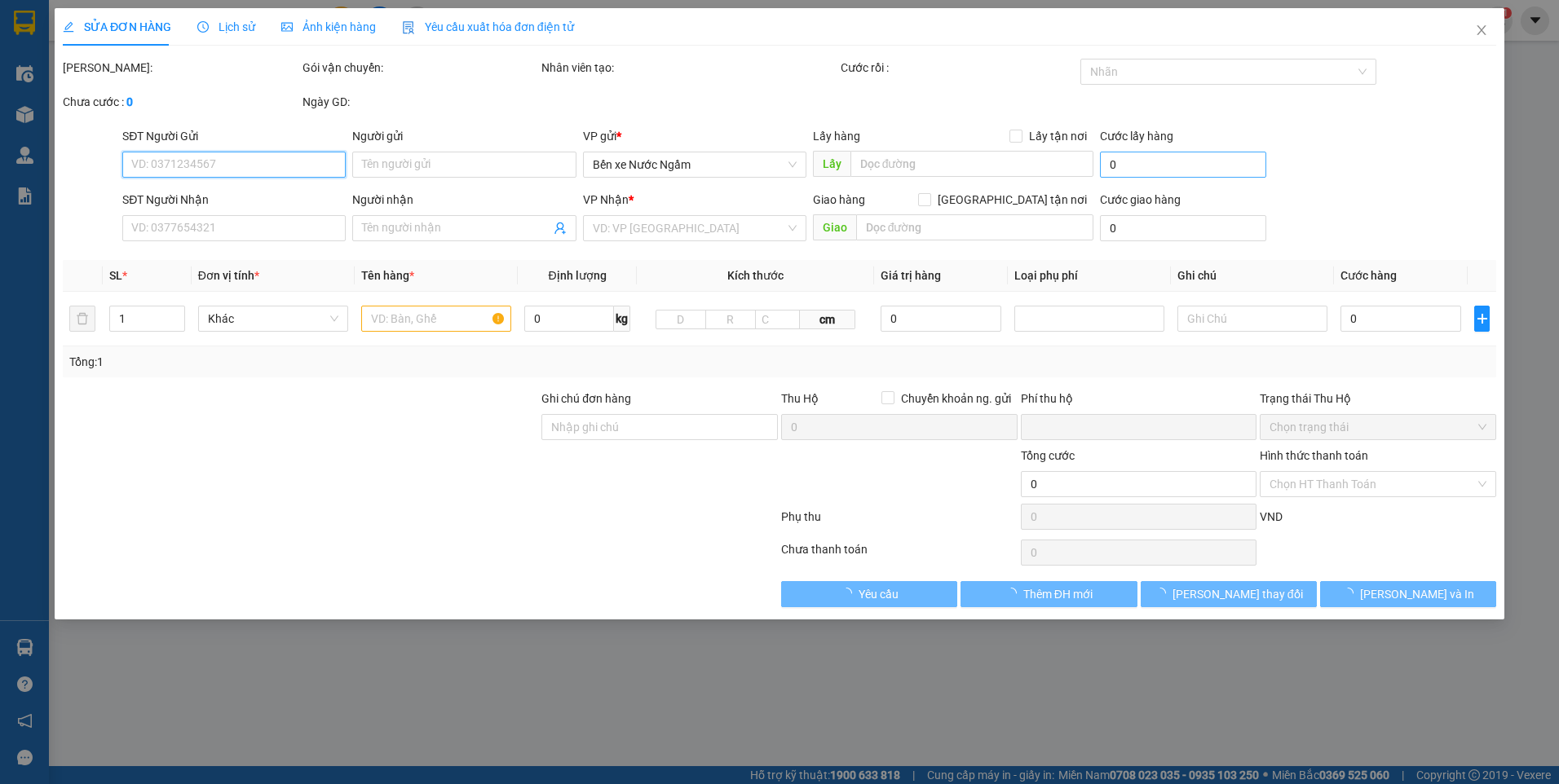
type input "Chung cư bộ tư lệnh đặc công"
type input "0"
type input "100.000"
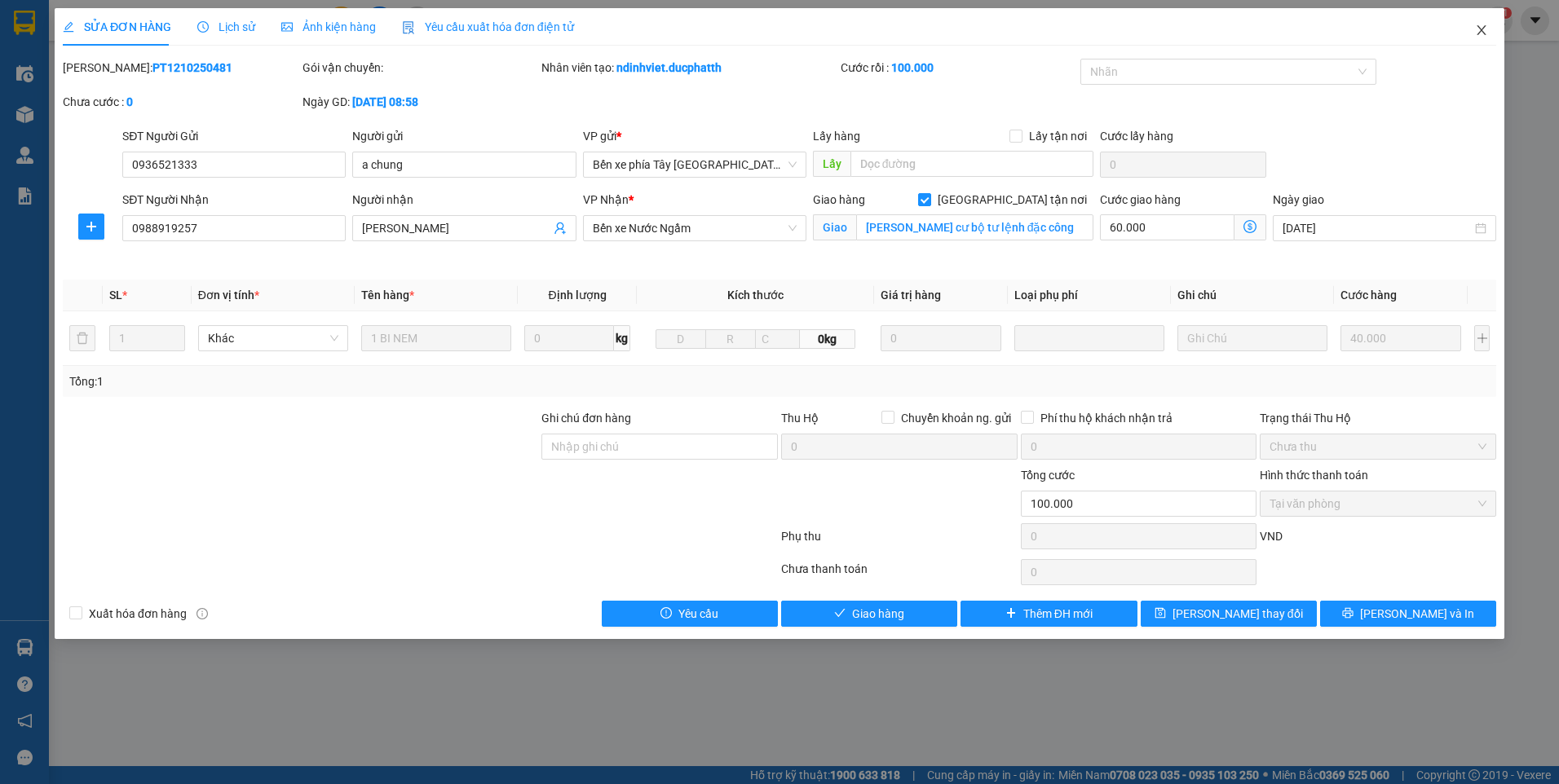
click at [1480, 35] on icon "close" at bounding box center [1481, 30] width 13 height 13
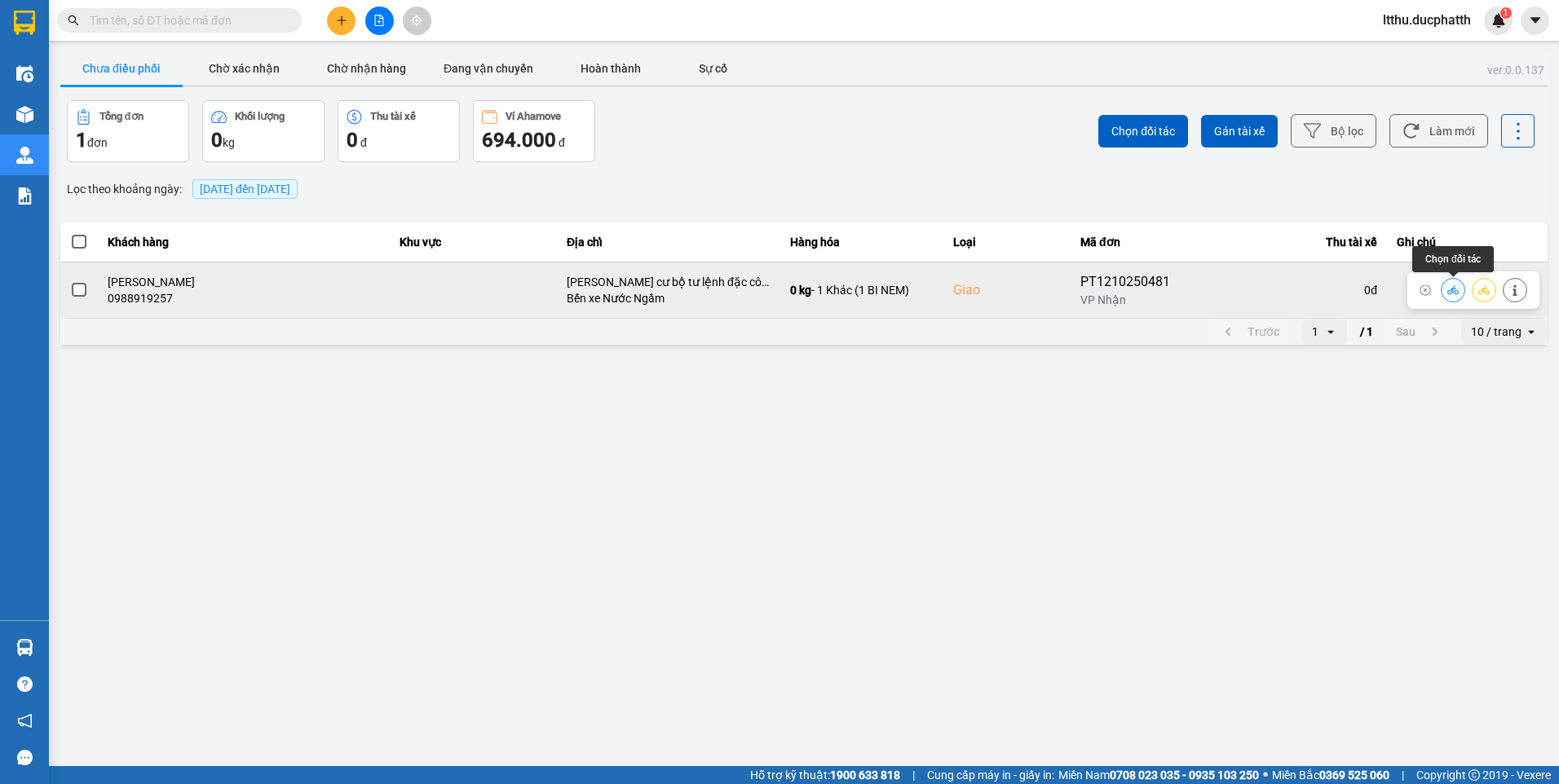
click at [1455, 295] on icon at bounding box center [1453, 289] width 12 height 9
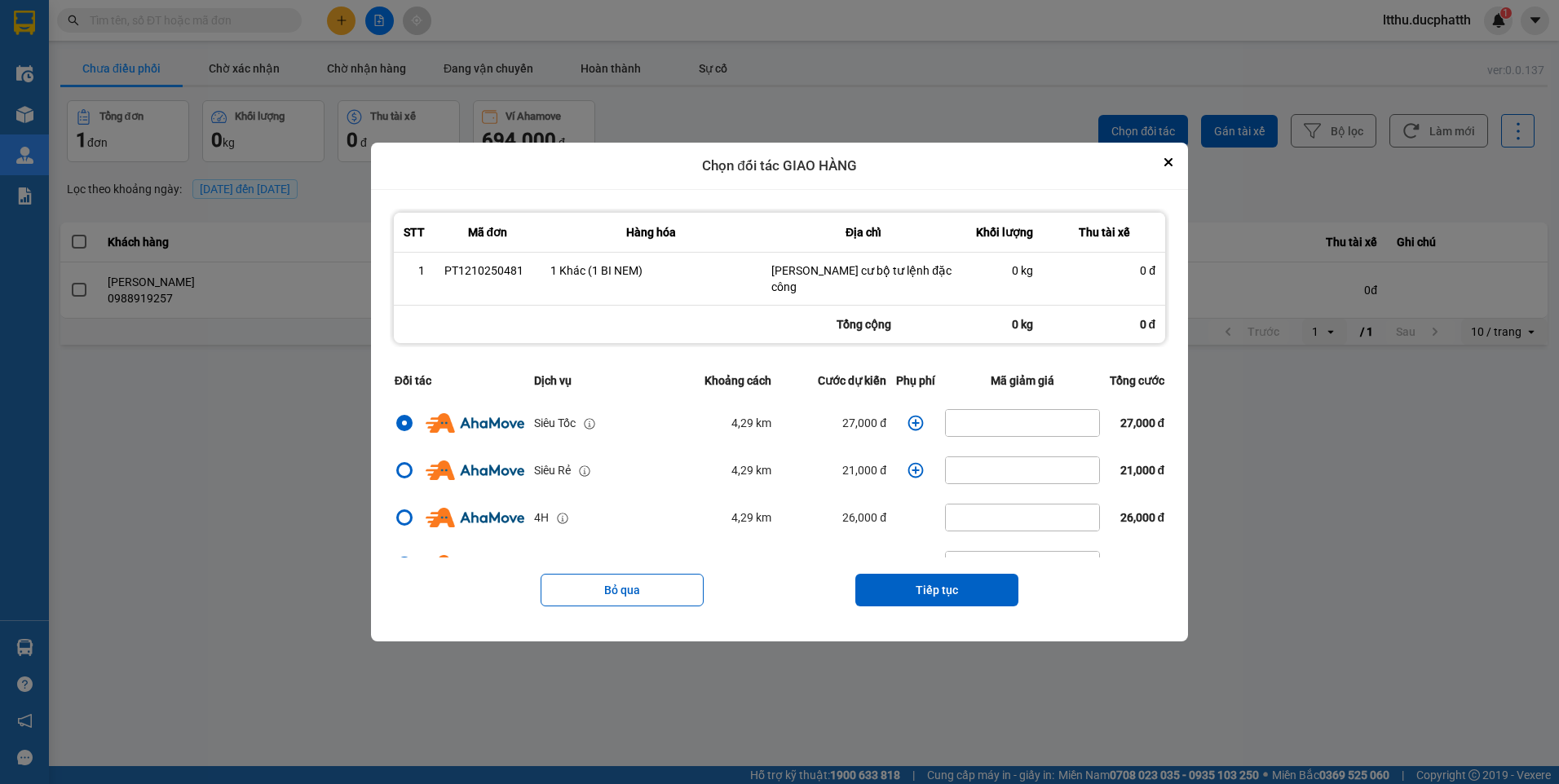
click at [908, 415] on icon "dialog" at bounding box center [916, 423] width 15 height 15
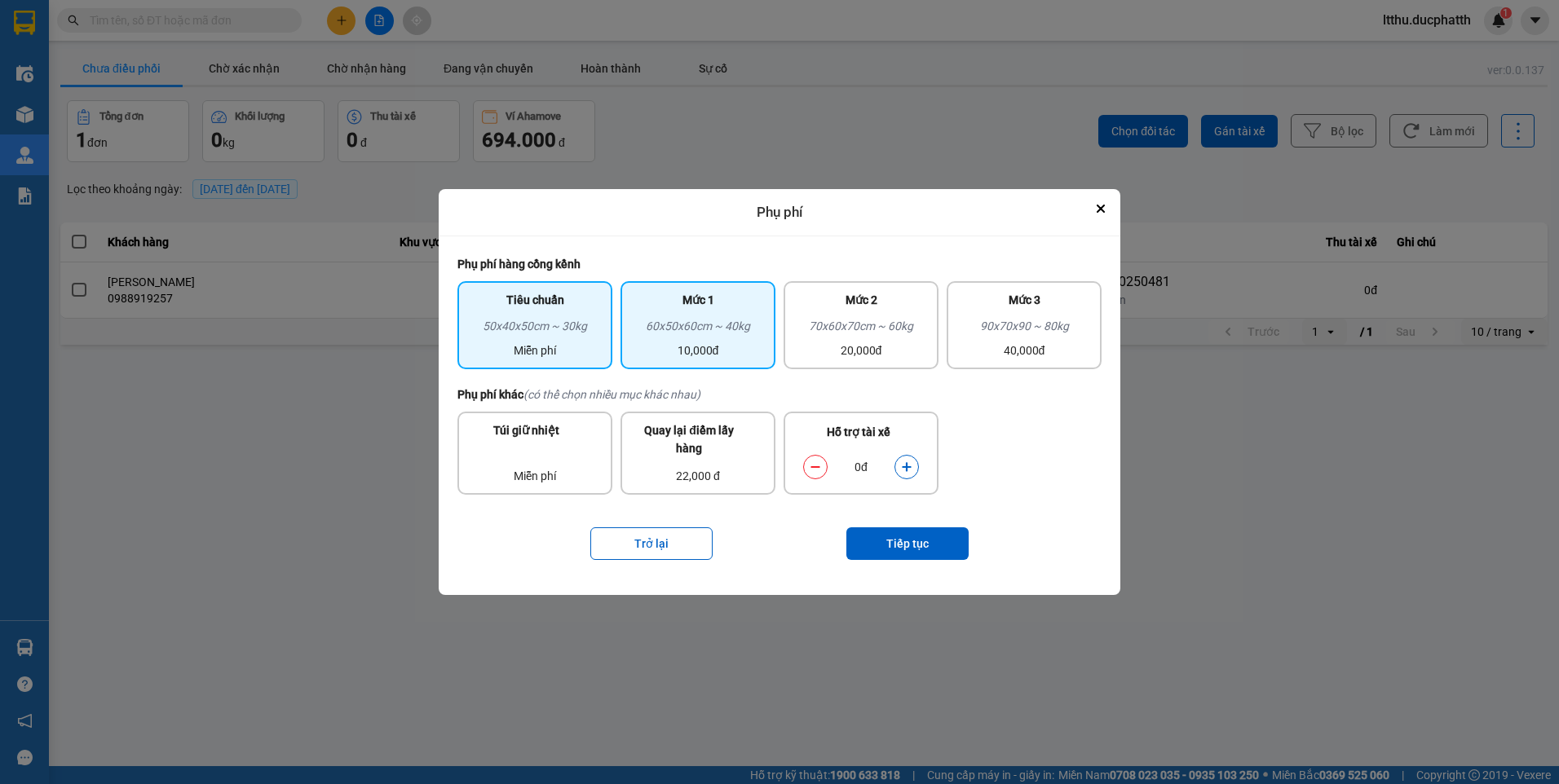
click at [699, 316] on div "Mức 1" at bounding box center [698, 304] width 135 height 26
click at [906, 476] on button "dialog" at bounding box center [907, 467] width 23 height 29
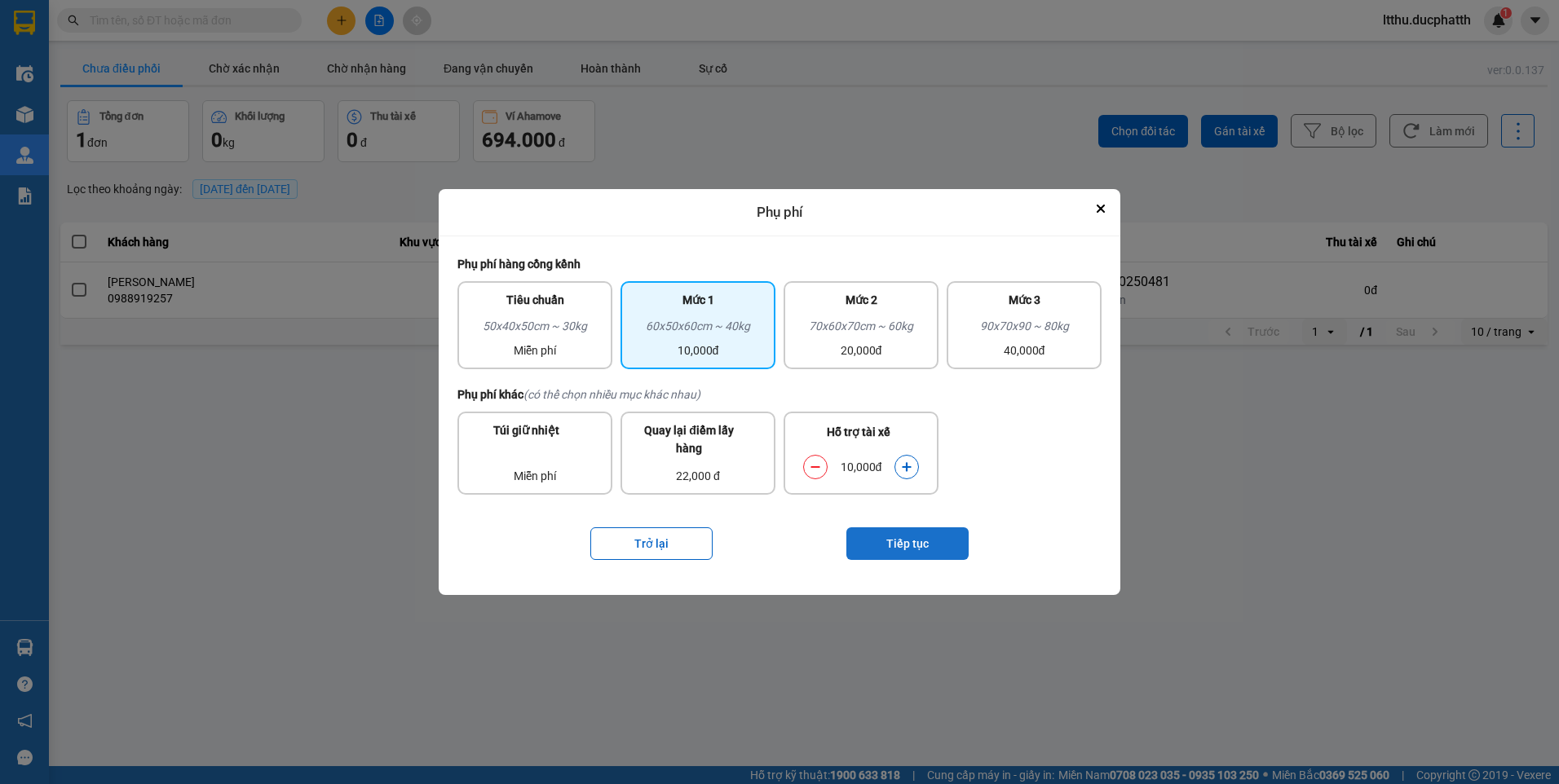
click at [921, 537] on button "Tiếp tục" at bounding box center [907, 543] width 122 height 33
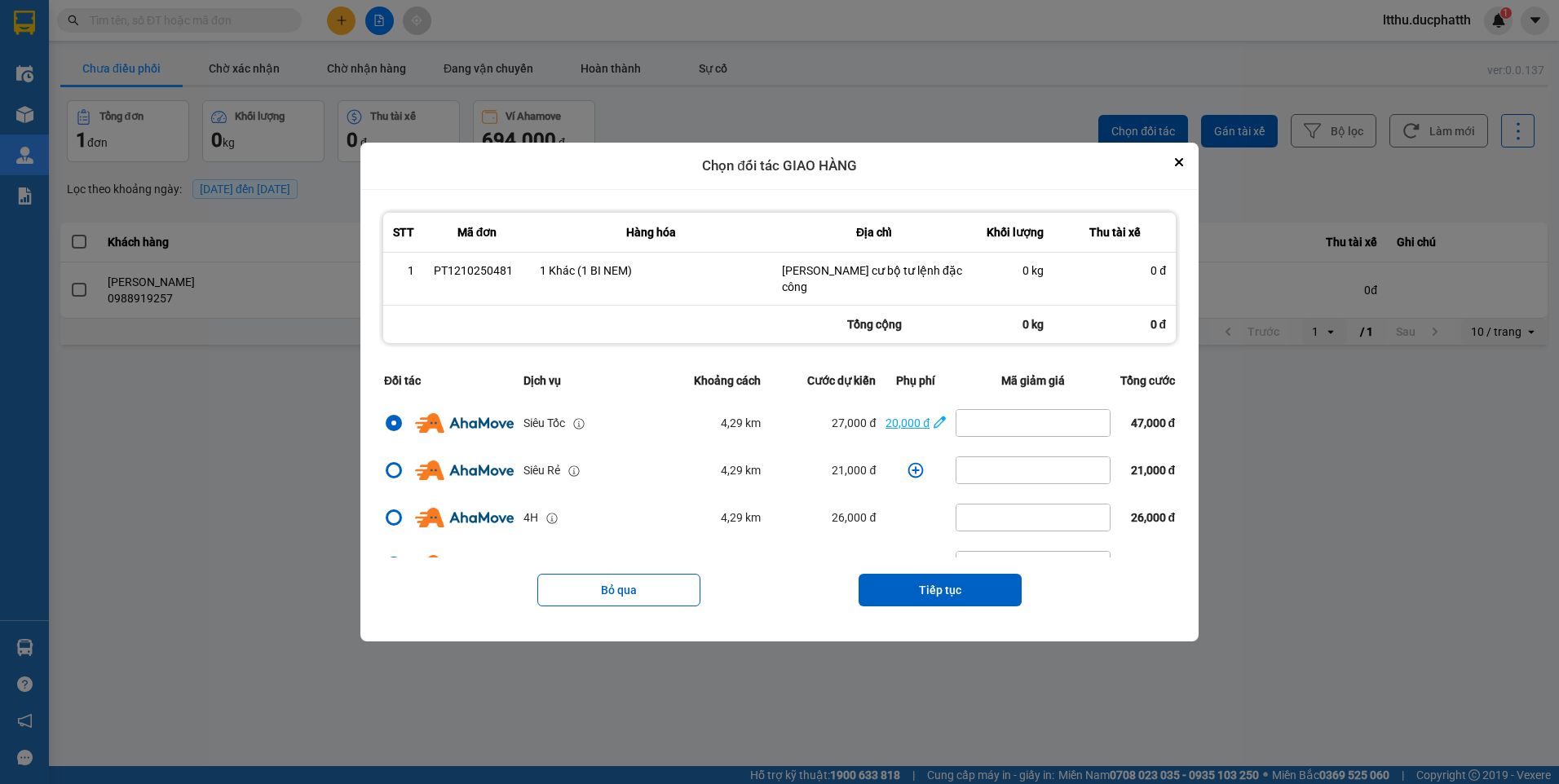
click at [934, 414] on icon "dialog" at bounding box center [939, 422] width 12 height 16
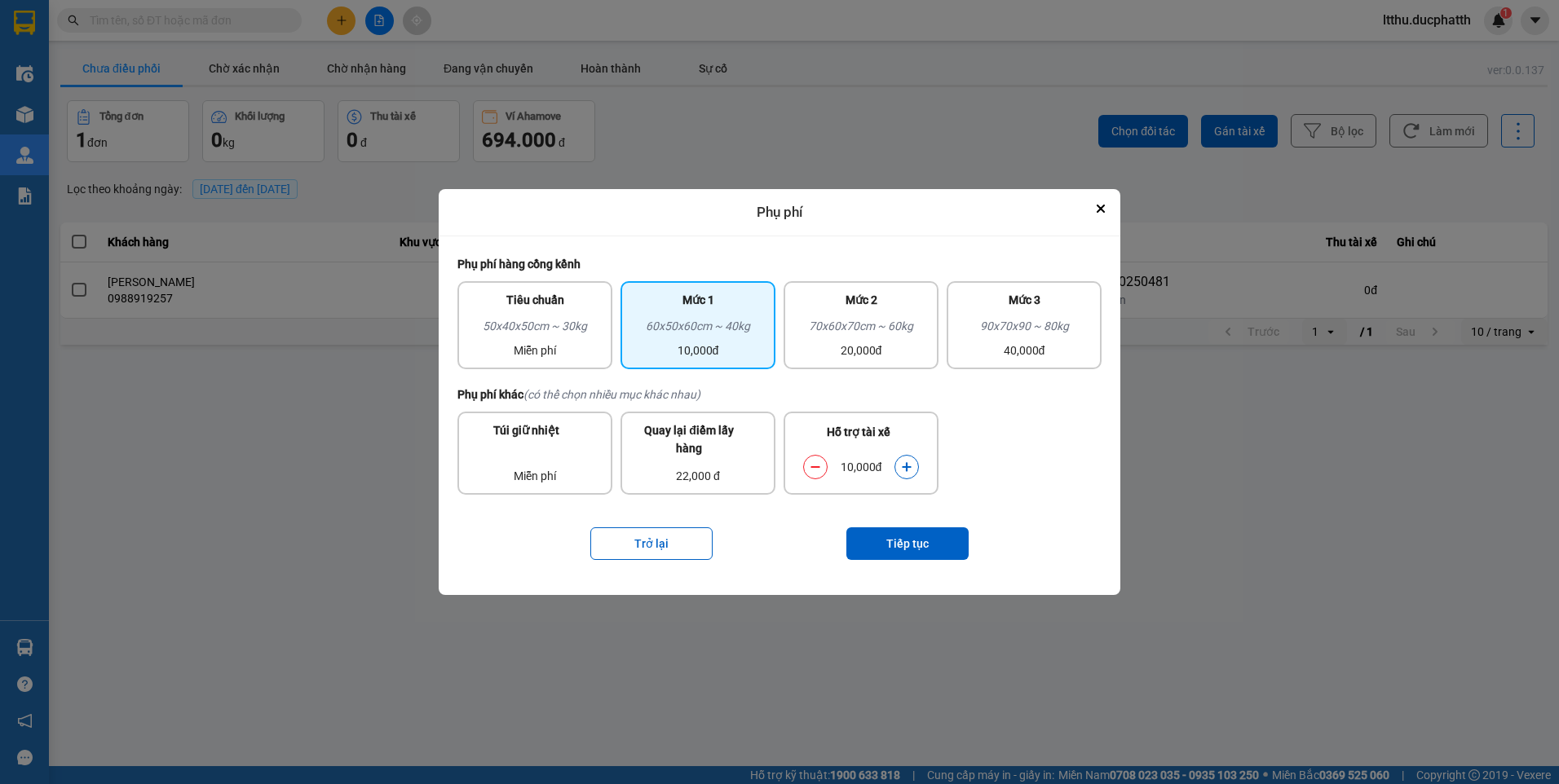
click at [911, 462] on icon "dialog" at bounding box center [907, 468] width 12 height 12
click at [923, 544] on button "Tiếp tục" at bounding box center [907, 543] width 122 height 33
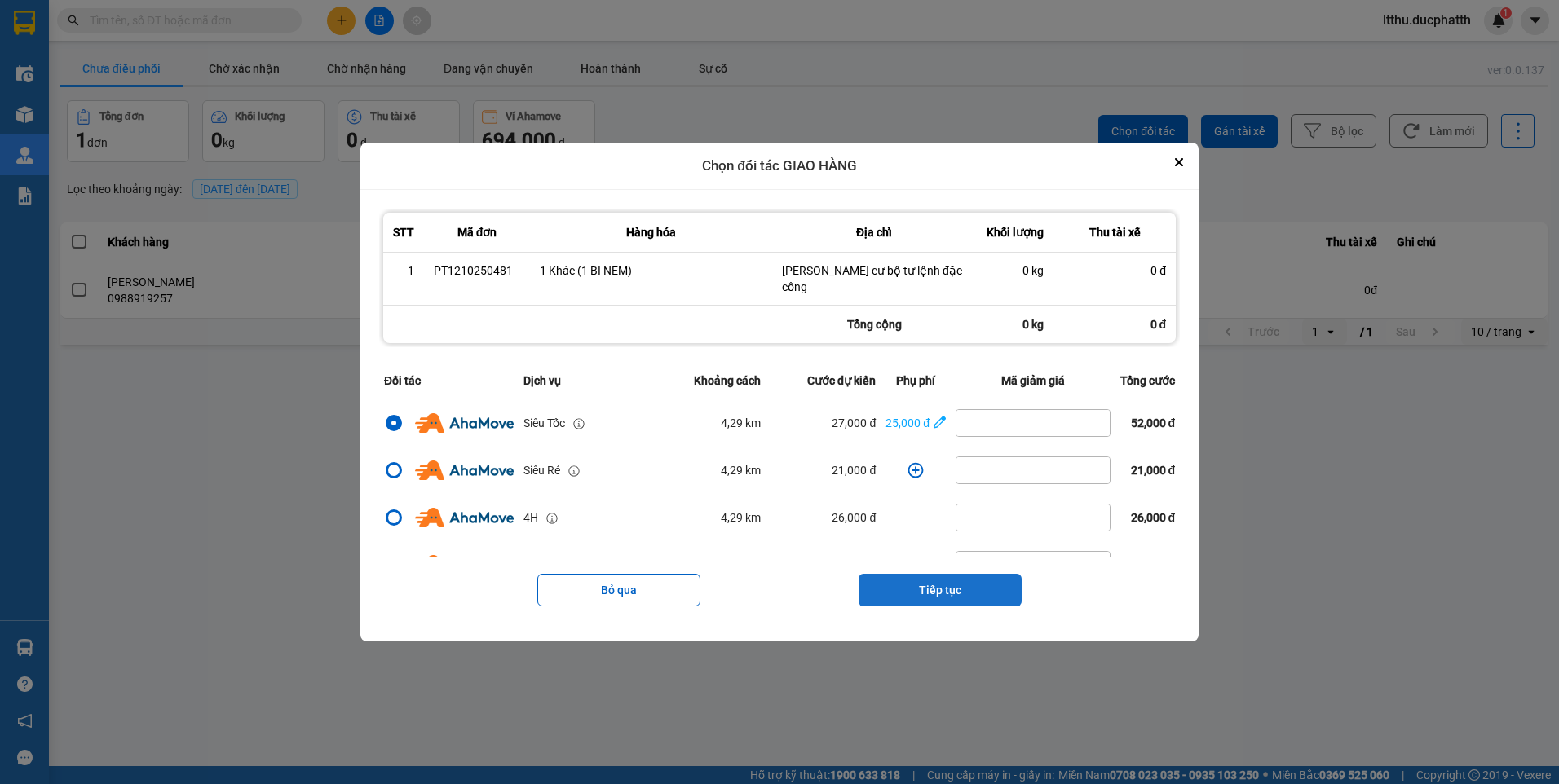
click at [944, 586] on button "Tiếp tục" at bounding box center [939, 590] width 163 height 33
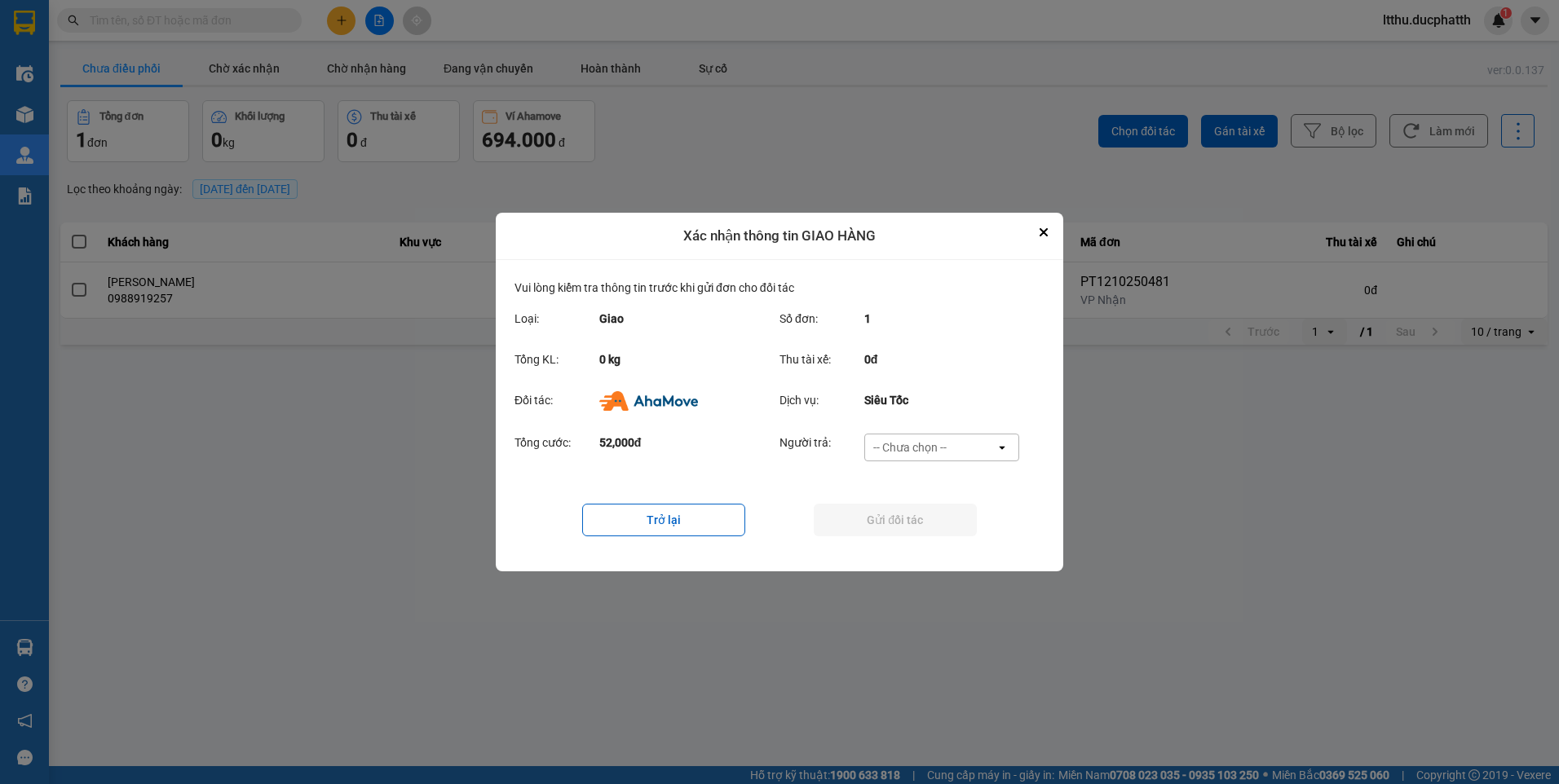
click at [950, 447] on div "-- Chưa chọn --" at bounding box center [930, 447] width 131 height 26
click at [928, 529] on div "Ví Ahamove" at bounding box center [941, 541] width 155 height 30
click at [947, 511] on button "Gửi đối tác" at bounding box center [895, 520] width 163 height 33
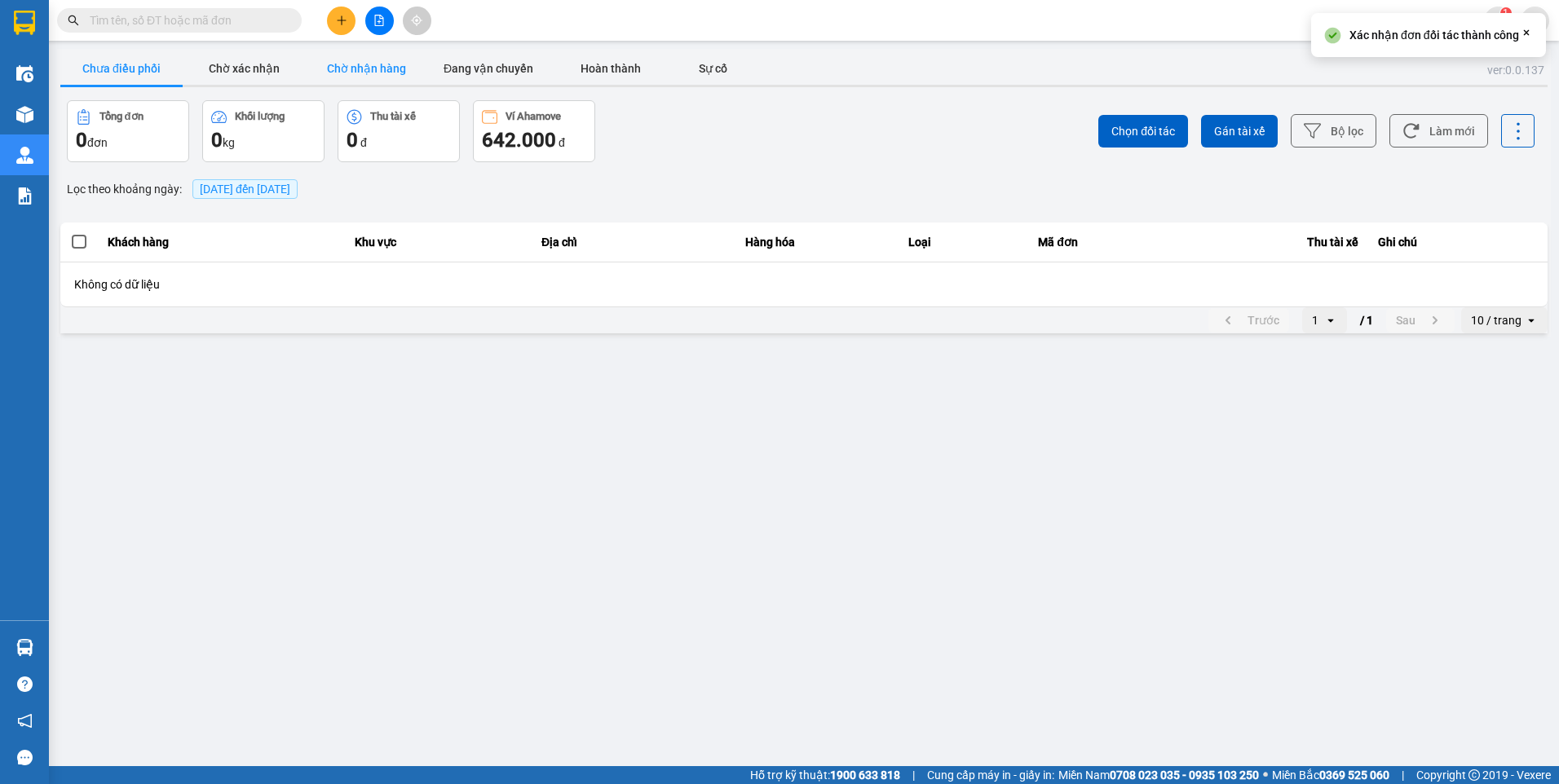
click at [356, 69] on button "Chờ nhận hàng" at bounding box center [365, 68] width 122 height 33
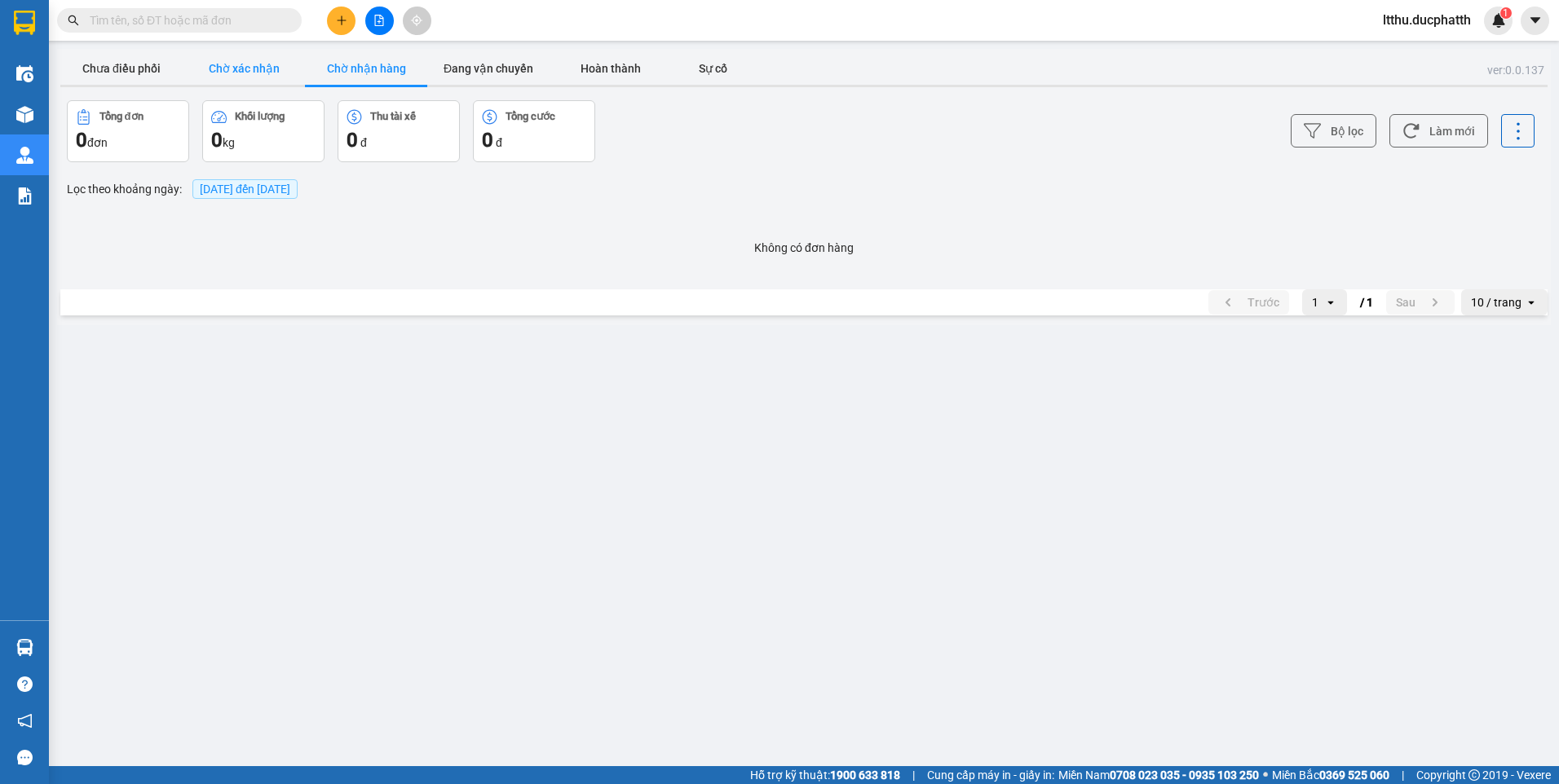
click at [268, 71] on button "Chờ xác nhận" at bounding box center [243, 68] width 122 height 33
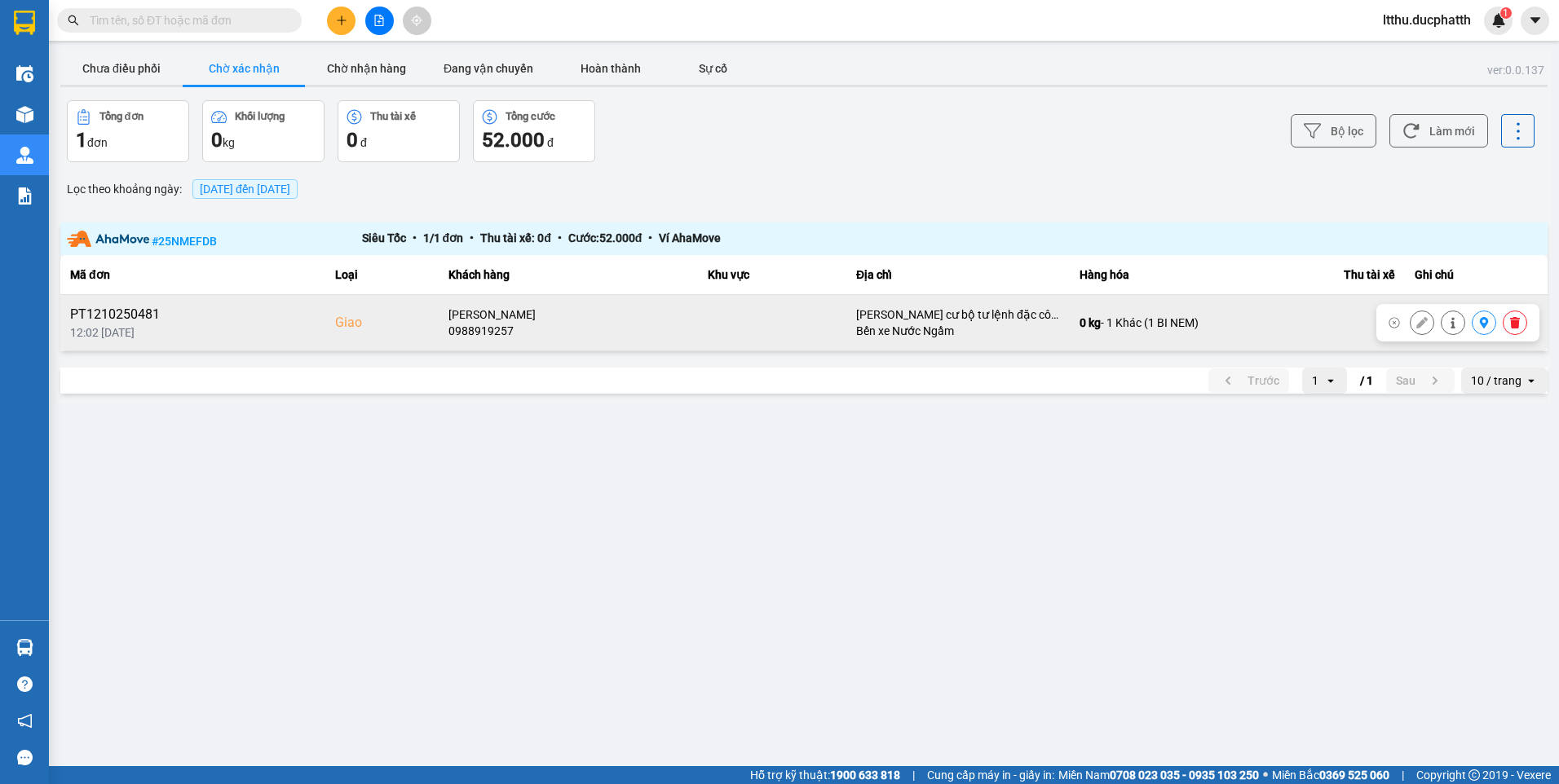
click at [1476, 323] on button at bounding box center [1484, 323] width 23 height 29
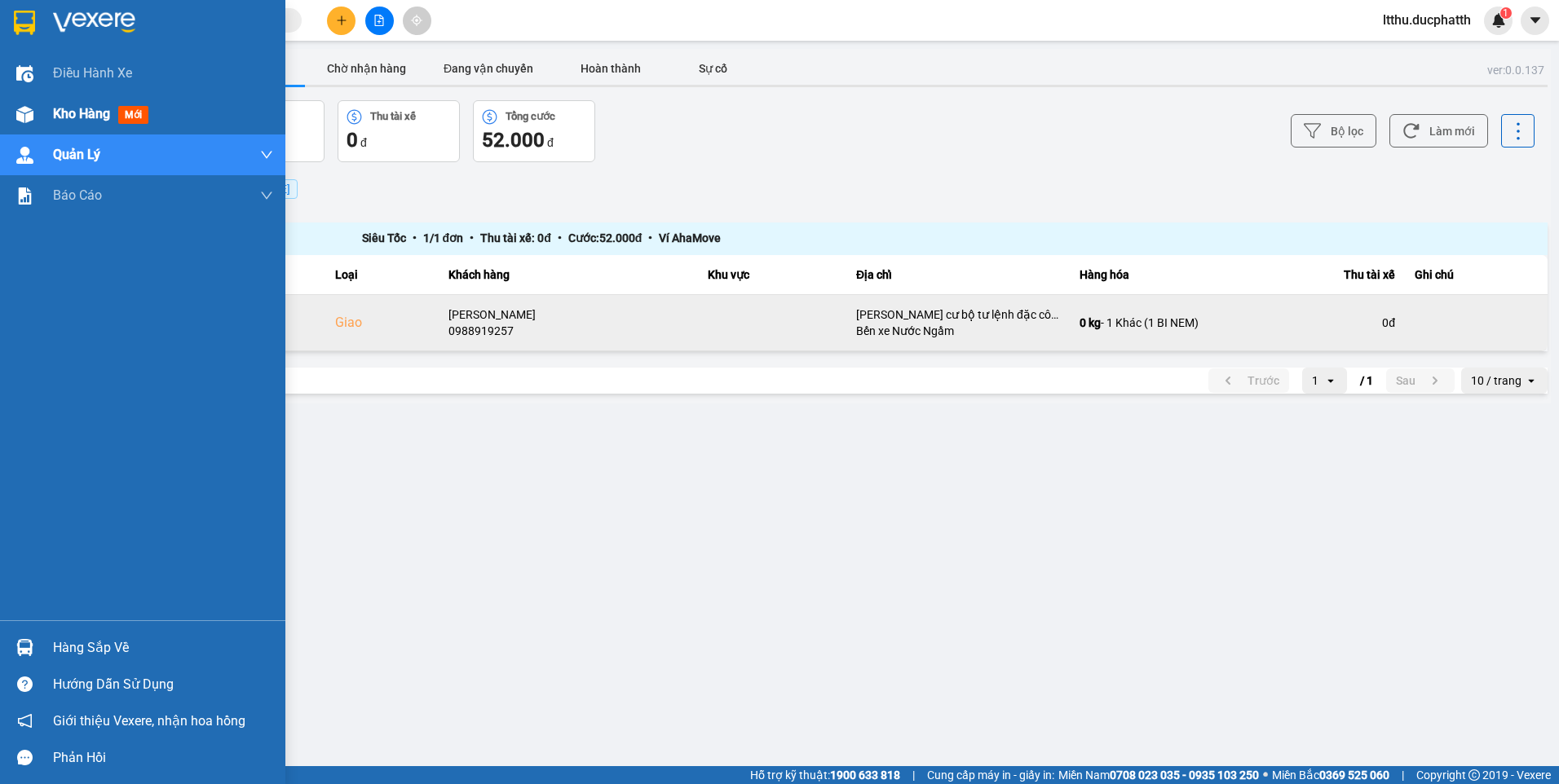
click at [83, 106] on span "Kho hàng" at bounding box center [82, 114] width 57 height 15
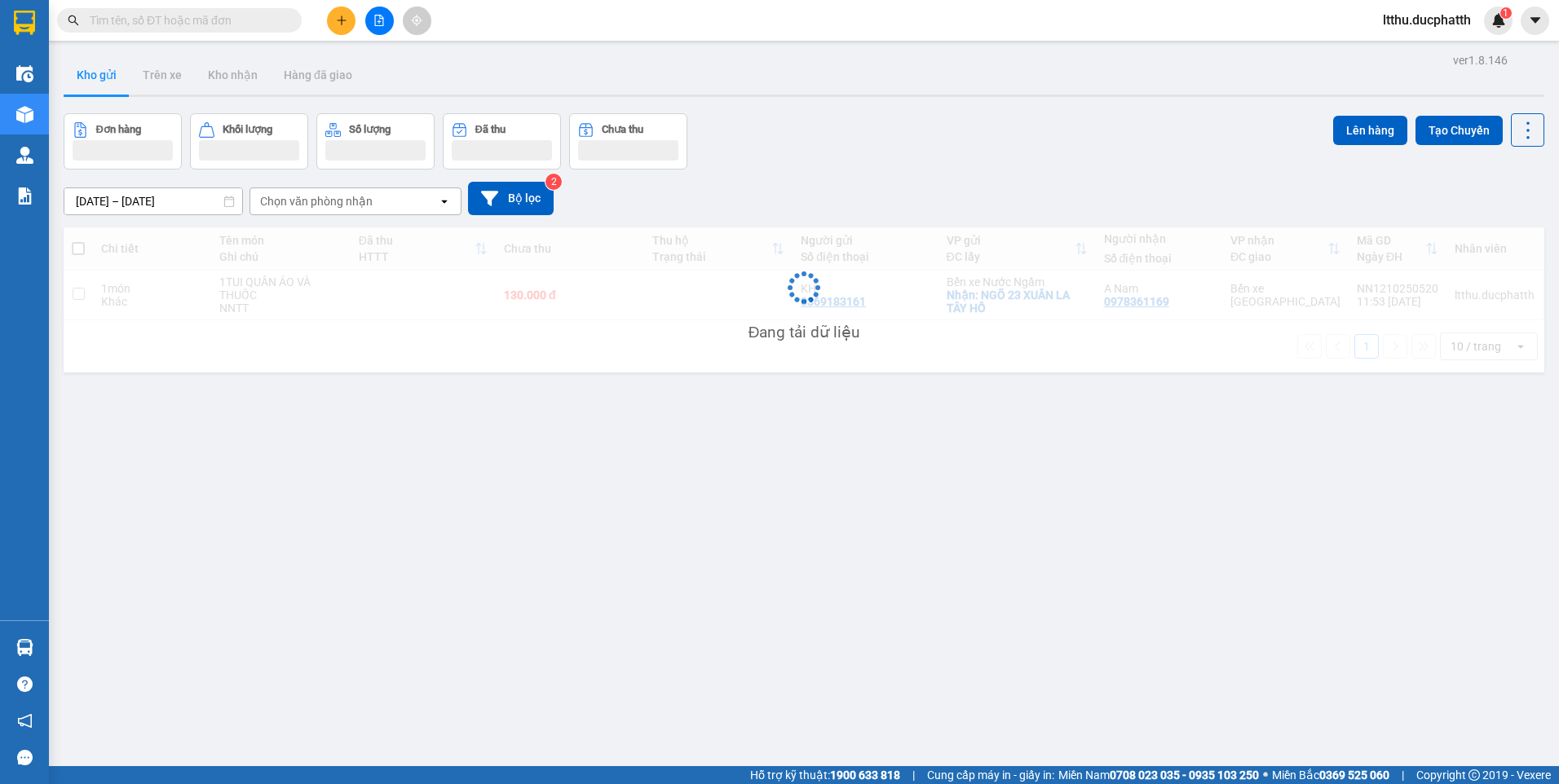
click at [208, 28] on input "text" at bounding box center [186, 20] width 192 height 18
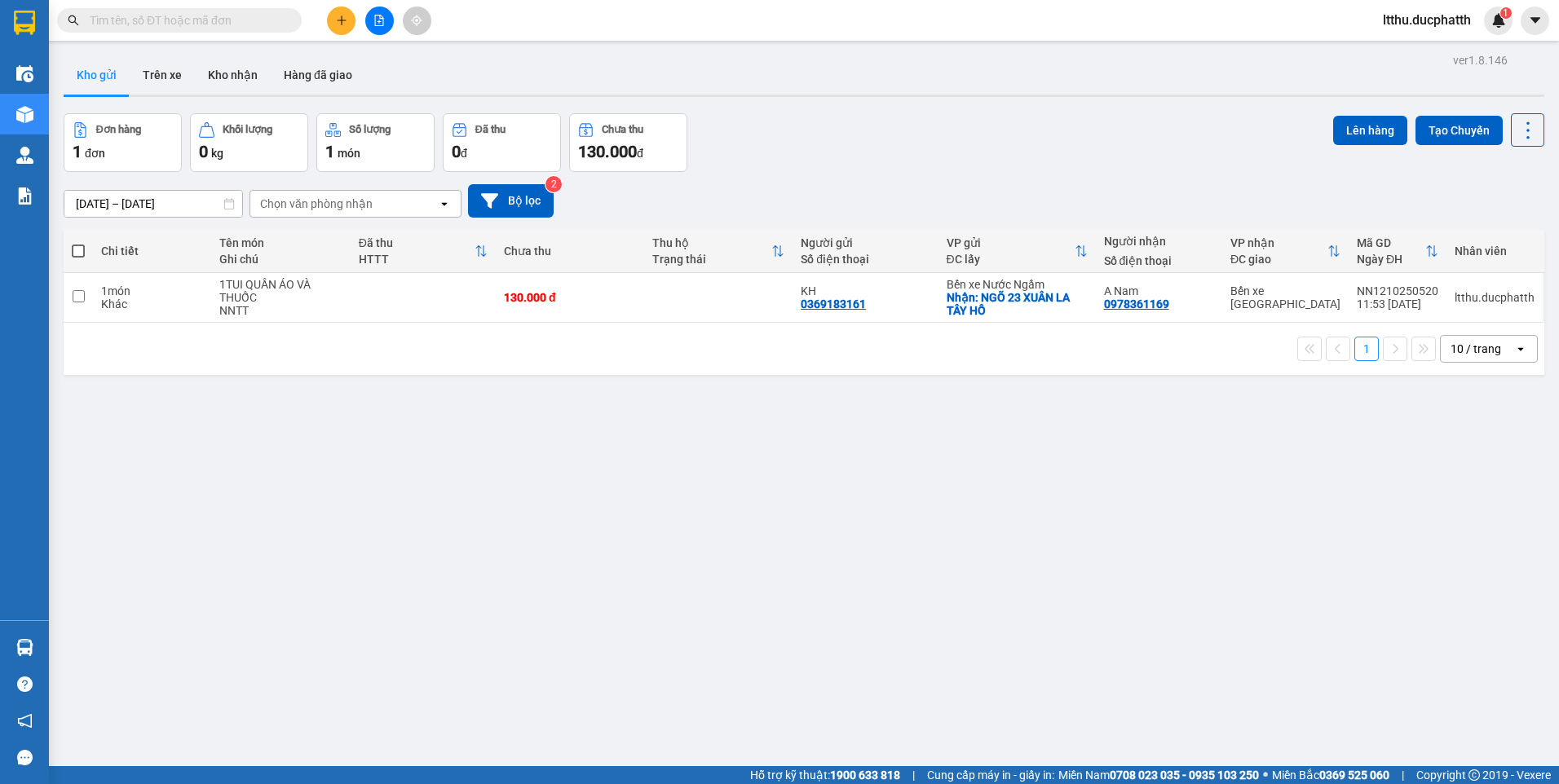
click at [208, 28] on input "text" at bounding box center [186, 20] width 192 height 18
click at [224, 75] on button "Kho nhận" at bounding box center [233, 75] width 76 height 39
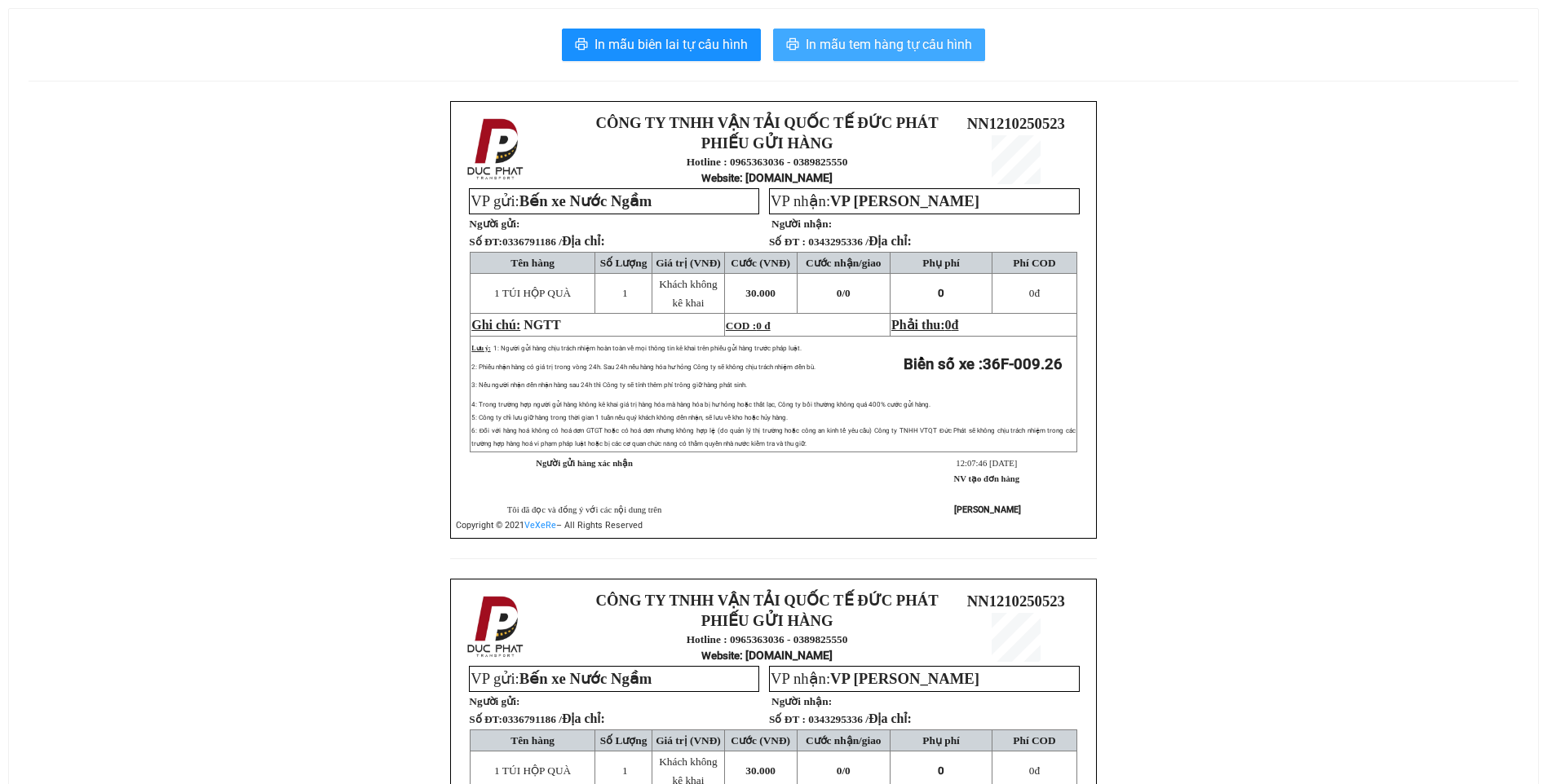
click at [911, 44] on span "In mẫu tem hàng tự cấu hình" at bounding box center [888, 45] width 166 height 20
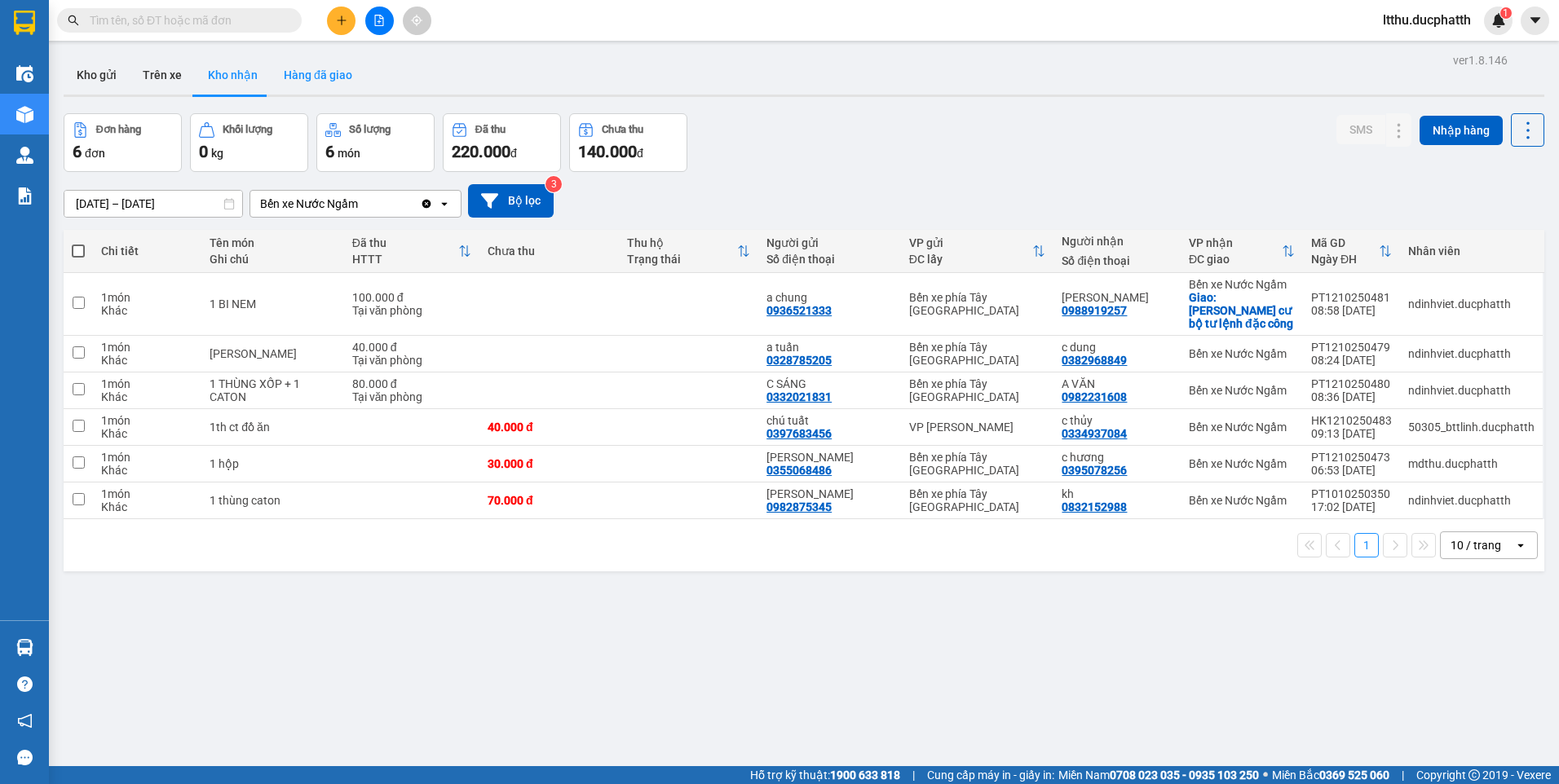
click at [310, 65] on button "Hàng đã giao" at bounding box center [318, 75] width 95 height 39
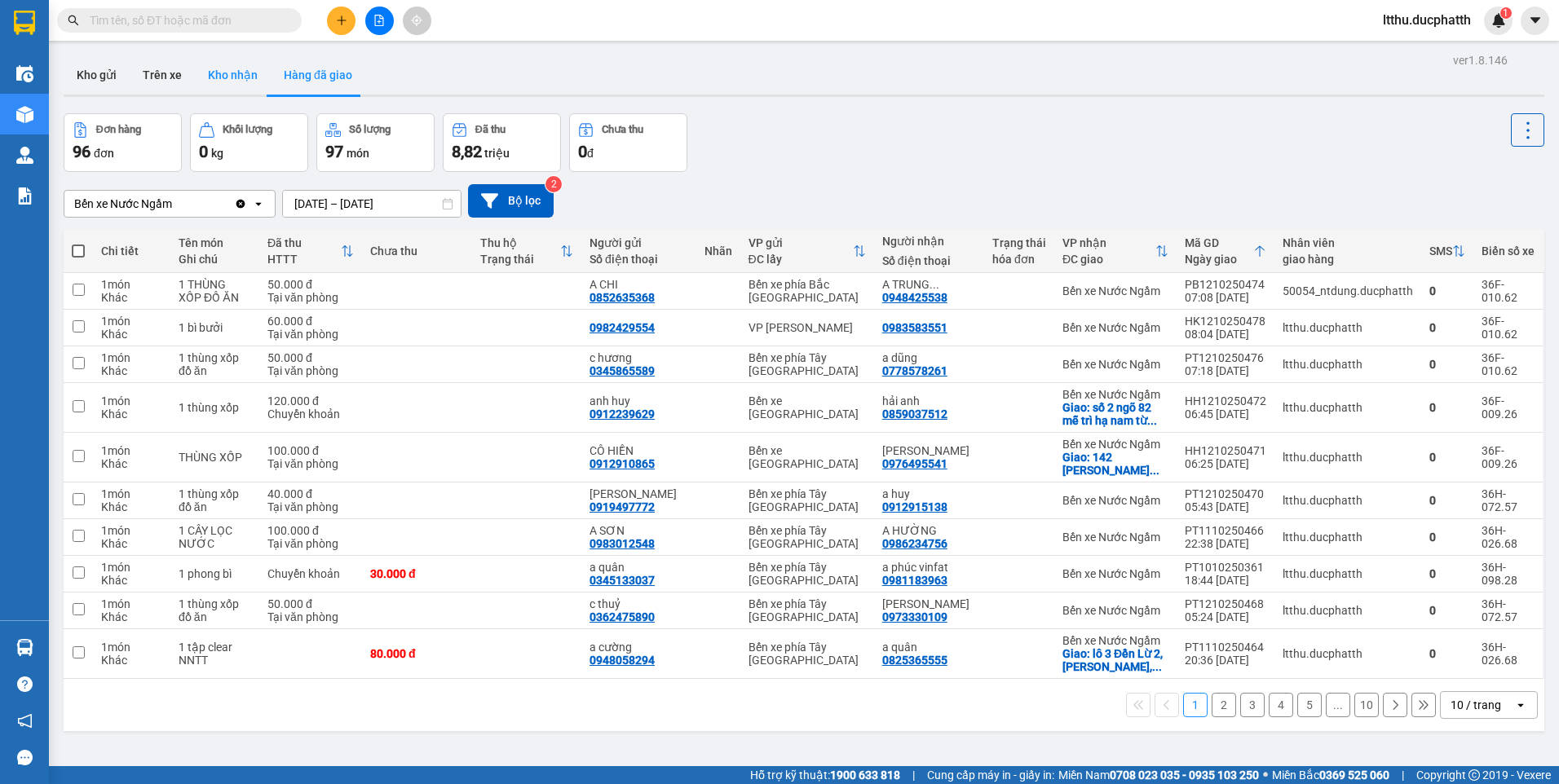
click at [245, 73] on button "Kho nhận" at bounding box center [233, 75] width 76 height 39
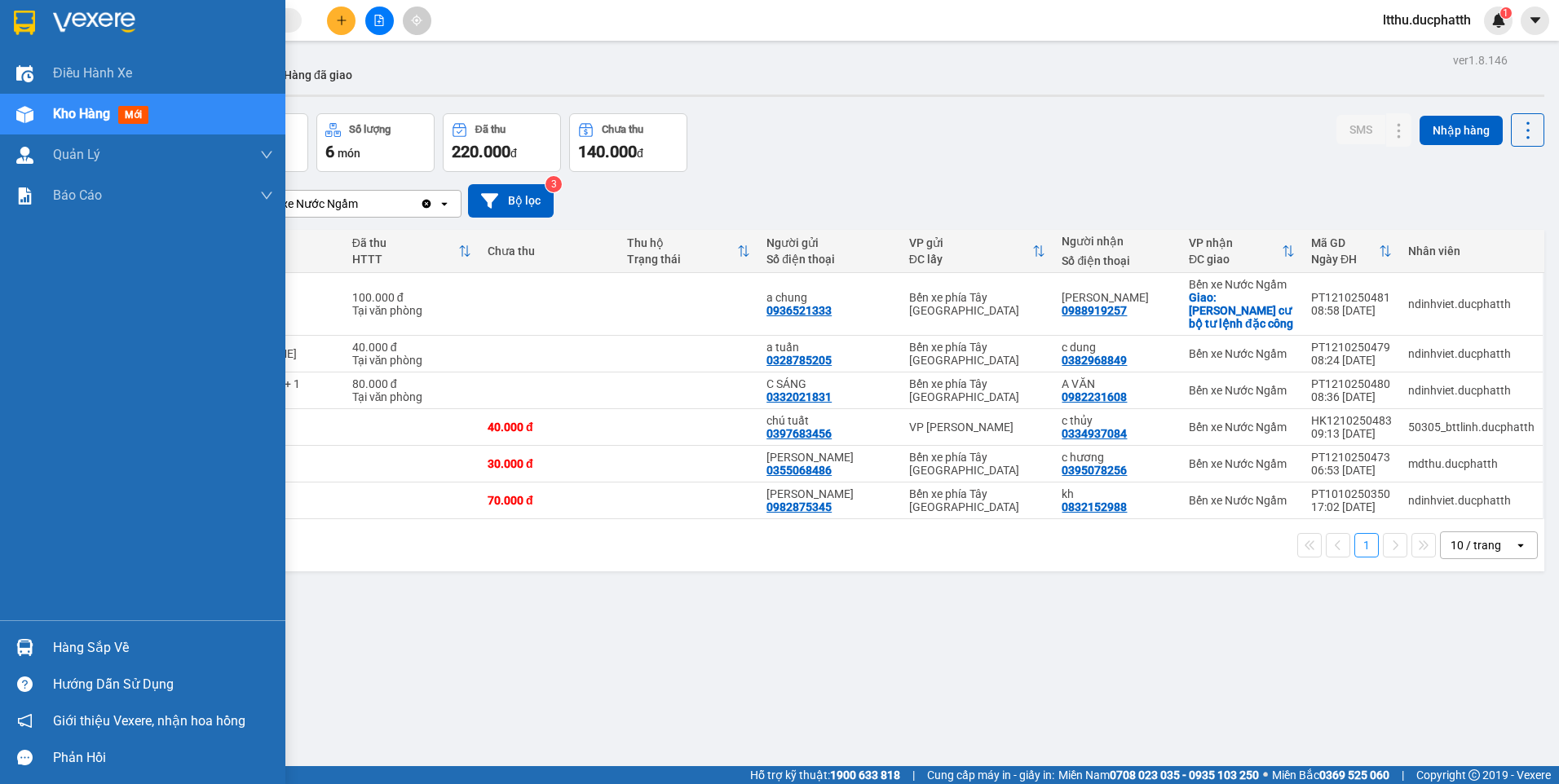
click at [28, 637] on div at bounding box center [25, 648] width 29 height 29
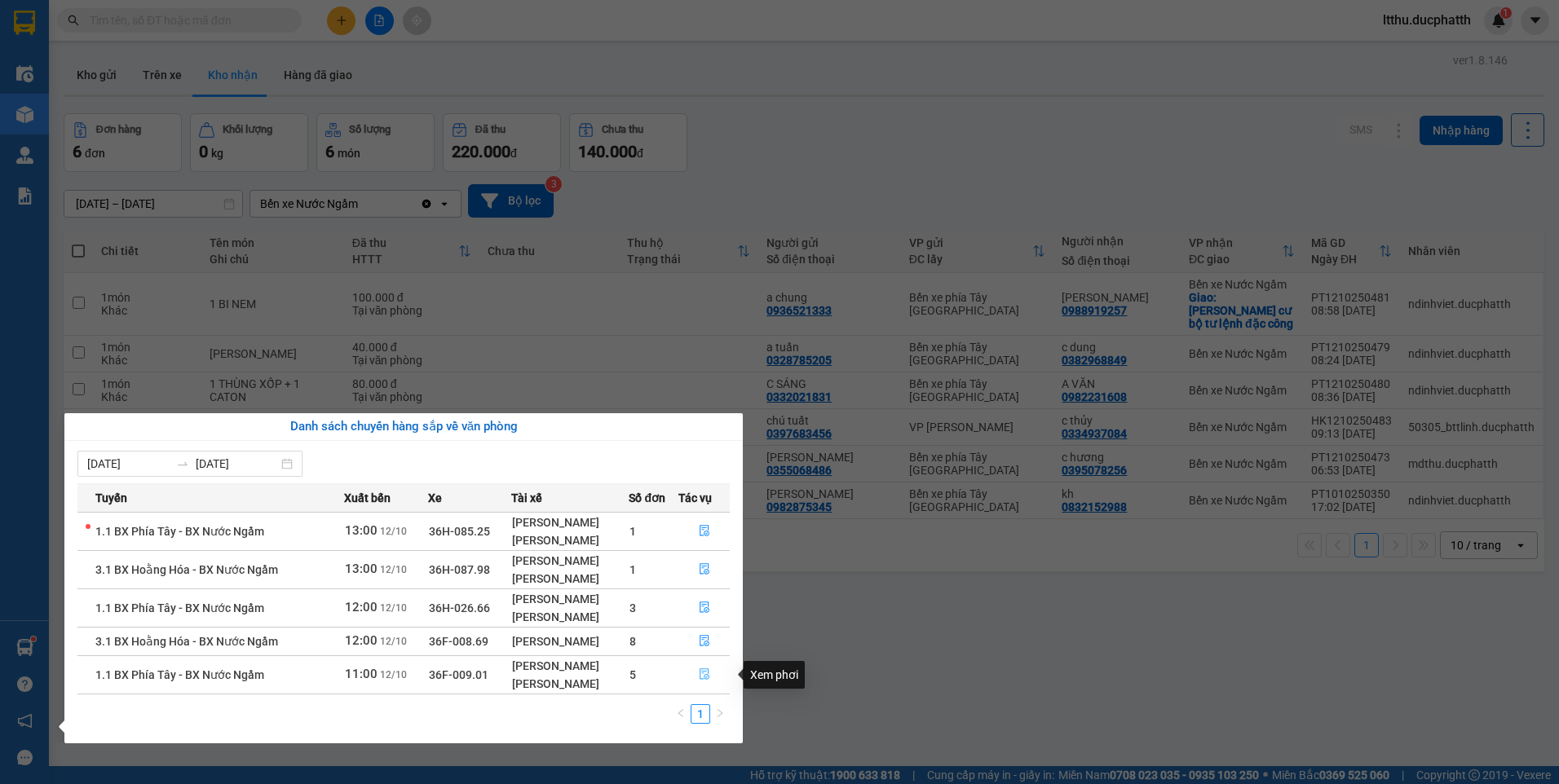
click at [706, 667] on button "button" at bounding box center [705, 674] width 51 height 26
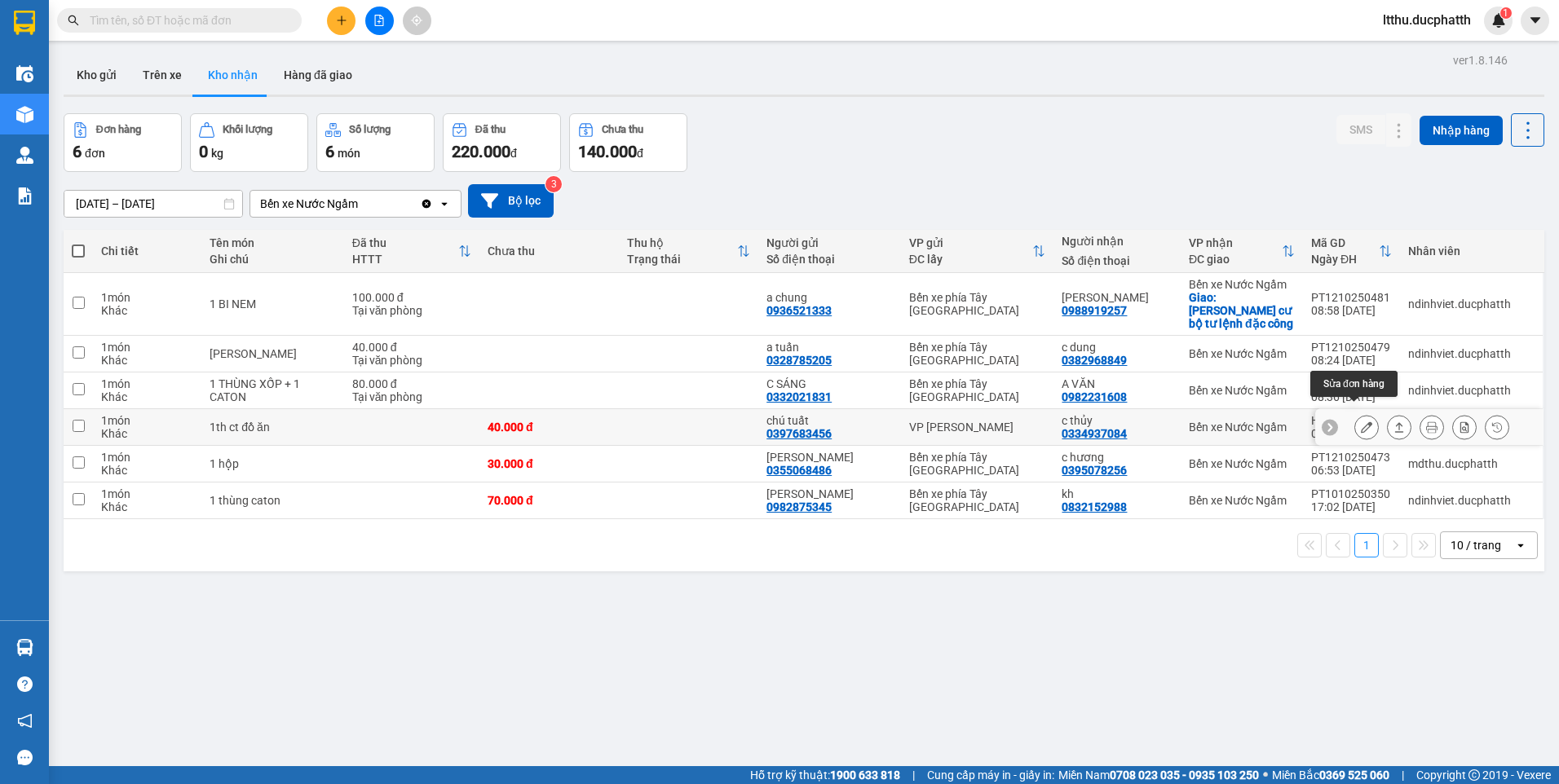
click at [1361, 421] on icon at bounding box center [1367, 427] width 12 height 12
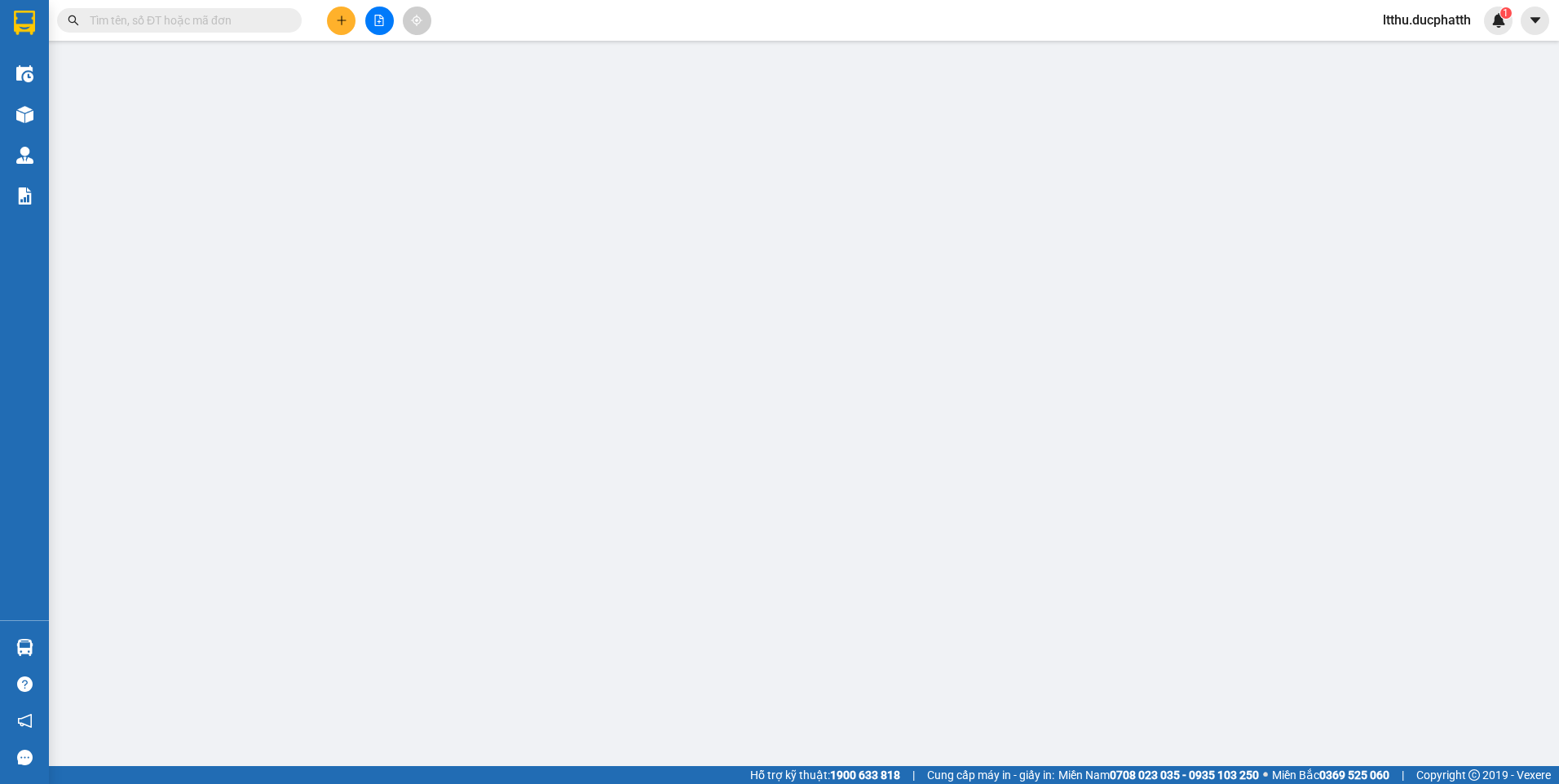
type input "0397683456"
type input "chú tuất"
type input "0334937084"
type input "c thủy"
type input "0"
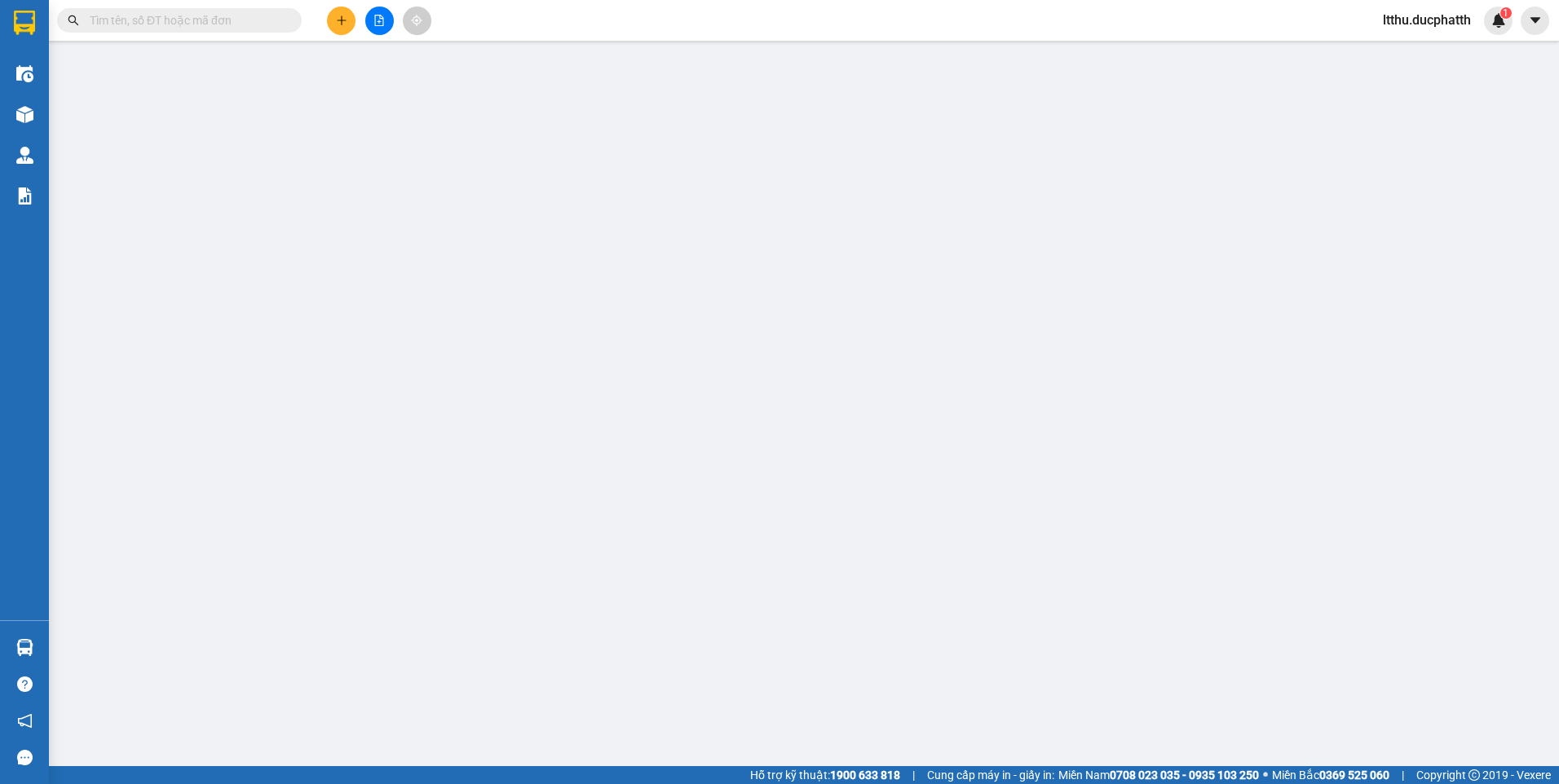
type input "40.000"
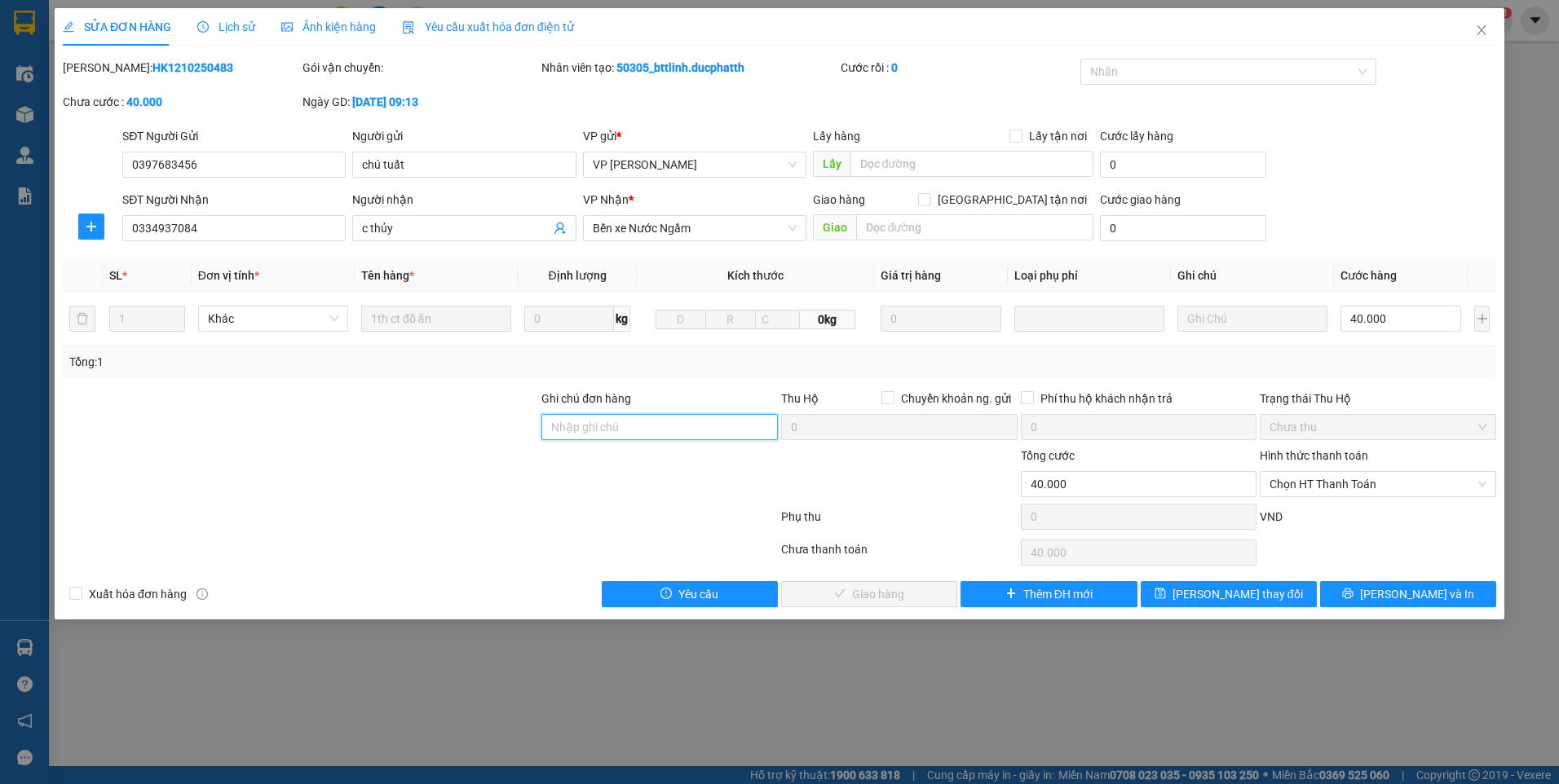
click at [683, 431] on input "Ghi chú đơn hàng" at bounding box center [659, 427] width 236 height 26
type input "TM"
click at [1341, 484] on span "Chọn HT Thanh Toán" at bounding box center [1378, 484] width 217 height 24
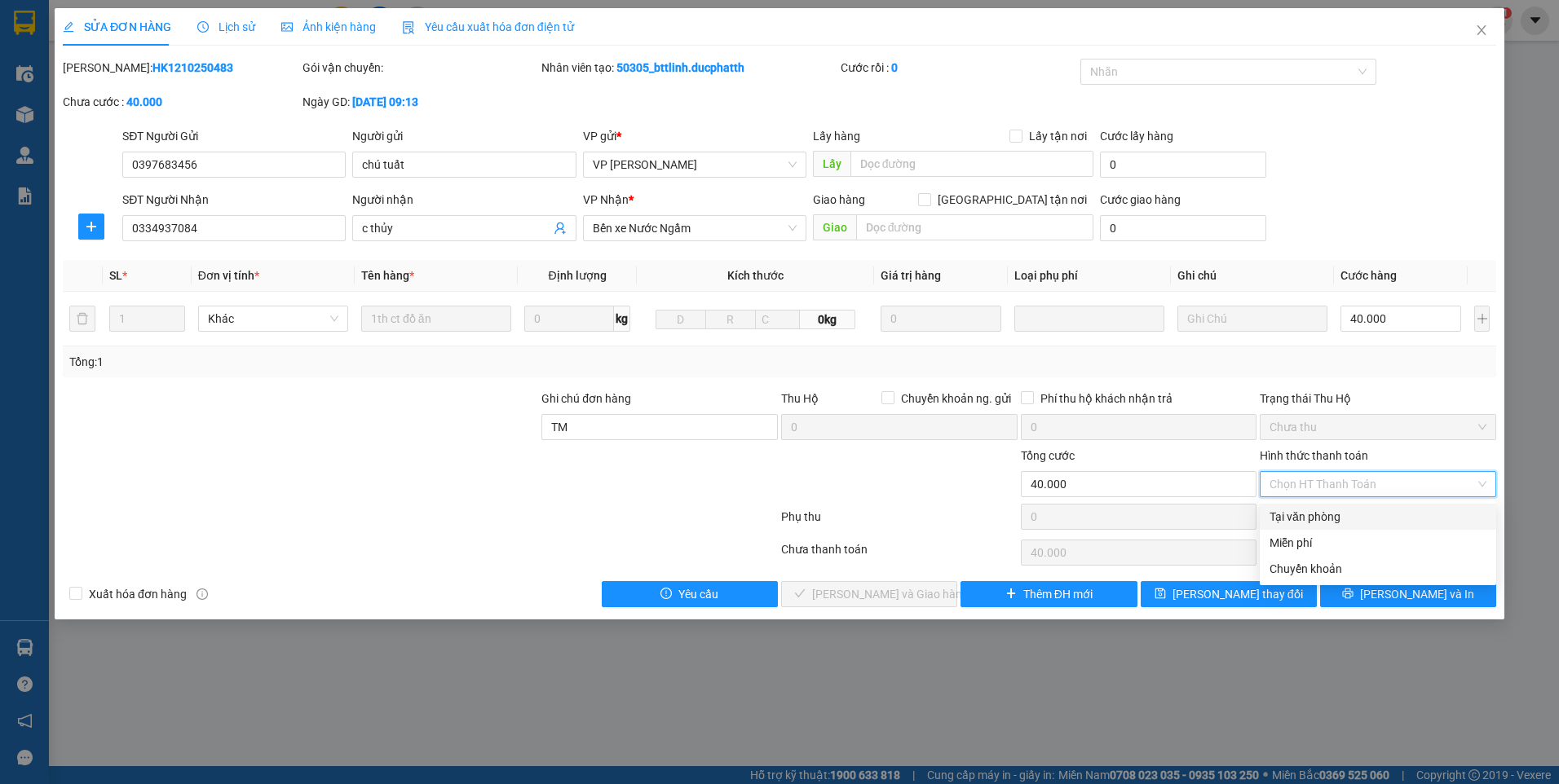
click at [1299, 522] on div "Tại văn phòng" at bounding box center [1378, 516] width 217 height 18
type input "0"
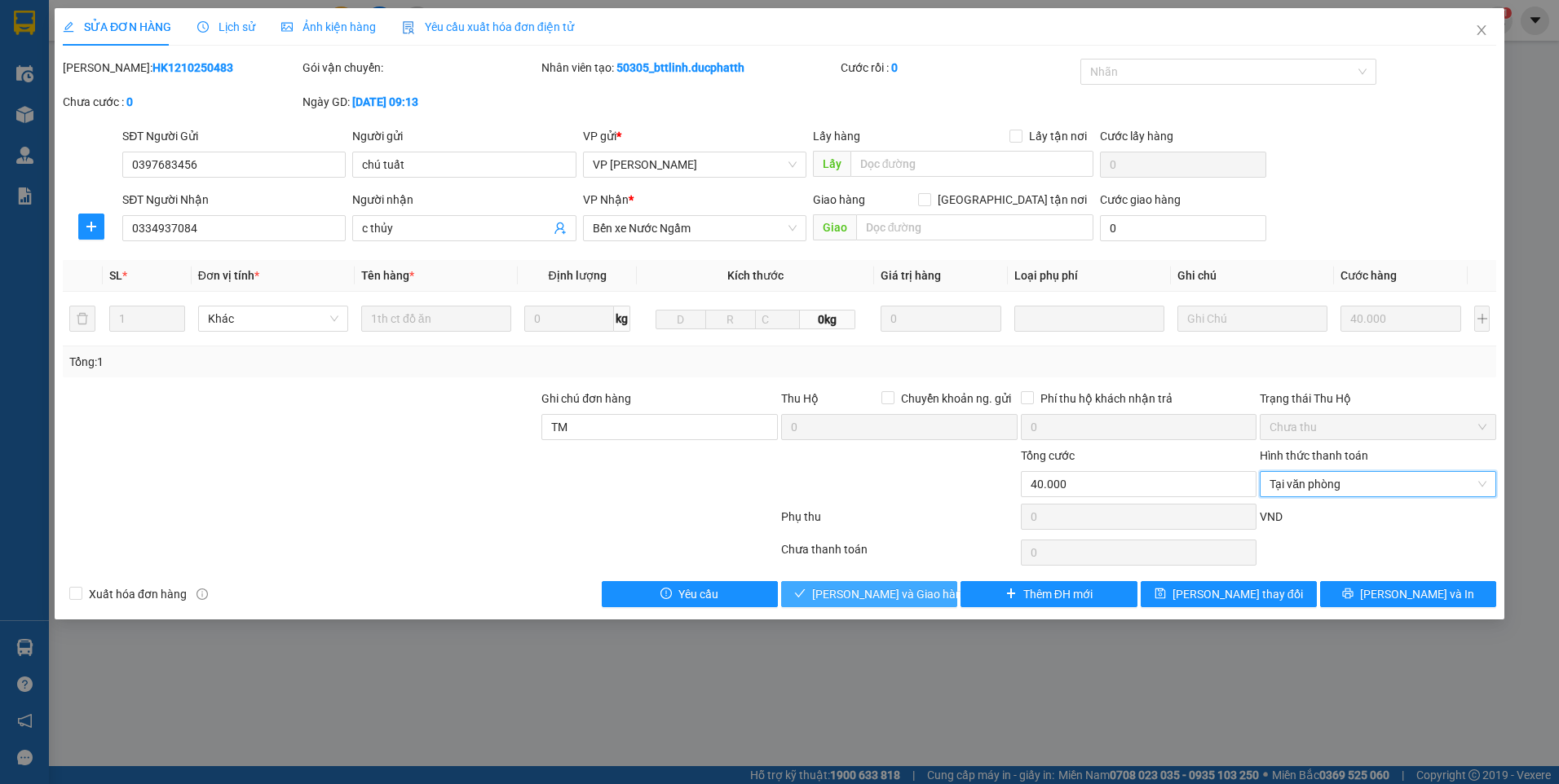
click at [875, 602] on span "Lưu và Giao hàng" at bounding box center [890, 594] width 156 height 18
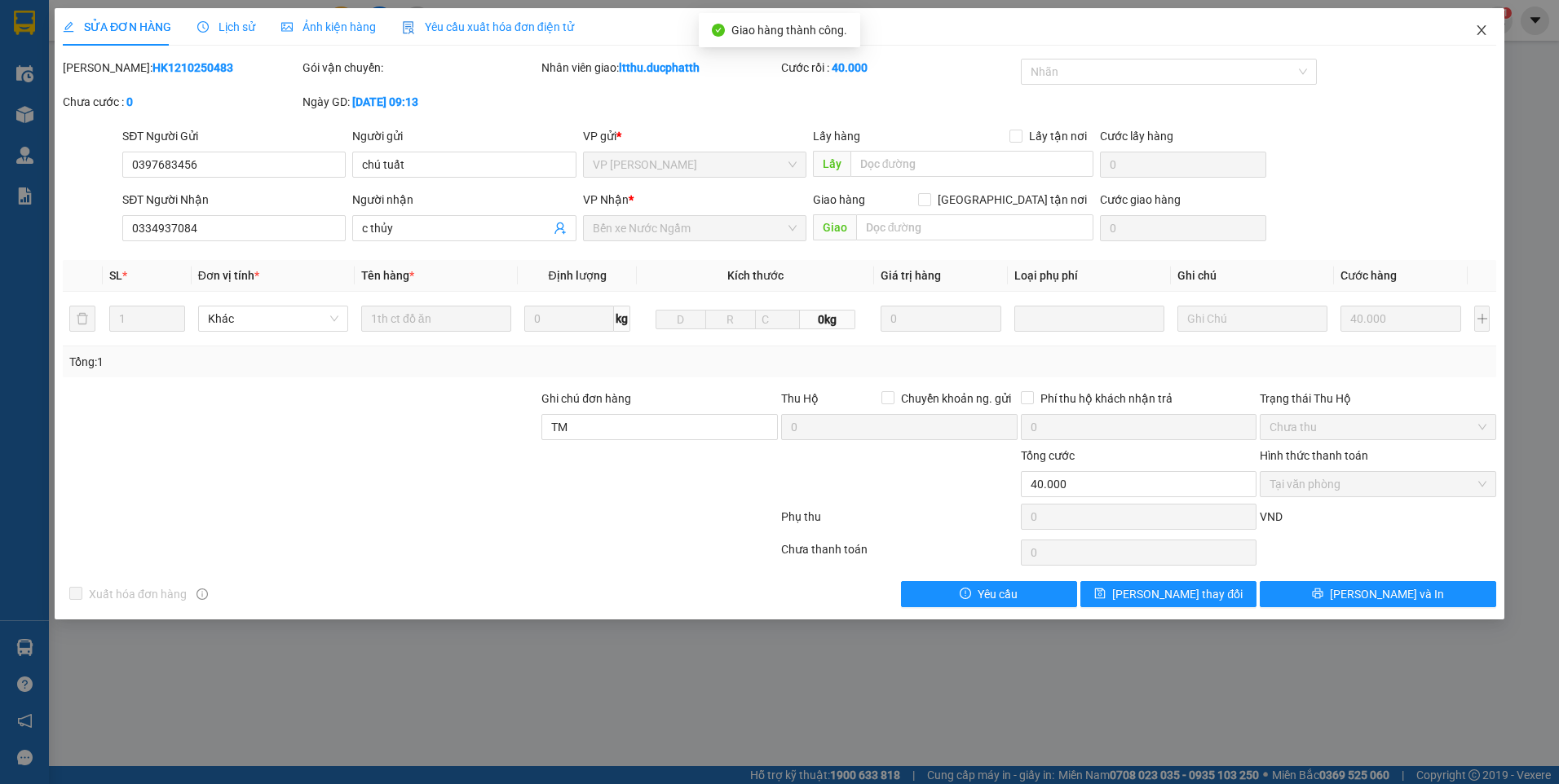
click at [1478, 34] on icon "close" at bounding box center [1481, 30] width 13 height 13
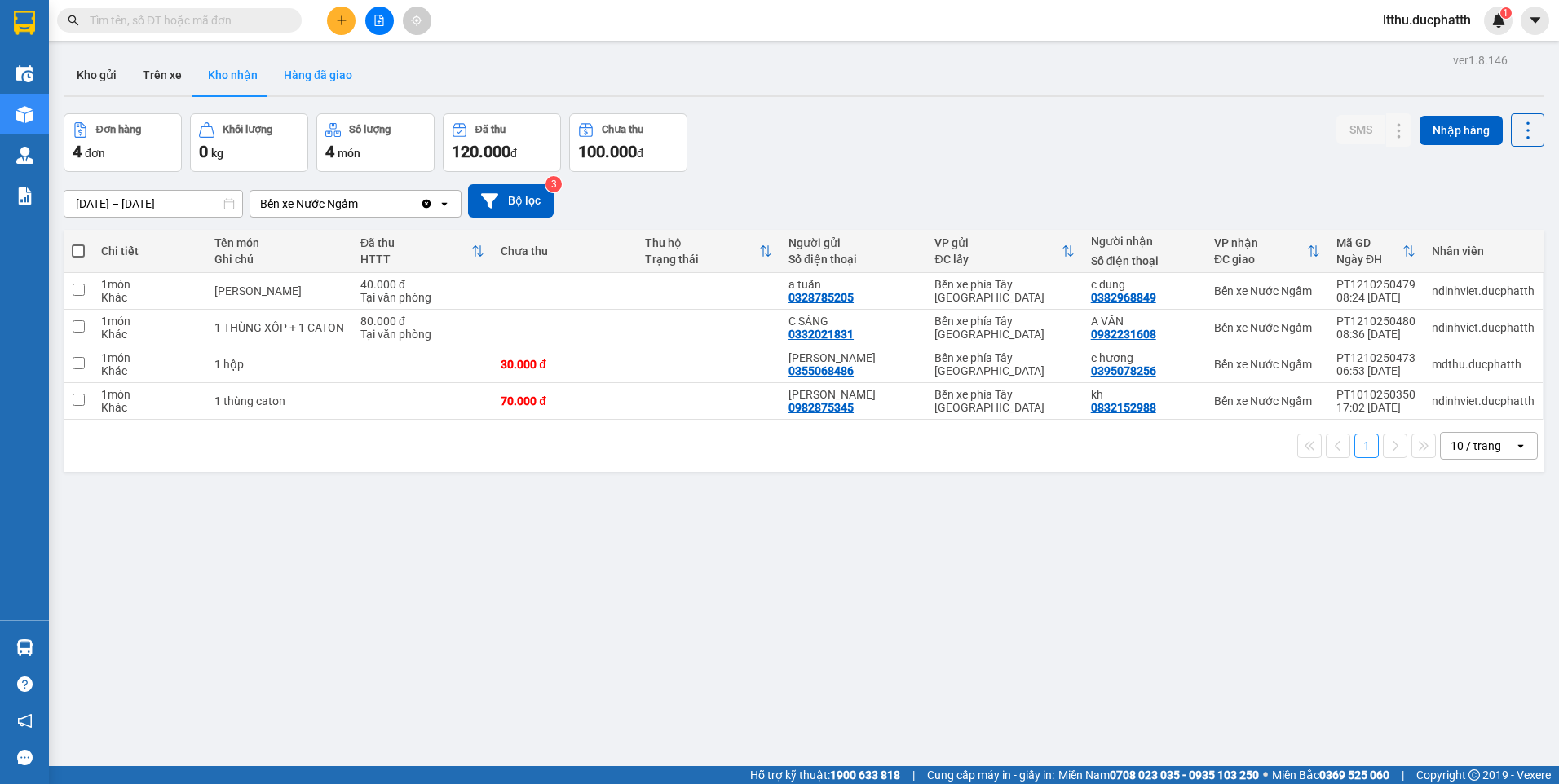
click at [328, 68] on button "Hàng đã giao" at bounding box center [318, 75] width 95 height 39
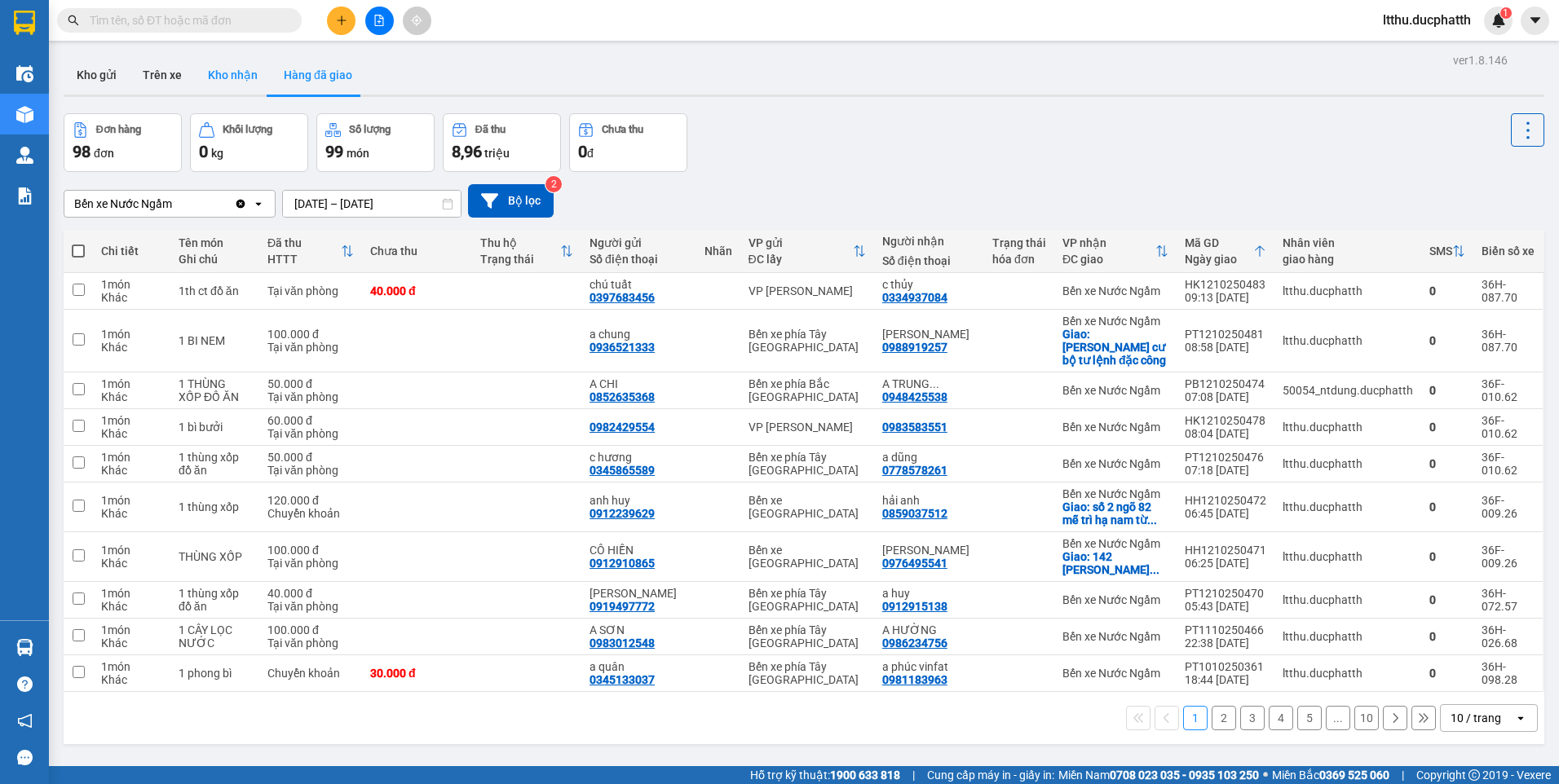
click at [243, 78] on button "Kho nhận" at bounding box center [233, 75] width 76 height 39
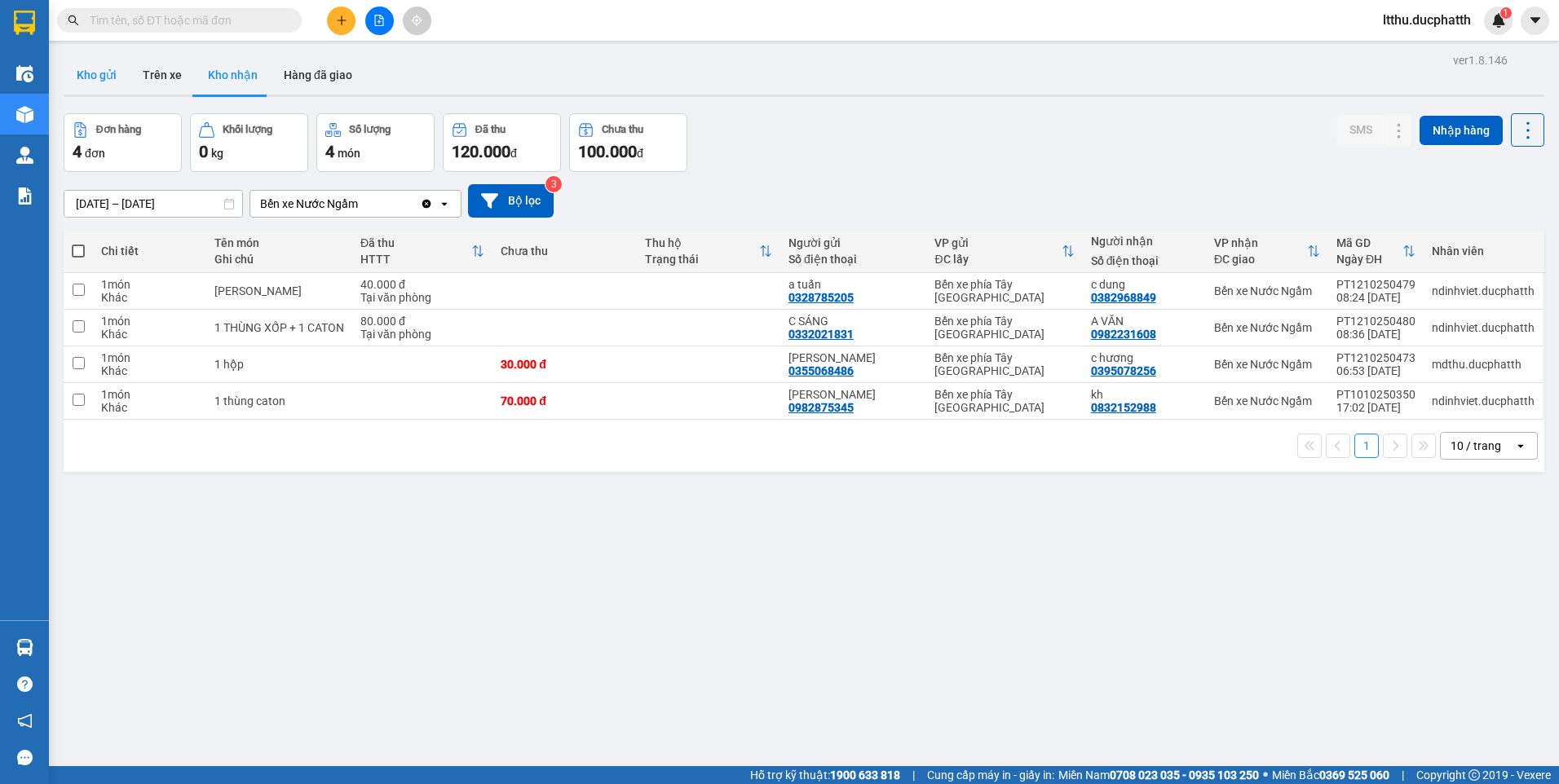
click at [102, 77] on button "Kho gửi" at bounding box center [96, 75] width 66 height 39
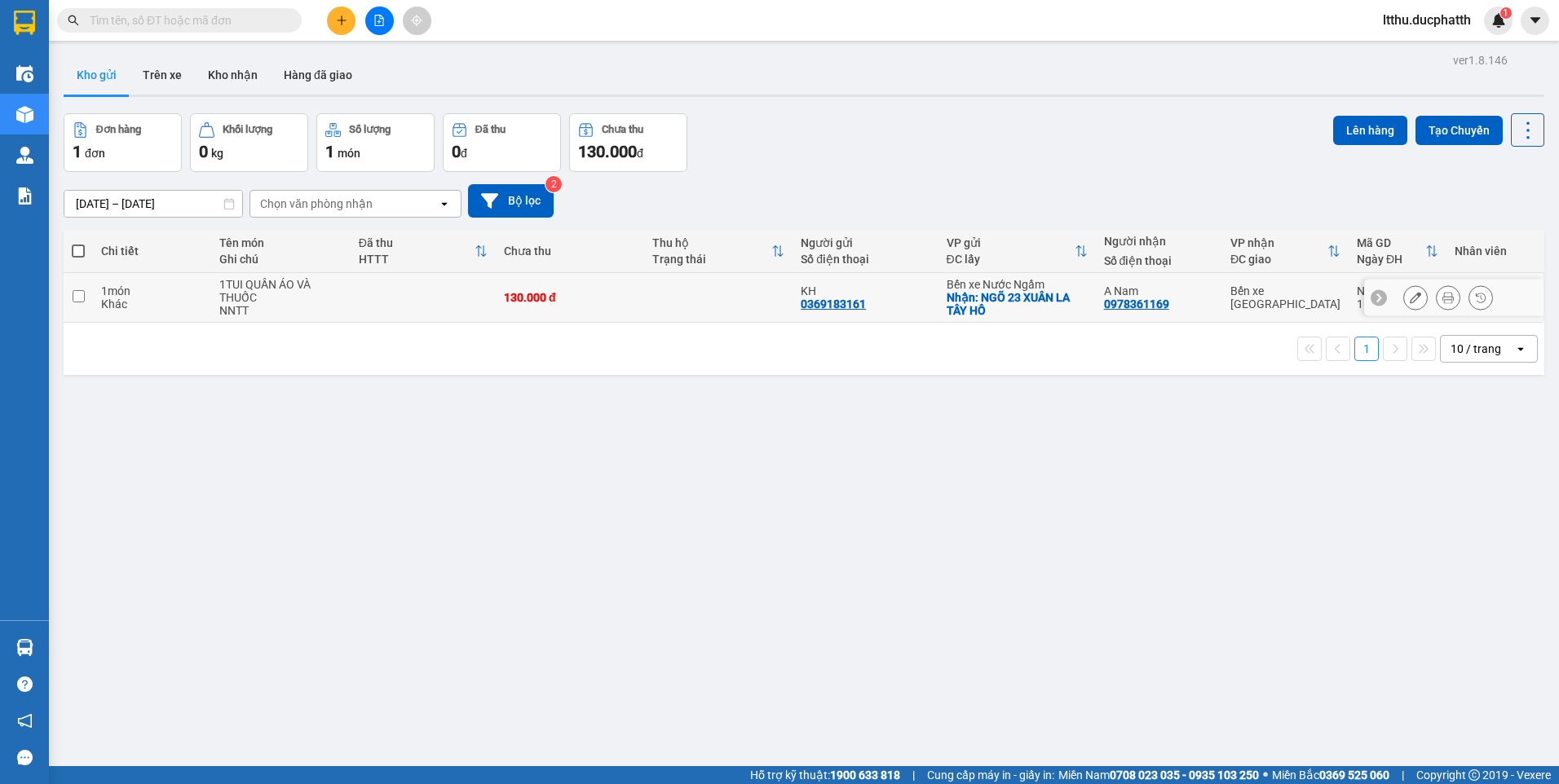
click at [1410, 303] on icon at bounding box center [1416, 298] width 12 height 12
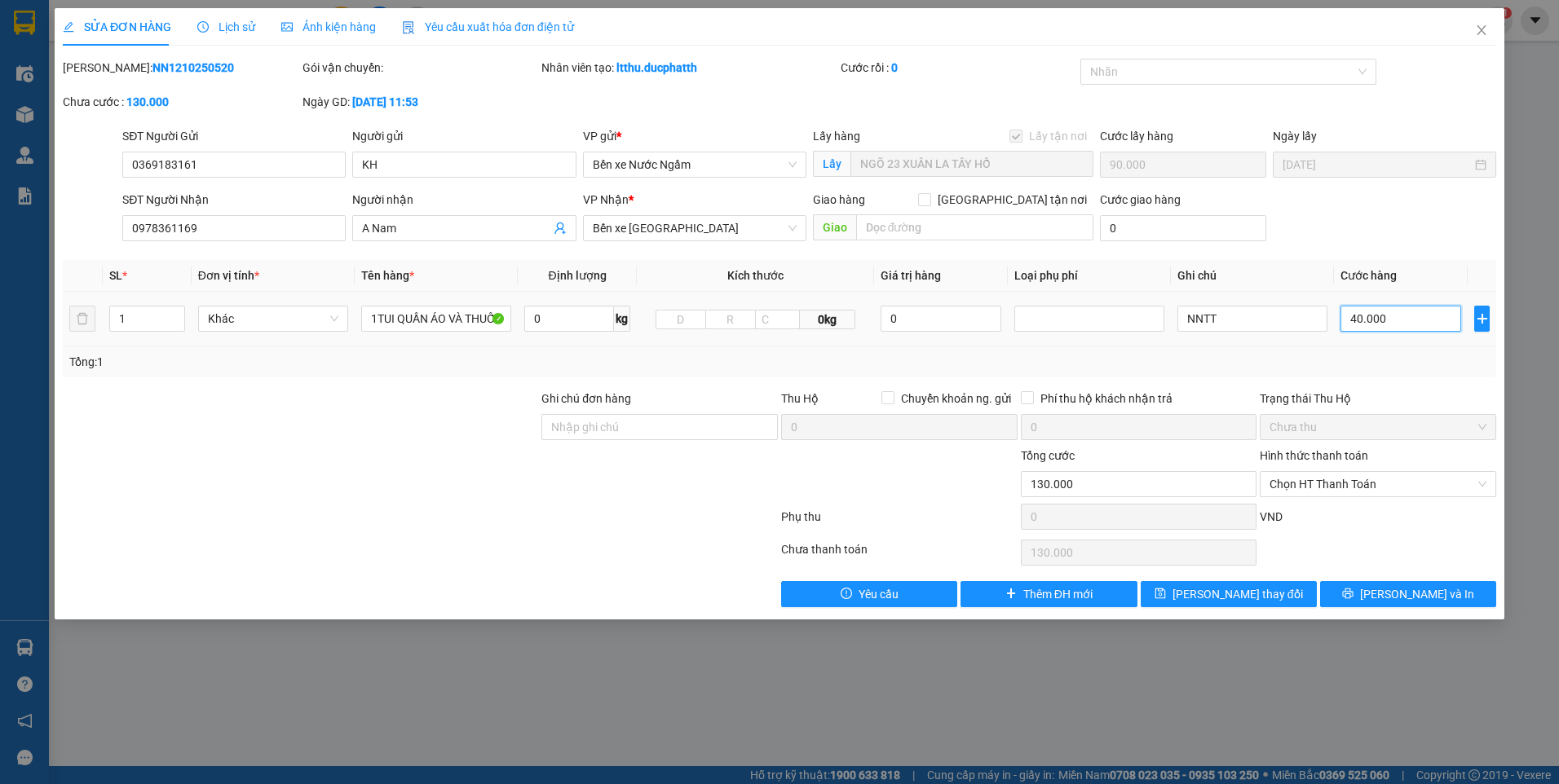
click at [1378, 322] on input "40.000" at bounding box center [1400, 318] width 121 height 26
type input "3"
type input "90.003"
type input "30"
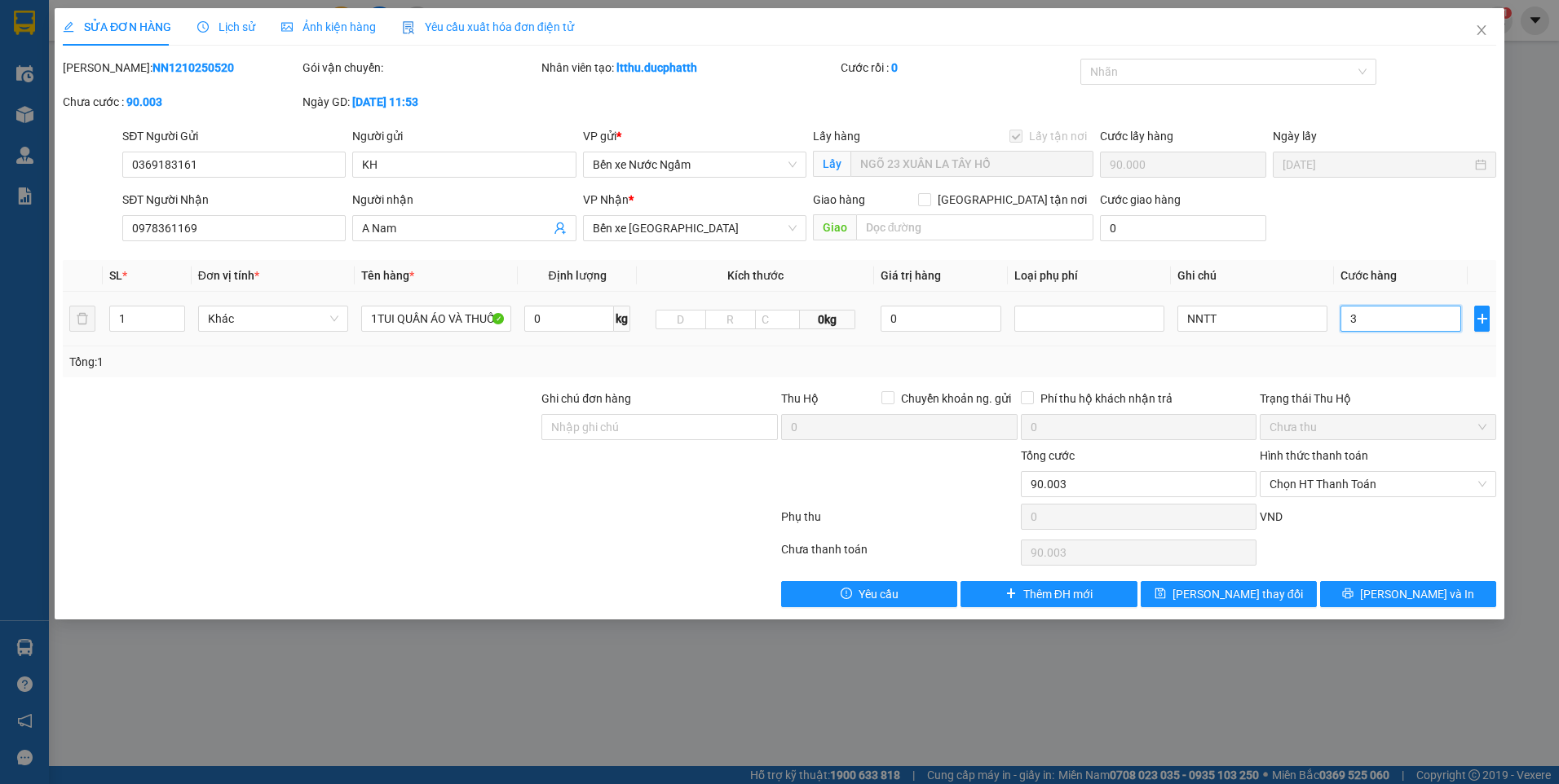
type input "90.030"
type input "30.000"
type input "120.000"
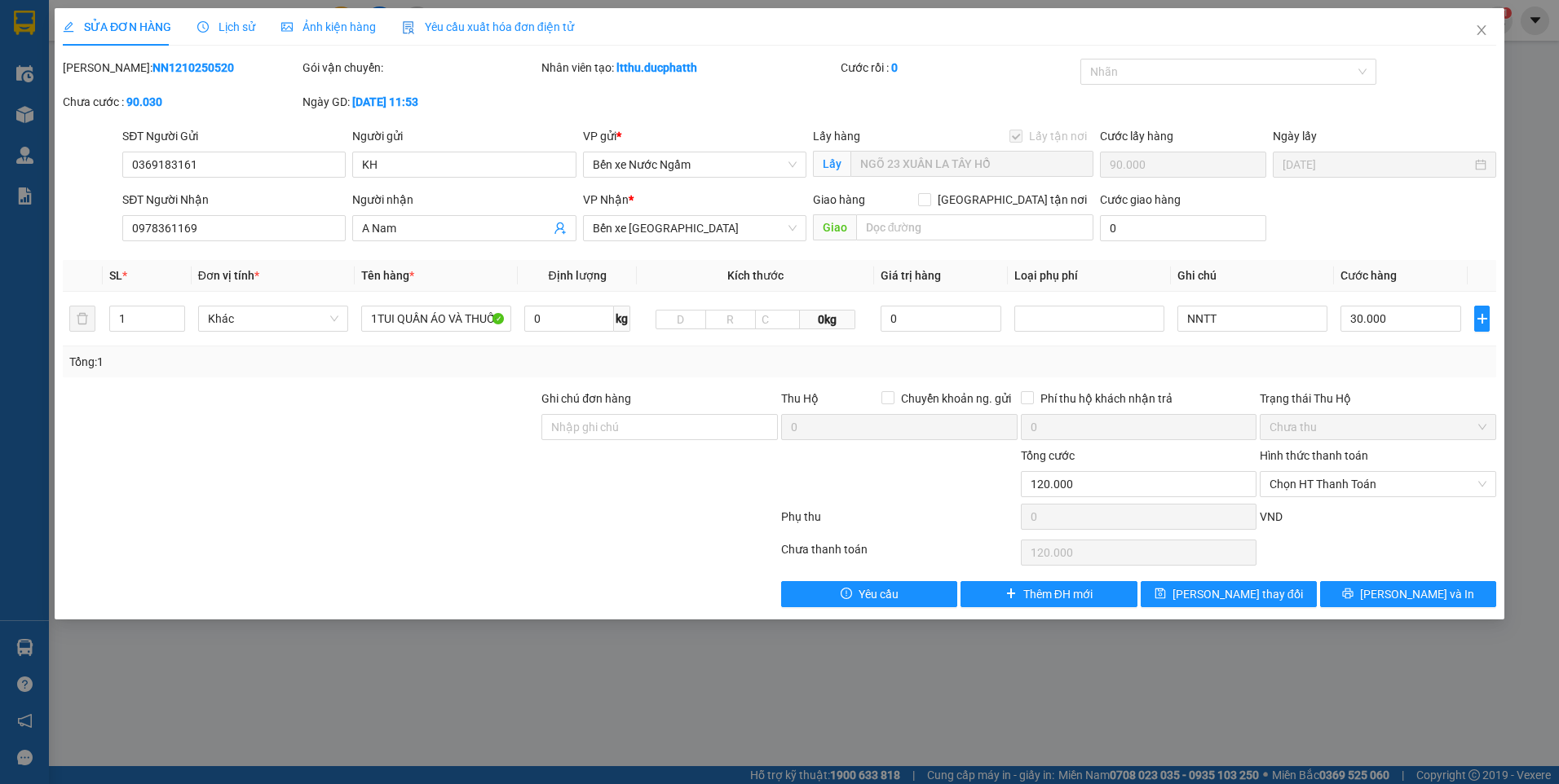
click at [1309, 367] on div "Tổng: 1" at bounding box center [779, 361] width 1421 height 18
click at [431, 319] on input "1TUI QUẦN ÁO VÀ THUỐC" at bounding box center [436, 318] width 150 height 26
click at [455, 316] on input "1TUI QUẦN ÁO VÀ THUỐC" at bounding box center [436, 318] width 150 height 26
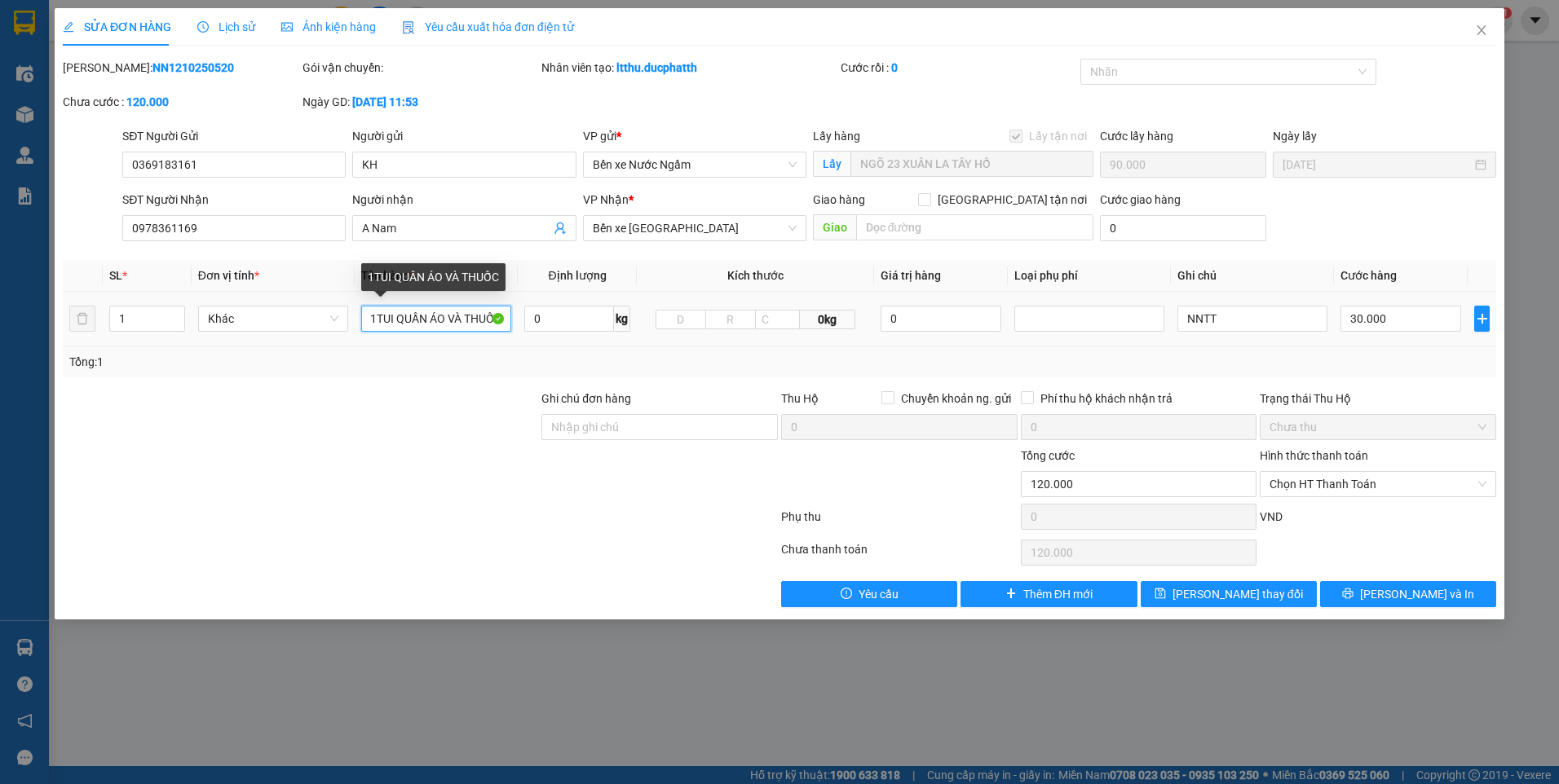
drag, startPoint x: 451, startPoint y: 318, endPoint x: 467, endPoint y: 322, distance: 16.5
click at [467, 322] on input "1TUI QUẦN ÁO VÀ THUỐC" at bounding box center [436, 318] width 150 height 26
click at [456, 321] on input "1TUI QUẦN ÁO VÀ THUỐC" at bounding box center [436, 318] width 150 height 26
click at [392, 319] on input "1TUI QUẦN ÁO VÀ THUỐC" at bounding box center [436, 318] width 150 height 26
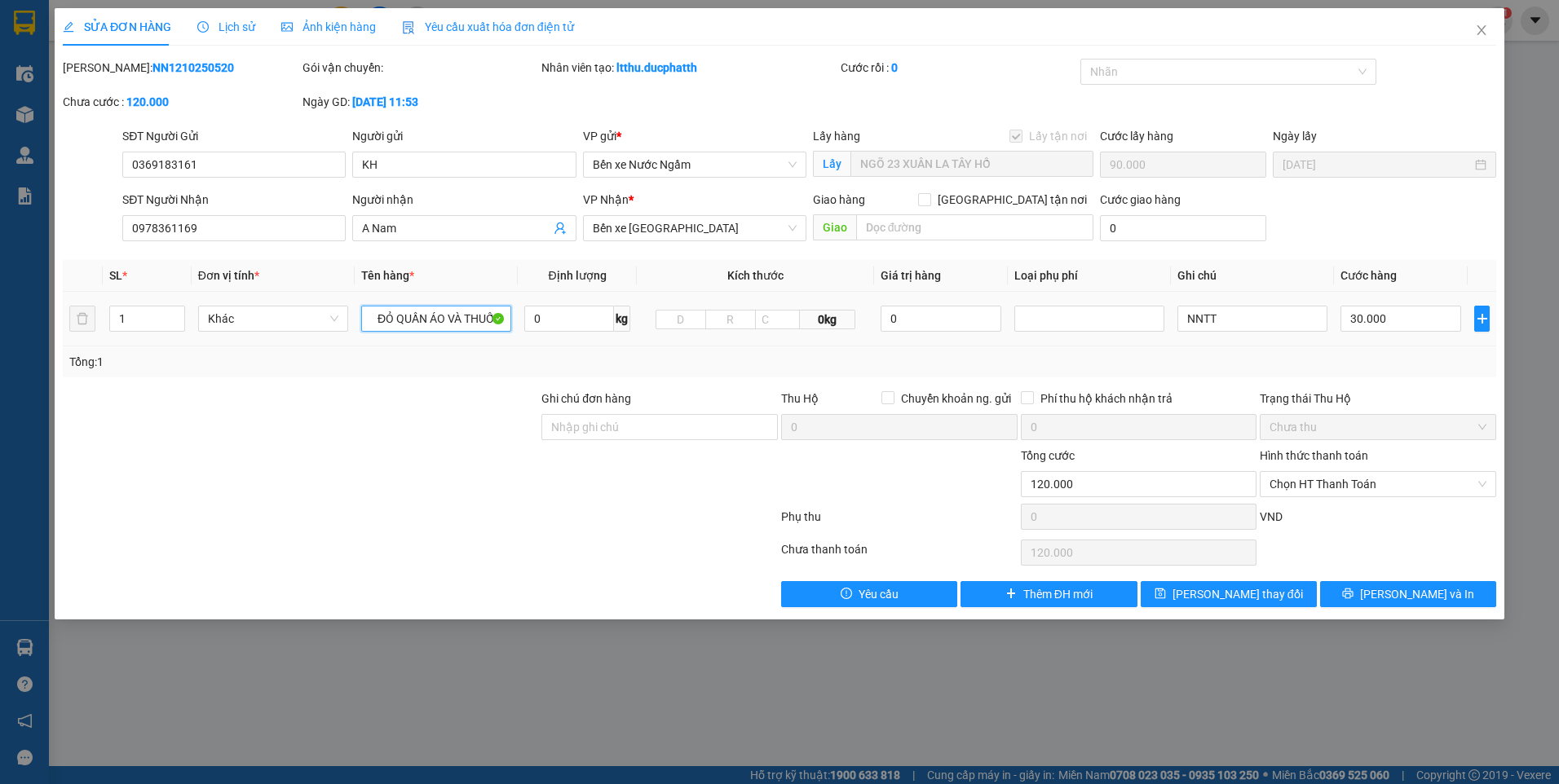
drag, startPoint x: 469, startPoint y: 317, endPoint x: 578, endPoint y: 334, distance: 110.3
click at [578, 334] on tr "1 Khác 1TUI ĐỎ QUẦN ÁO VÀ THUỐC 0 kg 0kg 0 NNTT 30.000" at bounding box center [779, 319] width 1433 height 55
drag, startPoint x: 398, startPoint y: 321, endPoint x: 498, endPoint y: 323, distance: 100.0
click at [498, 323] on input "1TUI ĐỎ QUẦN ÁO" at bounding box center [436, 318] width 150 height 26
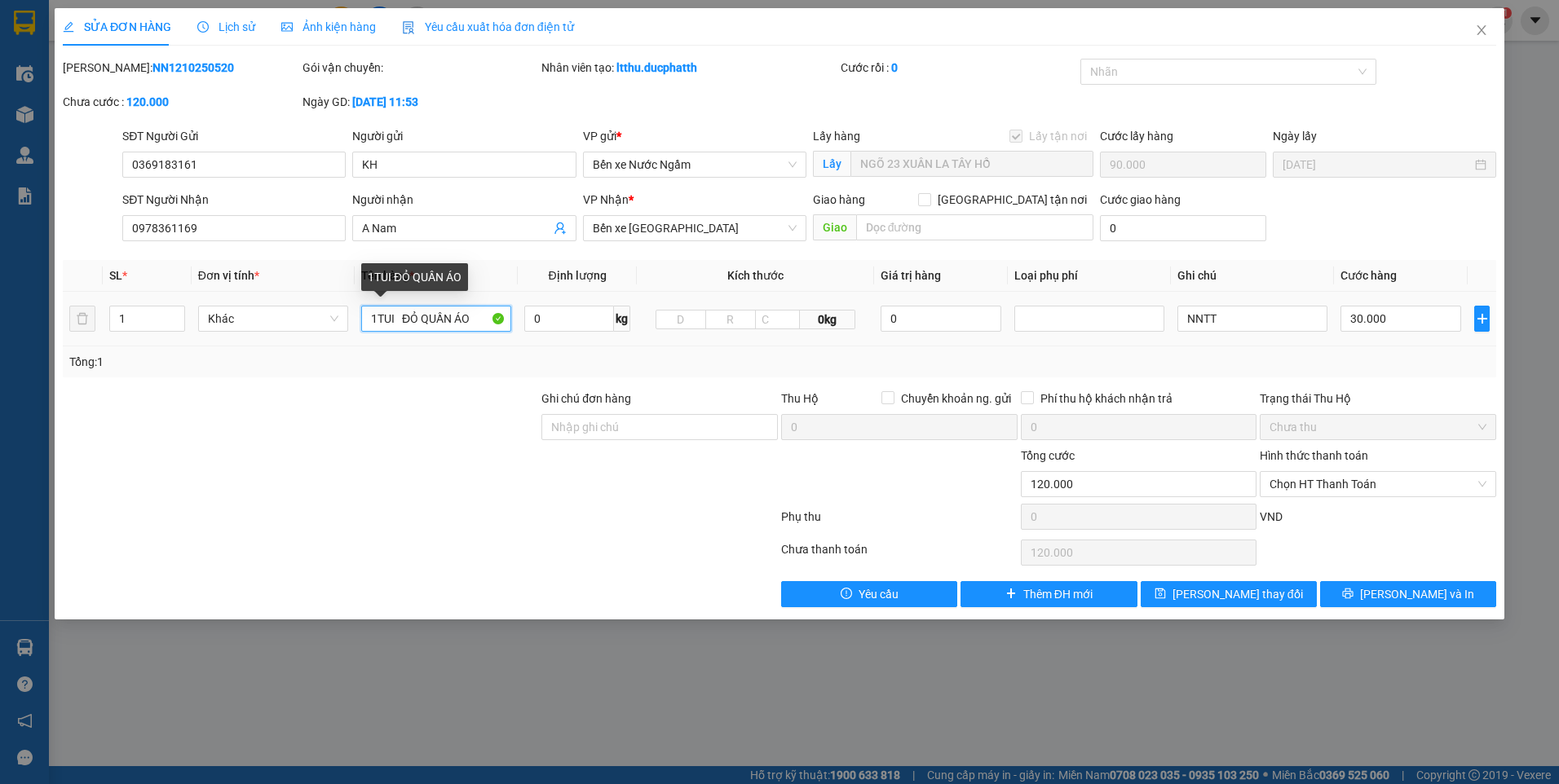
click at [477, 319] on input "1TUI ĐỎ QUẦN ÁO" at bounding box center [436, 318] width 150 height 26
click at [399, 318] on input "1TUI ĐỎ QUẦN ÁO" at bounding box center [436, 318] width 150 height 26
type input "1TUI ĐỎ QUẦN ÁO"
click at [664, 379] on div "Total Paid Fee 0 Total UnPaid Fee 130.000 Cash Collection Total Fee Mã ĐH: NN12…" at bounding box center [779, 333] width 1433 height 549
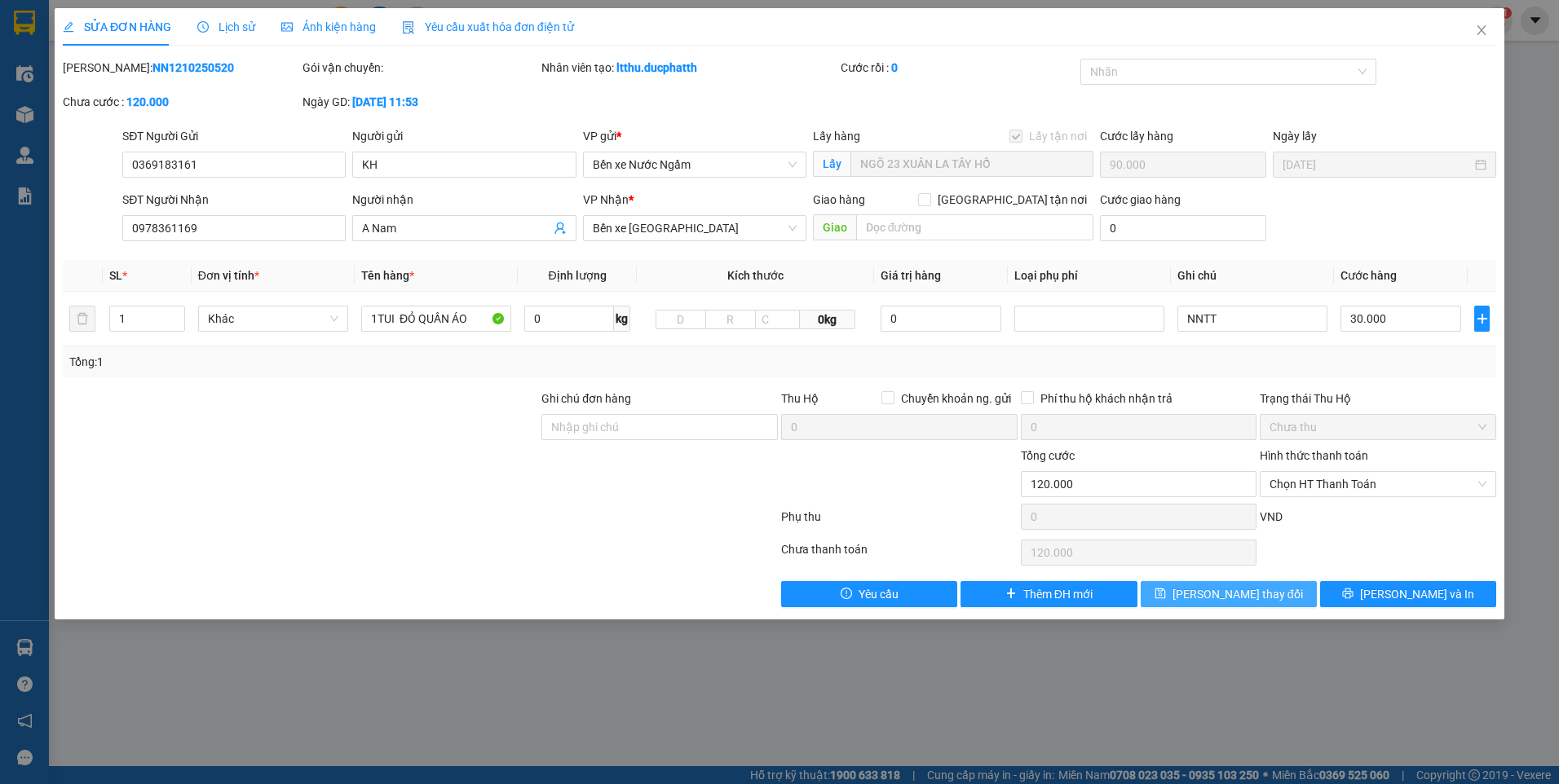
click at [1249, 600] on span "Lưu thay đổi" at bounding box center [1237, 594] width 131 height 18
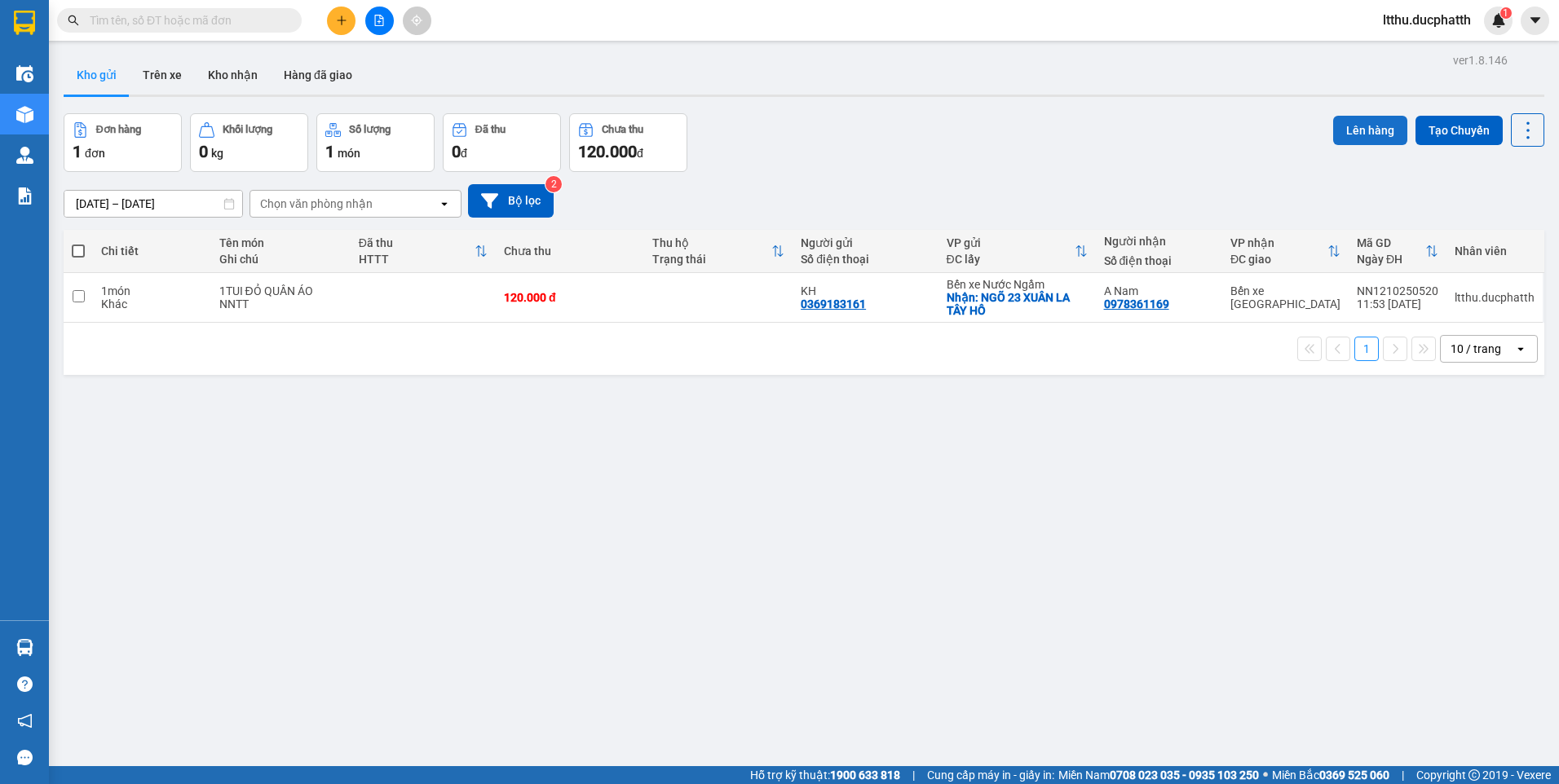
click at [1359, 138] on button "Lên hàng" at bounding box center [1370, 130] width 74 height 30
click at [84, 295] on input "checkbox" at bounding box center [78, 296] width 12 height 12
checkbox input "true"
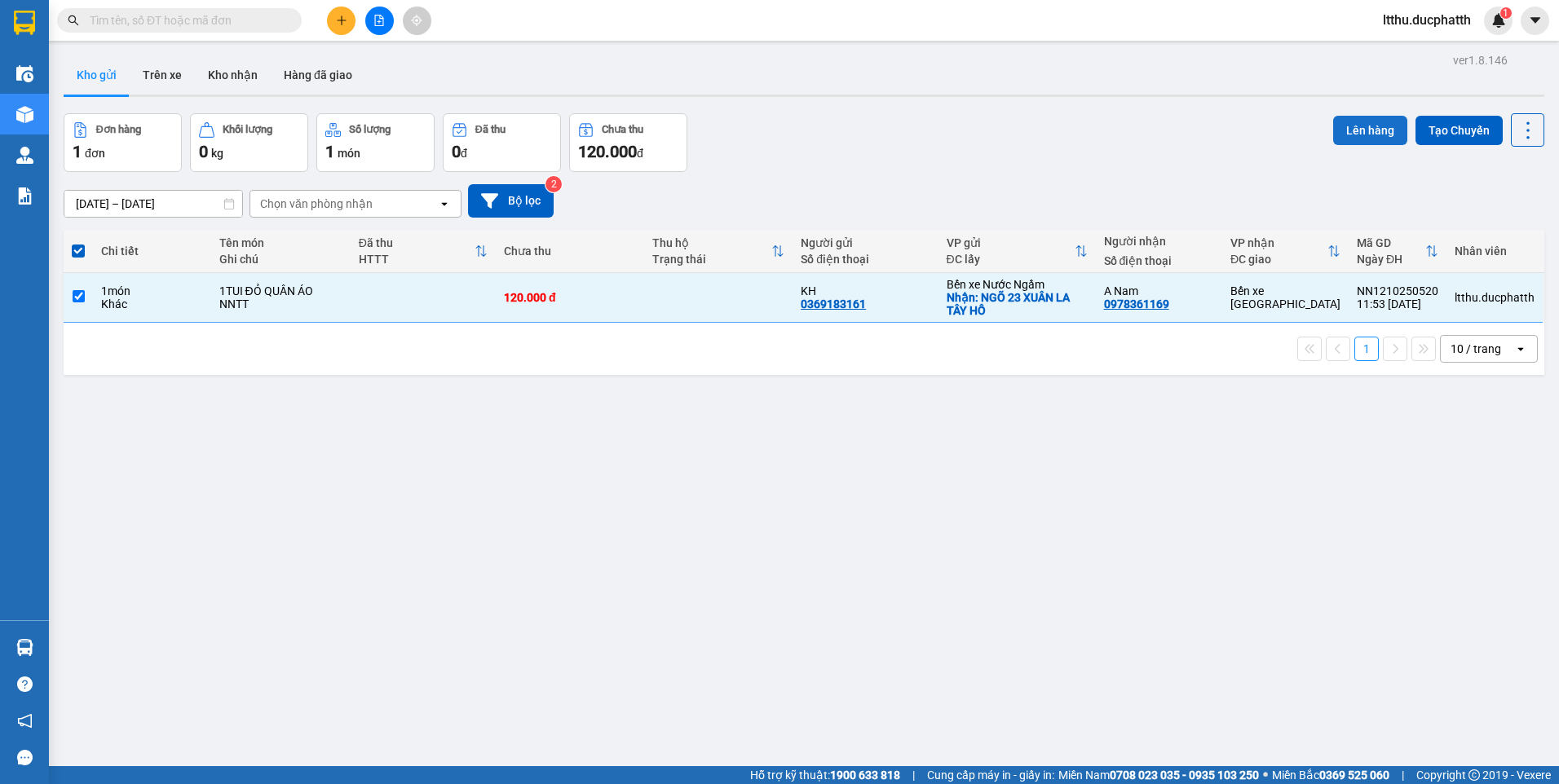
click at [1357, 135] on button "Lên hàng" at bounding box center [1370, 130] width 74 height 30
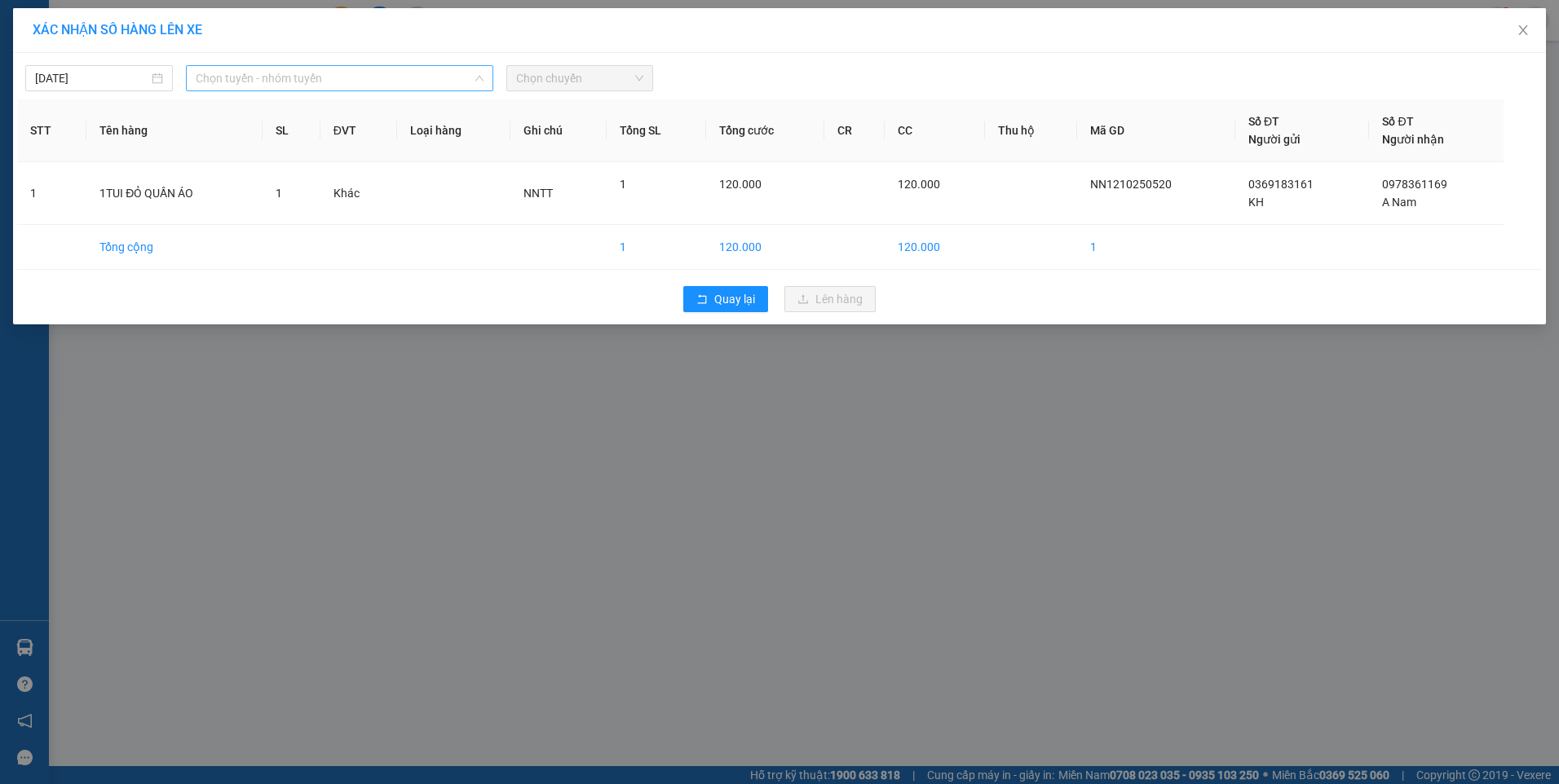
click at [228, 78] on span "Chọn tuyến - nhóm tuyến" at bounding box center [339, 78] width 288 height 24
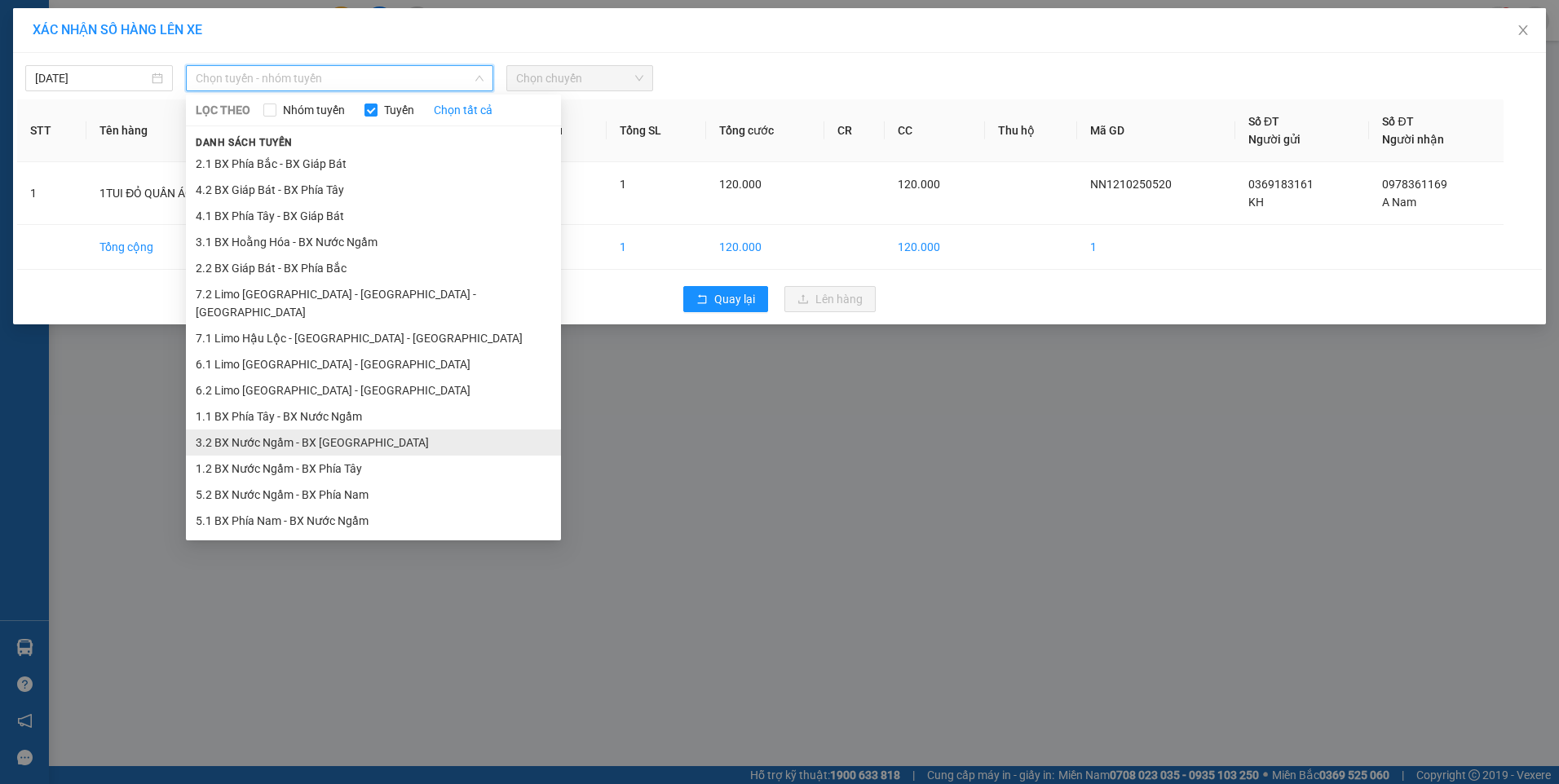
click at [291, 430] on li "3.2 BX Nước Ngầm - BX Hoằng Hóa" at bounding box center [373, 442] width 375 height 26
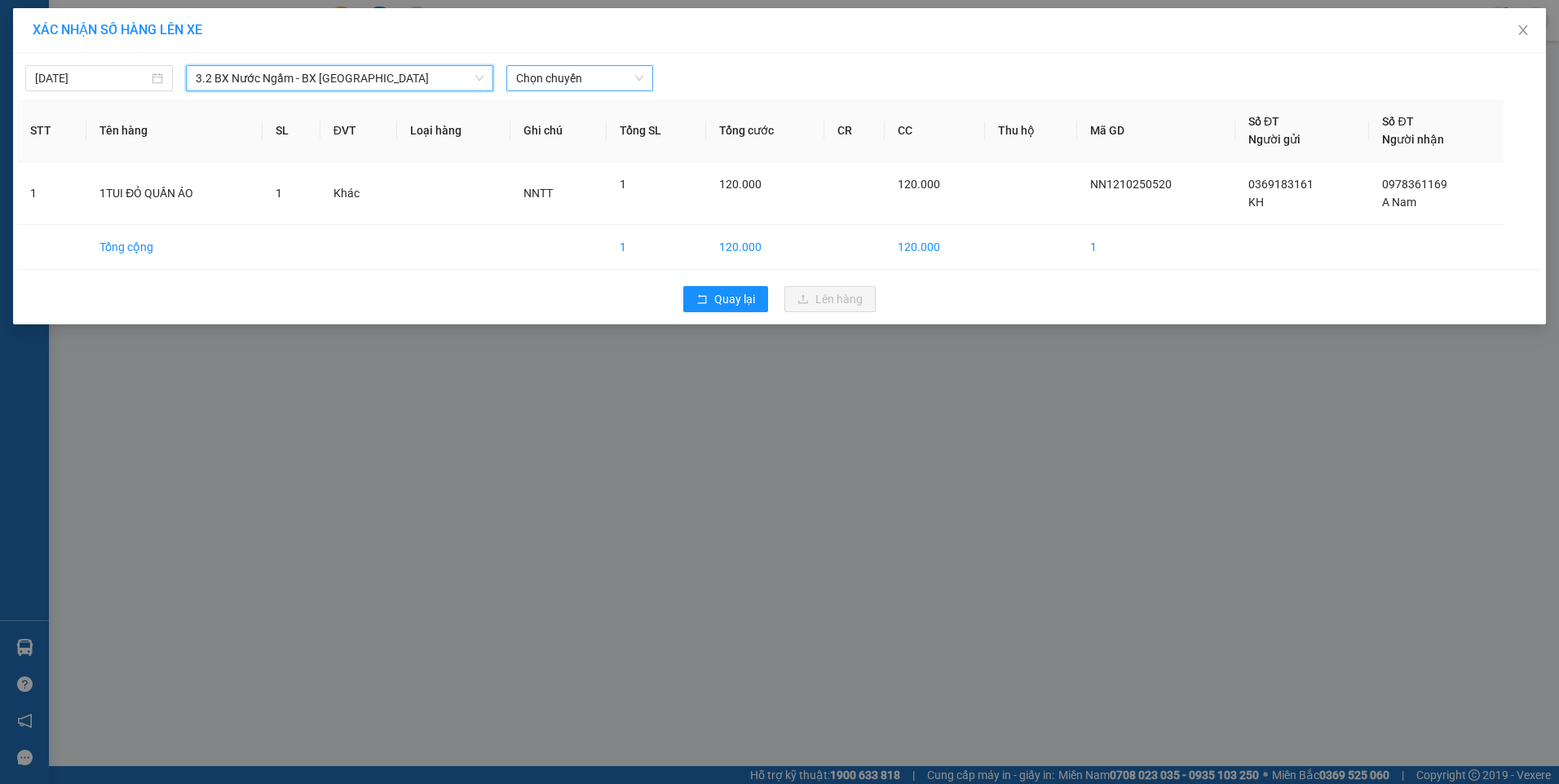
click at [597, 77] on span "Chọn chuyến" at bounding box center [581, 78] width 128 height 24
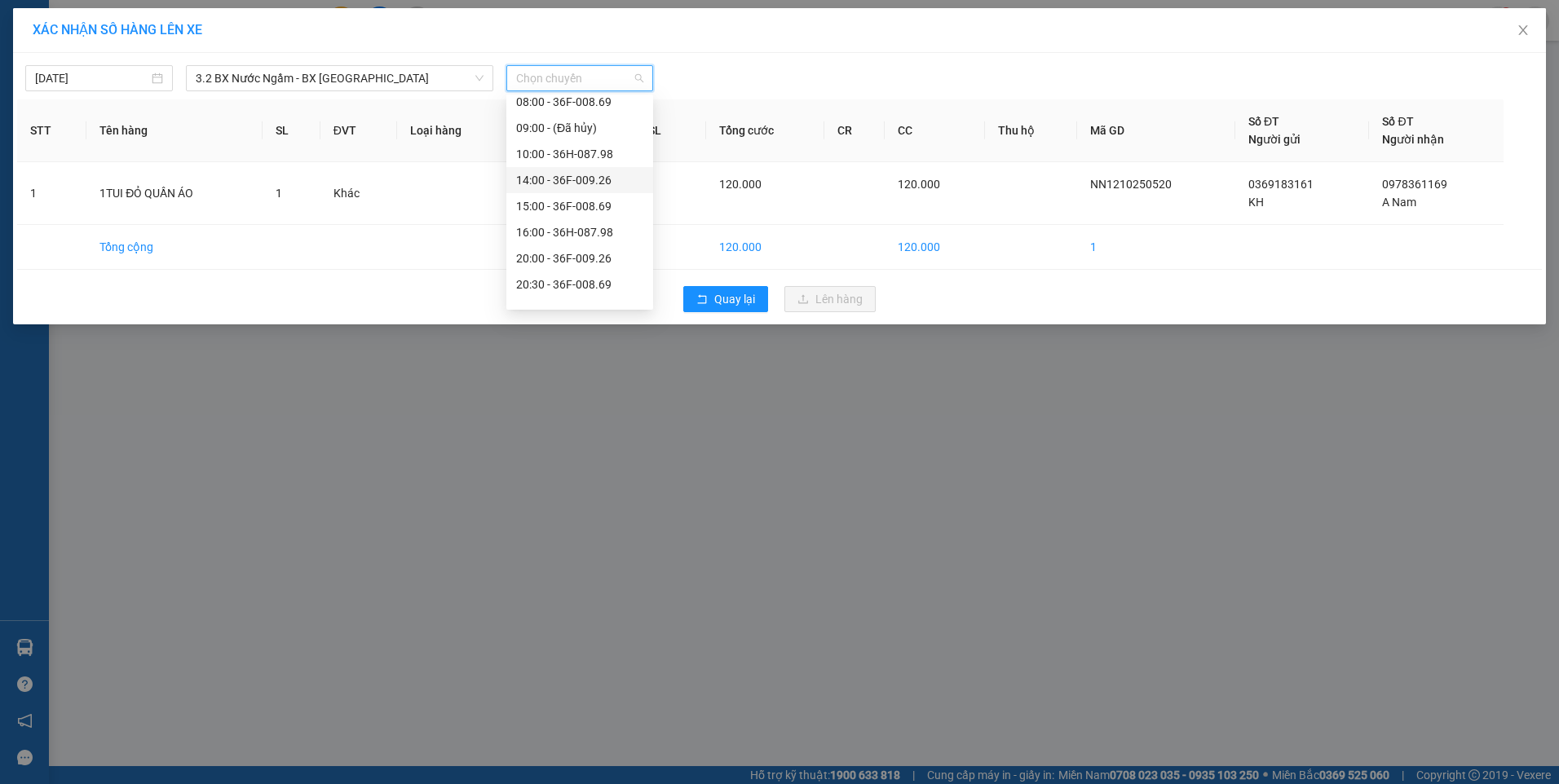
scroll to position [52, 0]
click at [577, 165] on div "14:00 - 36F-009.26" at bounding box center [580, 163] width 127 height 18
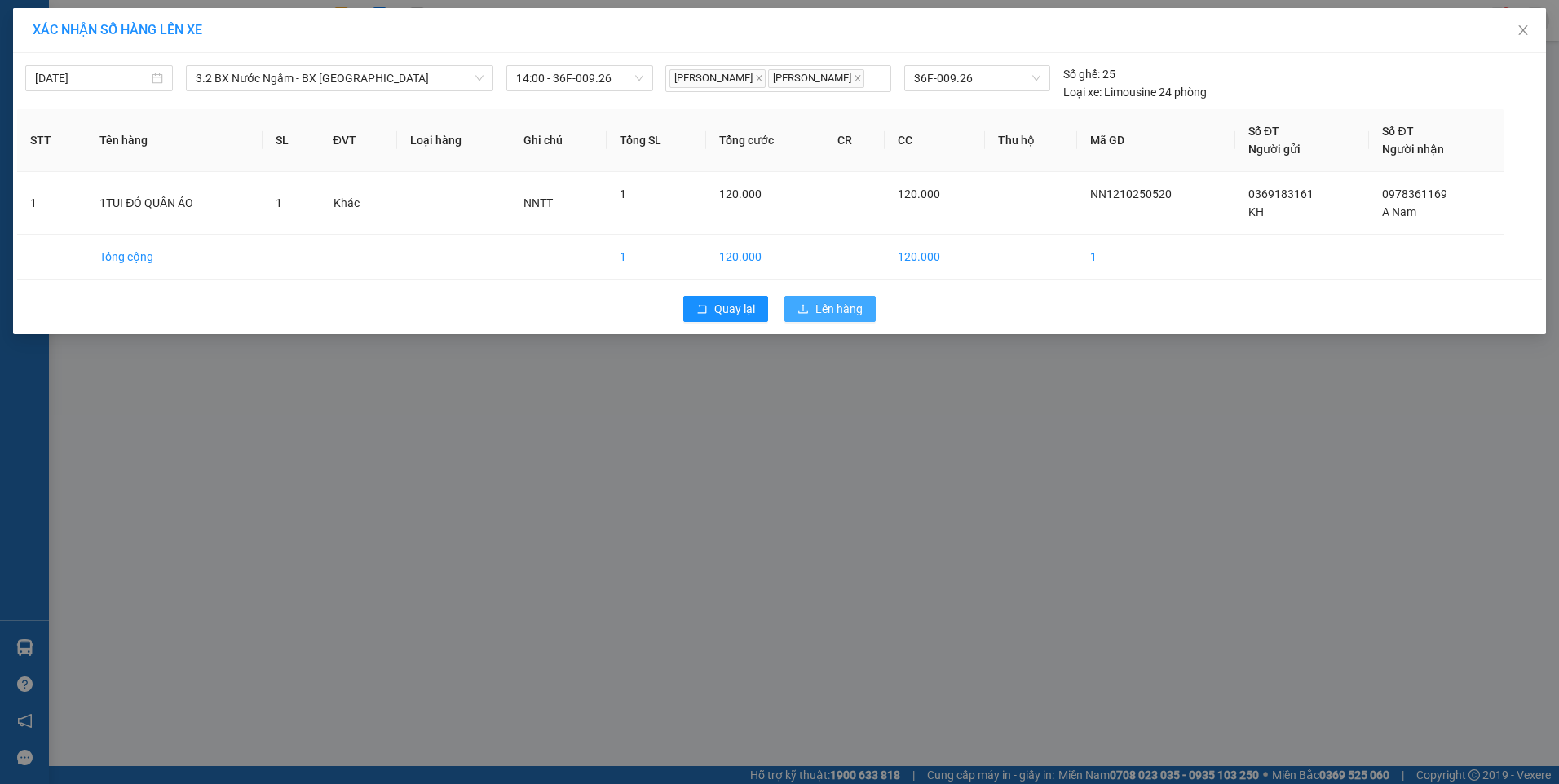
click at [843, 306] on span "Lên hàng" at bounding box center [839, 309] width 47 height 18
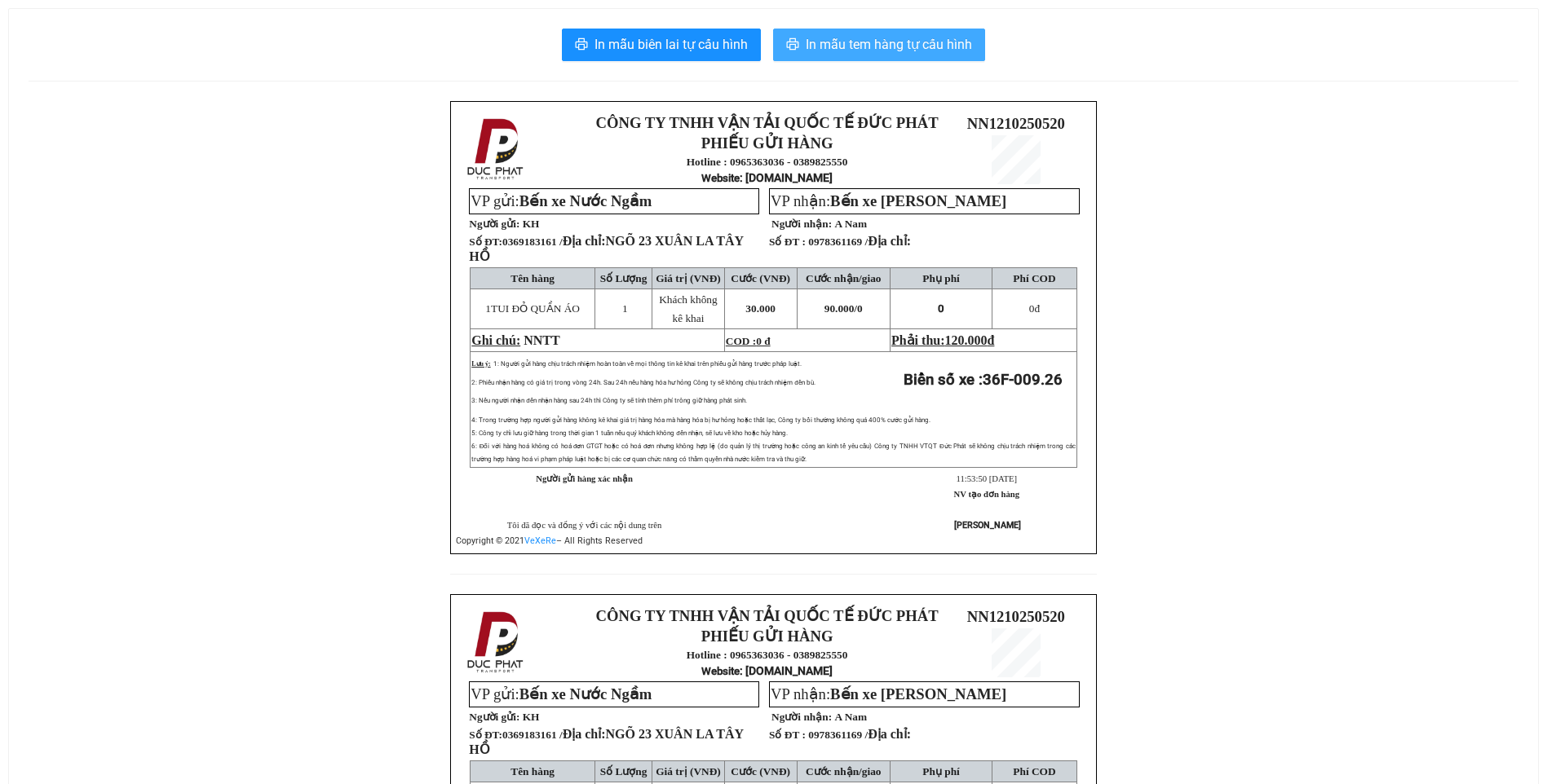
click at [894, 46] on span "In mẫu tem hàng tự cấu hình" at bounding box center [888, 45] width 166 height 20
click at [901, 52] on span "In mẫu tem hàng tự cấu hình" at bounding box center [888, 45] width 166 height 20
click at [898, 49] on span "In mẫu tem hàng tự cấu hình" at bounding box center [888, 45] width 166 height 20
click at [869, 39] on span "In mẫu tem hàng tự cấu hình" at bounding box center [888, 45] width 166 height 20
click at [860, 42] on span "In mẫu tem hàng tự cấu hình" at bounding box center [888, 45] width 166 height 20
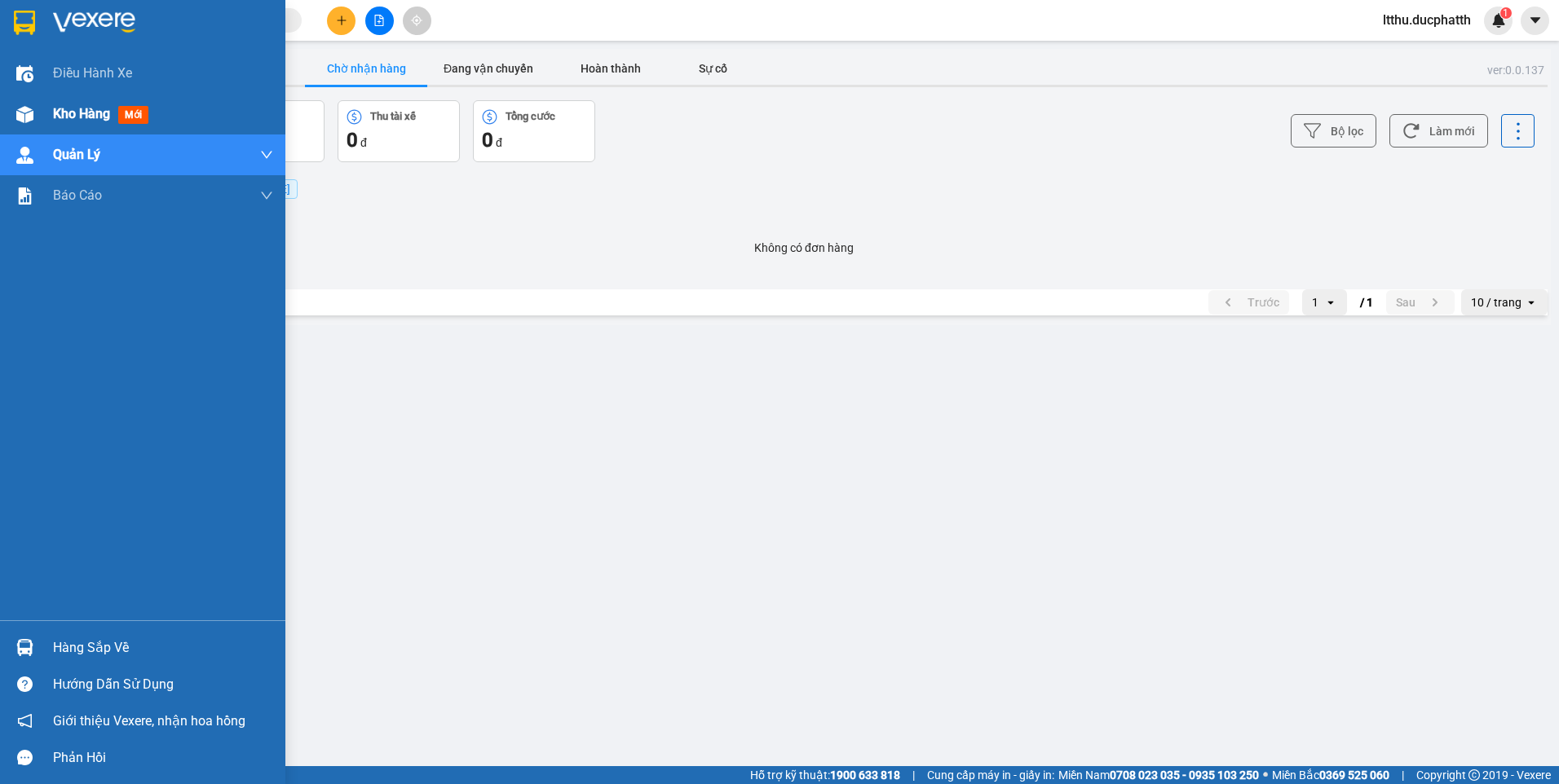
click at [32, 120] on img at bounding box center [24, 115] width 17 height 17
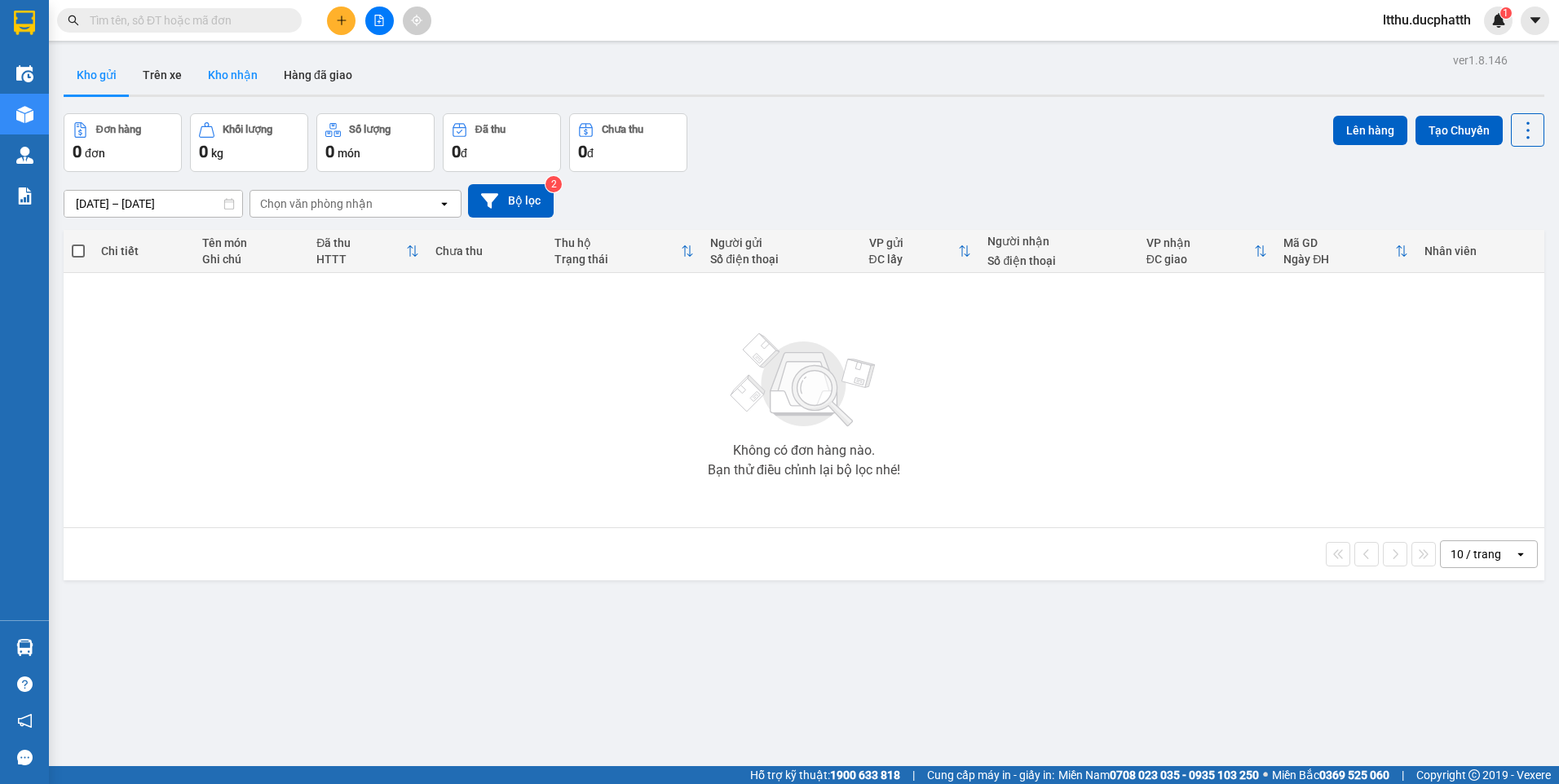
click at [233, 84] on button "Kho nhận" at bounding box center [233, 75] width 76 height 39
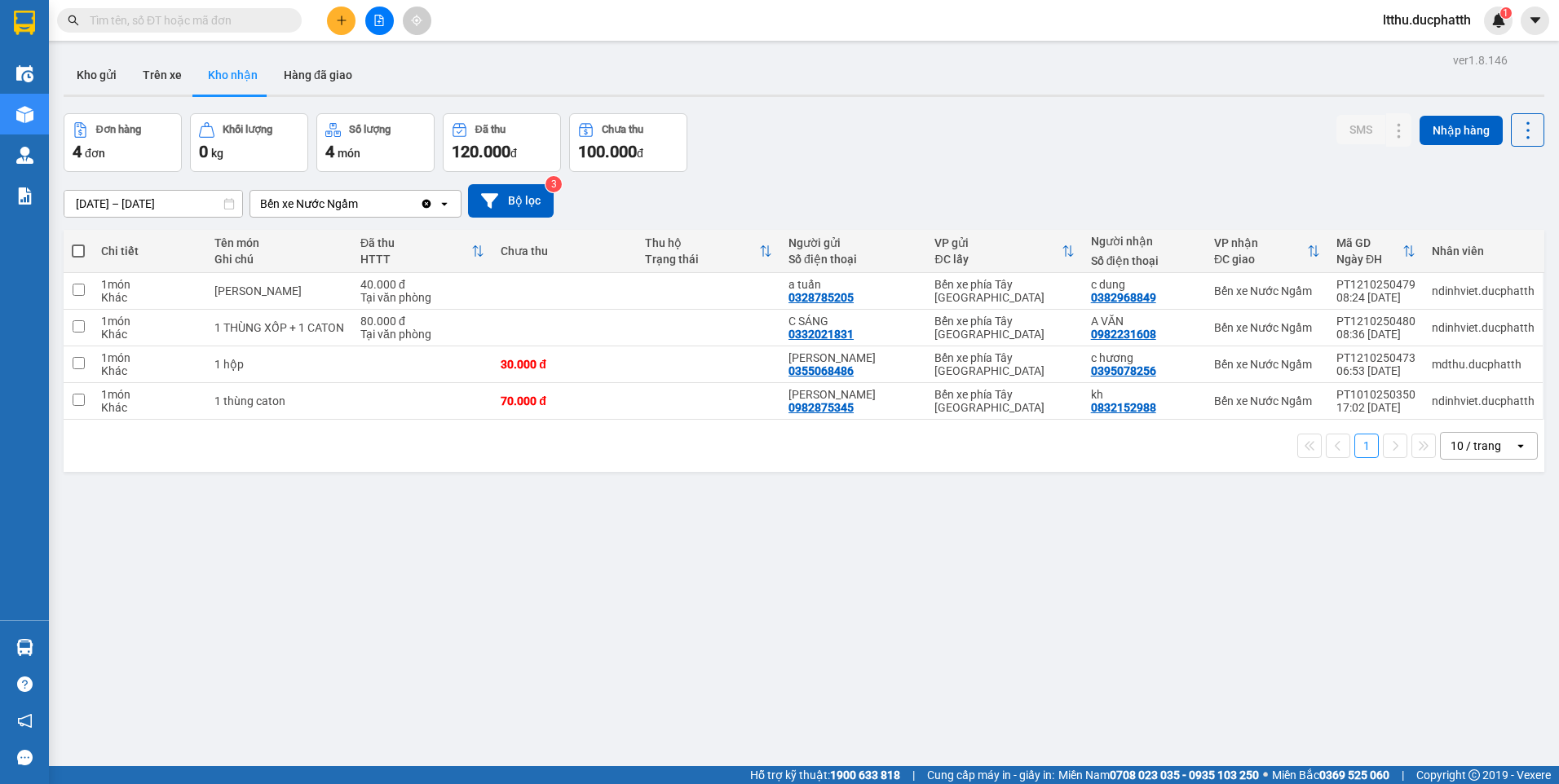
click at [206, 18] on input "text" at bounding box center [186, 20] width 192 height 18
click at [1394, 327] on icon at bounding box center [1399, 328] width 12 height 12
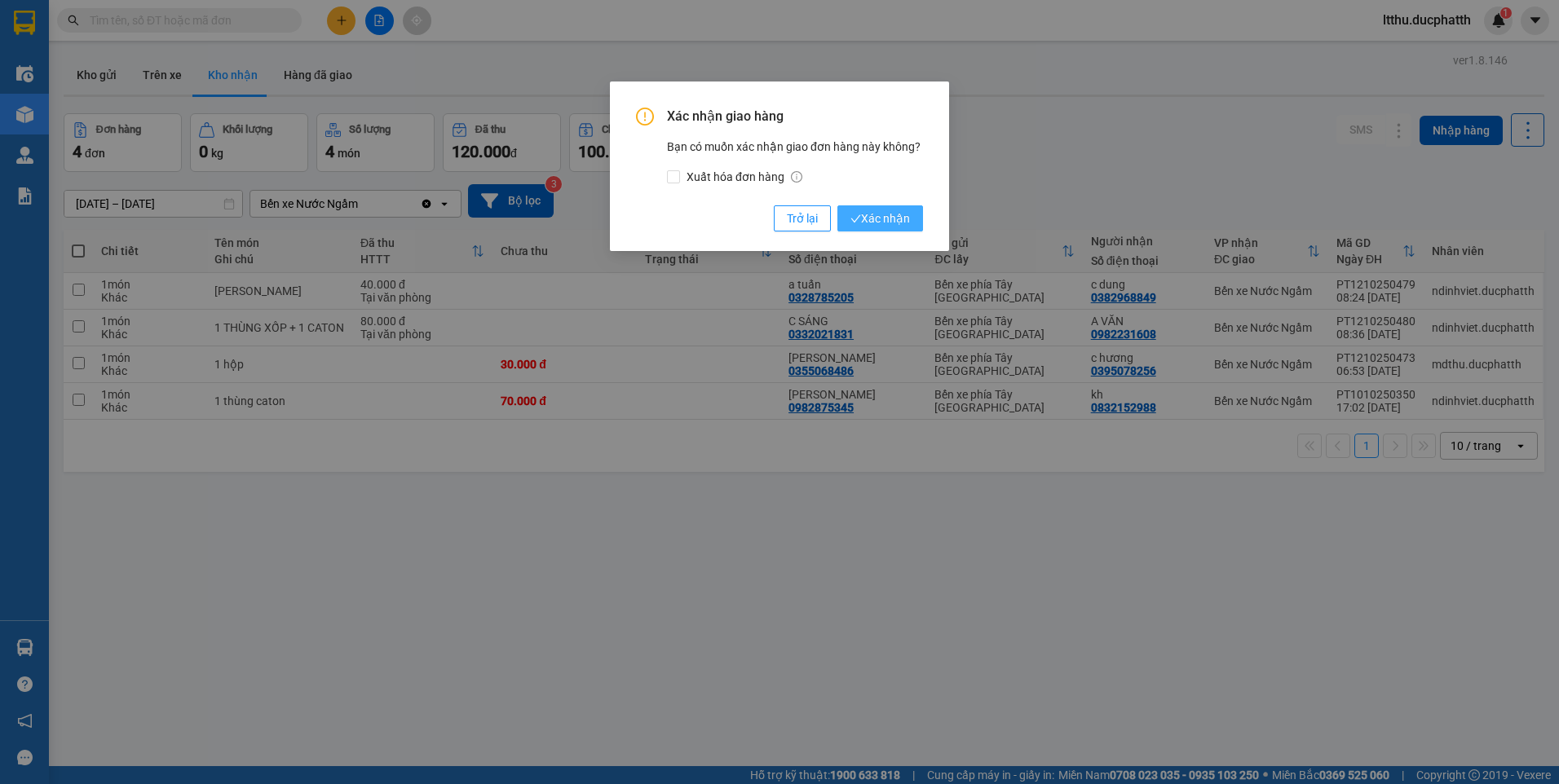
click at [877, 222] on span "Xác nhận" at bounding box center [880, 218] width 60 height 18
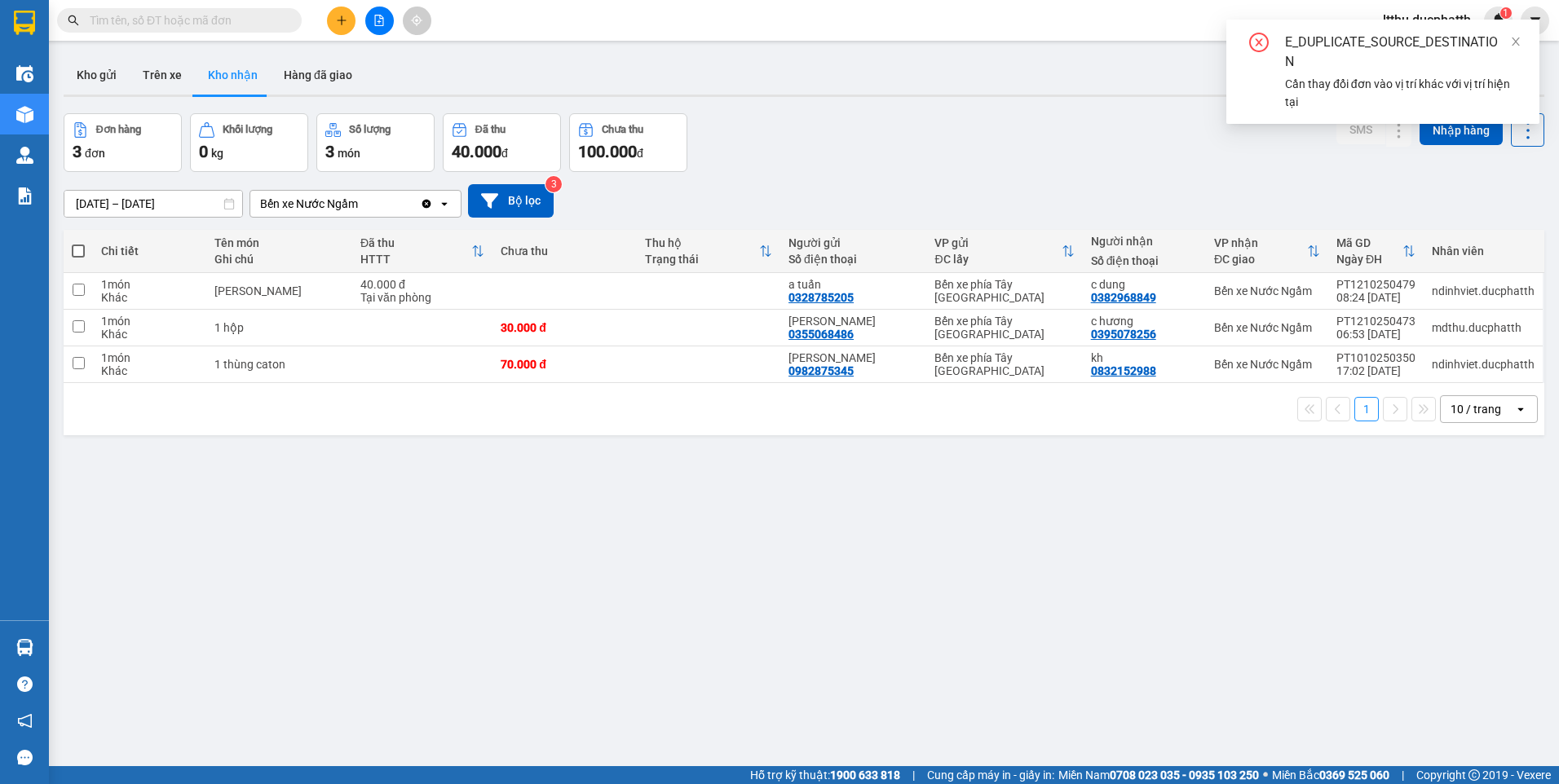
click at [759, 107] on div "ver 1.8.146 Kho gửi Trên xe Kho nhận Hàng đã giao Đơn hàng 3 đơn Khối lượng 0 k…" at bounding box center [804, 441] width 1494 height 784
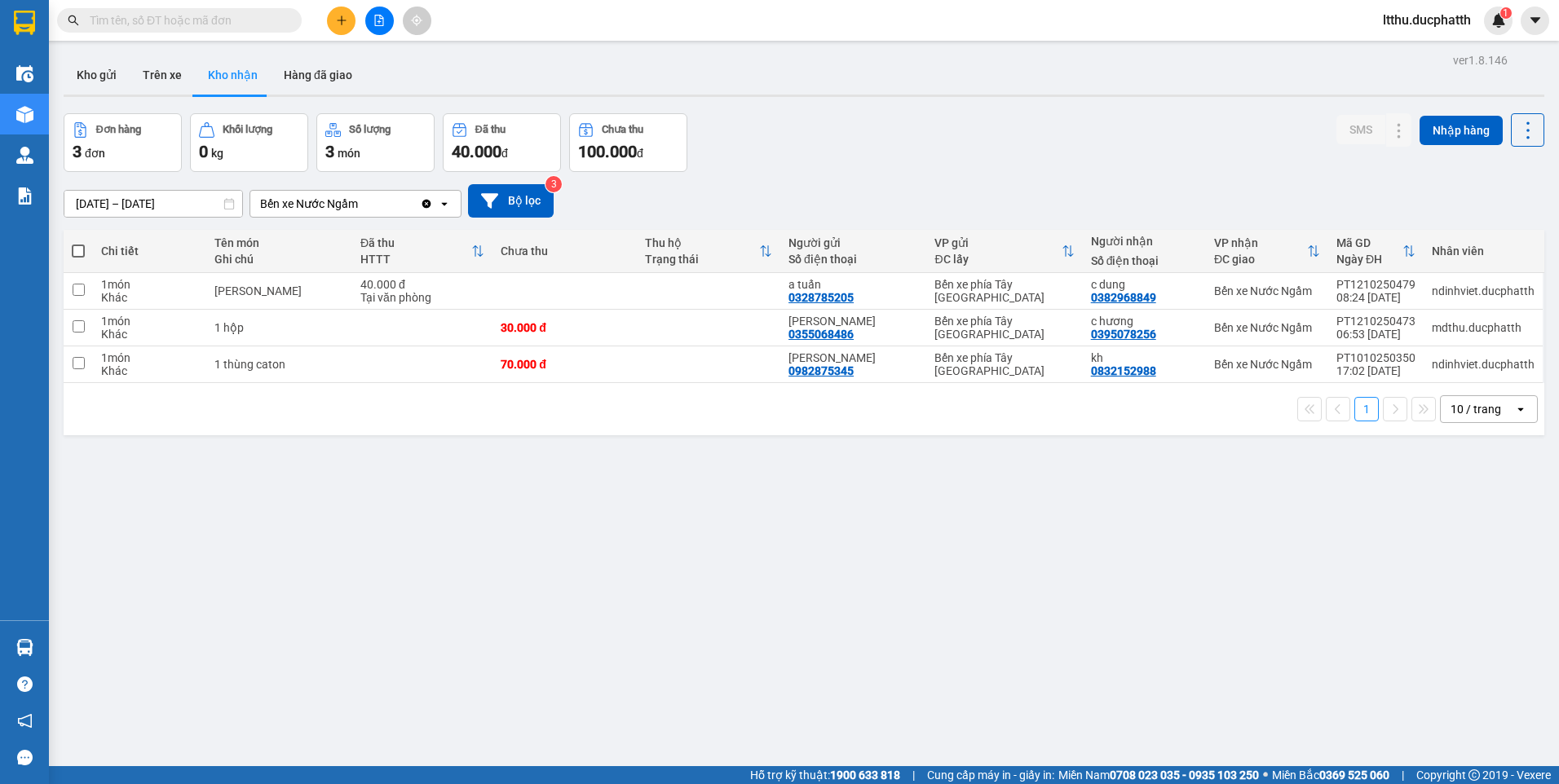
click at [847, 138] on div "Đơn hàng 3 đơn Khối lượng 0 kg Số lượng 3 món Đã thu 40.000 đ Chưa thu 100.000 …" at bounding box center [804, 143] width 1481 height 59
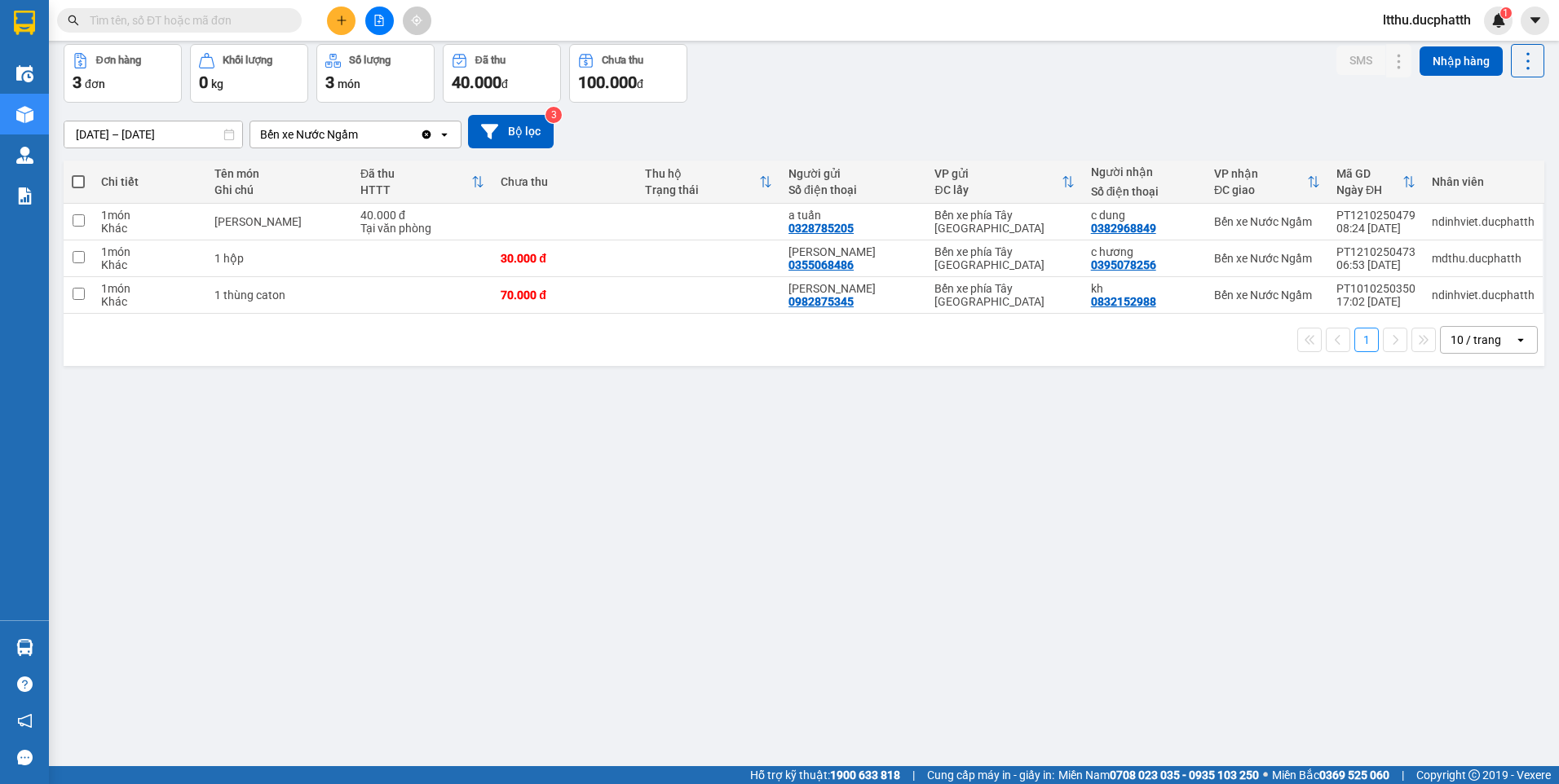
scroll to position [75, 0]
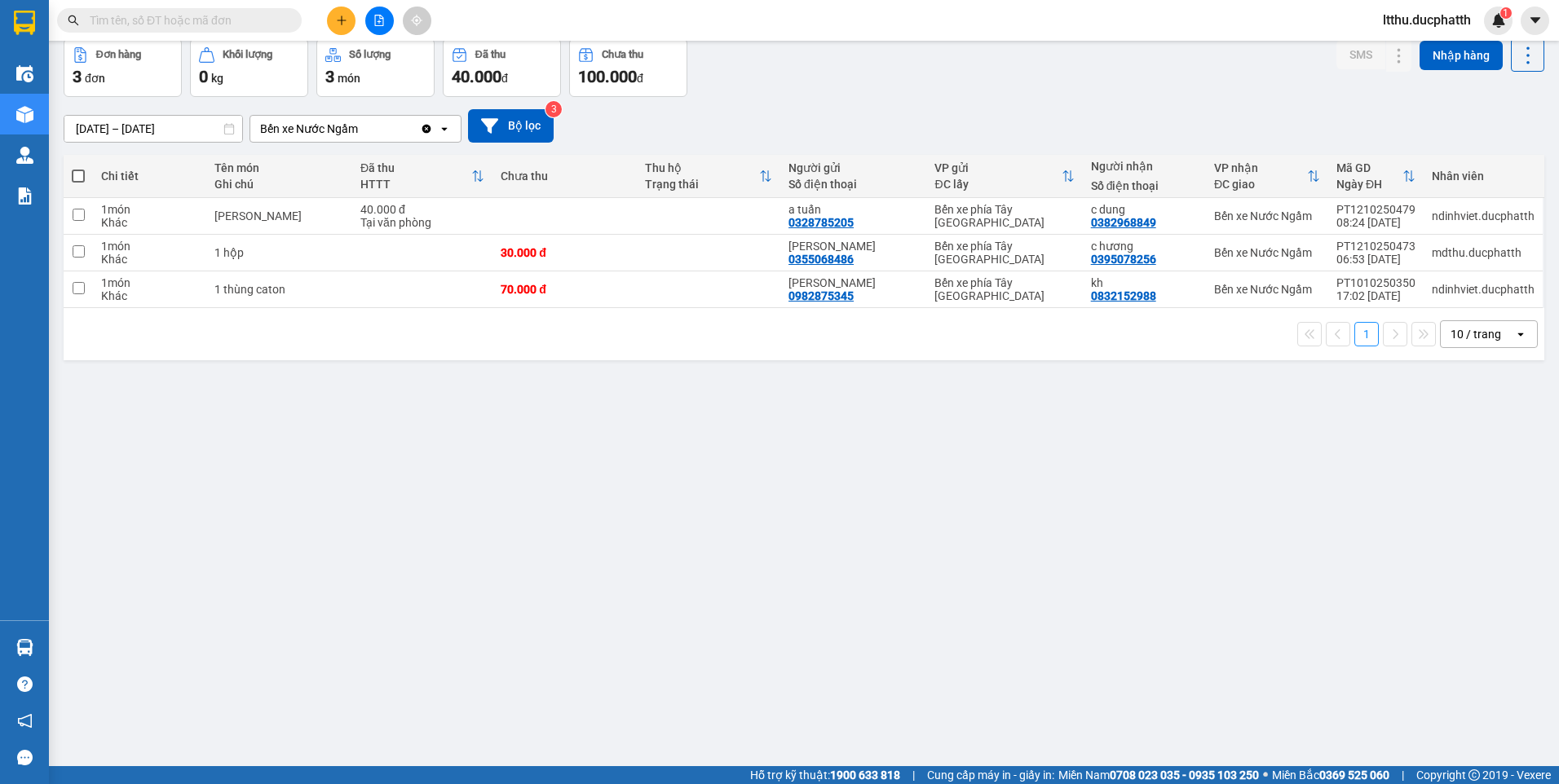
click at [780, 426] on div "ver 1.8.146 Kho gửi Trên xe Kho nhận Hàng đã giao Đơn hàng 3 đơn Khối lượng 0 k…" at bounding box center [804, 365] width 1494 height 784
